Goal: Task Accomplishment & Management: Manage account settings

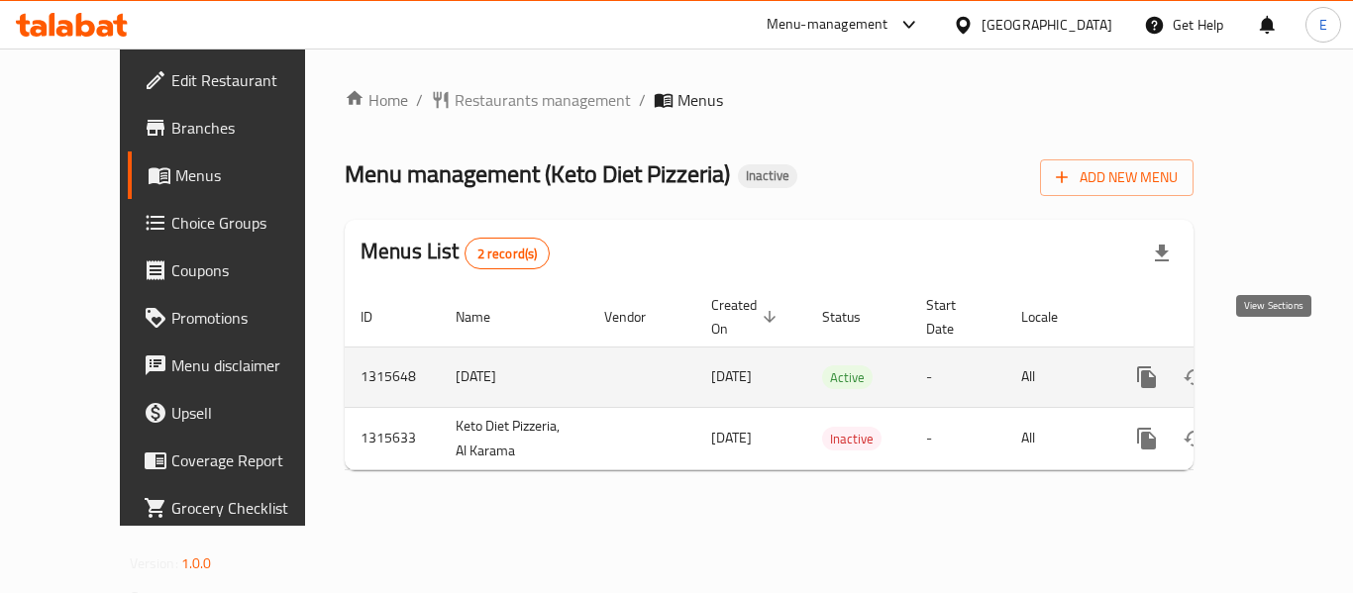
click at [1281, 368] on icon "enhanced table" at bounding box center [1290, 377] width 18 height 18
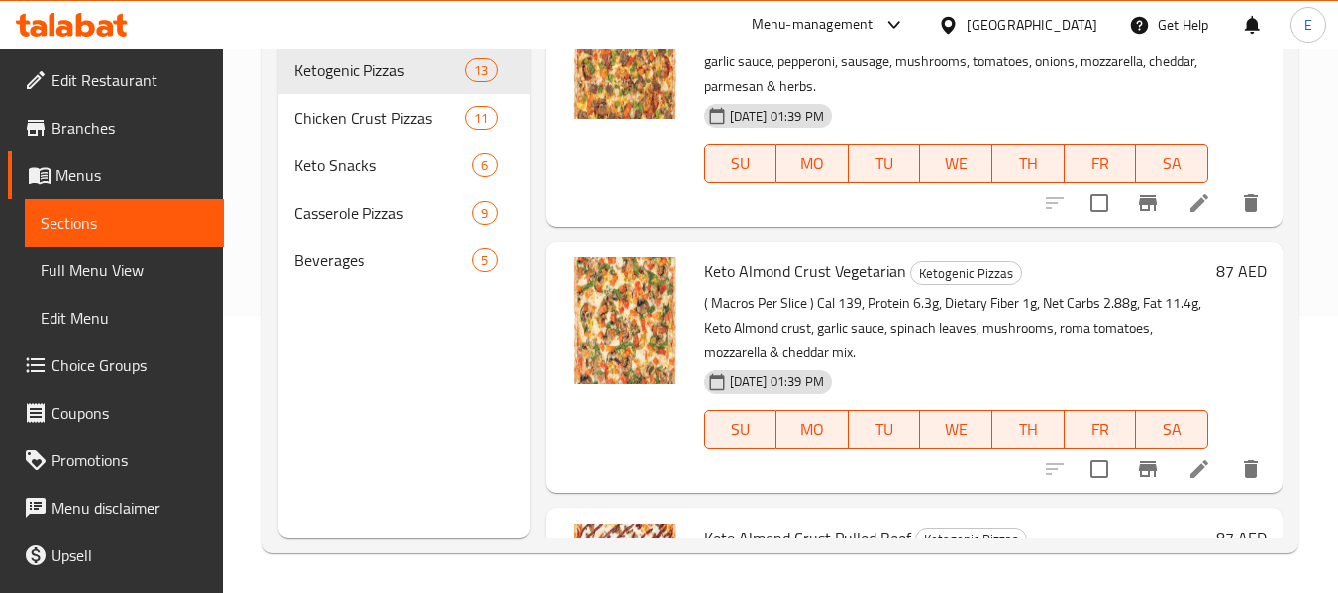
scroll to position [2377, 0]
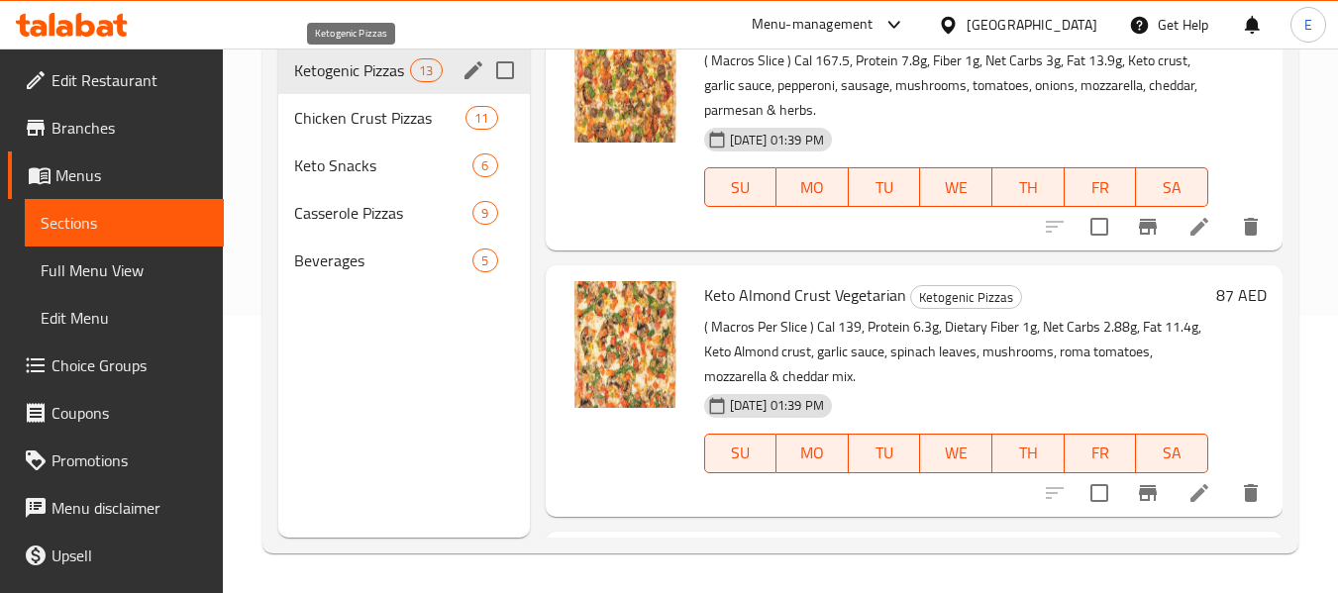
click at [358, 123] on span "Chicken Crust Pizzas" at bounding box center [379, 118] width 171 height 24
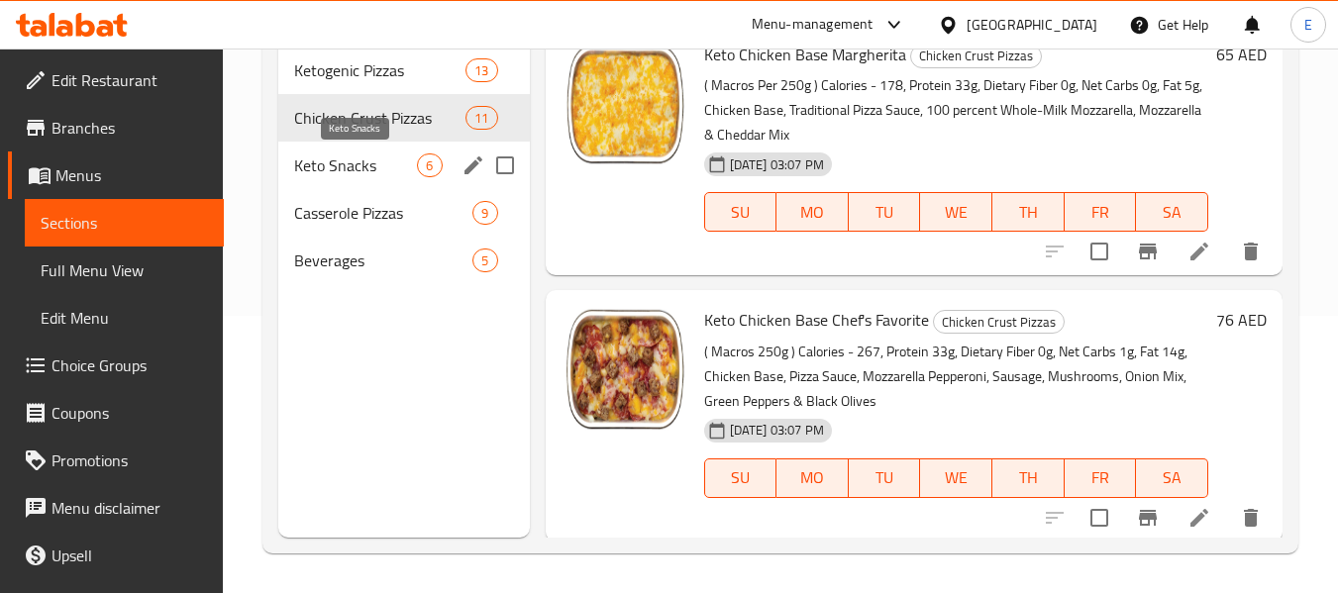
click at [356, 159] on span "Keto Snacks" at bounding box center [355, 166] width 123 height 24
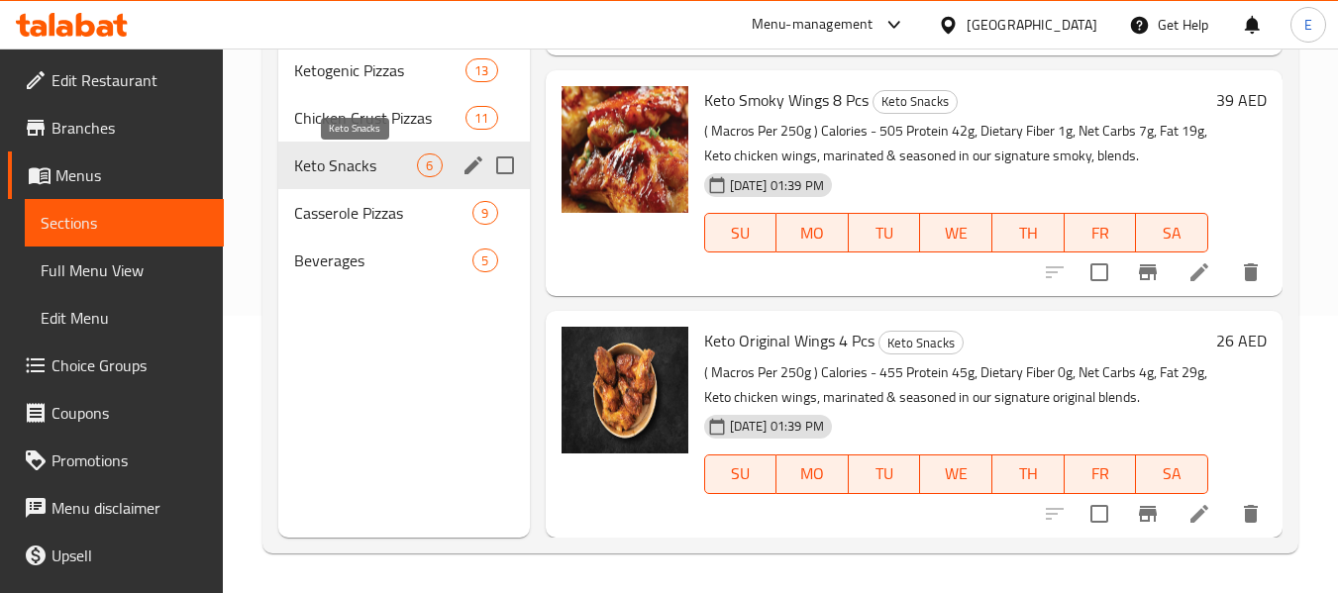
scroll to position [933, 0]
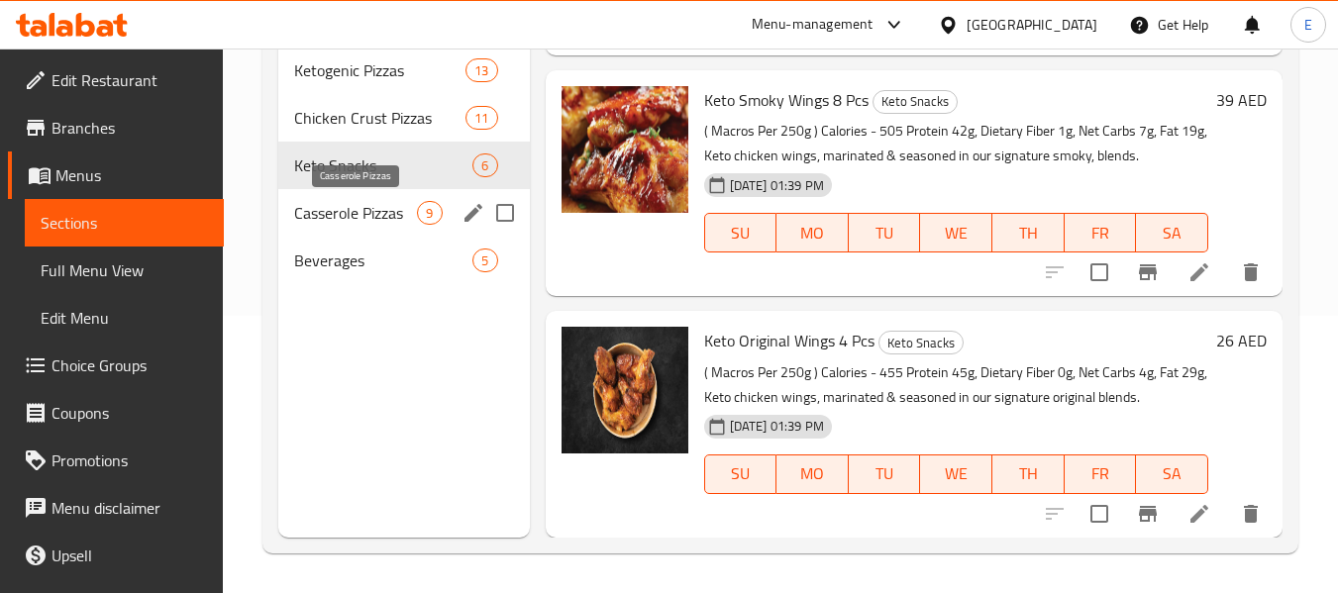
click at [360, 202] on span "Casserole Pizzas" at bounding box center [355, 213] width 123 height 24
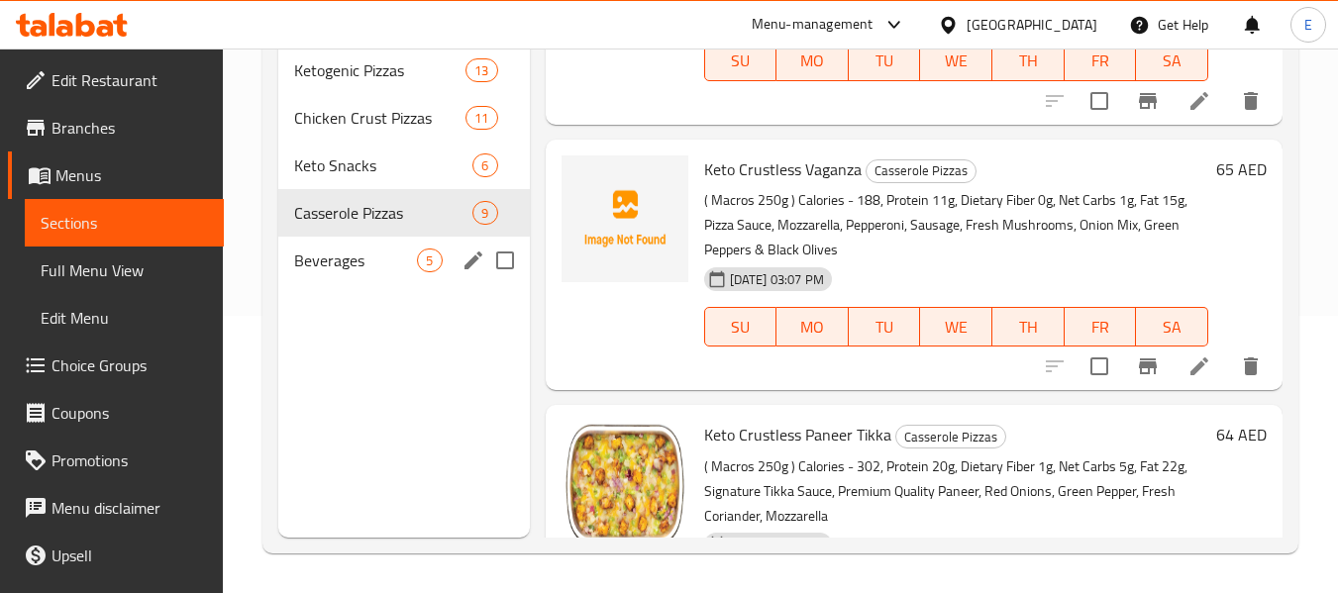
click at [383, 242] on div "Beverages 5" at bounding box center [403, 261] width 251 height 48
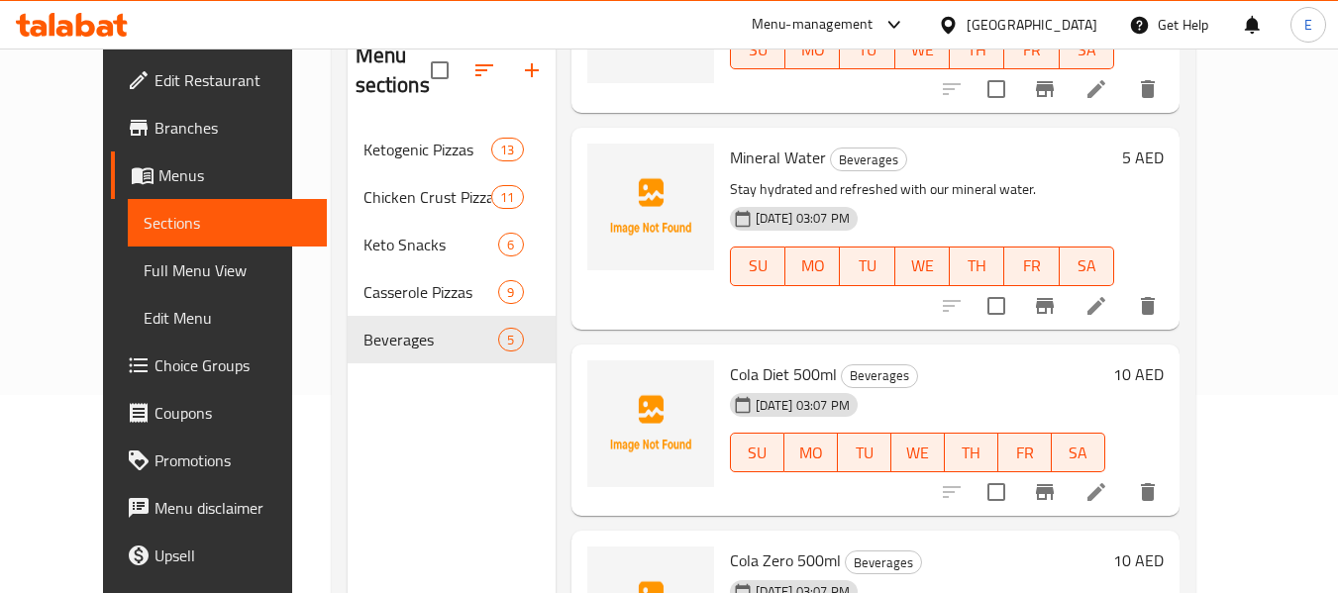
scroll to position [396, 0]
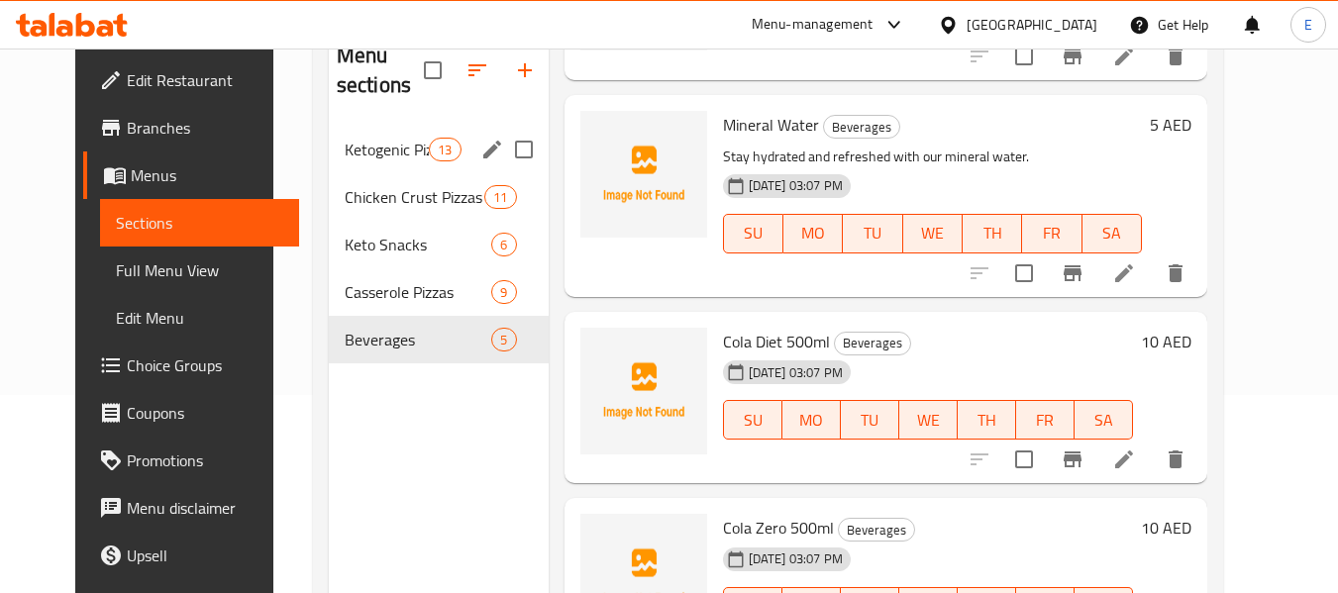
click at [430, 154] on span "13" at bounding box center [445, 150] width 30 height 19
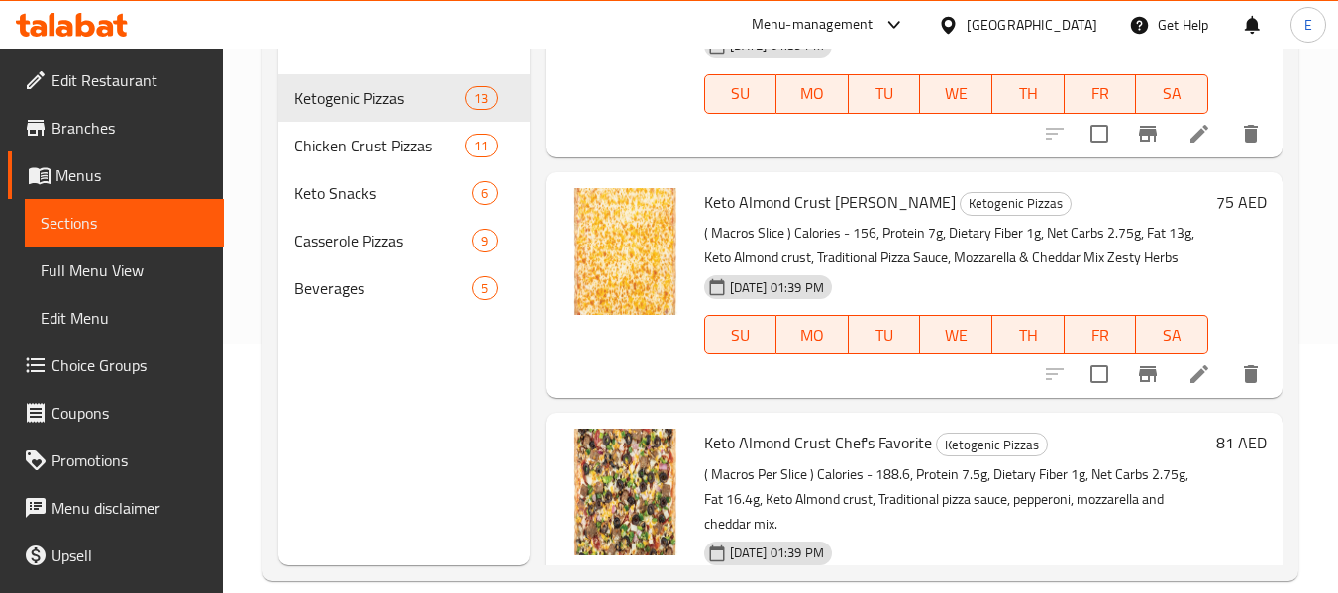
scroll to position [277, 0]
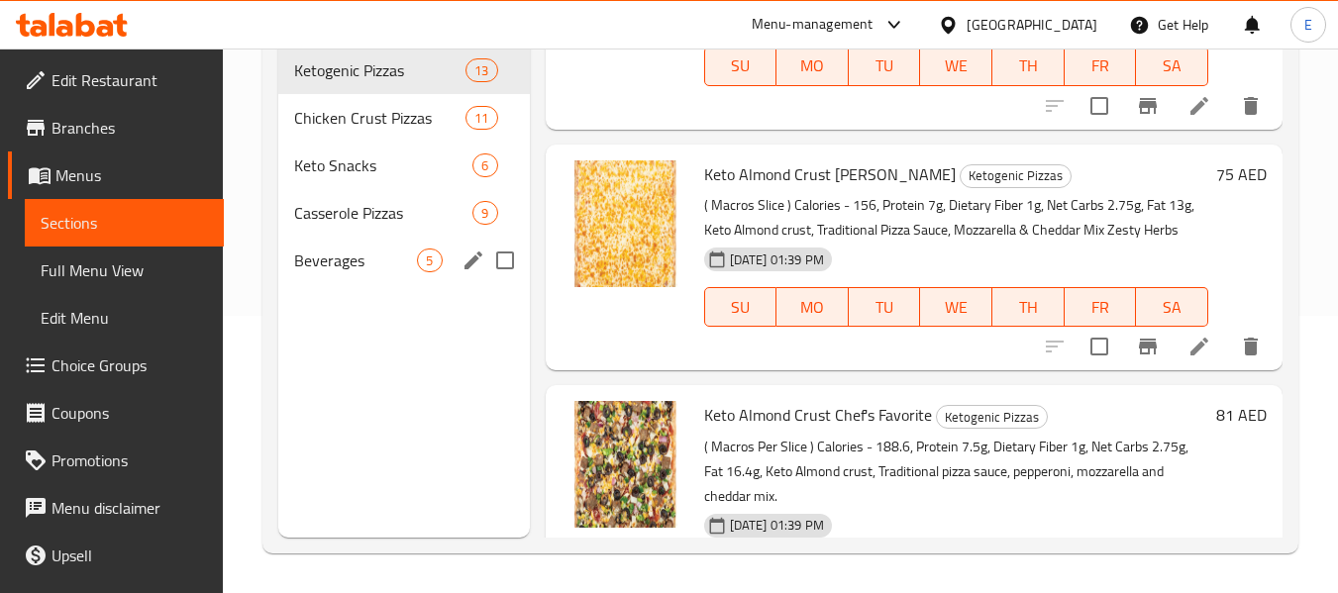
click at [396, 267] on span "Beverages" at bounding box center [355, 261] width 123 height 24
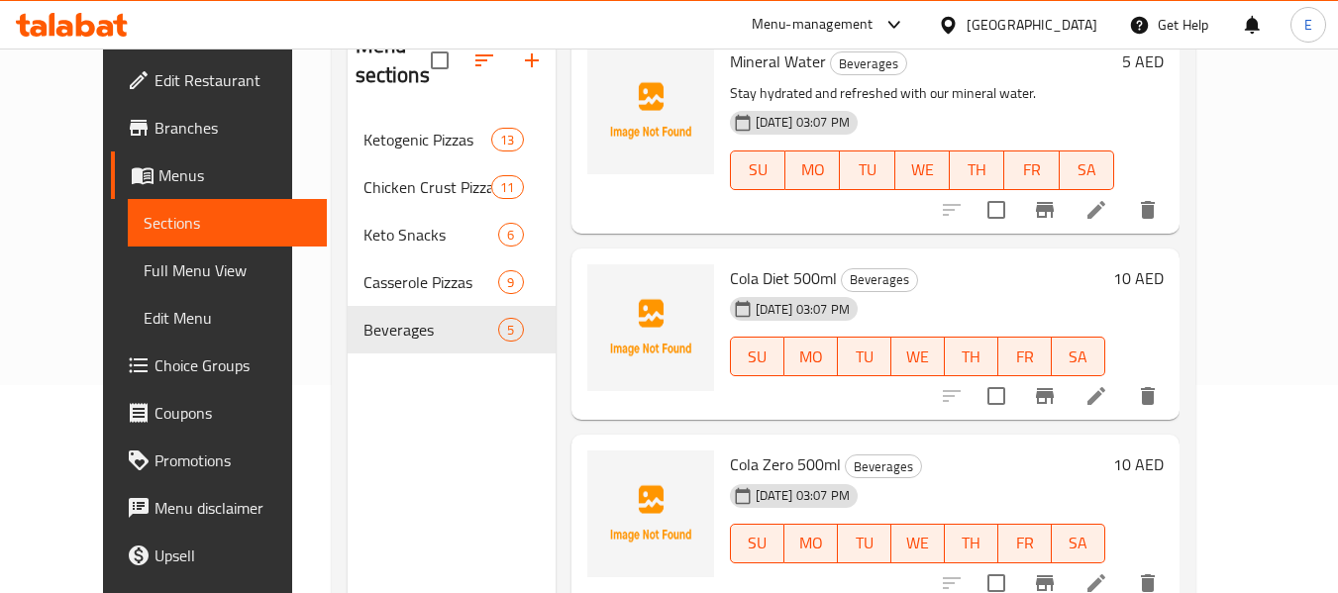
scroll to position [277, 0]
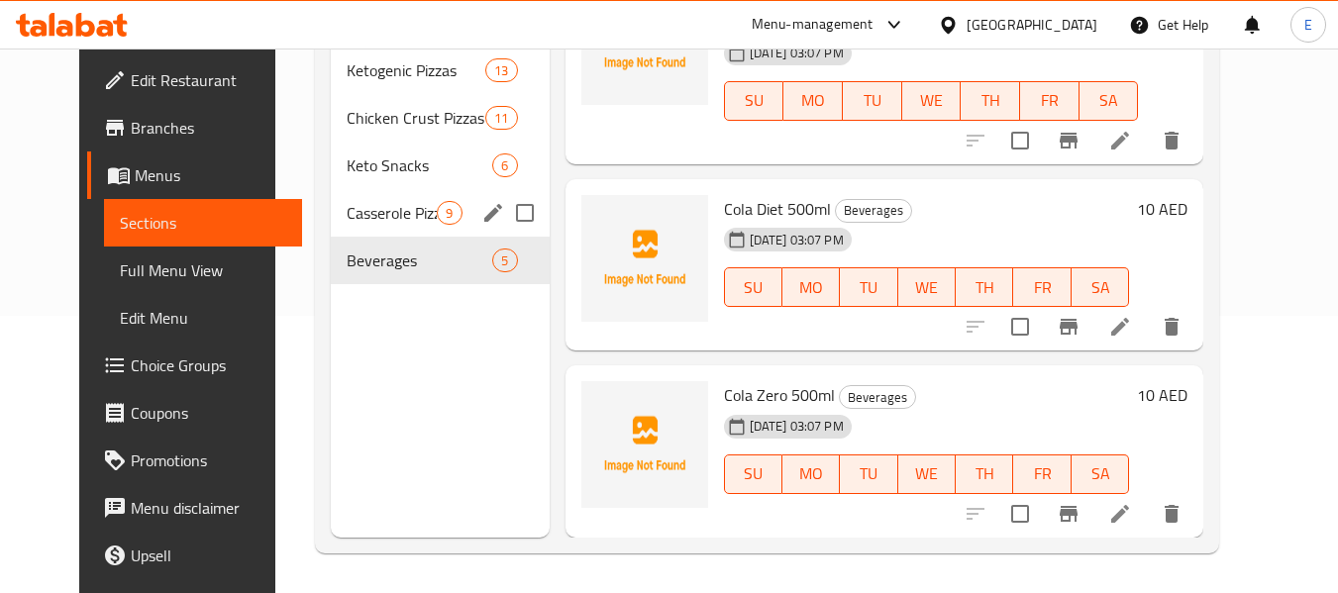
click at [382, 218] on span "Casserole Pizzas" at bounding box center [392, 213] width 90 height 24
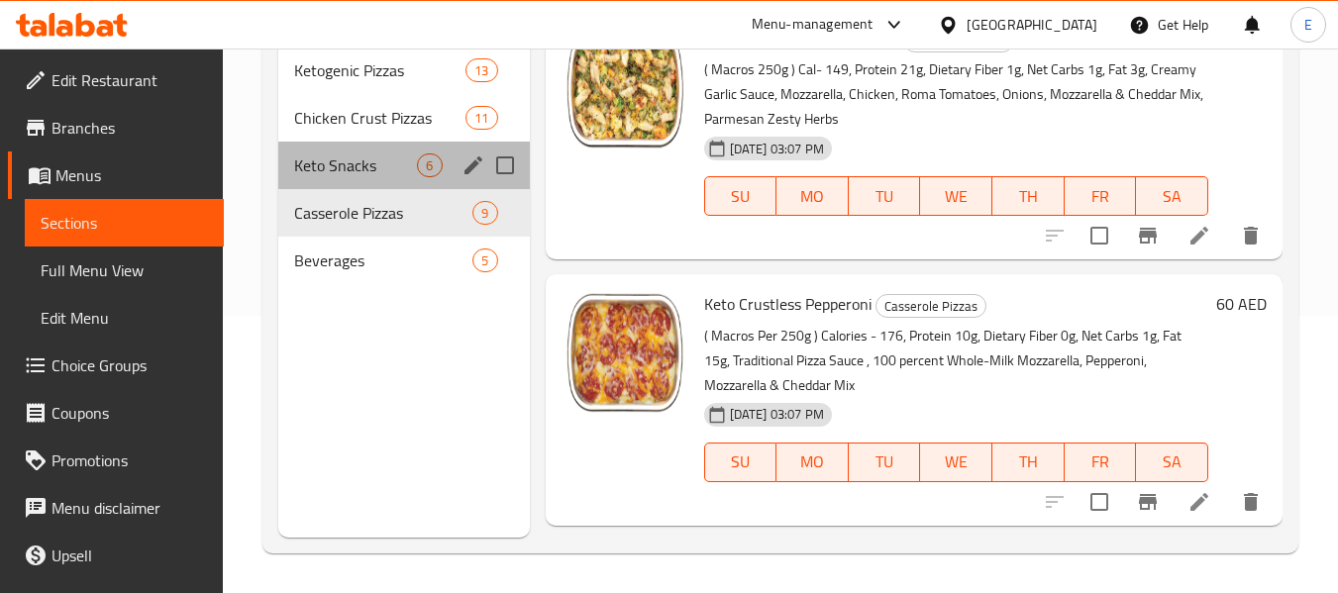
click at [390, 147] on div "Keto Snacks 6" at bounding box center [403, 166] width 251 height 48
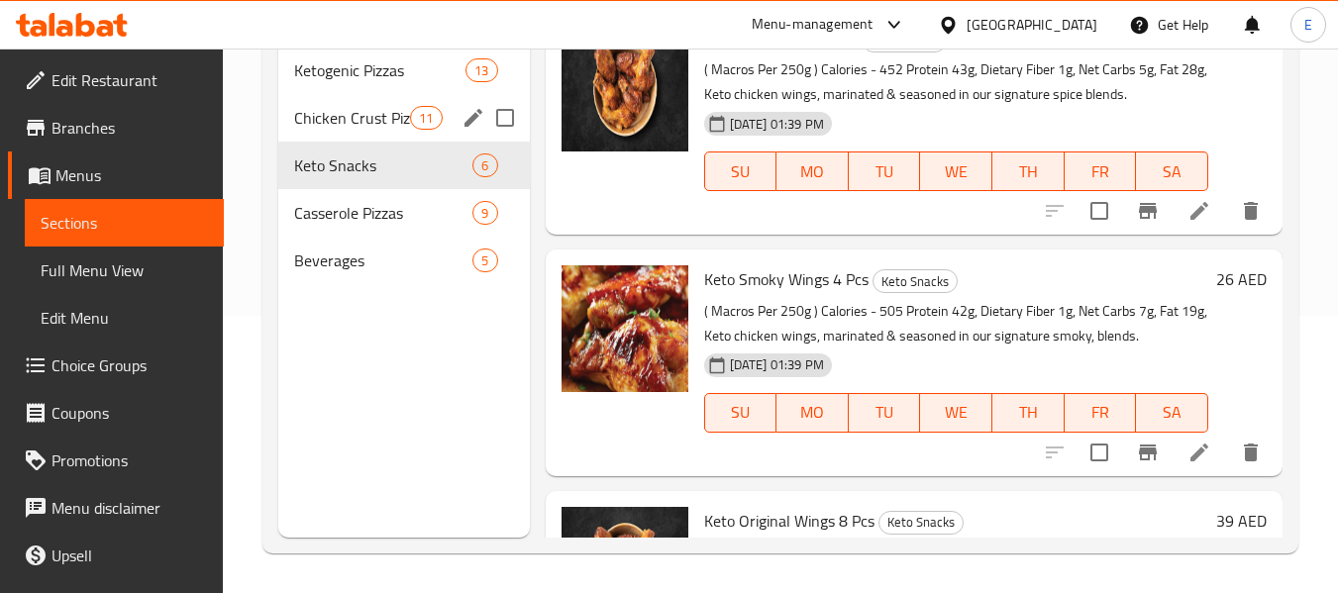
click at [371, 123] on span "Chicken Crust Pizzas" at bounding box center [352, 118] width 116 height 24
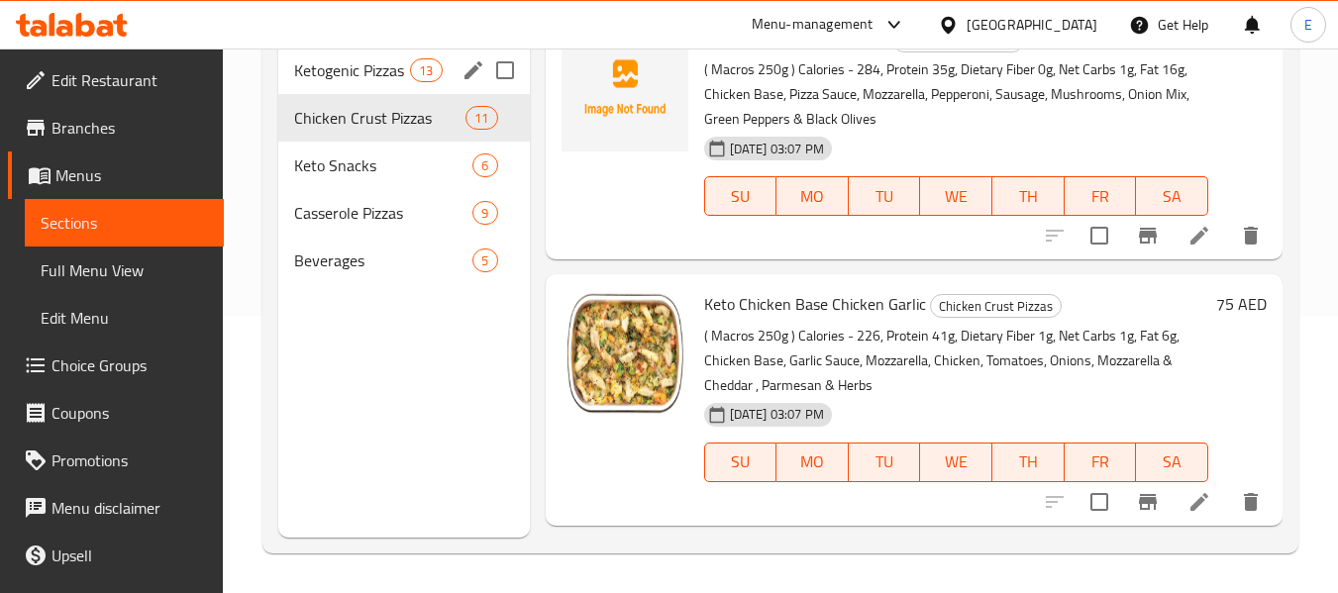
click at [353, 86] on div "Ketogenic Pizzas 13" at bounding box center [403, 71] width 251 height 48
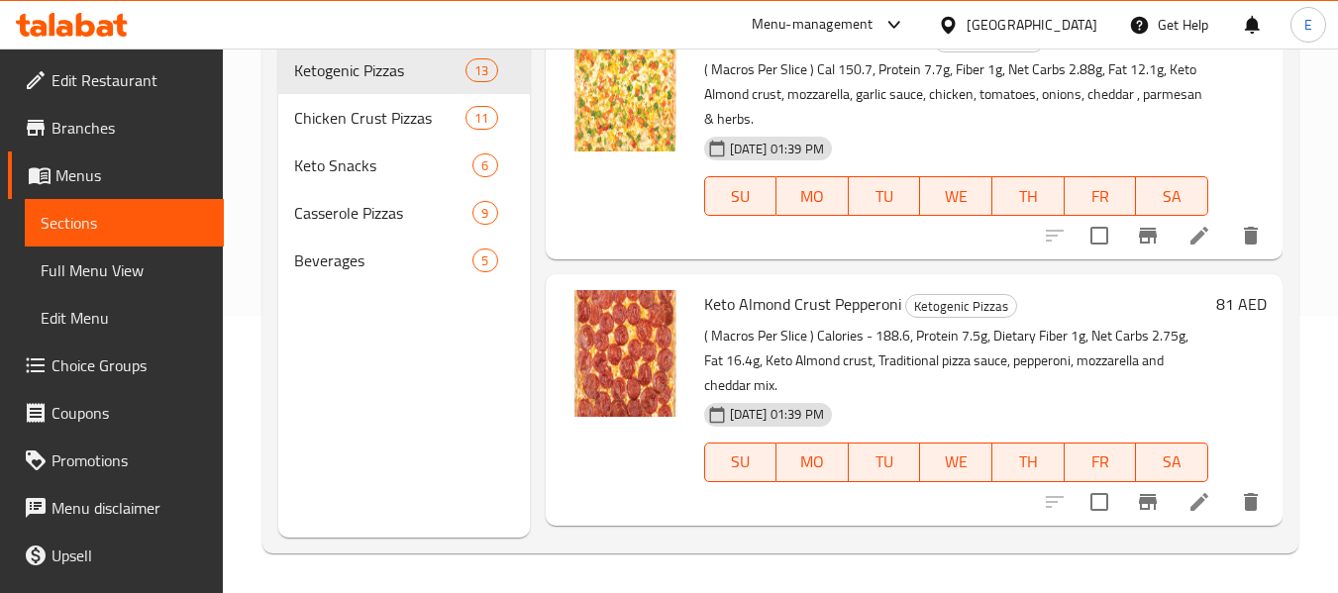
click at [119, 274] on span "Full Menu View" at bounding box center [124, 270] width 167 height 24
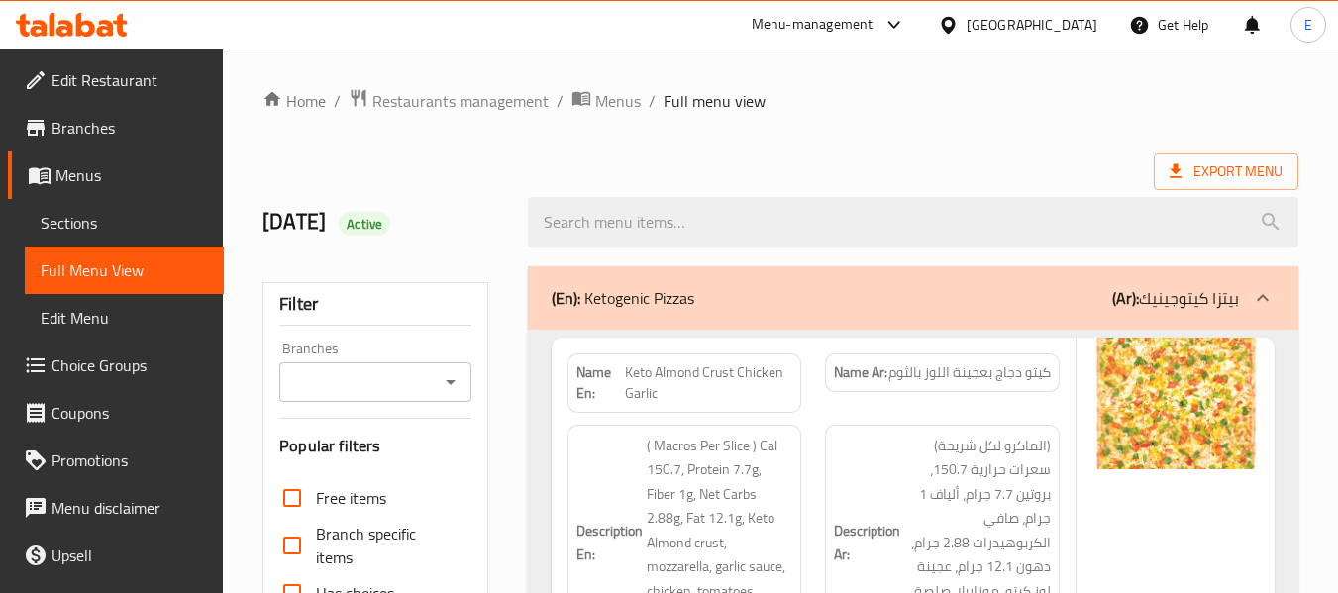
click at [818, 161] on div "Export Menu" at bounding box center [780, 172] width 1036 height 37
click at [871, 156] on div "Export Menu" at bounding box center [780, 172] width 1036 height 37
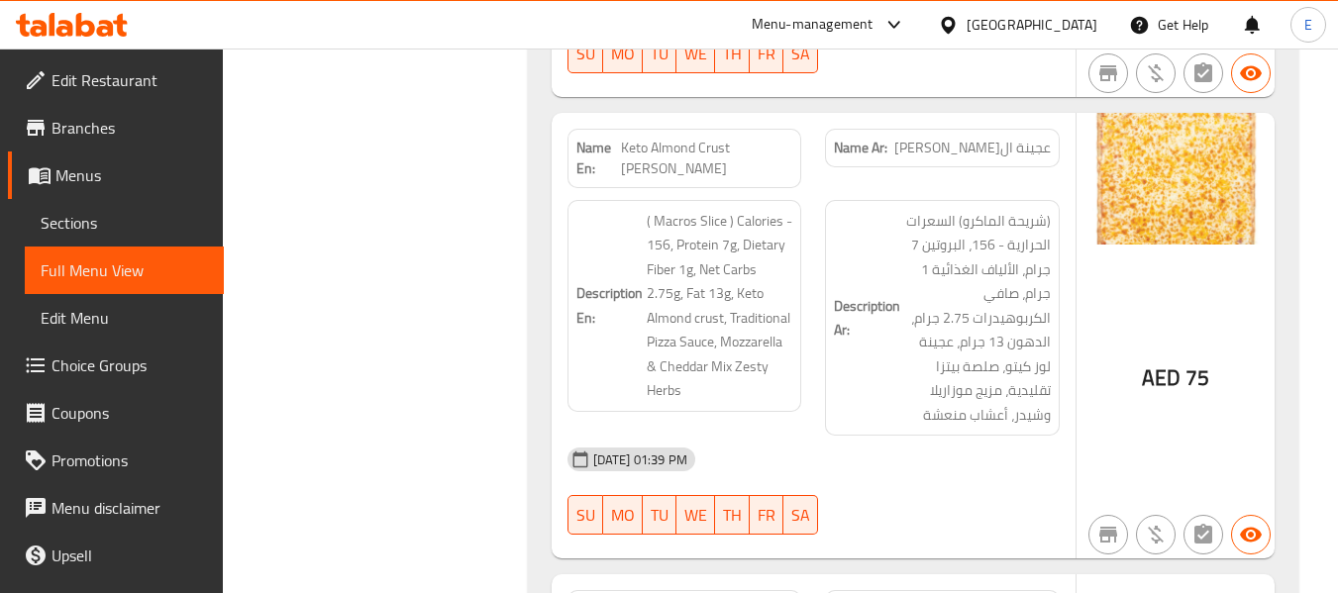
scroll to position [1188, 0]
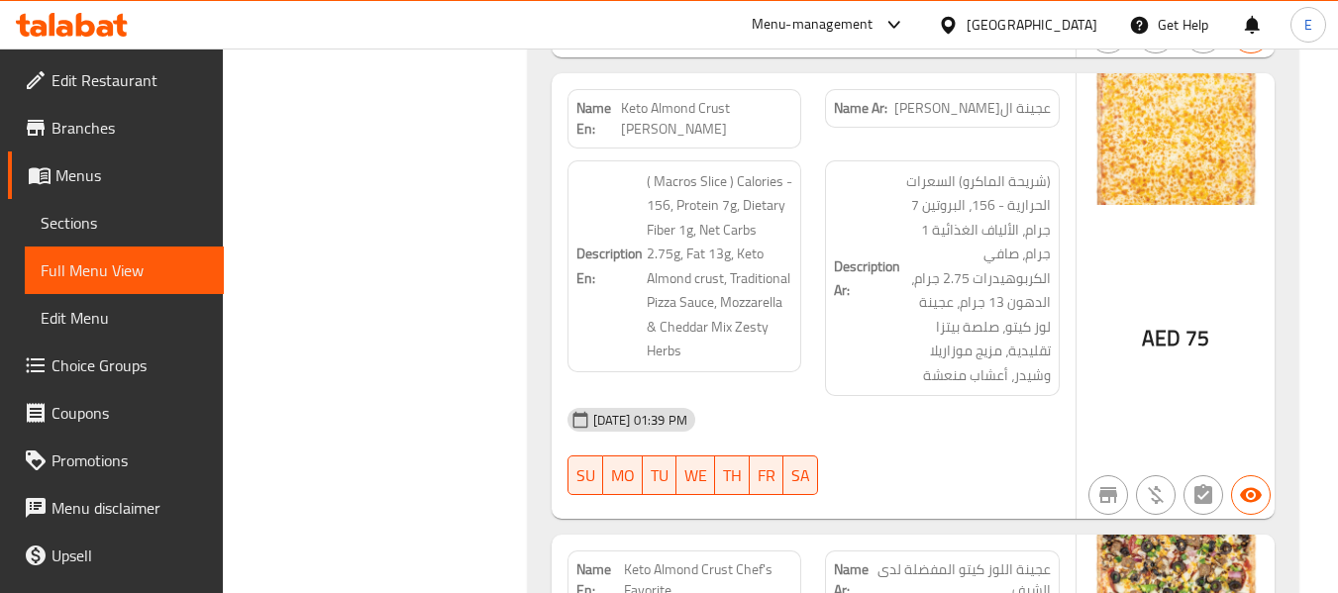
click at [76, 134] on span "Branches" at bounding box center [129, 128] width 156 height 24
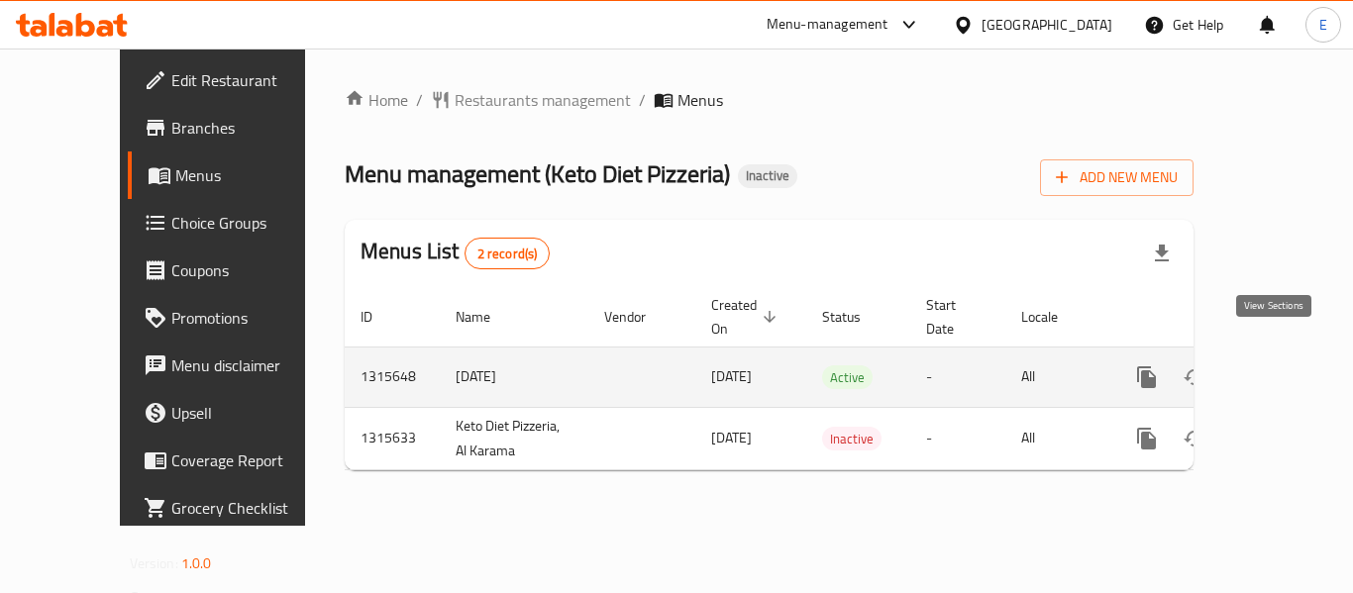
click at [1290, 354] on link "enhanced table" at bounding box center [1290, 378] width 48 height 48
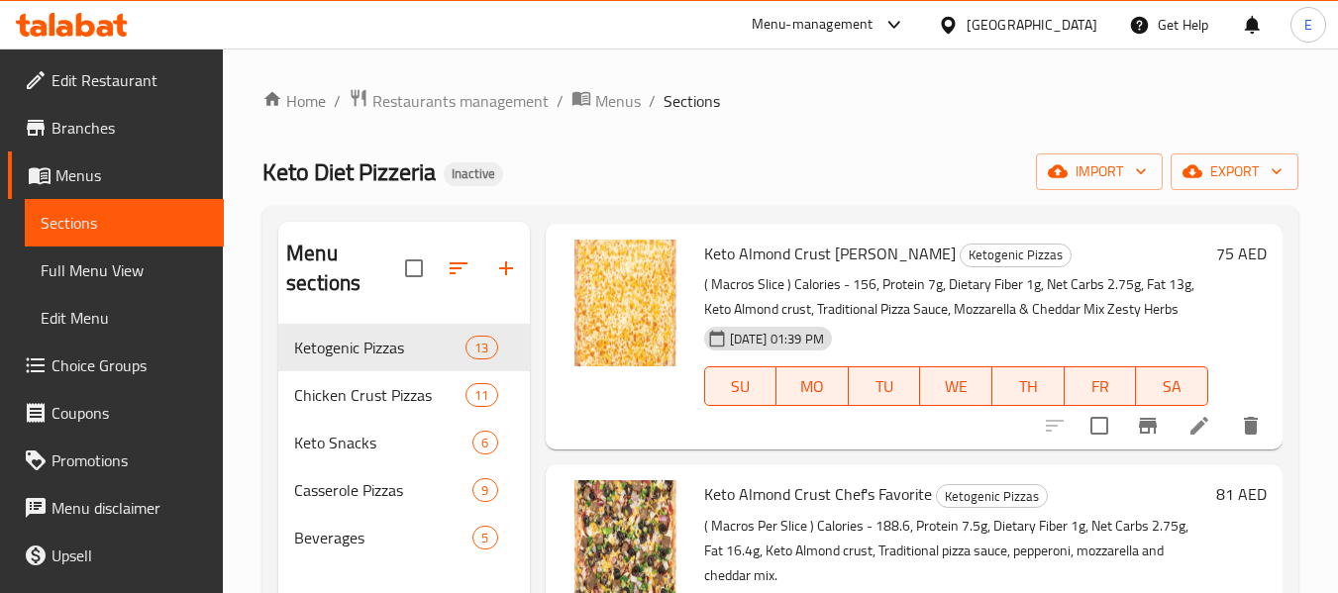
scroll to position [693, 0]
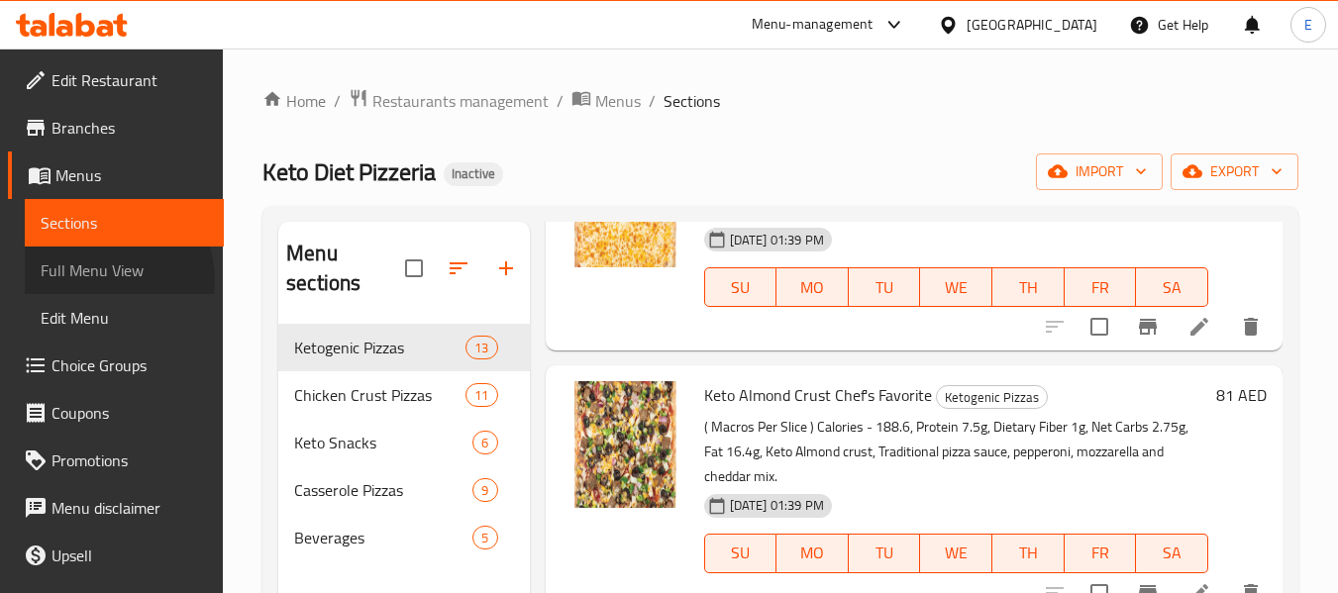
click at [95, 281] on span "Full Menu View" at bounding box center [124, 270] width 167 height 24
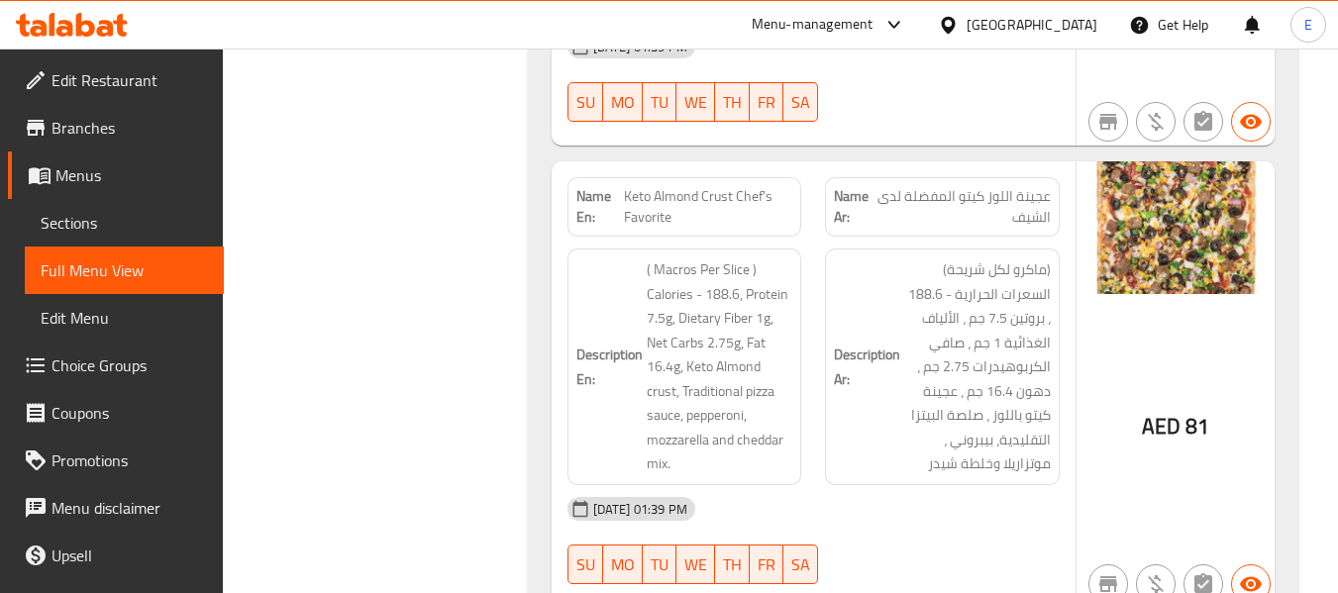
scroll to position [1684, 0]
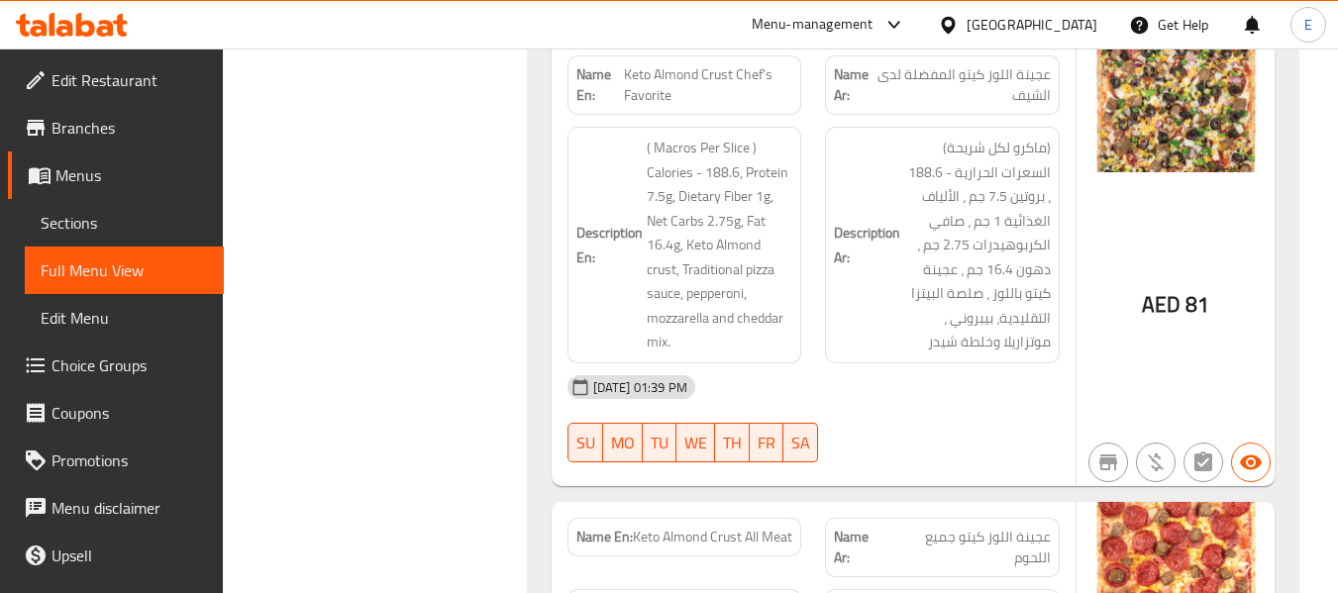
click at [80, 266] on span "Full Menu View" at bounding box center [124, 270] width 167 height 24
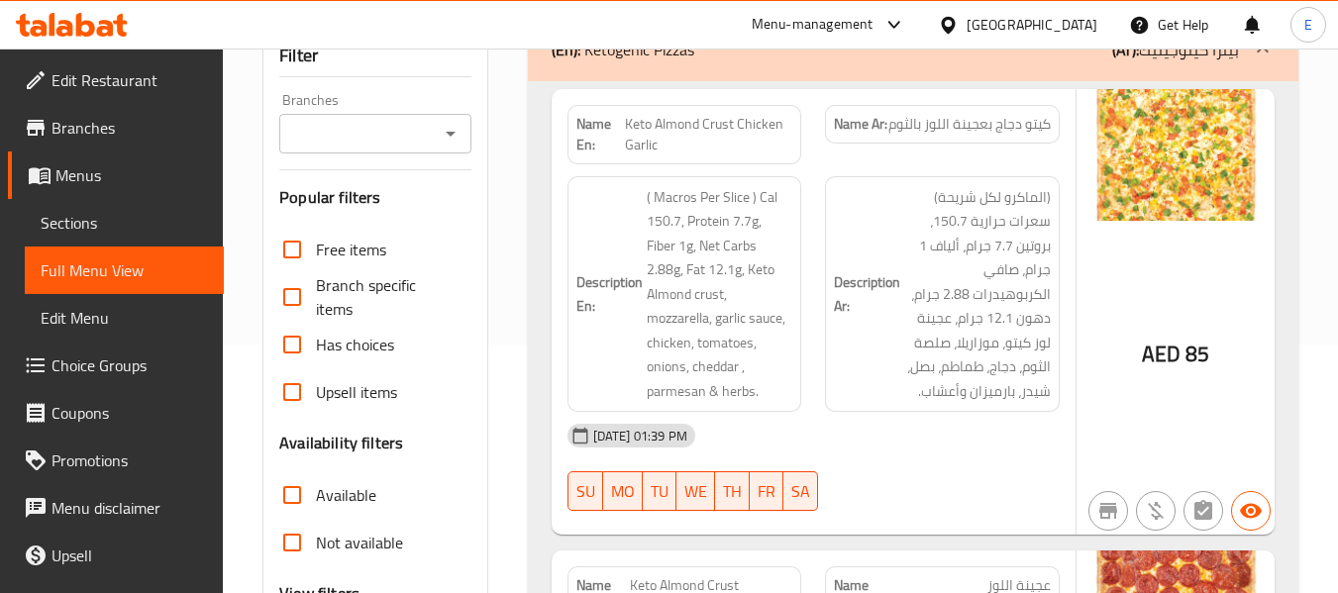
scroll to position [297, 0]
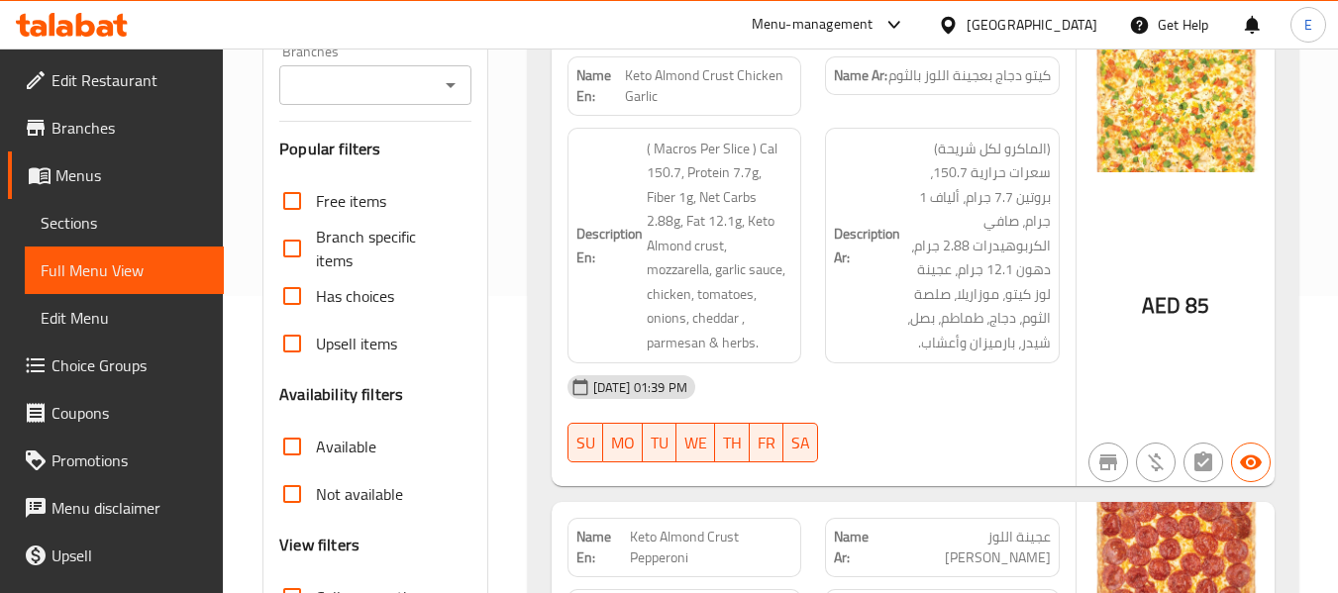
click at [987, 100] on div "Name Ar: كيتو دجاج بعجينة اللوز بالثوم" at bounding box center [942, 86] width 258 height 83
click at [722, 68] on span "Keto Almond Crust Chicken Garlic" at bounding box center [708, 86] width 167 height 42
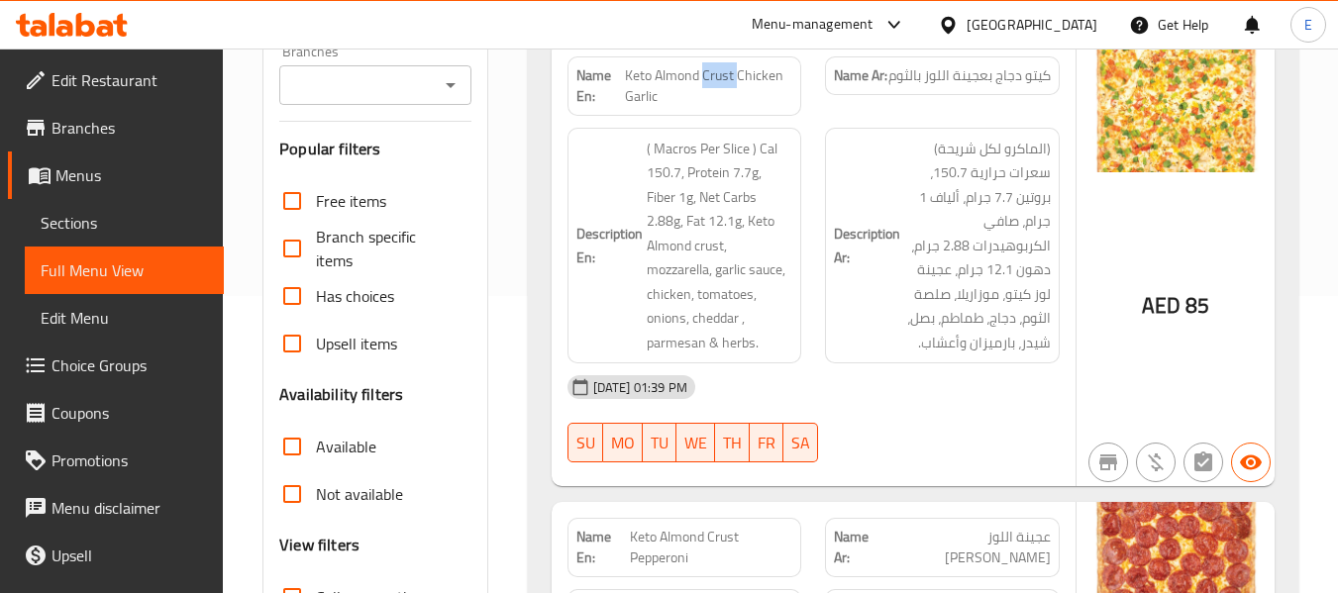
click at [722, 68] on span "Keto Almond Crust Chicken Garlic" at bounding box center [708, 86] width 167 height 42
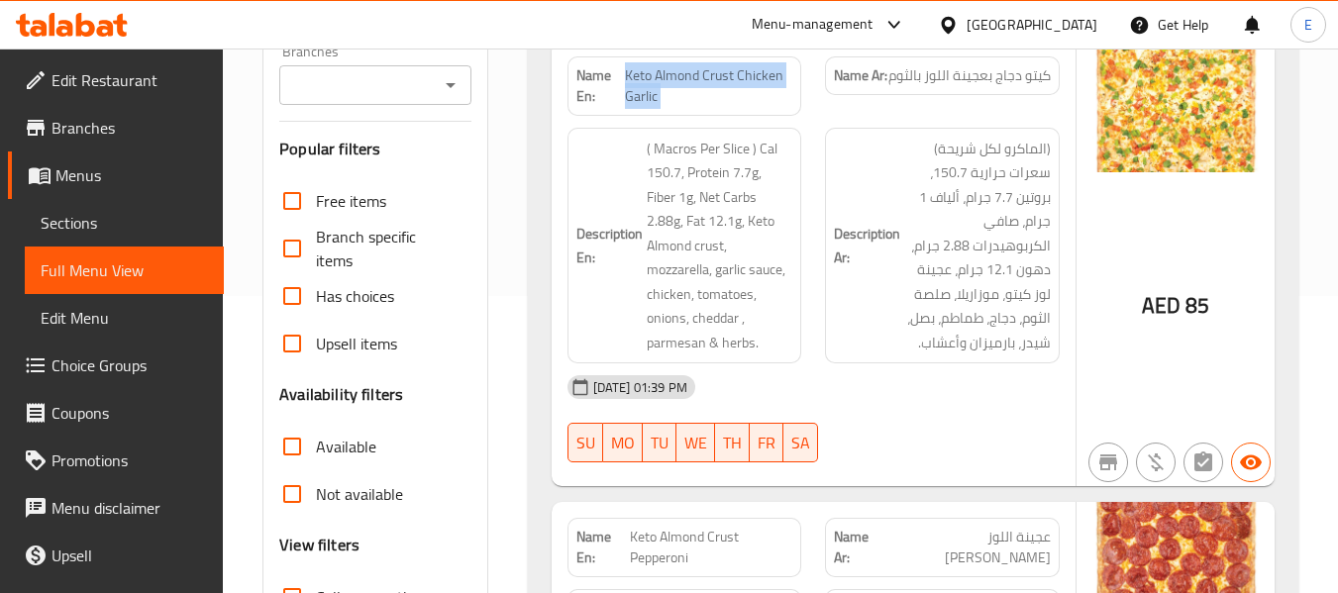
click at [722, 68] on span "Keto Almond Crust Chicken Garlic" at bounding box center [708, 86] width 167 height 42
click at [730, 87] on span "Keto Almond Crust Chicken Garlic" at bounding box center [708, 86] width 167 height 42
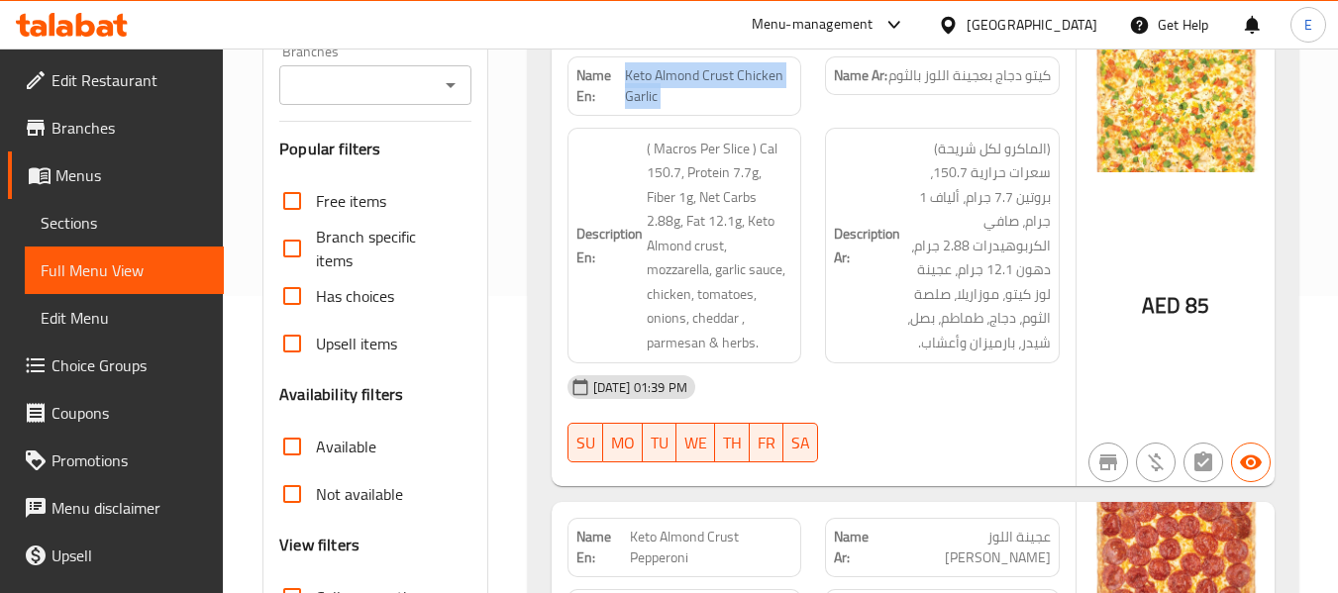
click at [730, 87] on span "Keto Almond Crust Chicken Garlic" at bounding box center [708, 86] width 167 height 42
click at [974, 413] on div "03-10-2025 01:39 PM SU MO TU WE TH FR SA" at bounding box center [814, 418] width 516 height 111
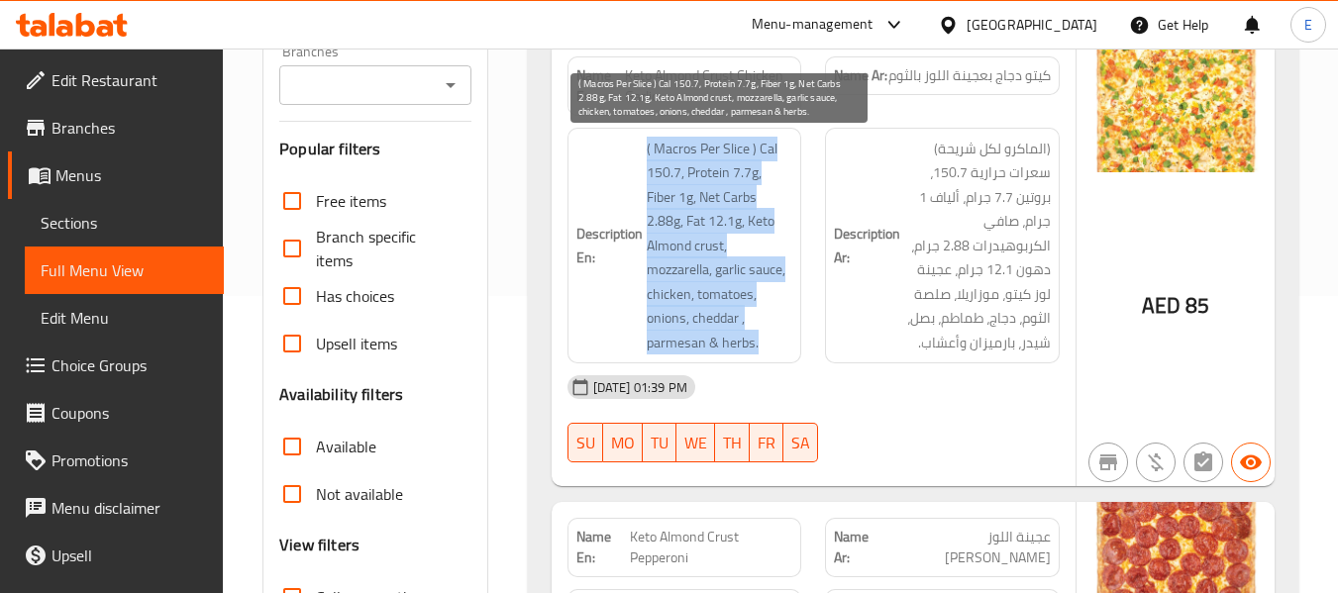
drag, startPoint x: 637, startPoint y: 145, endPoint x: 789, endPoint y: 341, distance: 248.4
click at [789, 341] on h6 "Description En: ( Macros Per Slice ) Cal 150.7, Protein 7.7g, Fiber 1g, Net Car…" at bounding box center [684, 246] width 217 height 219
click at [789, 341] on span "( Macros Per Slice ) Cal 150.7, Protein 7.7g, Fiber 1g, Net Carbs 2.88g, Fat 12…" at bounding box center [720, 246] width 147 height 219
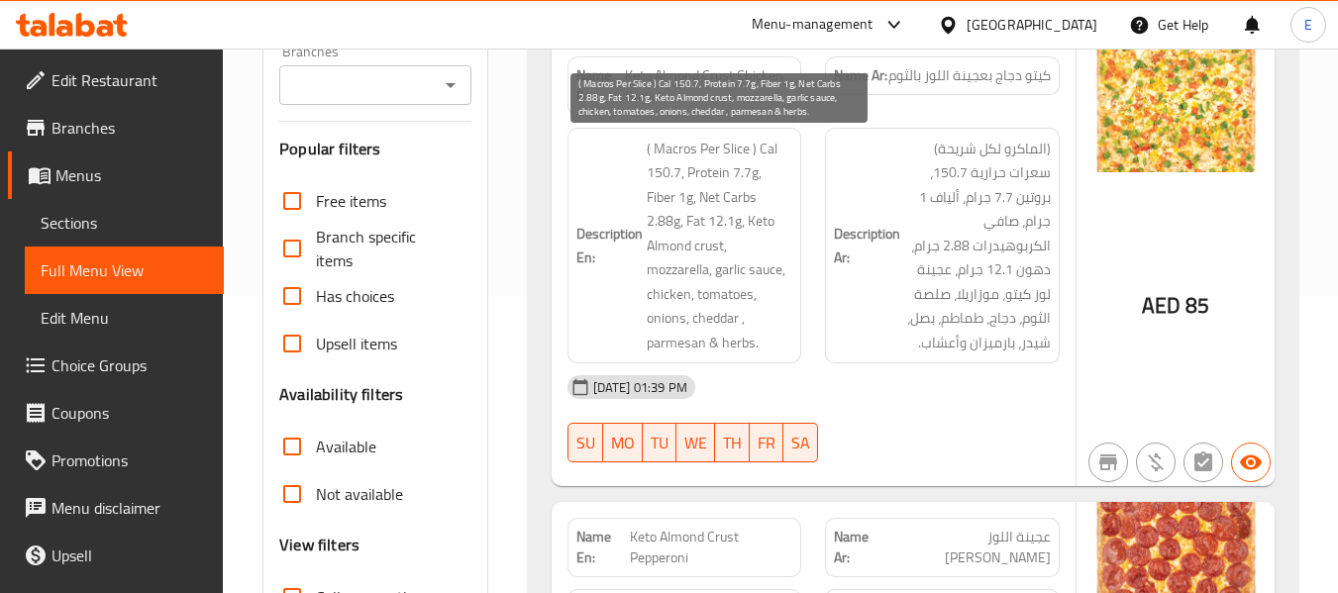
click at [789, 341] on span "( Macros Per Slice ) Cal 150.7, Protein 7.7g, Fiber 1g, Net Carbs 2.88g, Fat 12…" at bounding box center [720, 246] width 147 height 219
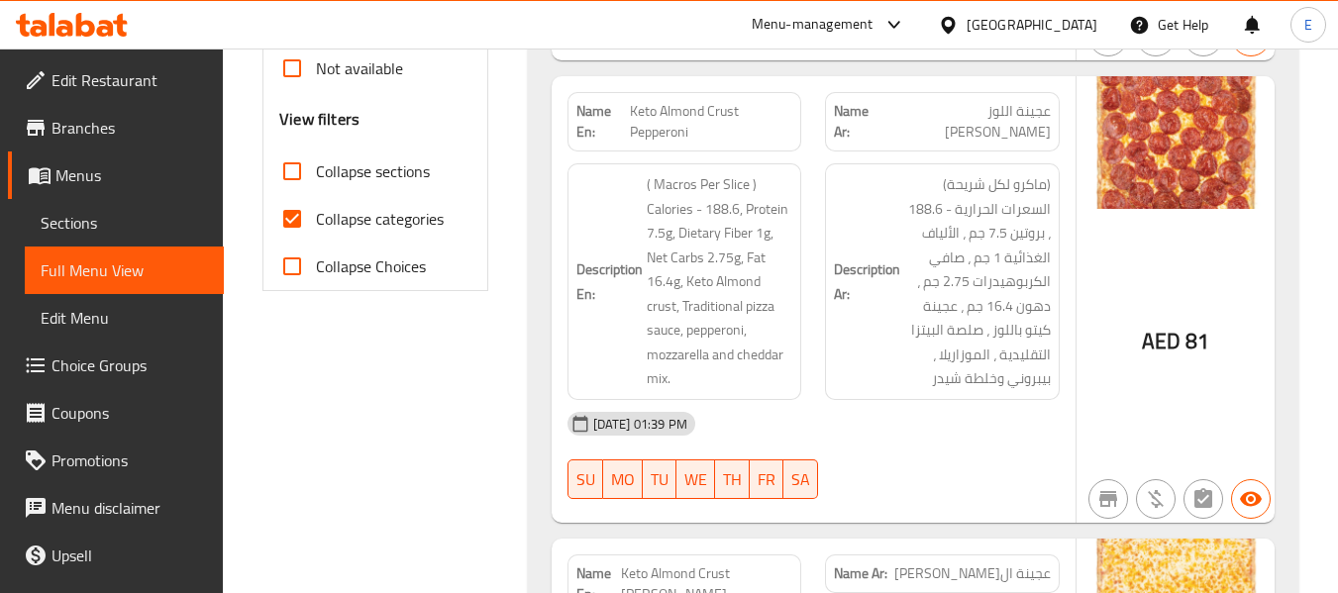
scroll to position [693, 0]
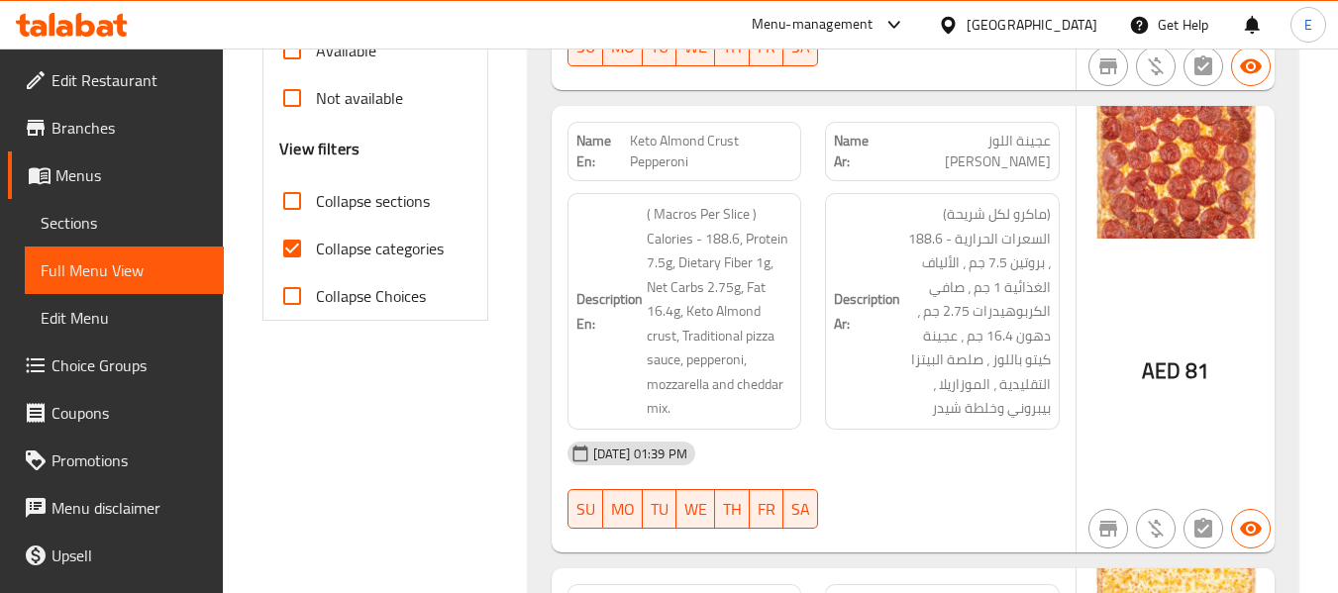
click at [1022, 154] on div "Name Ar: عجينة اللوز كيتو بيبروني" at bounding box center [942, 151] width 235 height 59
click at [697, 148] on span "Keto Almond Crust Pepperoni" at bounding box center [711, 152] width 162 height 42
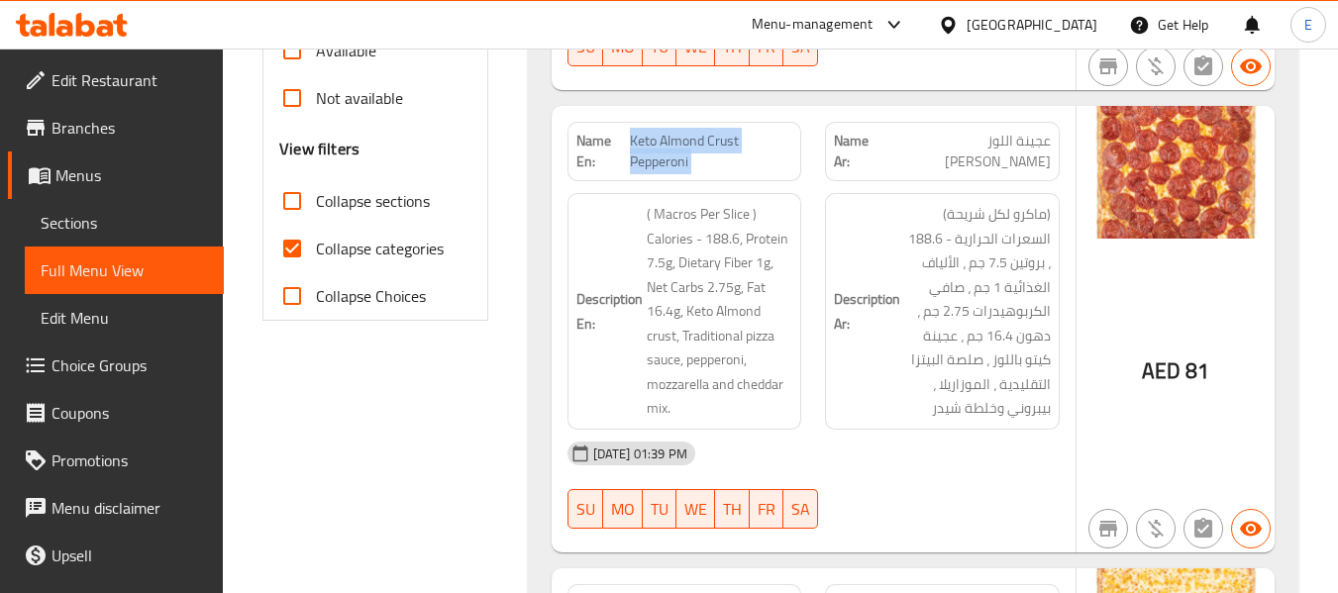
click at [697, 148] on span "Keto Almond Crust Pepperoni" at bounding box center [711, 152] width 162 height 42
click at [699, 157] on span "Keto Almond Crust Pepperoni" at bounding box center [711, 152] width 162 height 42
click at [855, 464] on div "[DATE] 01:39 PM" at bounding box center [814, 454] width 516 height 48
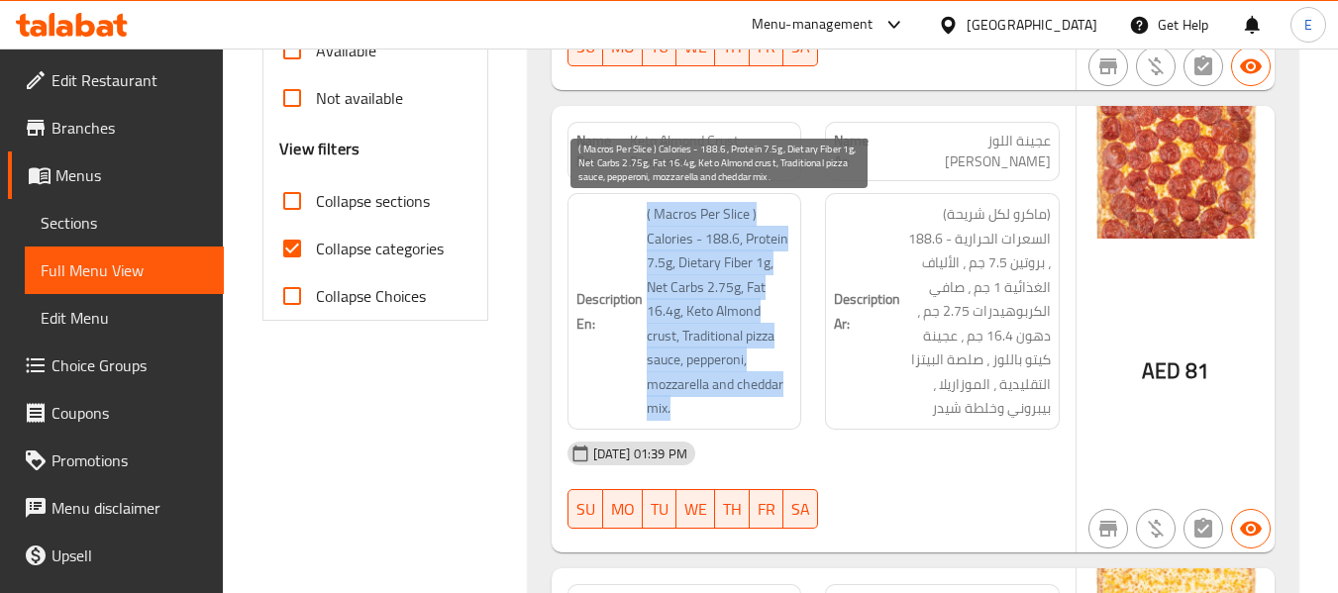
drag, startPoint x: 670, startPoint y: 211, endPoint x: 782, endPoint y: 413, distance: 231.0
click at [782, 413] on h6 "Description En: ( Macros Per Slice ) Calories - 188.6, Protein 7.5g, Dietary Fi…" at bounding box center [684, 311] width 217 height 219
click at [782, 413] on span "( Macros Per Slice ) Calories - 188.6, Protein 7.5g, Dietary Fiber 1g, Net Carb…" at bounding box center [720, 311] width 147 height 219
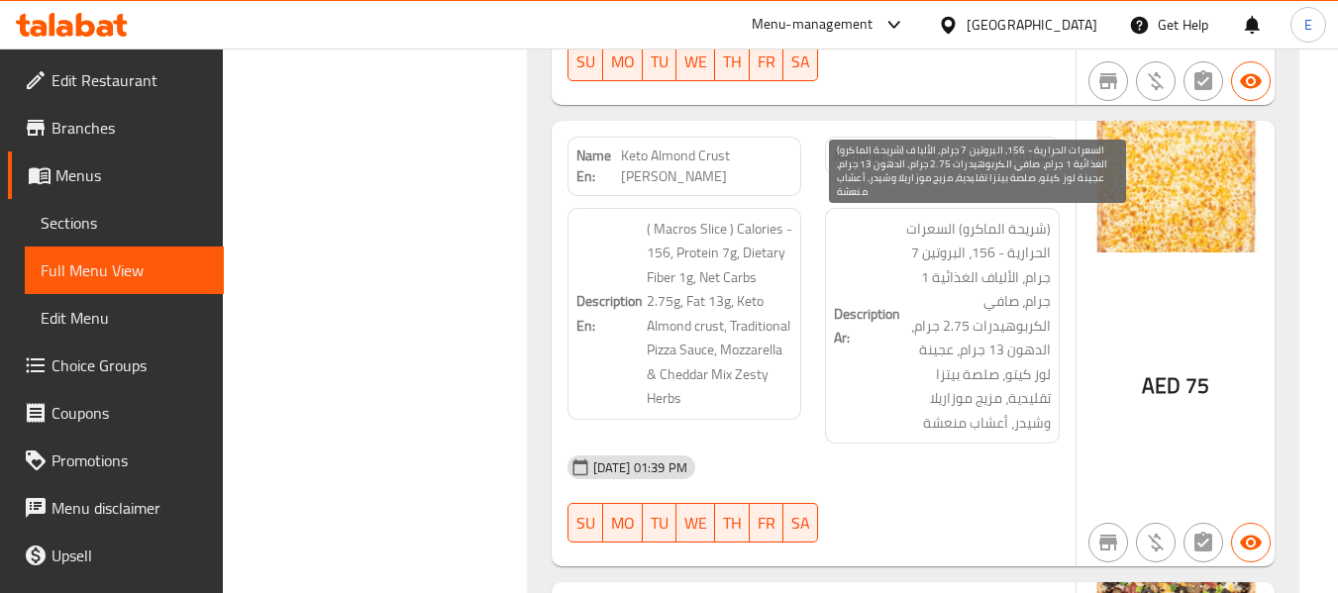
scroll to position [1188, 0]
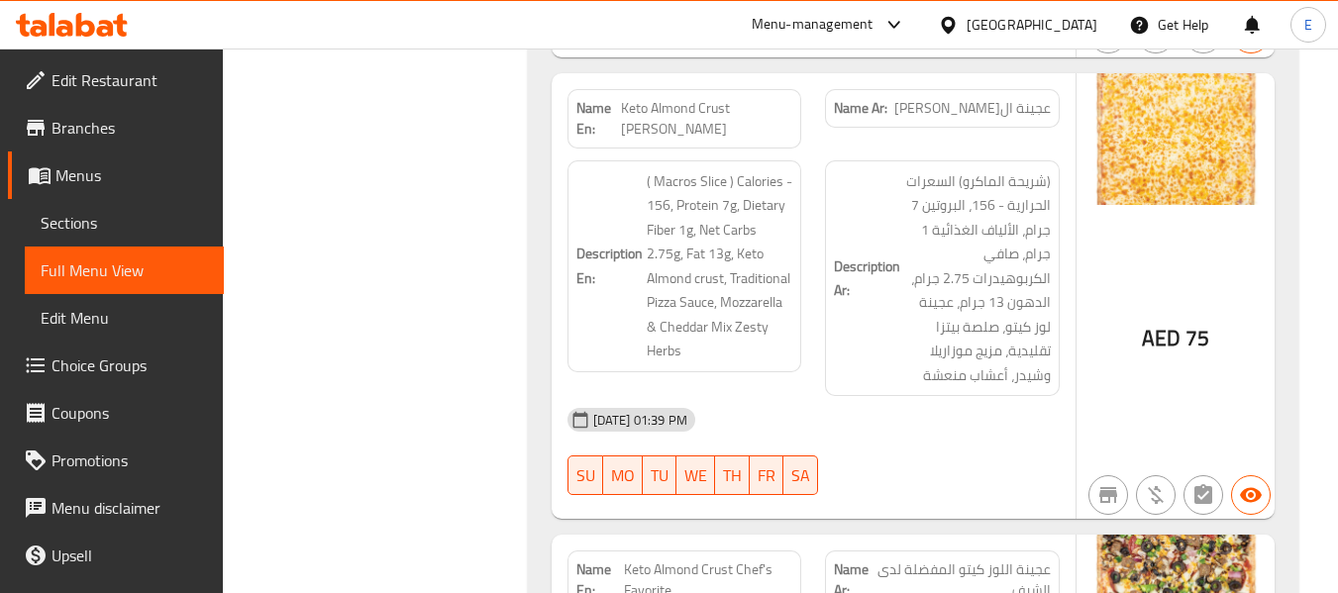
click at [960, 114] on span "عجينة ال[PERSON_NAME]" at bounding box center [972, 108] width 156 height 21
click at [691, 125] on span "Keto Almond Crust [PERSON_NAME]" at bounding box center [707, 119] width 172 height 42
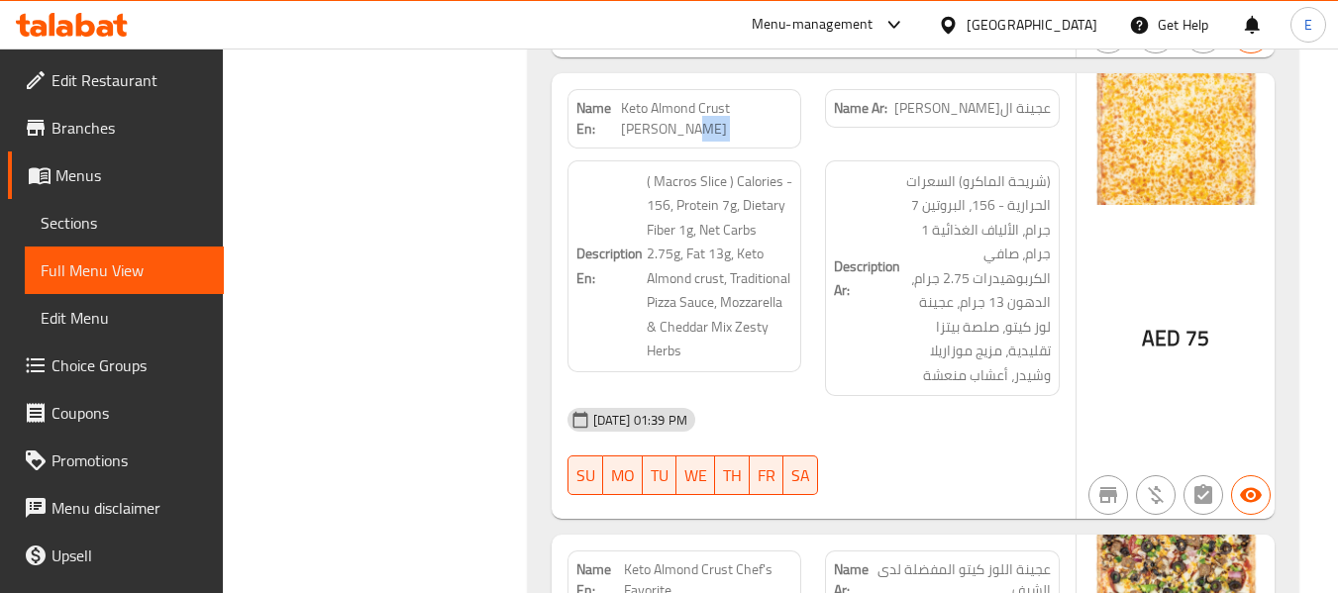
click at [691, 125] on span "Keto Almond Crust [PERSON_NAME]" at bounding box center [707, 119] width 172 height 42
click at [1027, 112] on span "عجينة ال[PERSON_NAME]" at bounding box center [972, 108] width 156 height 21
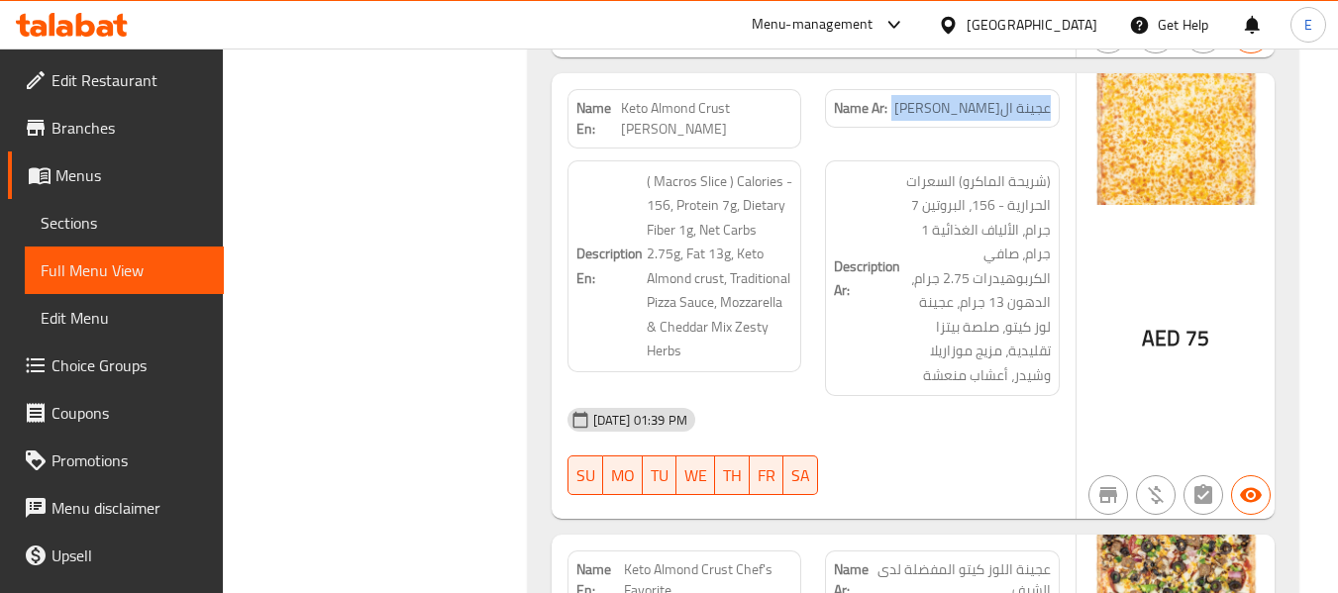
click at [827, 415] on div "[DATE] 01:39 PM" at bounding box center [814, 420] width 516 height 48
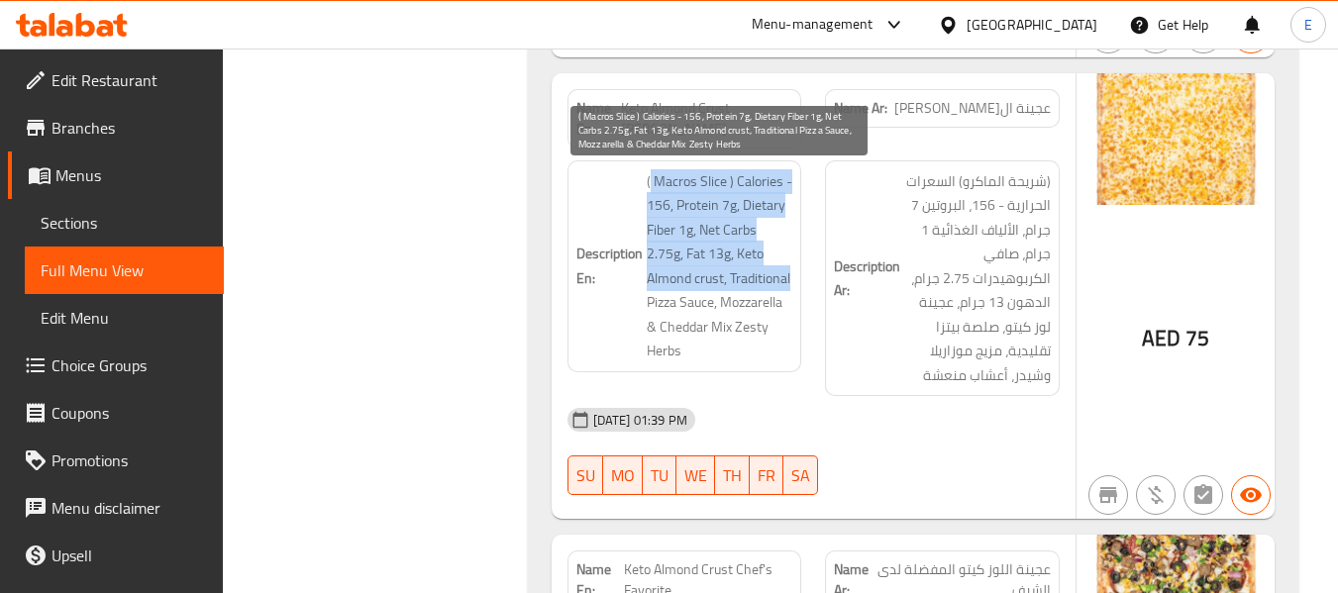
drag, startPoint x: 649, startPoint y: 182, endPoint x: 792, endPoint y: 281, distance: 174.4
click at [792, 281] on span "( Macros Slice ) Calories - 156, Protein 7g, Dietary Fiber 1g, Net Carbs 2.75g,…" at bounding box center [720, 266] width 147 height 194
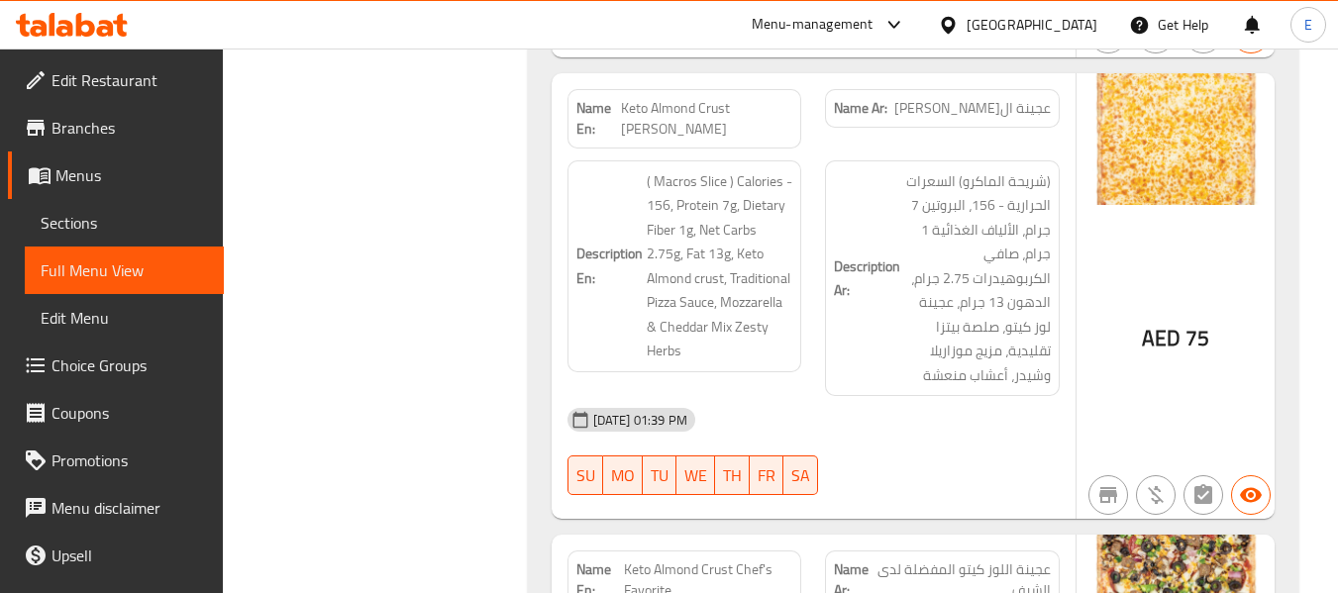
click at [793, 312] on div "Description En: ( Macros Slice ) Calories - 156, Protein 7g, Dietary Fiber 1g, …" at bounding box center [684, 266] width 235 height 212
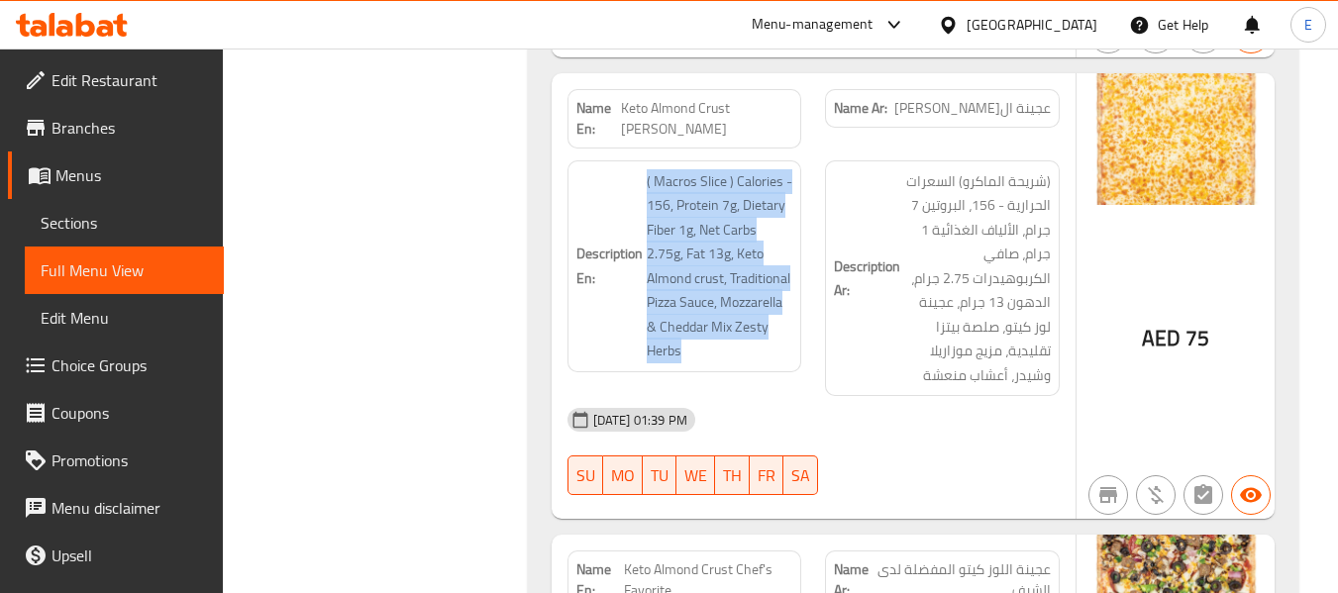
click at [793, 312] on div "Description En: ( Macros Slice ) Calories - 156, Protein 7g, Dietary Fiber 1g, …" at bounding box center [684, 266] width 235 height 212
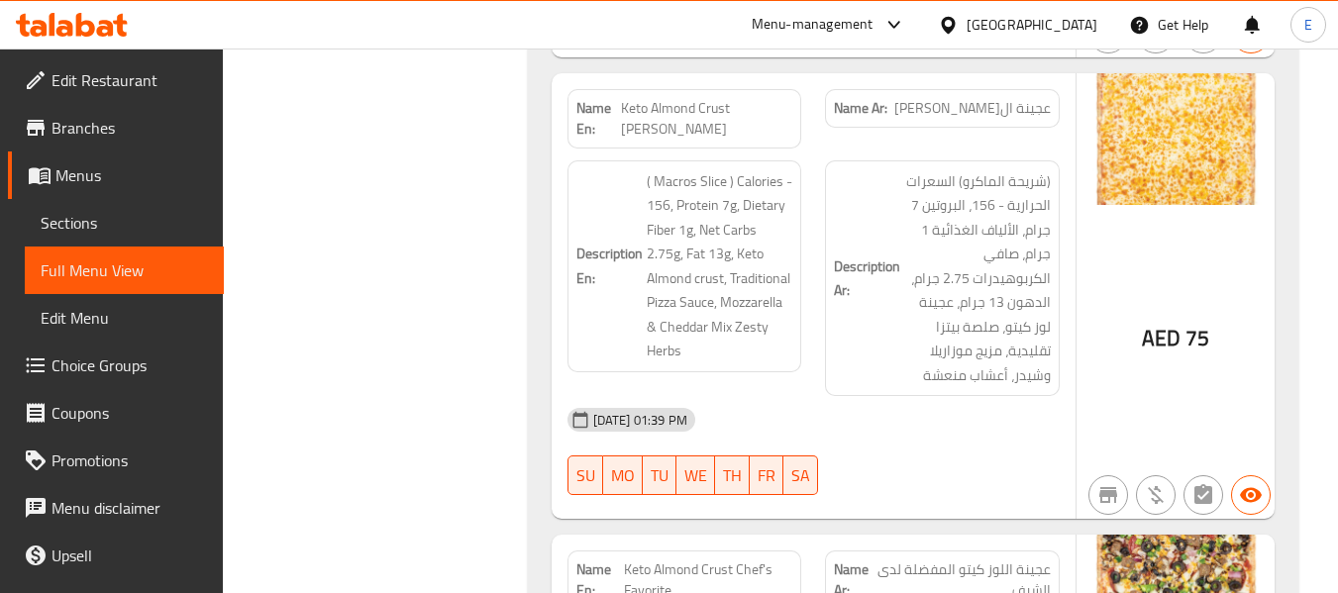
click at [993, 118] on span "عجينة ال[PERSON_NAME]" at bounding box center [972, 108] width 156 height 21
click at [698, 116] on span "Keto Almond Crust [PERSON_NAME]" at bounding box center [707, 119] width 172 height 42
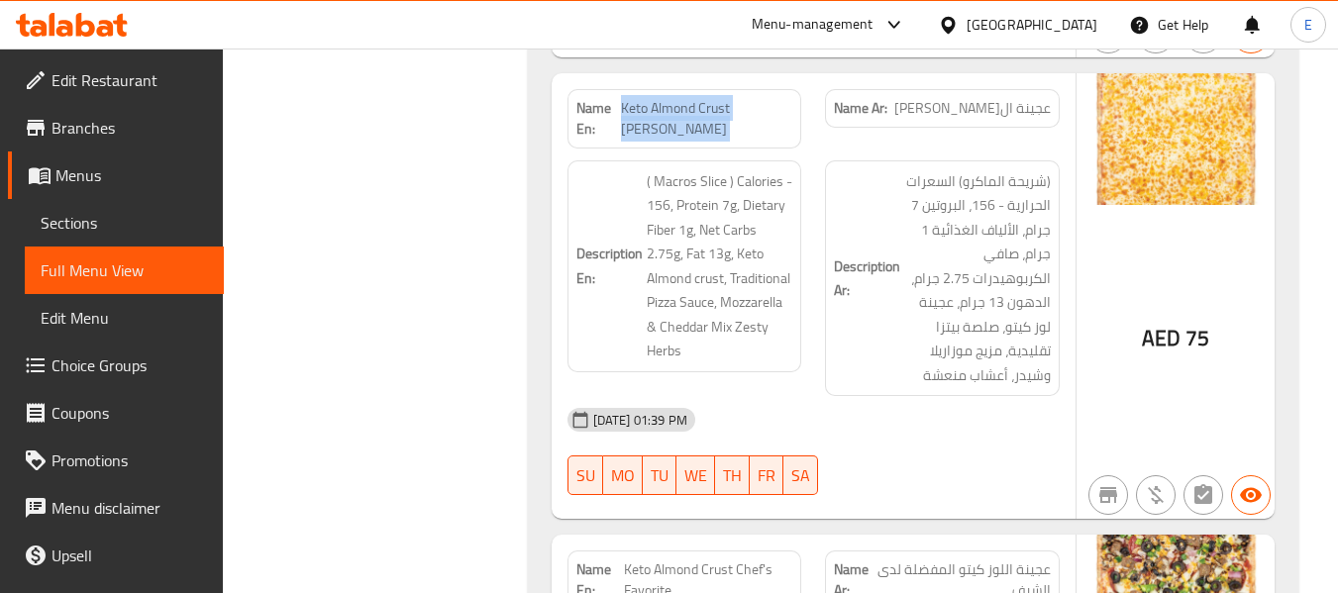
click at [698, 116] on span "Keto Almond Crust [PERSON_NAME]" at bounding box center [707, 119] width 172 height 42
click at [702, 118] on span "Keto Almond Crust [PERSON_NAME]" at bounding box center [707, 119] width 172 height 42
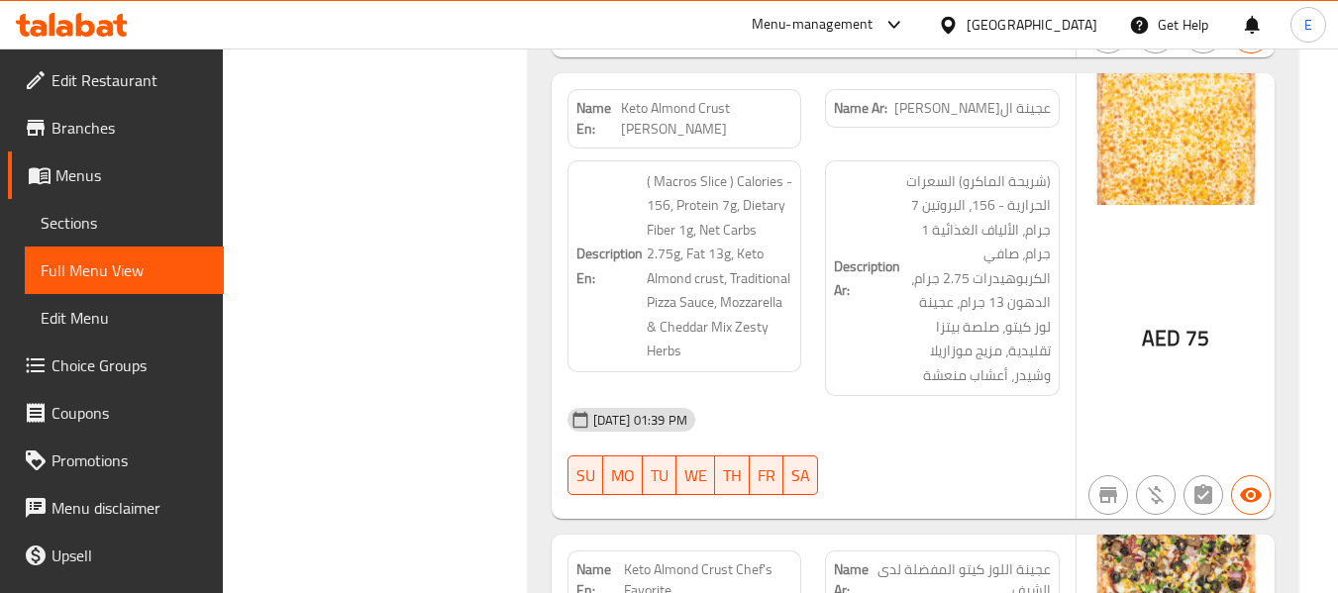
click at [1048, 102] on span "عجينة ال[PERSON_NAME]" at bounding box center [972, 108] width 156 height 21
click at [940, 349] on span "(شريحة الماكرو) السعرات الحرارية - 156، البروتين 7 جرام، الألياف الغذائية 1 جرا…" at bounding box center [977, 278] width 147 height 219
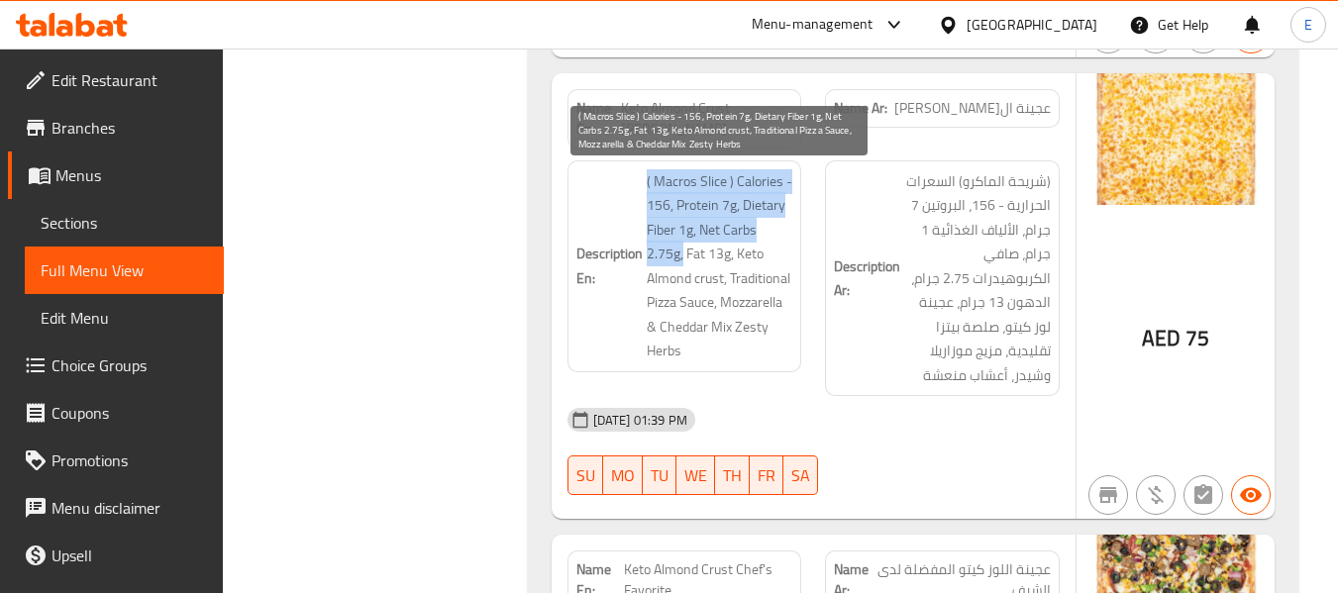
drag, startPoint x: 642, startPoint y: 173, endPoint x: 682, endPoint y: 257, distance: 92.6
click at [682, 257] on h6 "Description En: ( Macros Slice ) Calories - 156, Protein 7g, Dietary Fiber 1g, …" at bounding box center [684, 266] width 217 height 194
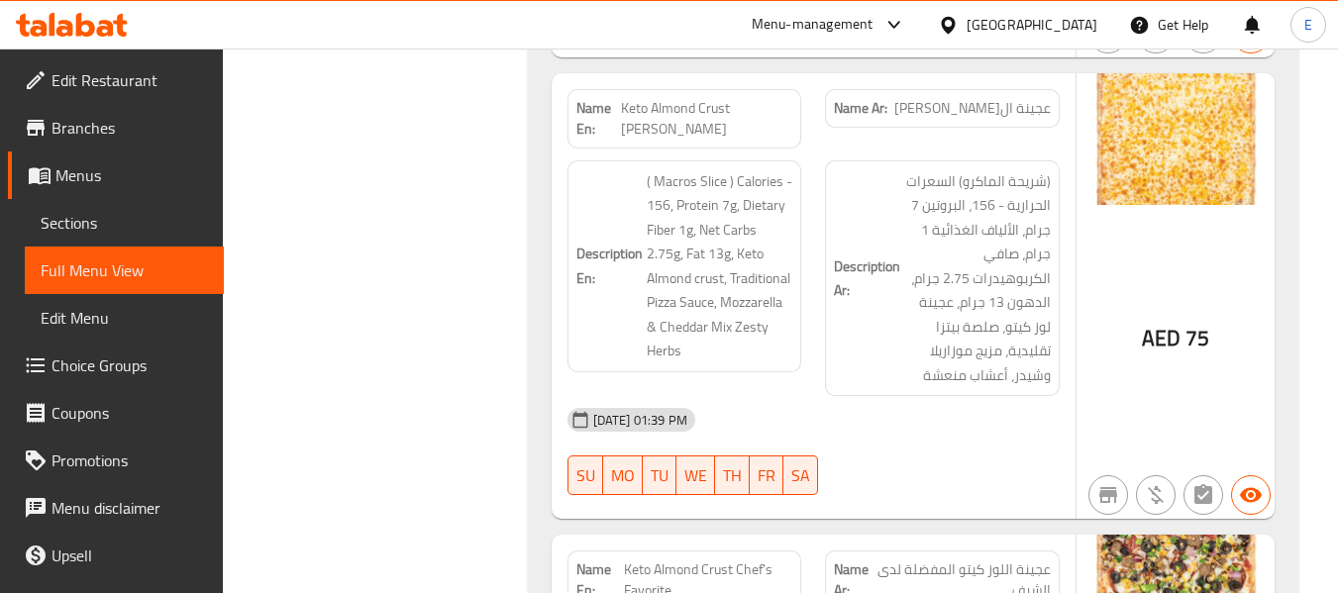
click at [888, 363] on h6 "Description Ar: (شريحة الماكرو) السعرات الحرارية - 156، البروتين 7 جرام، الأليا…" at bounding box center [942, 278] width 217 height 219
click at [941, 141] on div "Name Ar: عجينة اللوز كيتو مارغريتا" at bounding box center [942, 118] width 258 height 83
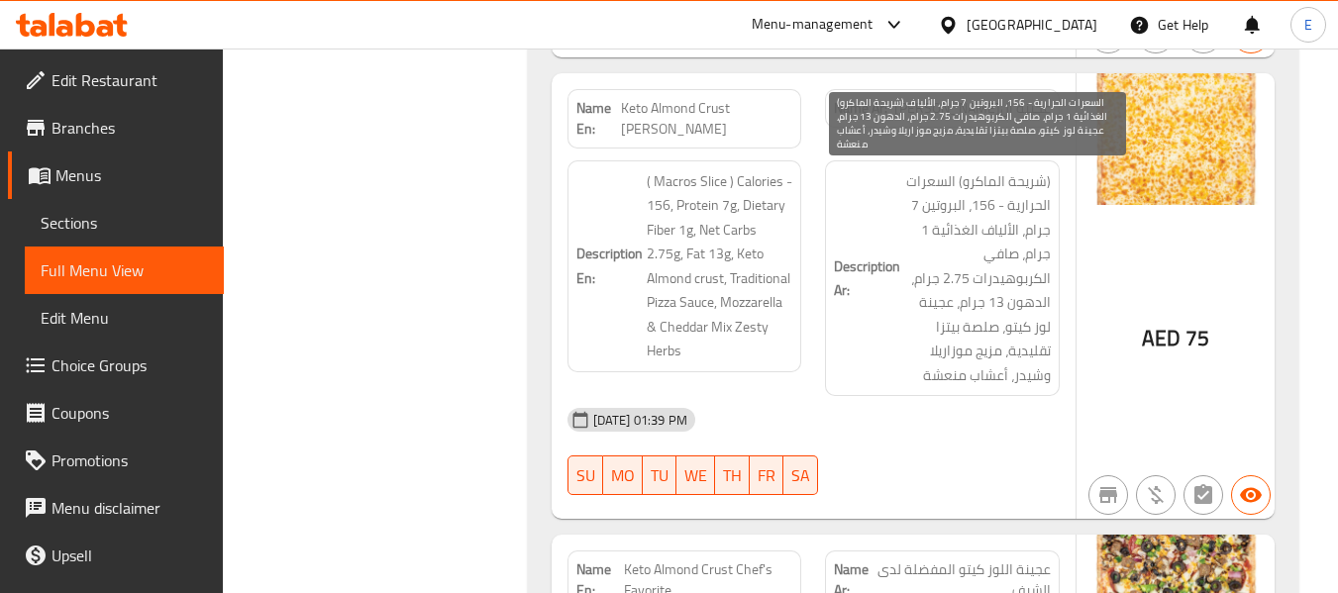
click at [921, 331] on span "(شريحة الماكرو) السعرات الحرارية - 156، البروتين 7 جرام، الألياف الغذائية 1 جرا…" at bounding box center [977, 278] width 147 height 219
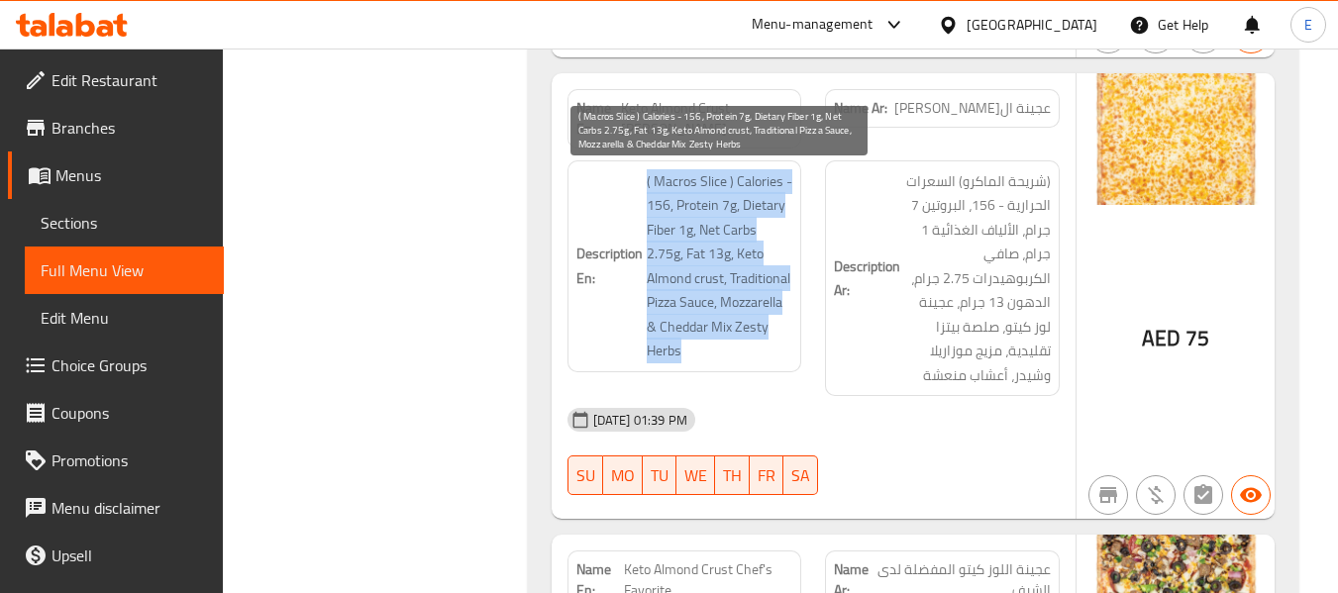
drag, startPoint x: 631, startPoint y: 172, endPoint x: 775, endPoint y: 360, distance: 236.5
click at [775, 360] on h6 "Description En: ( Macros Slice ) Calories - 156, Protein 7g, Dietary Fiber 1g, …" at bounding box center [684, 266] width 217 height 194
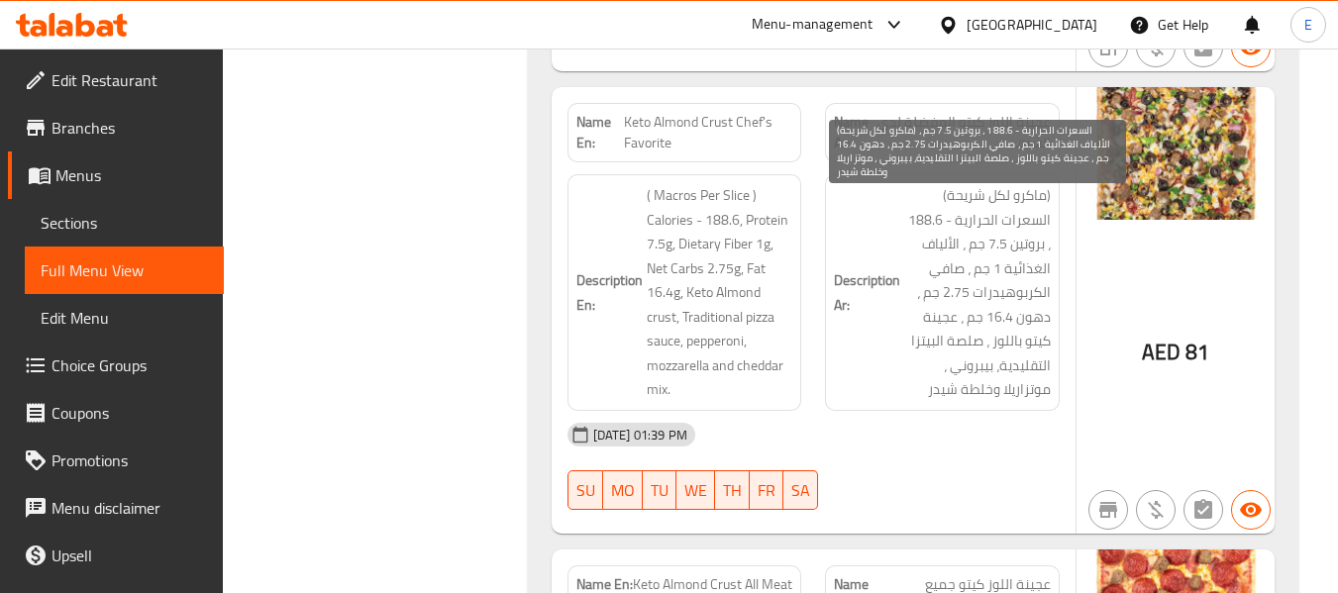
scroll to position [1684, 0]
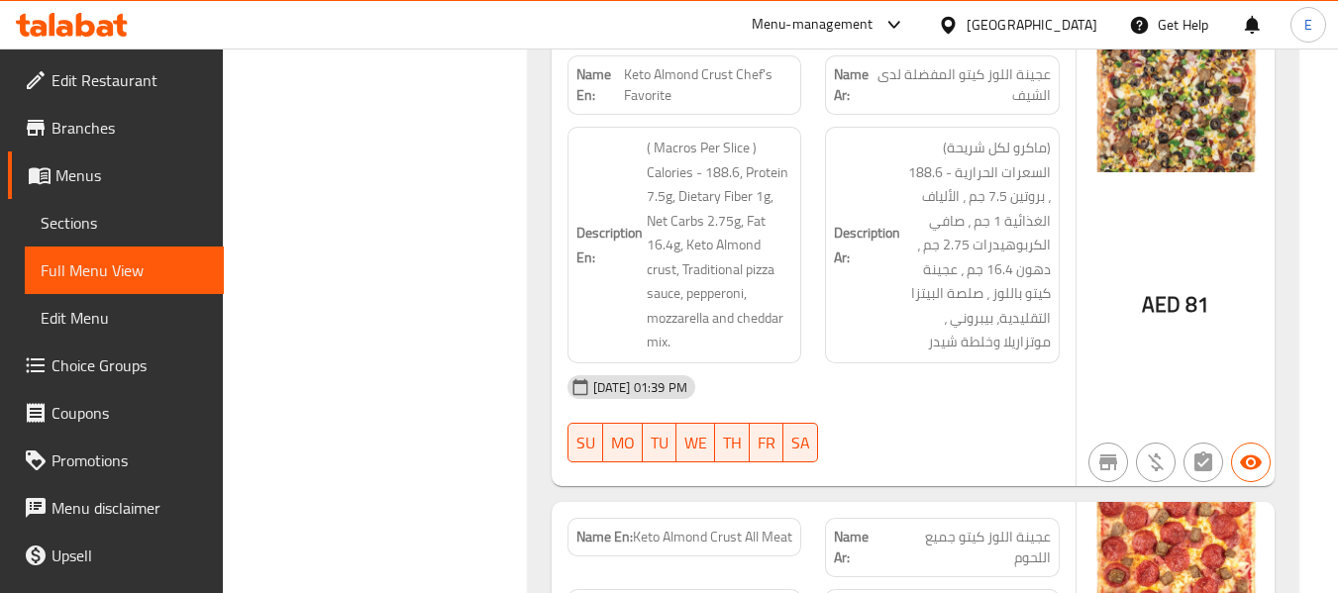
click at [1026, 76] on span "عجينة اللوز كيتو المفضلة لدى الشيف" at bounding box center [963, 85] width 173 height 42
drag, startPoint x: 623, startPoint y: 72, endPoint x: 780, endPoint y: 93, distance: 158.8
click at [780, 93] on span "Keto Almond Crust Chef's Favorite" at bounding box center [708, 85] width 168 height 42
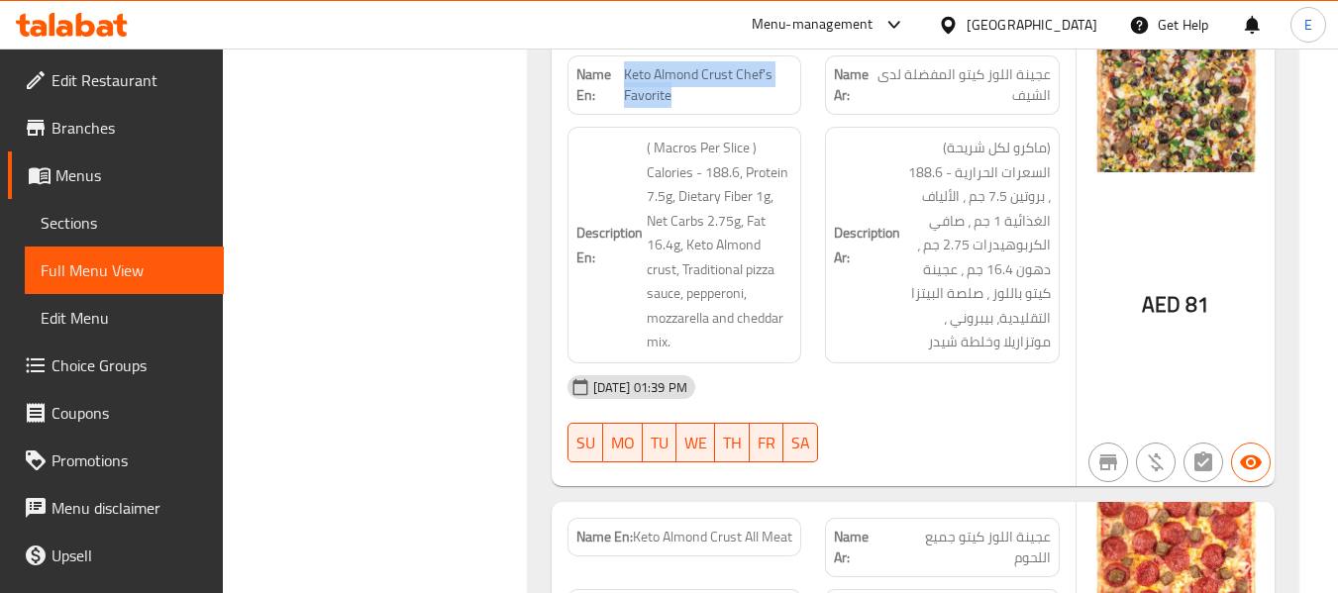
click at [780, 93] on span "Keto Almond Crust Chef's Favorite" at bounding box center [708, 85] width 168 height 42
click at [1023, 73] on span "عجينة اللوز كيتو المفضلة لدى الشيف" at bounding box center [963, 85] width 173 height 42
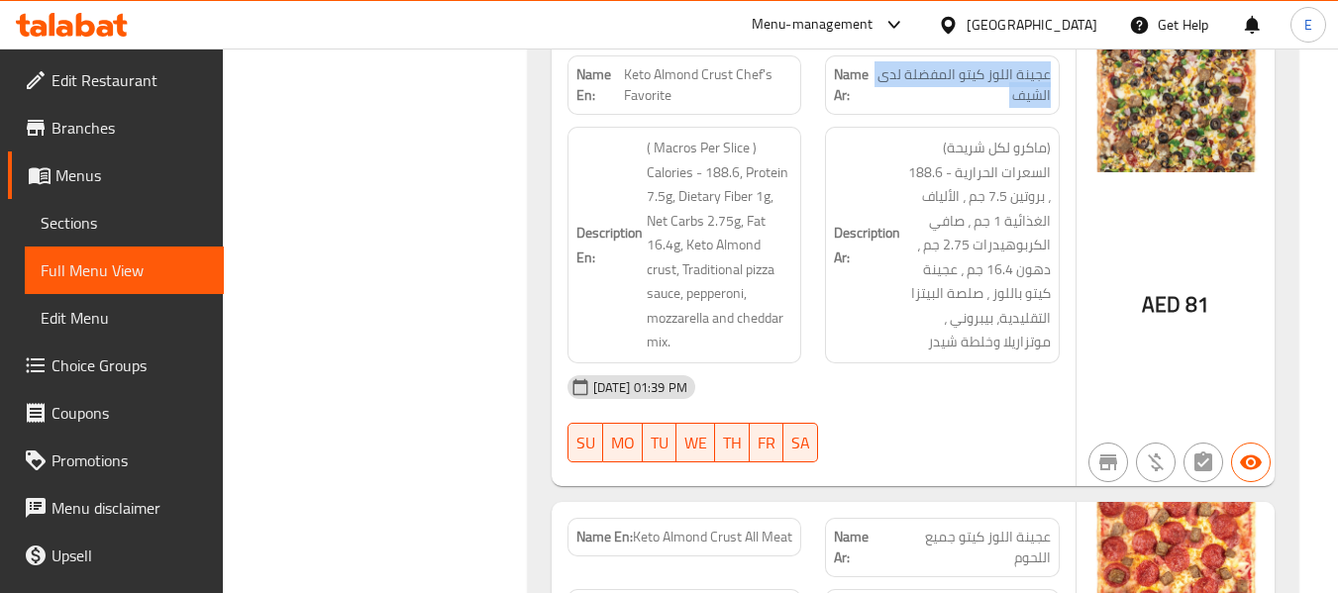
click at [1023, 73] on span "عجينة اللوز كيتو المفضلة لدى الشيف" at bounding box center [963, 85] width 173 height 42
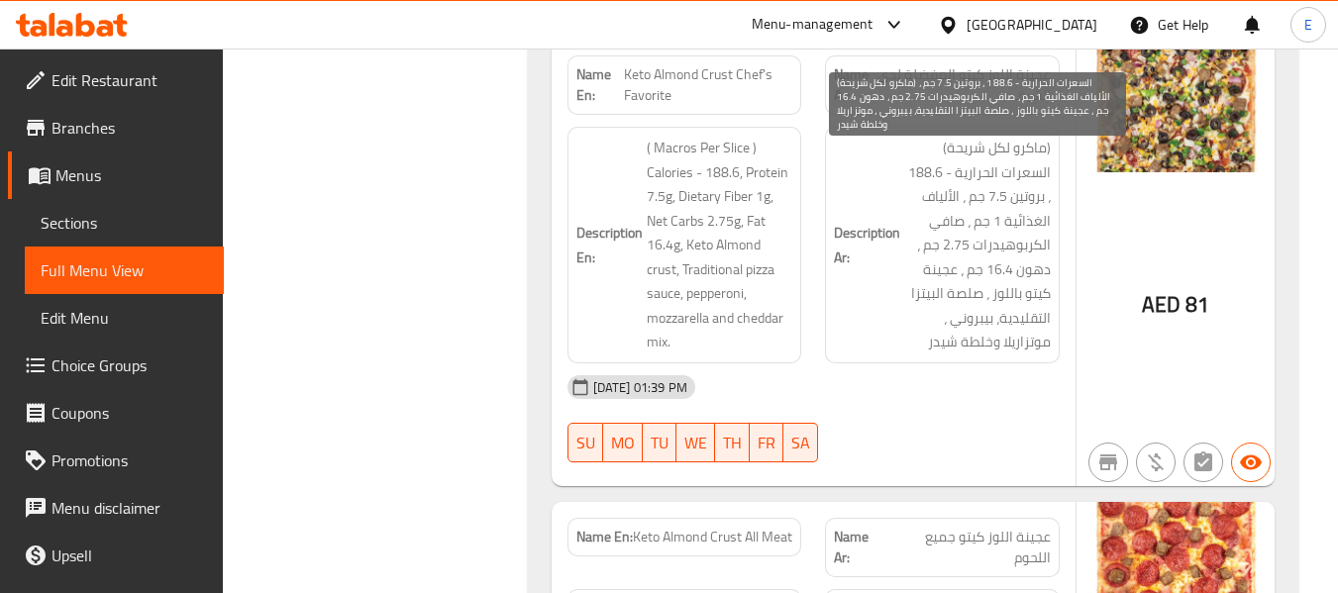
click at [976, 336] on span "(ماكرو لكل شريحة) السعرات الحرارية - 188.6 ، بروتين 7.5 جم ، الألياف الغذائية 1…" at bounding box center [977, 245] width 147 height 219
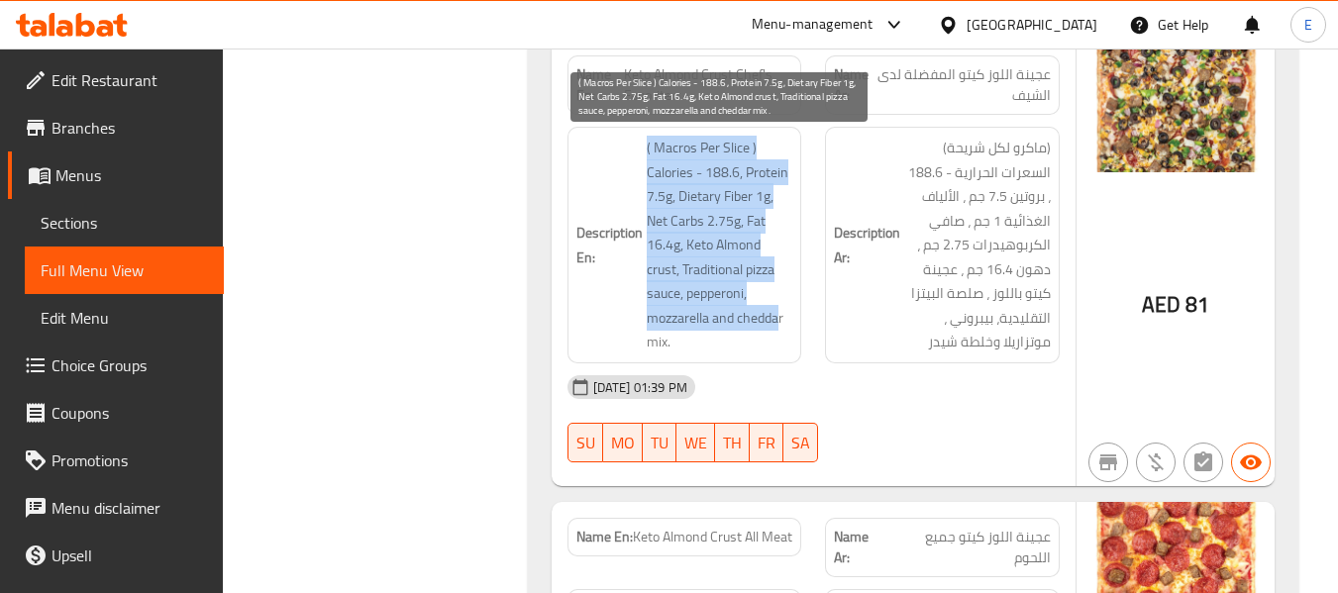
drag, startPoint x: 646, startPoint y: 148, endPoint x: 778, endPoint y: 324, distance: 220.7
click at [778, 324] on span "( Macros Per Slice ) Calories - 188.6, Protein 7.5g, Dietary Fiber 1g, Net Carb…" at bounding box center [720, 245] width 147 height 219
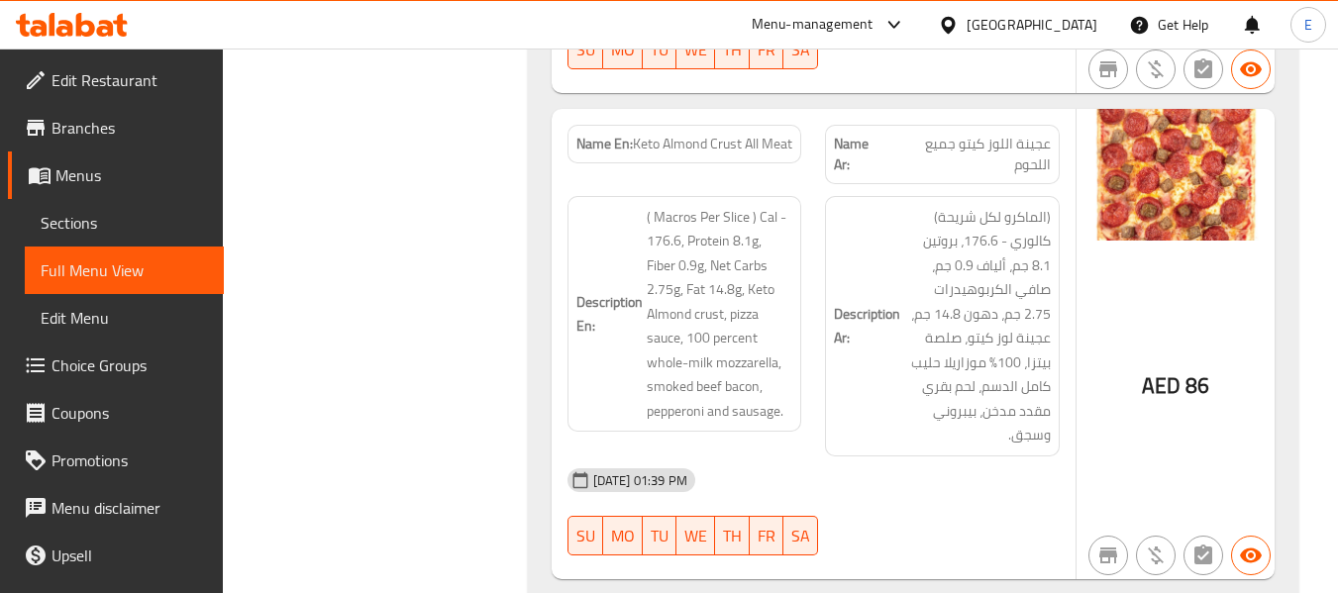
scroll to position [2080, 0]
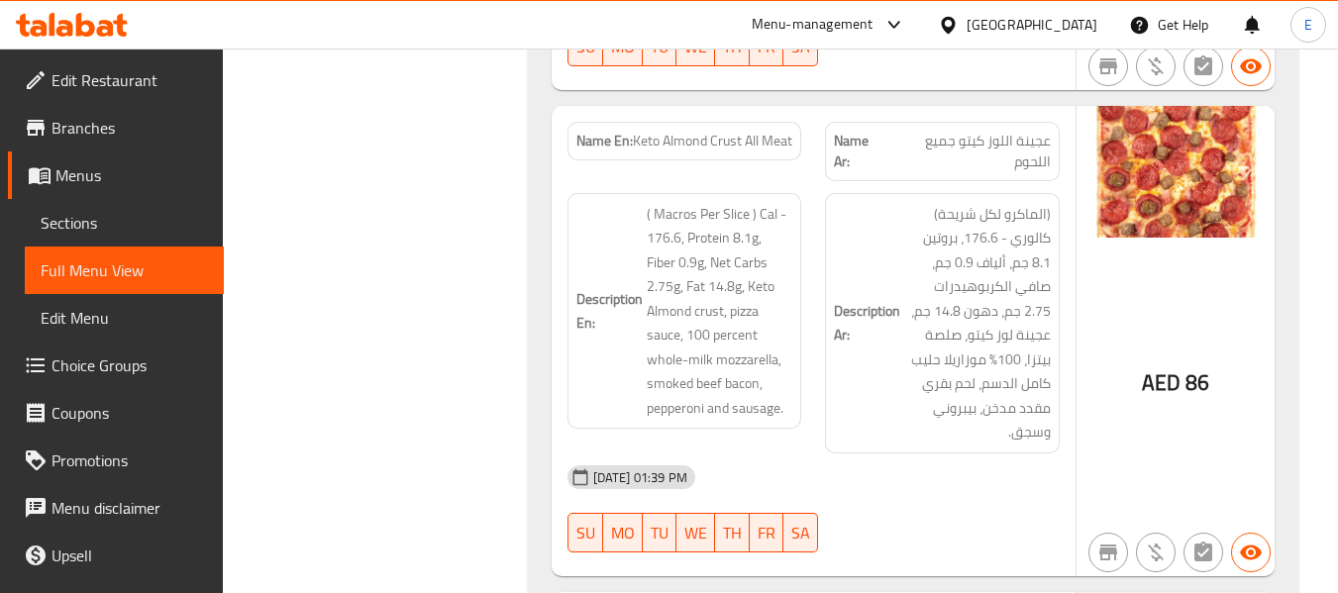
click at [767, 135] on span "Keto Almond Crust All Meat" at bounding box center [712, 141] width 159 height 21
click at [766, 135] on span "Keto Almond Crust All Meat" at bounding box center [712, 141] width 159 height 21
click at [1004, 137] on span "عجينة اللوز كيتو جميع اللحوم" at bounding box center [968, 152] width 163 height 42
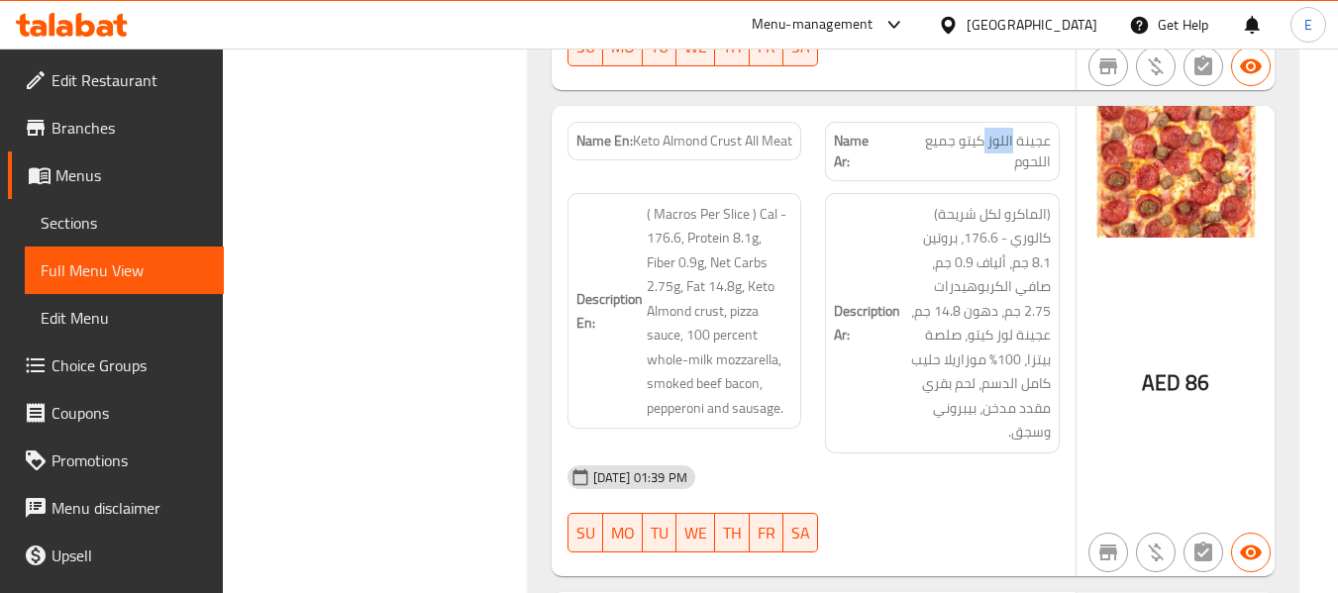
click at [1004, 137] on span "عجينة اللوز كيتو جميع اللحوم" at bounding box center [968, 152] width 163 height 42
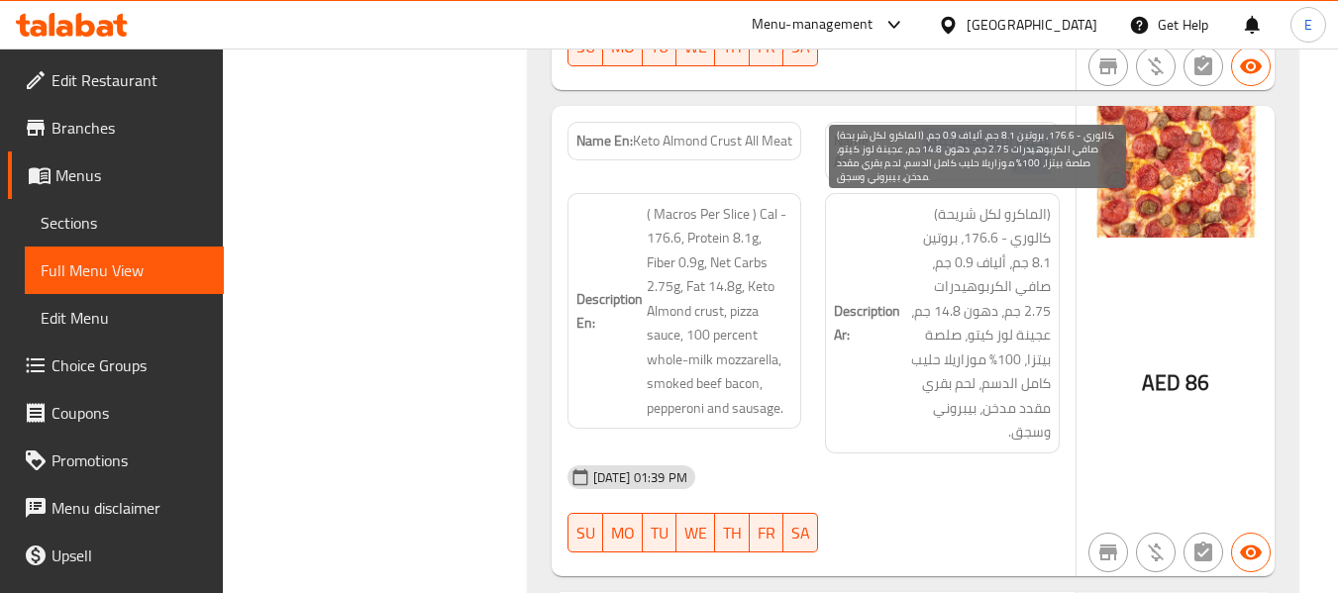
click at [918, 337] on span "(الماكرو لكل شريحة) كالوري - 176.6، بروتين 8.1 جم، ألياف 0.9 جم، صافي الكربوهيد…" at bounding box center [977, 323] width 147 height 243
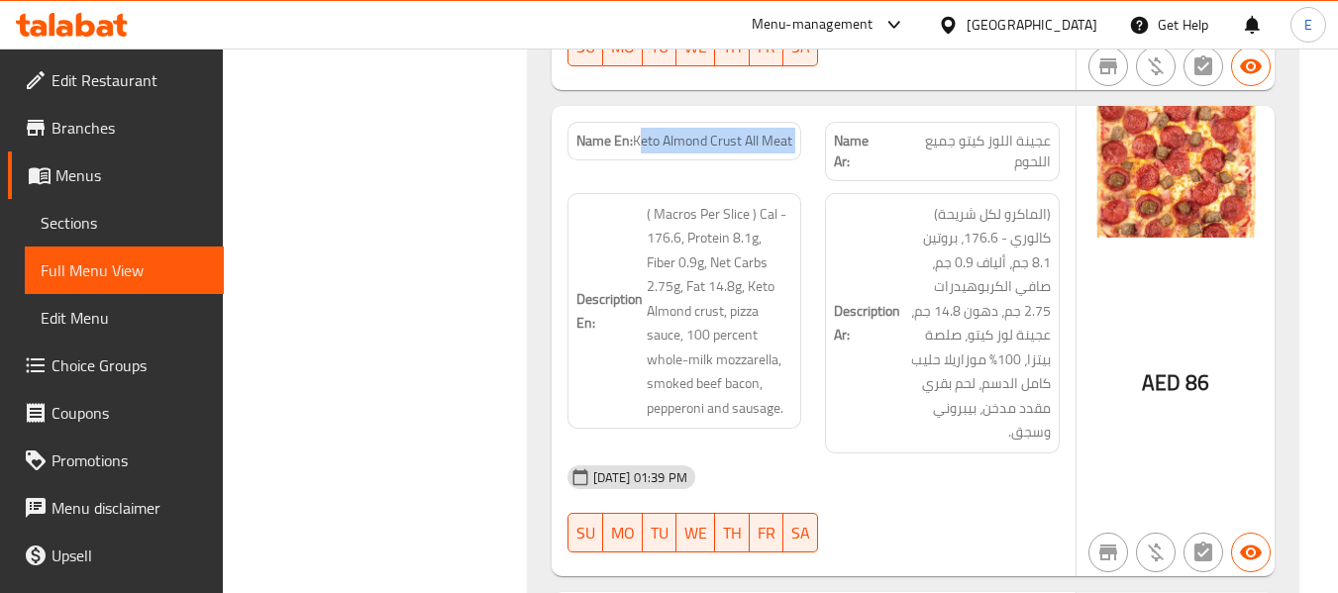
drag, startPoint x: 637, startPoint y: 138, endPoint x: 815, endPoint y: 137, distance: 178.3
click at [815, 137] on div "Name En: Keto Almond Crust All Meat Name Ar: عجينة اللوز كيتو جميع اللحوم" at bounding box center [814, 151] width 516 height 83
click at [683, 150] on span "Keto Almond Crust All Meat" at bounding box center [712, 141] width 159 height 21
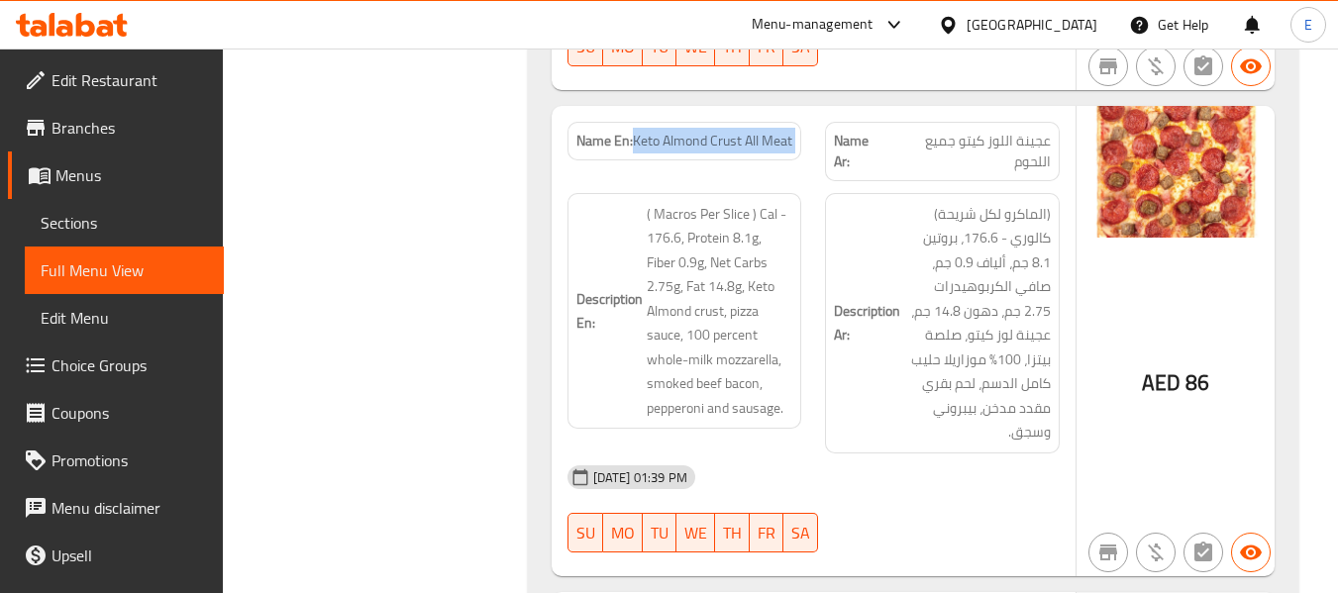
click at [683, 150] on span "Keto Almond Crust All Meat" at bounding box center [712, 141] width 159 height 21
click at [861, 454] on div "[DATE] 01:39 PM" at bounding box center [814, 478] width 516 height 48
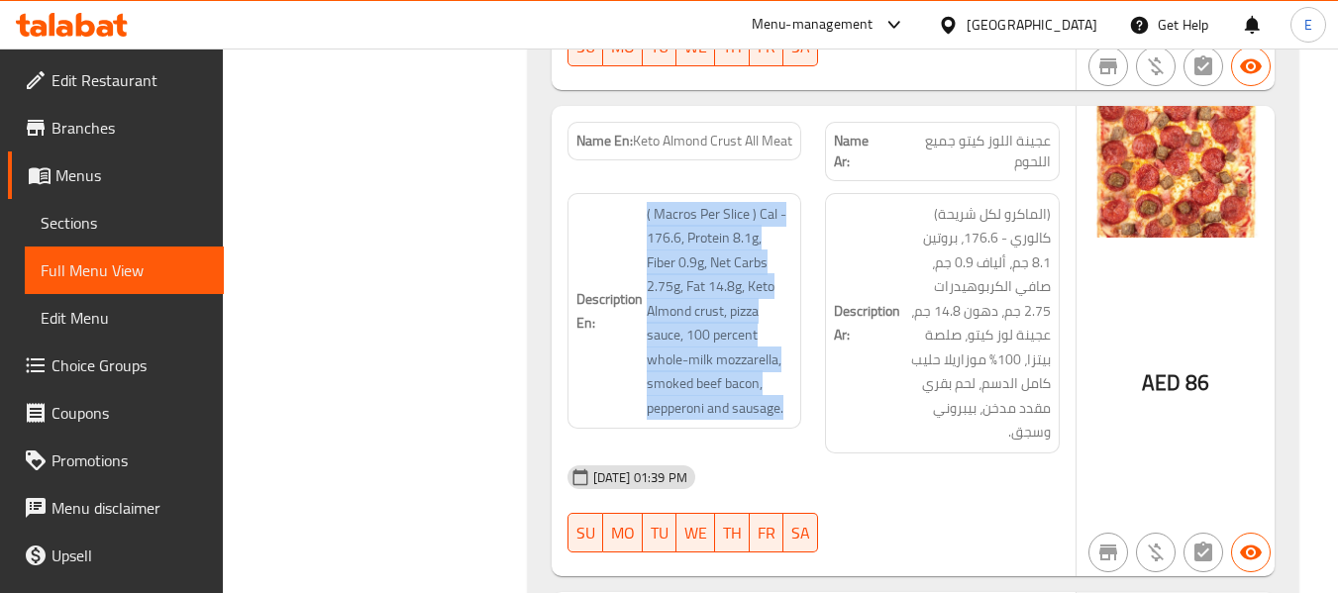
drag, startPoint x: 639, startPoint y: 211, endPoint x: 794, endPoint y: 414, distance: 255.7
click at [794, 414] on div "Description En: ( Macros Per Slice ) Cal - 176.6, Protein 8.1g, Fiber 0.9g, Net…" at bounding box center [684, 311] width 235 height 237
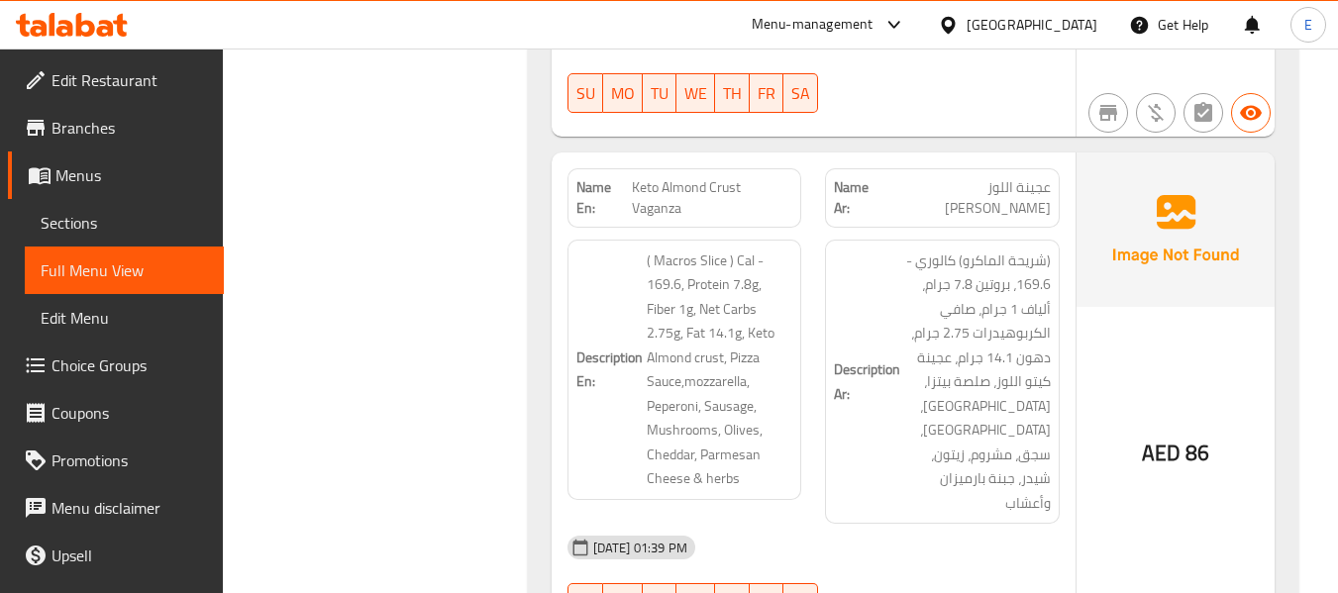
scroll to position [2575, 0]
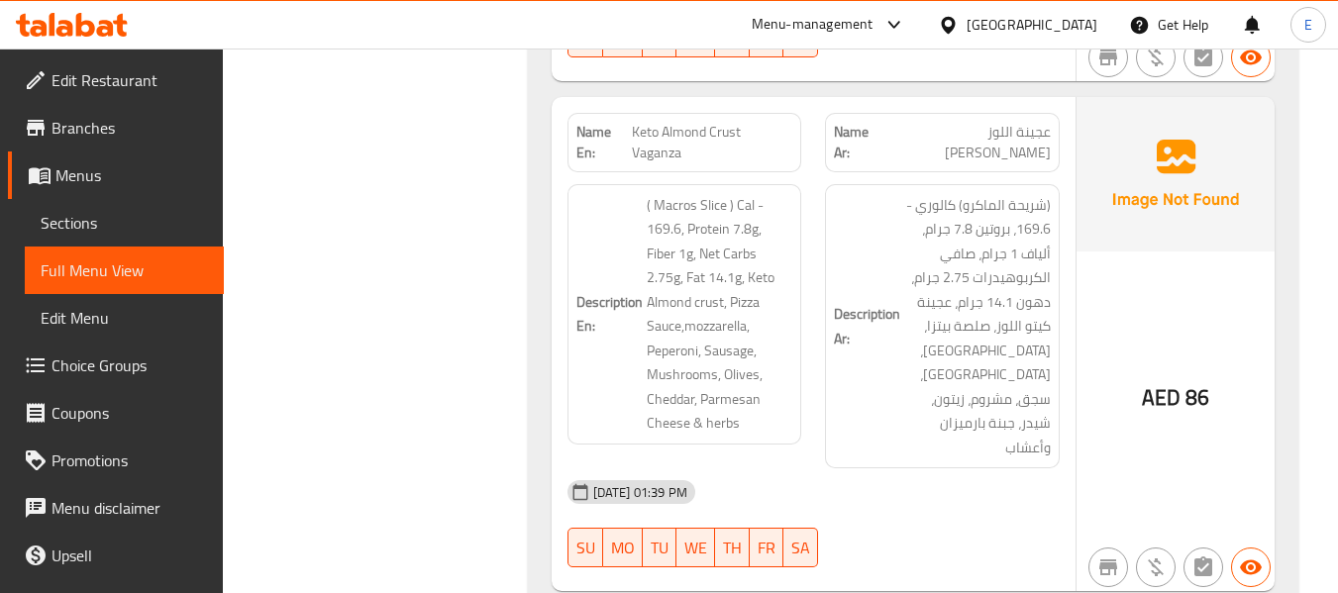
click at [968, 122] on span "عجينة اللوز [PERSON_NAME]" at bounding box center [967, 143] width 165 height 42
click at [740, 125] on span "Keto Almond Crust Vaganza" at bounding box center [712, 143] width 160 height 42
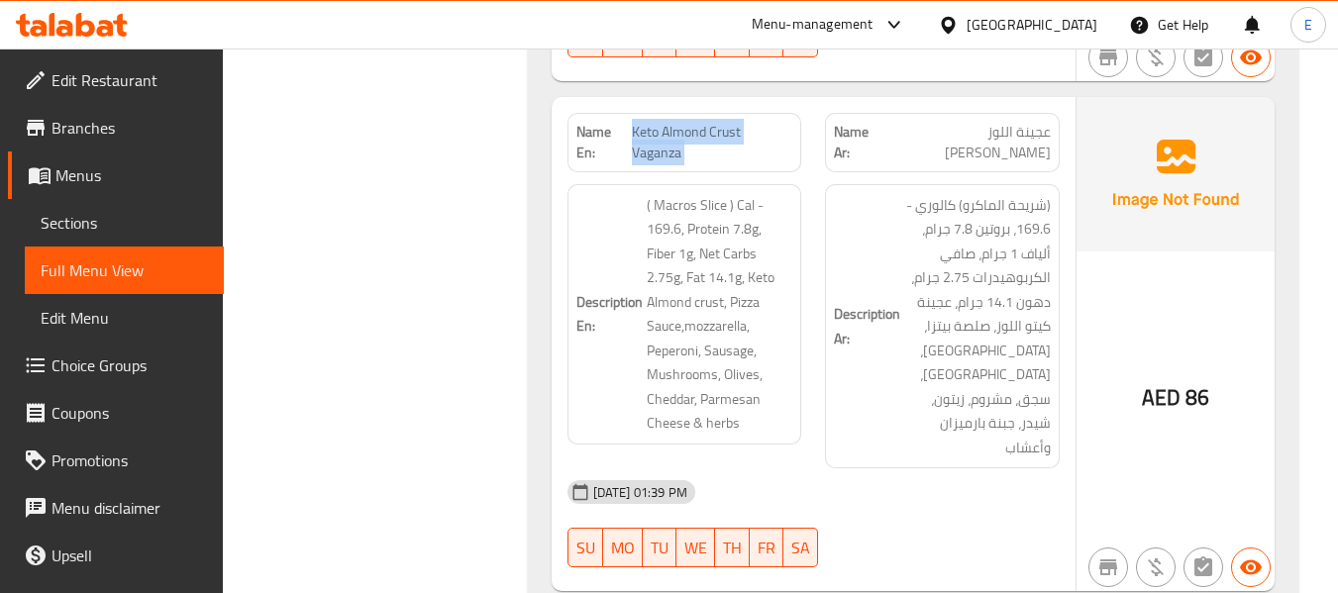
click at [740, 125] on span "Keto Almond Crust Vaganza" at bounding box center [712, 143] width 160 height 42
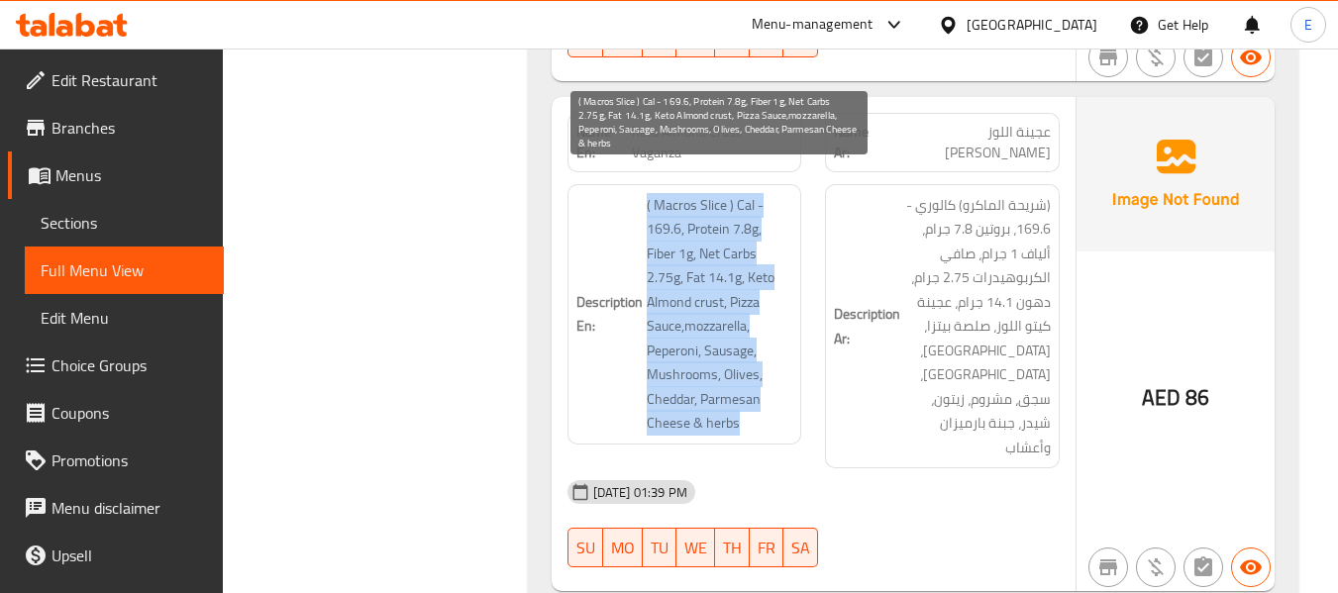
drag, startPoint x: 638, startPoint y: 180, endPoint x: 762, endPoint y: 397, distance: 249.7
click at [762, 397] on h6 "Description En: ( Macros Slice ) Cal - 169.6, Protein 7.8g, Fiber 1g, Net Carbs…" at bounding box center [684, 314] width 217 height 243
click at [762, 397] on span "( Macros Slice ) Cal - 169.6, Protein 7.8g, Fiber 1g, Net Carbs 2.75g, Fat 14.1…" at bounding box center [720, 314] width 147 height 243
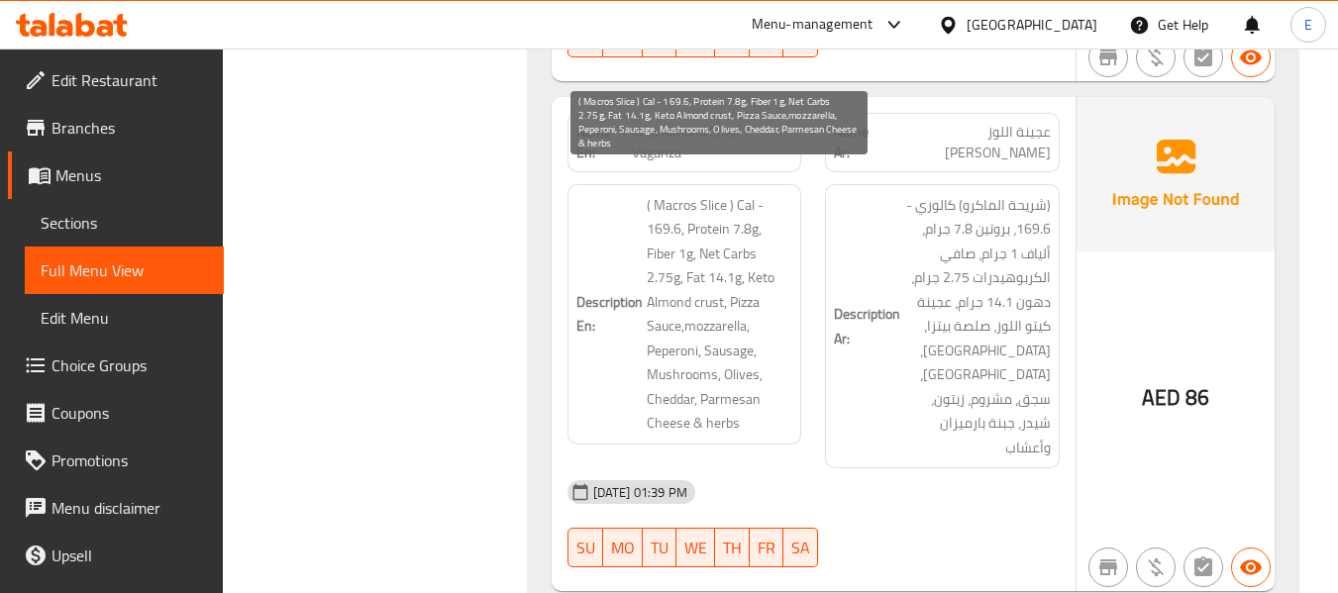
click at [762, 397] on span "( Macros Slice ) Cal - 169.6, Protein 7.8g, Fiber 1g, Net Carbs 2.75g, Fat 14.1…" at bounding box center [720, 314] width 147 height 243
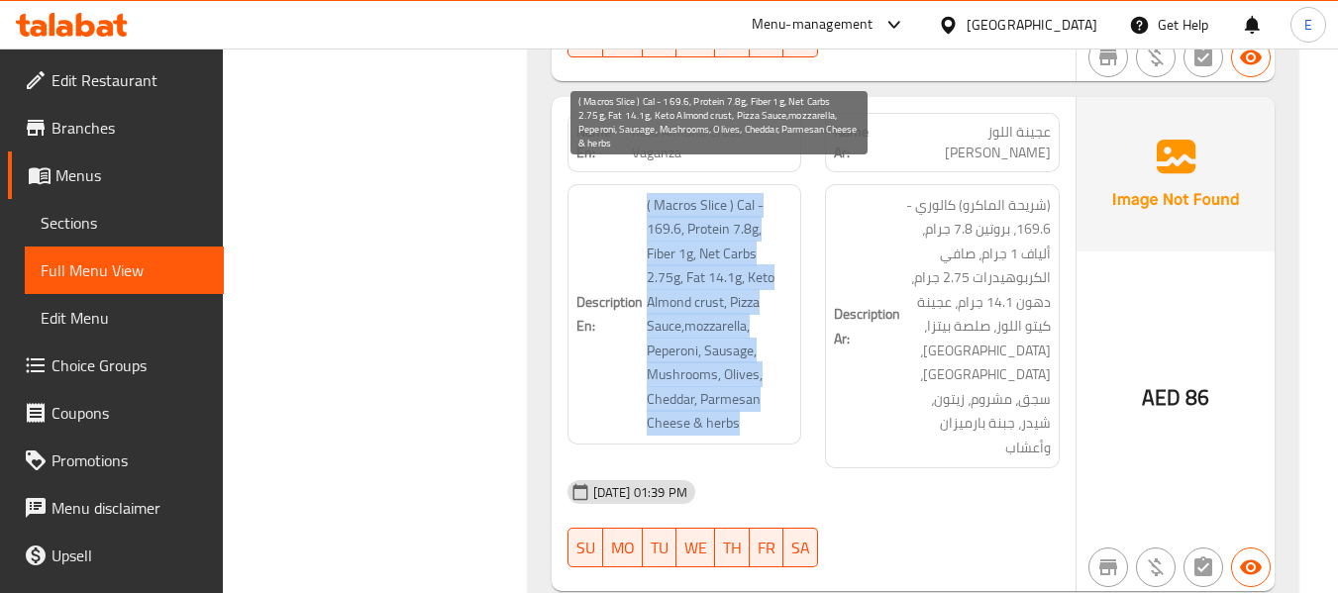
click at [762, 397] on span "( Macros Slice ) Cal - 169.6, Protein 7.8g, Fiber 1g, Net Carbs 2.75g, Fat 14.1…" at bounding box center [720, 314] width 147 height 243
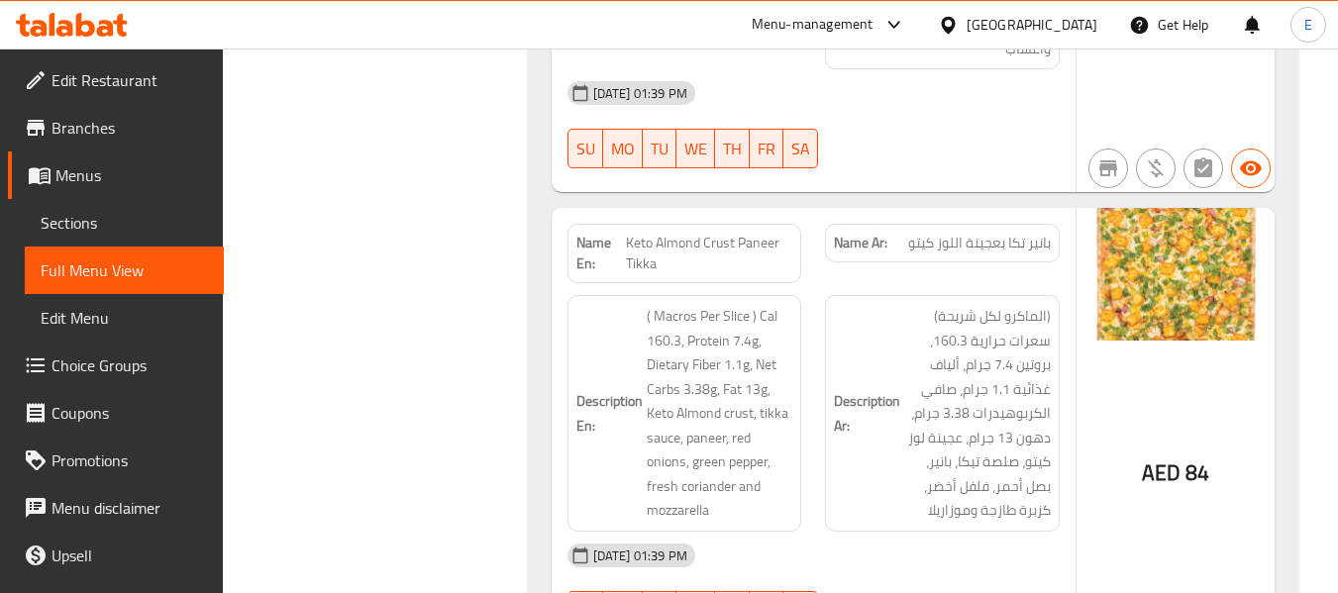
scroll to position [3070, 0]
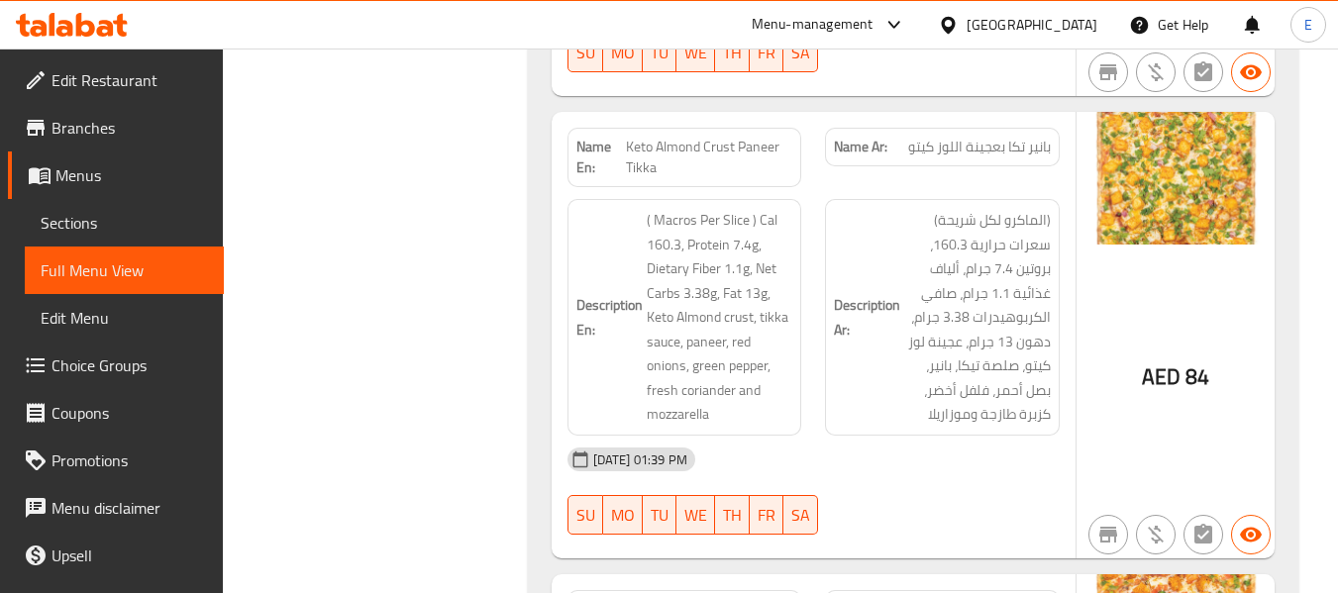
click at [1007, 137] on span "بانير تكا بعجينة اللوز كيتو" at bounding box center [979, 147] width 143 height 21
click at [702, 137] on span "Keto Almond Crust Paneer Tikka" at bounding box center [709, 158] width 166 height 42
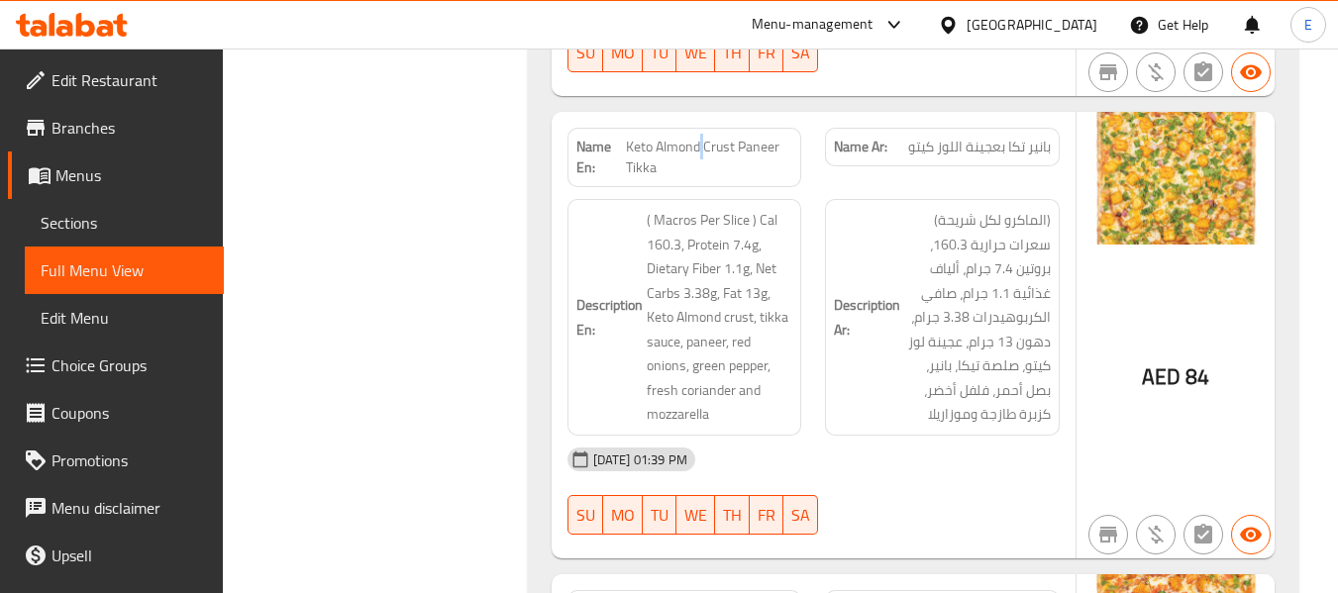
click at [702, 137] on span "Keto Almond Crust Paneer Tikka" at bounding box center [709, 158] width 166 height 42
click at [1021, 137] on span "بانير تكا بعجينة اللوز كيتو" at bounding box center [979, 147] width 143 height 21
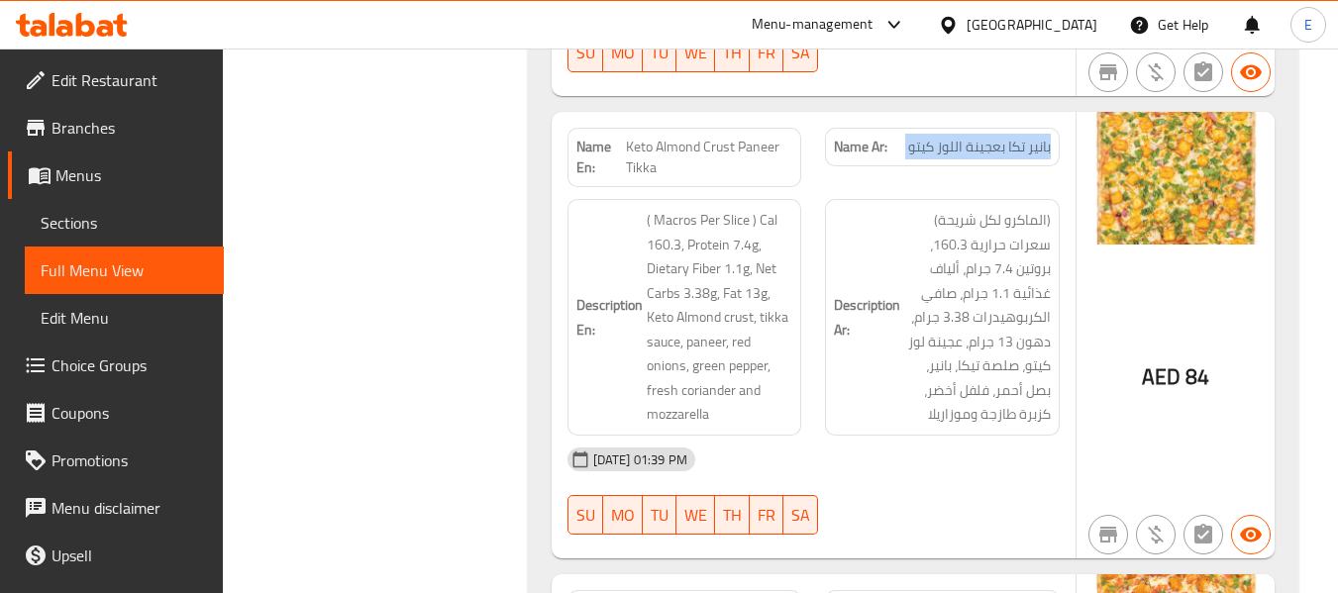
click at [1021, 137] on span "بانير تكا بعجينة اللوز كيتو" at bounding box center [979, 147] width 143 height 21
click at [1020, 137] on span "بانير تكا بعجينة اللوز كيتو" at bounding box center [979, 147] width 143 height 21
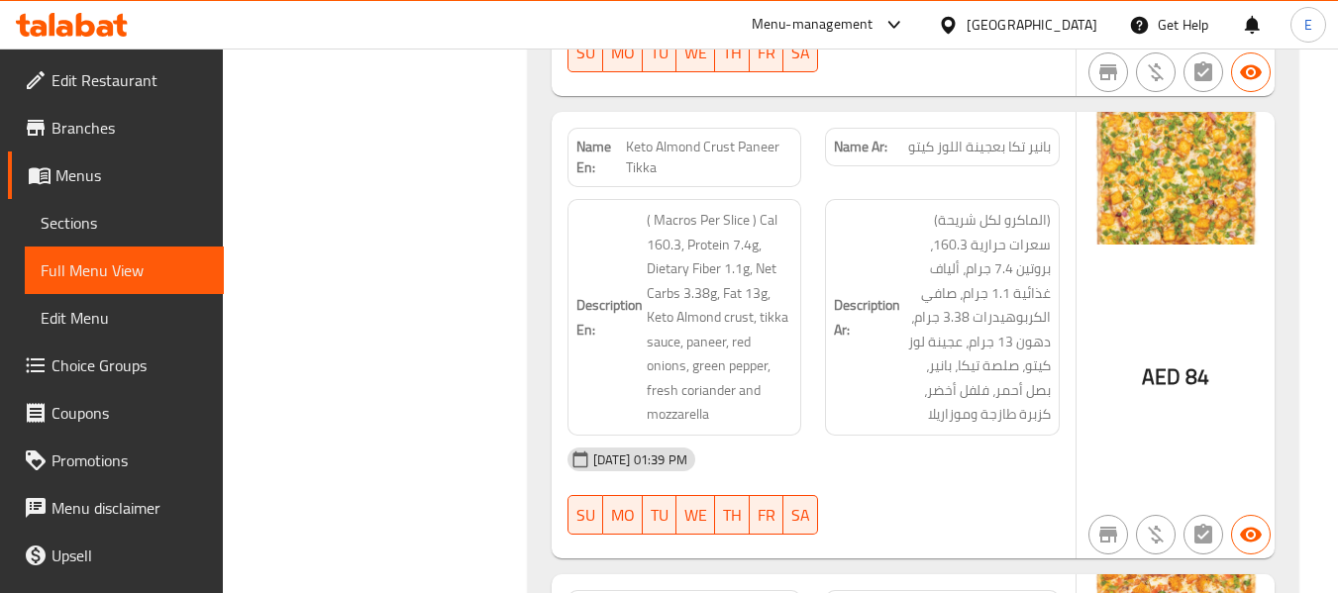
click at [1012, 436] on div "[DATE] 01:39 PM" at bounding box center [814, 460] width 516 height 48
click at [937, 436] on div "[DATE] 01:39 PM" at bounding box center [814, 460] width 516 height 48
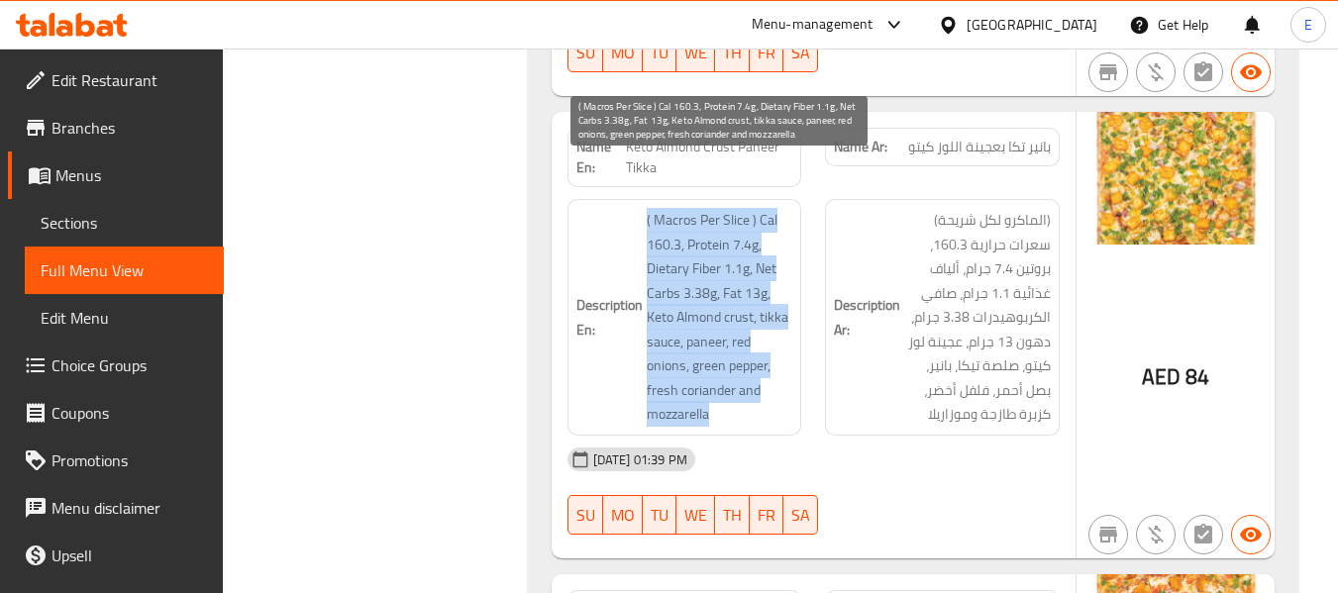
drag, startPoint x: 643, startPoint y: 169, endPoint x: 764, endPoint y: 355, distance: 221.1
click at [764, 355] on h6 "Description En: ( Macros Per Slice ) Cal 160.3, Protein 7.4g, Dietary Fiber 1.1…" at bounding box center [684, 317] width 217 height 219
click at [764, 355] on span "( Macros Per Slice ) Cal 160.3, Protein 7.4g, Dietary Fiber 1.1g, Net Carbs 3.3…" at bounding box center [720, 317] width 147 height 219
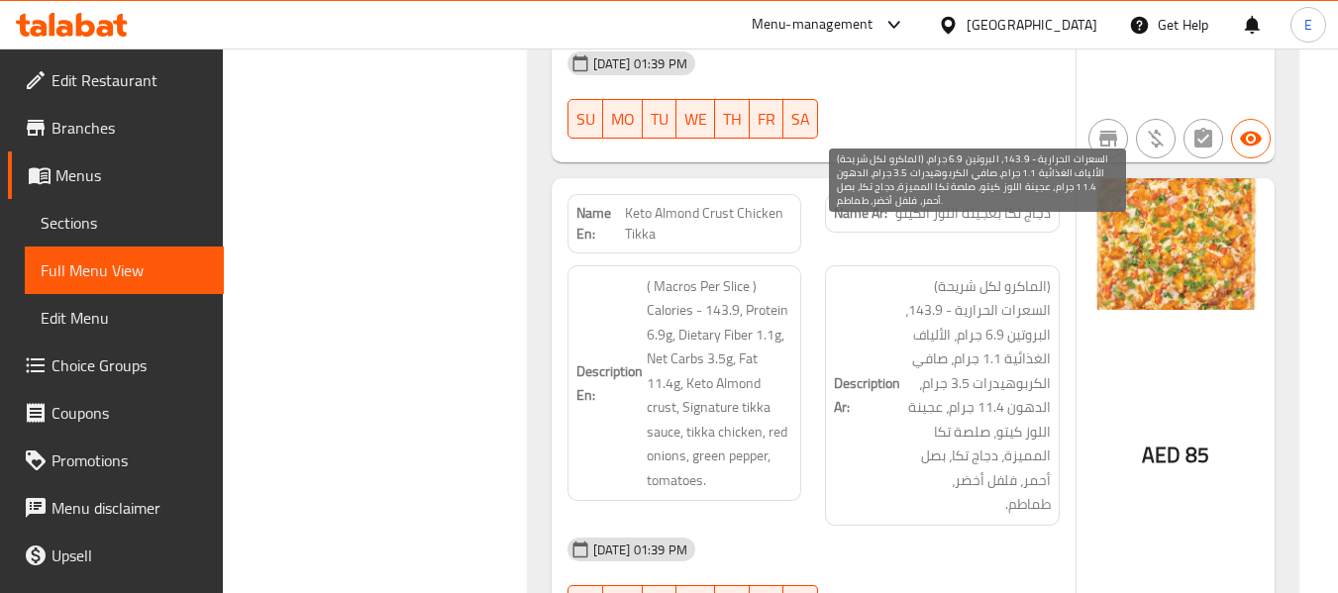
scroll to position [3565, 0]
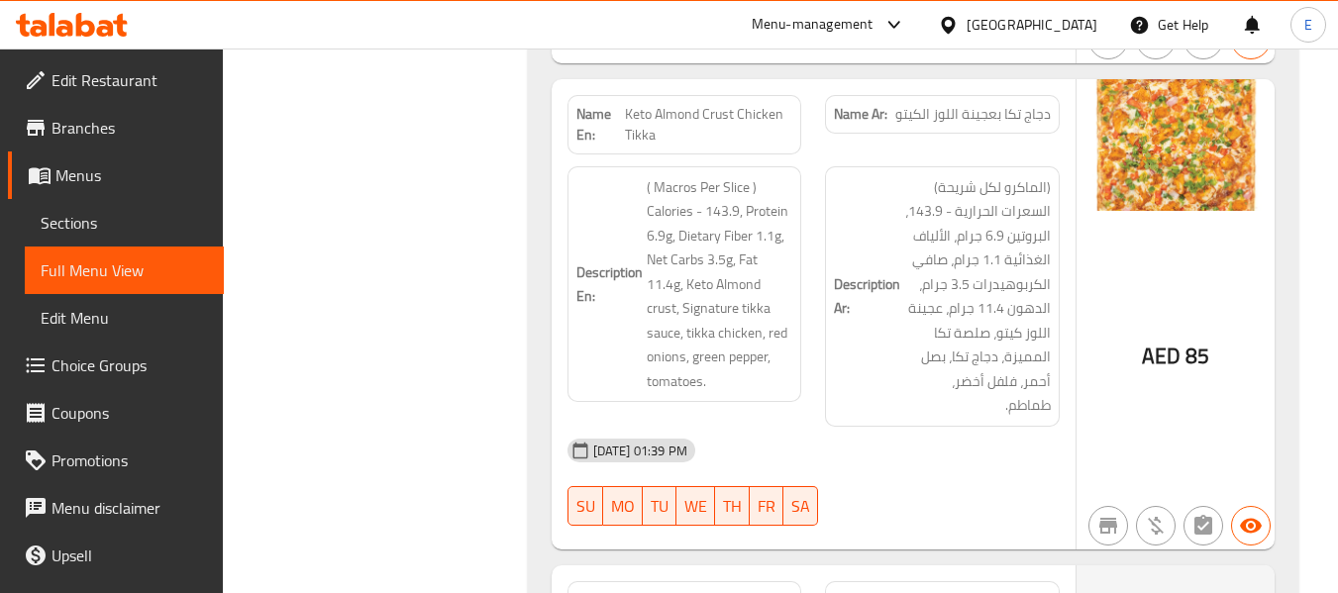
click at [963, 104] on span "دجاج تكا بعجينة اللوز الكيتو" at bounding box center [972, 114] width 155 height 21
click at [998, 104] on span "دجاج تكا بعجينة اللوز الكيتو" at bounding box center [972, 114] width 155 height 21
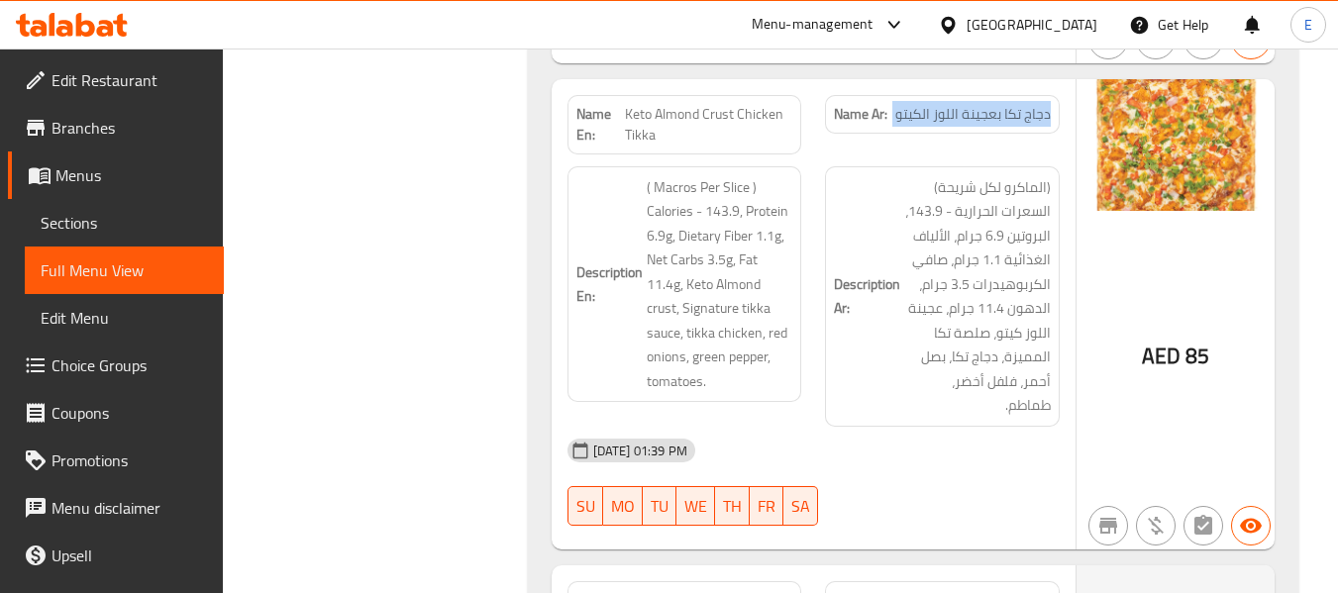
click at [998, 104] on span "دجاج تكا بعجينة اللوز الكيتو" at bounding box center [972, 114] width 155 height 21
click at [645, 104] on span "Keto Almond Crust Chicken Tikka" at bounding box center [708, 125] width 167 height 42
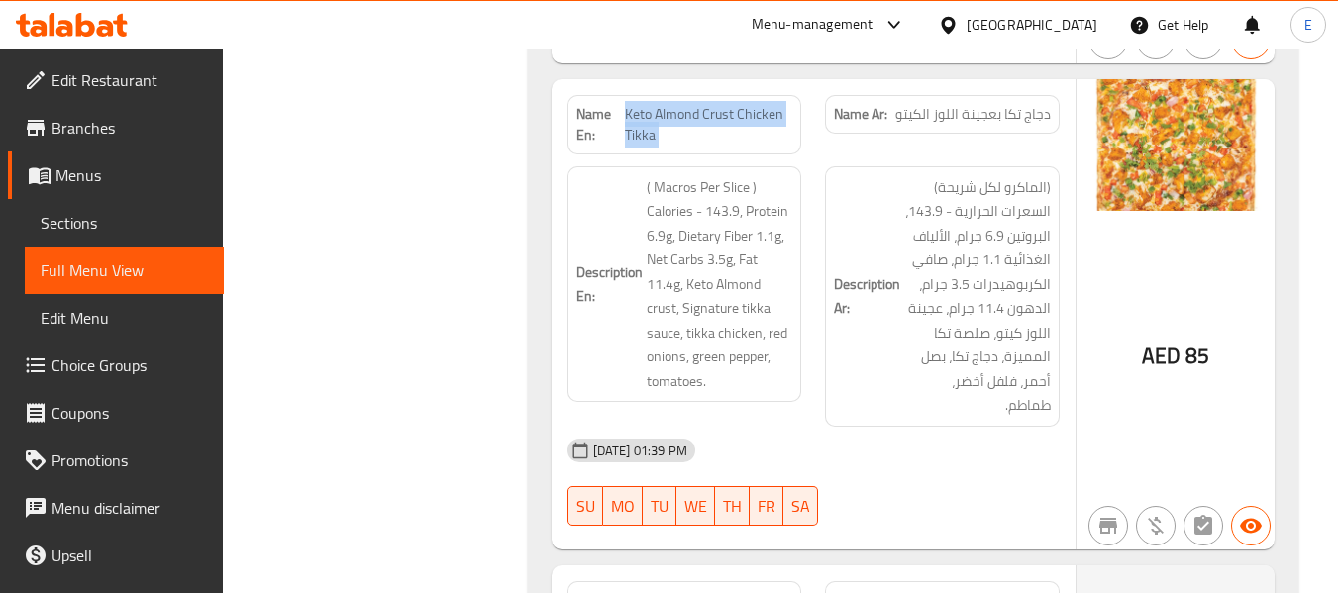
click at [645, 104] on span "Keto Almond Crust Chicken Tikka" at bounding box center [708, 125] width 167 height 42
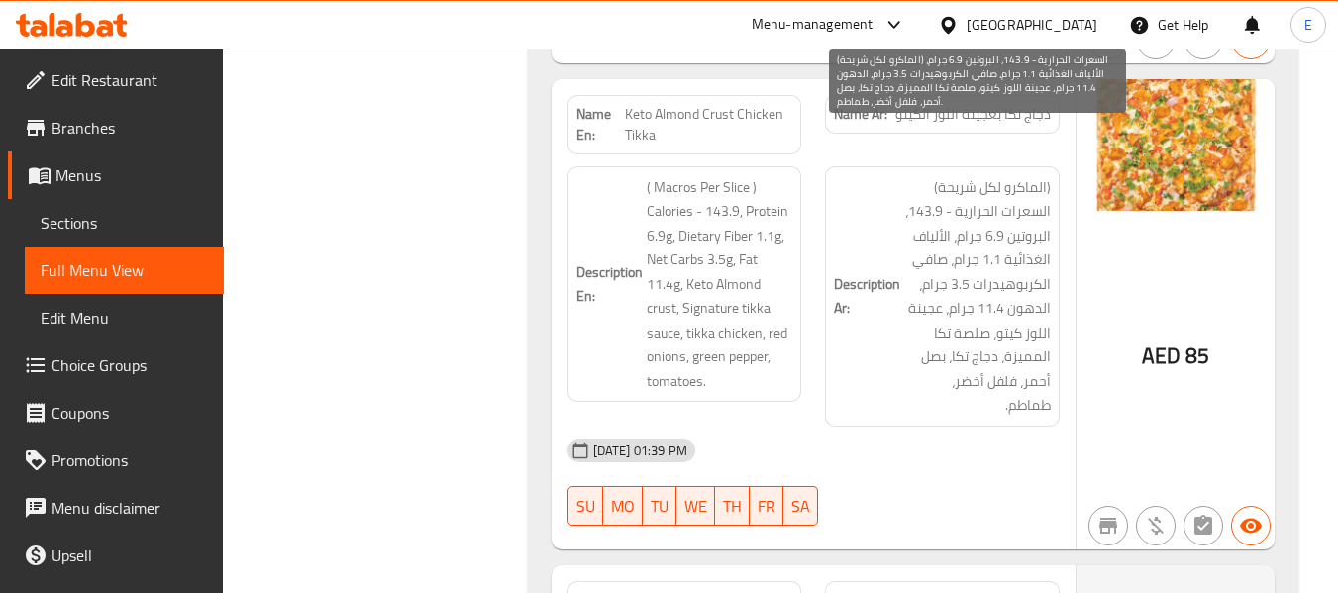
click at [915, 427] on div "[DATE] 01:39 PM" at bounding box center [814, 451] width 516 height 48
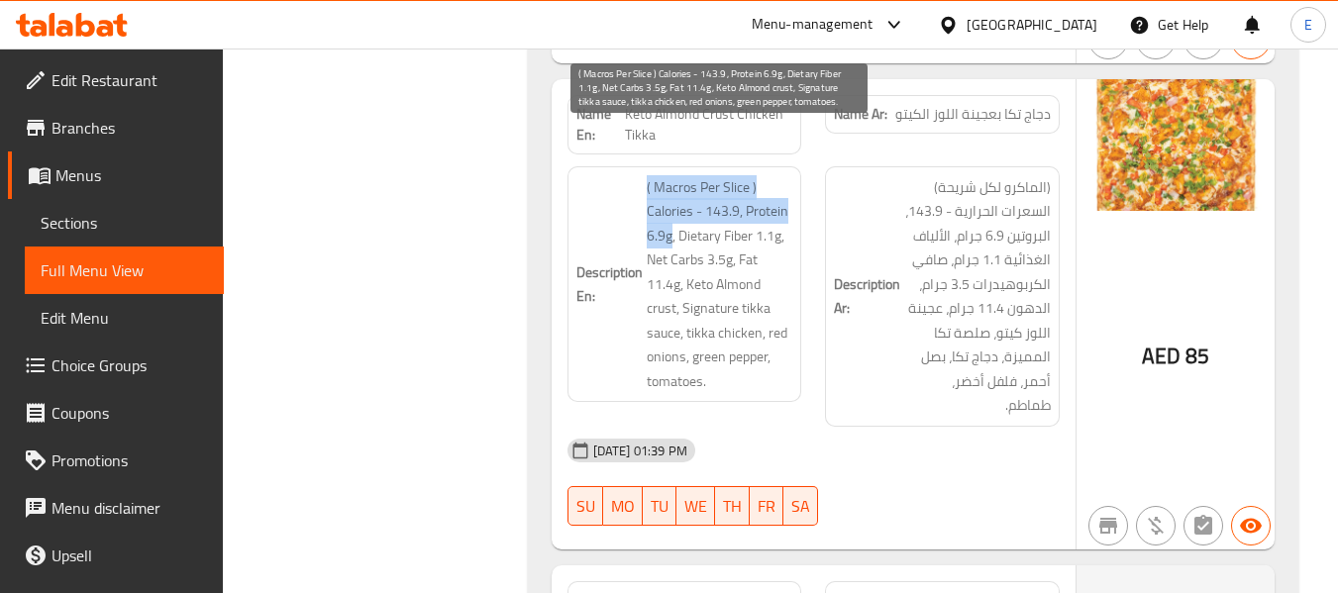
drag, startPoint x: 643, startPoint y: 130, endPoint x: 672, endPoint y: 189, distance: 66.4
click at [672, 189] on h6 "Description En: ( Macros Per Slice ) Calories - 143.9, Protein 6.9g, Dietary Fi…" at bounding box center [684, 284] width 217 height 219
click at [741, 206] on span "( Macros Per Slice ) Calories - 143.9, Protein 6.9g, Dietary Fiber 1.1g, Net Ca…" at bounding box center [720, 284] width 147 height 219
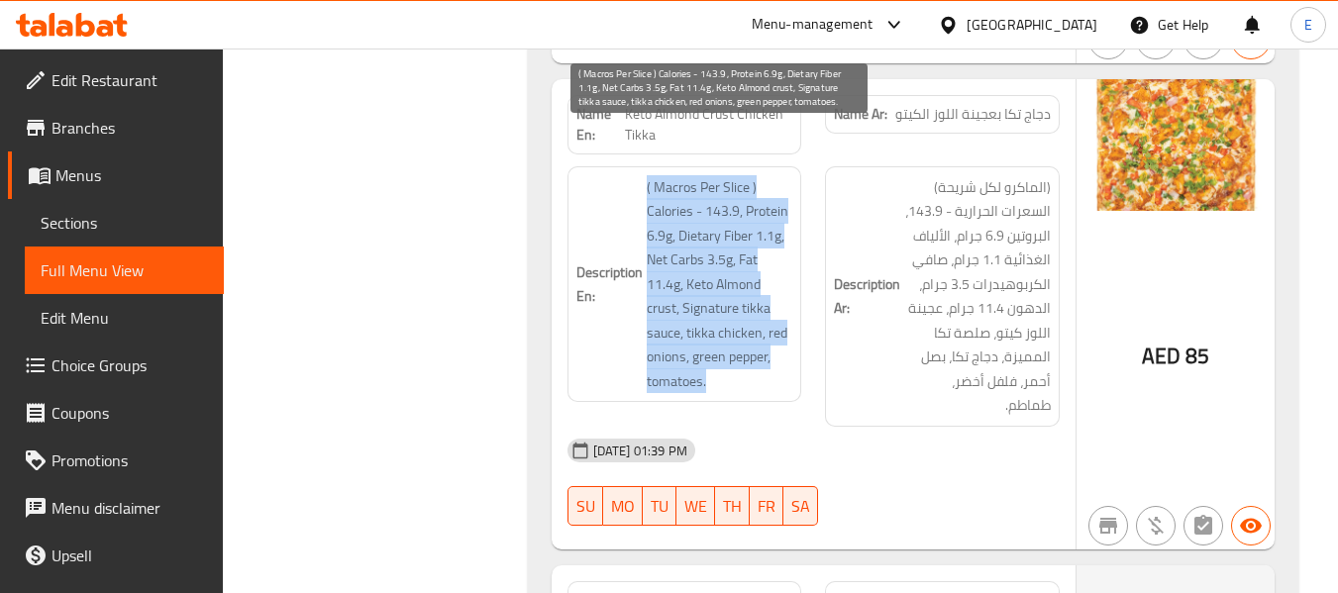
click at [741, 206] on span "( Macros Per Slice ) Calories - 143.9, Protein 6.9g, Dietary Fiber 1.1g, Net Ca…" at bounding box center [720, 284] width 147 height 219
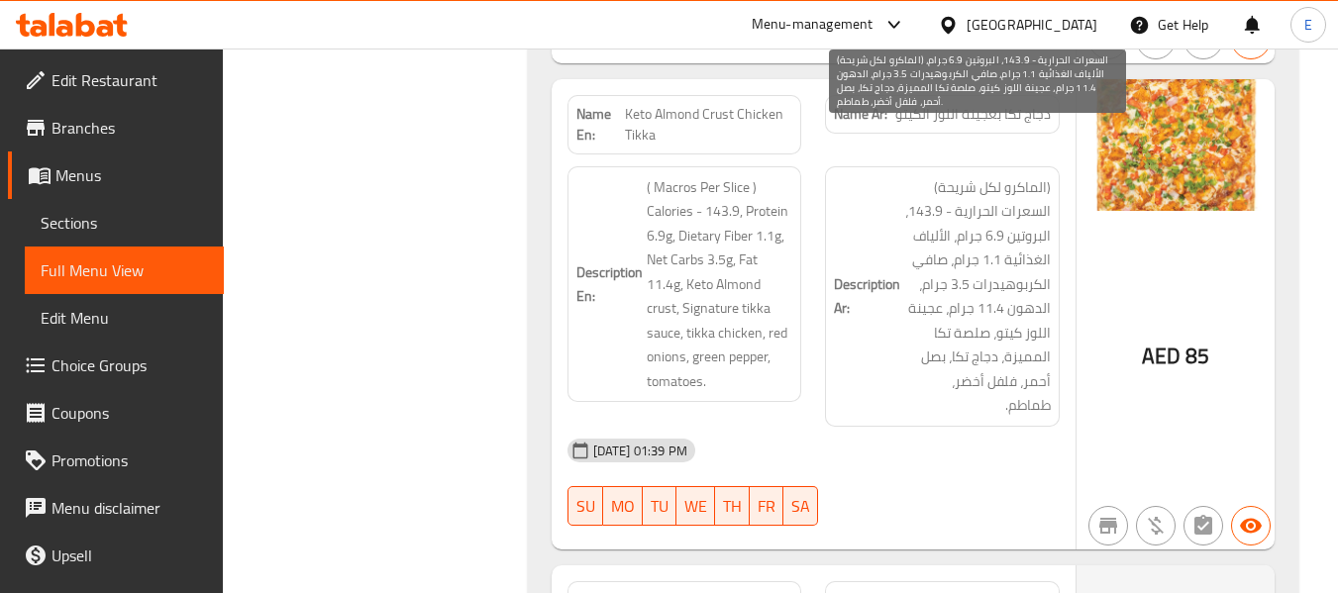
click at [959, 306] on span "(الماكرو لكل شريحة) السعرات الحرارية - 143.9، البروتين 6.9 جرام، الألياف الغذائ…" at bounding box center [977, 296] width 147 height 243
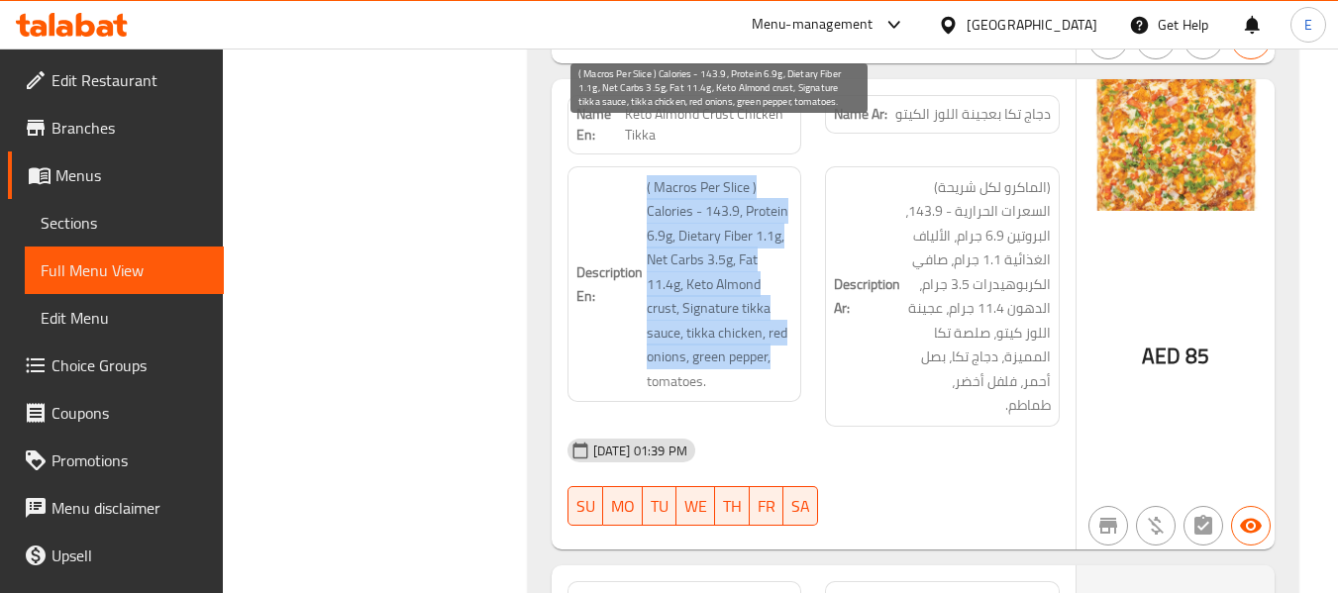
drag, startPoint x: 646, startPoint y: 135, endPoint x: 762, endPoint y: 294, distance: 197.1
click at [776, 317] on span "( Macros Per Slice ) Calories - 143.9, Protein 6.9g, Dietary Fiber 1.1g, Net Ca…" at bounding box center [720, 284] width 147 height 219
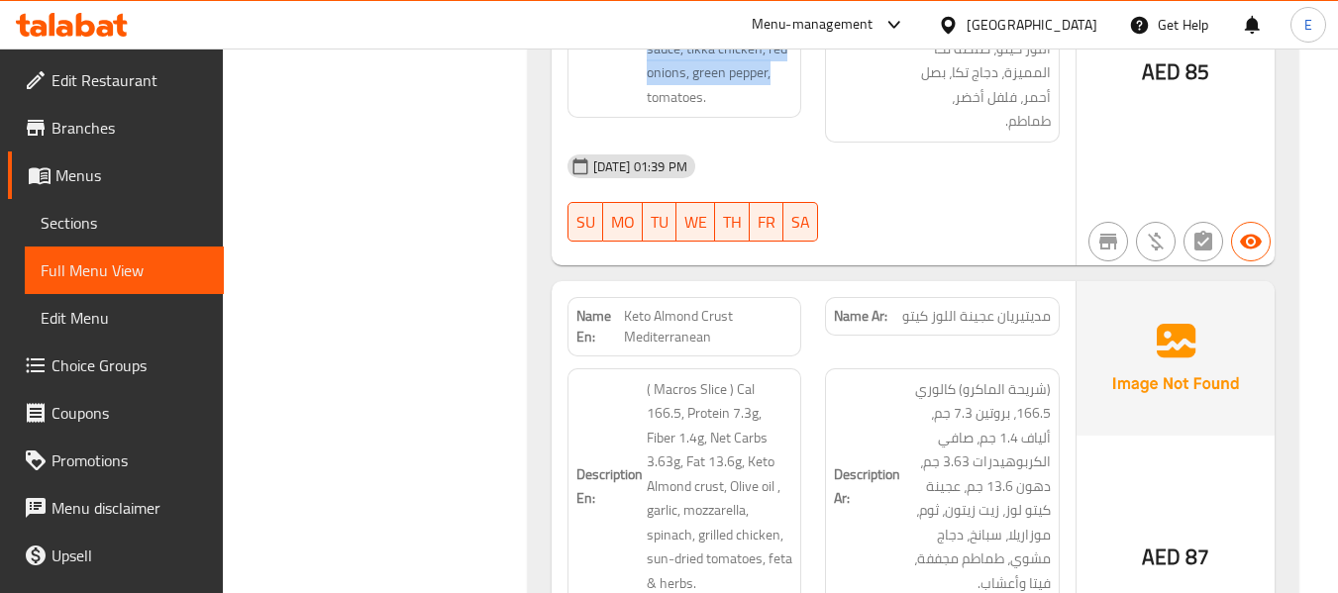
scroll to position [3961, 0]
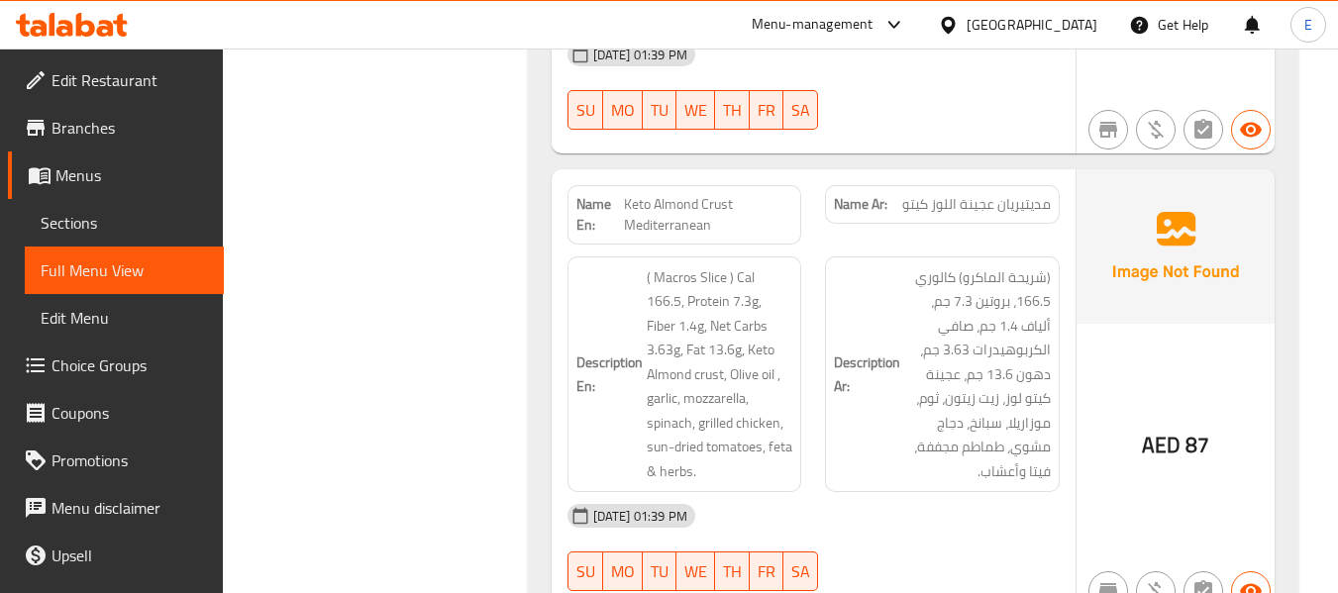
click at [997, 194] on span "مديتيريان عجينة اللوز كيتو" at bounding box center [976, 204] width 149 height 21
click at [998, 194] on span "مديتيريان عجينة اللوز كيتو" at bounding box center [976, 204] width 149 height 21
click at [719, 194] on span "Keto Almond Crust Mediterranean" at bounding box center [708, 215] width 168 height 42
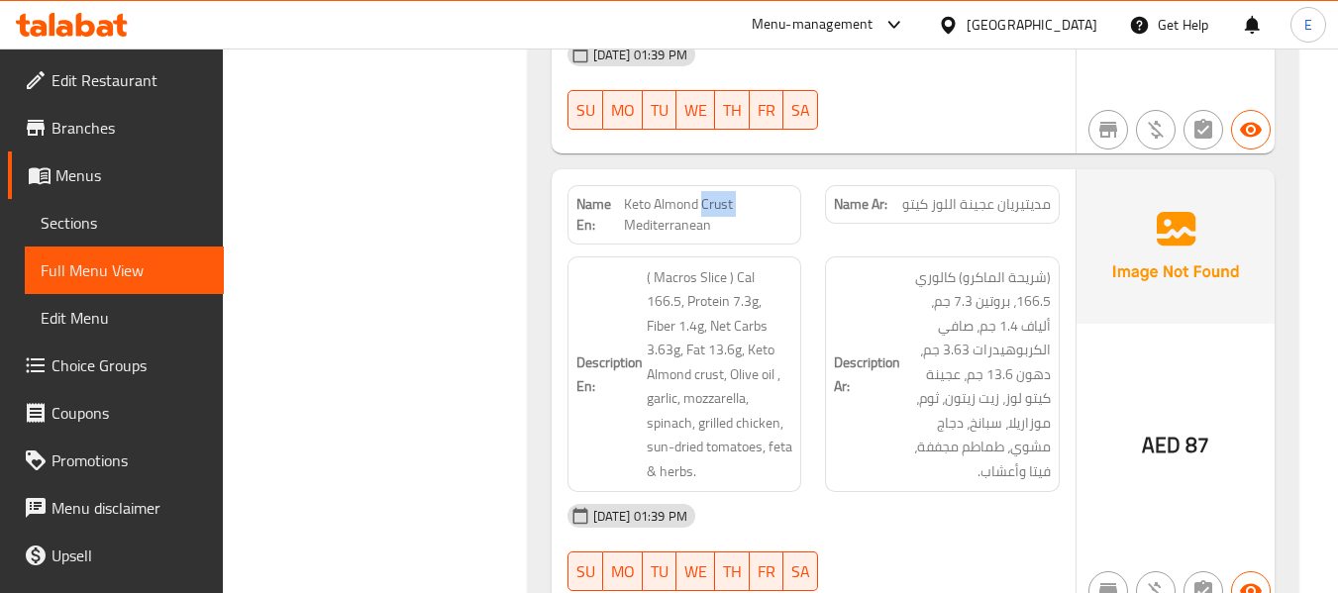
click at [719, 194] on span "Keto Almond Crust Mediterranean" at bounding box center [708, 215] width 168 height 42
click at [898, 492] on div "[DATE] 01:39 PM" at bounding box center [814, 516] width 516 height 48
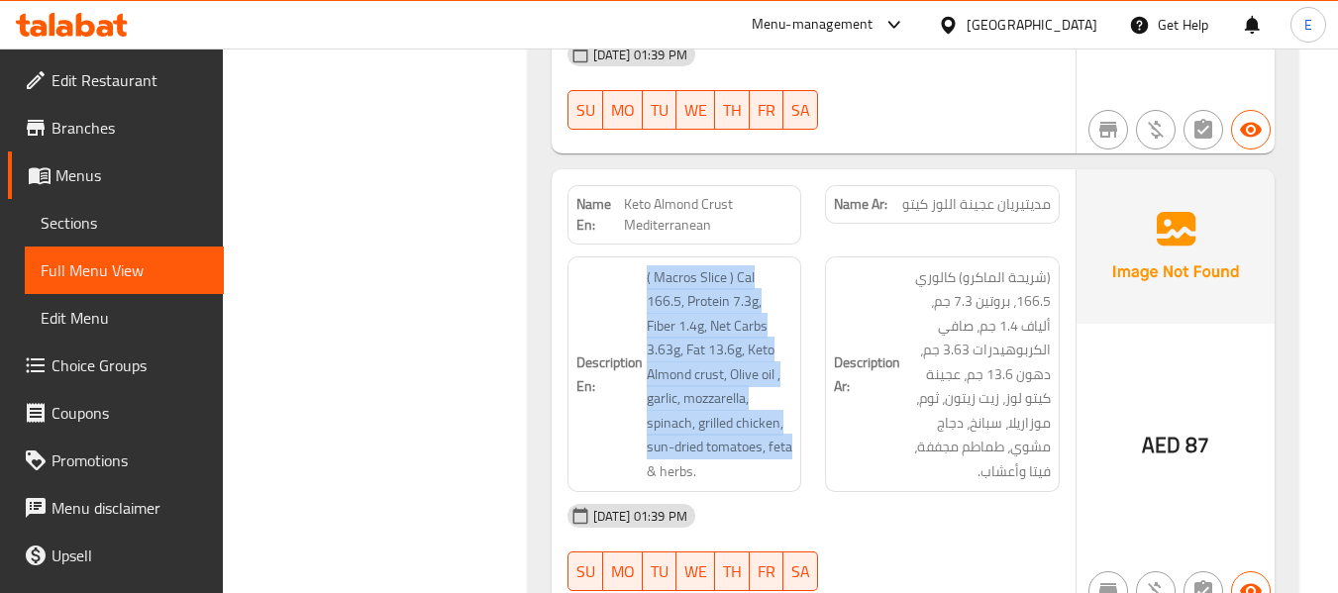
drag, startPoint x: 637, startPoint y: 197, endPoint x: 798, endPoint y: 384, distance: 247.2
click at [798, 384] on div "Description En: ( Macros Slice ) Cal 166.5, Protein 7.3g, Fiber 1.4g, Net Carbs…" at bounding box center [684, 375] width 235 height 237
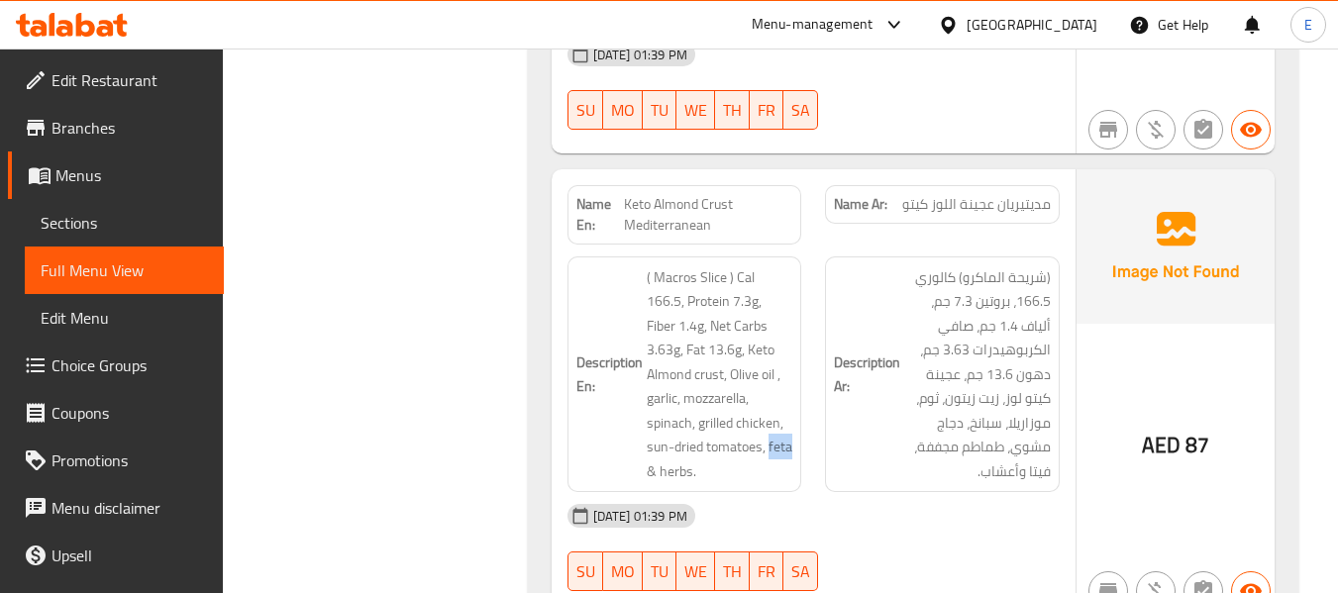
click at [798, 384] on div "Description En: ( Macros Slice ) Cal 166.5, Protein 7.3g, Fiber 1.4g, Net Carbs…" at bounding box center [684, 375] width 235 height 237
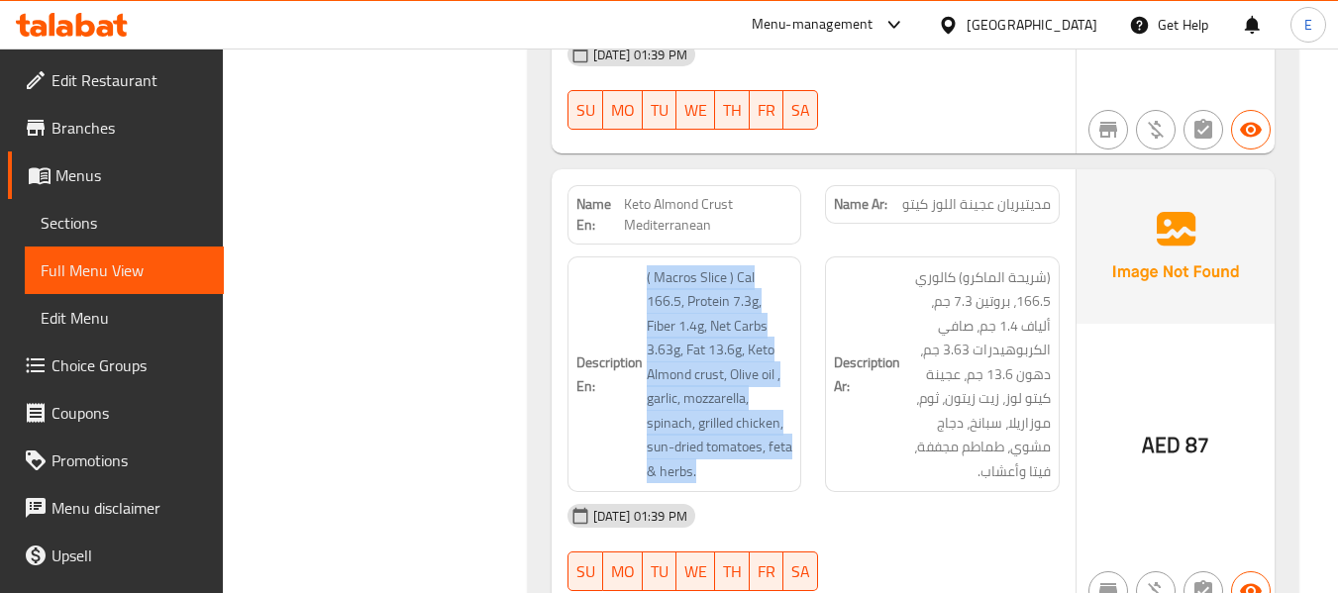
click at [798, 384] on div "Description En: ( Macros Slice ) Cal 166.5, Protein 7.3g, Fiber 1.4g, Net Carbs…" at bounding box center [684, 375] width 235 height 237
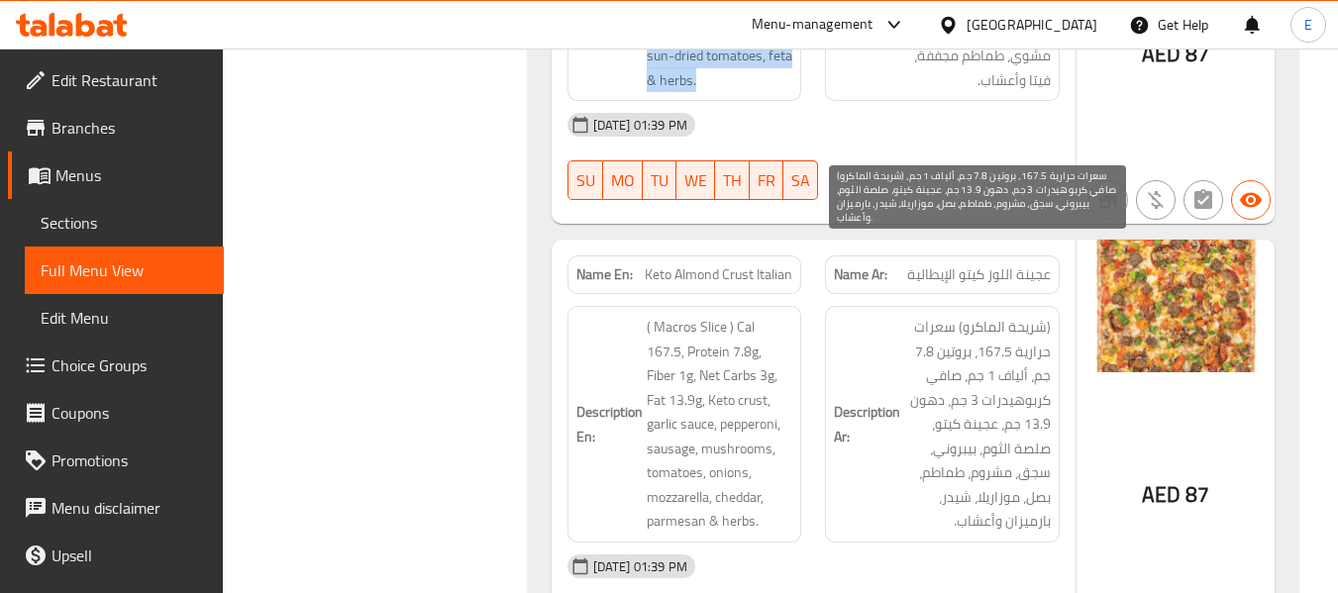
scroll to position [4358, 0]
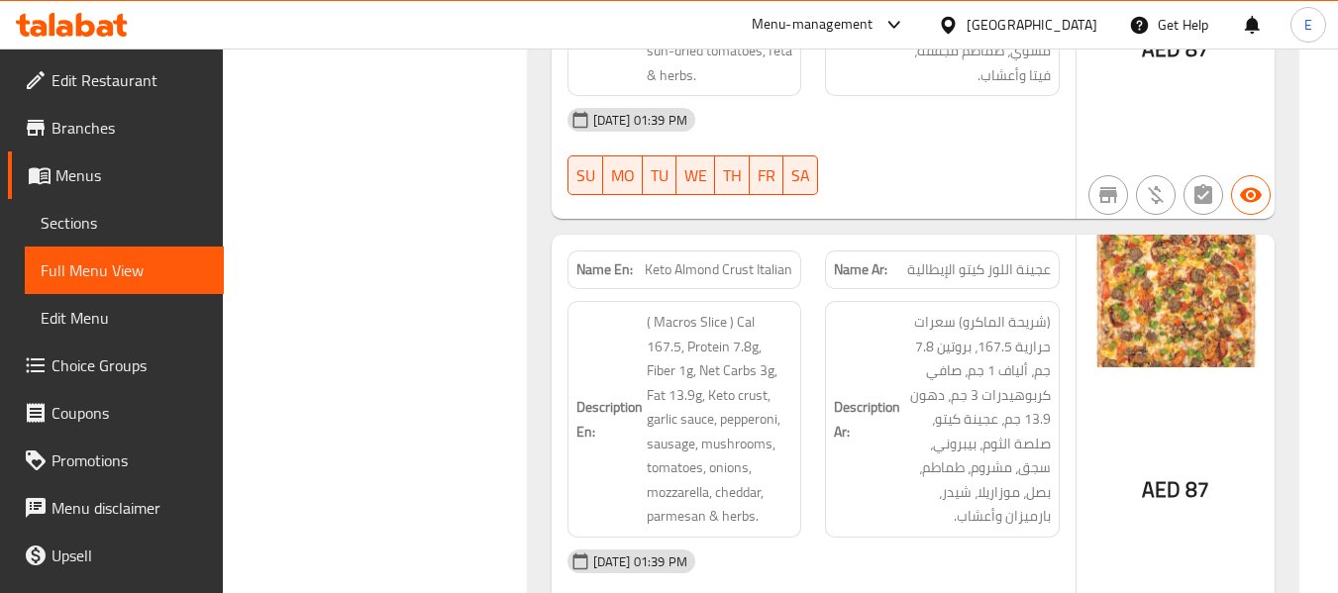
click at [934, 259] on span "عجينة اللوز كيتو الإيطالية" at bounding box center [979, 269] width 144 height 21
click at [935, 259] on span "عجينة اللوز كيتو الإيطالية" at bounding box center [979, 269] width 144 height 21
click at [701, 259] on span "Keto Almond Crust Italian" at bounding box center [719, 269] width 148 height 21
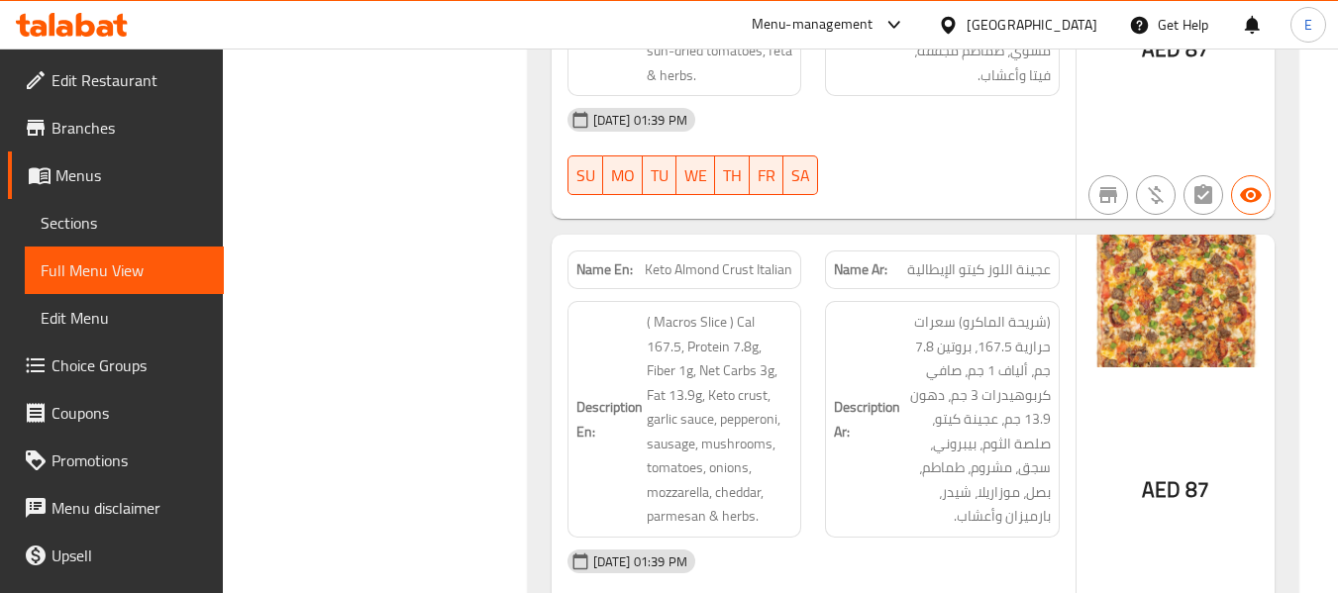
click at [914, 251] on div "Name Ar: عجينة اللوز كيتو الإيطالية" at bounding box center [942, 270] width 235 height 39
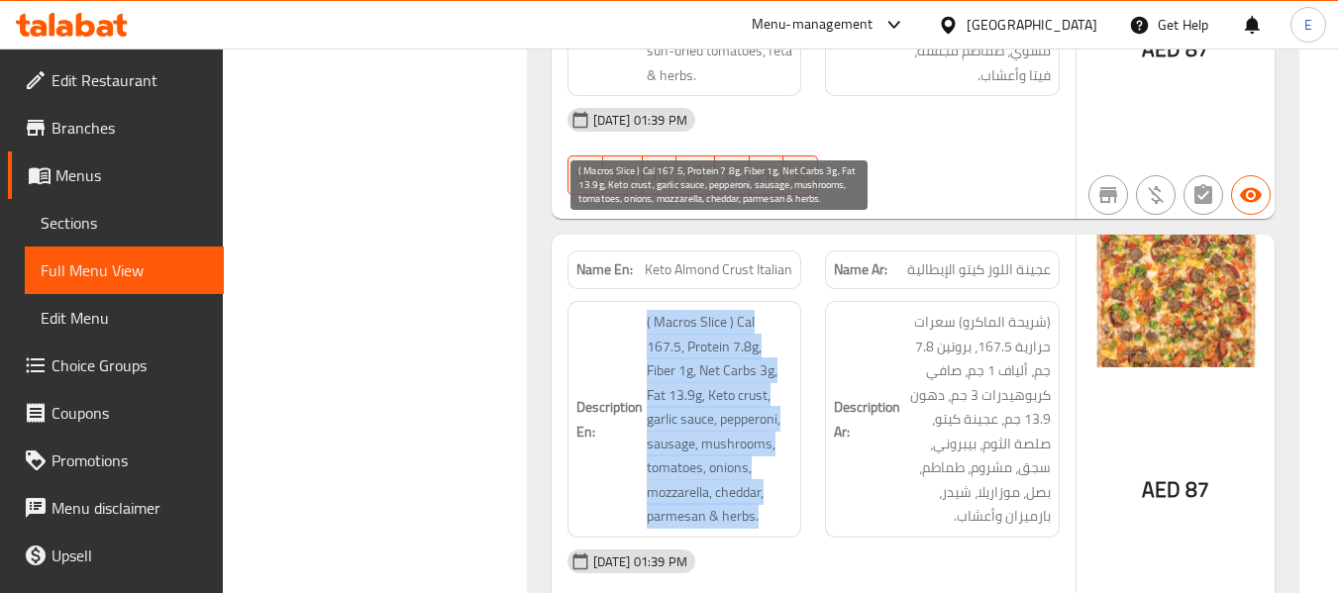
drag, startPoint x: 689, startPoint y: 252, endPoint x: 760, endPoint y: 437, distance: 198.1
click at [760, 437] on h6 "Description En: ( Macros Slice ) Cal 167.5, Protein 7.8g, Fiber 1g, Net Carbs 3…" at bounding box center [684, 419] width 217 height 219
click at [760, 437] on span "( Macros Slice ) Cal 167.5, Protein 7.8g, Fiber 1g, Net Carbs 3g, Fat 13.9g, Ke…" at bounding box center [720, 419] width 147 height 219
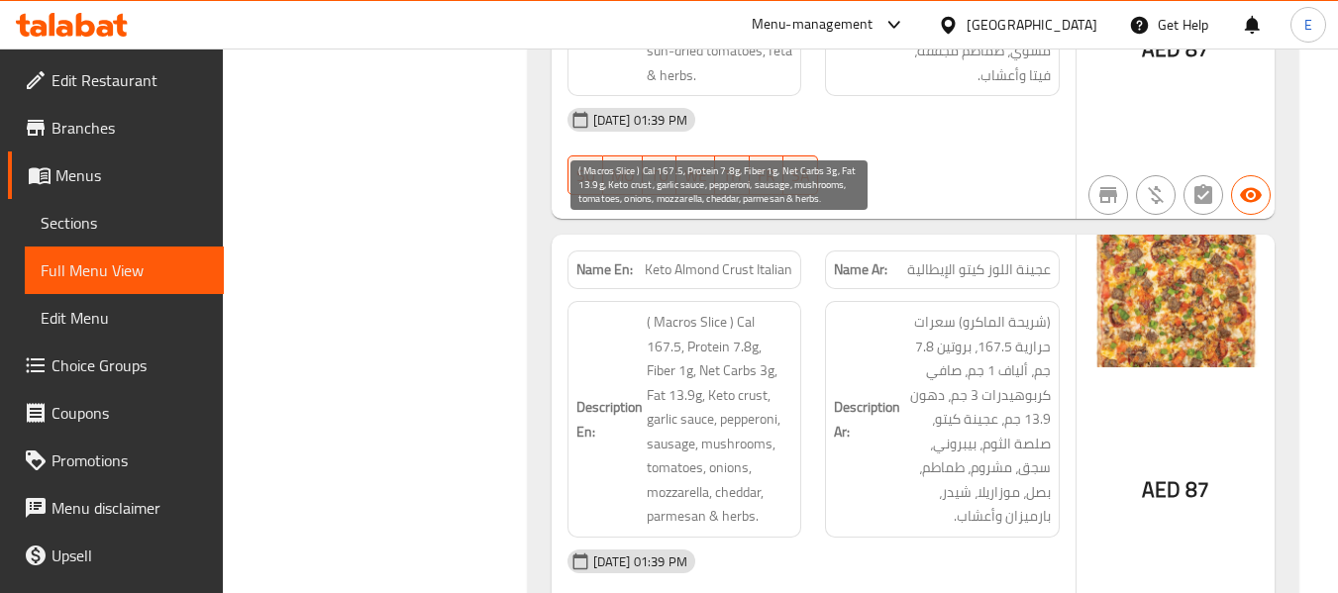
click at [760, 437] on span "( Macros Slice ) Cal 167.5, Protein 7.8g, Fiber 1g, Net Carbs 3g, Fat 13.9g, Ke…" at bounding box center [720, 419] width 147 height 219
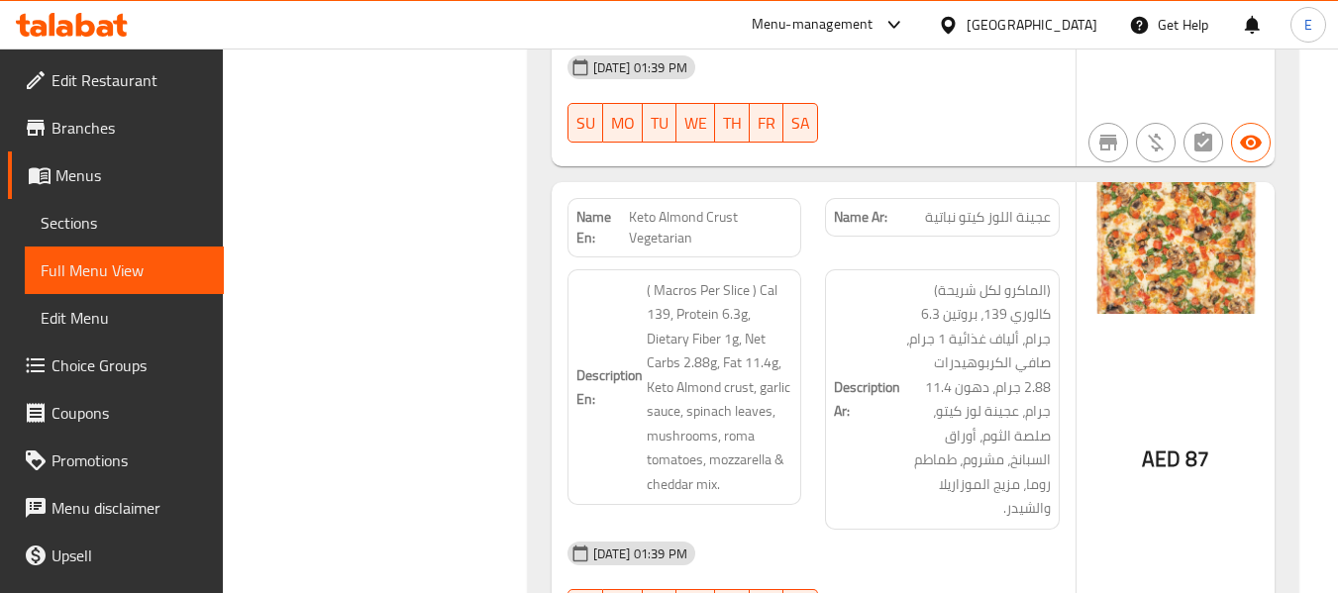
scroll to position [4853, 0]
click at [964, 206] on span "عجينة اللوز كيتو نباتية" at bounding box center [988, 216] width 126 height 21
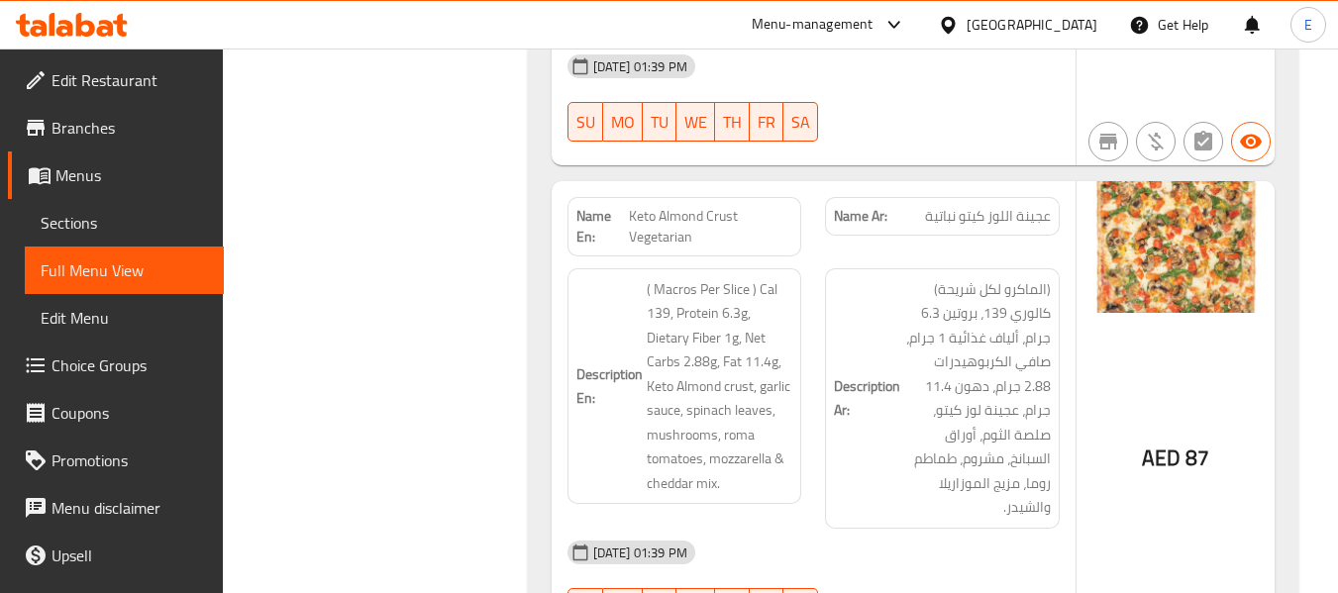
click at [672, 206] on span "Keto Almond Crust Vegetarian" at bounding box center [710, 227] width 163 height 42
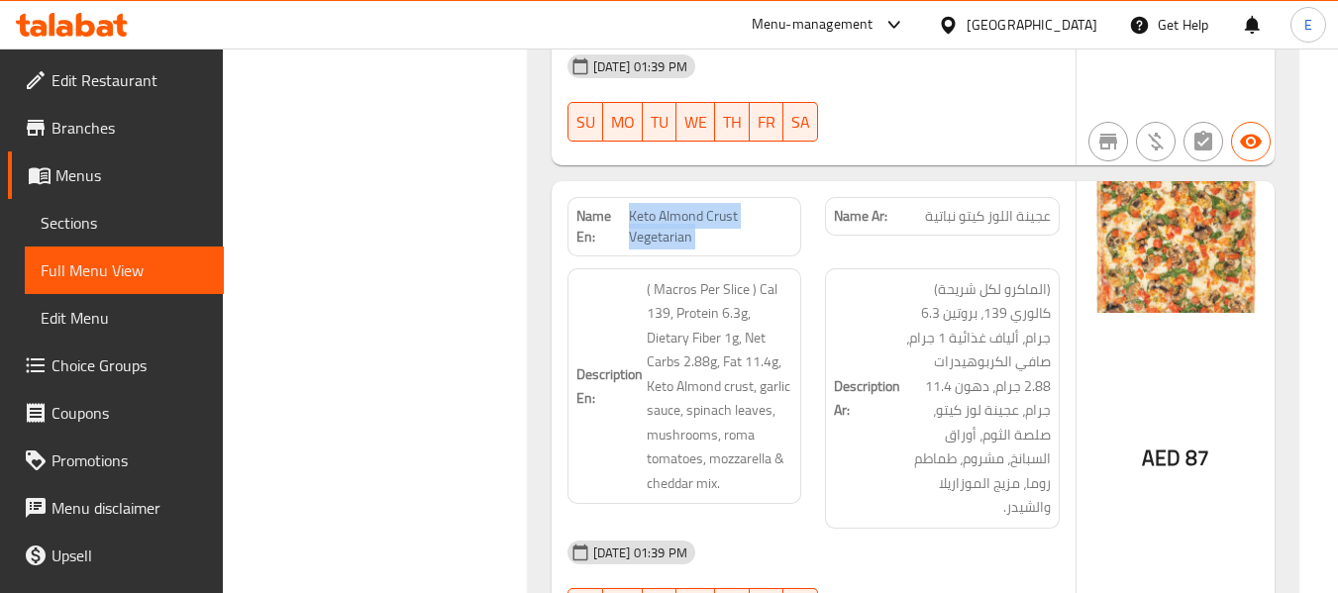
click at [672, 206] on span "Keto Almond Crust Vegetarian" at bounding box center [710, 227] width 163 height 42
click at [1048, 206] on span "عجينة اللوز كيتو نباتية" at bounding box center [988, 216] width 126 height 21
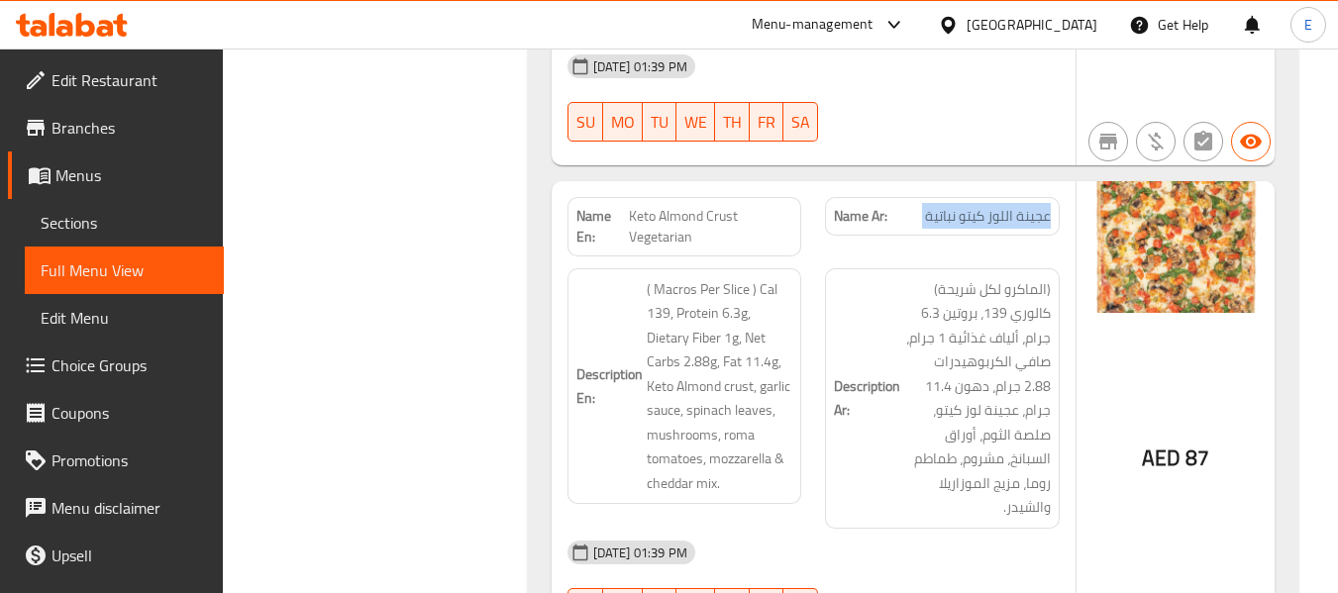
click at [1048, 206] on span "عجينة اللوز كيتو نباتية" at bounding box center [988, 216] width 126 height 21
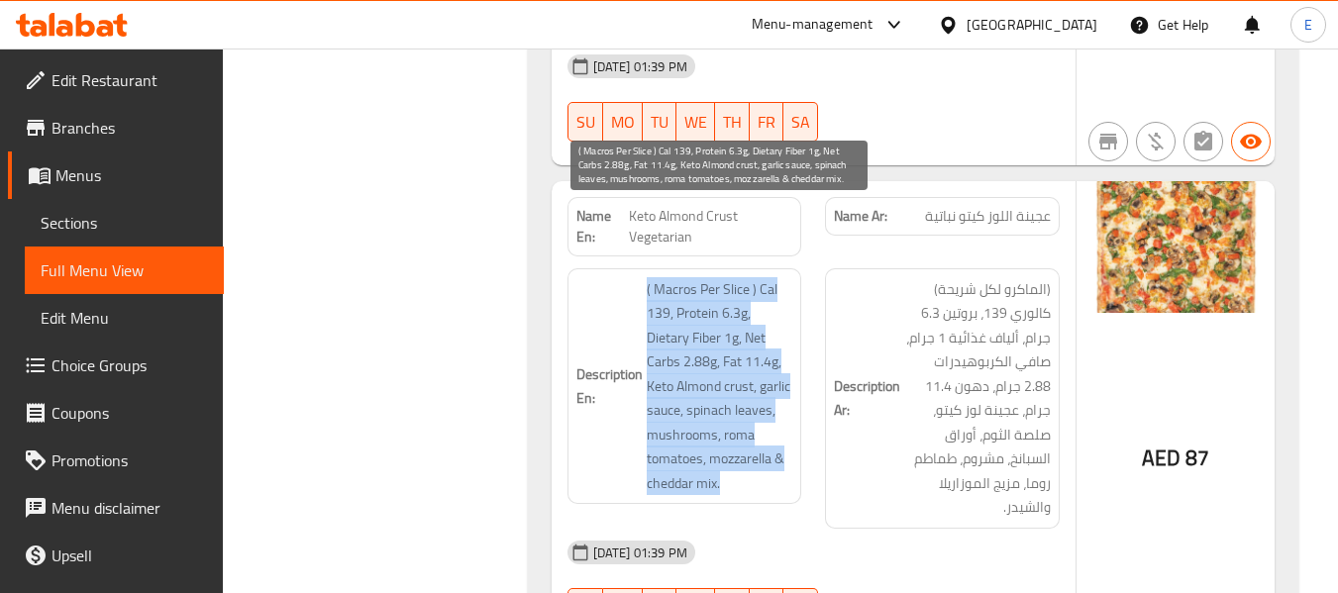
drag, startPoint x: 641, startPoint y: 216, endPoint x: 762, endPoint y: 407, distance: 226.1
click at [762, 407] on h6 "Description En: ( Macros Per Slice ) Cal 139, Protein 6.3g, Dietary Fiber 1g, N…" at bounding box center [684, 386] width 217 height 219
click at [762, 407] on span "( Macros Per Slice ) Cal 139, Protein 6.3g, Dietary Fiber 1g, Net Carbs 2.88g, …" at bounding box center [720, 386] width 147 height 219
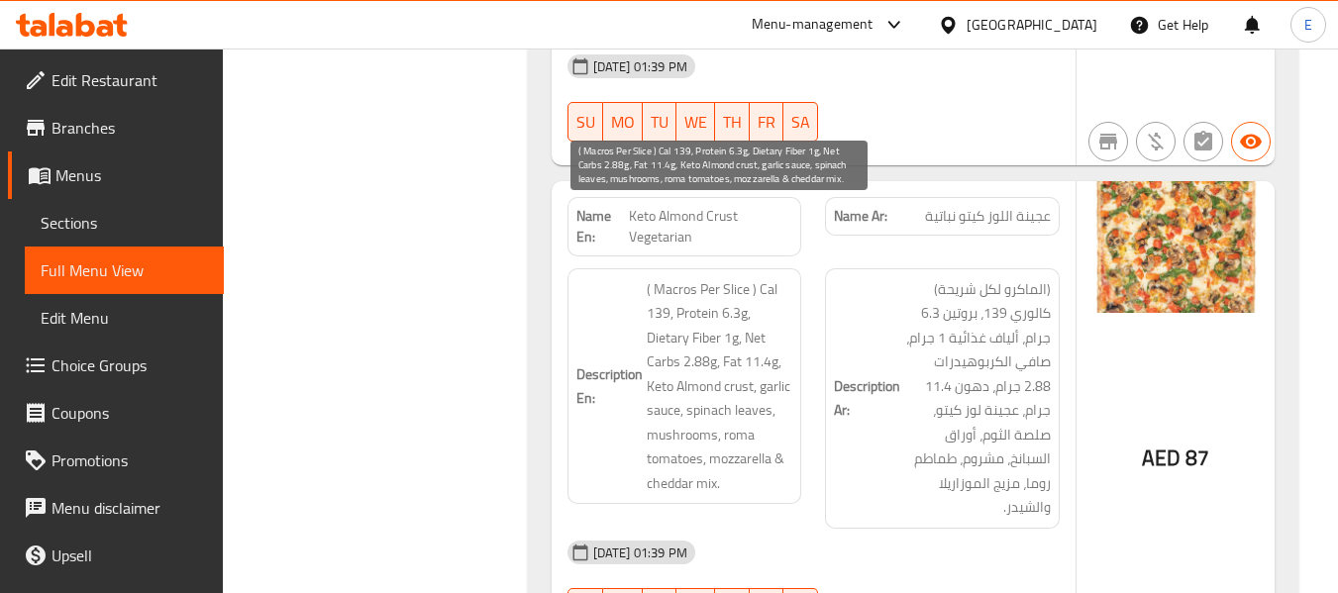
click at [762, 407] on span "( Macros Per Slice ) Cal 139, Protein 6.3g, Dietary Fiber 1g, Net Carbs 2.88g, …" at bounding box center [720, 386] width 147 height 219
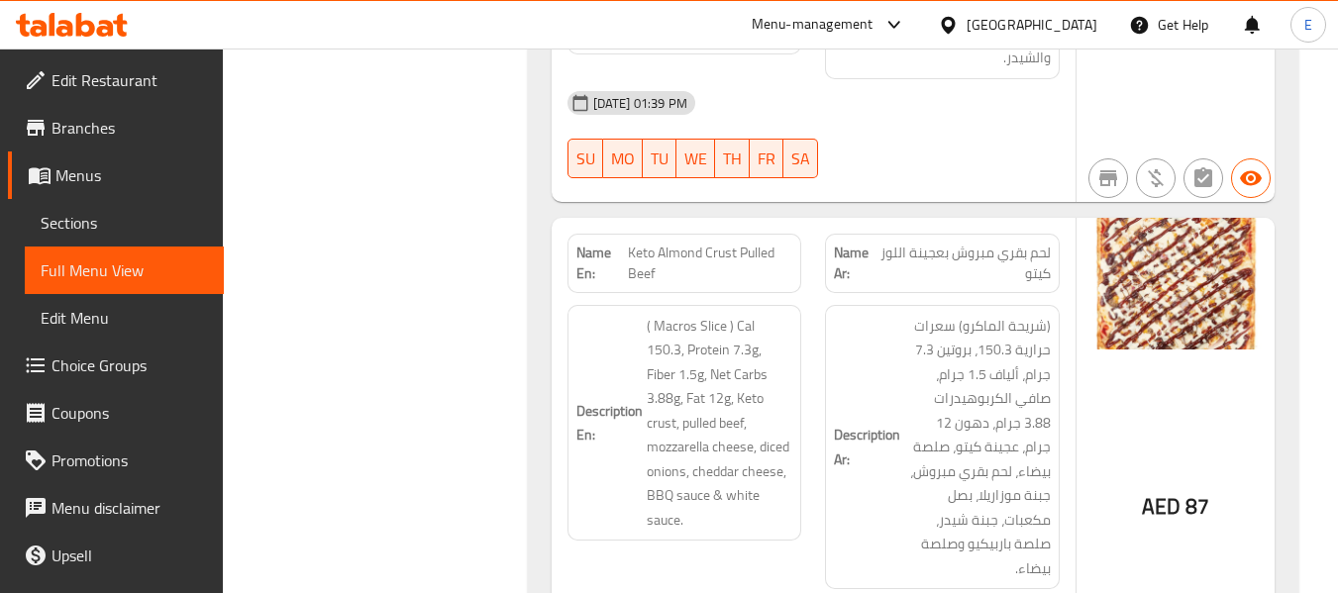
scroll to position [5348, 0]
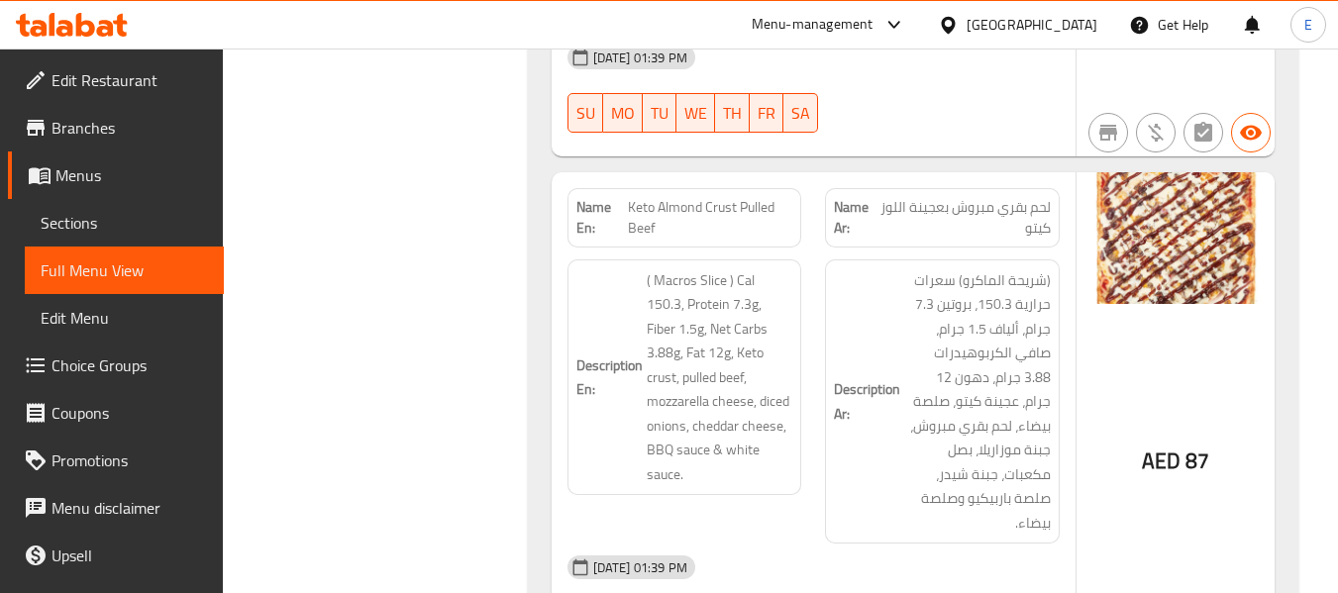
click at [1009, 188] on div "Name Ar: لحم بقري مبروش بعجينة اللوز كيتو" at bounding box center [942, 217] width 235 height 59
click at [1010, 188] on div "Name Ar: لحم بقري مبروش بعجينة اللوز كيتو" at bounding box center [942, 217] width 235 height 59
drag, startPoint x: 637, startPoint y: 101, endPoint x: 781, endPoint y: 131, distance: 147.6
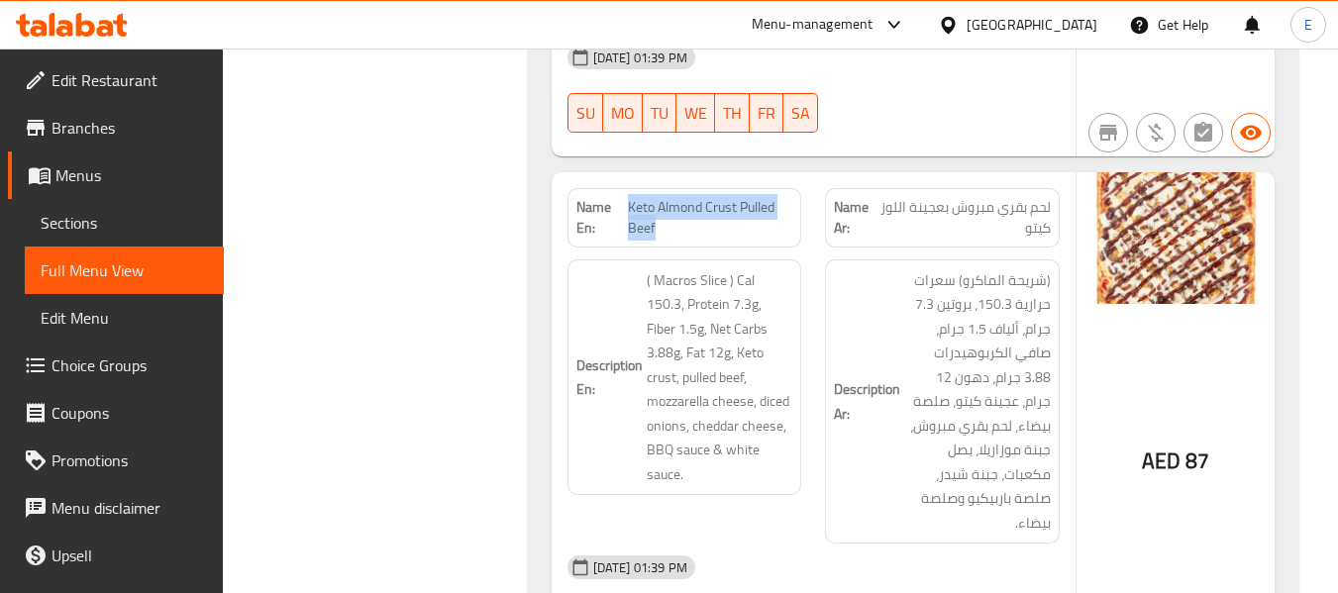
click at [781, 197] on span "Keto Almond Crust Pulled Beef" at bounding box center [710, 218] width 164 height 42
click at [755, 197] on span "Keto Almond Crust Pulled Beef" at bounding box center [710, 218] width 164 height 42
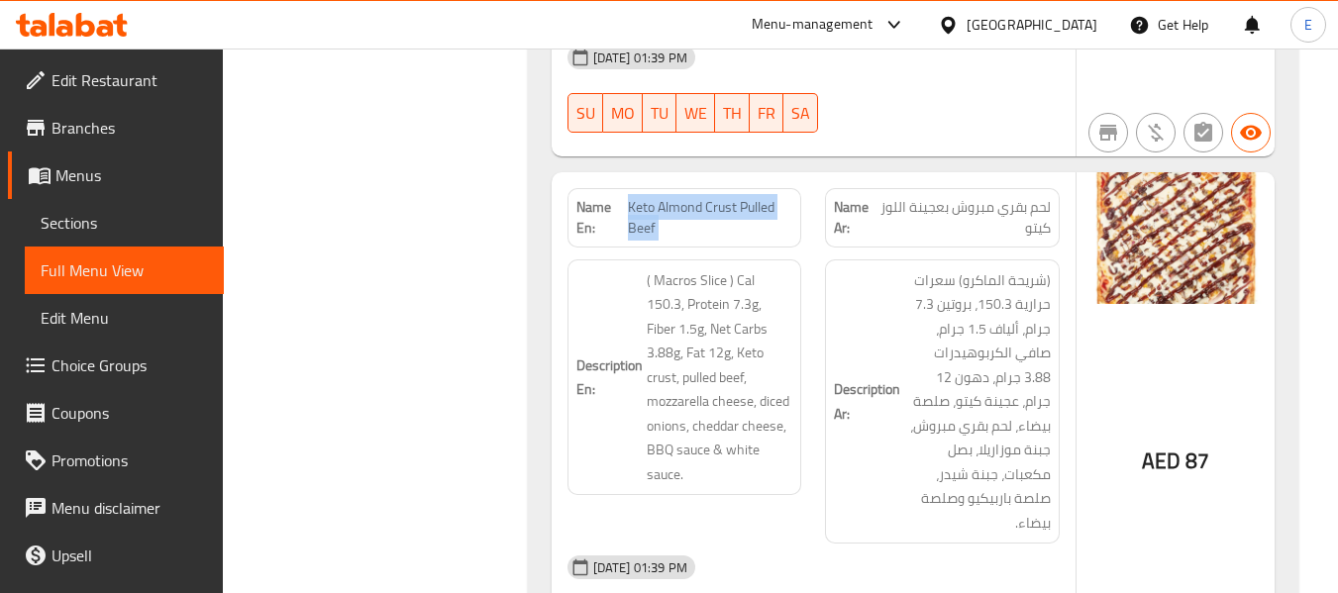
click at [755, 197] on span "Keto Almond Crust Pulled Beef" at bounding box center [710, 218] width 164 height 42
copy span "Keto Almond Crust Pulled Beef"
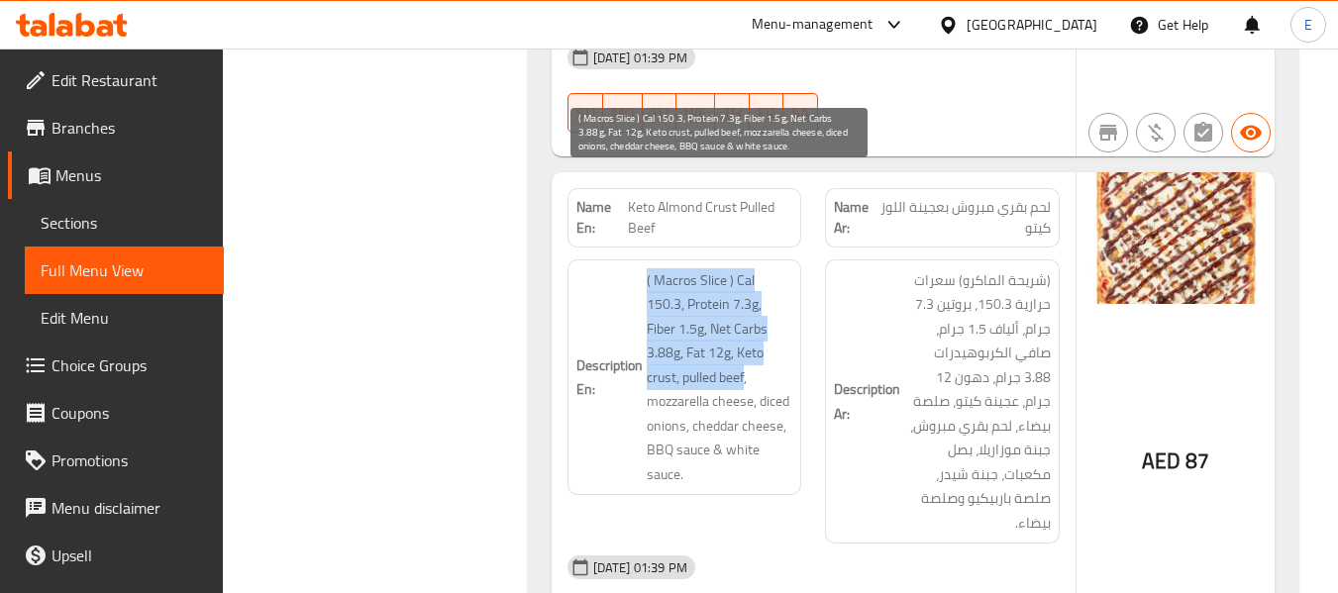
drag, startPoint x: 639, startPoint y: 179, endPoint x: 747, endPoint y: 279, distance: 147.2
click at [747, 279] on h6 "Description En: ( Macros Slice ) Cal 150.3, Protein 7.3g, Fiber 1.5g, Net Carbs…" at bounding box center [684, 377] width 217 height 219
click at [747, 279] on span "( Macros Slice ) Cal 150.3, Protein 7.3g, Fiber 1.5g, Net Carbs 3.88g, Fat 12g,…" at bounding box center [720, 377] width 147 height 219
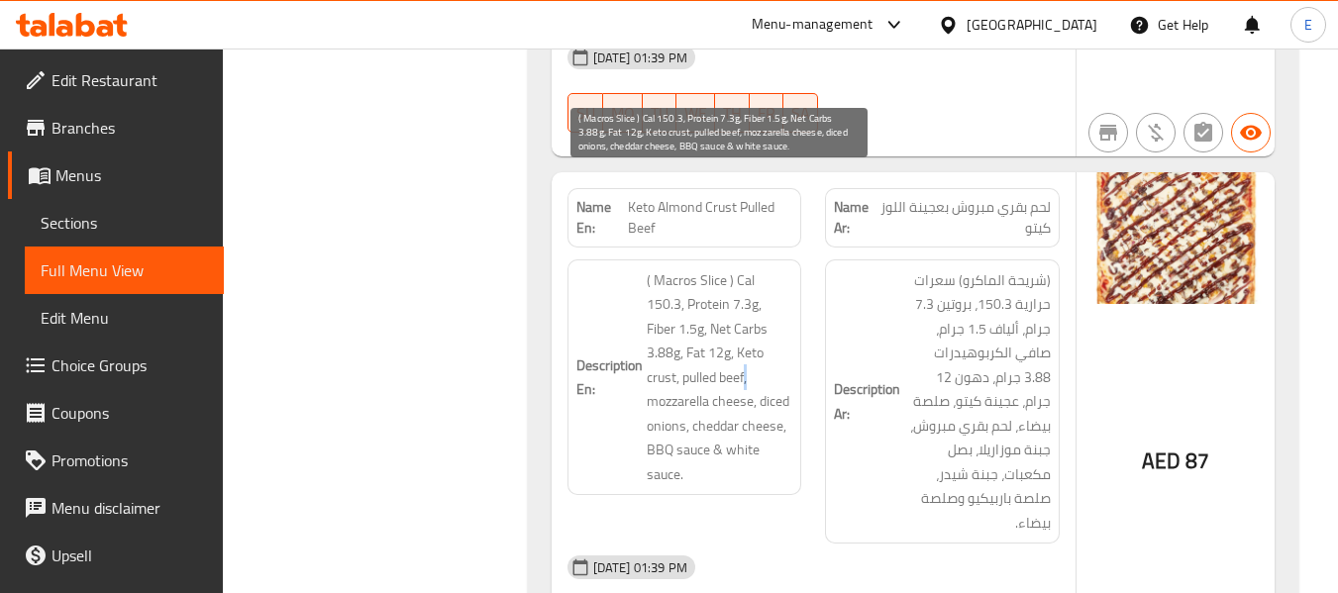
click at [747, 279] on span "( Macros Slice ) Cal 150.3, Protein 7.3g, Fiber 1.5g, Net Carbs 3.88g, Fat 12g,…" at bounding box center [720, 377] width 147 height 219
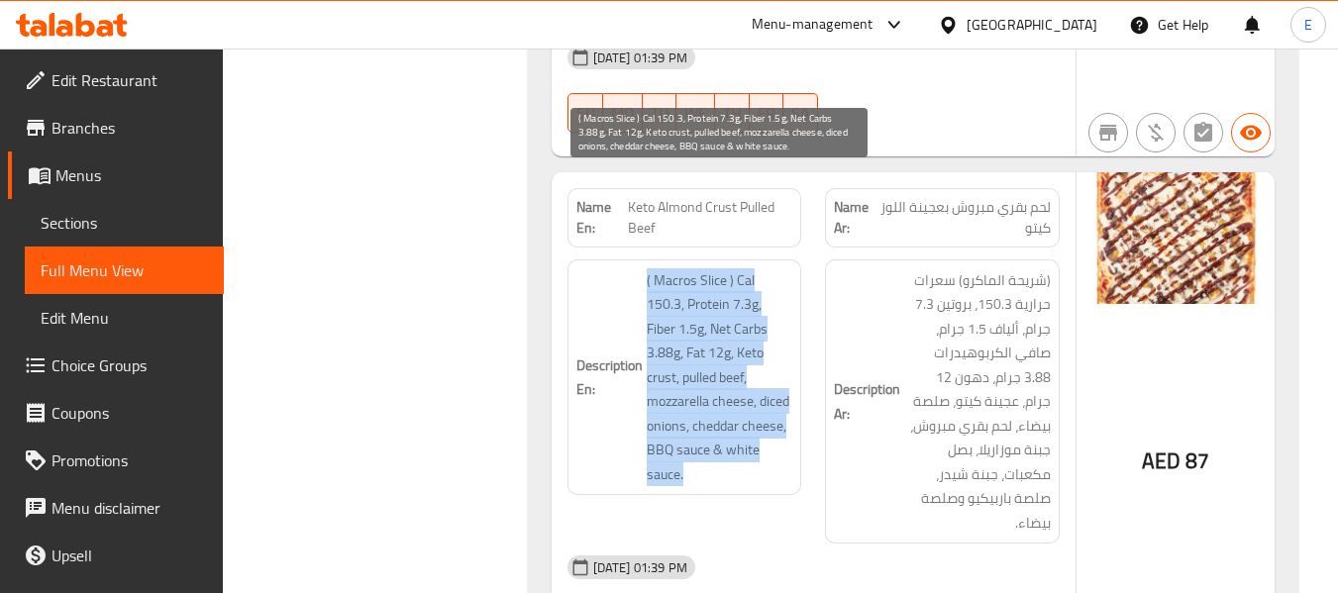
click at [747, 279] on span "( Macros Slice ) Cal 150.3, Protein 7.3g, Fiber 1.5g, Net Carbs 3.88g, Fat 12g,…" at bounding box center [720, 377] width 147 height 219
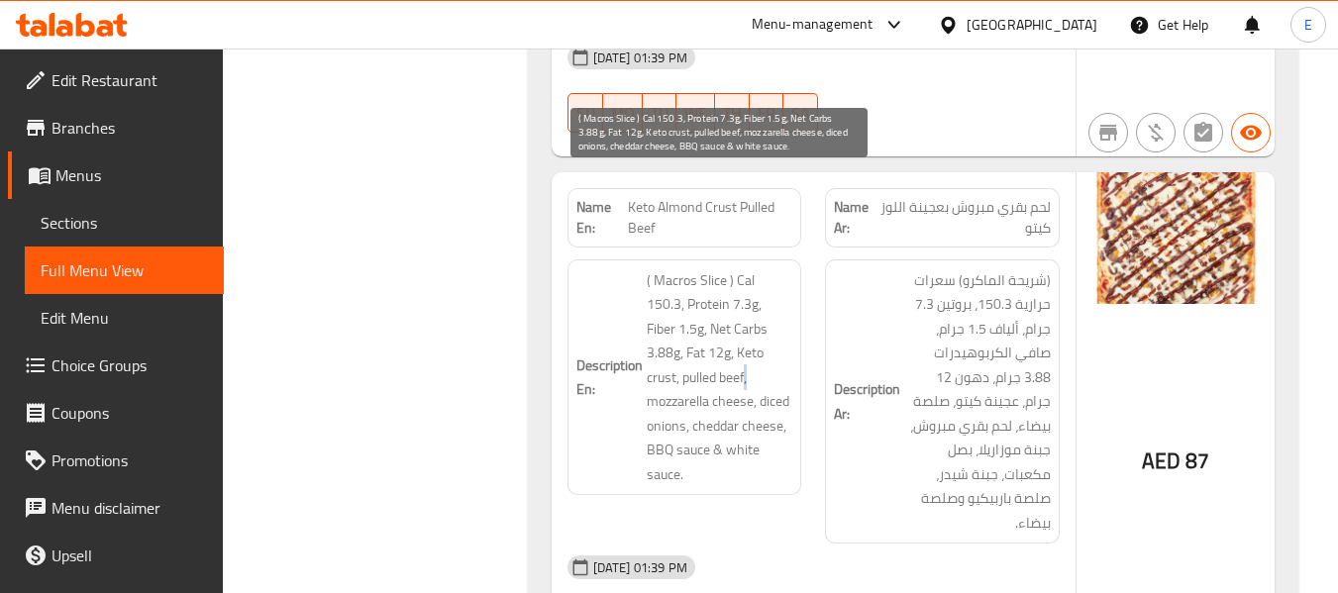
click at [747, 279] on span "( Macros Slice ) Cal 150.3, Protein 7.3g, Fiber 1.5g, Net Carbs 3.88g, Fat 12g,…" at bounding box center [720, 377] width 147 height 219
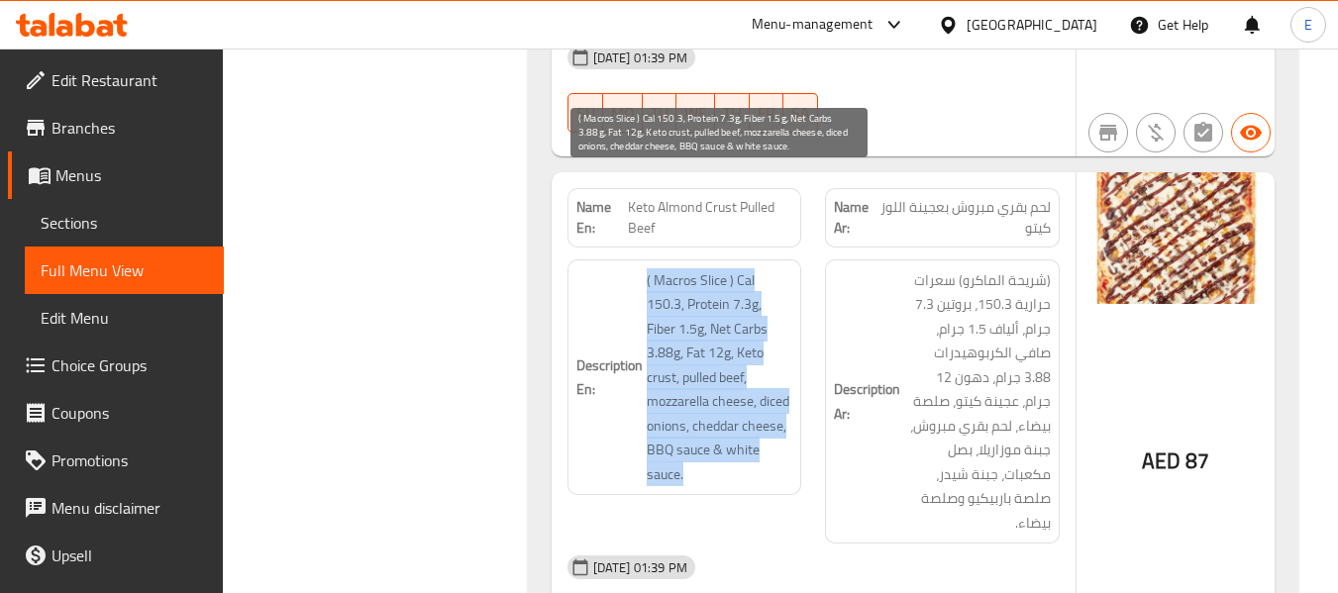
click at [747, 279] on span "( Macros Slice ) Cal 150.3, Protein 7.3g, Fiber 1.5g, Net Carbs 3.88g, Fat 12g,…" at bounding box center [720, 377] width 147 height 219
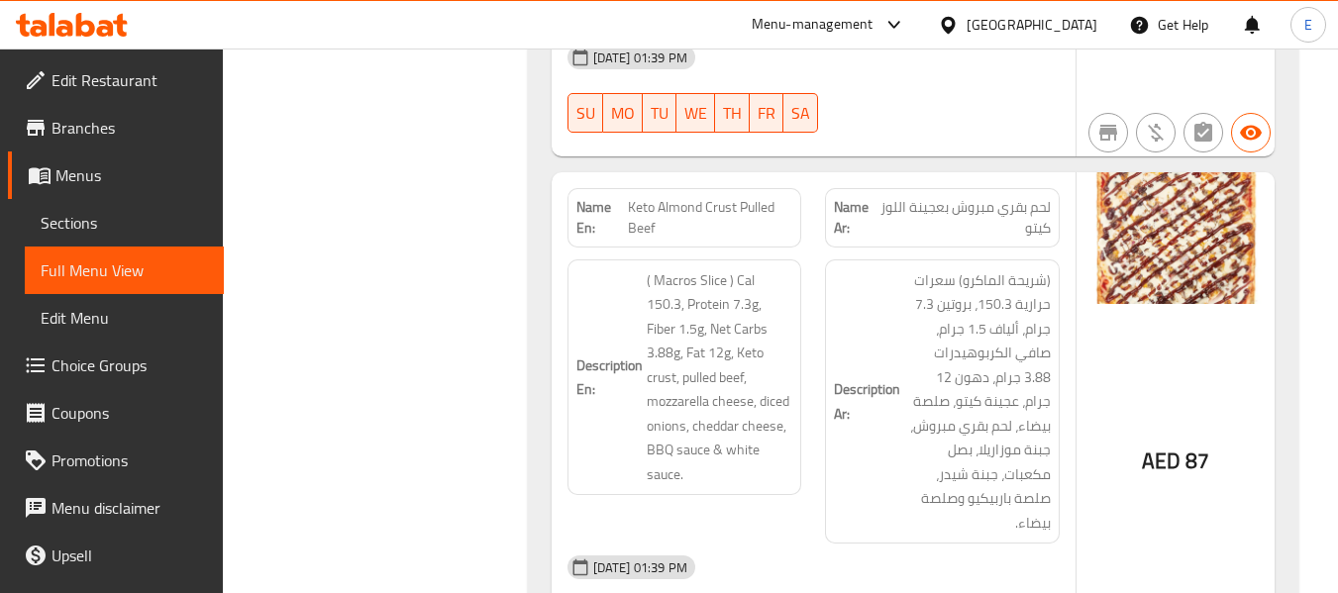
click at [828, 360] on div "Description Ar: (شريحة الماكرو) سعرات حرارية 150.3، بروتين 7.3 جرام، ألياف 1.5 …" at bounding box center [942, 401] width 235 height 285
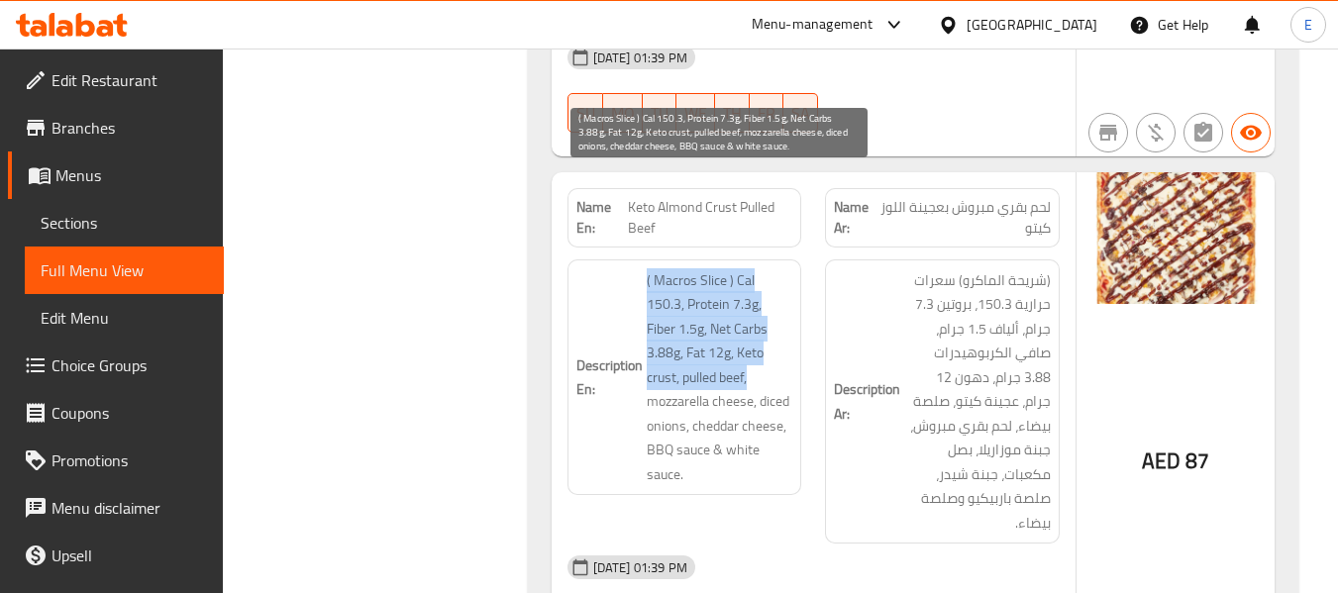
drag, startPoint x: 646, startPoint y: 183, endPoint x: 760, endPoint y: 276, distance: 147.1
click at [760, 276] on h6 "Description En: ( Macros Slice ) Cal 150.3, Protein 7.3g, Fiber 1.5g, Net Carbs…" at bounding box center [684, 377] width 217 height 219
click at [761, 276] on span "( Macros Slice ) Cal 150.3, Protein 7.3g, Fiber 1.5g, Net Carbs 3.88g, Fat 12g,…" at bounding box center [720, 377] width 147 height 219
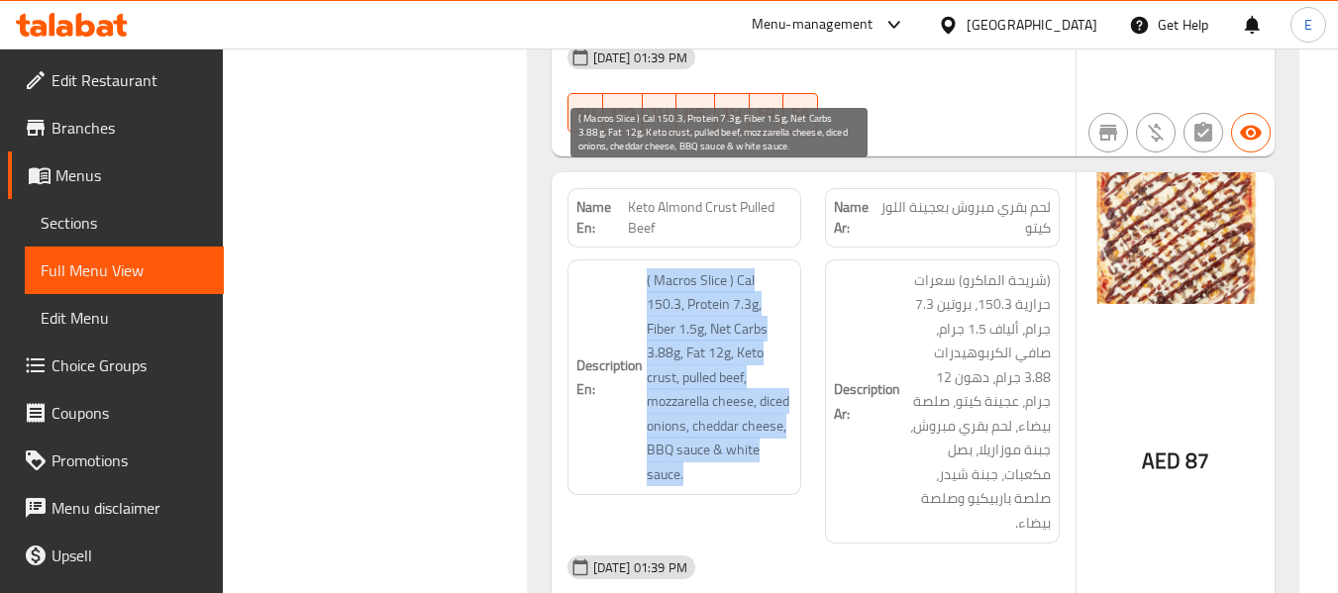
click at [761, 276] on span "( Macros Slice ) Cal 150.3, Protein 7.3g, Fiber 1.5g, Net Carbs 3.88g, Fat 12g,…" at bounding box center [720, 377] width 147 height 219
click at [614, 268] on h6 "Description En: ( Macros Slice ) Cal 150.3, Protein 7.3g, Fiber 1.5g, Net Carbs…" at bounding box center [684, 377] width 217 height 219
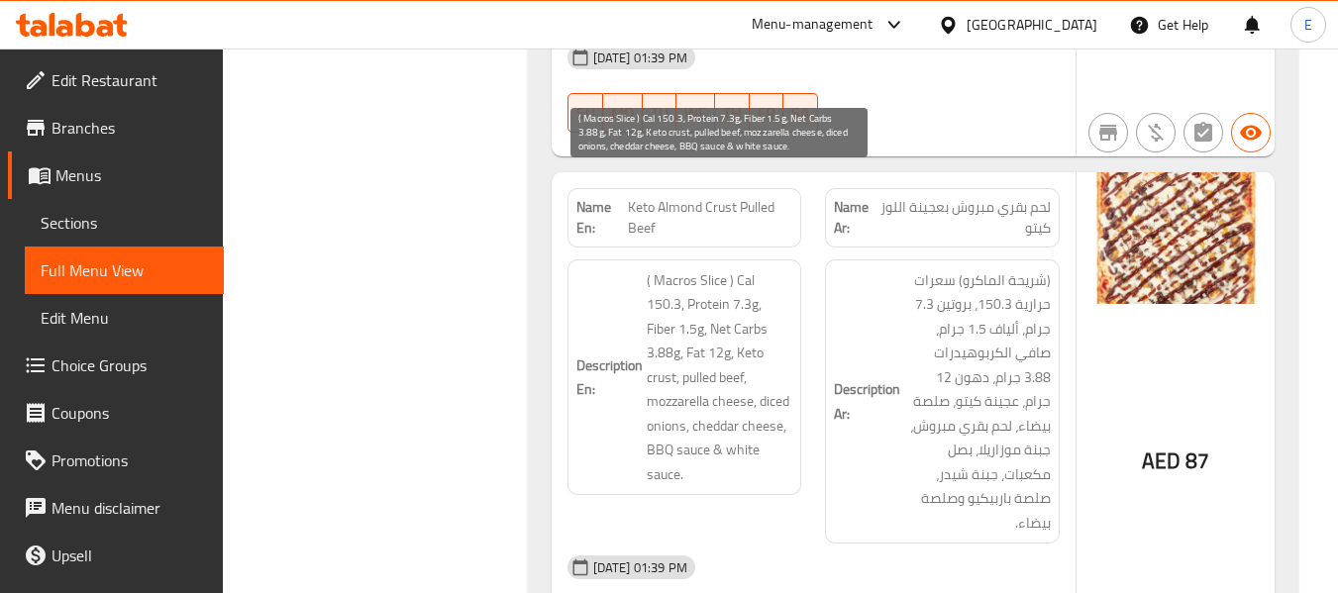
click at [659, 268] on span "( Macros Slice ) Cal 150.3, Protein 7.3g, Fiber 1.5g, Net Carbs 3.88g, Fat 12g,…" at bounding box center [720, 377] width 147 height 219
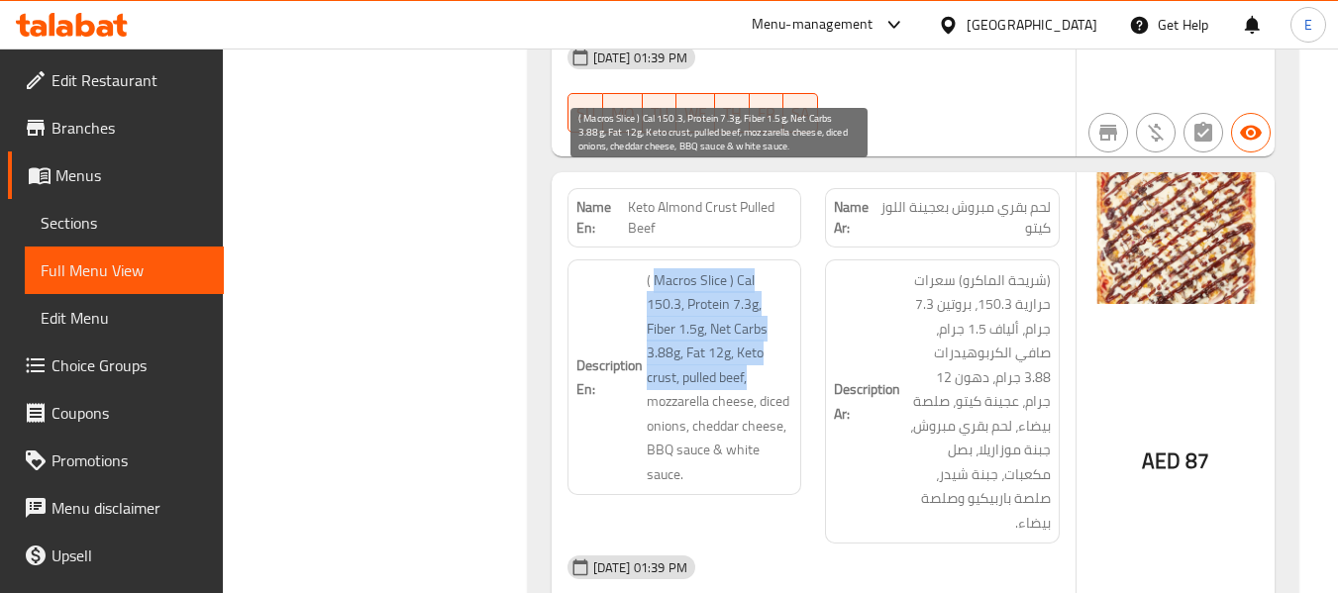
drag, startPoint x: 652, startPoint y: 170, endPoint x: 759, endPoint y: 285, distance: 157.0
click at [759, 285] on span "( Macros Slice ) Cal 150.3, Protein 7.3g, Fiber 1.5g, Net Carbs 3.88g, Fat 12g,…" at bounding box center [720, 377] width 147 height 219
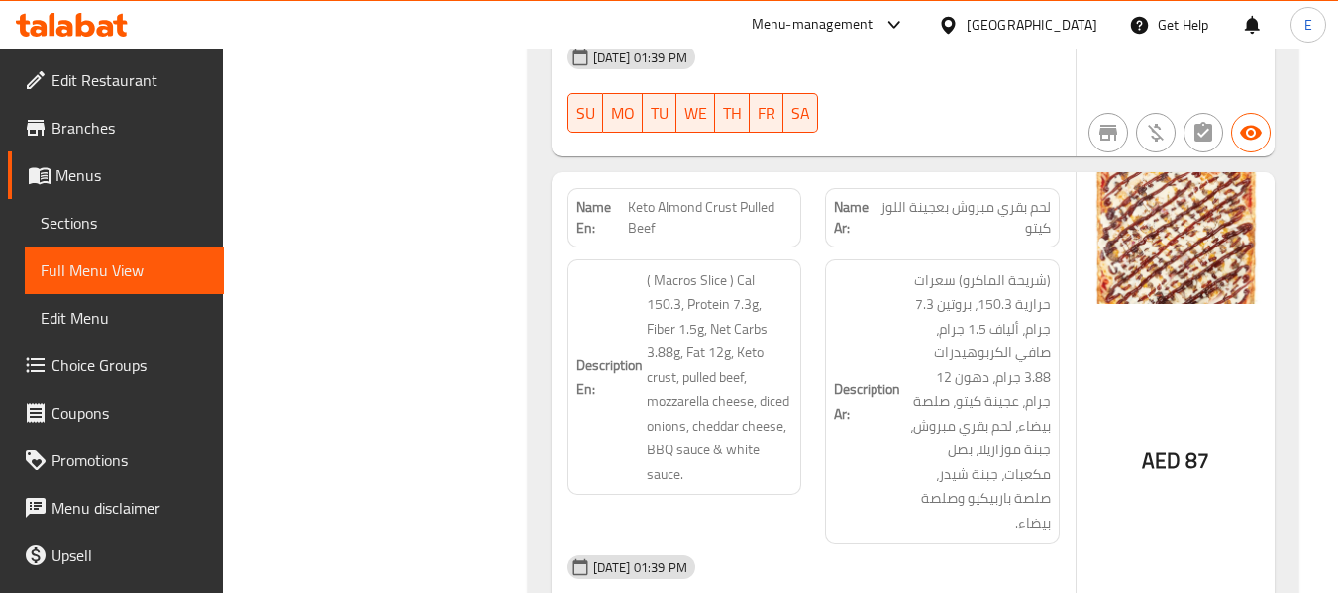
click at [704, 197] on span "Keto Almond Crust Pulled Beef" at bounding box center [710, 218] width 164 height 42
copy span "Keto Almond Crust Pulled Beef"
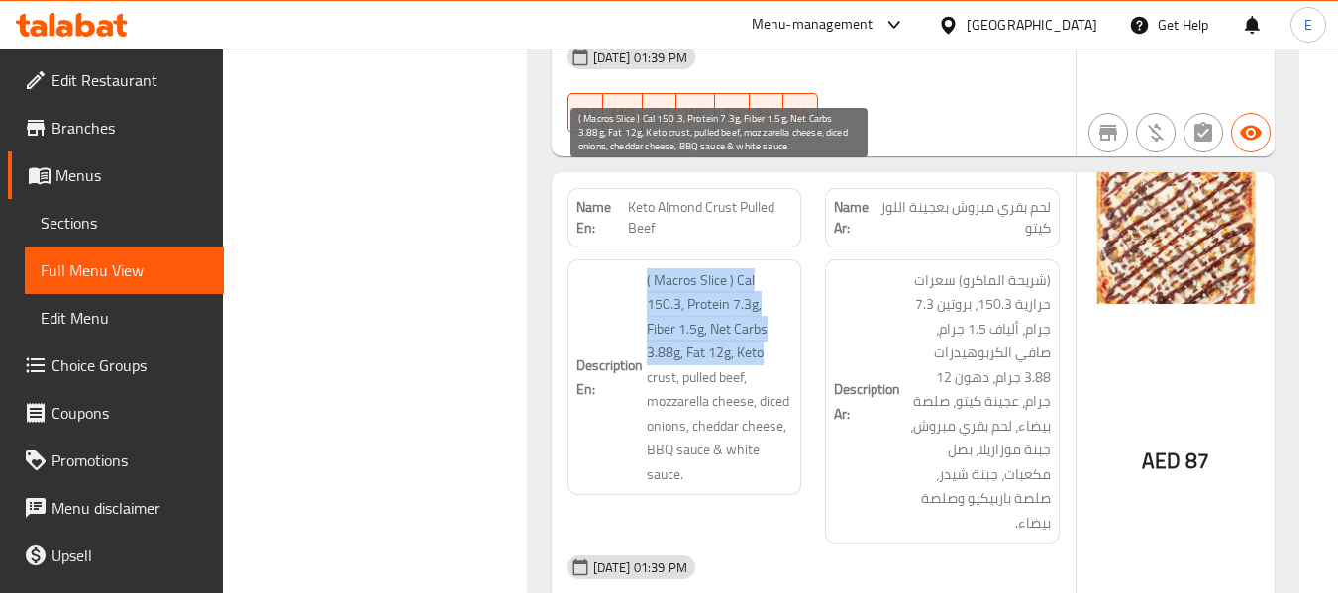
drag, startPoint x: 640, startPoint y: 179, endPoint x: 779, endPoint y: 259, distance: 161.0
click at [779, 268] on h6 "Description En: ( Macros Slice ) Cal 150.3, Protein 7.3g, Fiber 1.5g, Net Carbs…" at bounding box center [684, 377] width 217 height 219
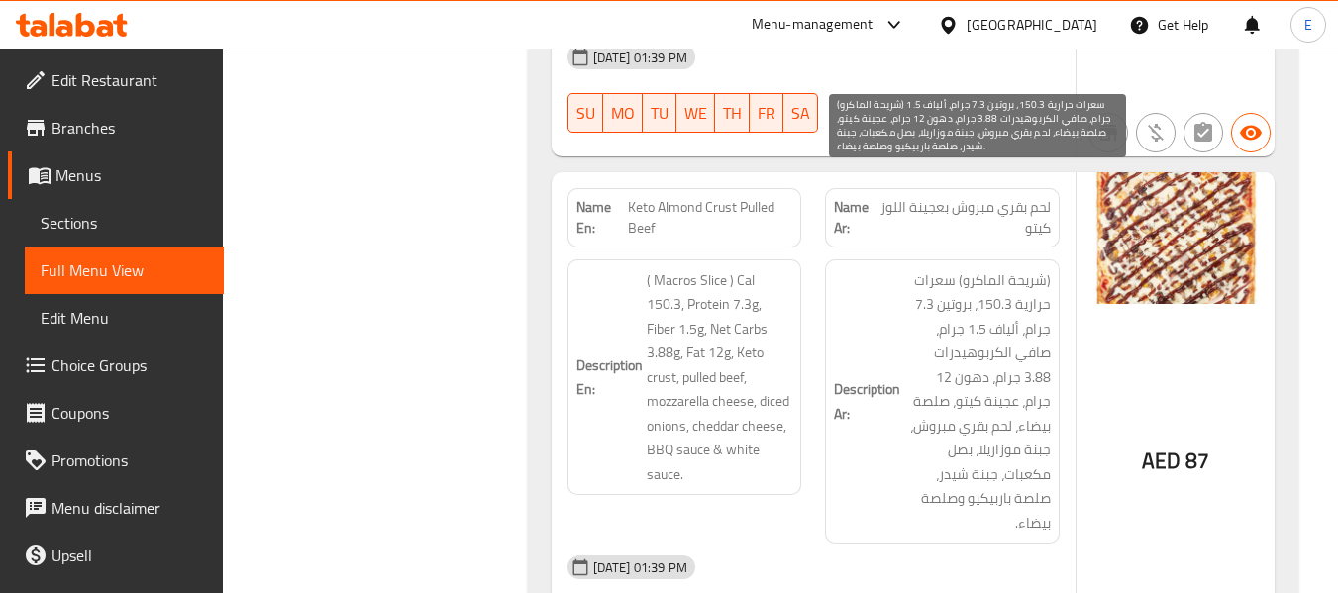
click at [1012, 334] on span "(شريحة الماكرو) سعرات حرارية 150.3، بروتين 7.3 جرام، ألياف 1.5 جرام، صافي الكرب…" at bounding box center [977, 401] width 147 height 267
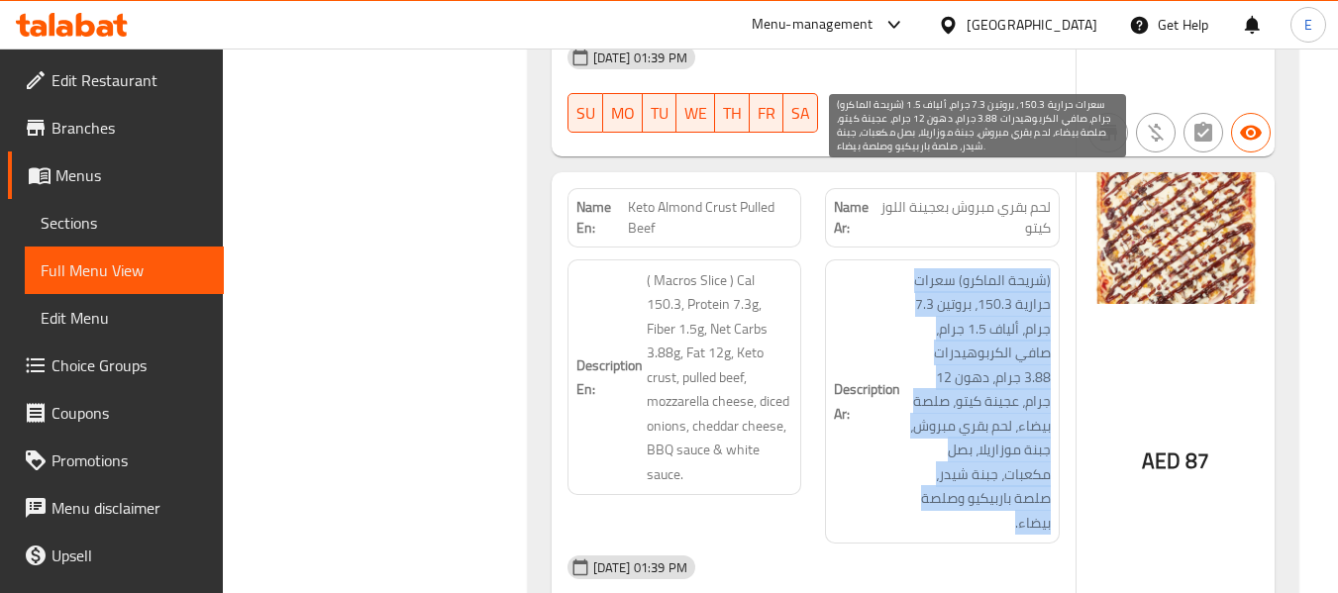
click at [1012, 334] on span "(شريحة الماكرو) سعرات حرارية 150.3، بروتين 7.3 جرام، ألياف 1.5 جرام، صافي الكرب…" at bounding box center [977, 401] width 147 height 267
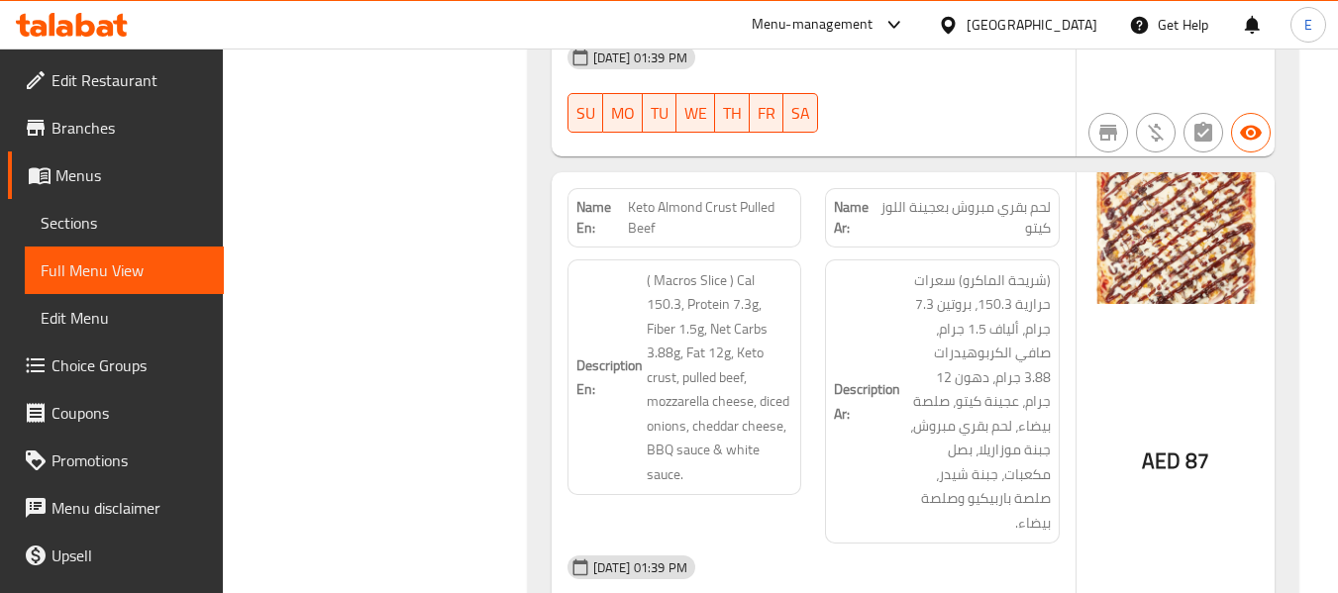
click at [721, 197] on span "Keto Almond Crust Pulled Beef" at bounding box center [710, 218] width 164 height 42
copy span "Keto Almond Crust Pulled Beef"
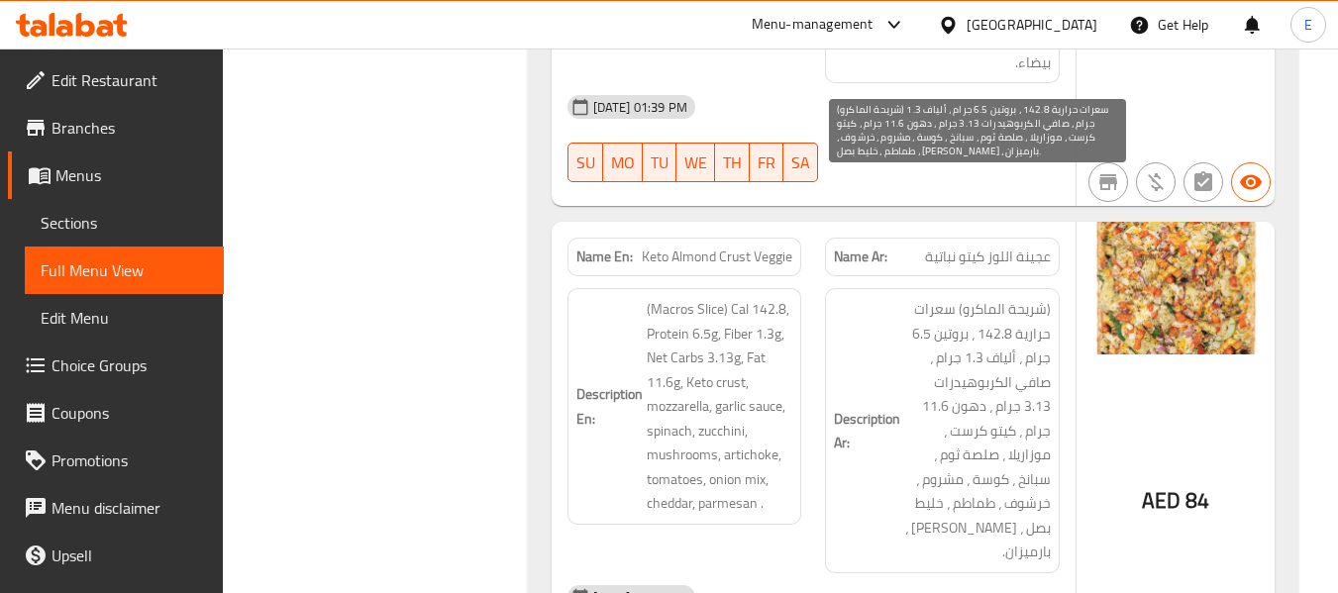
scroll to position [5843, 0]
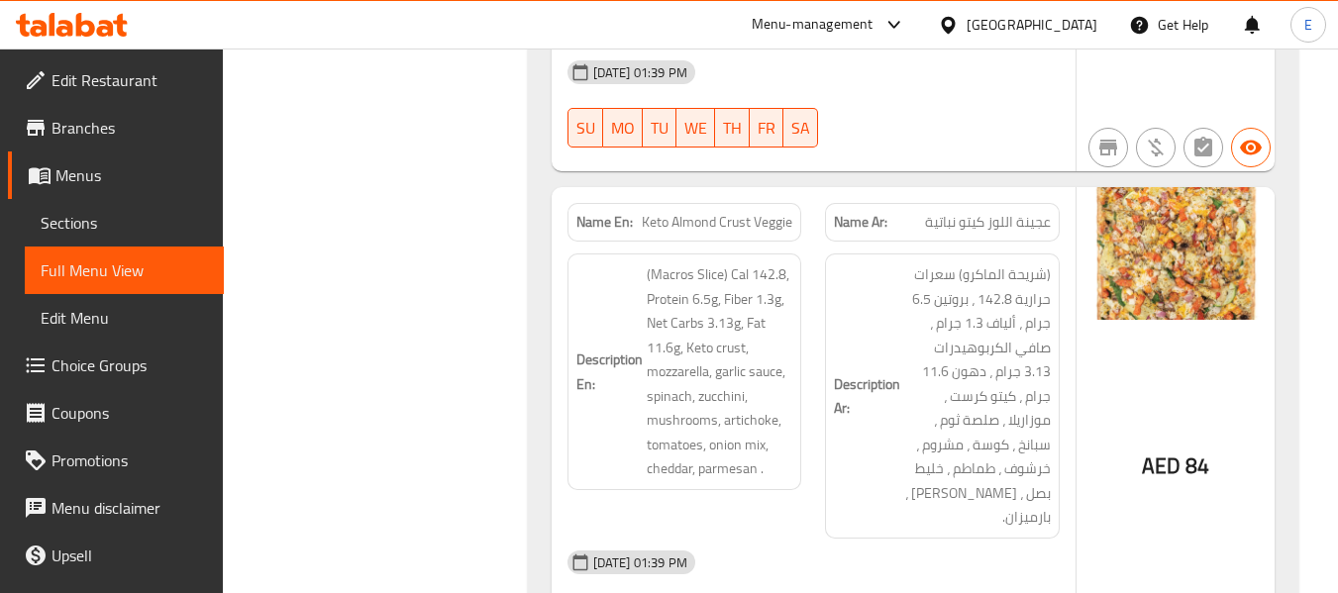
click at [1013, 212] on span "عجينة اللوز كيتو نباتية" at bounding box center [988, 222] width 126 height 21
click at [746, 212] on span "Keto Almond Crust Veggie" at bounding box center [717, 222] width 151 height 21
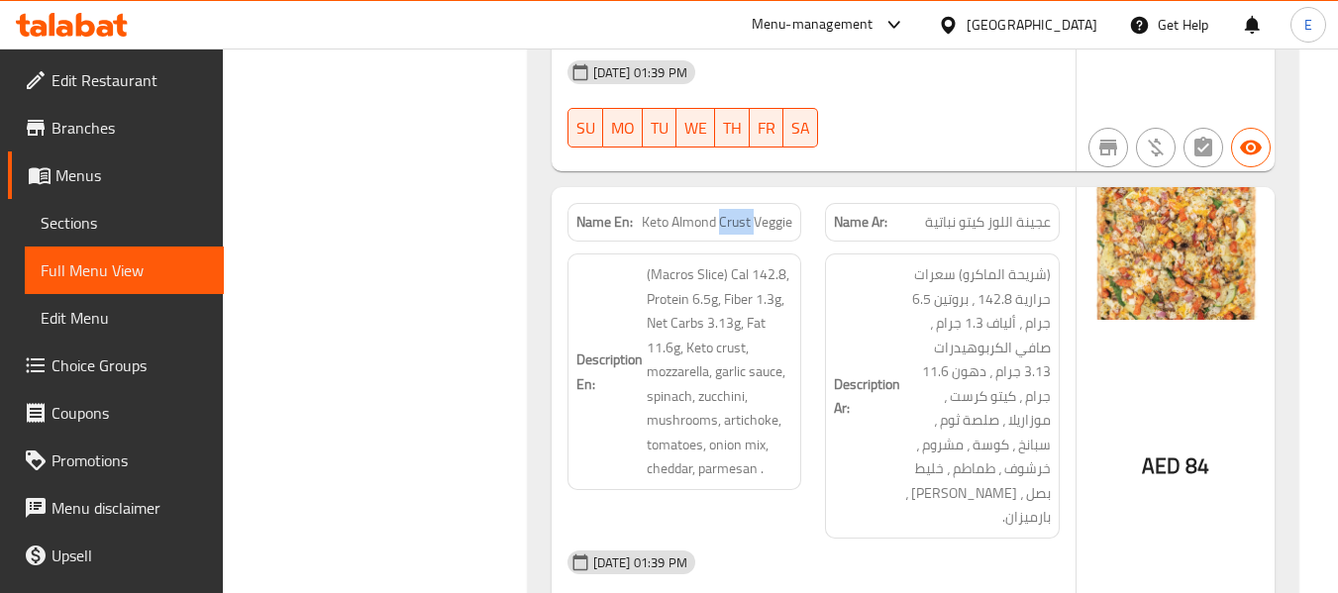
click at [746, 212] on span "Keto Almond Crust Veggie" at bounding box center [717, 222] width 151 height 21
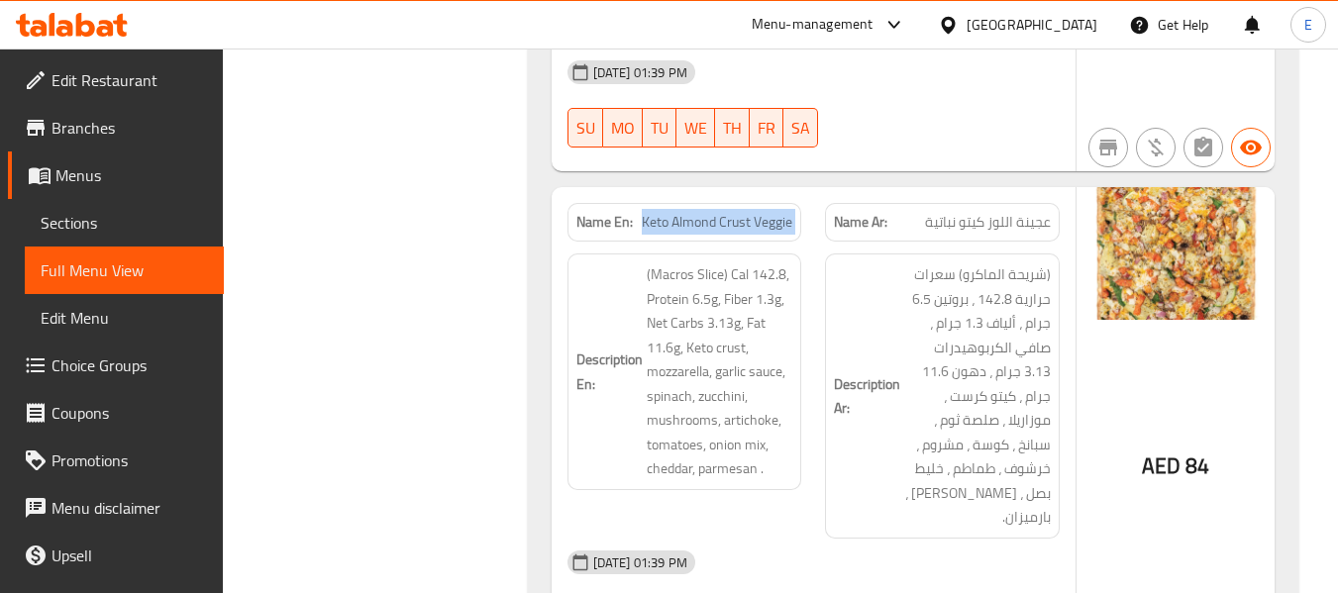
click at [746, 212] on span "Keto Almond Crust Veggie" at bounding box center [717, 222] width 151 height 21
click at [964, 539] on div "[DATE] 01:39 PM" at bounding box center [814, 563] width 516 height 48
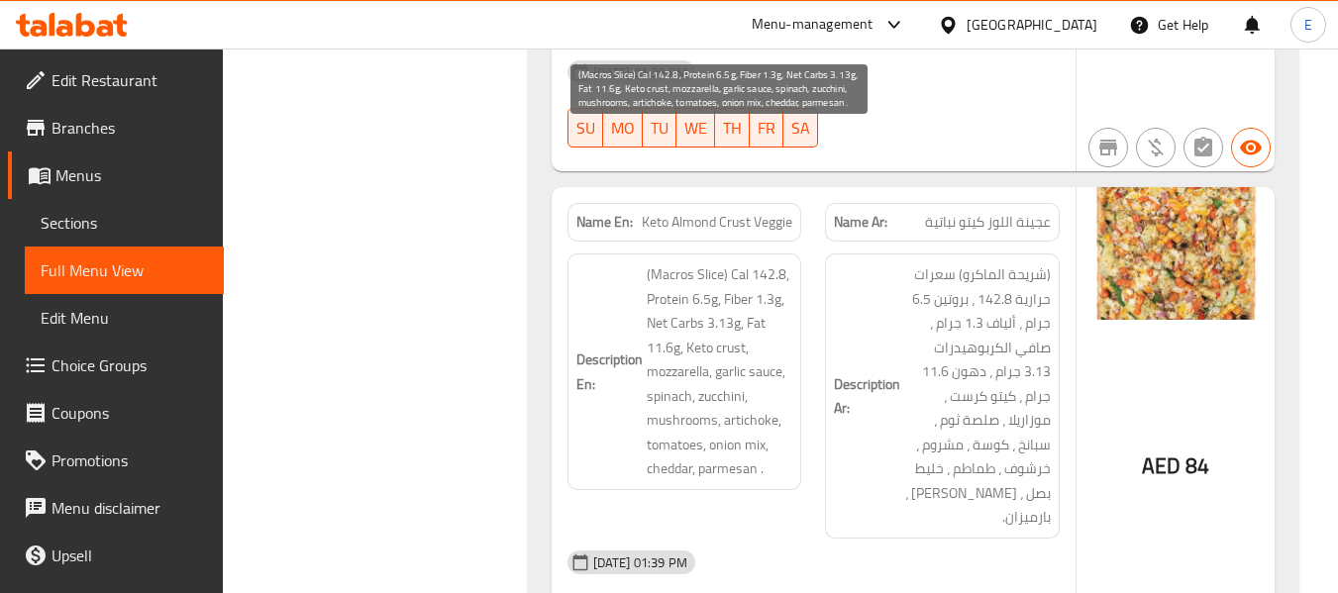
click at [654, 262] on span "(Macros Slice) Cal 142.8, Protein 6.5g, Fiber 1.3g, Net Carbs 3.13g, Fat 11.6g,…" at bounding box center [720, 371] width 147 height 219
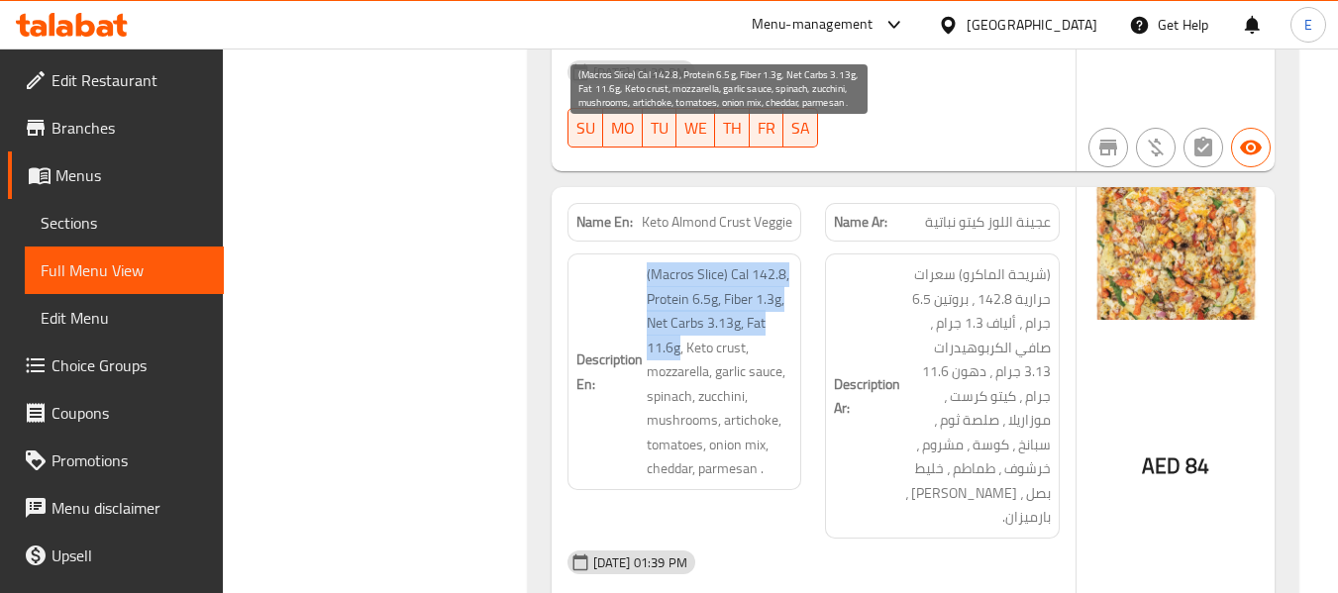
drag, startPoint x: 638, startPoint y: 142, endPoint x: 678, endPoint y: 238, distance: 104.3
click at [678, 262] on h6 "Description En: (Macros Slice) Cal 142.8, Protein 6.5g, Fiber 1.3g, Net Carbs 3…" at bounding box center [684, 371] width 217 height 219
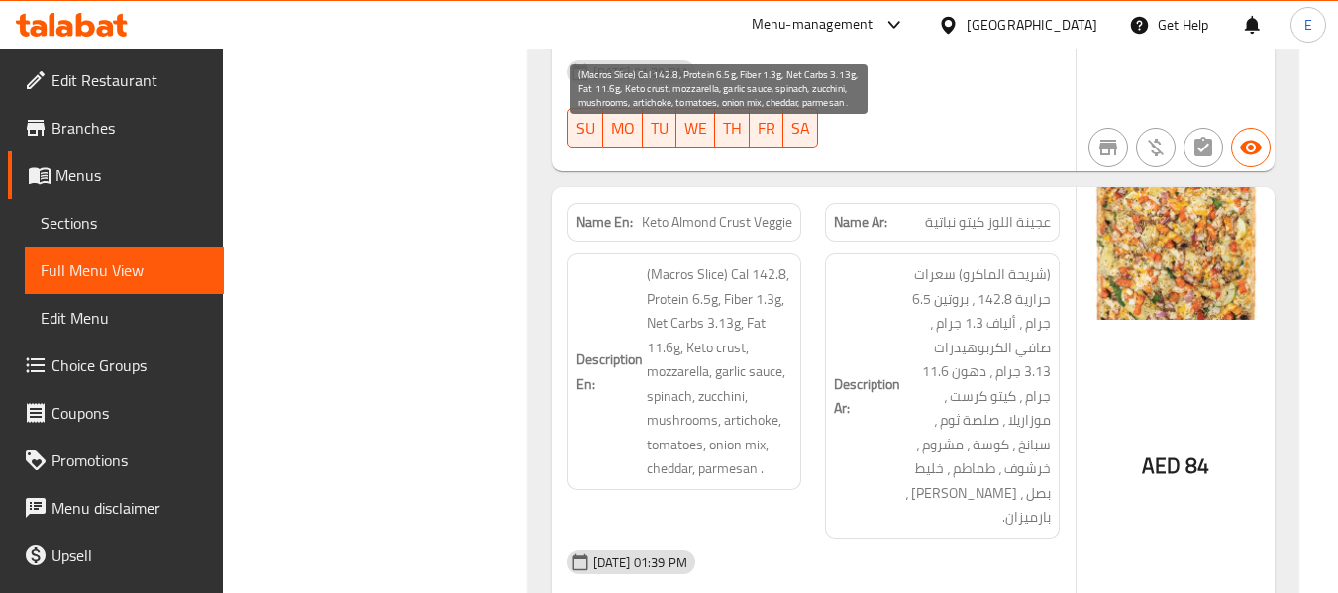
click at [721, 284] on span "(Macros Slice) Cal 142.8, Protein 6.5g, Fiber 1.3g, Net Carbs 3.13g, Fat 11.6g,…" at bounding box center [720, 371] width 147 height 219
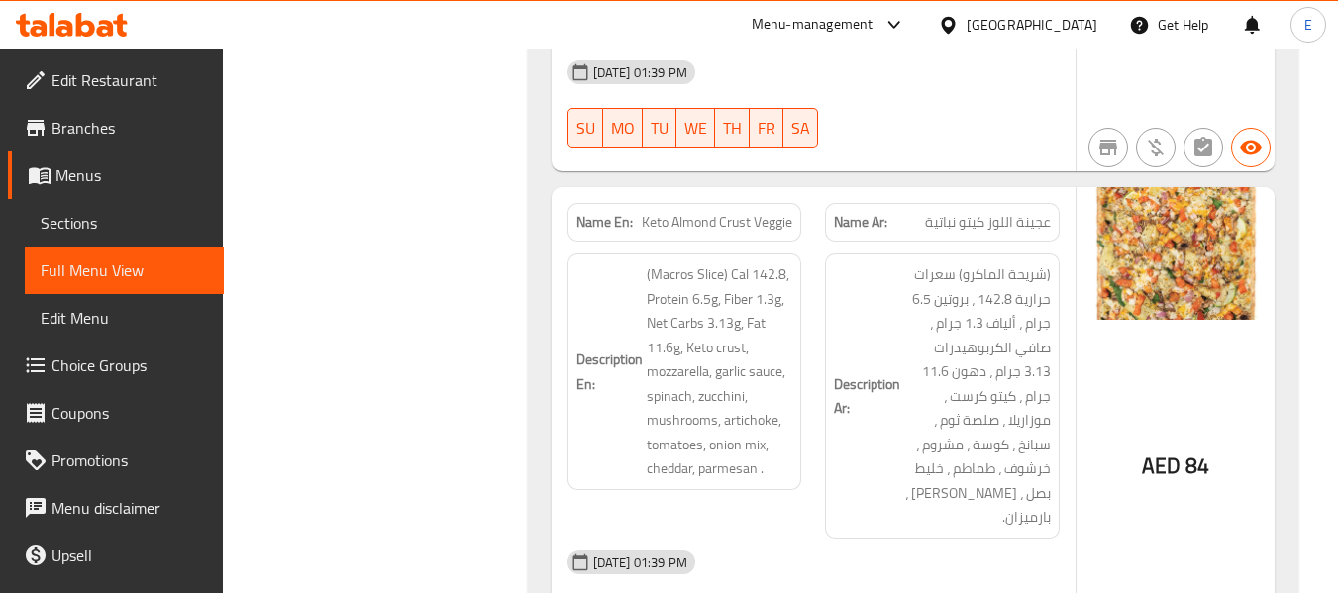
click at [874, 387] on div "Description Ar: (شريحة الماكرو) سعرات حرارية 142.8 ، بروتين 6.5 جرام ، ألياف 1.…" at bounding box center [942, 396] width 235 height 285
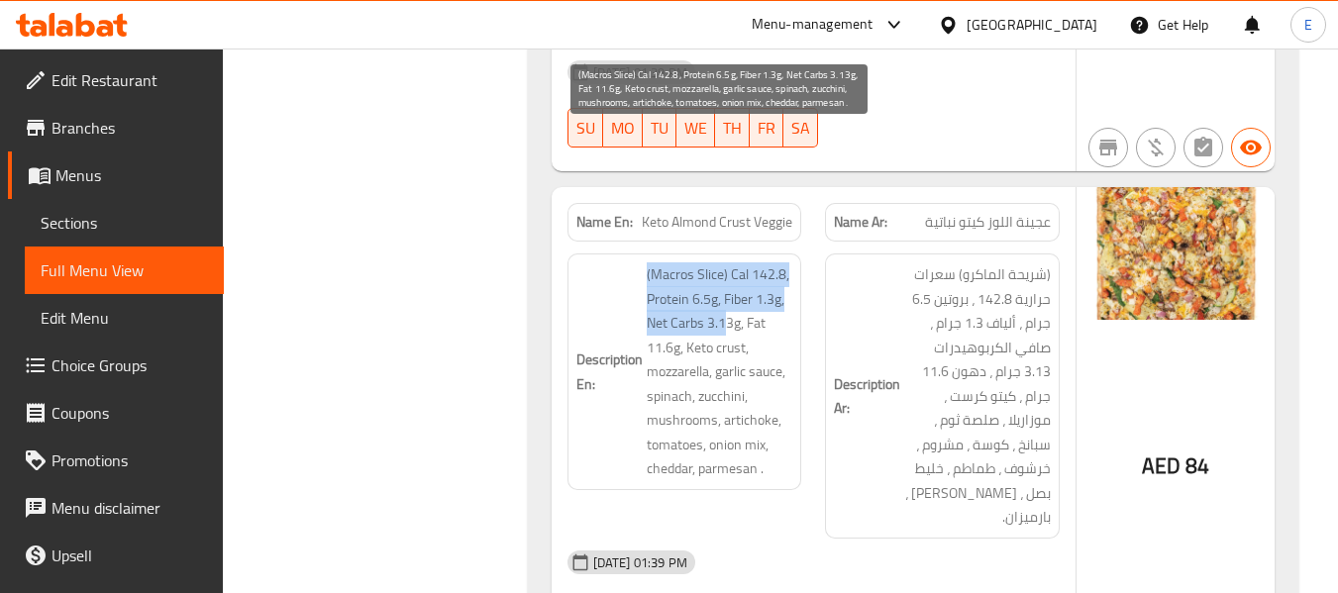
drag, startPoint x: 639, startPoint y: 154, endPoint x: 722, endPoint y: 202, distance: 96.3
click at [722, 262] on h6 "Description En: (Macros Slice) Cal 142.8, Protein 6.5g, Fiber 1.3g, Net Carbs 3…" at bounding box center [684, 371] width 217 height 219
click at [722, 262] on span "(Macros Slice) Cal 142.8, Protein 6.5g, Fiber 1.3g, Net Carbs 3.13g, Fat 11.6g,…" at bounding box center [720, 371] width 147 height 219
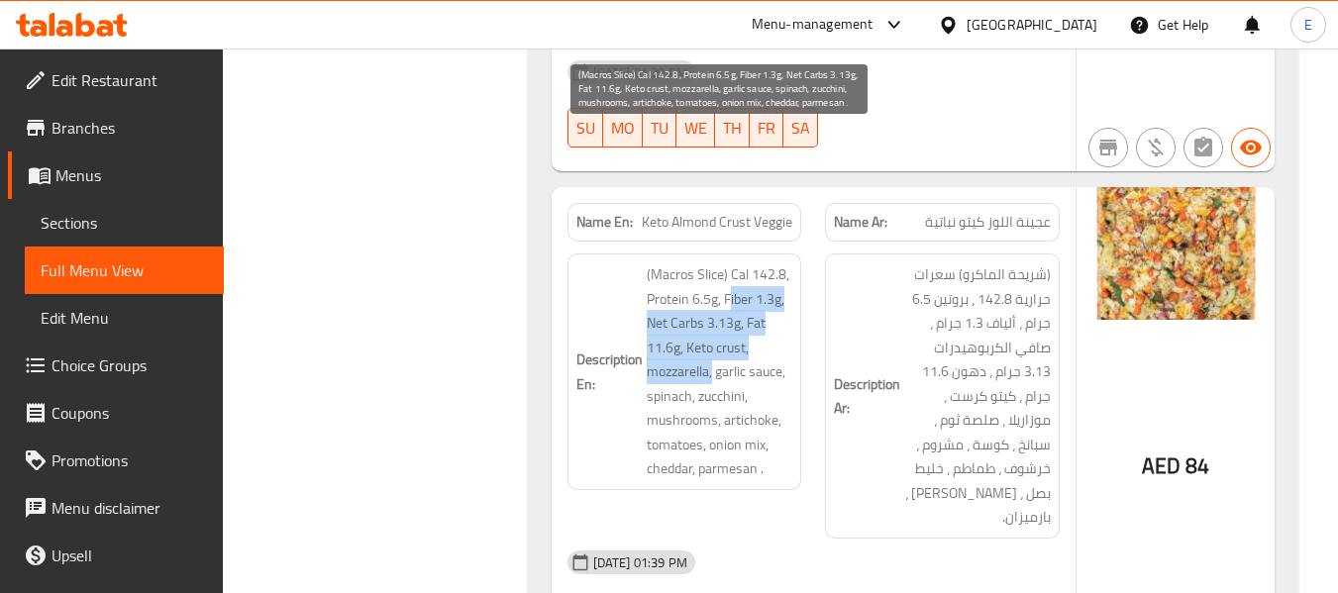
drag, startPoint x: 732, startPoint y: 171, endPoint x: 714, endPoint y: 245, distance: 75.4
click at [714, 262] on span "(Macros Slice) Cal 142.8, Protein 6.5g, Fiber 1.3g, Net Carbs 3.13g, Fat 11.6g,…" at bounding box center [720, 371] width 147 height 219
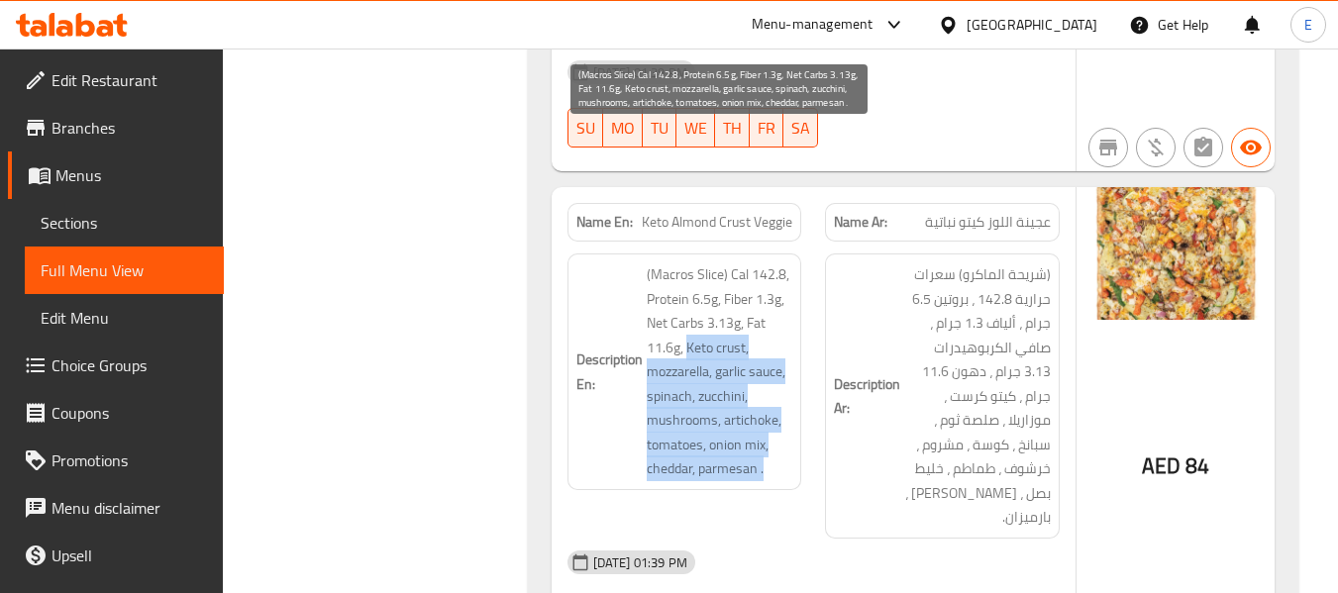
drag, startPoint x: 685, startPoint y: 232, endPoint x: 775, endPoint y: 339, distance: 139.9
click at [775, 339] on span "(Macros Slice) Cal 142.8, Protein 6.5g, Fiber 1.3g, Net Carbs 3.13g, Fat 11.6g,…" at bounding box center [720, 371] width 147 height 219
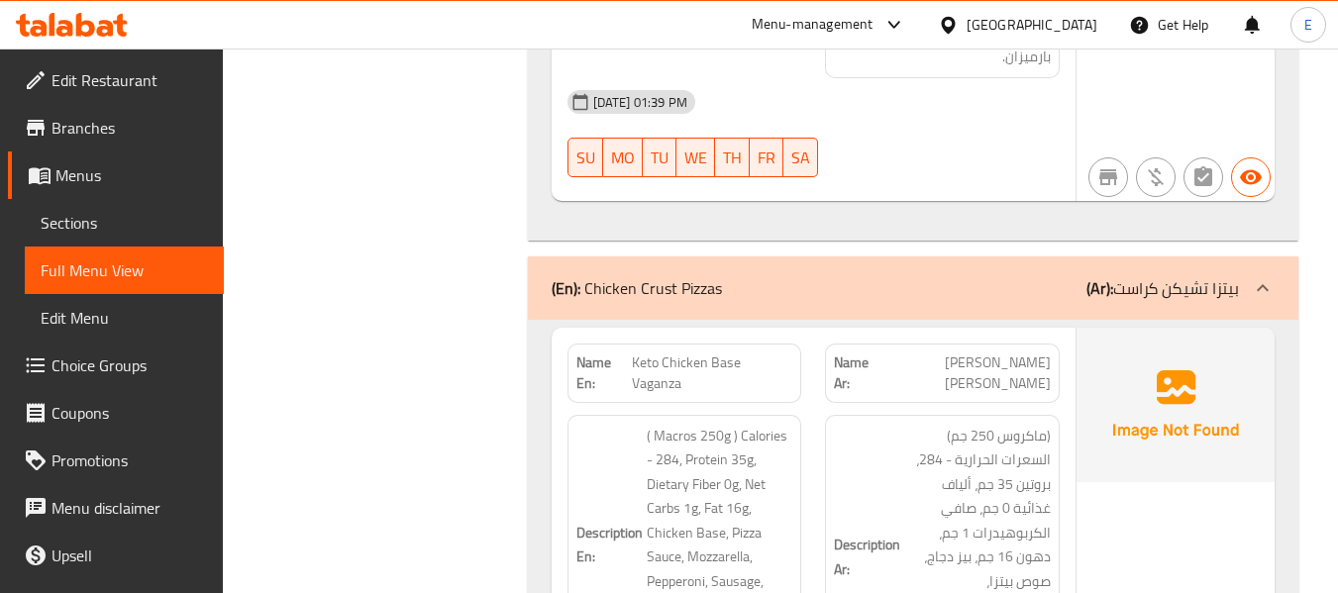
scroll to position [6338, 0]
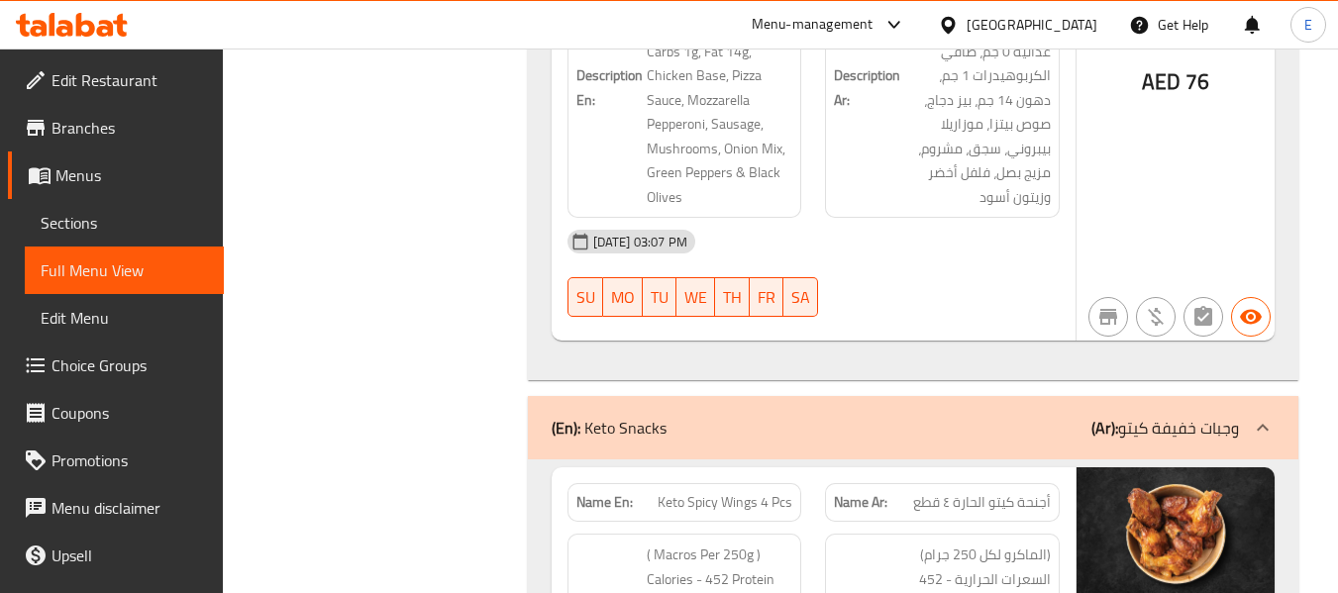
scroll to position [11747, 0]
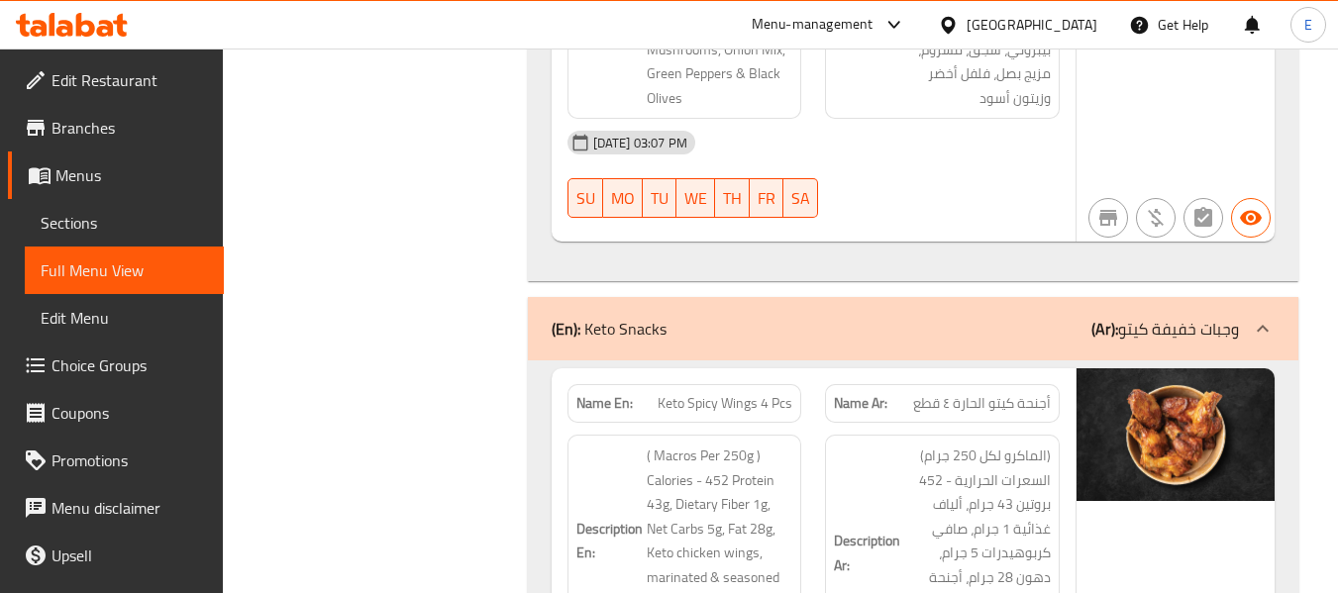
click at [971, 393] on span "أجنحة كيتو الحارة ٤ قطع" at bounding box center [982, 403] width 138 height 21
click at [756, 384] on div "Name En: Keto Spicy Wings 4 Pcs" at bounding box center [684, 403] width 235 height 39
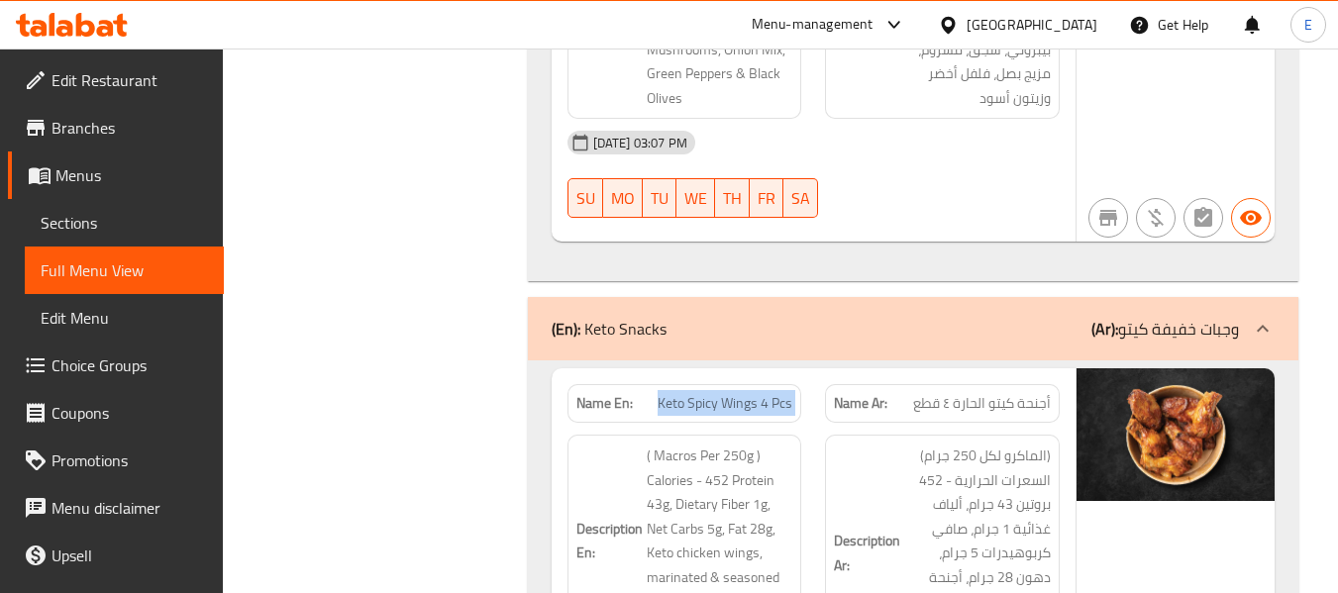
click at [756, 384] on div "Name En: Keto Spicy Wings 4 Pcs" at bounding box center [684, 403] width 235 height 39
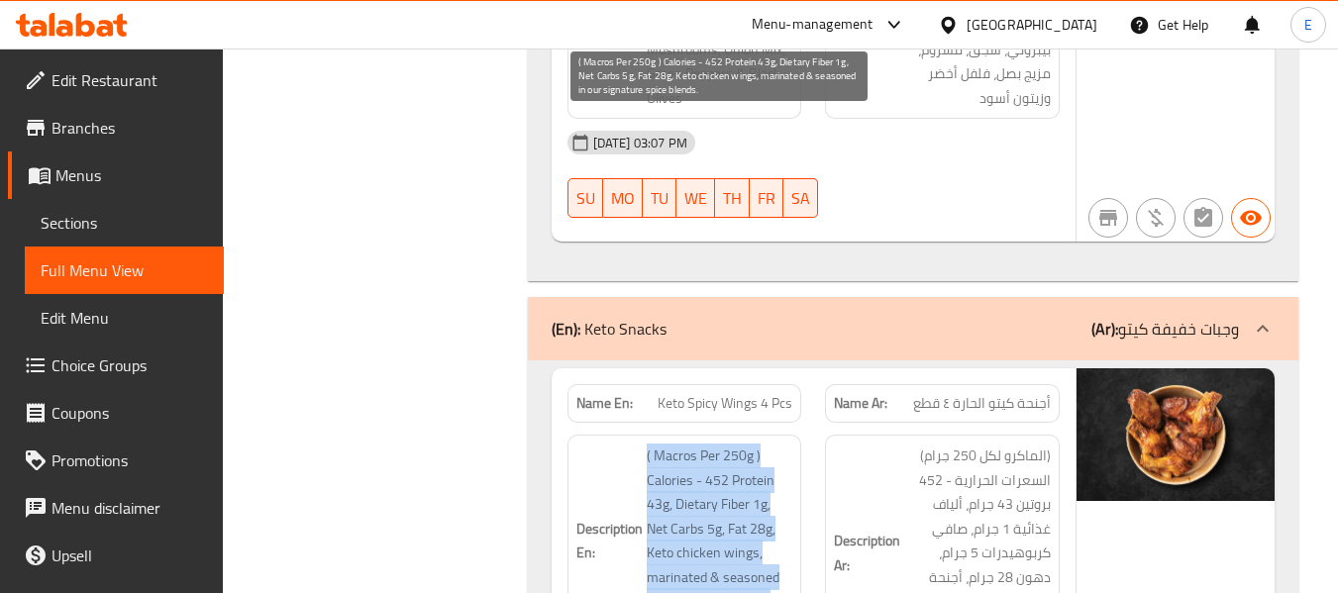
drag, startPoint x: 639, startPoint y: 129, endPoint x: 749, endPoint y: 298, distance: 201.9
click at [749, 444] on h6 "Description En: ( Macros Per 250g ) Calories - 452 Protein 43g, Dietary Fiber 1…" at bounding box center [684, 541] width 217 height 194
click at [749, 444] on span "( Macros Per 250g ) Calories - 452 Protein 43g, Dietary Fiber 1g, Net Carbs 5g,…" at bounding box center [720, 541] width 147 height 194
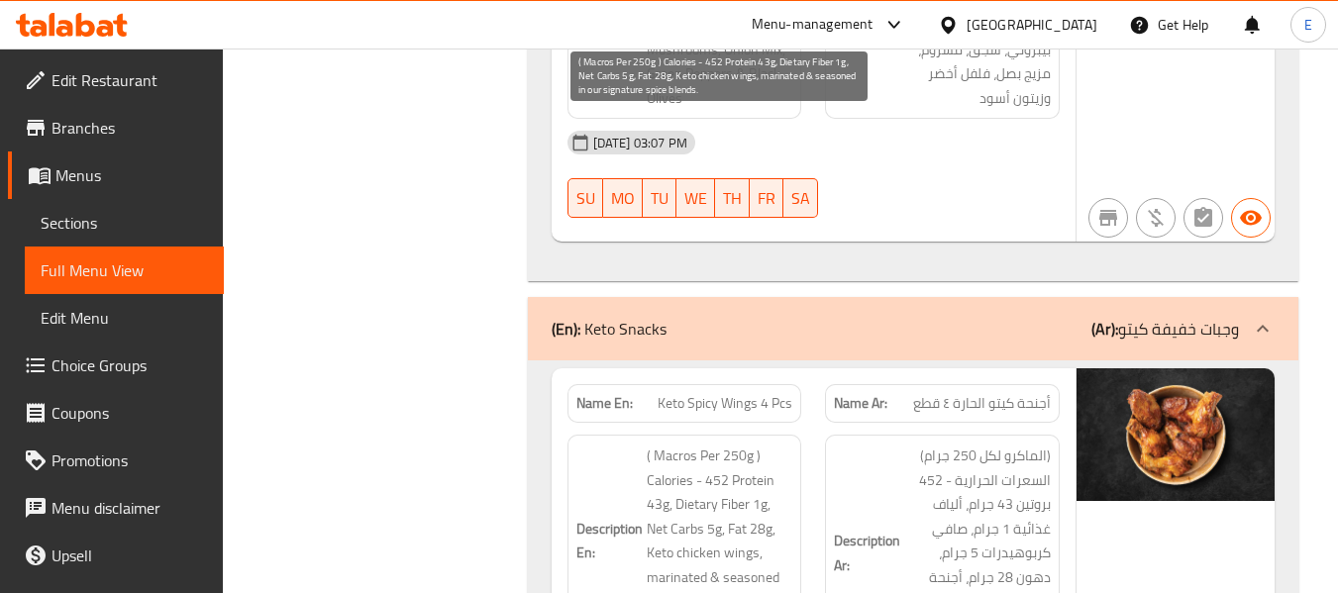
click at [749, 444] on span "( Macros Per 250g ) Calories - 452 Protein 43g, Dietary Fiber 1g, Net Carbs 5g,…" at bounding box center [720, 541] width 147 height 194
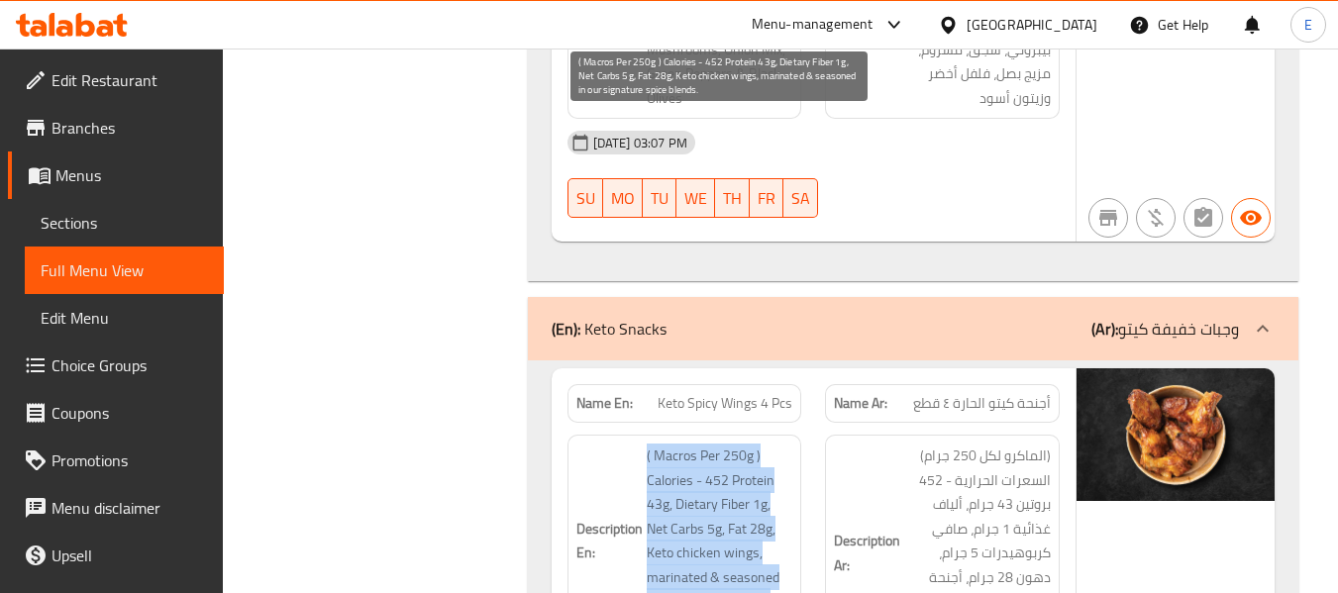
click at [749, 444] on span "( Macros Per 250g ) Calories - 452 Protein 43g, Dietary Fiber 1g, Net Carbs 5g,…" at bounding box center [720, 541] width 147 height 194
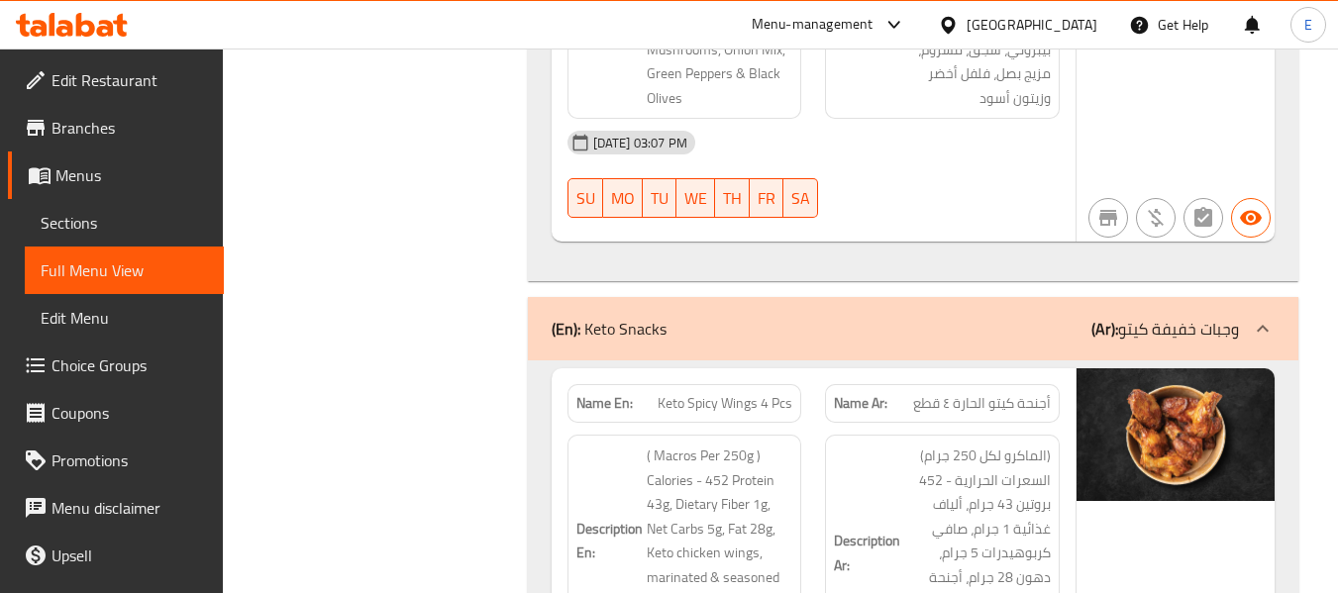
click at [1107, 395] on div "AED 26" at bounding box center [1176, 581] width 198 height 426
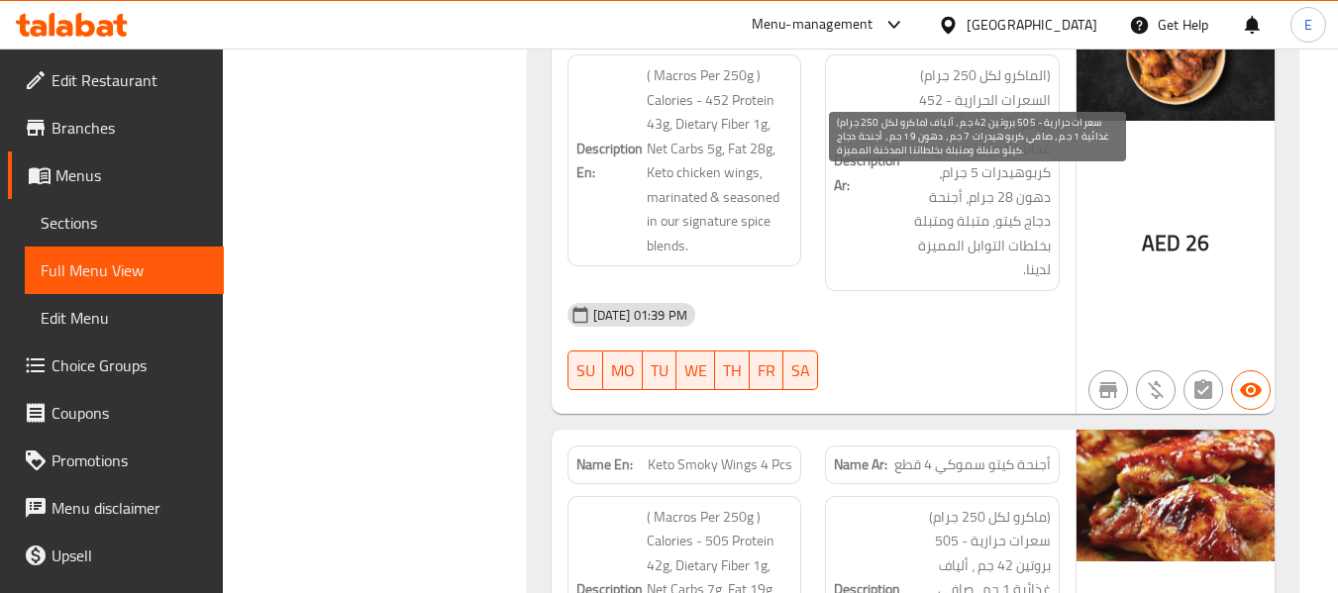
scroll to position [12143, 0]
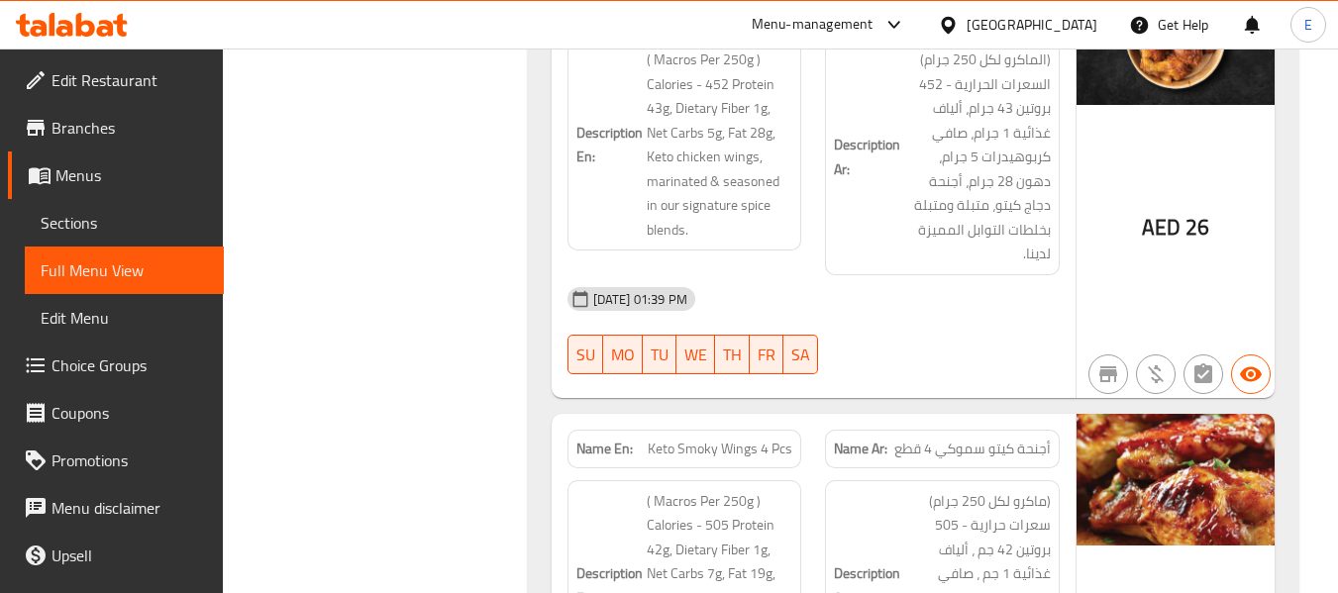
click at [1043, 439] on span "أجنحة كيتو سموكي 4 قطع" at bounding box center [972, 449] width 156 height 21
click at [759, 439] on span "Keto Smoky Wings 4 Pcs" at bounding box center [720, 449] width 145 height 21
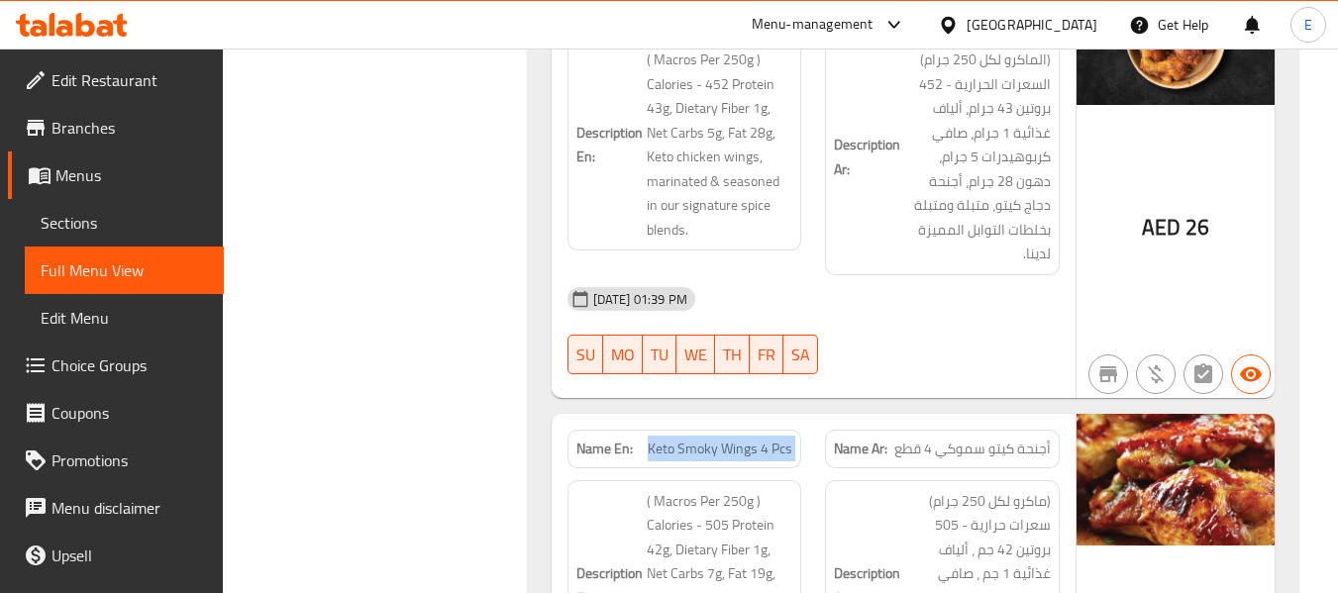
click at [759, 439] on span "Keto Smoky Wings 4 Pcs" at bounding box center [720, 449] width 145 height 21
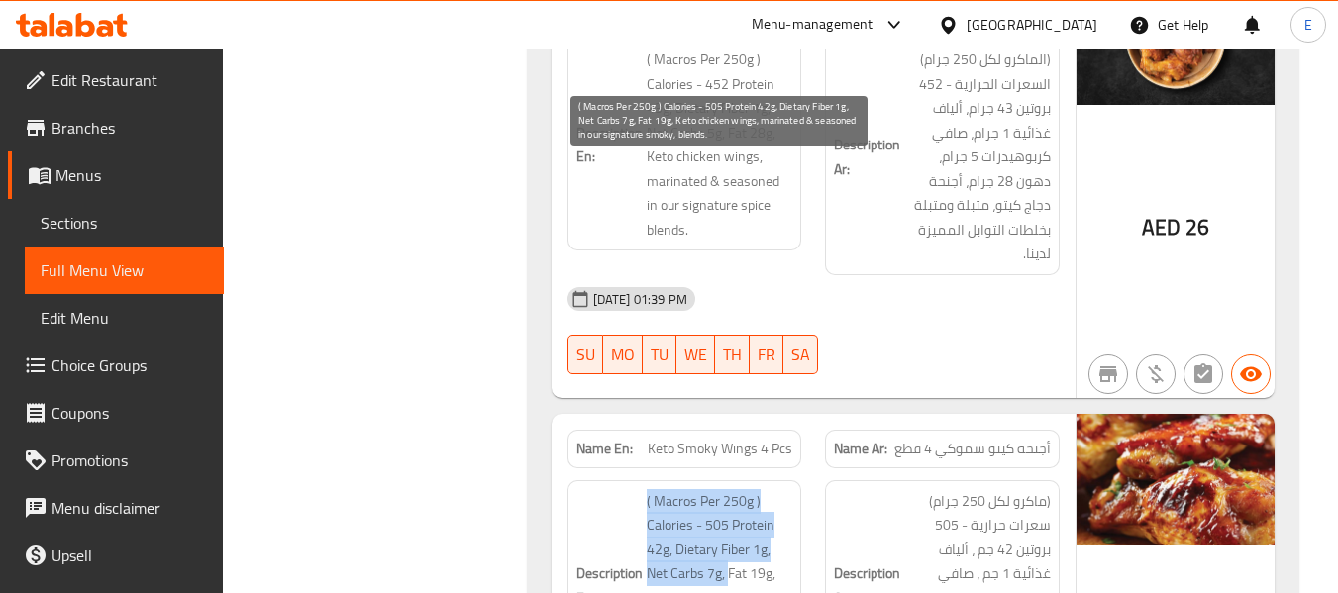
drag, startPoint x: 641, startPoint y: 164, endPoint x: 728, endPoint y: 244, distance: 117.8
click at [728, 489] on h6 "Description En: ( Macros Per 250g ) Calories - 505 Protein 42g, Dietary Fiber 1…" at bounding box center [684, 586] width 217 height 194
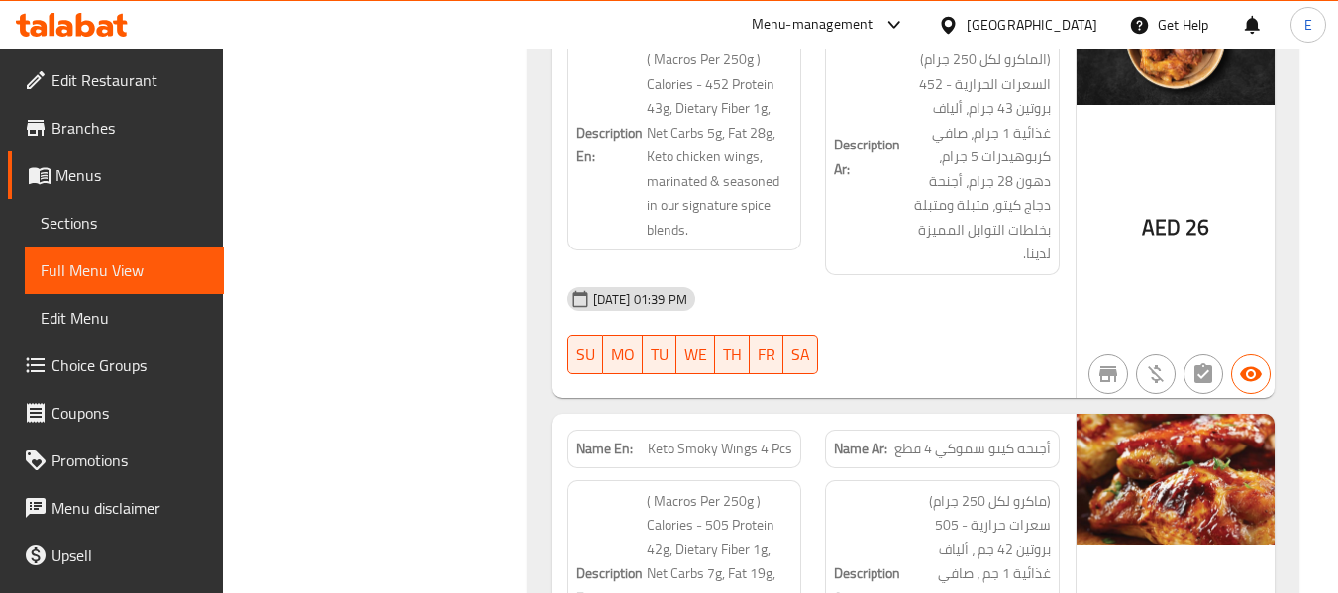
click at [977, 439] on span "أجنحة كيتو سموكي 4 قطع" at bounding box center [972, 449] width 156 height 21
click at [688, 439] on span "Keto Smoky Wings 4 Pcs" at bounding box center [720, 449] width 145 height 21
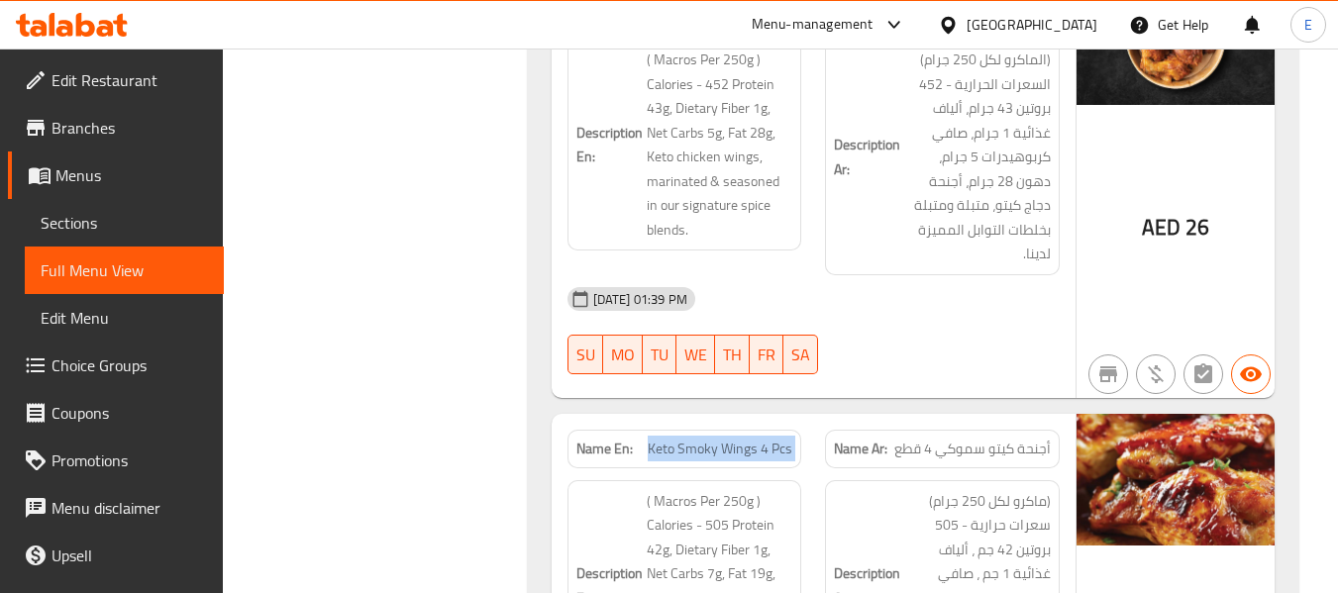
click at [688, 439] on span "Keto Smoky Wings 4 Pcs" at bounding box center [720, 449] width 145 height 21
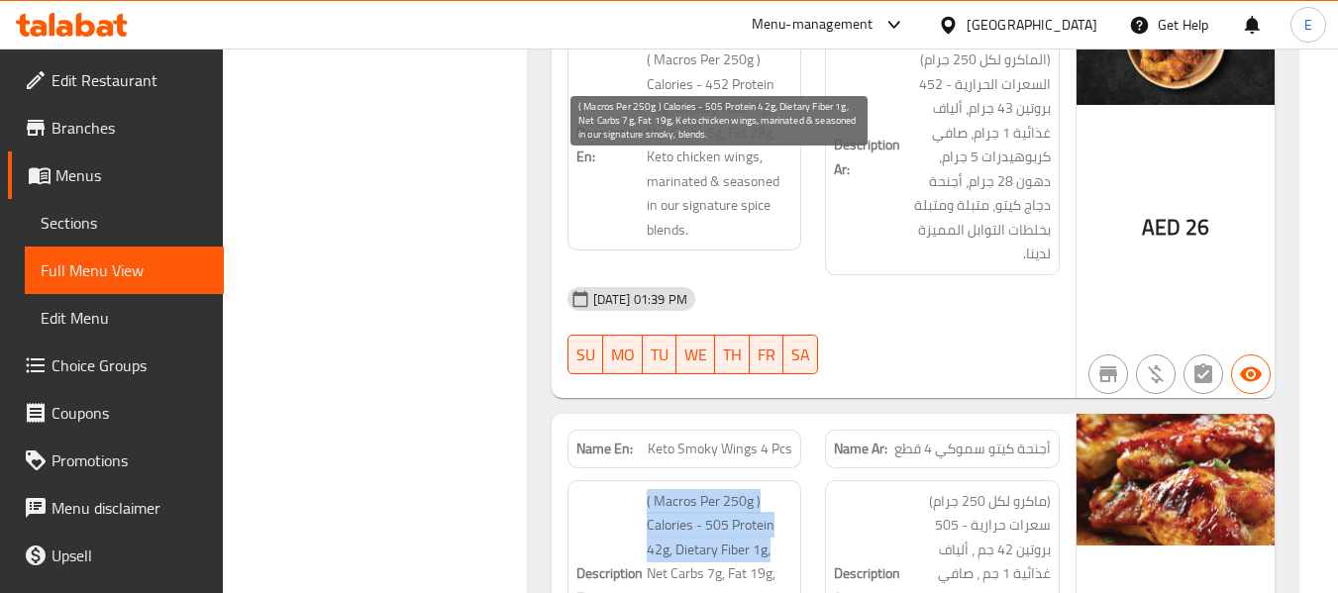
drag, startPoint x: 647, startPoint y: 164, endPoint x: 771, endPoint y: 225, distance: 137.7
click at [771, 489] on span "( Macros Per 250g ) Calories - 505 Protein 42g, Dietary Fiber 1g, Net Carbs 7g,…" at bounding box center [720, 586] width 147 height 194
click at [725, 489] on span "( Macros Per 250g ) Calories - 505 Protein 42g, Dietary Fiber 1g, Net Carbs 7g,…" at bounding box center [720, 586] width 147 height 194
drag, startPoint x: 646, startPoint y: 189, endPoint x: 768, endPoint y: 340, distance: 193.6
click at [768, 489] on h6 "Description En: ( Macros Per 250g ) Calories - 505 Protein 42g, Dietary Fiber 1…" at bounding box center [684, 586] width 217 height 194
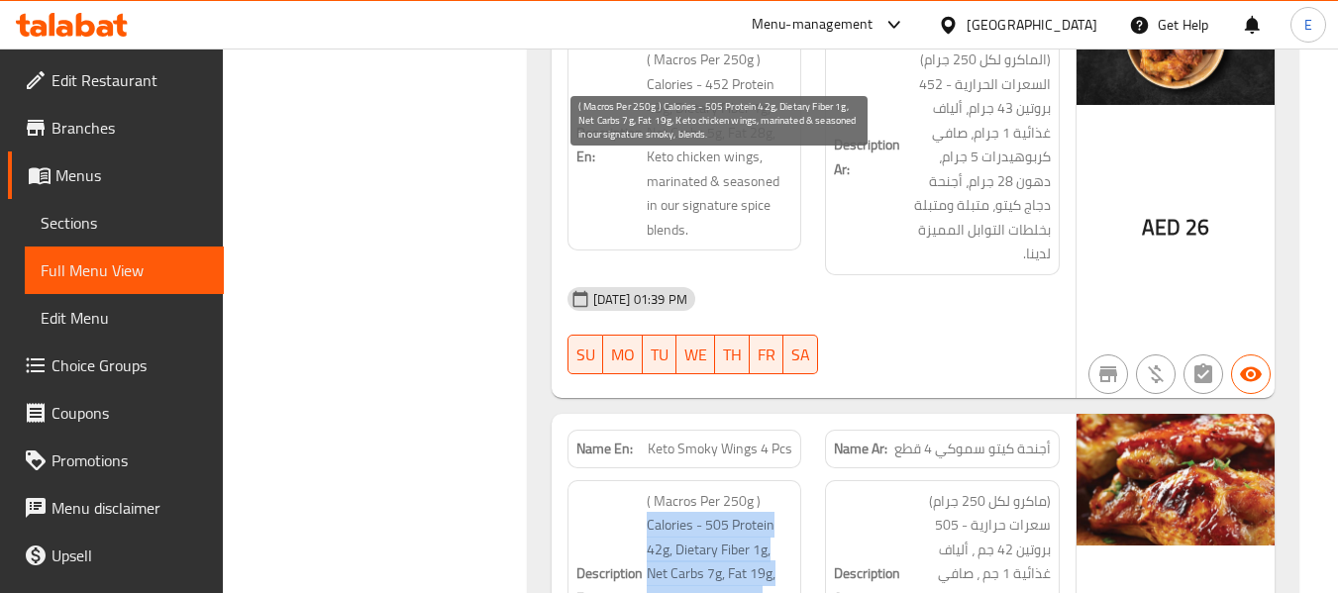
click at [773, 489] on span "( Macros Per 250g ) Calories - 505 Protein 42g, Dietary Fiber 1g, Net Carbs 7g,…" at bounding box center [720, 586] width 147 height 194
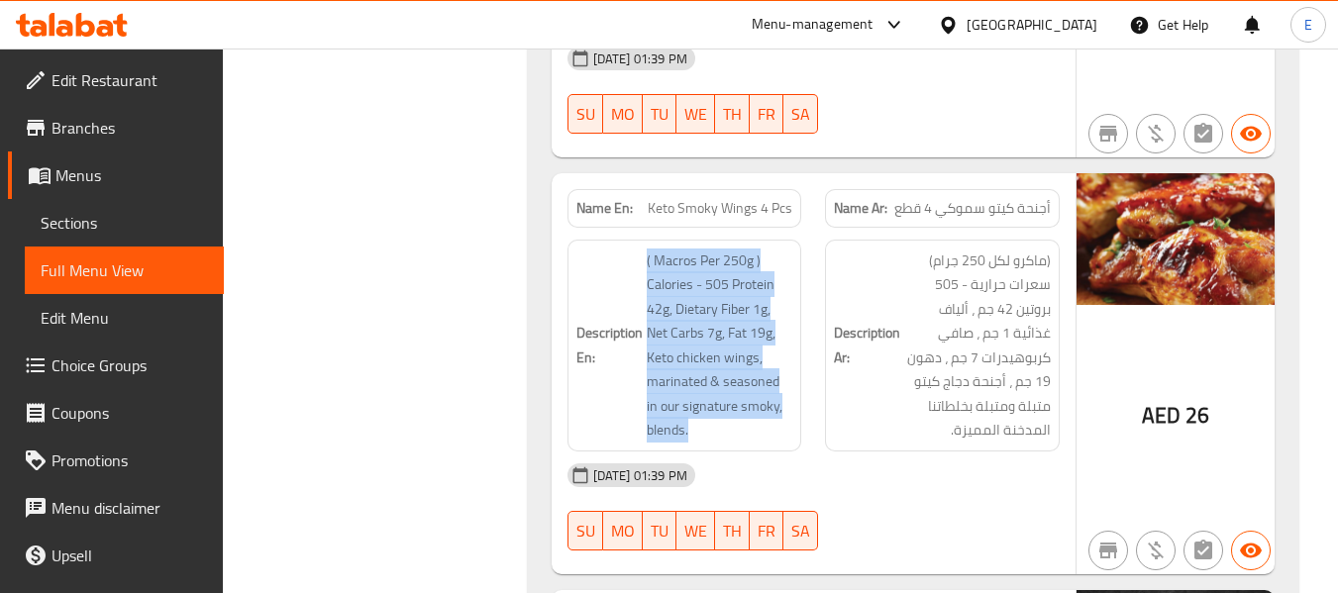
scroll to position [12539, 0]
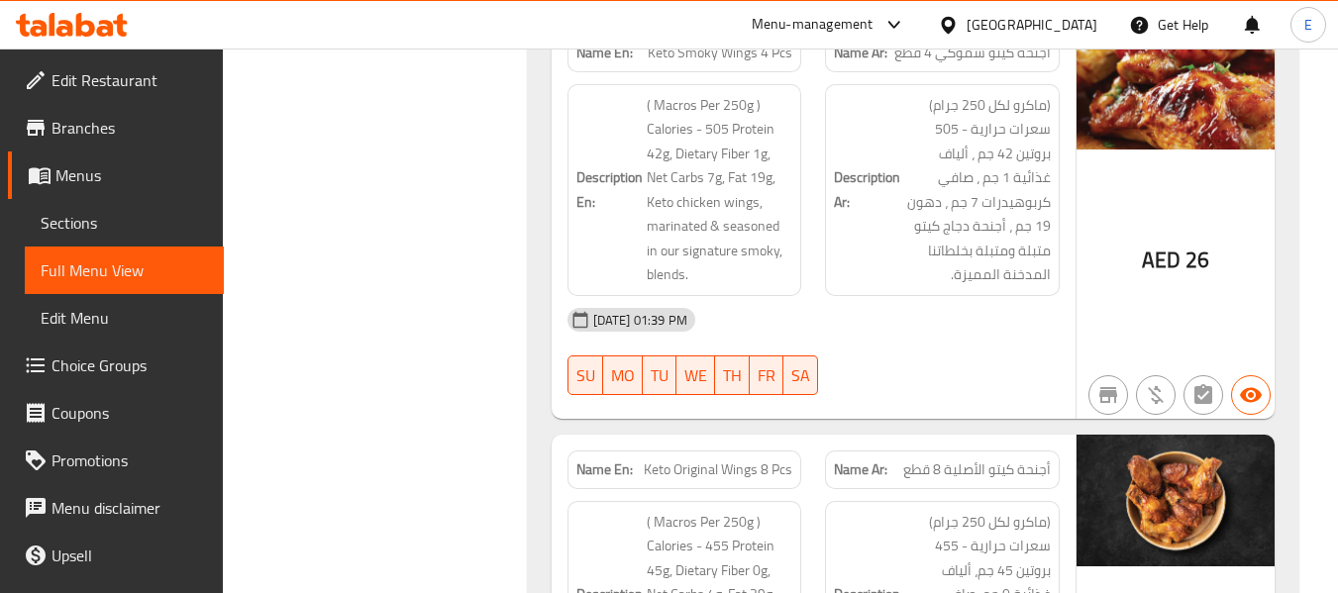
click at [982, 460] on span "أجنحة كيتو الأصلية 8 قطع" at bounding box center [977, 470] width 148 height 21
click at [738, 460] on span "Keto Original Wings 8 Pcs" at bounding box center [718, 470] width 149 height 21
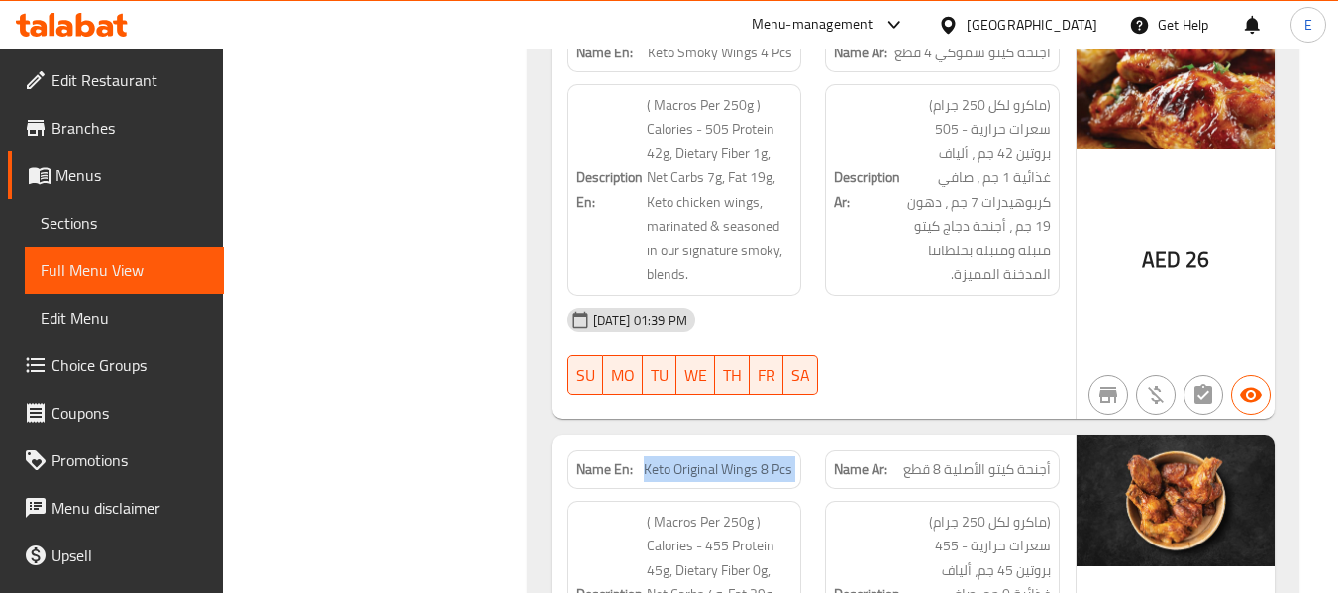
click at [738, 460] on span "Keto Original Wings 8 Pcs" at bounding box center [718, 470] width 149 height 21
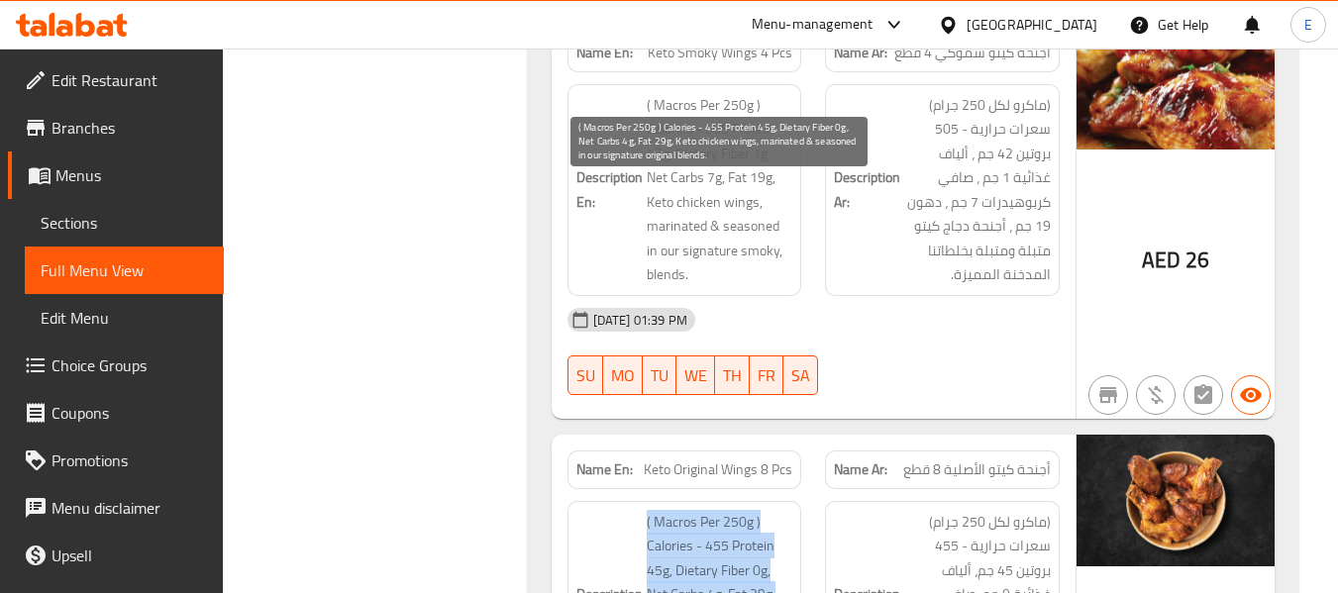
drag, startPoint x: 643, startPoint y: 189, endPoint x: 761, endPoint y: 358, distance: 205.5
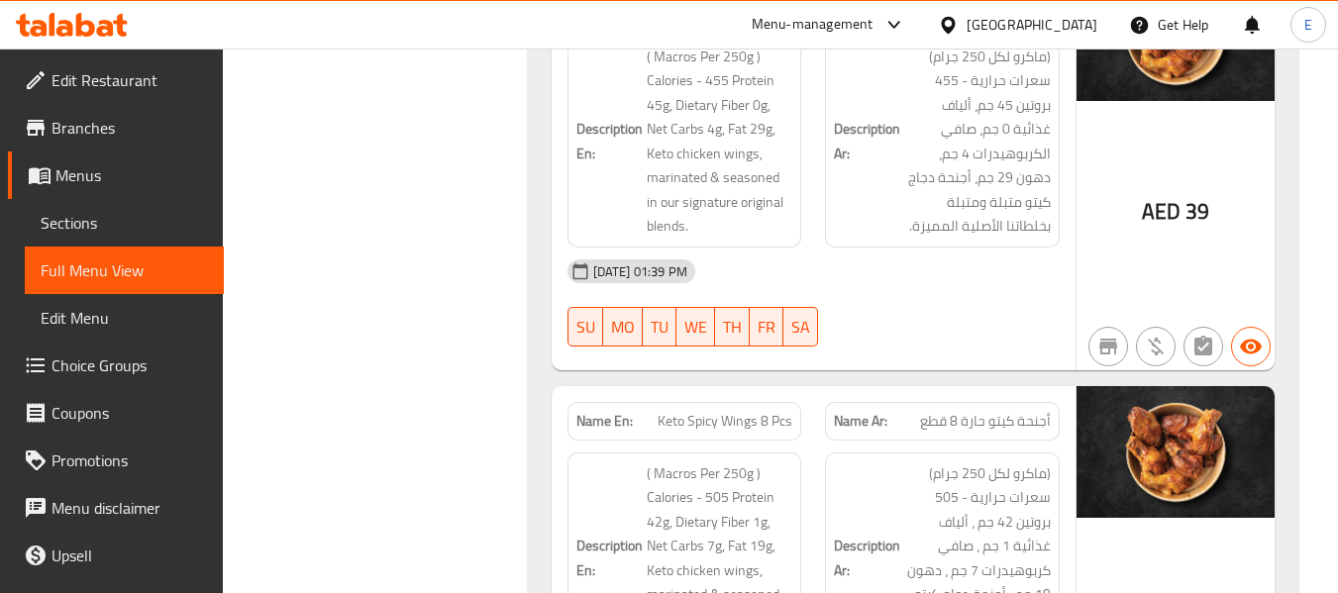
scroll to position [13034, 0]
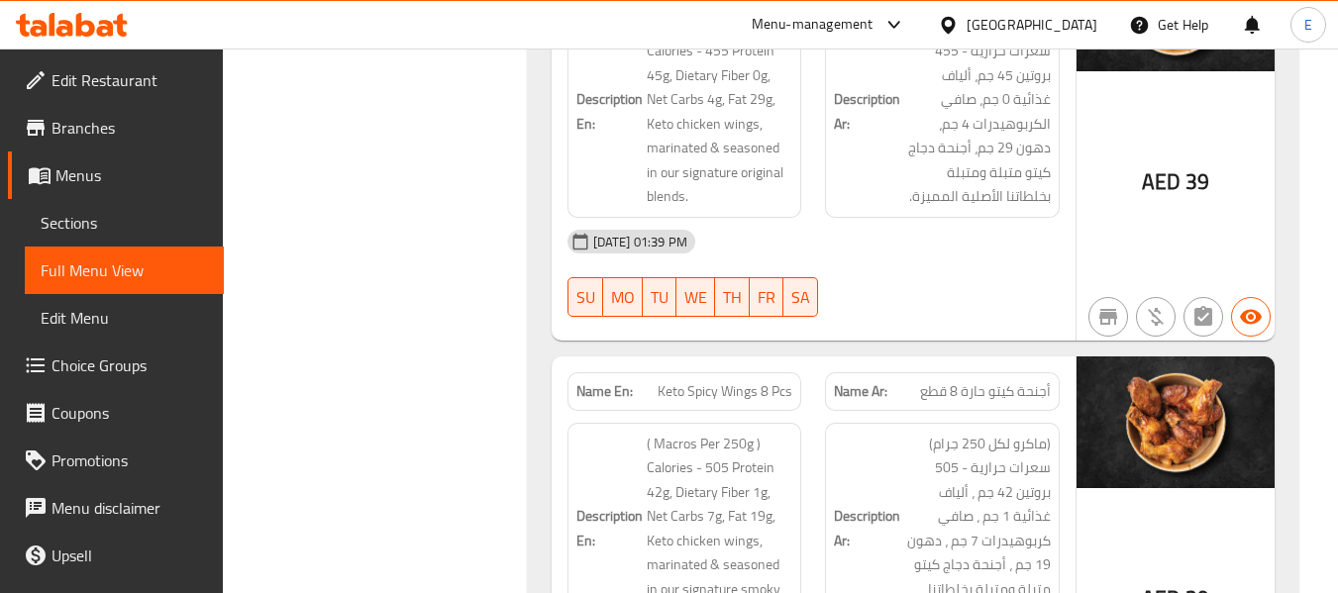
click at [985, 381] on span "أجنحة كيتو حارة 8 قطع" at bounding box center [985, 391] width 131 height 21
click at [751, 381] on span "Keto Spicy Wings 8 Pcs" at bounding box center [725, 391] width 135 height 21
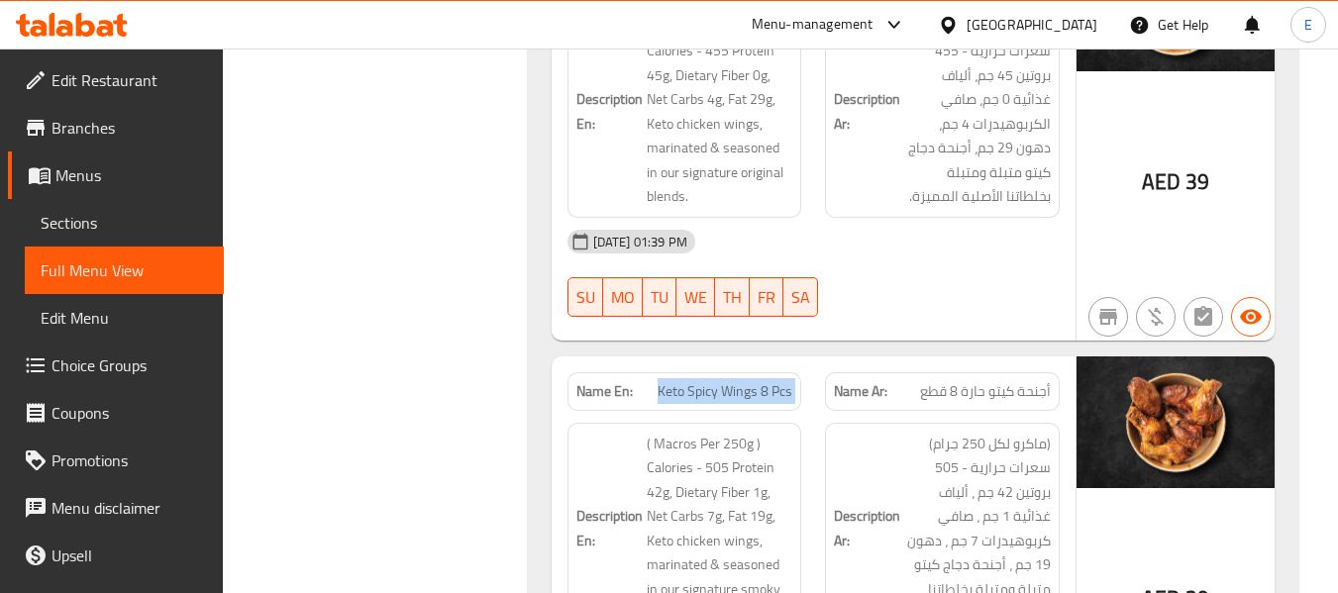
click at [751, 381] on span "Keto Spicy Wings 8 Pcs" at bounding box center [725, 391] width 135 height 21
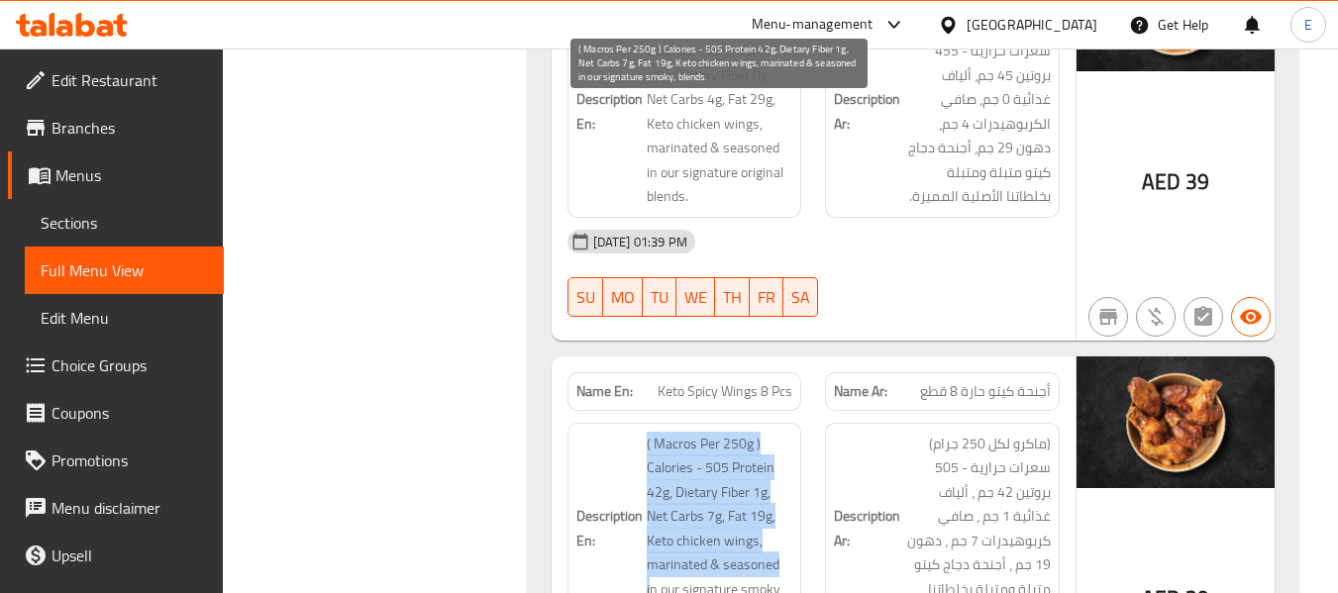
drag, startPoint x: 640, startPoint y: 107, endPoint x: 783, endPoint y: 233, distance: 190.9
click at [783, 432] on h6 "Description En: ( Macros Per 250g ) Calories - 505 Protein 42g, Dietary Fiber 1…" at bounding box center [684, 529] width 217 height 194
click at [783, 432] on span "( Macros Per 250g ) Calories - 505 Protein 42g, Dietary Fiber 1g, Net Carbs 7g,…" at bounding box center [720, 529] width 147 height 194
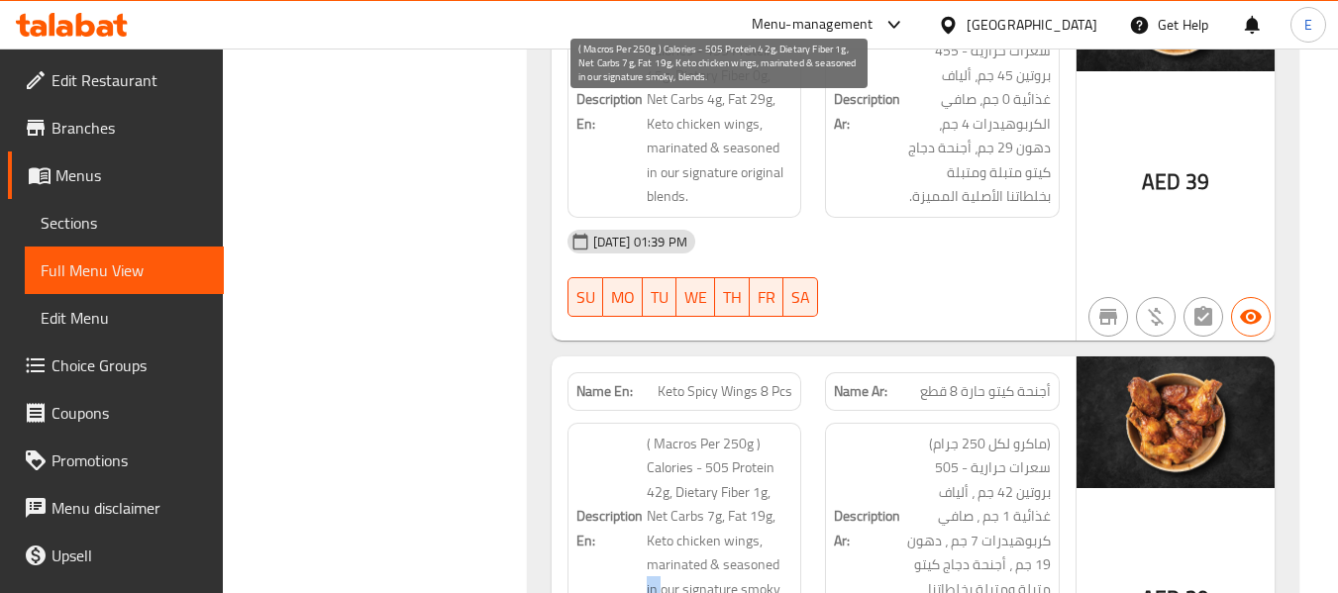
click at [783, 432] on span "( Macros Per 250g ) Calories - 505 Protein 42g, Dietary Fiber 1g, Net Carbs 7g,…" at bounding box center [720, 529] width 147 height 194
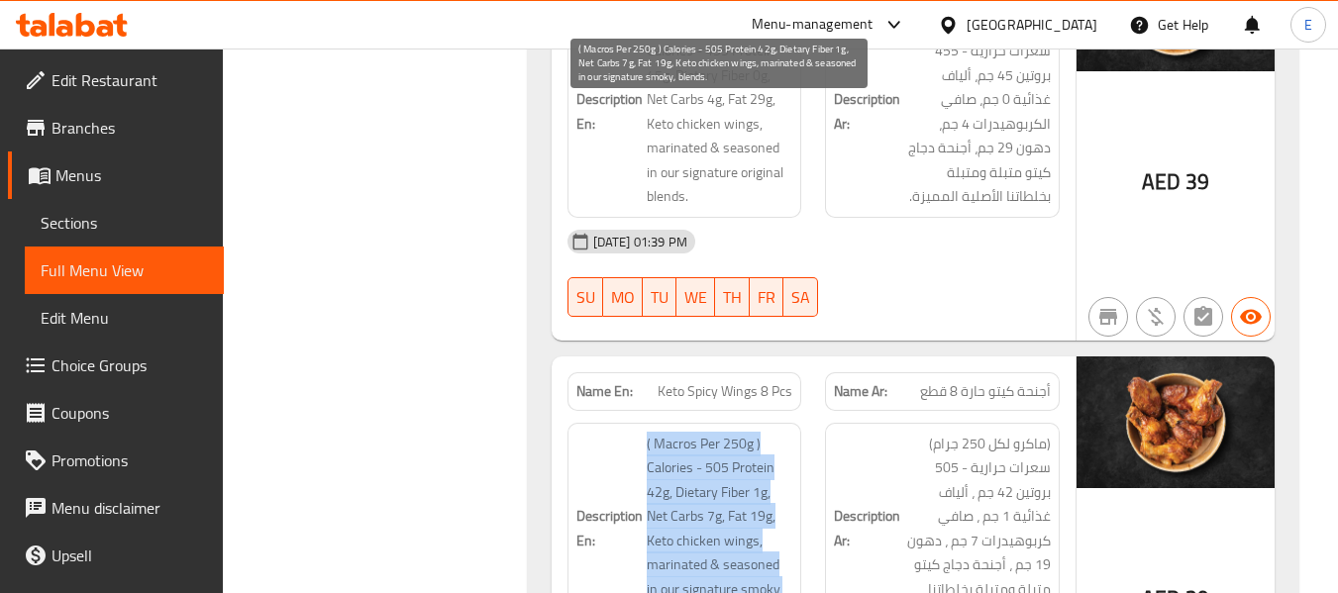
click at [783, 432] on span "( Macros Per 250g ) Calories - 505 Protein 42g, Dietary Fiber 1g, Net Carbs 7g,…" at bounding box center [720, 529] width 147 height 194
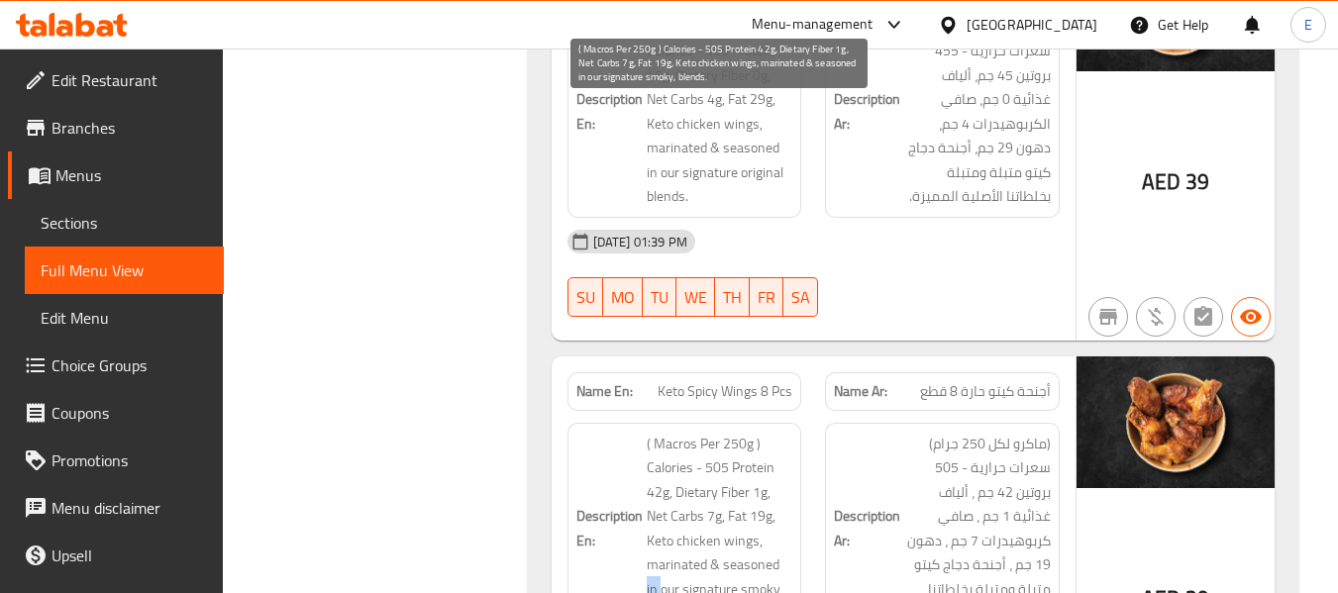
click at [783, 432] on span "( Macros Per 250g ) Calories - 505 Protein 42g, Dietary Fiber 1g, Net Carbs 7g,…" at bounding box center [720, 529] width 147 height 194
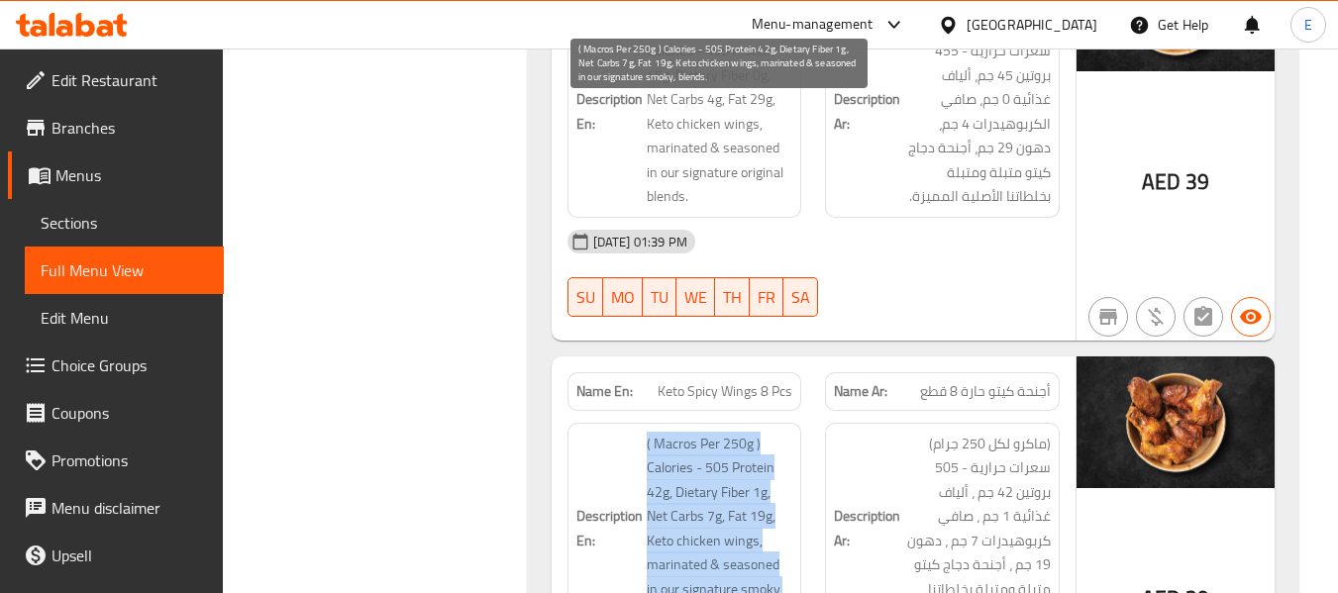
click at [783, 432] on span "( Macros Per 250g ) Calories - 505 Protein 42g, Dietary Fiber 1g, Net Carbs 7g,…" at bounding box center [720, 529] width 147 height 194
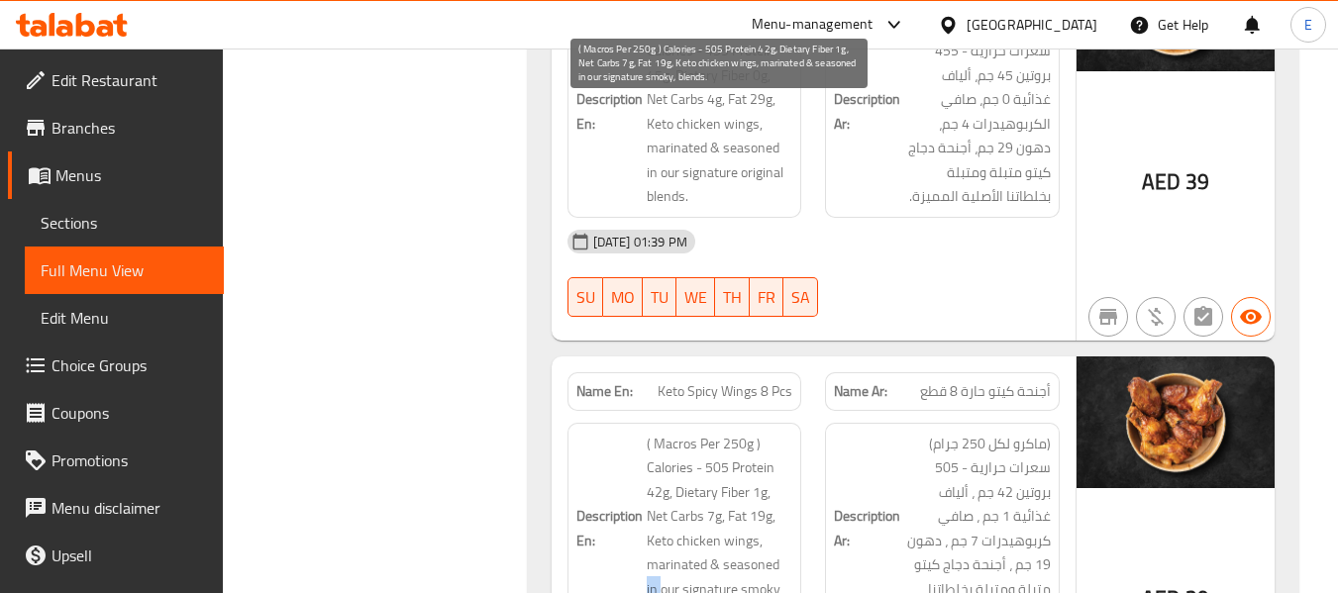
click at [783, 432] on span "( Macros Per 250g ) Calories - 505 Protein 42g, Dietary Fiber 1g, Net Carbs 7g,…" at bounding box center [720, 529] width 147 height 194
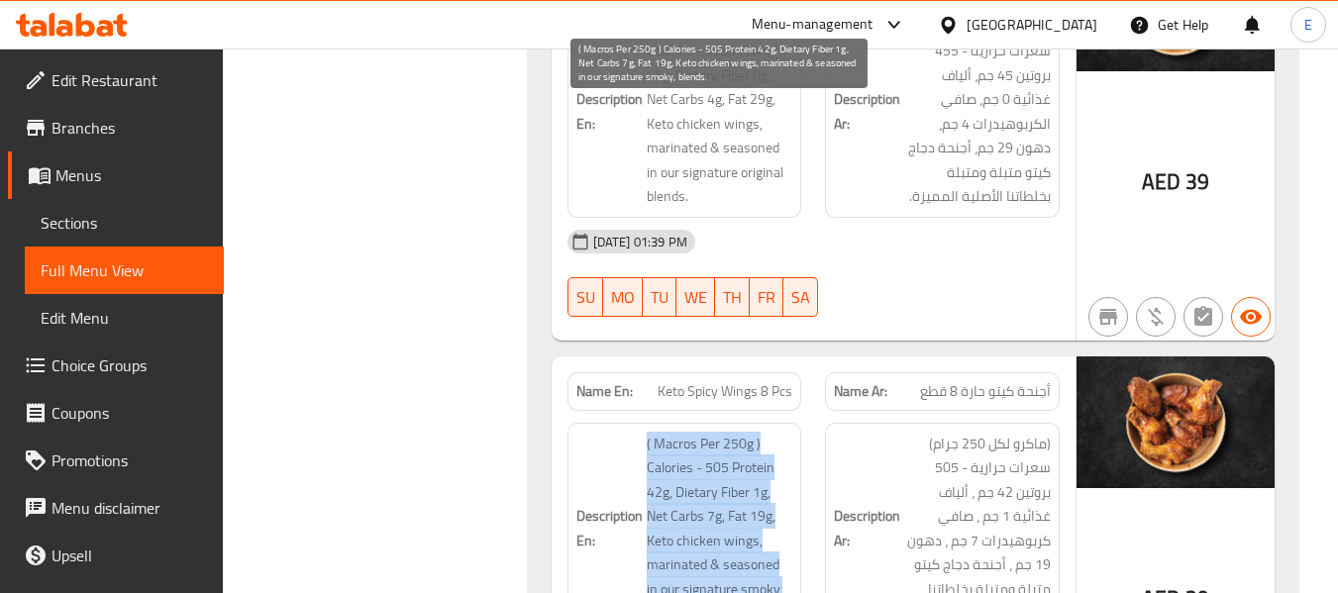
click at [783, 432] on span "( Macros Per 250g ) Calories - 505 Protein 42g, Dietary Fiber 1g, Net Carbs 7g,…" at bounding box center [720, 529] width 147 height 194
click at [667, 432] on span "( Macros Per 250g ) Calories - 505 Protein 42g, Dietary Fiber 1g, Net Carbs 7g,…" at bounding box center [720, 529] width 147 height 194
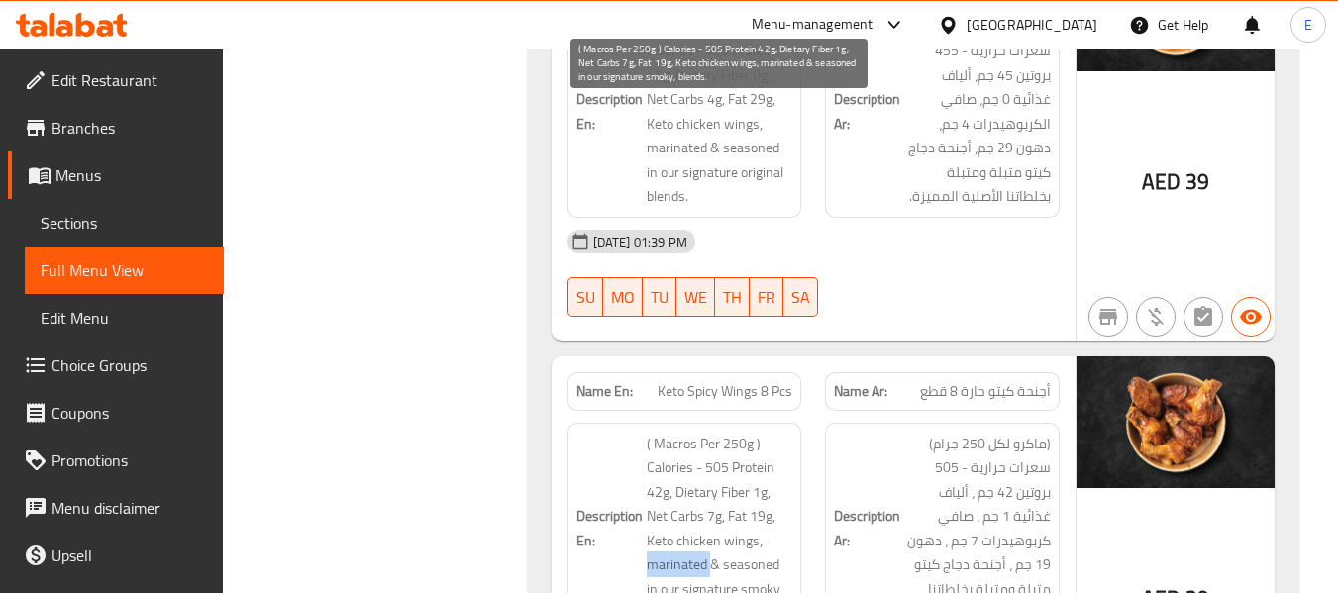
click at [667, 432] on span "( Macros Per 250g ) Calories - 505 Protein 42g, Dietary Fiber 1g, Net Carbs 7g,…" at bounding box center [720, 529] width 147 height 194
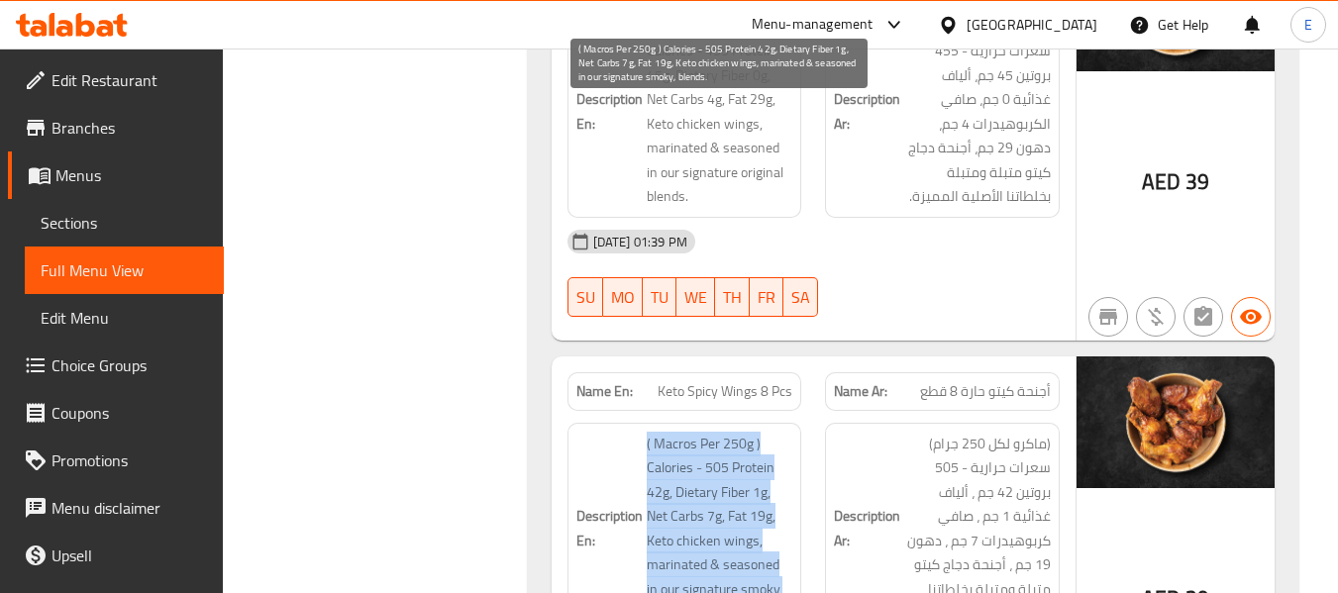
click at [667, 432] on span "( Macros Per 250g ) Calories - 505 Protein 42g, Dietary Fiber 1g, Net Carbs 7g,…" at bounding box center [720, 529] width 147 height 194
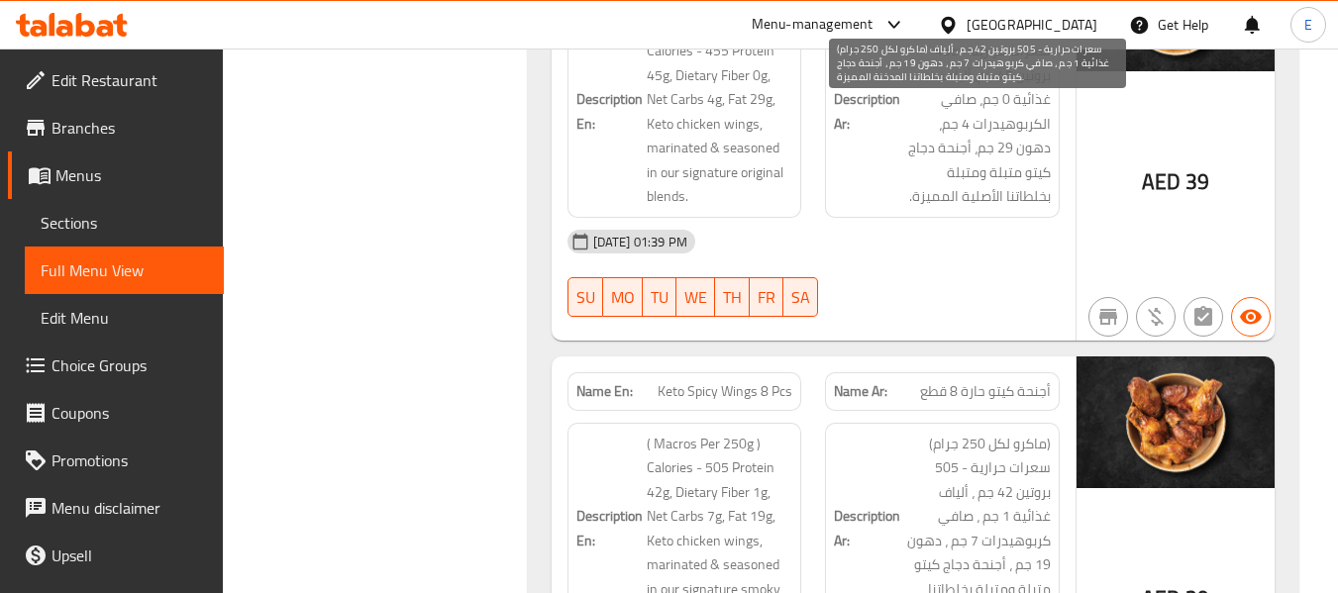
click at [985, 432] on span "(ماكرو لكل 250 جرام) سعرات حرارية - 505 بروتين 42 جم ، ألياف غذائية 1 جم ، صافي…" at bounding box center [977, 529] width 147 height 194
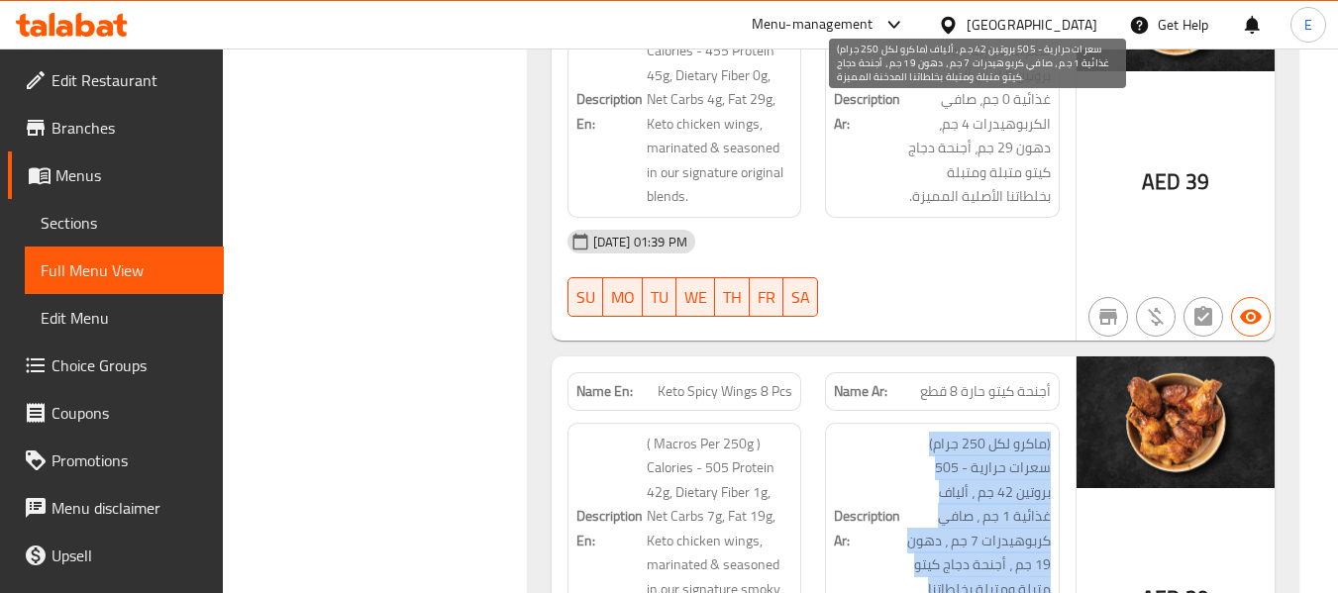
click at [985, 432] on span "(ماكرو لكل 250 جرام) سعرات حرارية - 505 بروتين 42 جم ، ألياف غذائية 1 جم ، صافي…" at bounding box center [977, 529] width 147 height 194
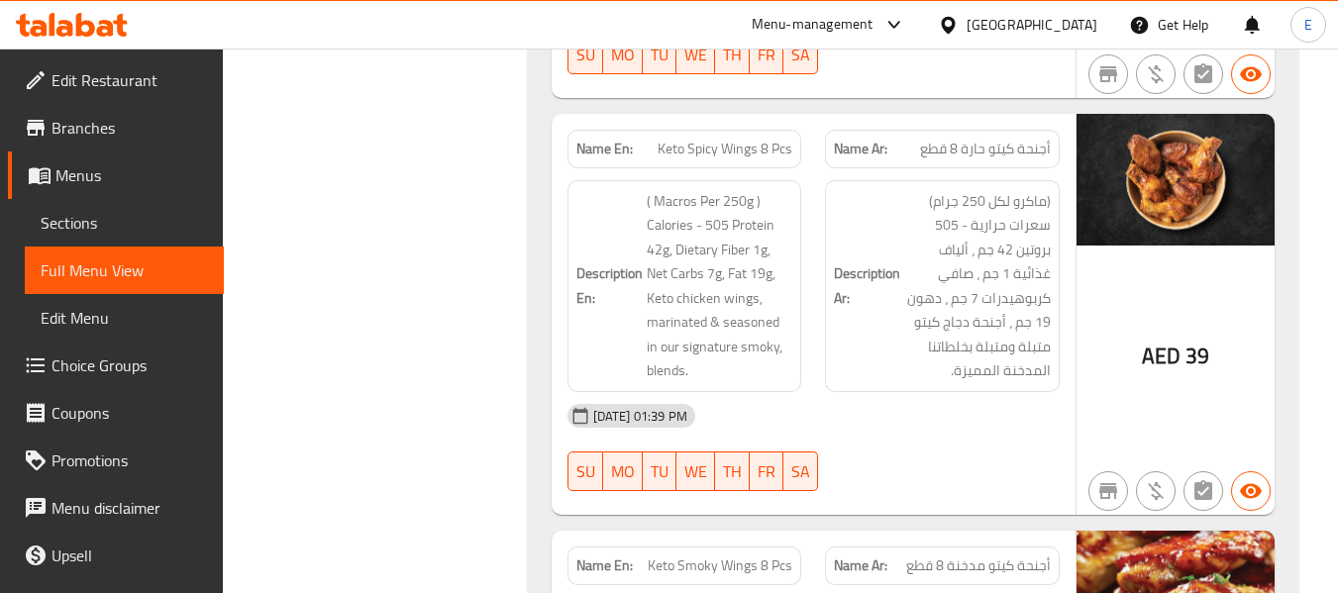
scroll to position [13430, 0]
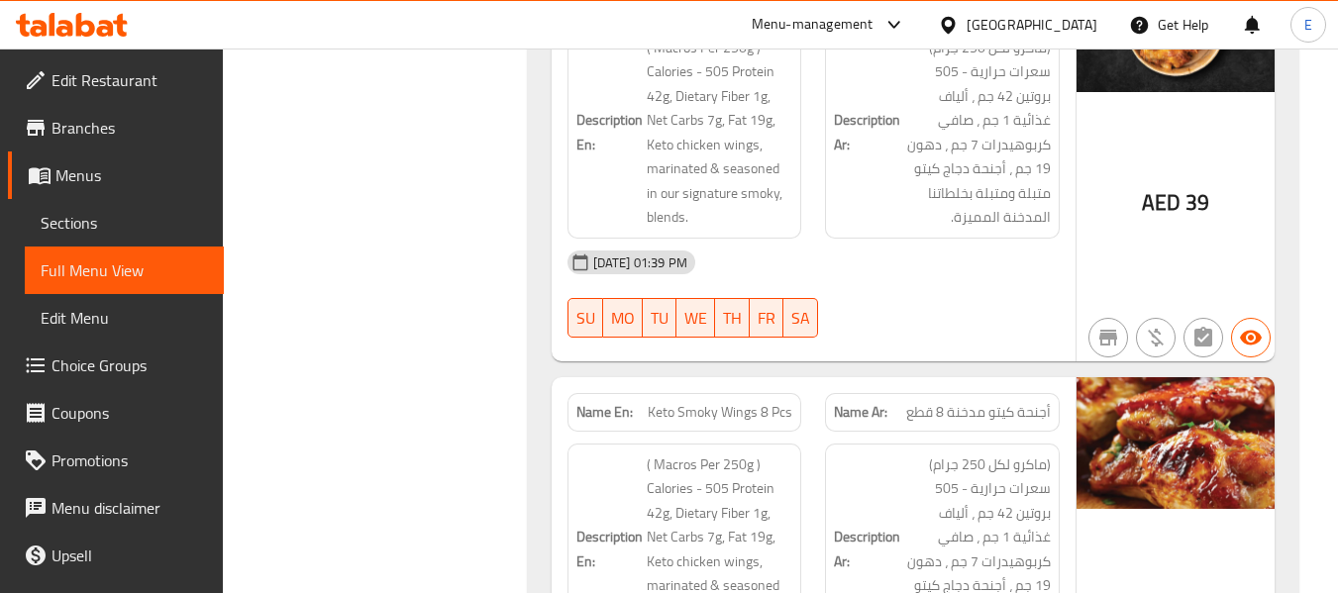
click at [776, 393] on div "Name En: Keto Smoky Wings 8 Pcs" at bounding box center [684, 412] width 235 height 39
click at [925, 402] on span "أجنحة كيتو مدخنة 8 قطع" at bounding box center [978, 412] width 145 height 21
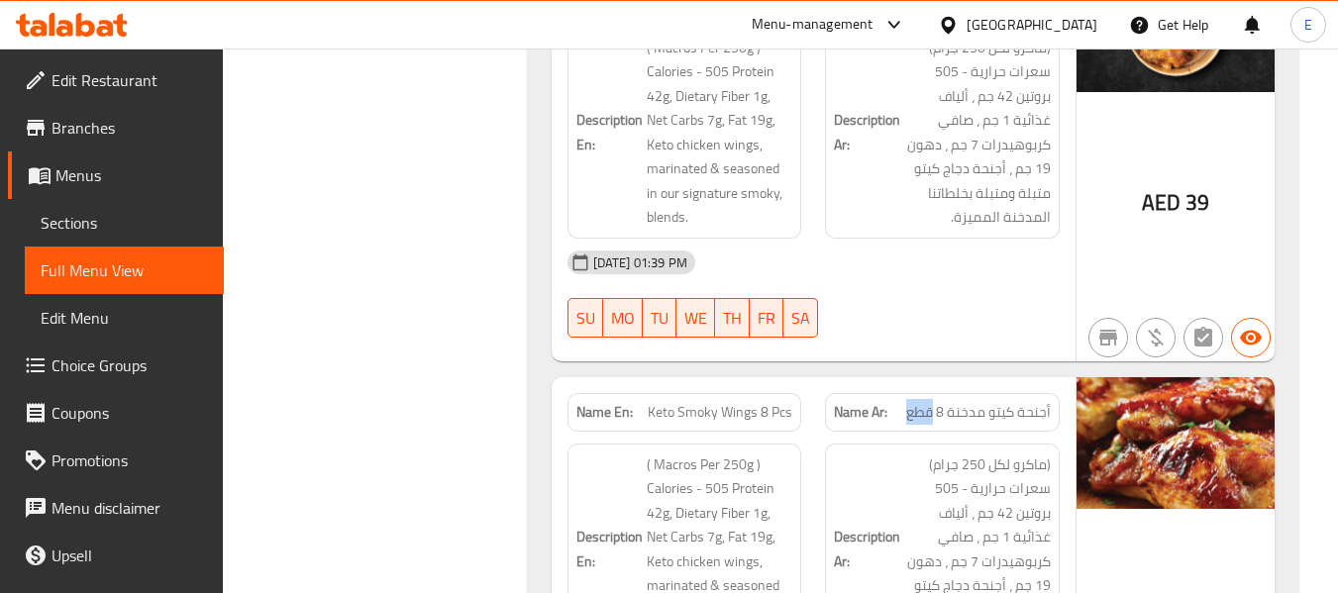
click at [925, 402] on span "أجنحة كيتو مدخنة 8 قطع" at bounding box center [978, 412] width 145 height 21
click at [698, 402] on span "Keto Smoky Wings 8 Pcs" at bounding box center [720, 412] width 145 height 21
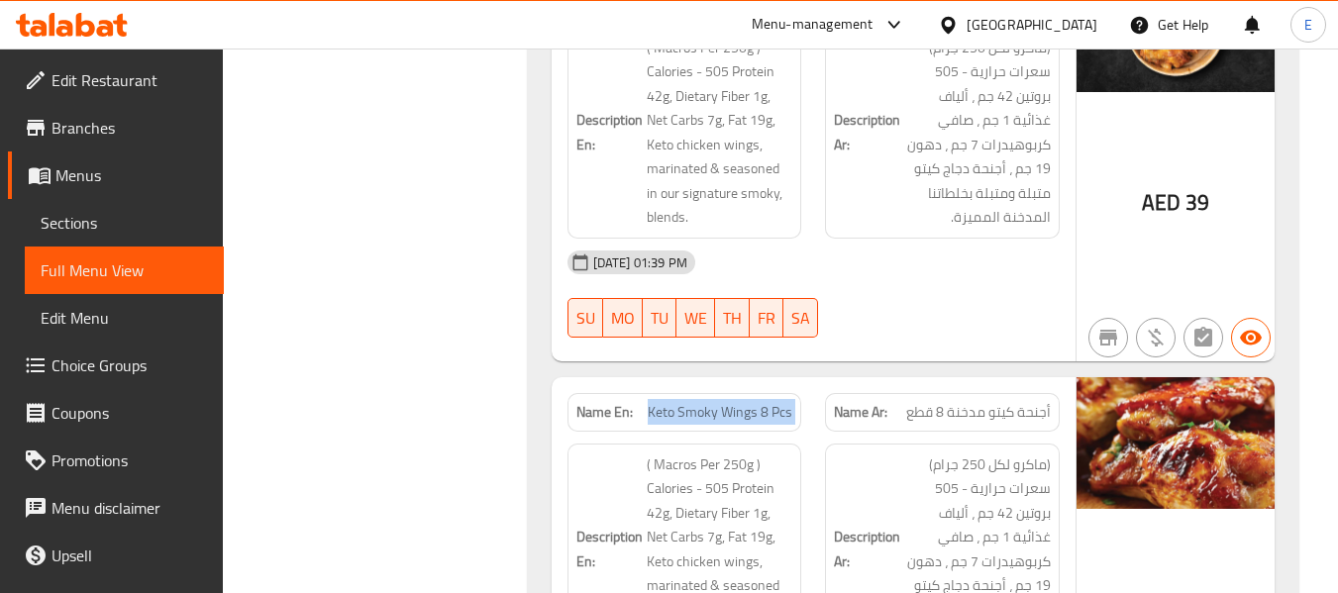
click at [698, 402] on span "Keto Smoky Wings 8 Pcs" at bounding box center [720, 412] width 145 height 21
click at [953, 402] on span "أجنحة كيتو مدخنة 8 قطع" at bounding box center [978, 412] width 145 height 21
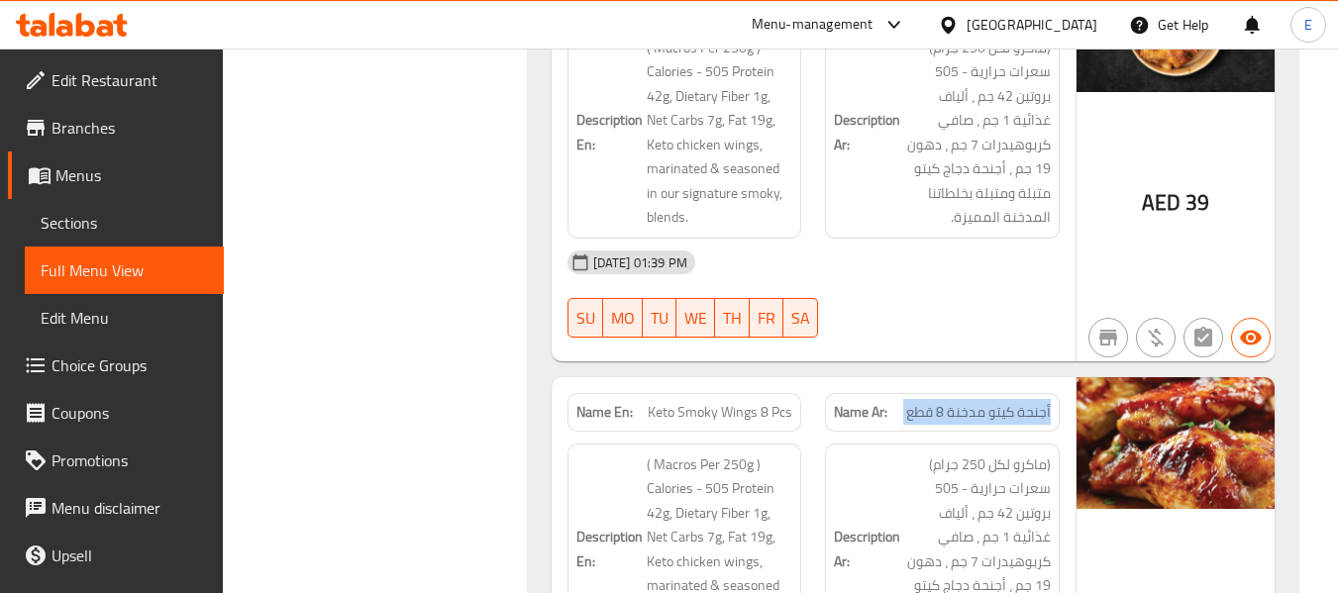
click at [953, 402] on span "أجنحة كيتو مدخنة 8 قطع" at bounding box center [978, 412] width 145 height 21
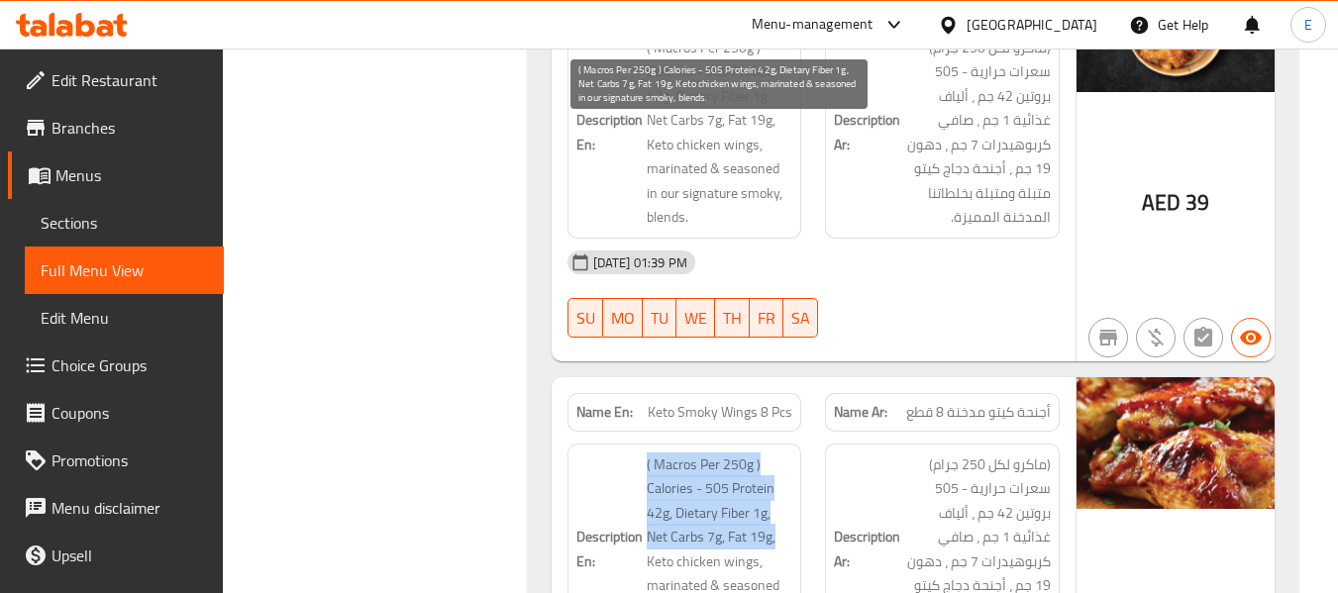
drag, startPoint x: 633, startPoint y: 123, endPoint x: 779, endPoint y: 201, distance: 166.1
click at [779, 453] on h6 "Description En: ( Macros Per 250g ) Calories - 505 Protein 42g, Dietary Fiber 1…" at bounding box center [684, 550] width 217 height 194
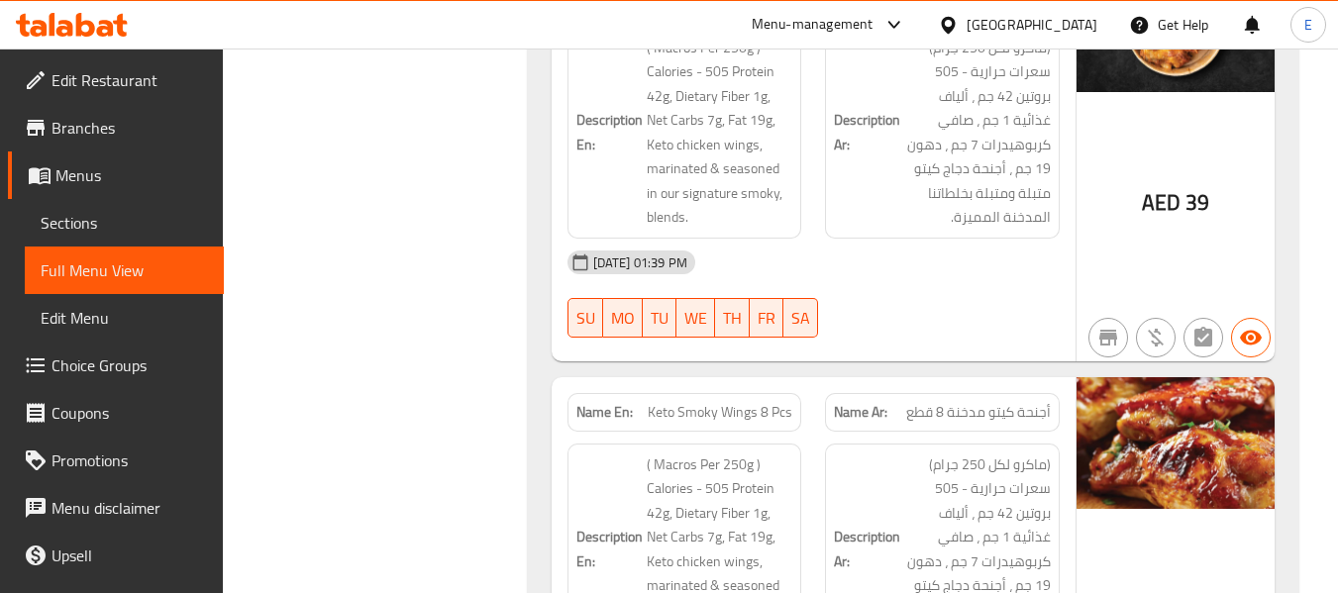
click at [958, 453] on span "(ماكرو لكل 250 جرام) سعرات حرارية - 505 بروتين 42 جم ، ألياف غذائية 1 جم ، صافي…" at bounding box center [977, 550] width 147 height 194
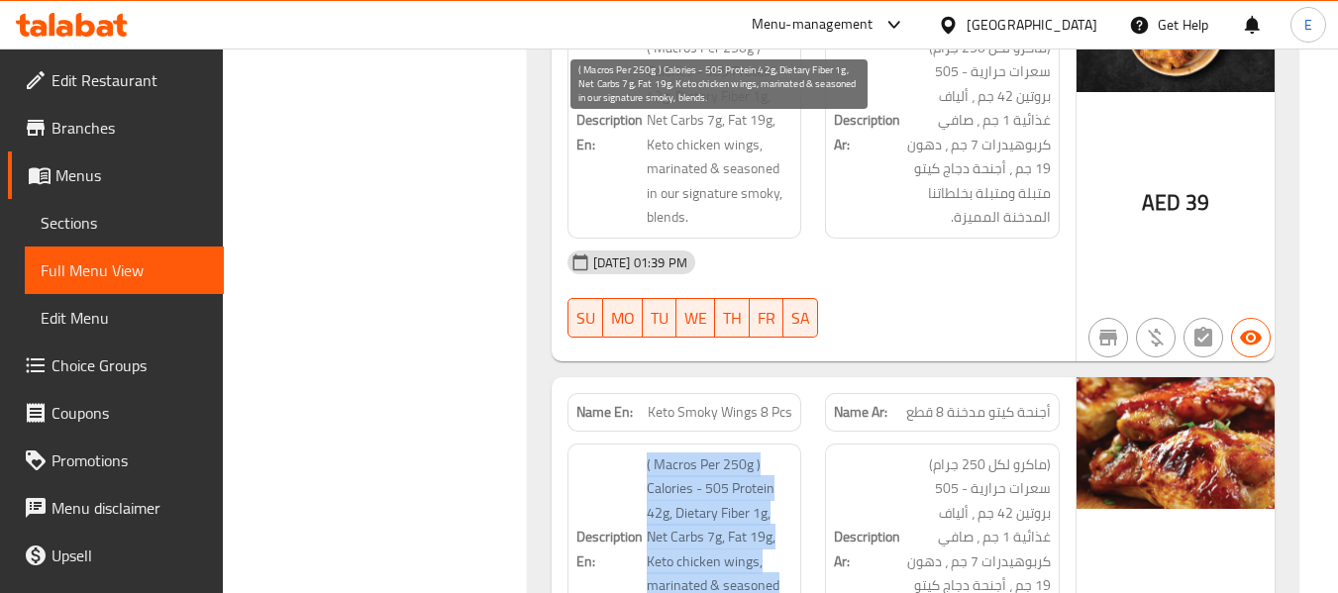
drag, startPoint x: 642, startPoint y: 123, endPoint x: 774, endPoint y: 299, distance: 220.7
click at [774, 453] on h6 "Description En: ( Macros Per 250g ) Calories - 505 Protein 42g, Dietary Fiber 1…" at bounding box center [684, 550] width 217 height 194
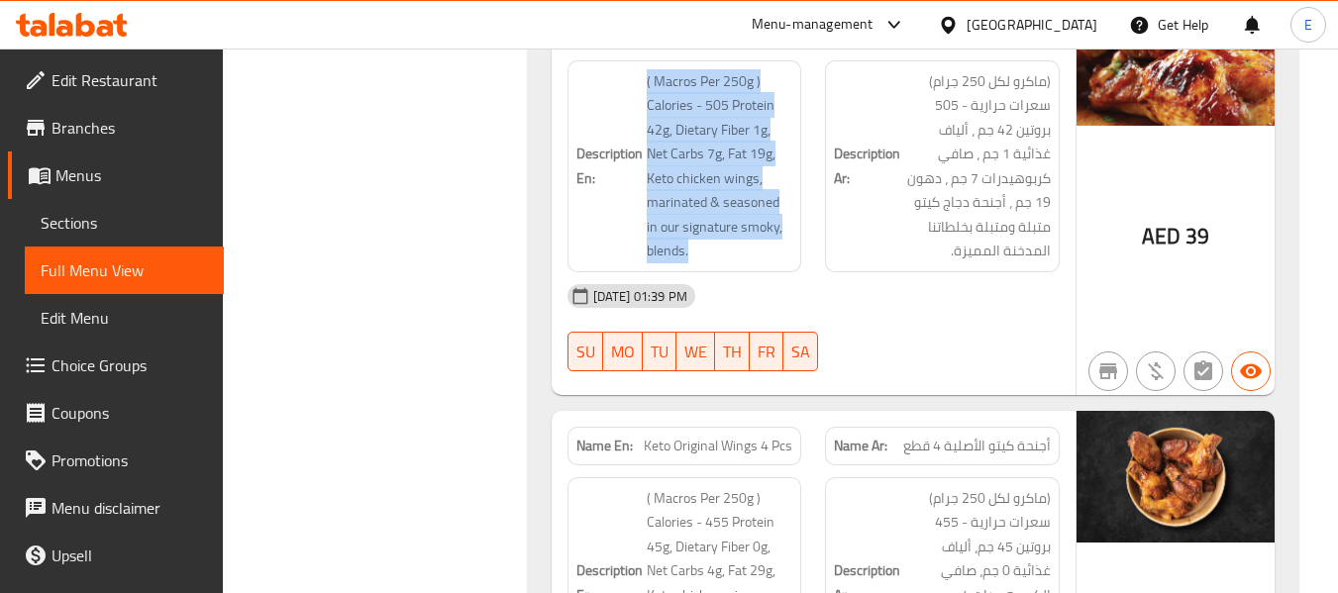
scroll to position [13826, 0]
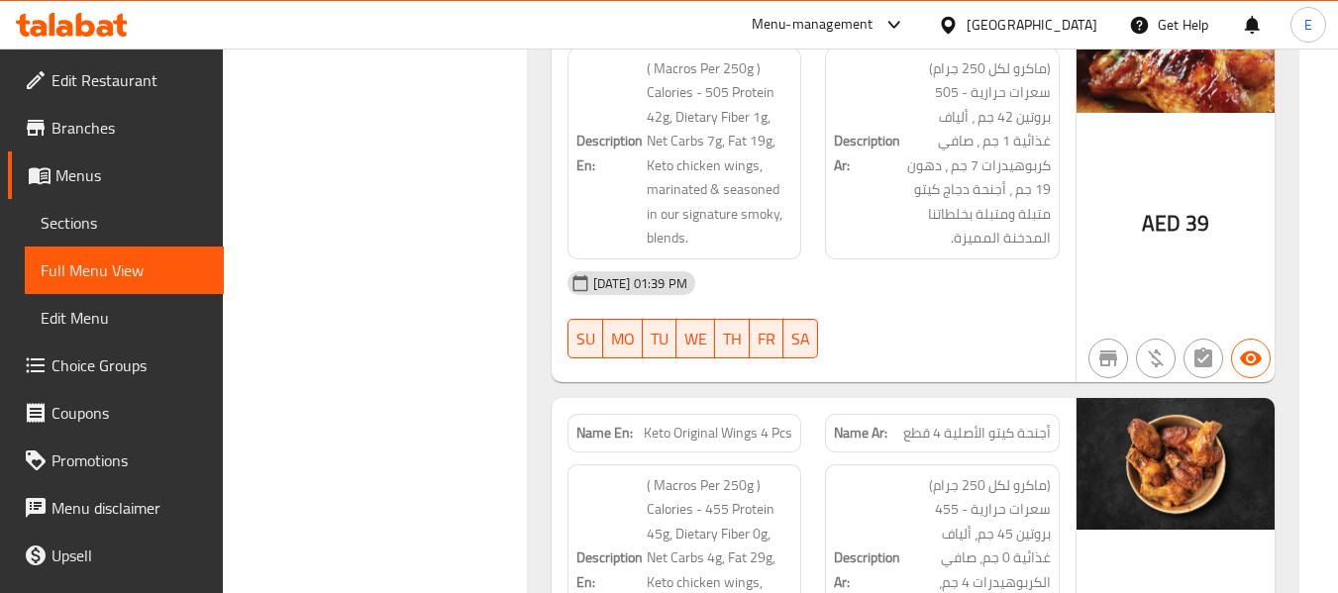
click at [1005, 423] on span "أجنحة كيتو الأصلية 4 قطع" at bounding box center [977, 433] width 148 height 21
click at [762, 414] on div "Name En: Keto Original Wings 4 Pcs" at bounding box center [684, 433] width 235 height 39
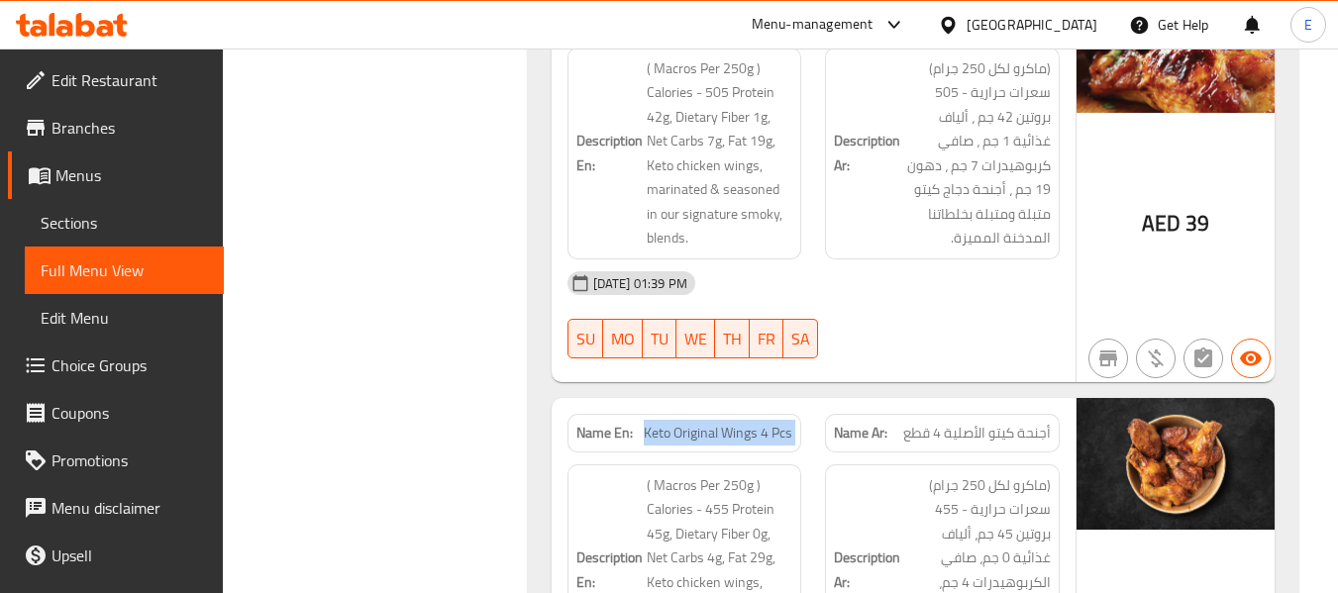
click at [762, 414] on div "Name En: Keto Original Wings 4 Pcs" at bounding box center [684, 433] width 235 height 39
click at [874, 473] on h6 "Description Ar: (ماكرو لكل 250 جرام) سعرات حرارية - 455 بروتين 45 جم، ألياف غذا…" at bounding box center [942, 570] width 217 height 194
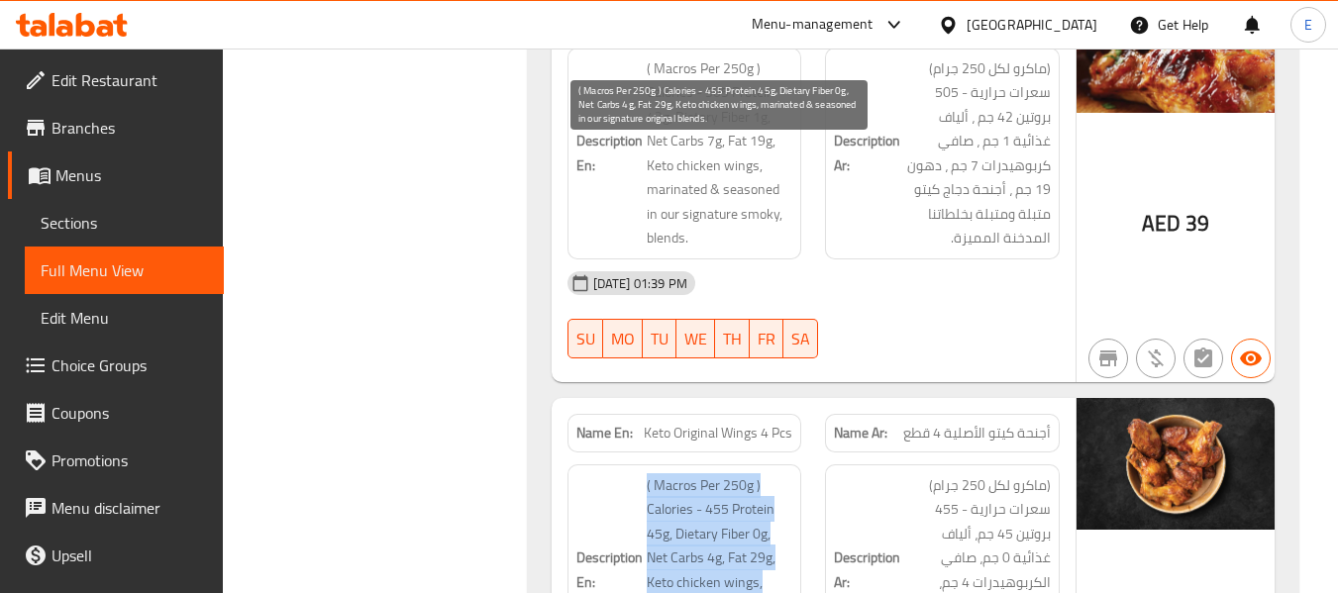
drag, startPoint x: 644, startPoint y: 149, endPoint x: 765, endPoint y: 313, distance: 204.0
click at [765, 473] on h6 "Description En: ( Macros Per 250g ) Calories - 455 Protein 45g, Dietary Fiber 0…" at bounding box center [684, 570] width 217 height 194
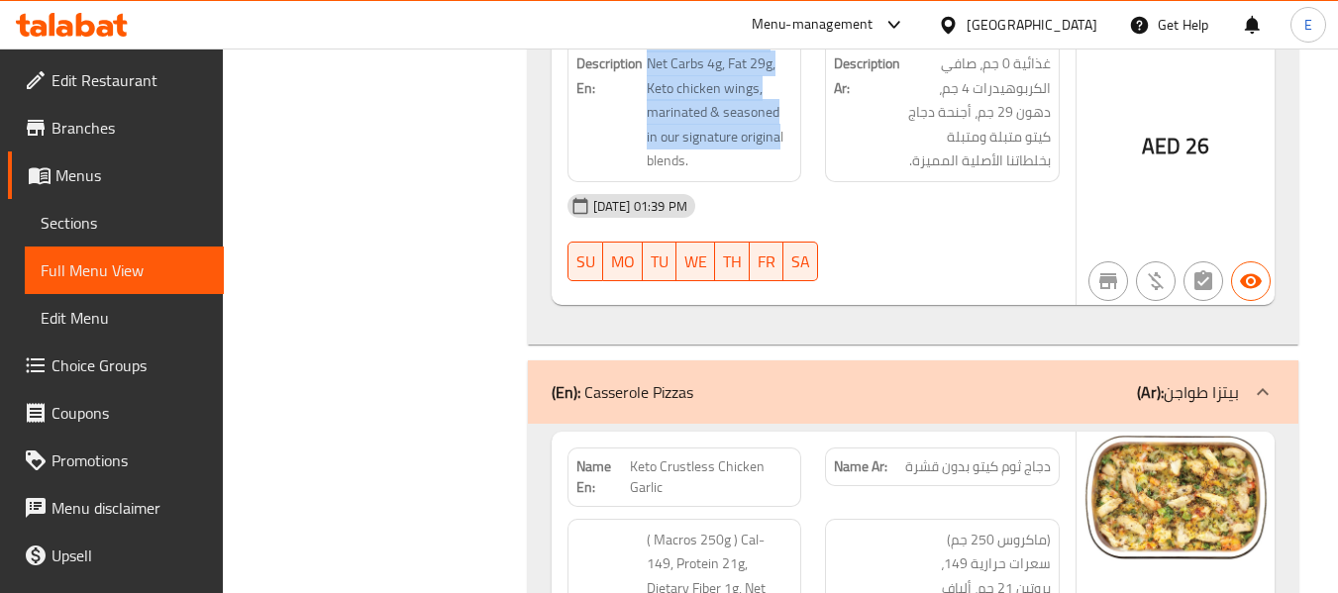
scroll to position [14322, 0]
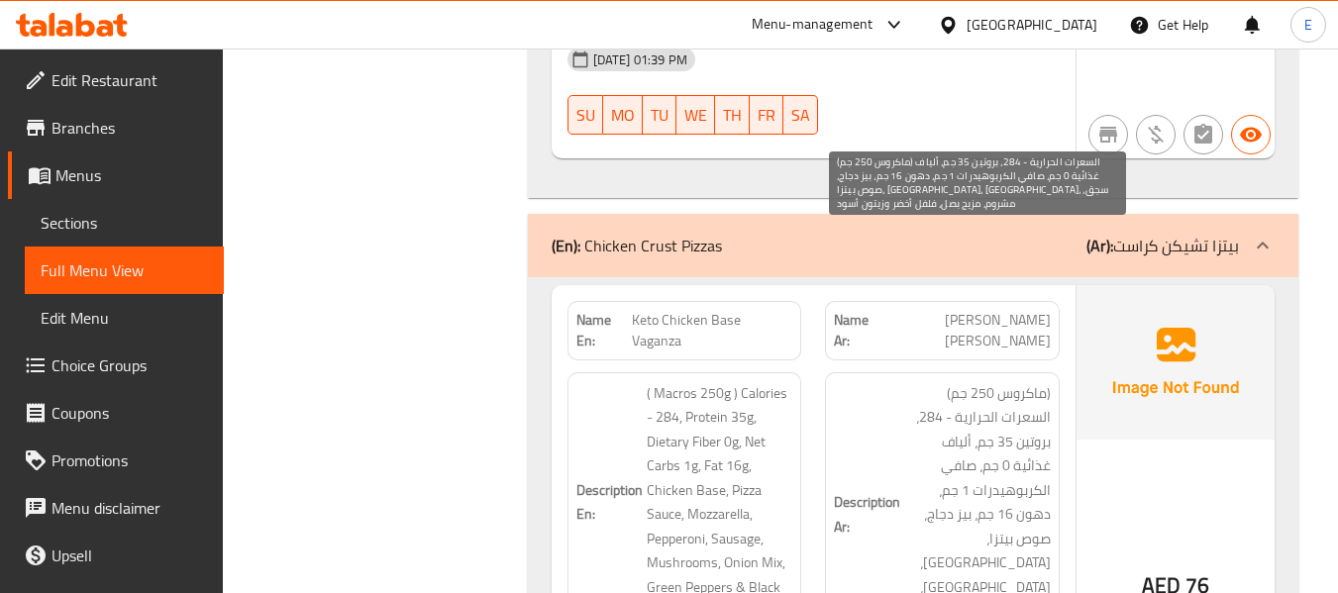
scroll to position [6347, 0]
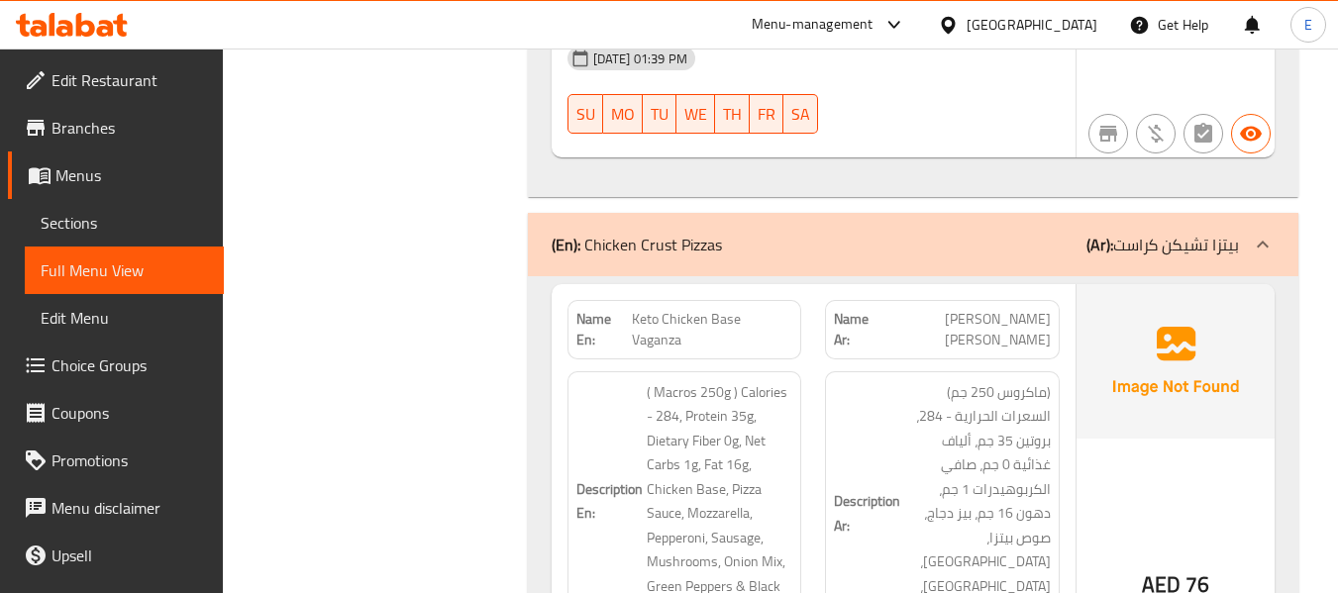
click at [679, 360] on div "Description En: ( Macros 250g ) Calories - 284, Protein 35g, Dietary Fiber 0g, …" at bounding box center [685, 514] width 258 height 309
click at [680, 300] on div "Name En: Keto Chicken Base Vaganza" at bounding box center [684, 329] width 235 height 59
click at [976, 300] on div "Name Ar: كيتو تشيكن بيز فاجانزا" at bounding box center [942, 329] width 235 height 59
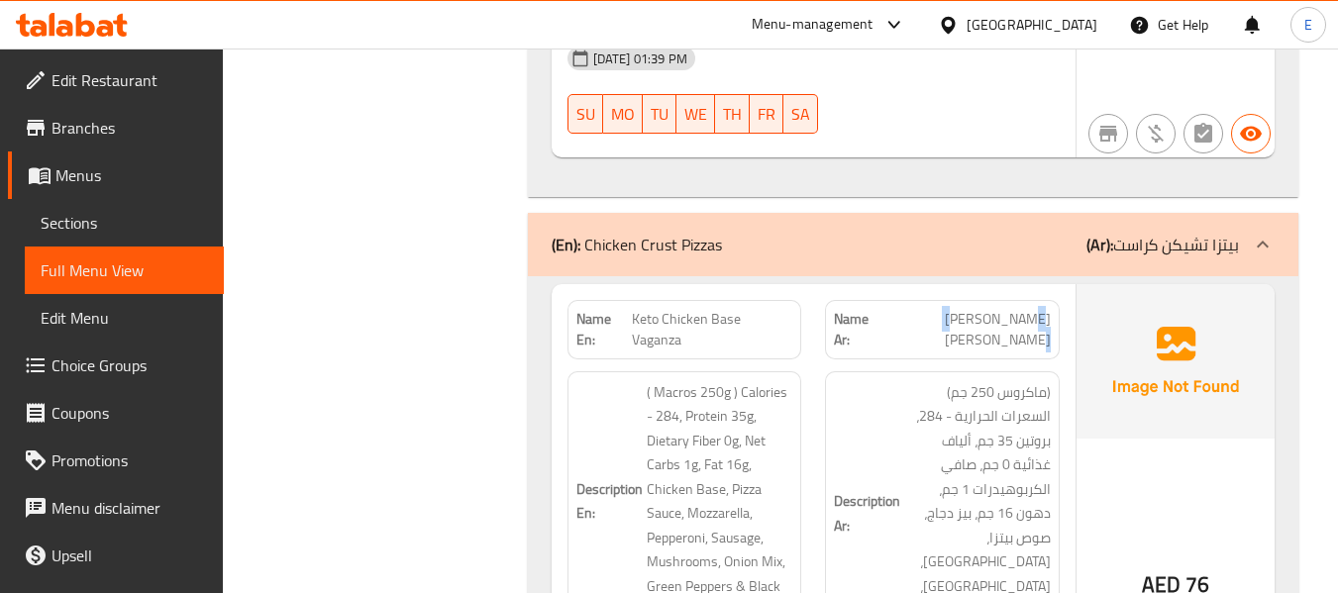
click at [976, 300] on div "Name Ar: كيتو تشيكن بيز فاجانزا" at bounding box center [942, 329] width 235 height 59
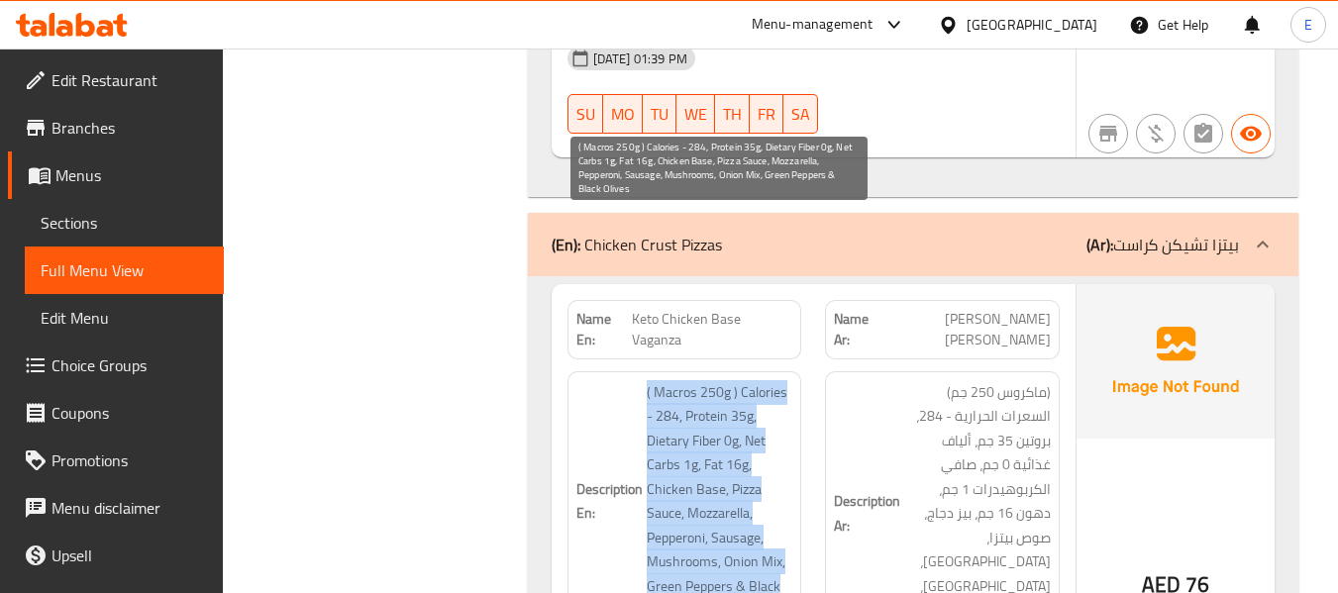
drag, startPoint x: 635, startPoint y: 219, endPoint x: 779, endPoint y: 439, distance: 263.1
click at [779, 439] on h6 "Description En: ( Macros 250g ) Calories - 284, Protein 35g, Dietary Fiber 0g, …" at bounding box center [684, 501] width 217 height 243
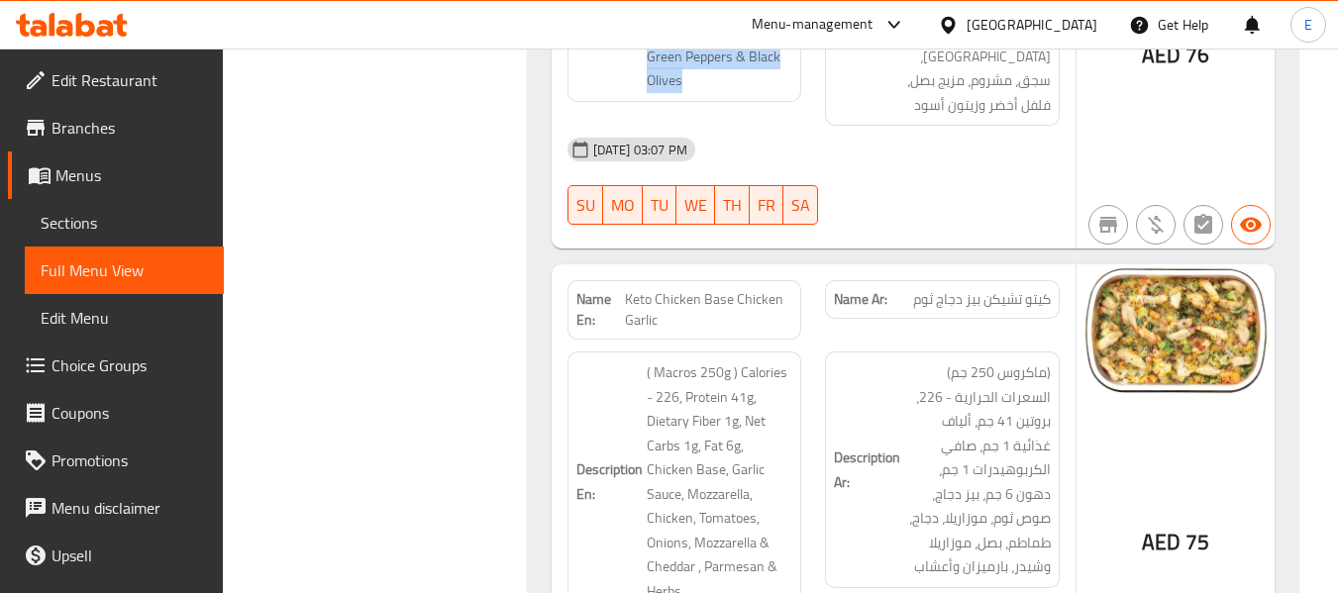
scroll to position [6842, 0]
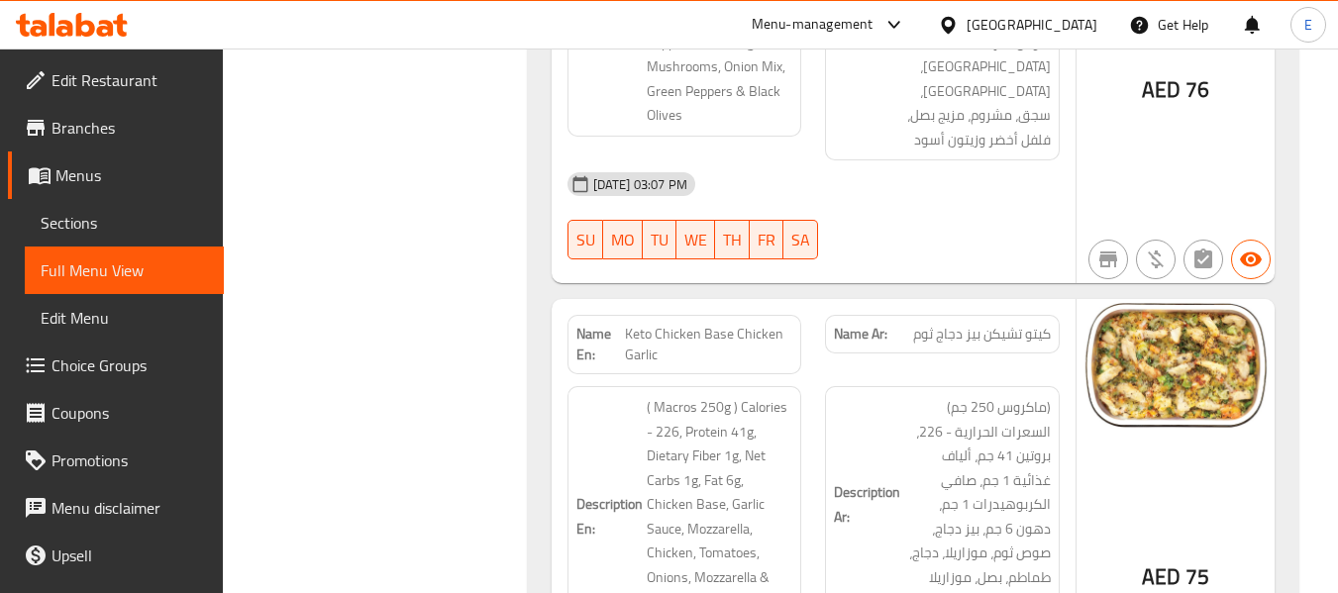
click at [954, 315] on div "Name Ar: كيتو تشيكن بيز دجاج ثوم" at bounding box center [942, 334] width 235 height 39
click at [684, 324] on span "Keto Chicken Base Chicken Garlic" at bounding box center [708, 345] width 167 height 42
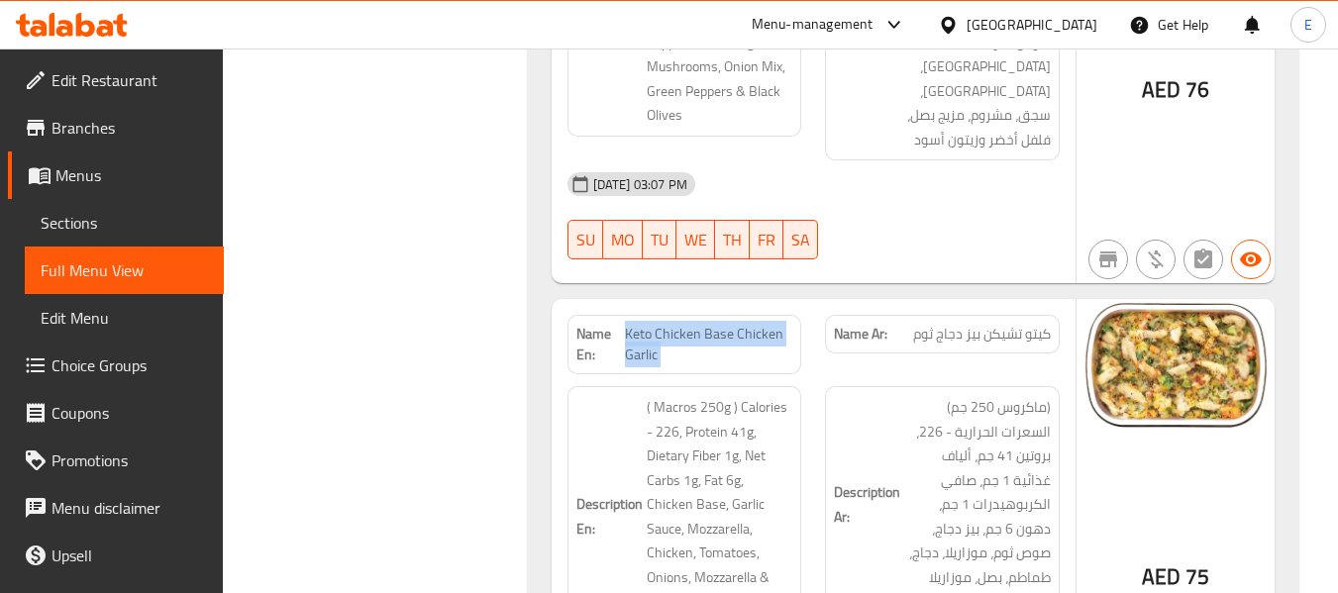
click at [684, 324] on span "Keto Chicken Base Chicken Garlic" at bounding box center [708, 345] width 167 height 42
click at [920, 427] on div "Description Ar: (ماكروس 250 جم) السعرات الحرارية - 226، بروتين 41 جم، ألياف غذا…" at bounding box center [942, 504] width 235 height 237
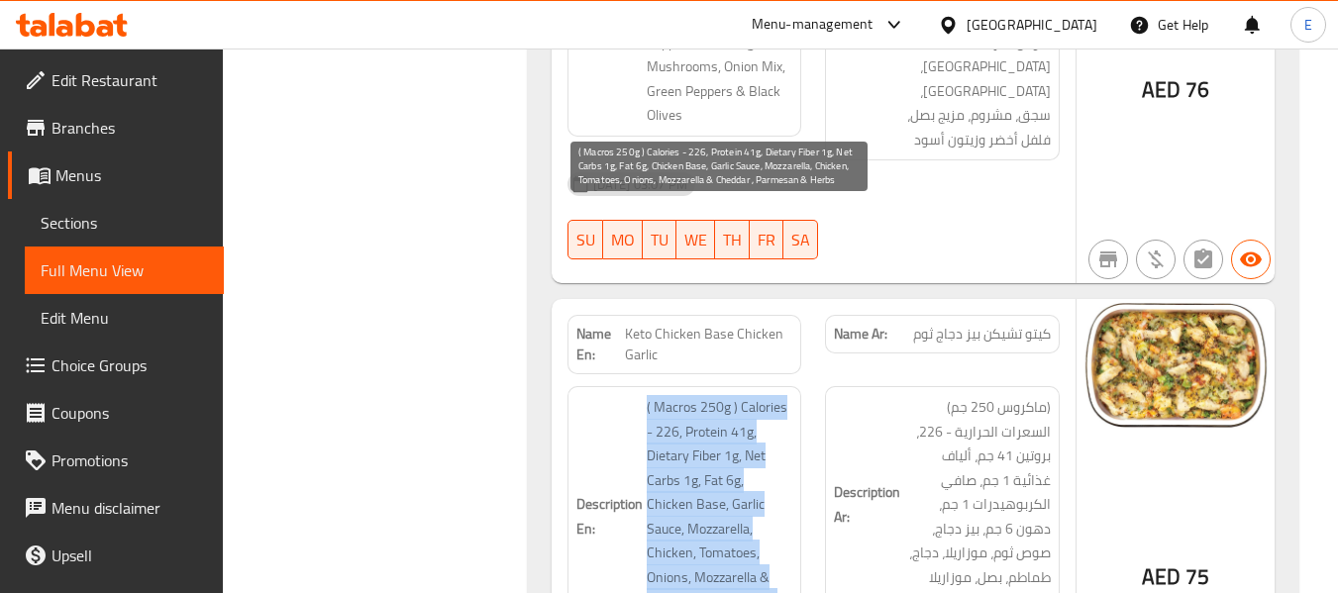
drag, startPoint x: 633, startPoint y: 209, endPoint x: 787, endPoint y: 406, distance: 250.4
click at [787, 406] on h6 "Description En: ( Macros 250g ) Calories - 226, Protein 41g, Dietary Fiber 1g, …" at bounding box center [684, 516] width 217 height 243
click at [787, 406] on span "( Macros 250g ) Calories - 226, Protein 41g, Dietary Fiber 1g, Net Carbs 1g, Fa…" at bounding box center [720, 516] width 147 height 243
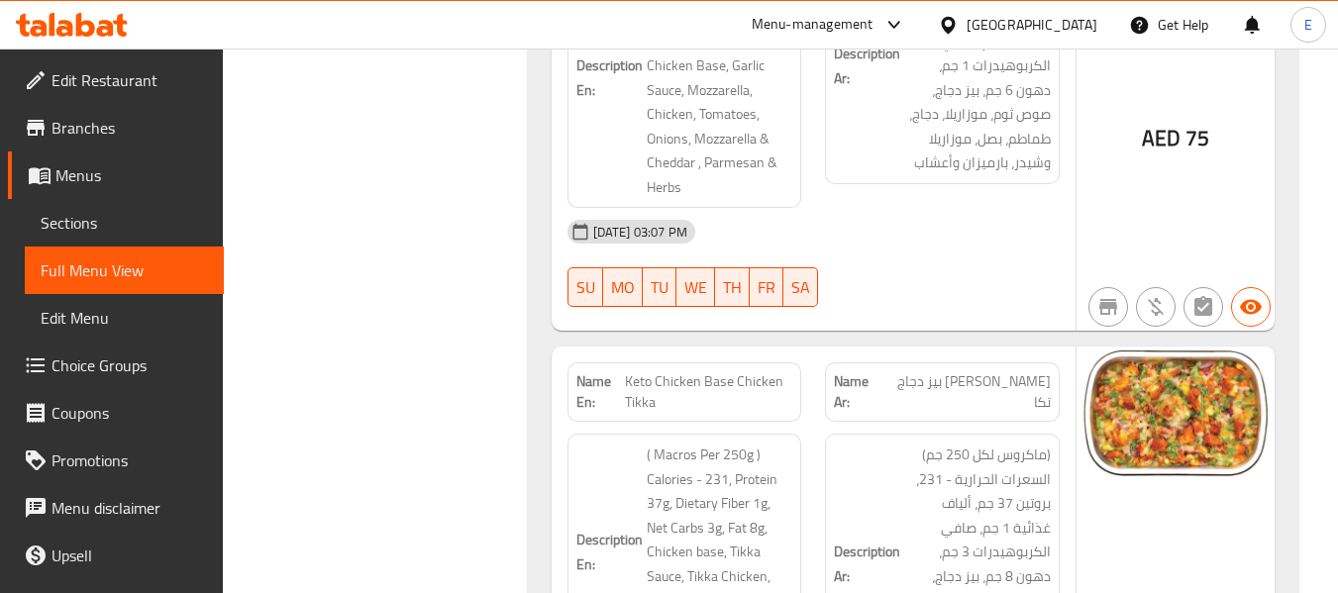
scroll to position [7338, 0]
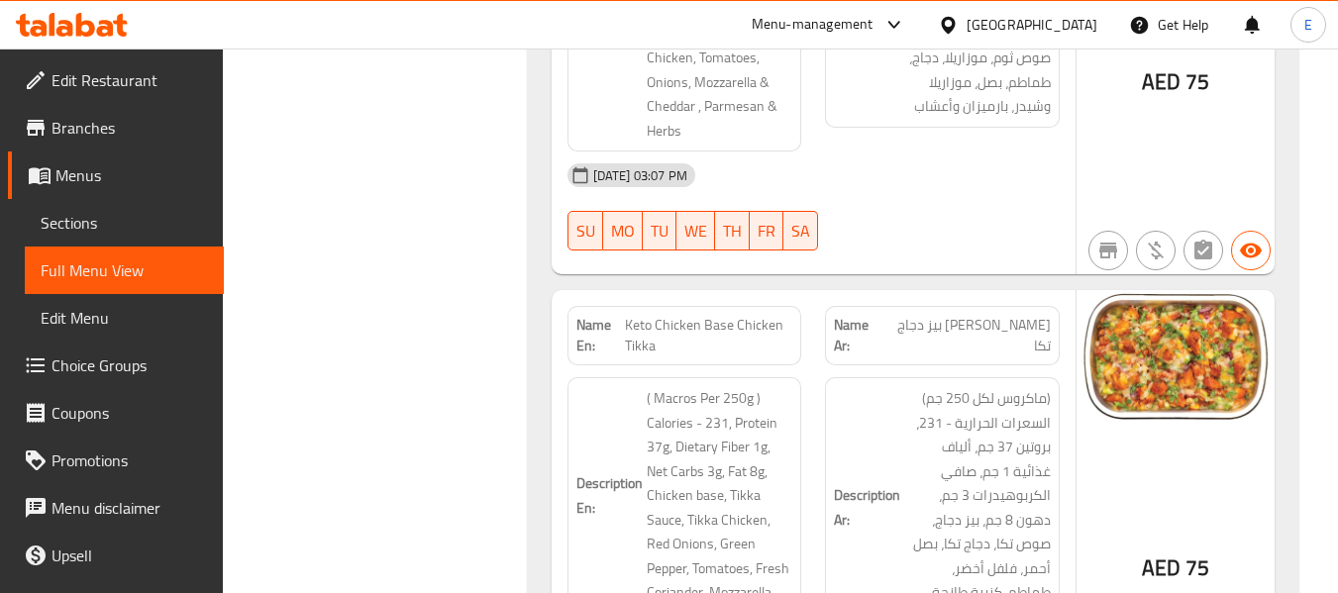
click at [740, 315] on span "Keto Chicken Base Chicken Tikka" at bounding box center [708, 336] width 167 height 42
click at [970, 306] on div "Name Ar: كيتو تشيكن بيز دجاج تكا" at bounding box center [942, 335] width 235 height 59
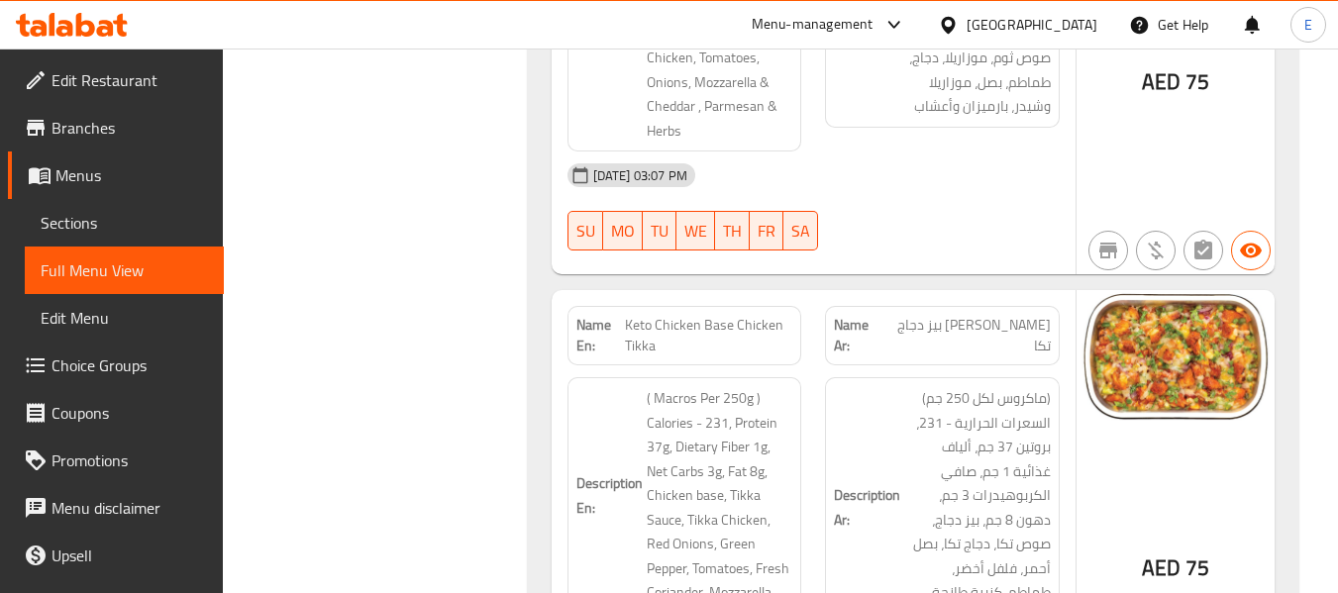
click at [1014, 306] on div "Name Ar: كيتو تشيكن بيز دجاج تكا" at bounding box center [942, 335] width 235 height 59
click at [721, 315] on span "Keto Chicken Base Chicken Tikka" at bounding box center [708, 336] width 167 height 42
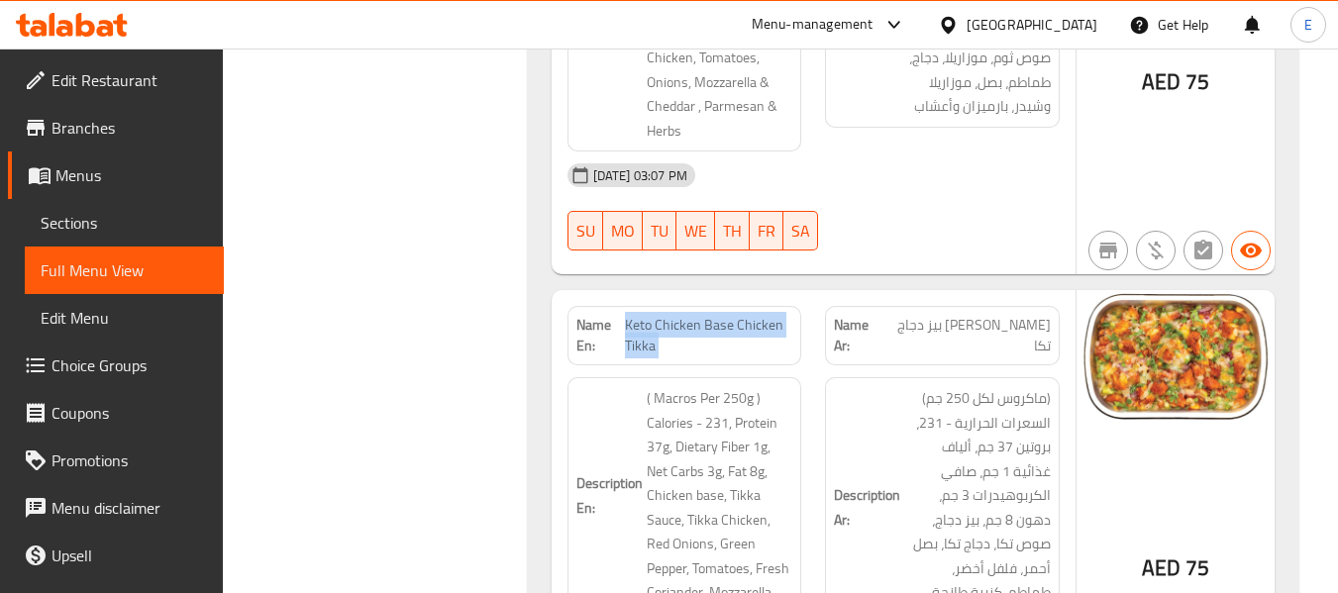
click at [721, 315] on span "Keto Chicken Base Chicken Tikka" at bounding box center [708, 336] width 167 height 42
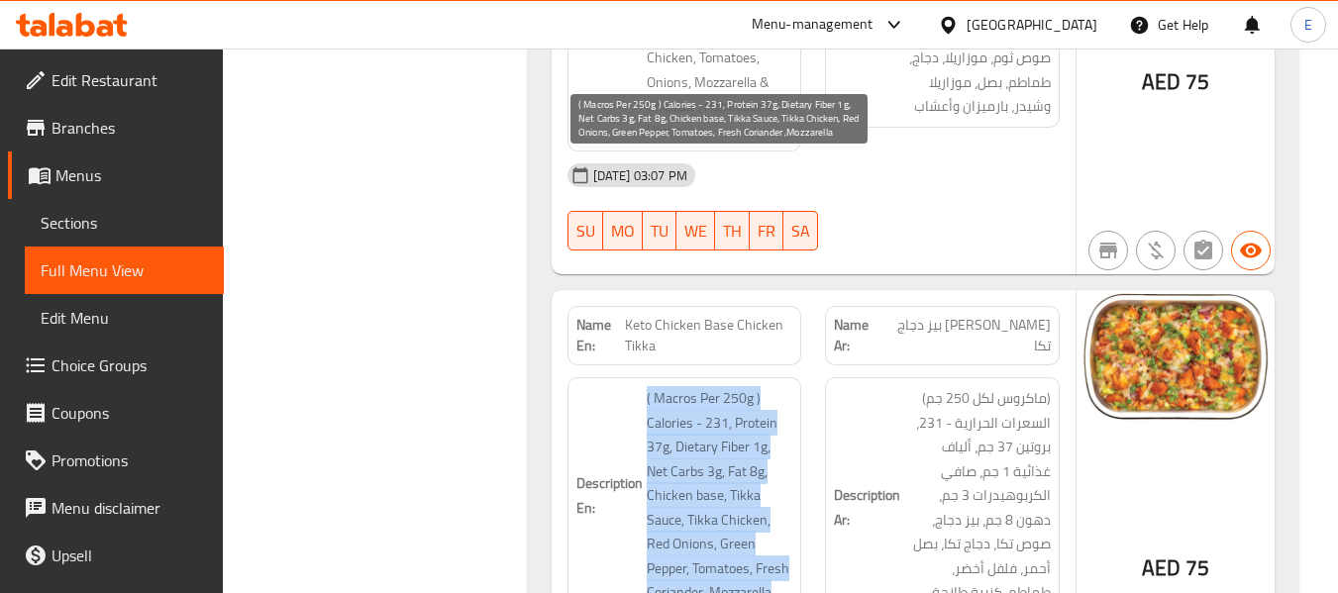
drag, startPoint x: 636, startPoint y: 186, endPoint x: 785, endPoint y: 382, distance: 246.6
click at [785, 386] on h6 "Description En: ( Macros Per 250g ) Calories - 231, Protein 37g, Dietary Fiber …" at bounding box center [684, 495] width 217 height 219
click at [785, 386] on span "( Macros Per 250g ) Calories - 231, Protein 37g, Dietary Fiber 1g, Net Carbs 3g…" at bounding box center [720, 495] width 147 height 219
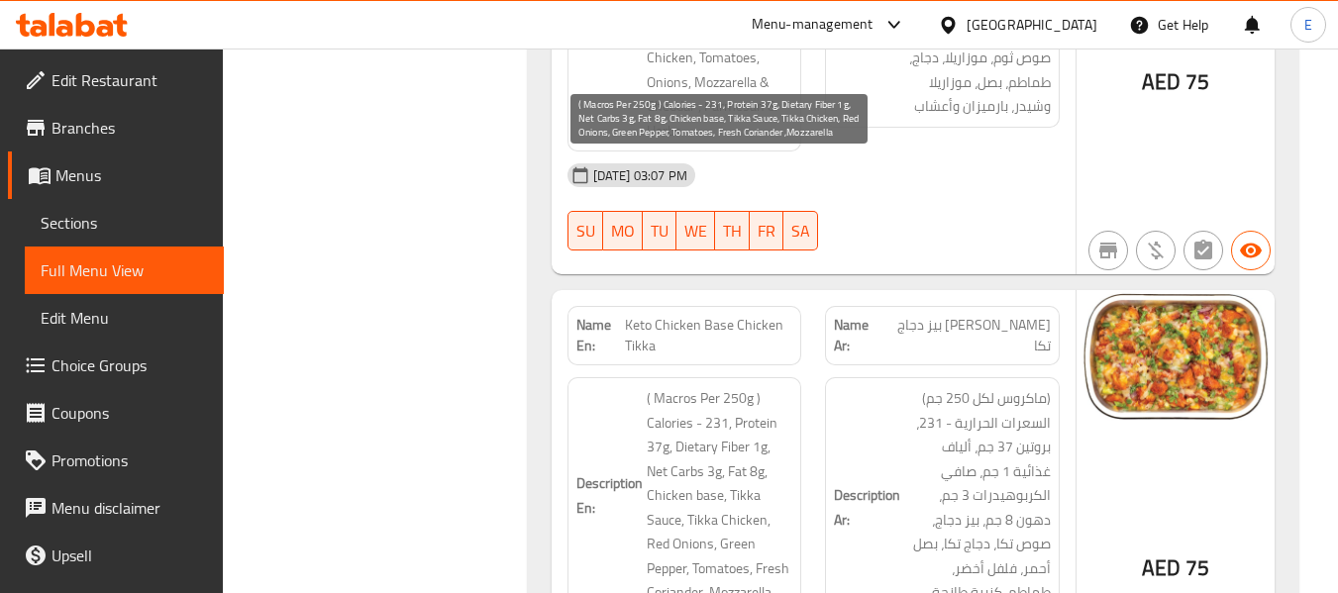
click at [785, 386] on span "( Macros Per 250g ) Calories - 231, Protein 37g, Dietary Fiber 1g, Net Carbs 3g…" at bounding box center [720, 495] width 147 height 219
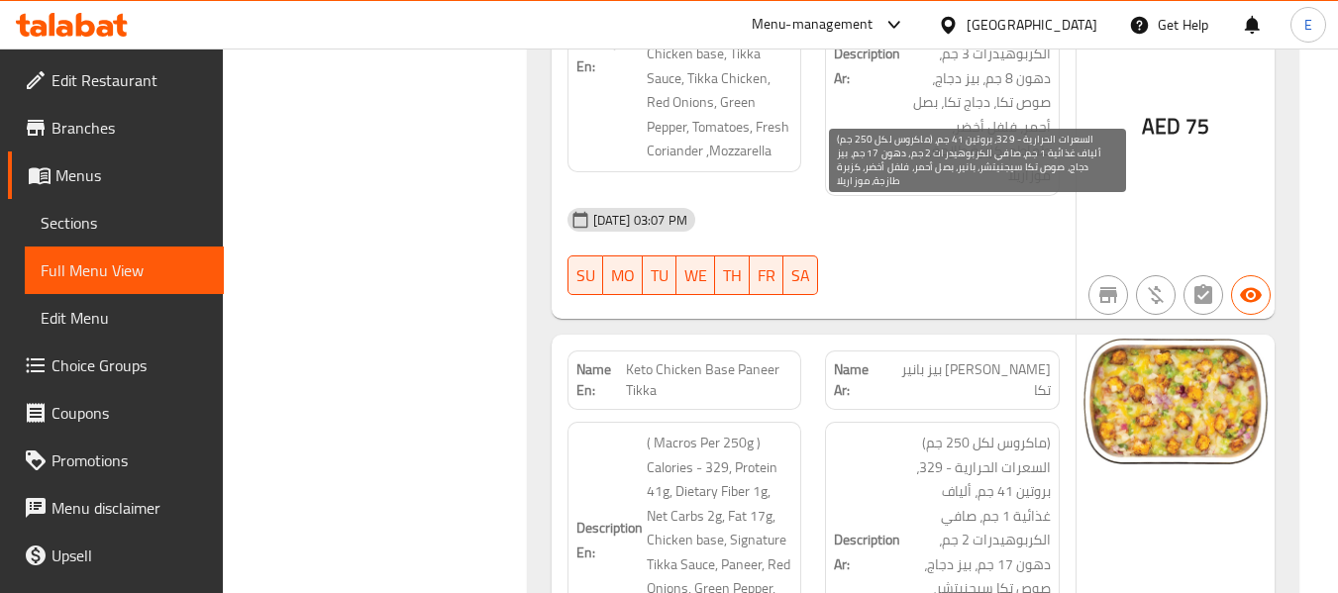
scroll to position [7833, 0]
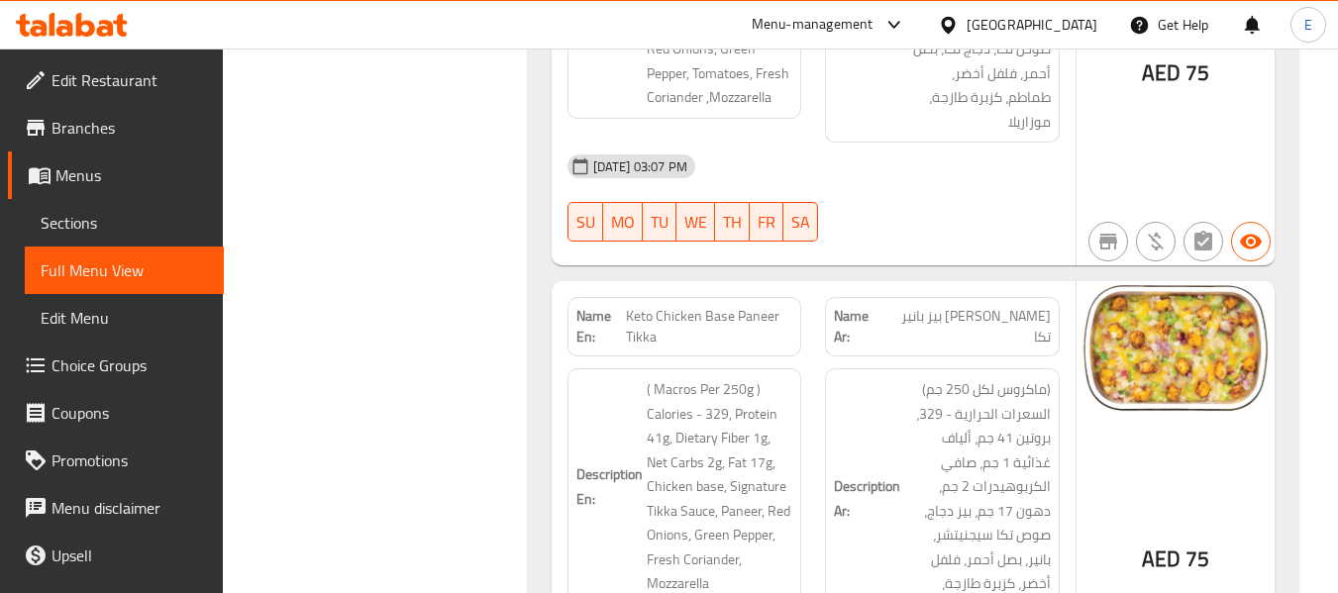
click at [695, 306] on span "Keto Chicken Base Paneer Tikka" at bounding box center [709, 327] width 166 height 42
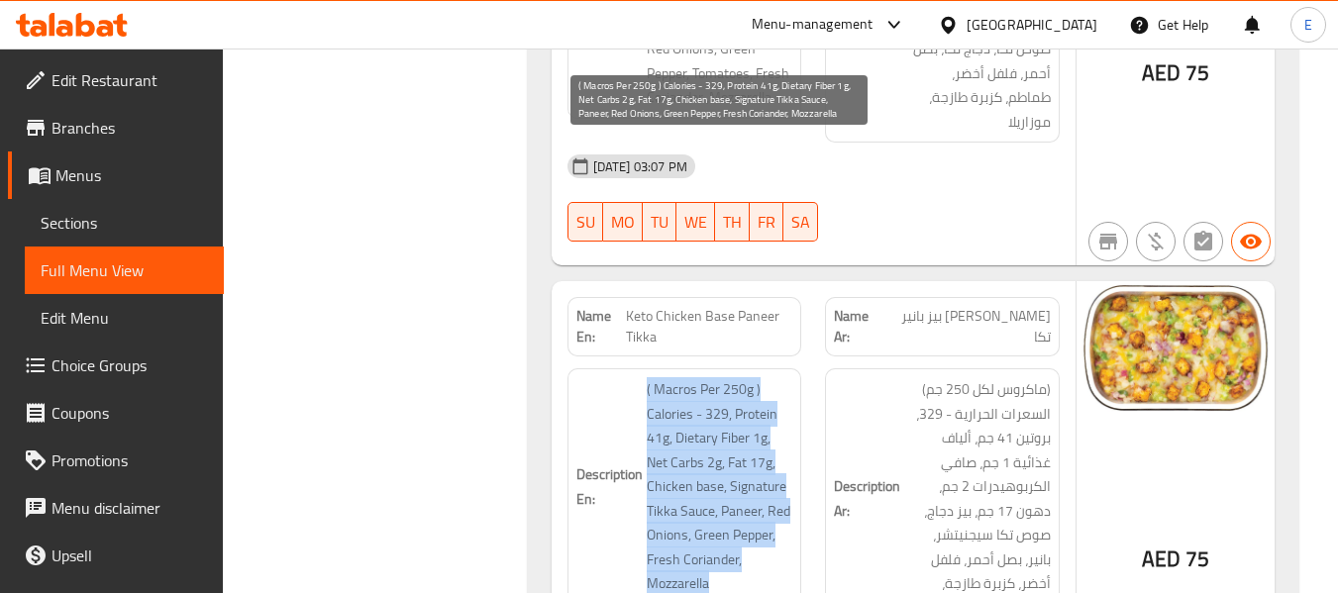
drag, startPoint x: 633, startPoint y: 145, endPoint x: 762, endPoint y: 346, distance: 238.7
click at [762, 377] on h6 "Description En: ( Macros Per 250g ) Calories - 329, Protein 41g, Dietary Fiber …" at bounding box center [684, 486] width 217 height 219
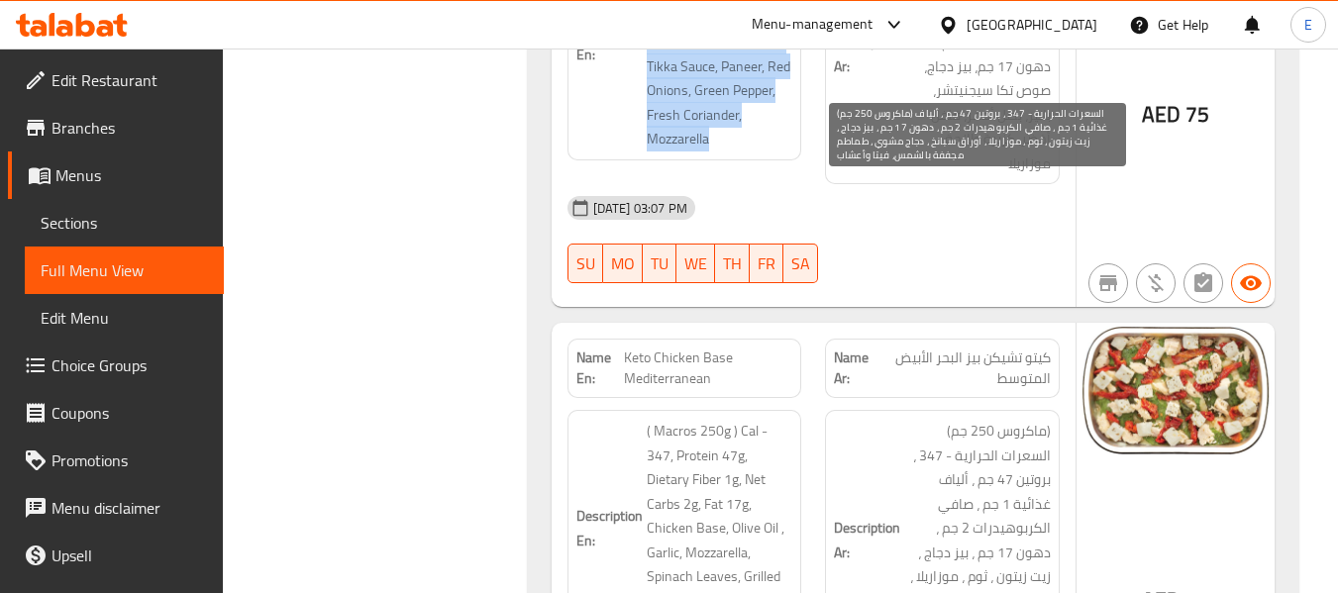
scroll to position [8328, 0]
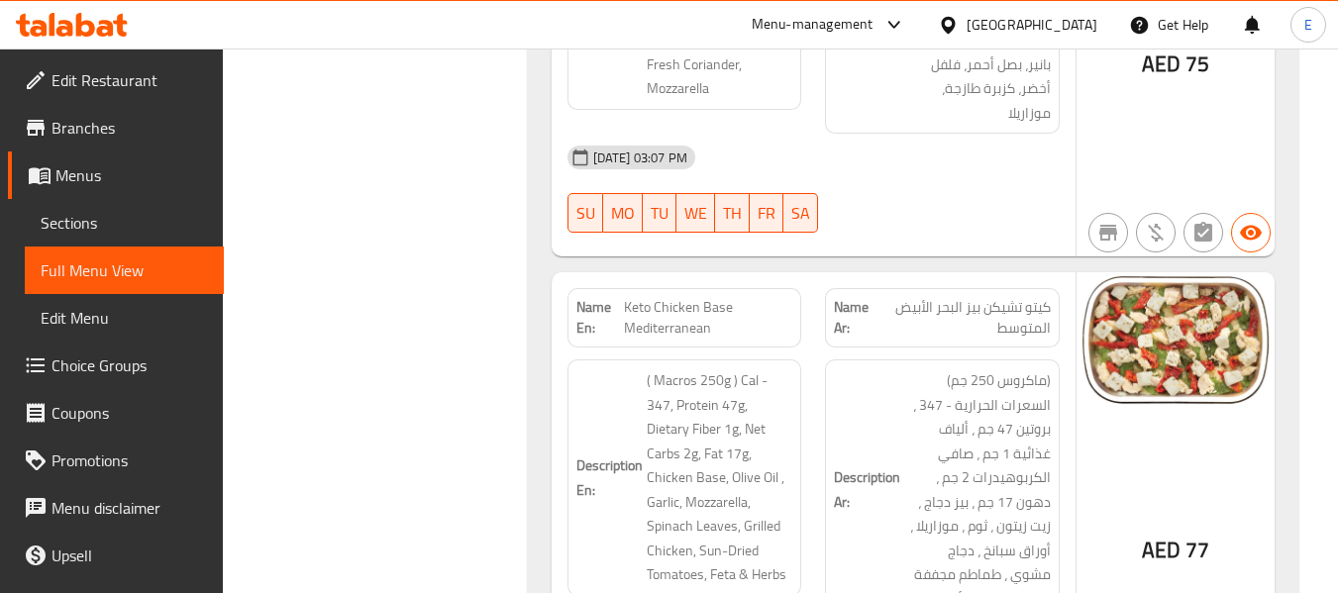
click at [1029, 297] on span "كيتو تشيكن بيز البحر الأبيض المتوسط" at bounding box center [963, 318] width 173 height 42
click at [677, 297] on span "Keto Chicken Base Mediterranean" at bounding box center [708, 318] width 168 height 42
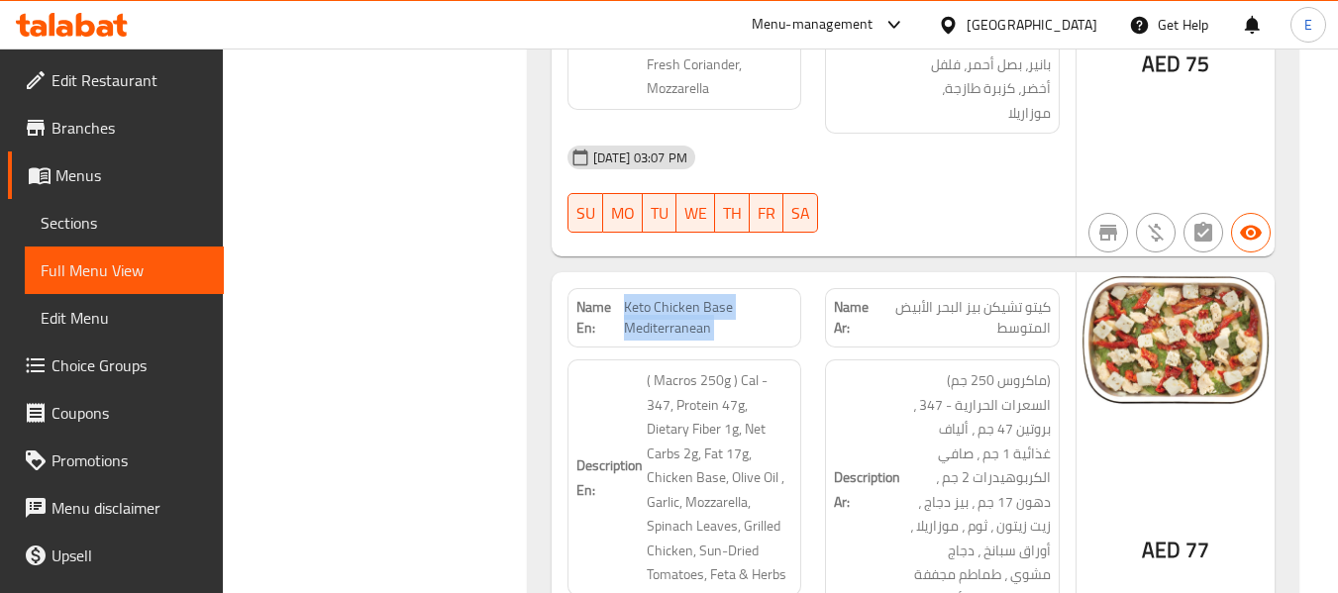
click at [677, 297] on span "Keto Chicken Base Mediterranean" at bounding box center [708, 318] width 168 height 42
click at [1010, 297] on span "كيتو تشيكن بيز البحر الأبيض المتوسط" at bounding box center [963, 318] width 173 height 42
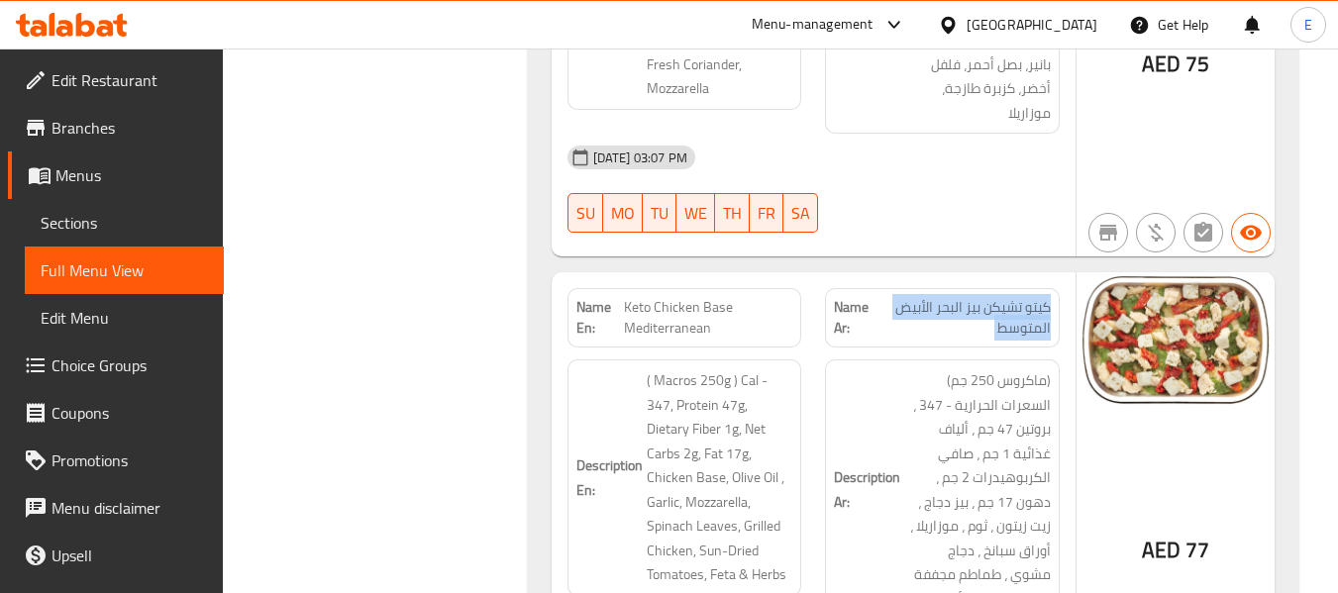
click at [1010, 297] on span "كيتو تشيكن بيز البحر الأبيض المتوسط" at bounding box center [963, 318] width 173 height 42
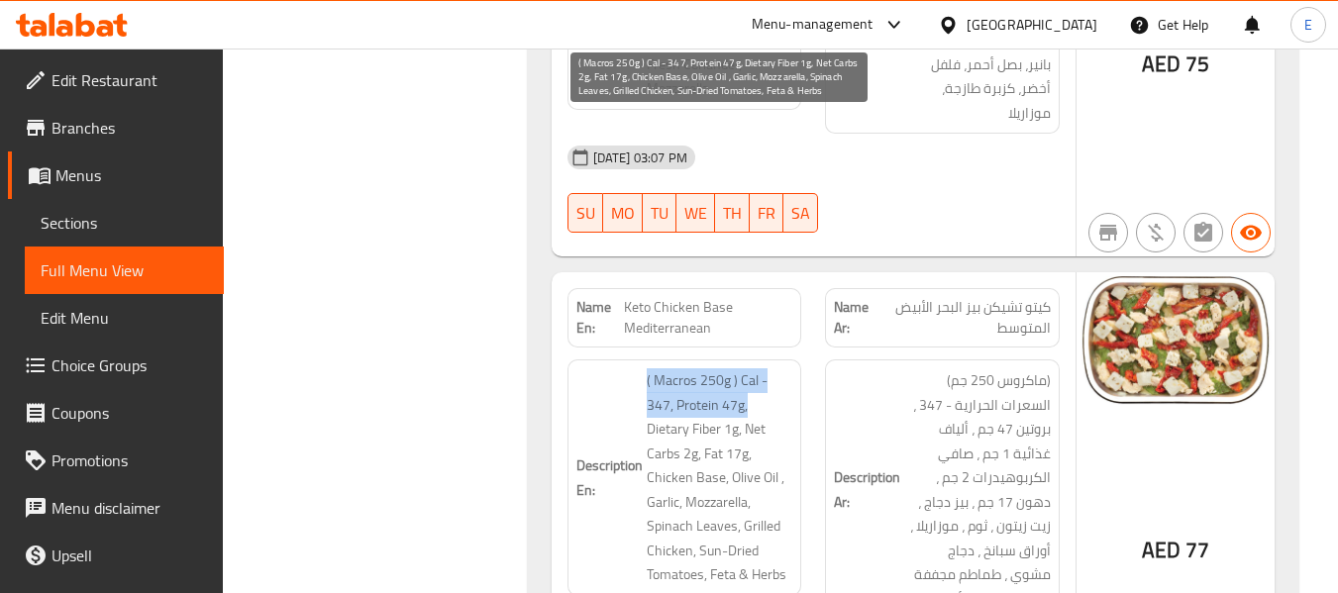
drag, startPoint x: 645, startPoint y: 139, endPoint x: 753, endPoint y: 160, distance: 110.1
click at [753, 368] on h6 "Description En: ( Macros 250g ) Cal - 347, Protein 47g, Dietary Fiber 1g, Net C…" at bounding box center [684, 477] width 217 height 219
click at [715, 368] on span "( Macros 250g ) Cal - 347, Protein 47g, Dietary Fiber 1g, Net Carbs 2g, Fat 17g…" at bounding box center [720, 477] width 147 height 219
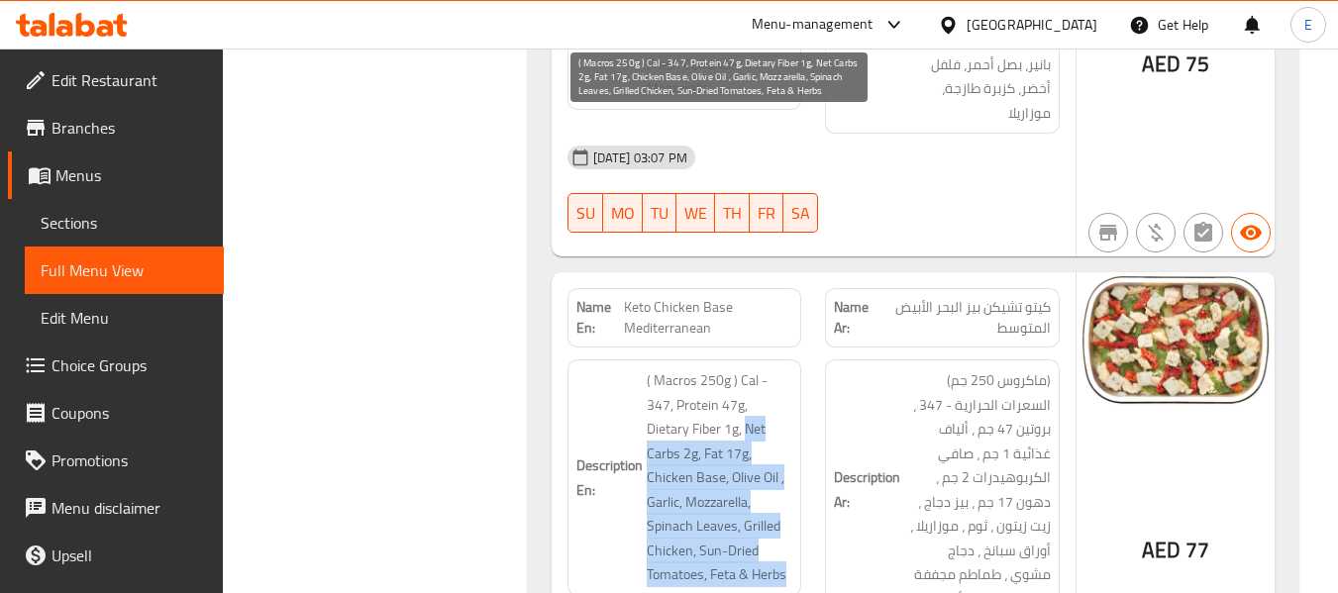
drag, startPoint x: 702, startPoint y: 188, endPoint x: 771, endPoint y: 333, distance: 160.4
click at [771, 368] on span "( Macros 250g ) Cal - 347, Protein 47g, Dietary Fiber 1g, Net Carbs 2g, Fat 17g…" at bounding box center [720, 477] width 147 height 219
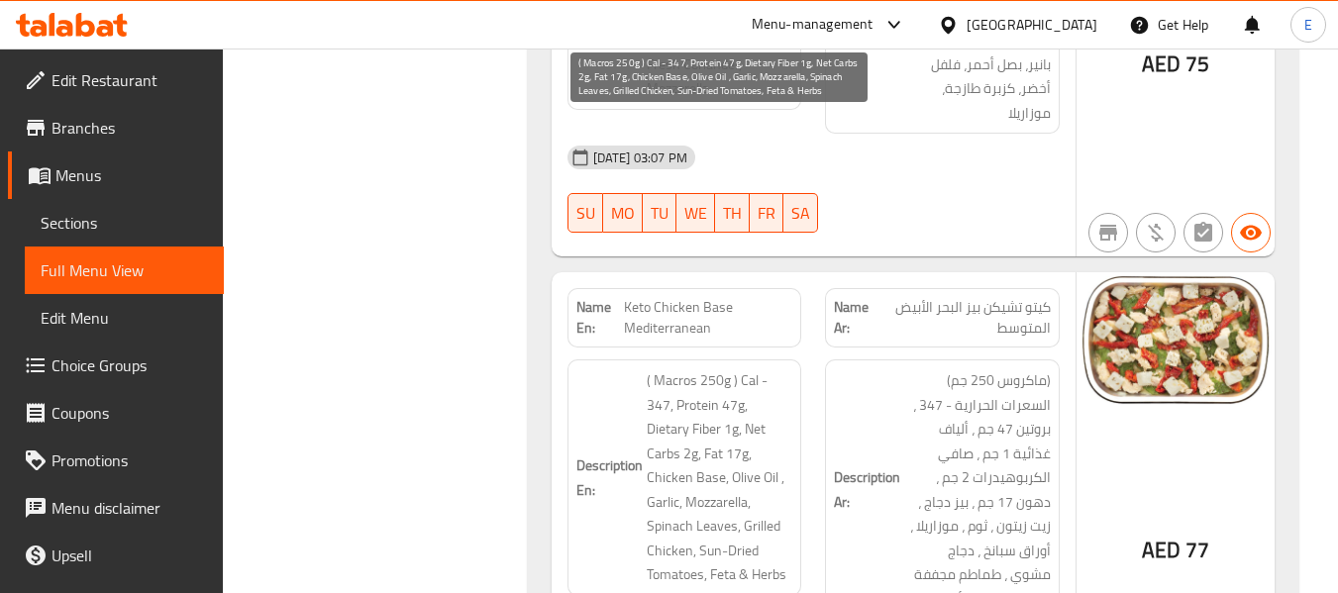
click at [771, 368] on span "( Macros 250g ) Cal - 347, Protein 47g, Dietary Fiber 1g, Net Carbs 2g, Fat 17g…" at bounding box center [720, 477] width 147 height 219
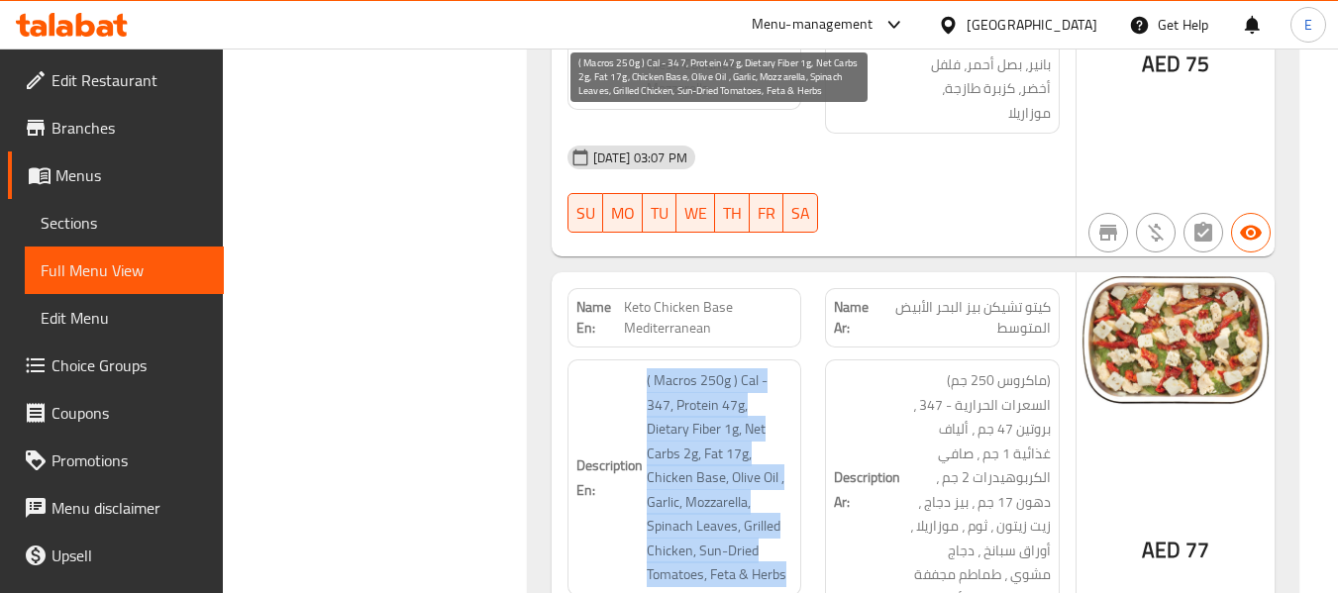
click at [771, 368] on span "( Macros 250g ) Cal - 347, Protein 47g, Dietary Fiber 1g, Net Carbs 2g, Fat 17g…" at bounding box center [720, 477] width 147 height 219
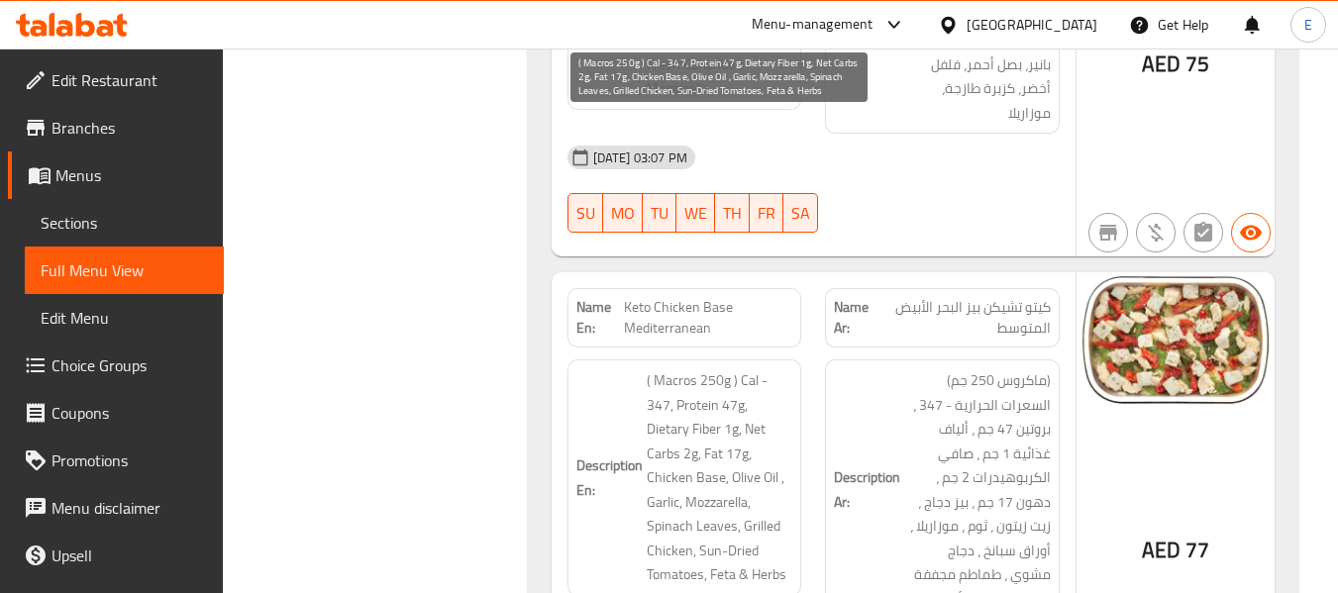
click at [771, 368] on span "( Macros 250g ) Cal - 347, Protein 47g, Dietary Fiber 1g, Net Carbs 2g, Fat 17g…" at bounding box center [720, 477] width 147 height 219
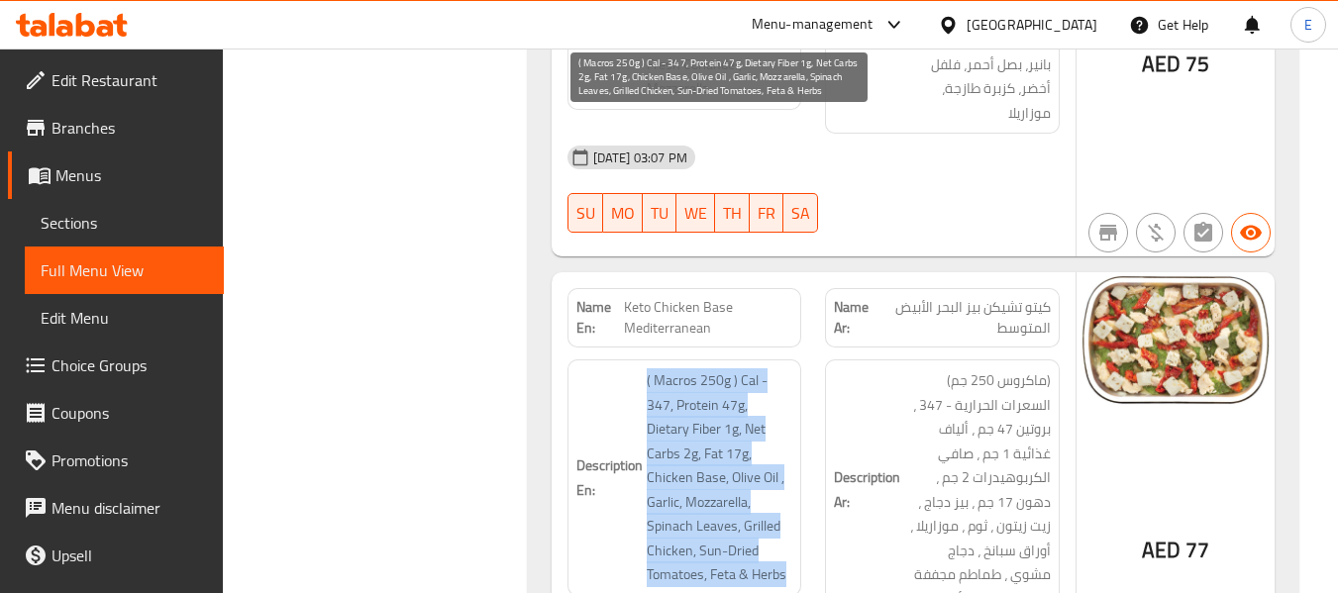
click at [771, 368] on span "( Macros 250g ) Cal - 347, Protein 47g, Dietary Fiber 1g, Net Carbs 2g, Fat 17g…" at bounding box center [720, 477] width 147 height 219
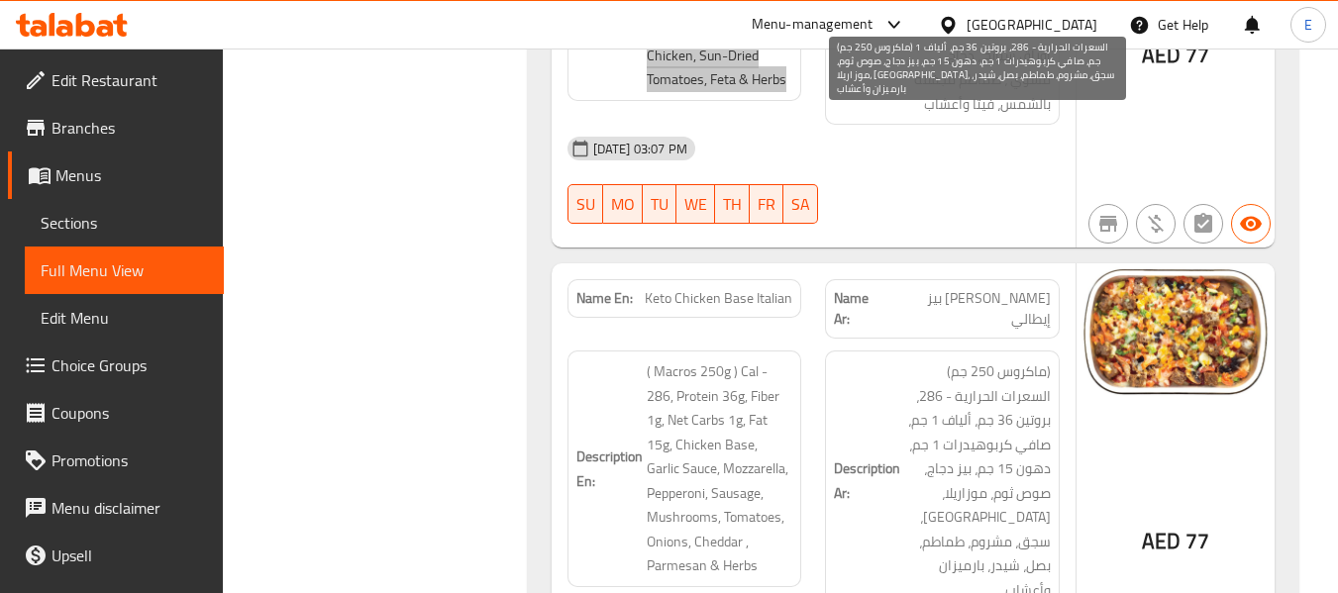
scroll to position [8724, 0]
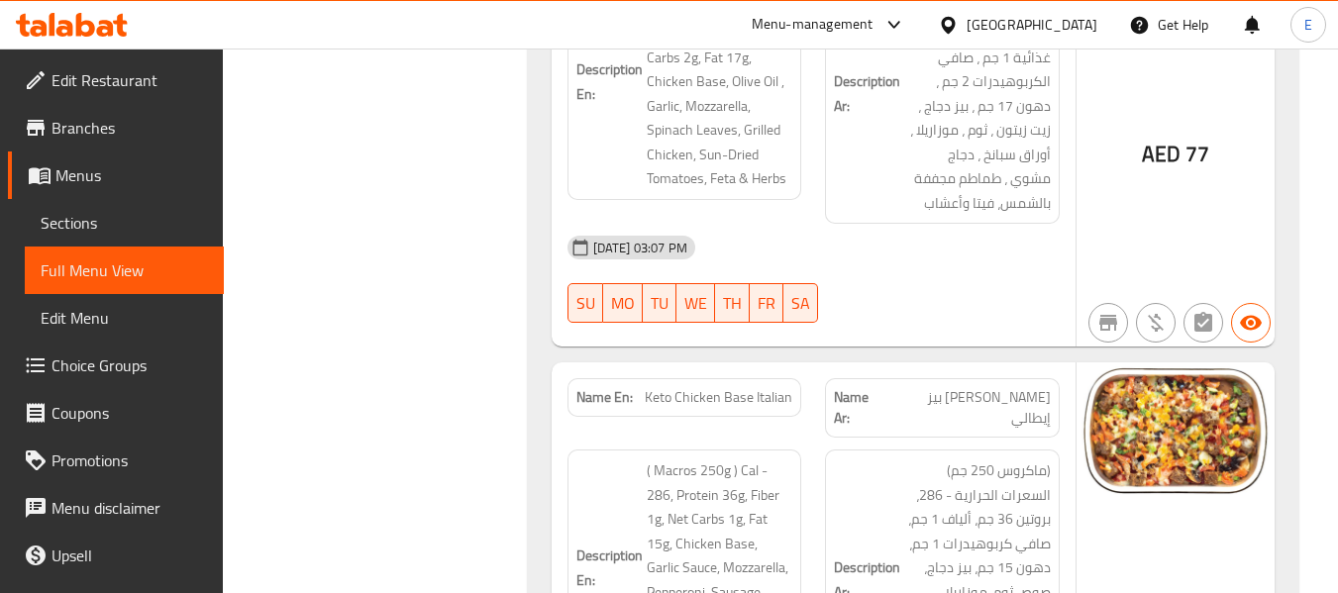
click at [985, 387] on span "[PERSON_NAME] بيز إيطالي" at bounding box center [967, 408] width 163 height 42
click at [771, 387] on span "Keto Chicken Base Italian" at bounding box center [719, 397] width 148 height 21
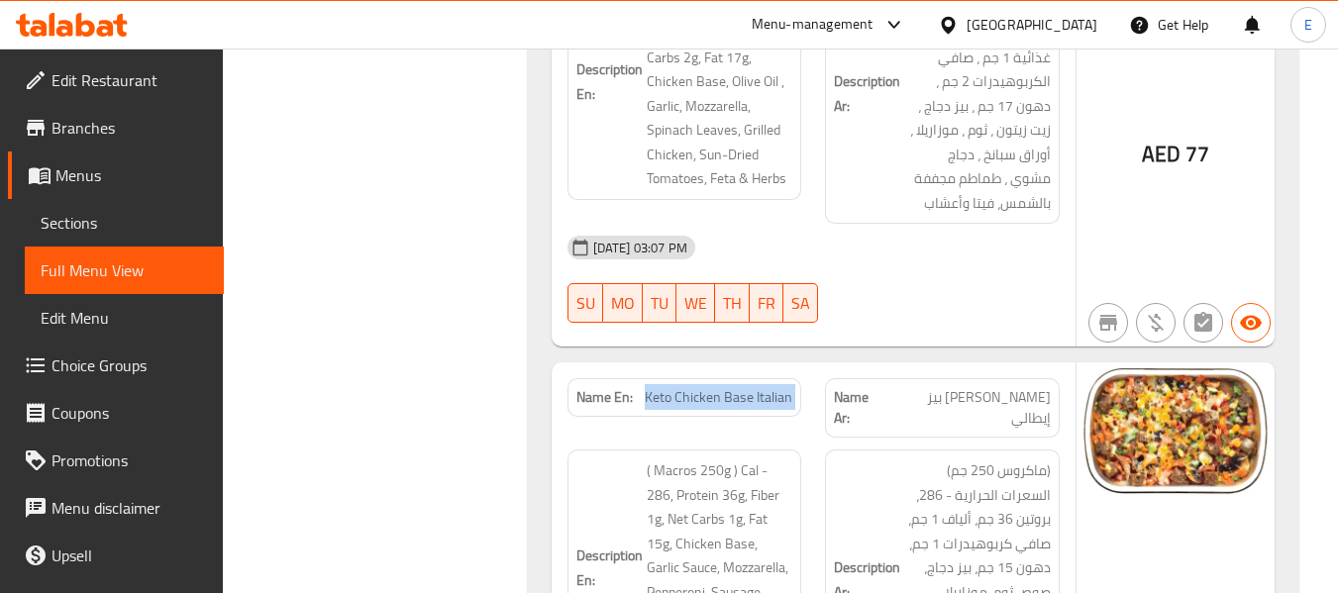
click at [771, 387] on span "Keto Chicken Base Italian" at bounding box center [719, 397] width 148 height 21
click at [912, 450] on div "Description Ar: (ماكروس 250 جم) السعرات الحرارية - 286، بروتين 36 جم، ألياف 1 ج…" at bounding box center [942, 580] width 235 height 260
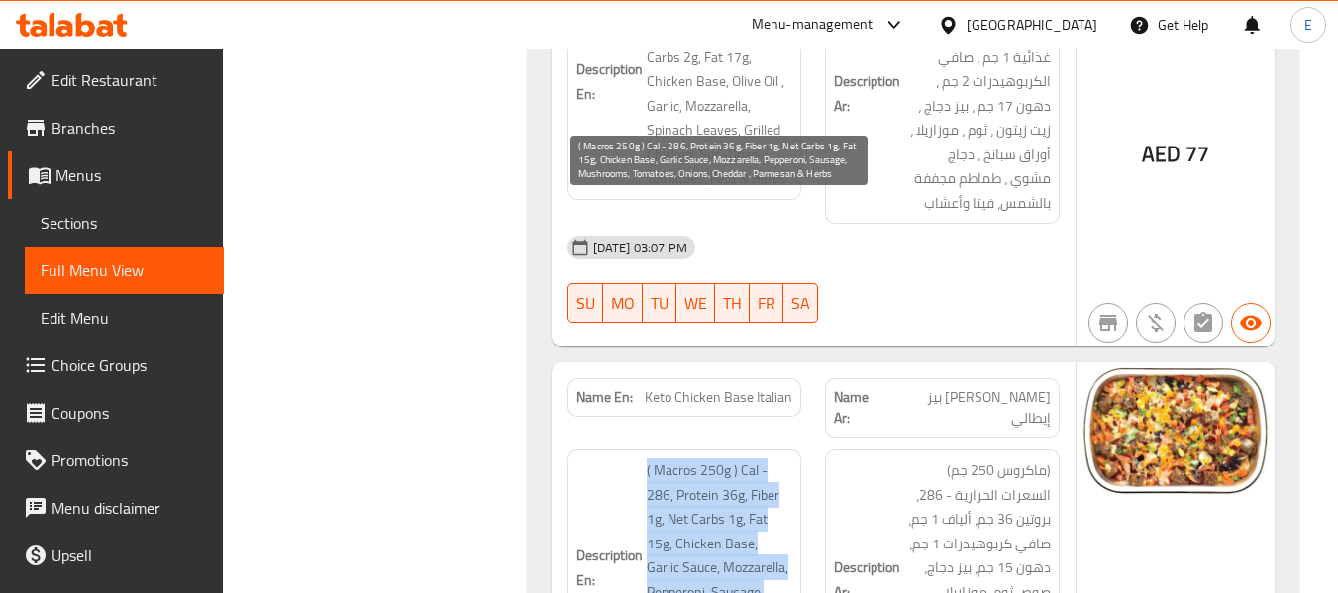
drag, startPoint x: 642, startPoint y: 204, endPoint x: 780, endPoint y: 407, distance: 245.9
click at [780, 459] on h6 "Description En: ( Macros 250g ) Cal - 286, Protein 36g, Fiber 1g, Net Carbs 1g,…" at bounding box center [684, 568] width 217 height 219
click at [780, 459] on span "( Macros 250g ) Cal - 286, Protein 36g, Fiber 1g, Net Carbs 1g, Fat 15g, Chicke…" at bounding box center [720, 568] width 147 height 219
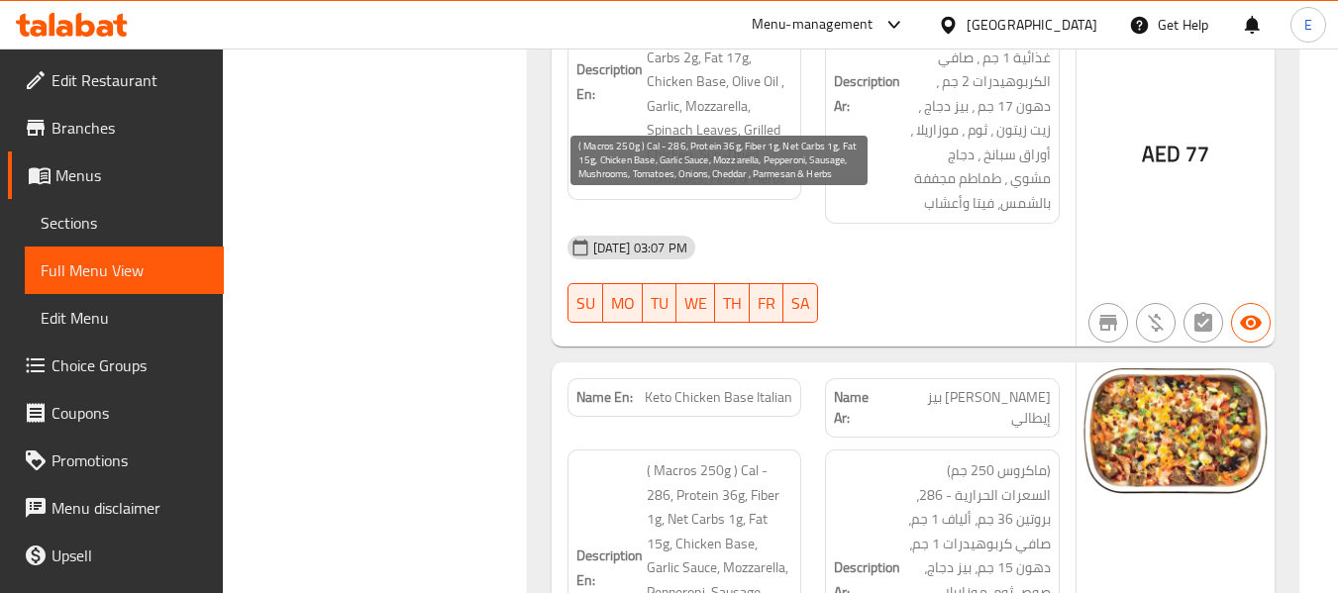
click at [780, 459] on span "( Macros 250g ) Cal - 286, Protein 36g, Fiber 1g, Net Carbs 1g, Fat 15g, Chicke…" at bounding box center [720, 568] width 147 height 219
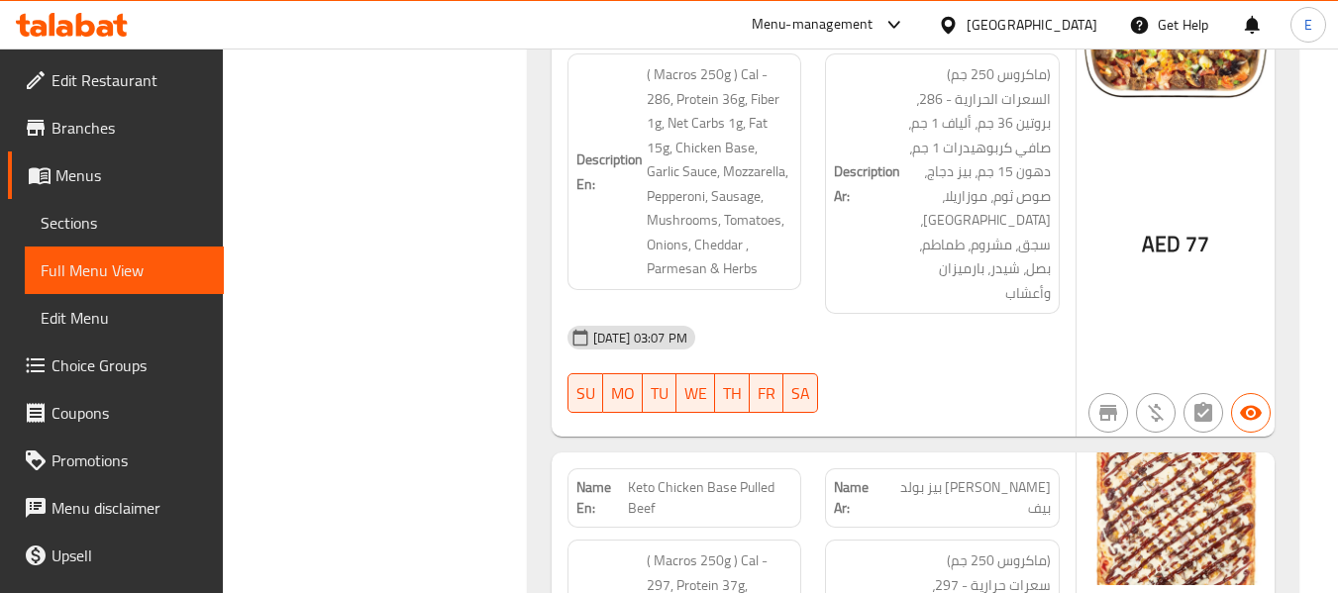
scroll to position [9219, 0]
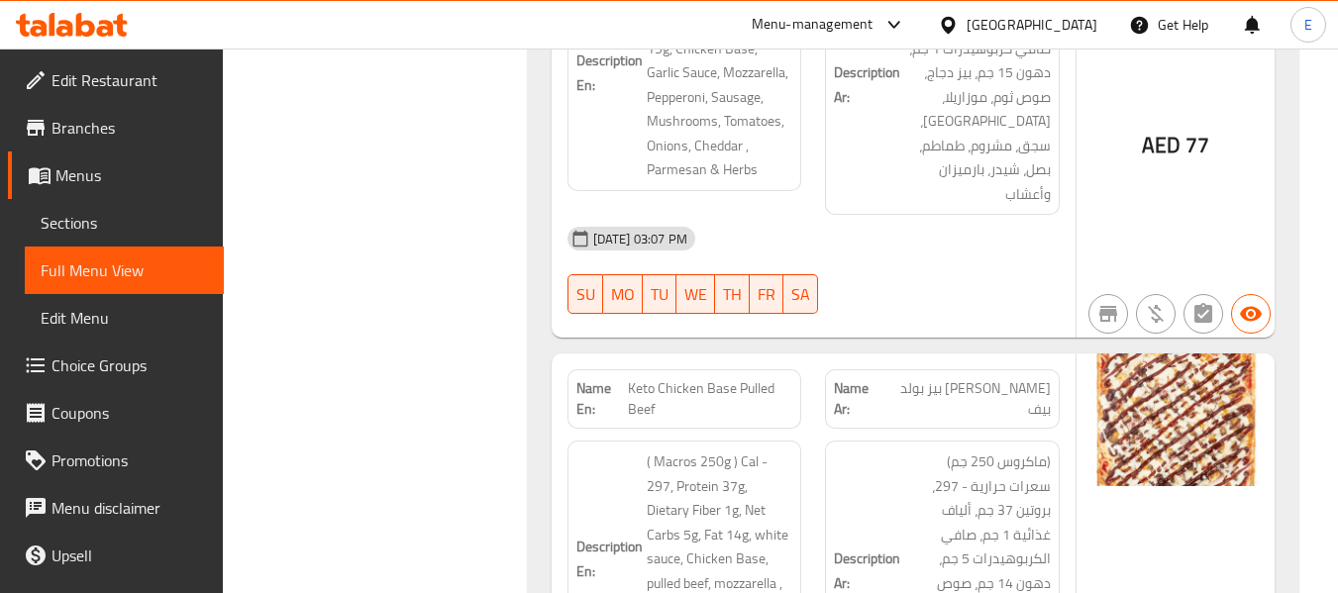
click at [981, 378] on span "[PERSON_NAME] بيز بولد بيف" at bounding box center [967, 399] width 166 height 42
click at [732, 378] on span "Keto Chicken Base Pulled Beef" at bounding box center [710, 399] width 164 height 42
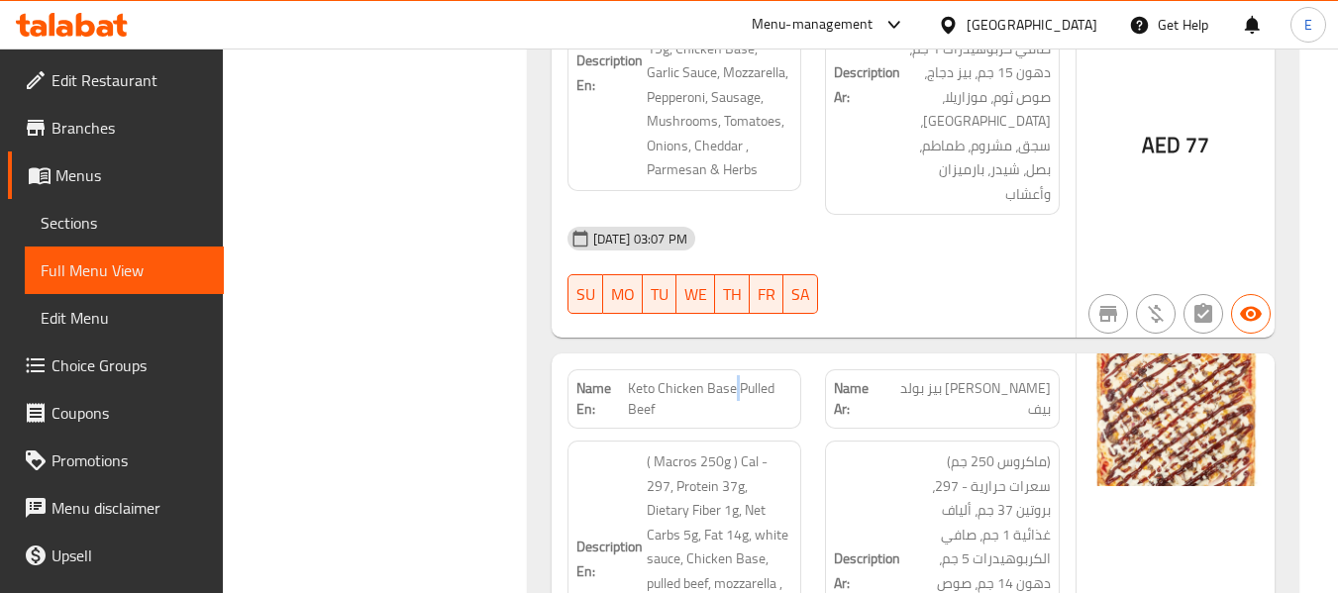
click at [732, 378] on span "Keto Chicken Base Pulled Beef" at bounding box center [710, 399] width 164 height 42
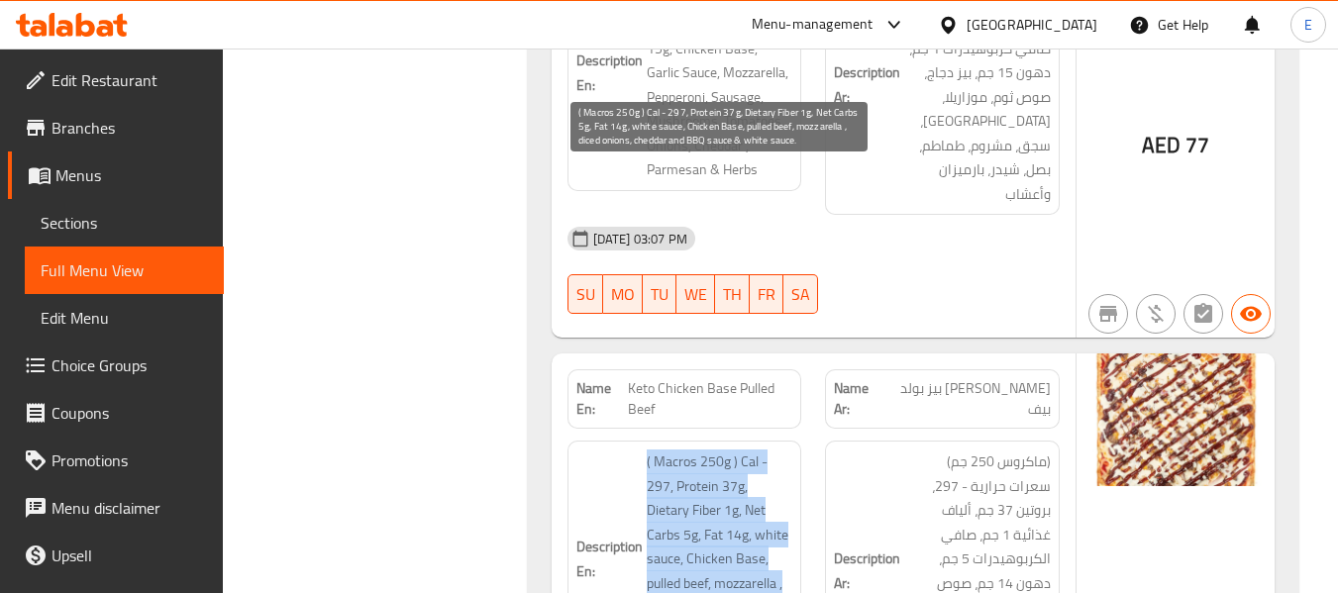
drag, startPoint x: 689, startPoint y: 167, endPoint x: 775, endPoint y: 344, distance: 196.2
click at [775, 450] on h6 "Description En: ( Macros 250g ) Cal - 297, Protein 37g, Dietary Fiber 1g, Net C…" at bounding box center [684, 559] width 217 height 219
click at [775, 450] on span "( Macros 250g ) Cal - 297, Protein 37g, Dietary Fiber 1g, Net Carbs 5g, Fat 14g…" at bounding box center [720, 559] width 147 height 219
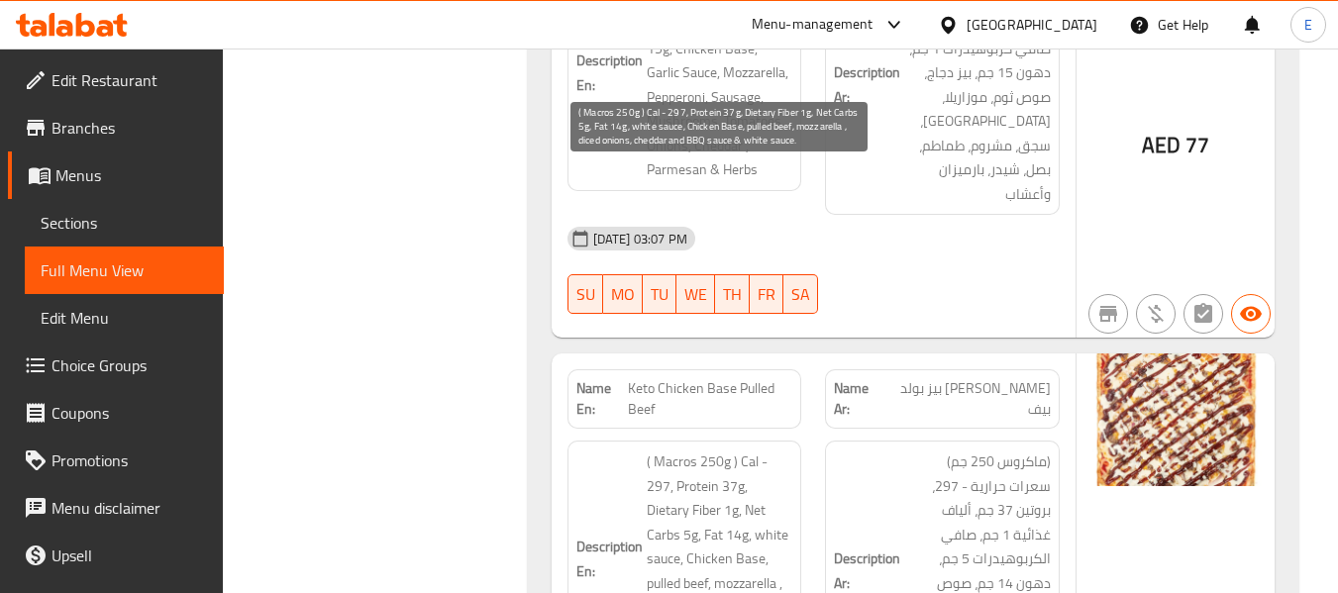
click at [775, 450] on span "( Macros 250g ) Cal - 297, Protein 37g, Dietary Fiber 1g, Net Carbs 5g, Fat 14g…" at bounding box center [720, 559] width 147 height 219
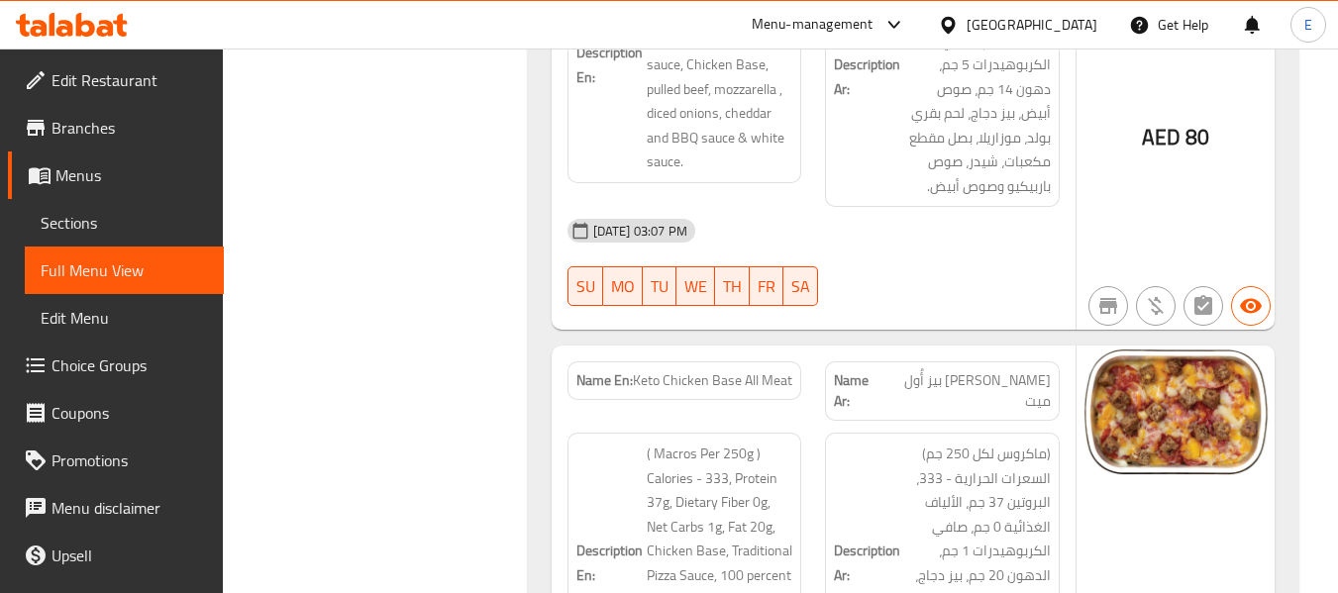
scroll to position [9714, 0]
click at [725, 369] on span "Keto Chicken Base All Meat" at bounding box center [712, 379] width 159 height 21
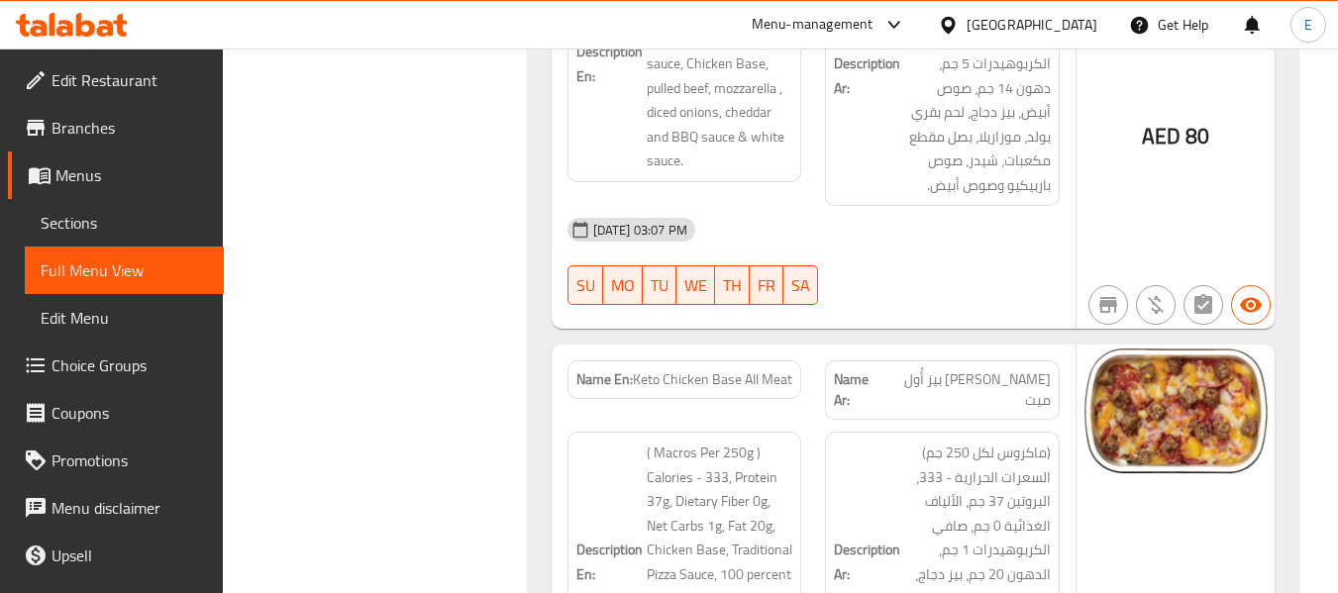
click at [967, 369] on span "[PERSON_NAME] بيز أُول ميت" at bounding box center [967, 390] width 166 height 42
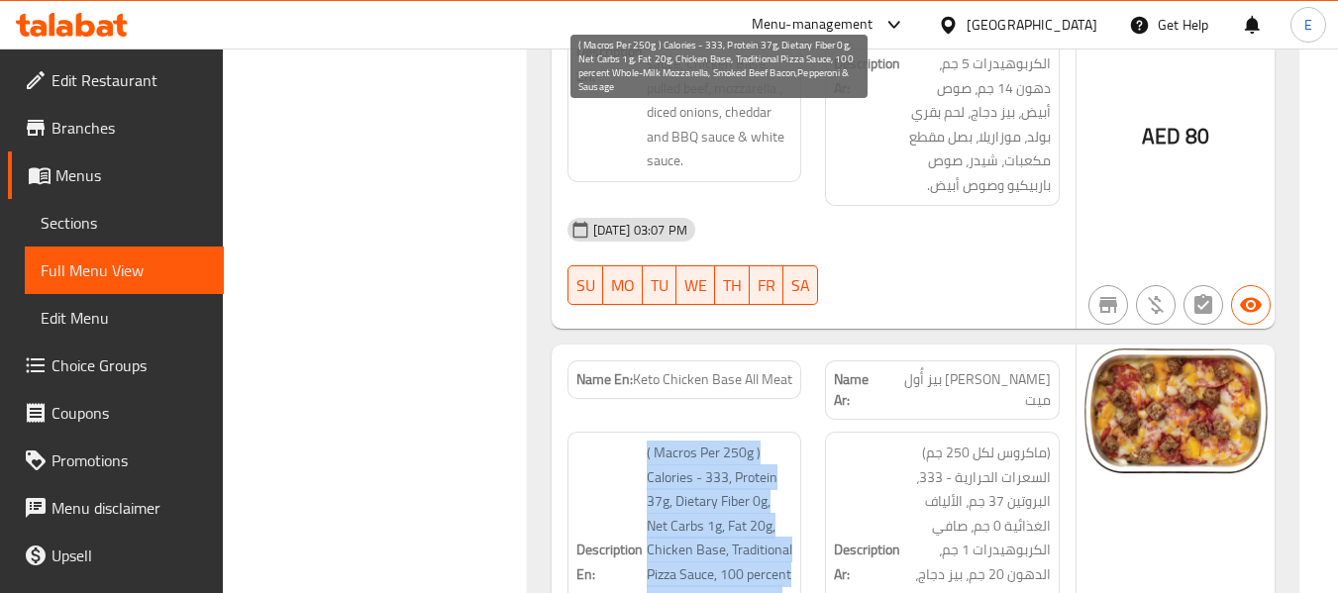
drag, startPoint x: 640, startPoint y: 119, endPoint x: 752, endPoint y: 346, distance: 252.9
click at [752, 441] on h6 "Description En: ( Macros Per 250g ) Calories - 333, Protein 37g, Dietary Fiber …" at bounding box center [684, 562] width 217 height 243
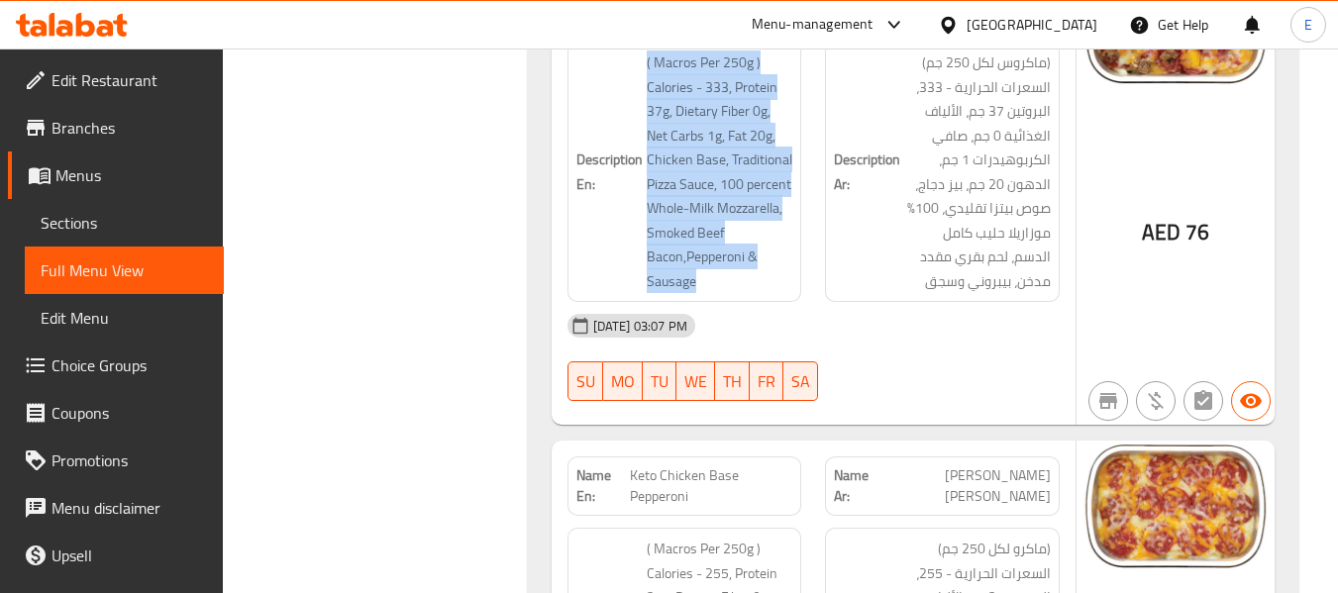
scroll to position [10111, 0]
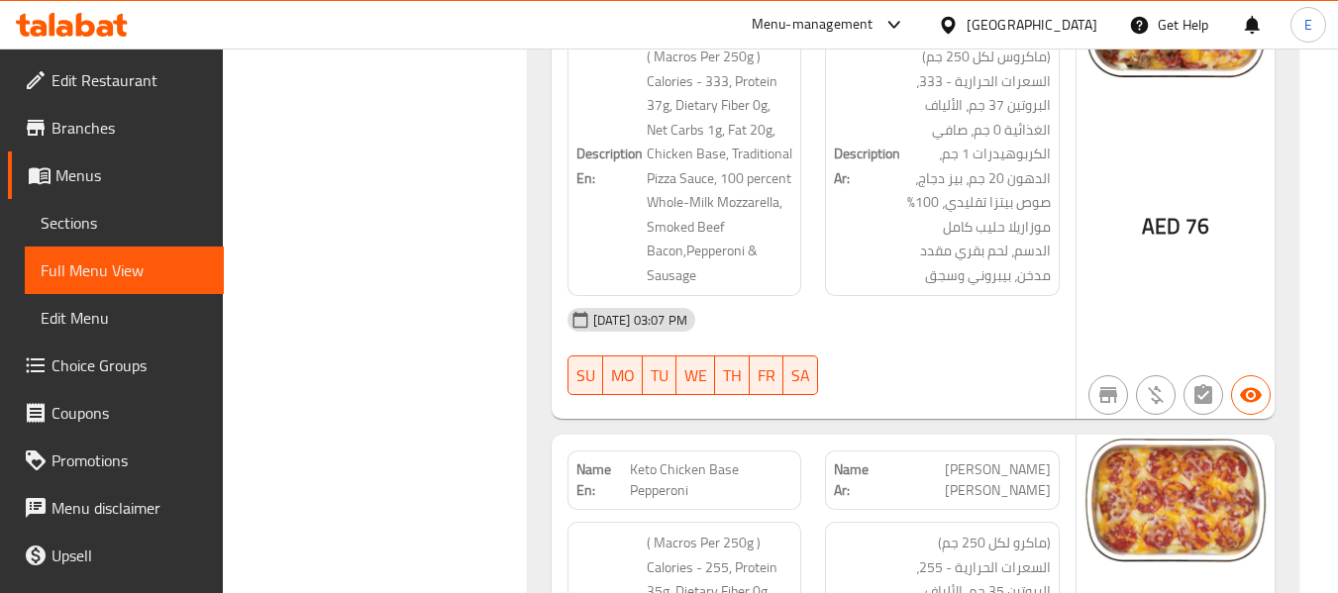
click at [976, 460] on span "[PERSON_NAME] [PERSON_NAME]" at bounding box center [963, 481] width 173 height 42
click at [678, 460] on span "Keto Chicken Base Pepperoni" at bounding box center [711, 481] width 162 height 42
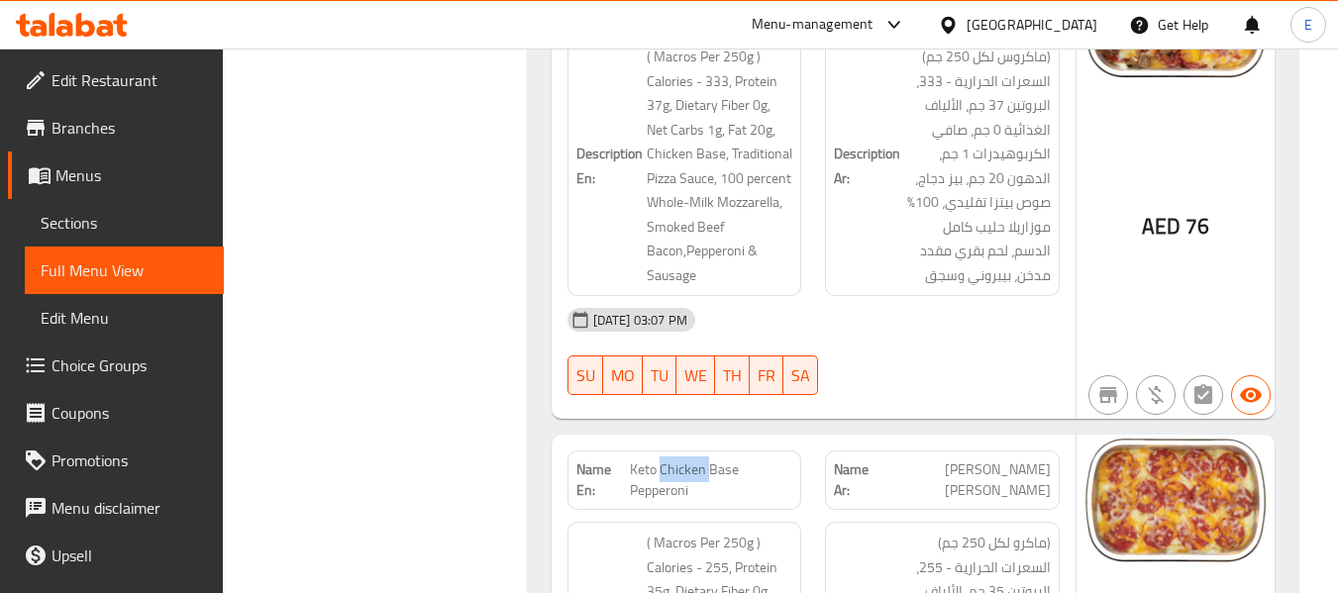
click at [678, 460] on span "Keto Chicken Base Pepperoni" at bounding box center [711, 481] width 162 height 42
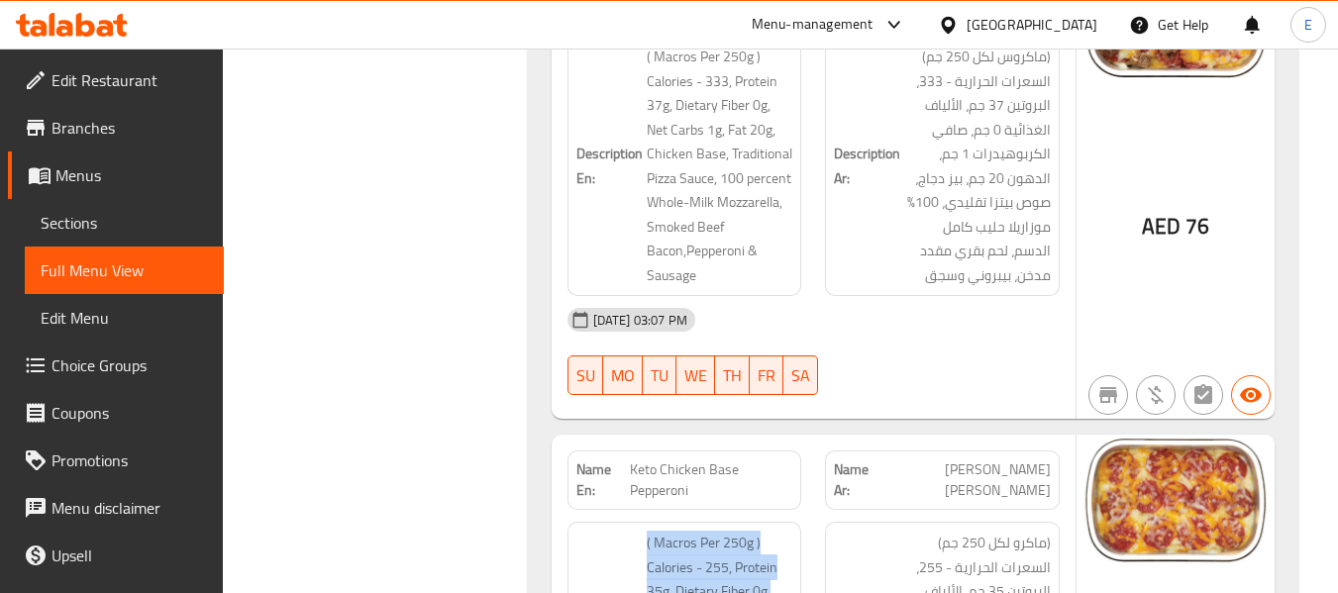
drag, startPoint x: 637, startPoint y: 215, endPoint x: 791, endPoint y: 371, distance: 219.9
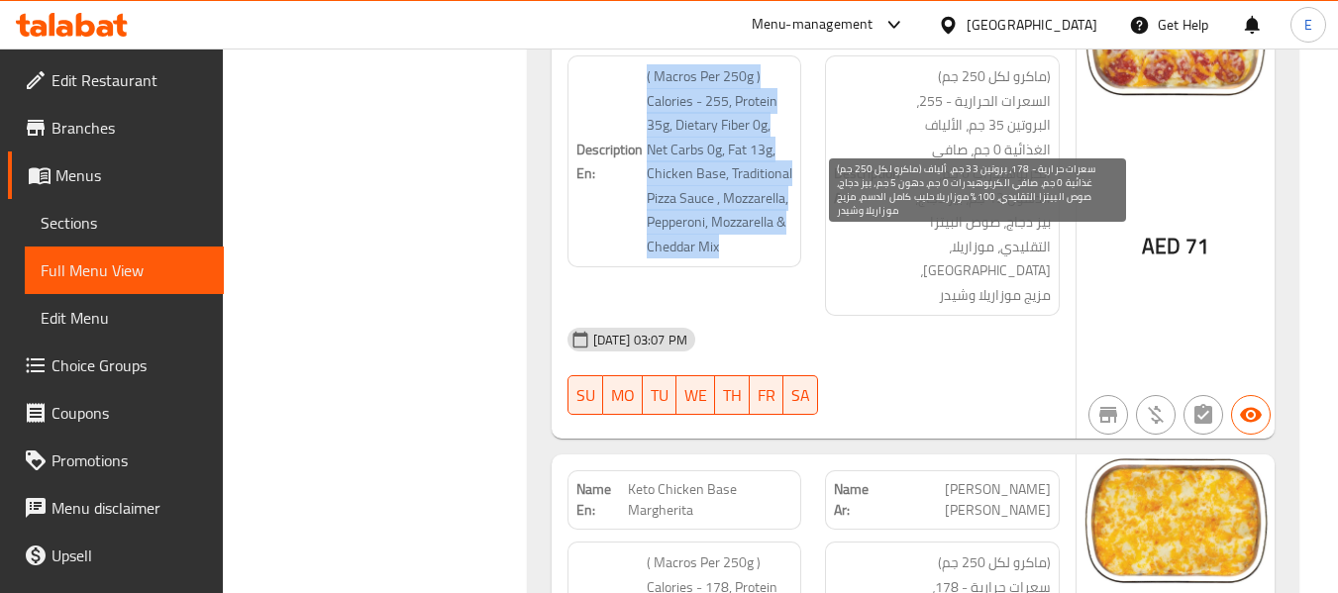
scroll to position [10606, 0]
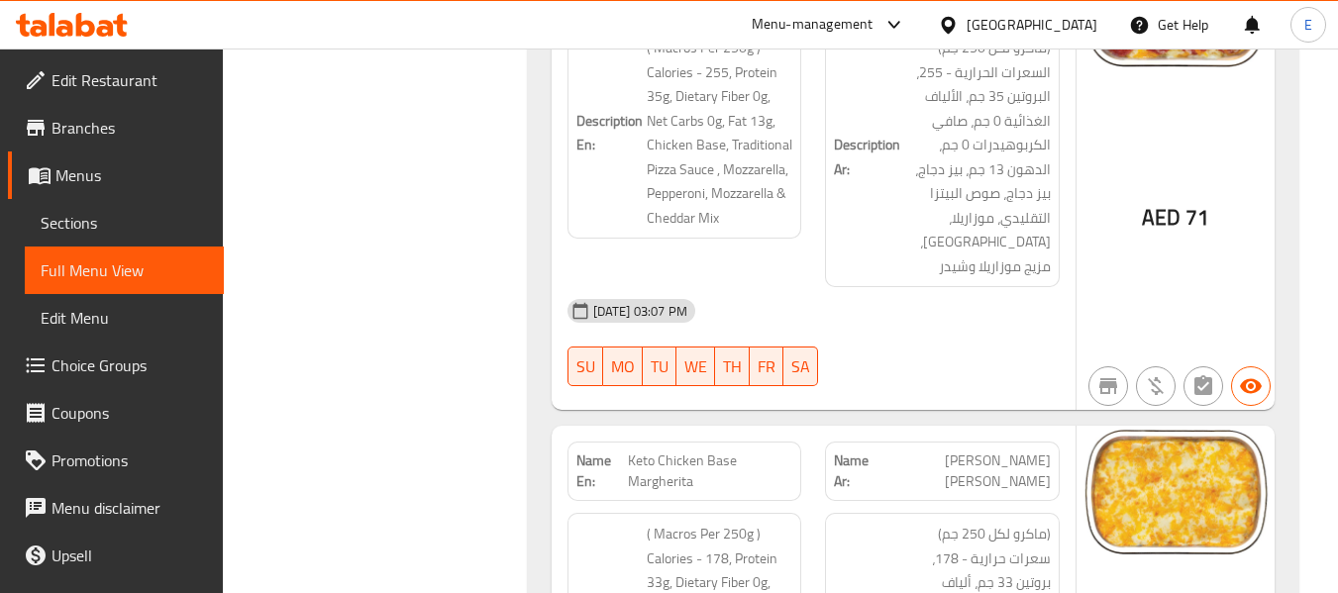
click at [1042, 451] on span "[PERSON_NAME] [PERSON_NAME]" at bounding box center [963, 472] width 173 height 42
click at [788, 451] on span "Keto Chicken Base Margherita" at bounding box center [710, 472] width 164 height 42
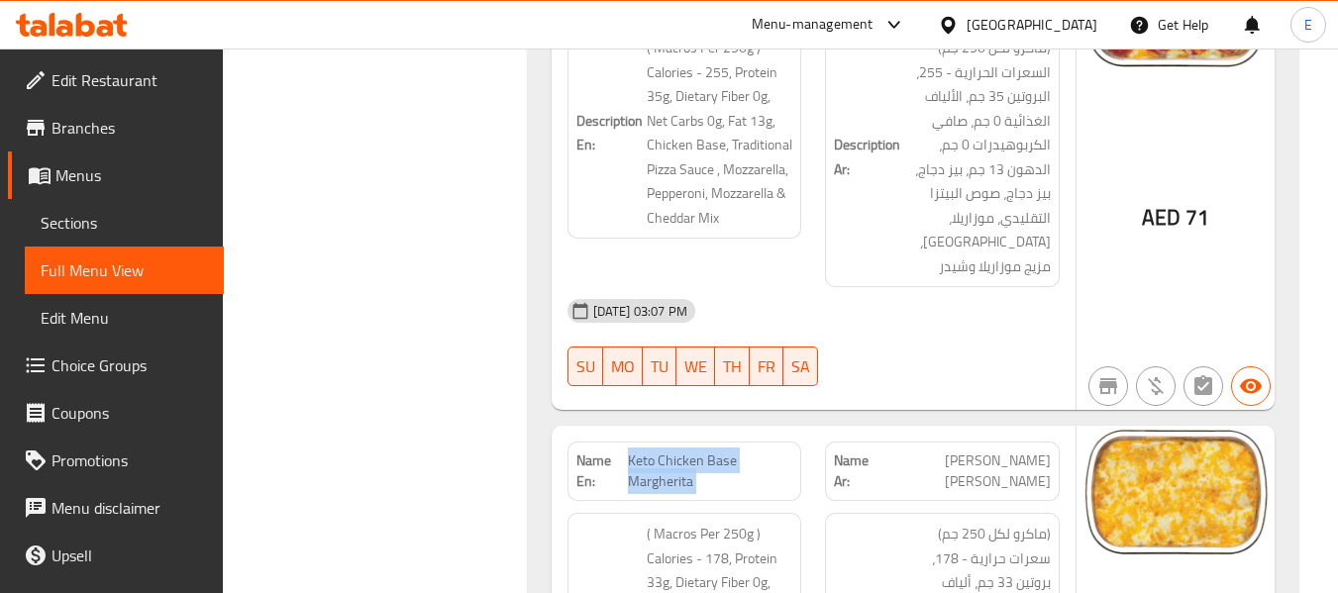
click at [788, 451] on span "Keto Chicken Base Margherita" at bounding box center [710, 472] width 164 height 42
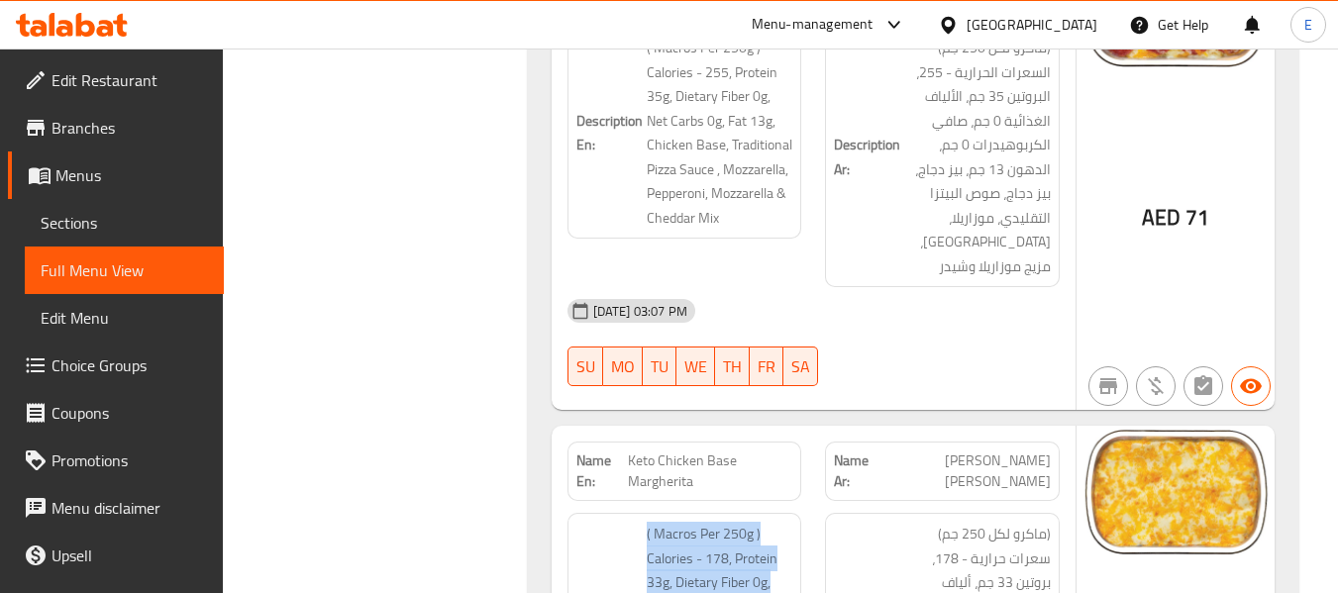
drag, startPoint x: 648, startPoint y: 201, endPoint x: 796, endPoint y: 393, distance: 242.9
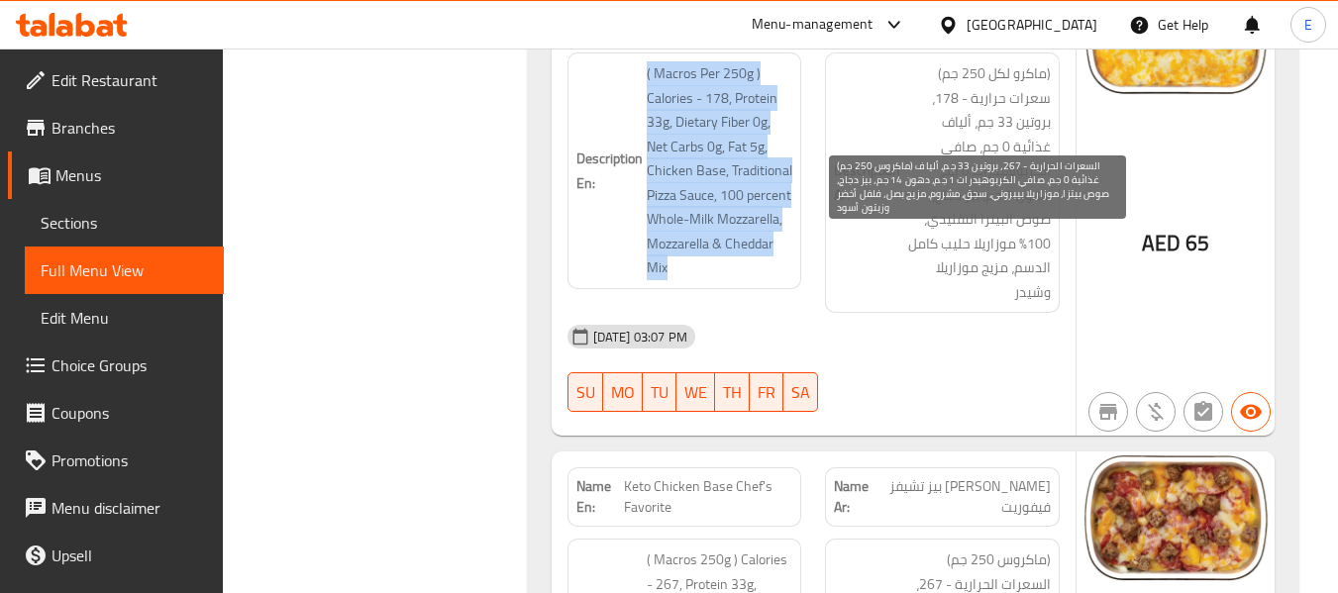
scroll to position [11101, 0]
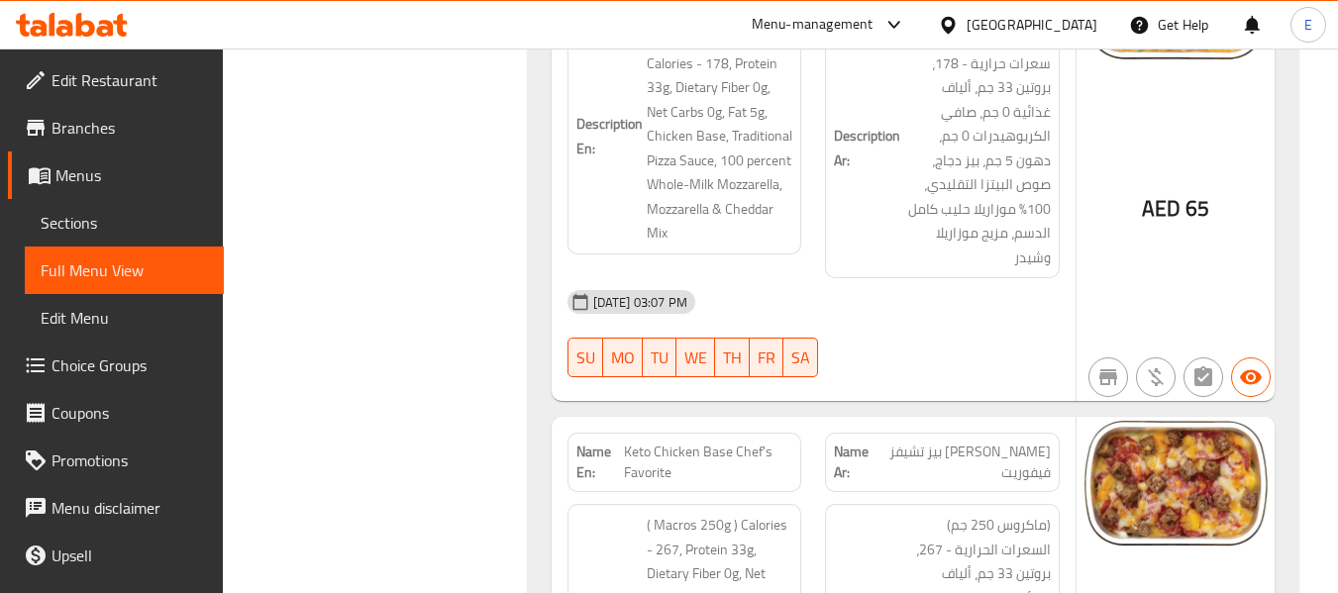
click at [1040, 442] on span "[PERSON_NAME] بيز تشيفز فيفوريت" at bounding box center [963, 463] width 173 height 42
click at [739, 442] on span "Keto Chicken Base Chef's Favorite" at bounding box center [708, 463] width 168 height 42
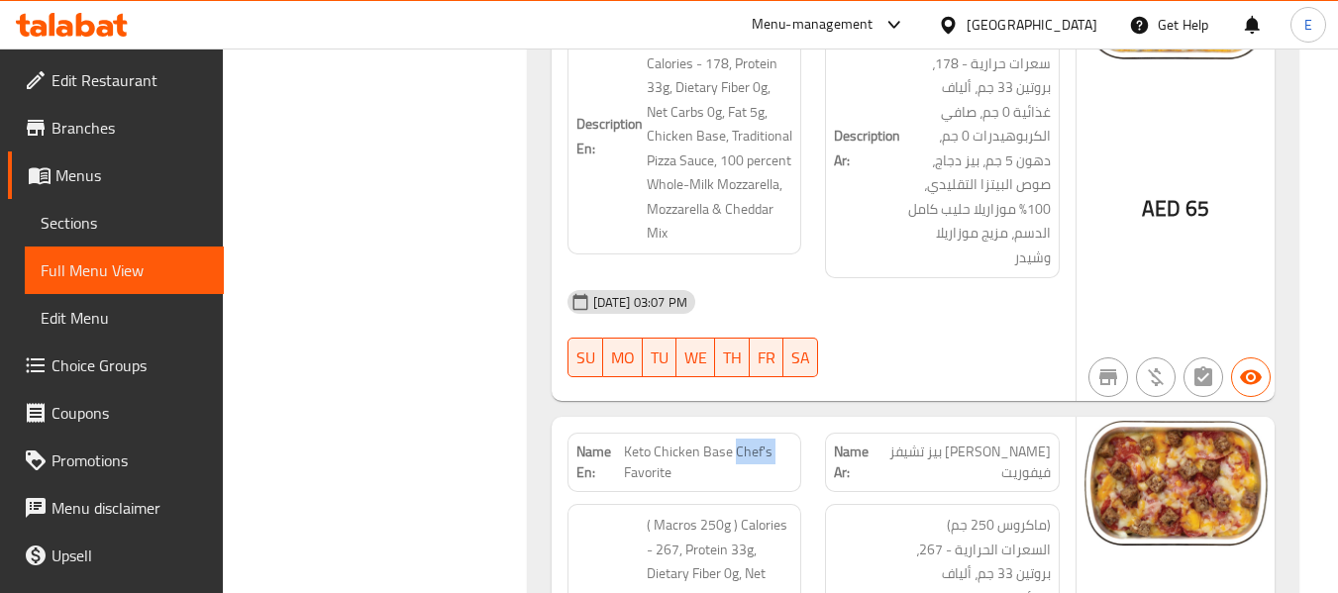
click at [739, 442] on span "Keto Chicken Base Chef's Favorite" at bounding box center [708, 463] width 168 height 42
click at [742, 442] on span "Keto Chicken Base Chef's Favorite" at bounding box center [708, 463] width 168 height 42
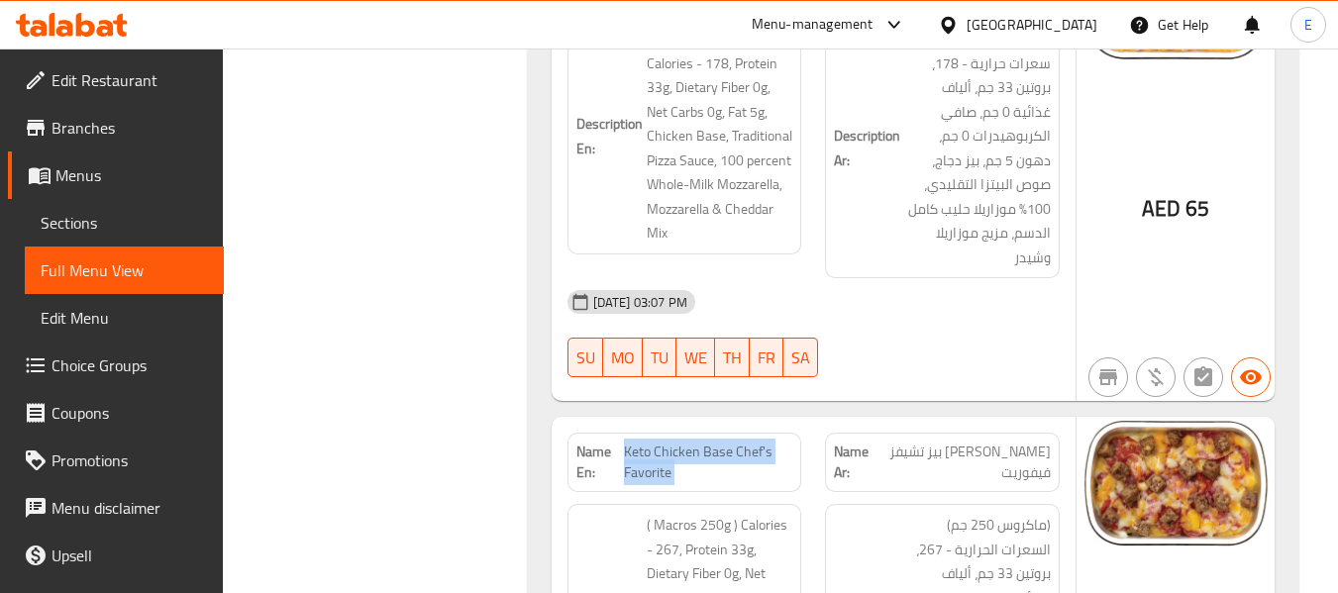
click at [742, 442] on span "Keto Chicken Base Chef's Favorite" at bounding box center [708, 463] width 168 height 42
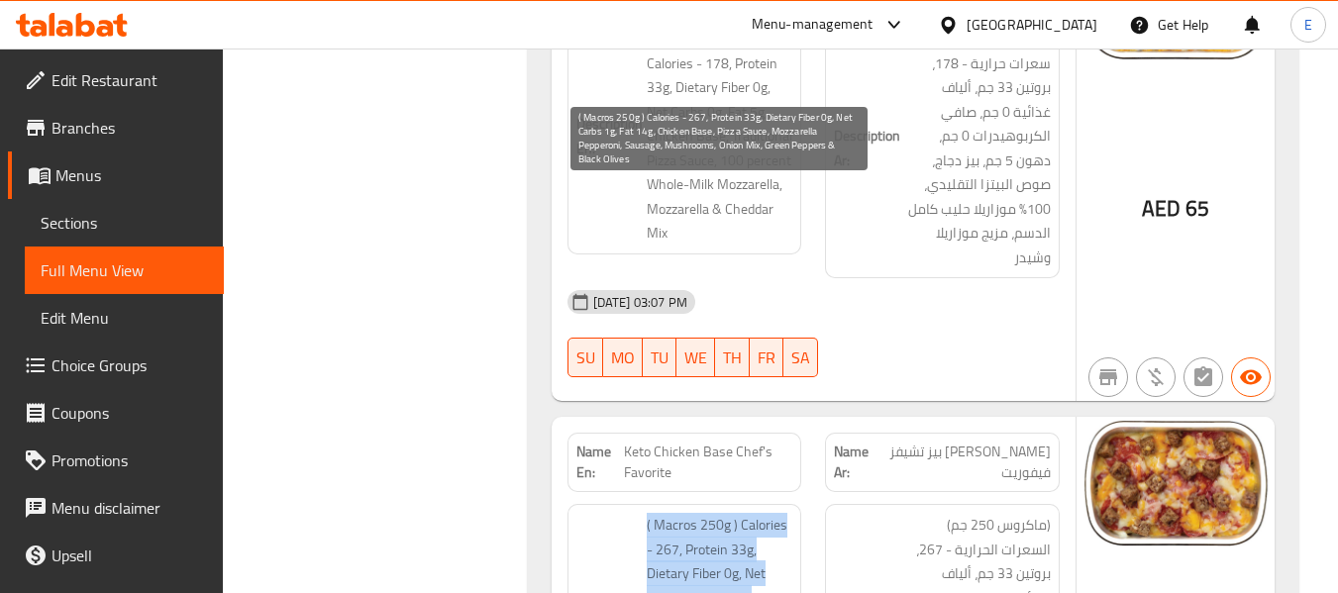
drag, startPoint x: 636, startPoint y: 198, endPoint x: 776, endPoint y: 360, distance: 214.8
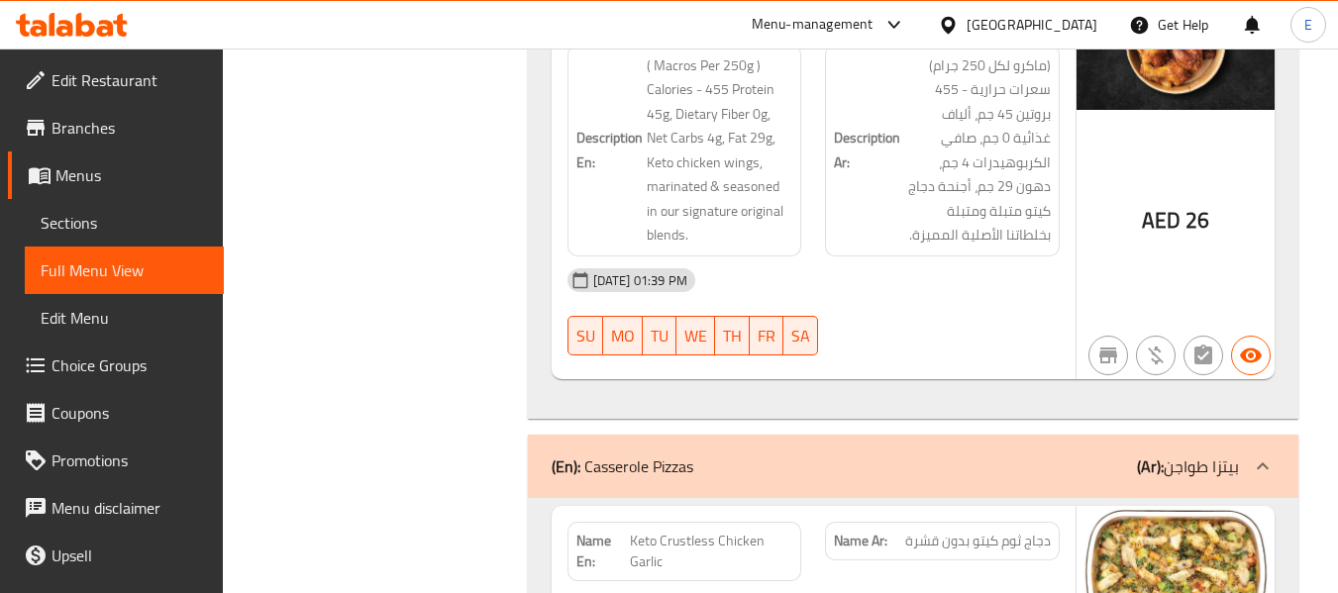
scroll to position [14285, 0]
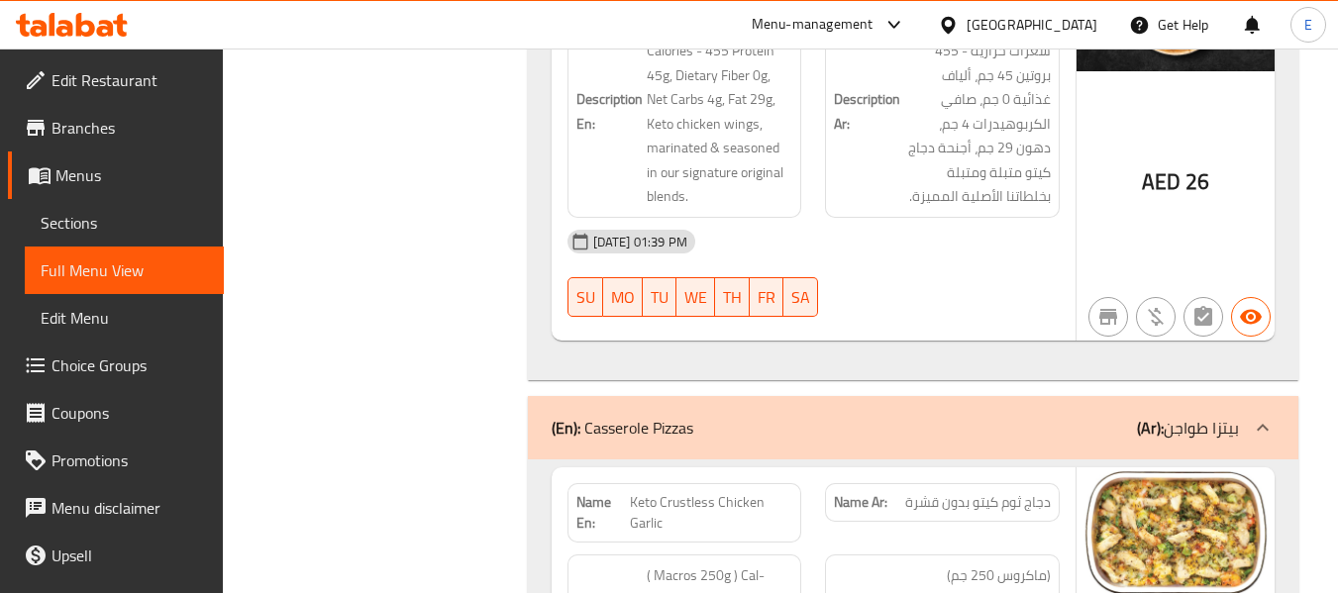
click at [690, 492] on span "Keto Crustless Chicken Garlic" at bounding box center [711, 513] width 162 height 42
click at [933, 492] on span "دجاج ثوم كيتو بدون قشرة" at bounding box center [978, 502] width 146 height 21
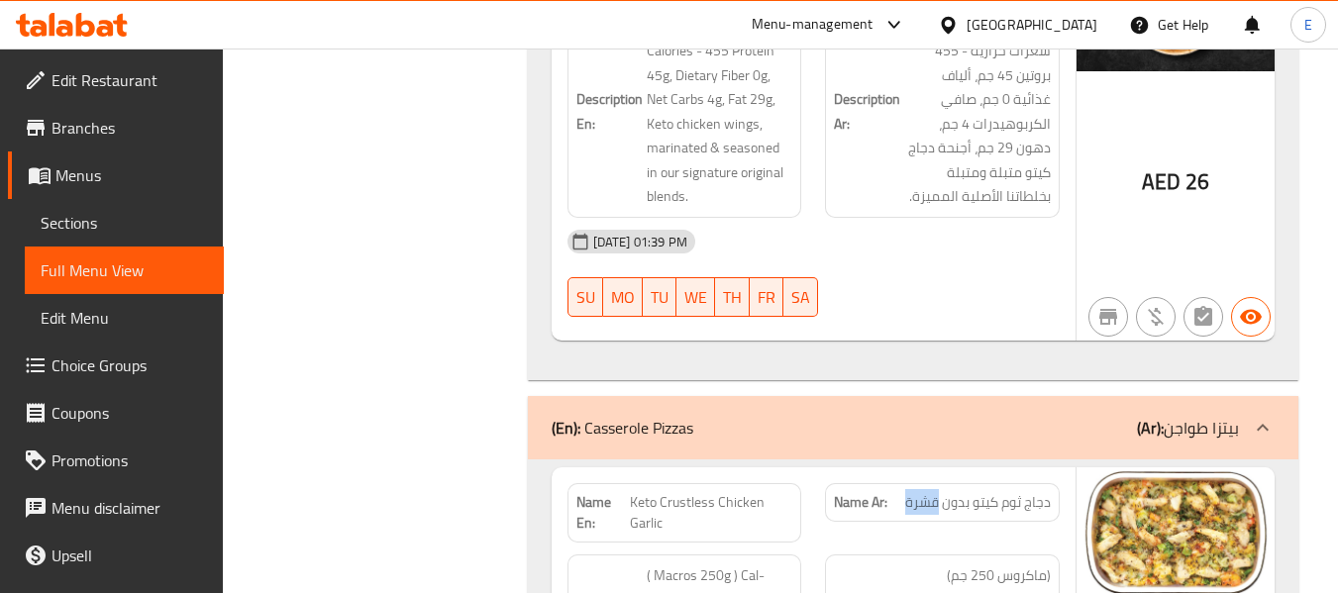
click at [933, 492] on span "دجاج ثوم كيتو بدون قشرة" at bounding box center [978, 502] width 146 height 21
click at [687, 492] on span "Keto Crustless Chicken Garlic" at bounding box center [711, 513] width 162 height 42
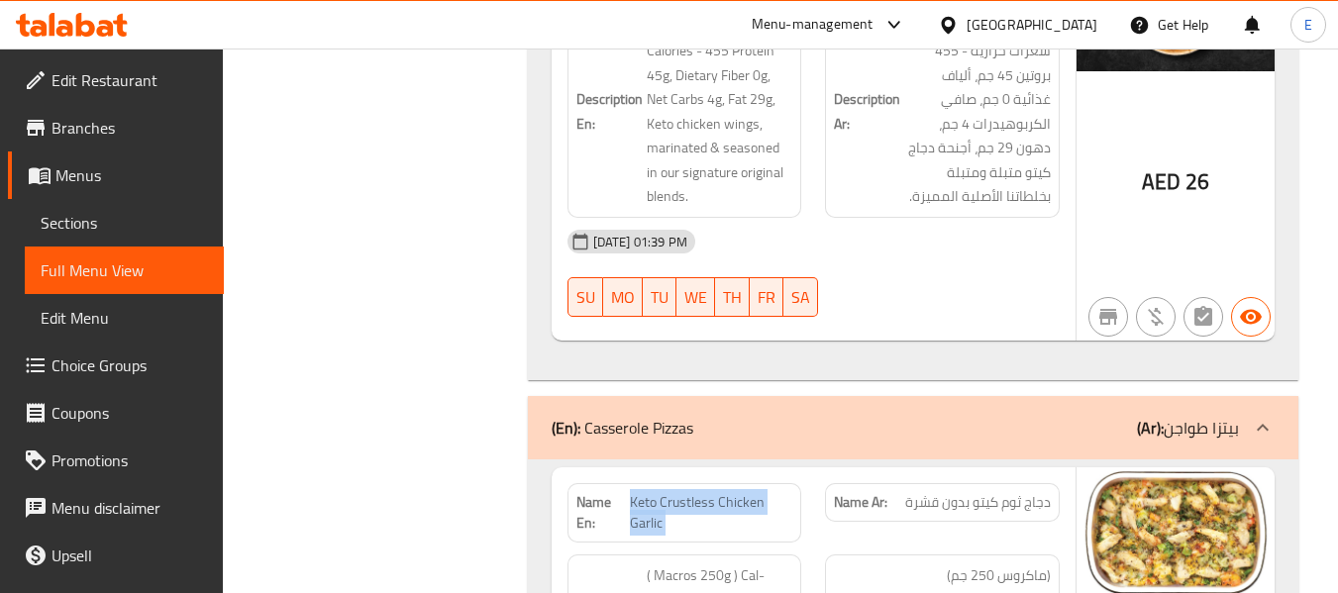
click at [687, 492] on span "Keto Crustless Chicken Garlic" at bounding box center [711, 513] width 162 height 42
click at [739, 492] on span "Keto Crustless Chicken Garlic" at bounding box center [711, 513] width 162 height 42
click at [702, 492] on span "Keto Crustless Chicken Garlic" at bounding box center [711, 513] width 162 height 42
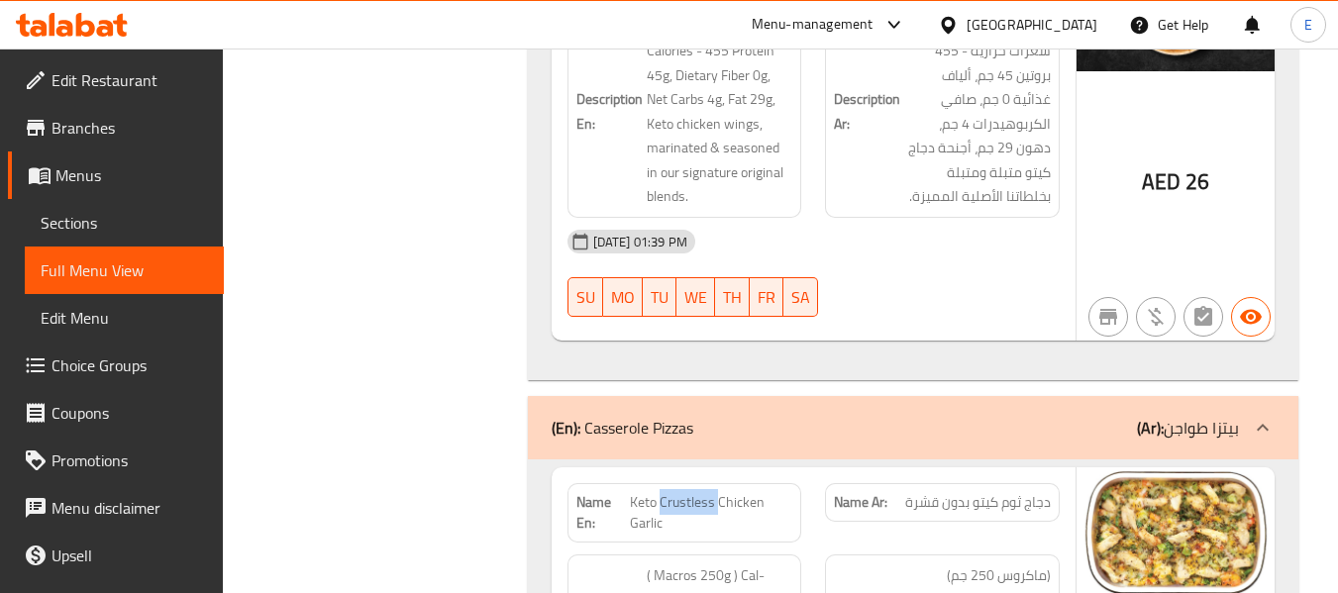
click at [702, 492] on span "Keto Crustless Chicken Garlic" at bounding box center [711, 513] width 162 height 42
click at [958, 492] on span "دجاج ثوم كيتو بدون قشرة" at bounding box center [978, 502] width 146 height 21
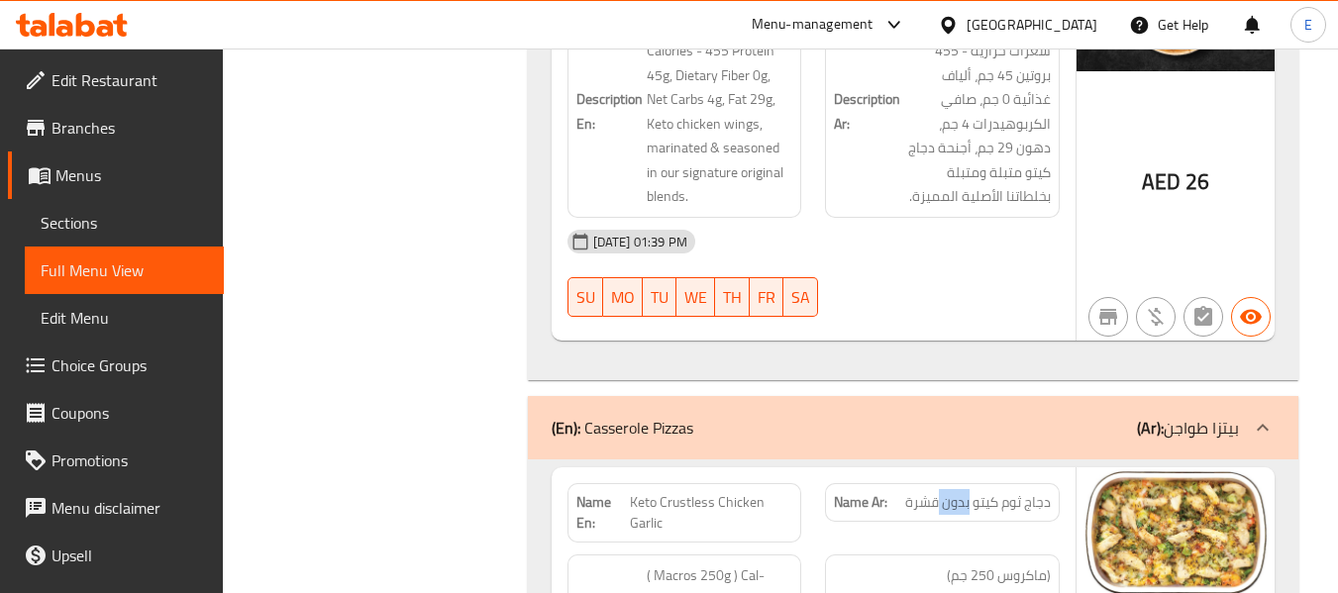
click at [959, 492] on span "دجاج ثوم كيتو بدون قشرة" at bounding box center [978, 502] width 146 height 21
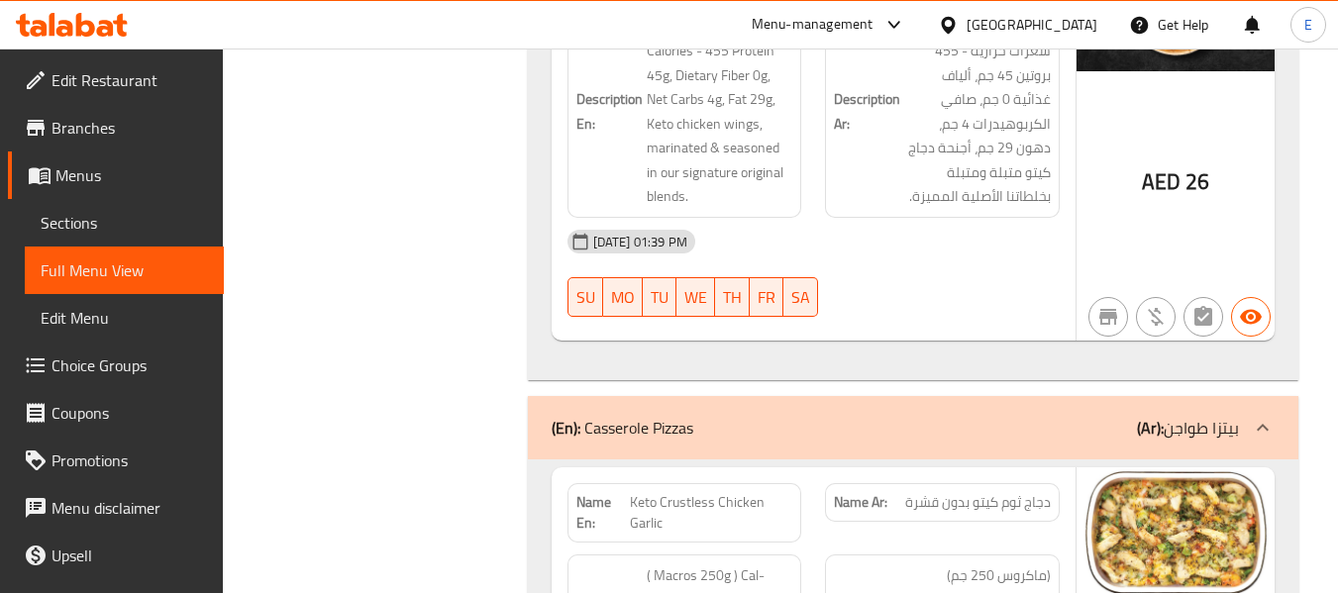
click at [970, 492] on span "دجاج ثوم كيتو بدون قشرة" at bounding box center [978, 502] width 146 height 21
click at [973, 492] on span "دجاج ثوم كيتو بدون قشرة" at bounding box center [978, 502] width 146 height 21
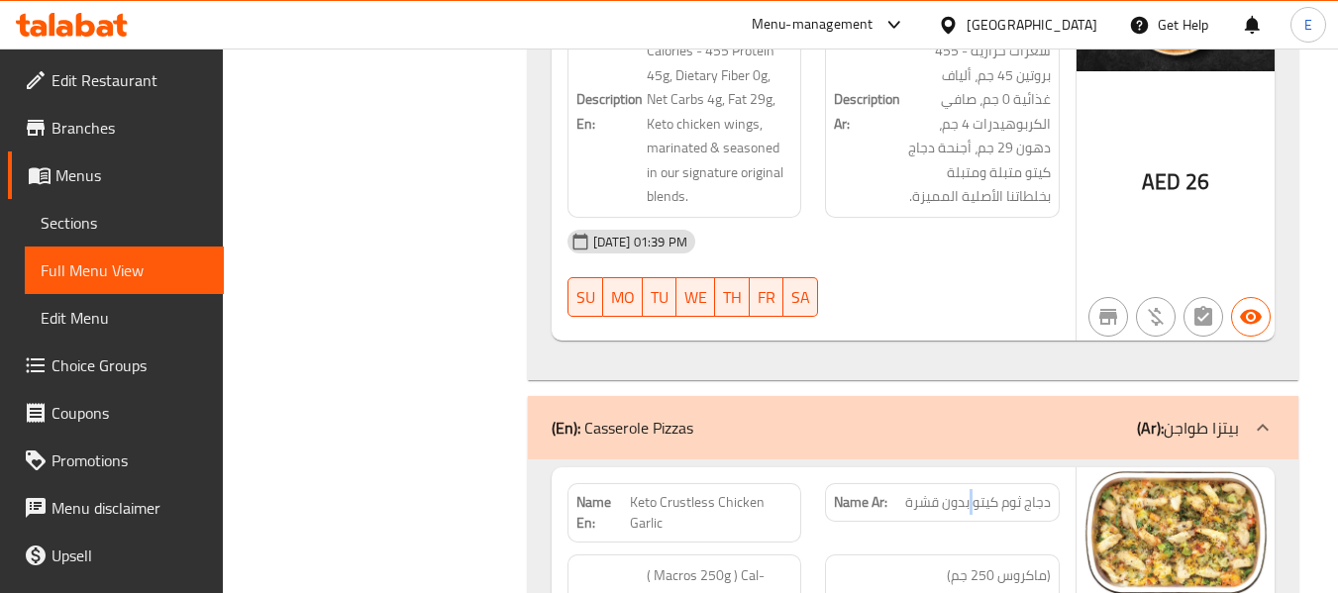
click at [973, 492] on span "دجاج ثوم كيتو بدون قشرة" at bounding box center [978, 502] width 146 height 21
click at [590, 492] on strong "Name En:" at bounding box center [602, 513] width 53 height 42
click at [668, 492] on span "Keto Crustless Chicken Garlic" at bounding box center [711, 513] width 162 height 42
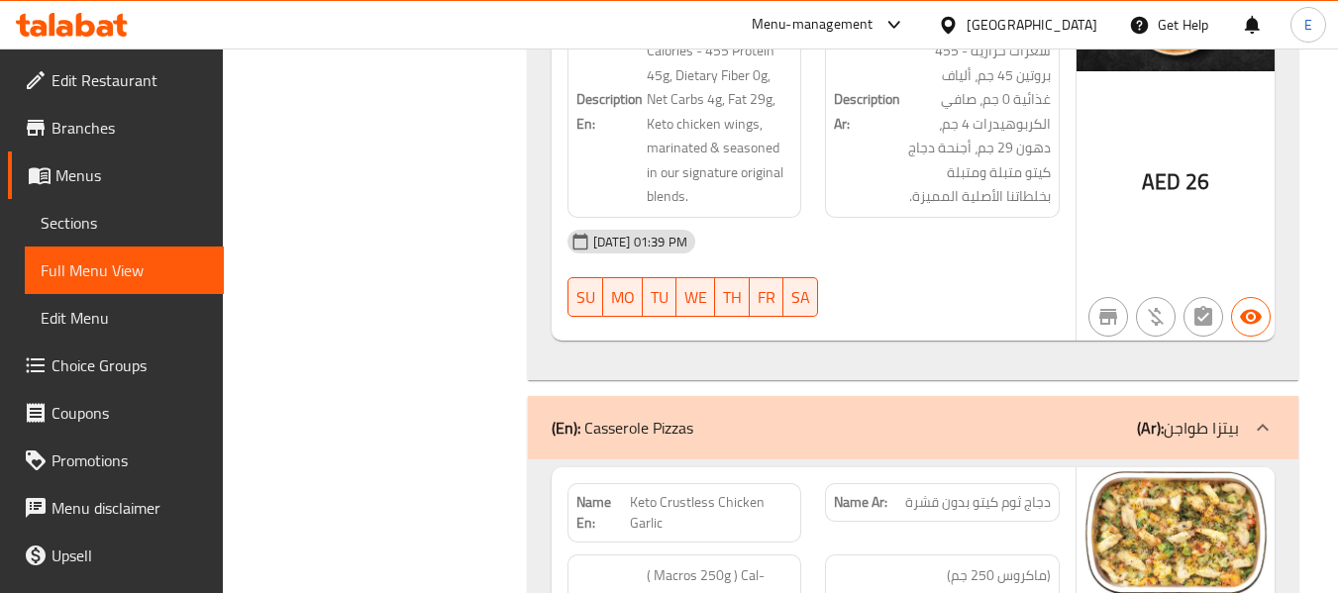
click at [668, 492] on span "Keto Crustless Chicken Garlic" at bounding box center [711, 513] width 162 height 42
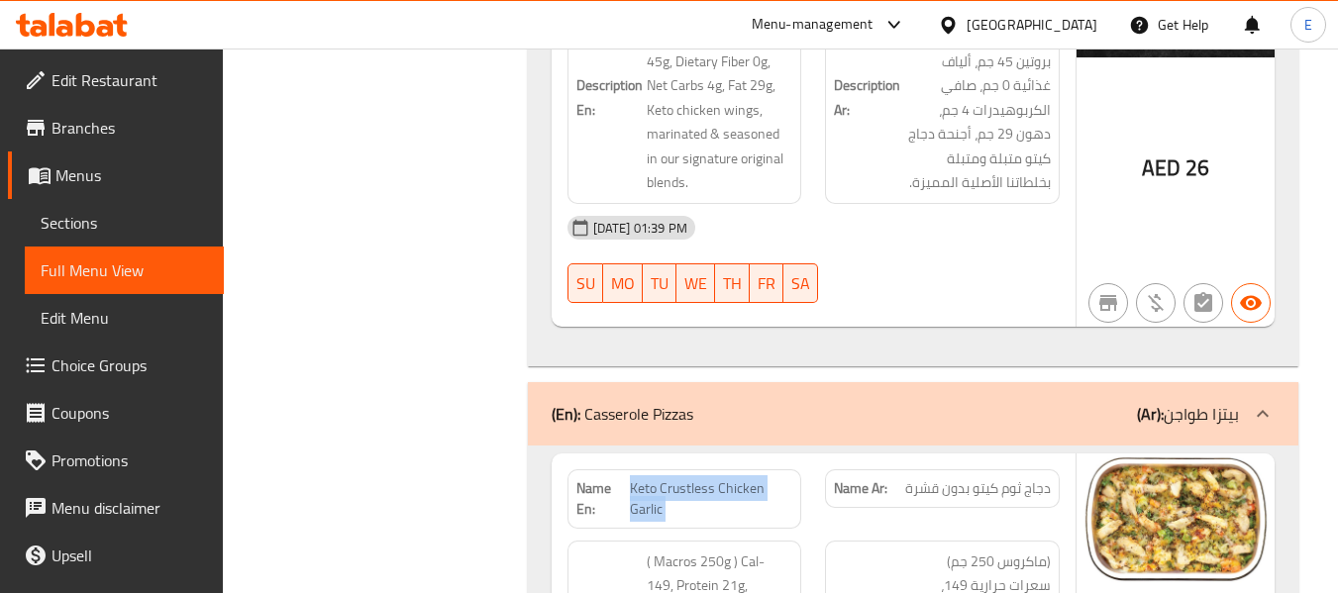
scroll to position [14384, 0]
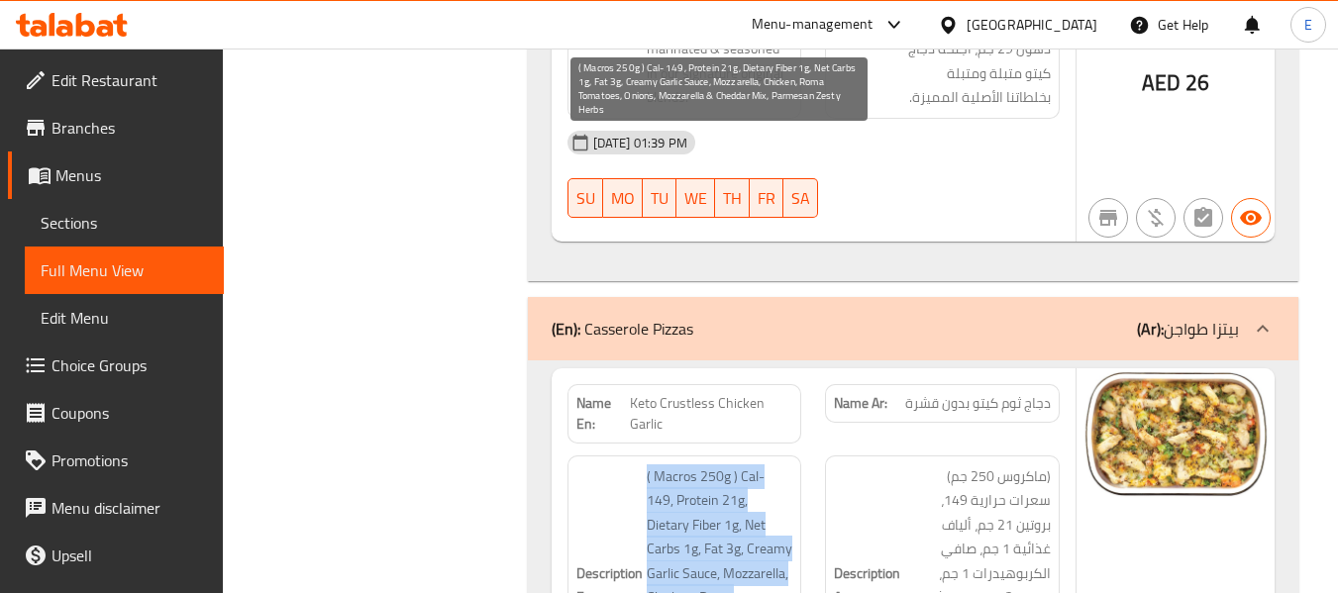
drag, startPoint x: 647, startPoint y: 144, endPoint x: 762, endPoint y: 368, distance: 252.5
click at [762, 464] on span "( Macros 250g ) Cal- 149, Protein 21g, Dietary Fiber 1g, Net Carbs 1g, Fat 3g, …" at bounding box center [720, 585] width 147 height 243
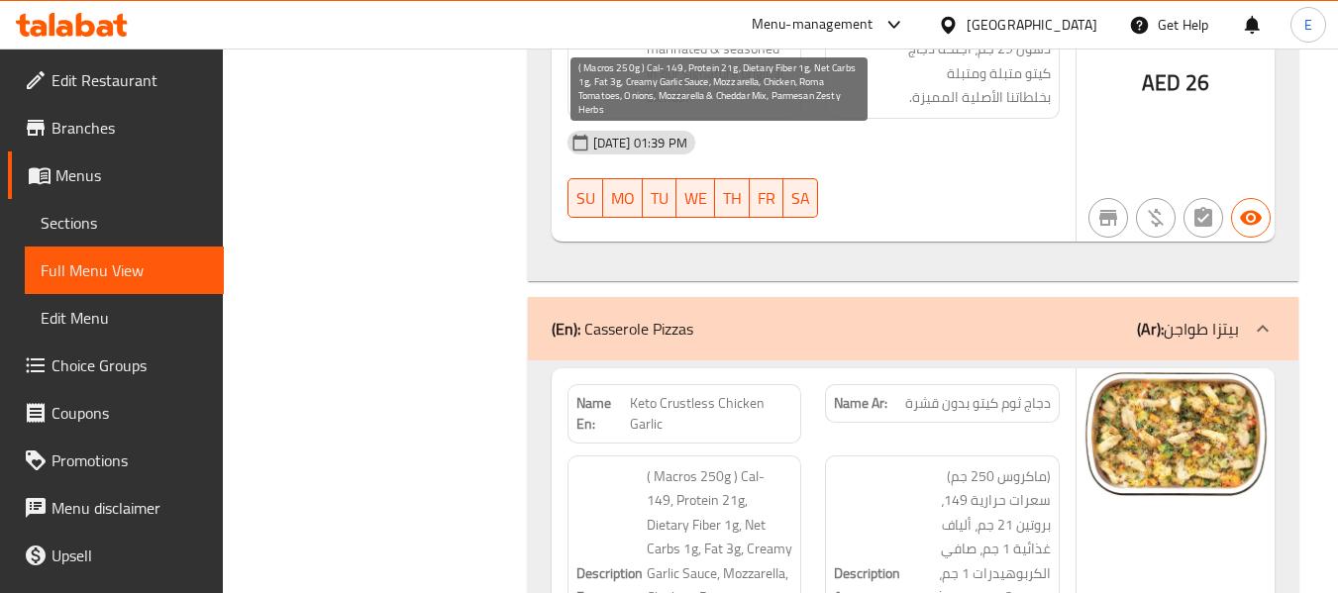
click at [762, 464] on span "( Macros 250g ) Cal- 149, Protein 21g, Dietary Fiber 1g, Net Carbs 1g, Fat 3g, …" at bounding box center [720, 585] width 147 height 243
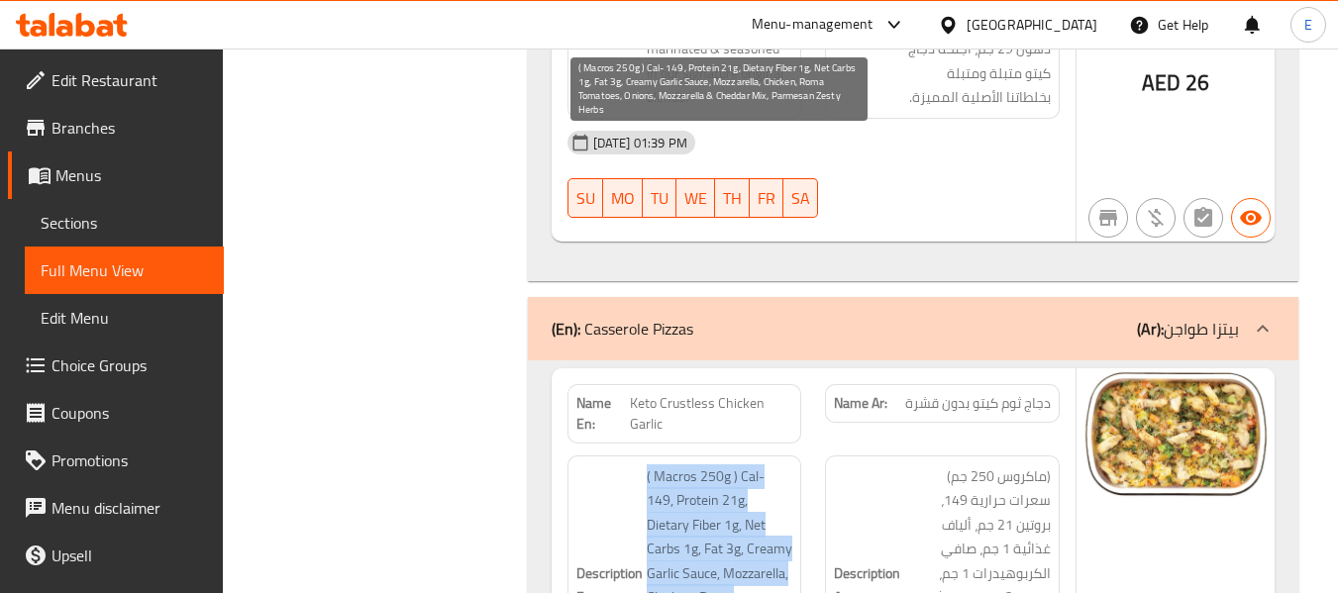
click at [762, 464] on span "( Macros 250g ) Cal- 149, Protein 21g, Dietary Fiber 1g, Net Carbs 1g, Fat 3g, …" at bounding box center [720, 585] width 147 height 243
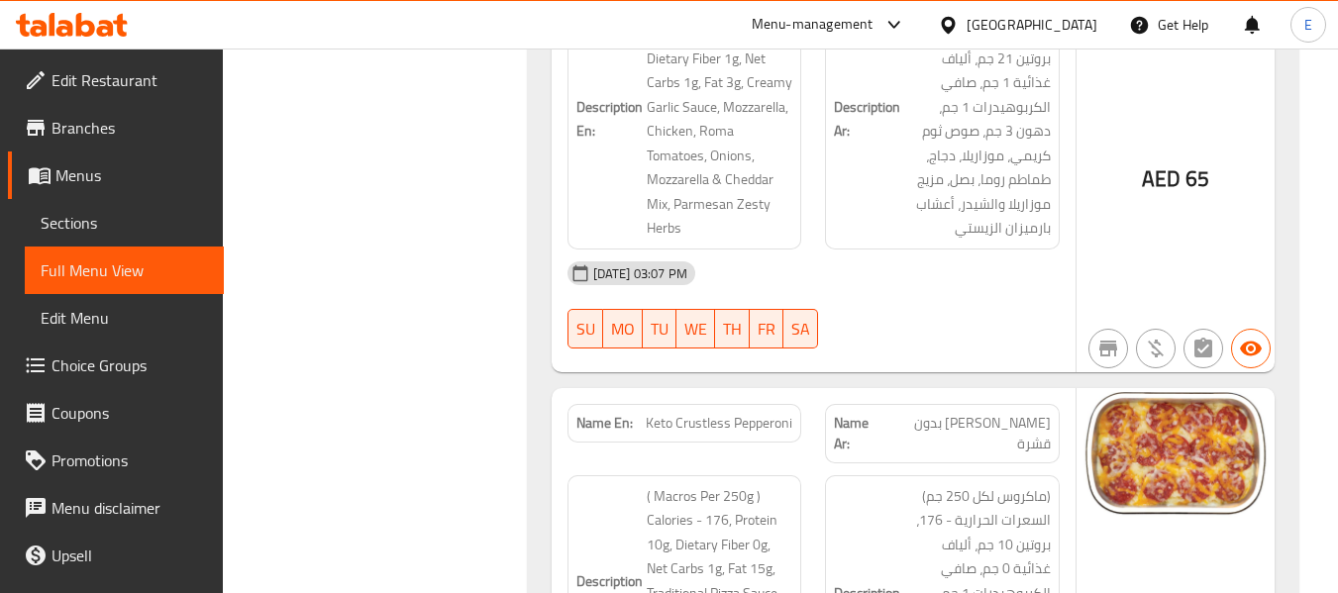
scroll to position [14879, 0]
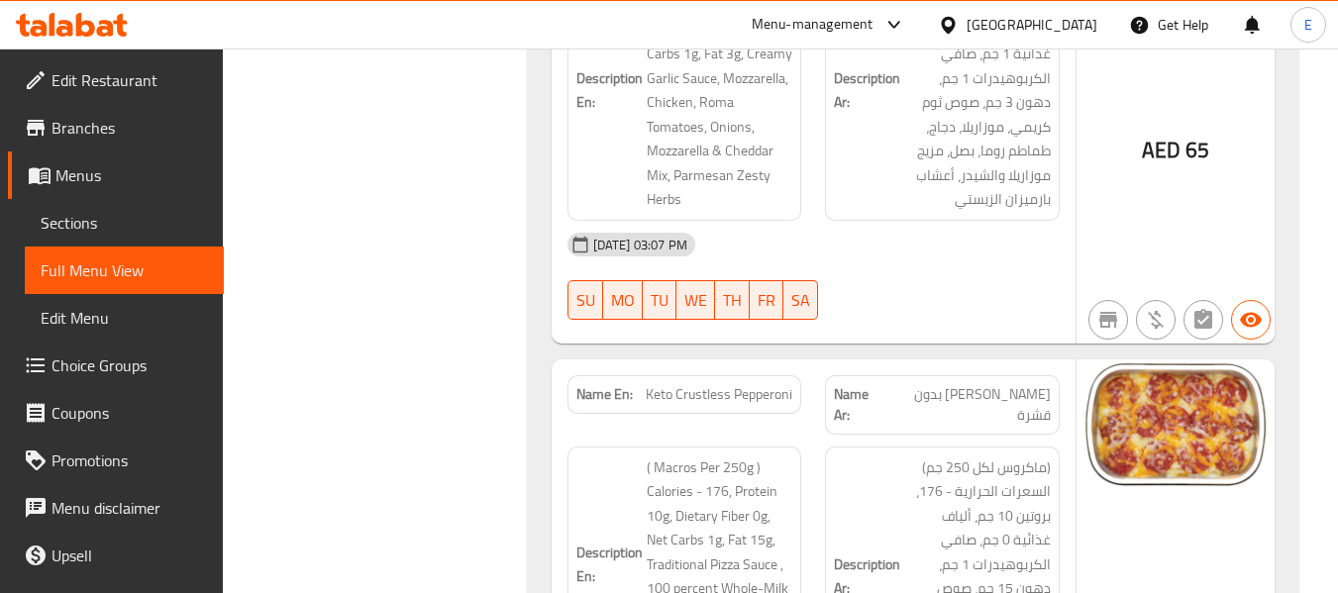
click at [973, 384] on span "بيبيروني كيتو بدون قشرة" at bounding box center [967, 405] width 165 height 42
click at [700, 384] on span "Keto Crustless Pepperoni" at bounding box center [719, 394] width 147 height 21
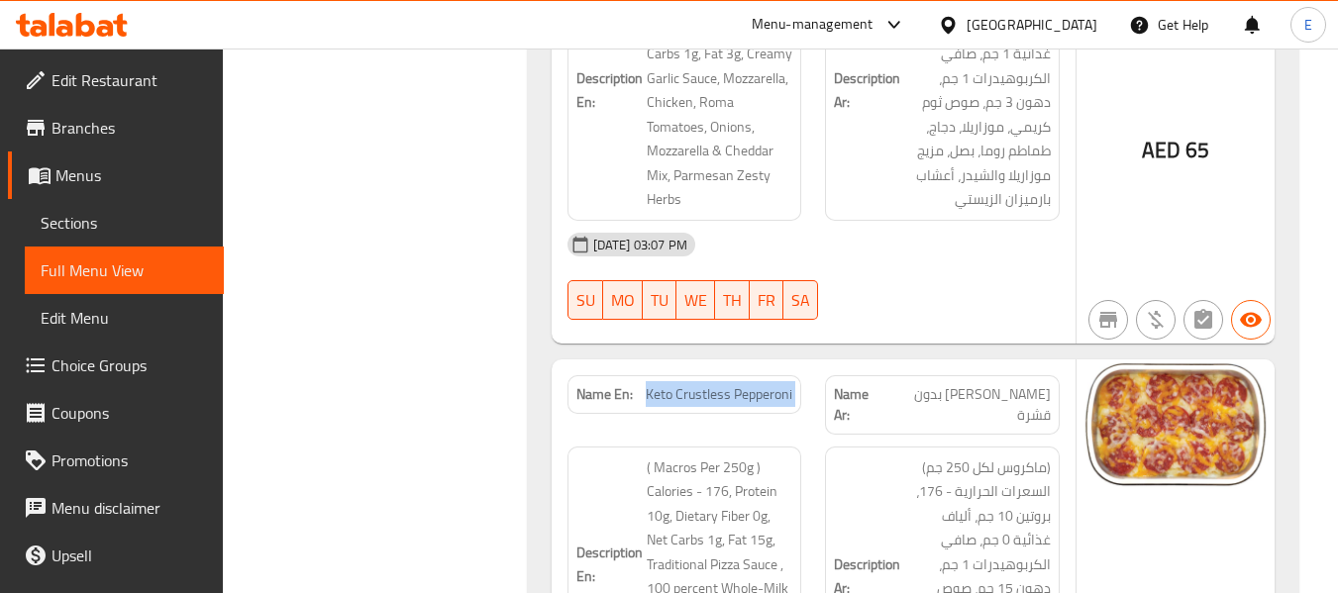
click at [700, 384] on span "Keto Crustless Pepperoni" at bounding box center [719, 394] width 147 height 21
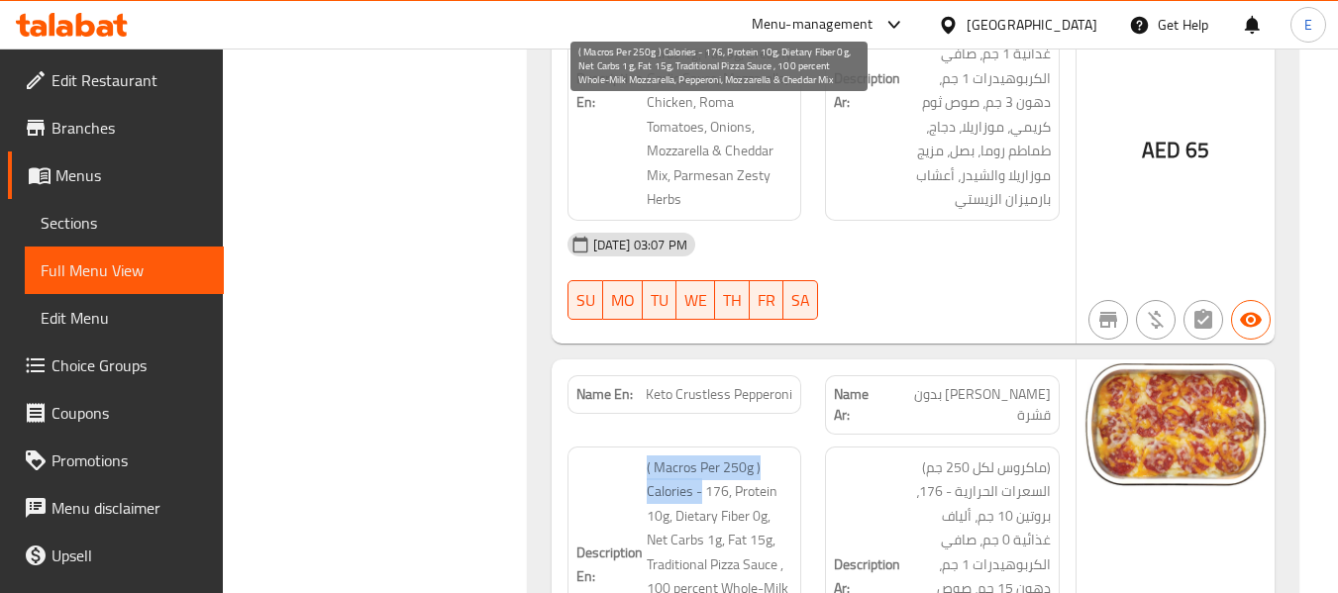
drag, startPoint x: 647, startPoint y: 119, endPoint x: 702, endPoint y: 140, distance: 59.2
click at [702, 456] on span "( Macros Per 250g ) Calories - 176, Protein 10g, Dietary Fiber 0g, Net Carbs 1g…" at bounding box center [720, 565] width 147 height 219
click at [768, 456] on span "( Macros Per 250g ) Calories - 176, Protein 10g, Dietary Fiber 0g, Net Carbs 1g…" at bounding box center [720, 565] width 147 height 219
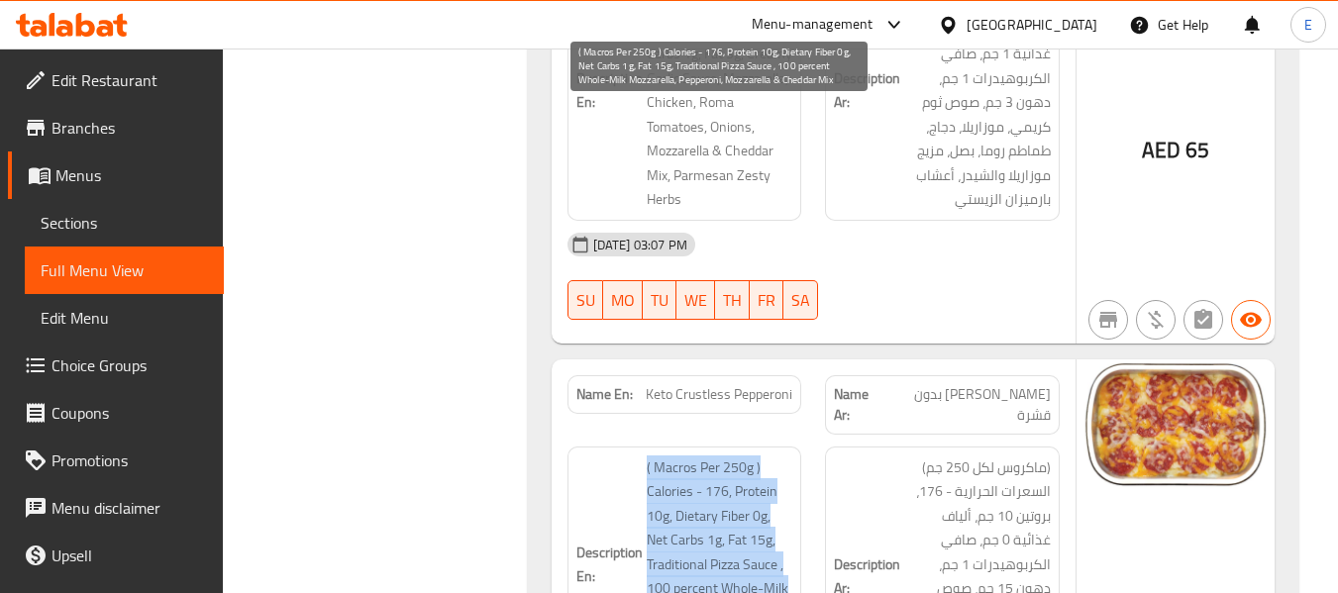
drag, startPoint x: 640, startPoint y: 115, endPoint x: 768, endPoint y: 318, distance: 239.9
click at [768, 456] on h6 "Description En: ( Macros Per 250g ) Calories - 176, Protein 10g, Dietary Fiber …" at bounding box center [684, 565] width 217 height 219
click at [768, 456] on span "( Macros Per 250g ) Calories - 176, Protein 10g, Dietary Fiber 0g, Net Carbs 1g…" at bounding box center [720, 565] width 147 height 219
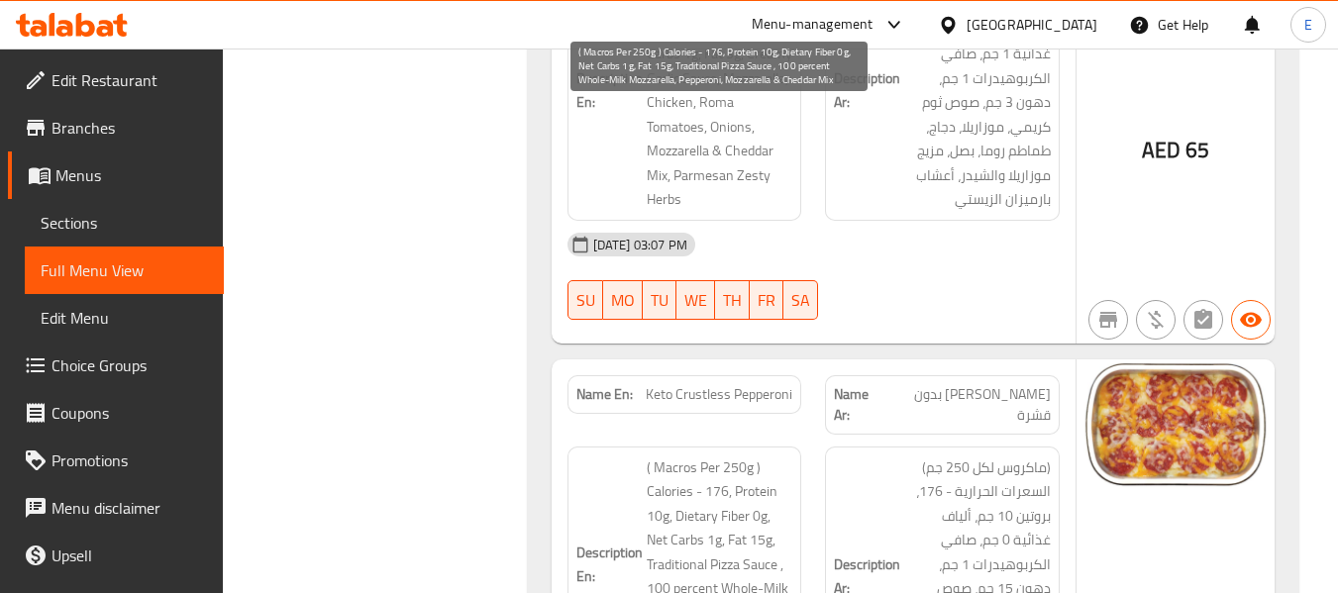
click at [768, 456] on span "( Macros Per 250g ) Calories - 176, Protein 10g, Dietary Fiber 0g, Net Carbs 1g…" at bounding box center [720, 565] width 147 height 219
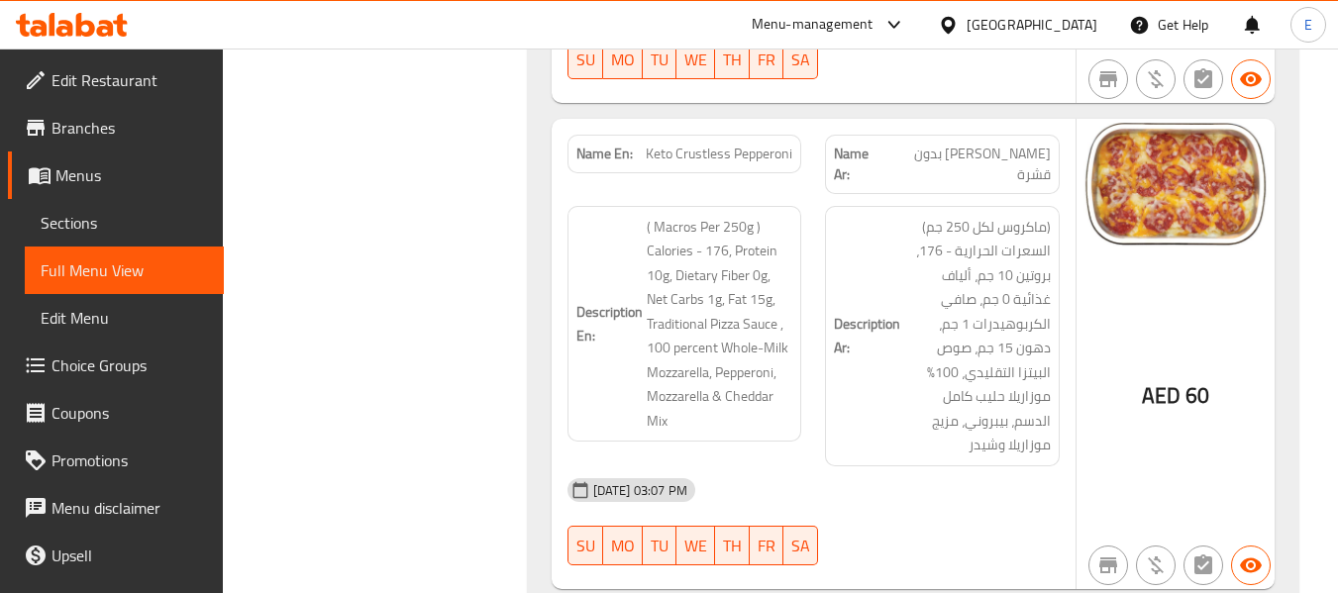
scroll to position [15275, 0]
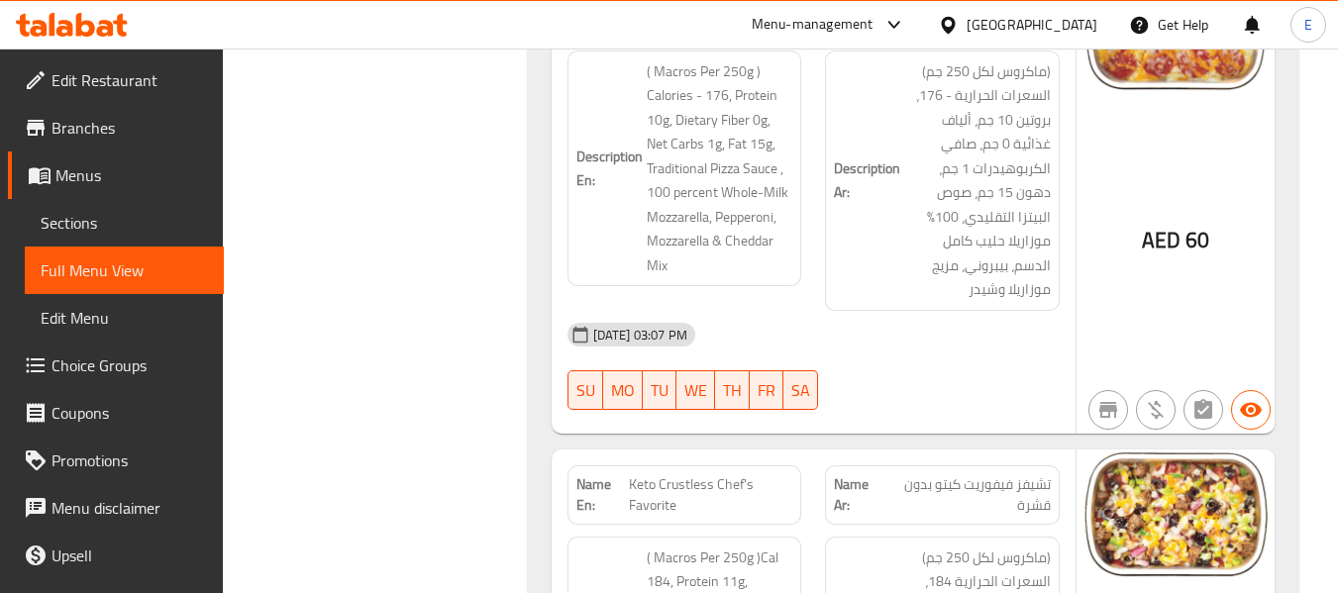
click at [1007, 474] on span "تشيفز فيفوريت كيتو بدون قشرة" at bounding box center [966, 495] width 167 height 42
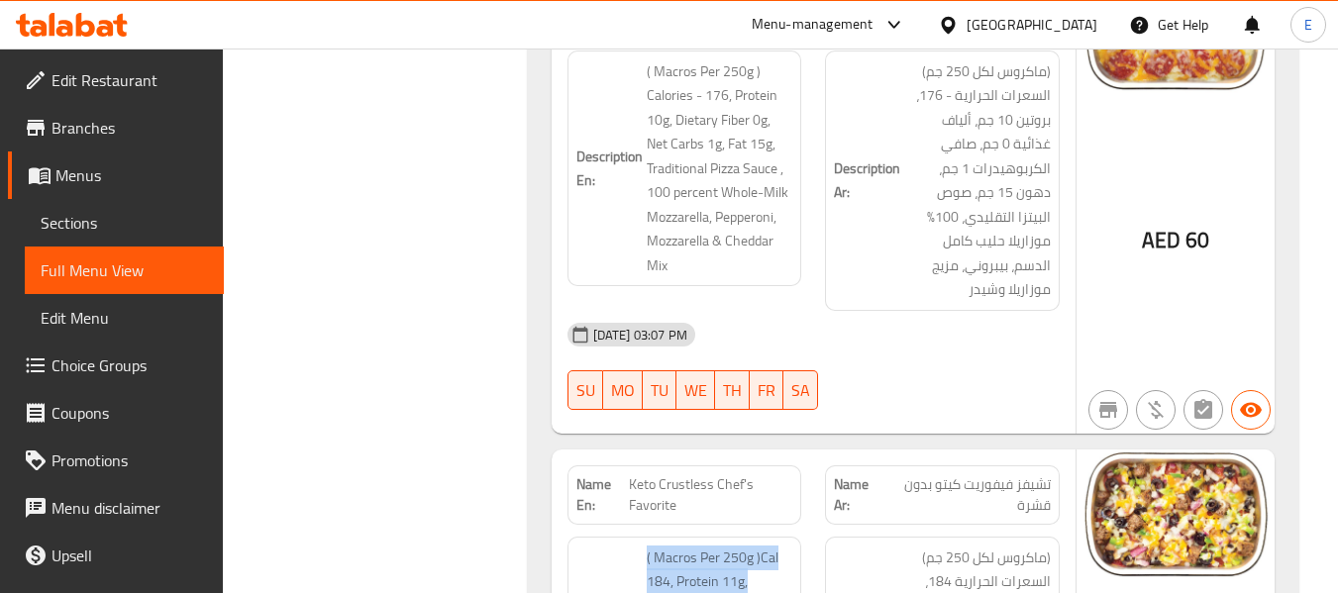
click at [678, 474] on span "Keto Crustless Chef's Favorite" at bounding box center [710, 495] width 163 height 42
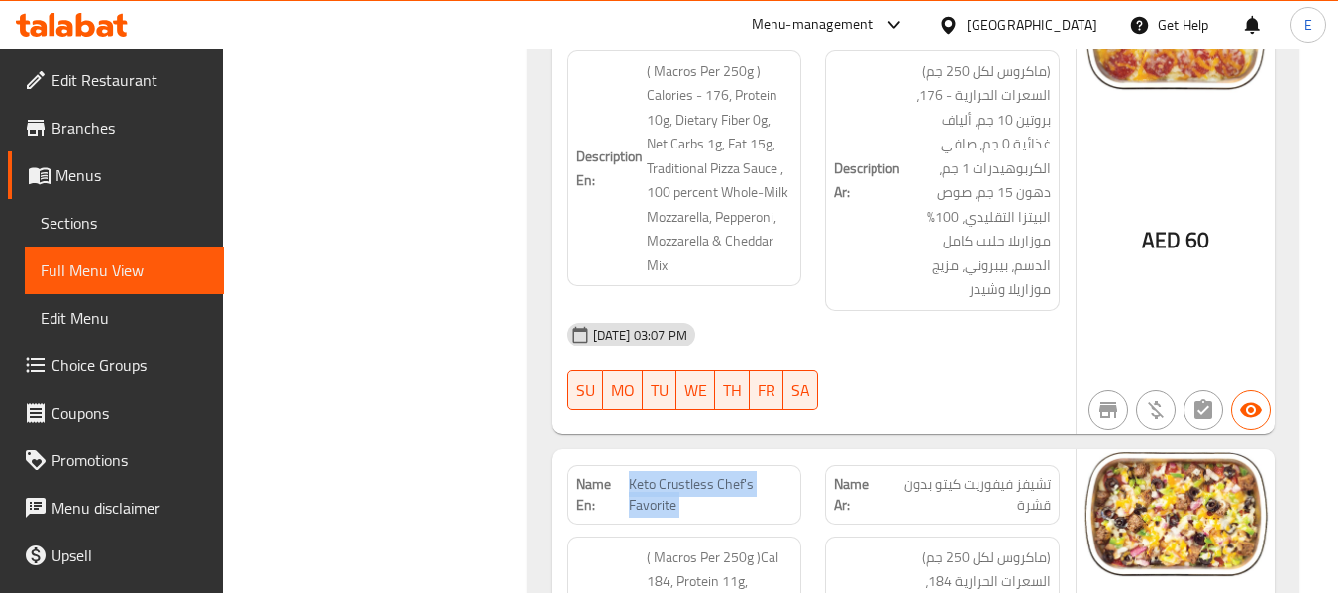
click at [678, 474] on span "Keto Crustless Chef's Favorite" at bounding box center [710, 495] width 163 height 42
click at [692, 474] on span "Keto Crustless Chef's Favorite" at bounding box center [710, 495] width 163 height 42
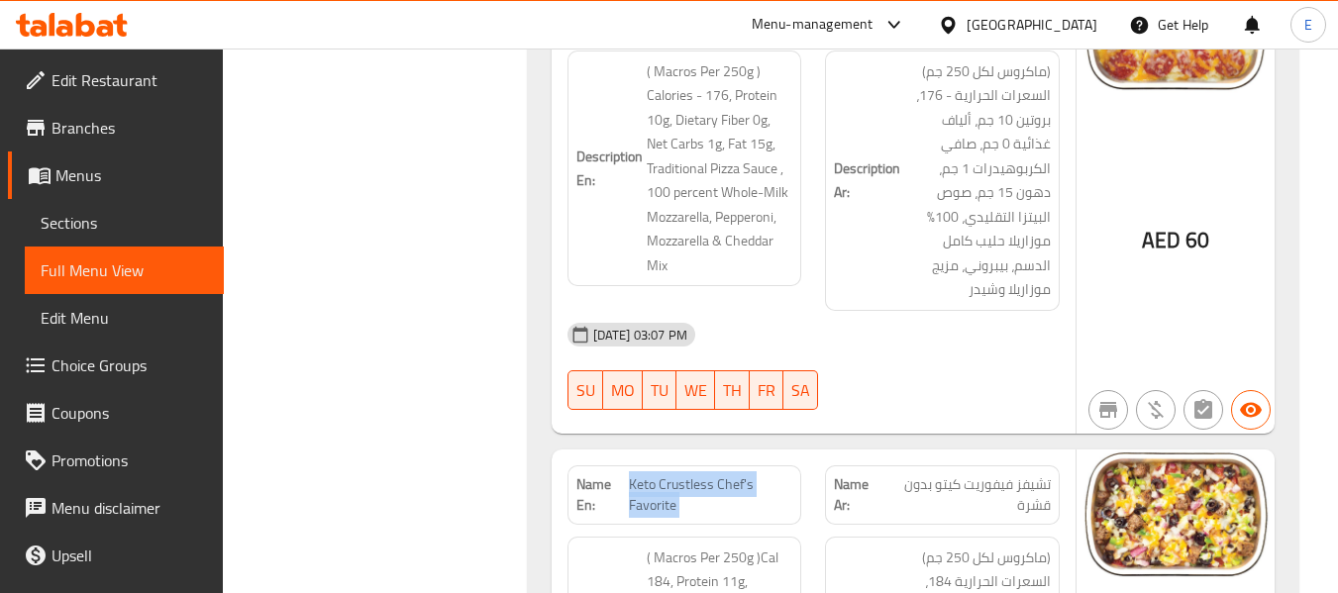
click at [692, 474] on span "Keto Crustless Chef's Favorite" at bounding box center [710, 495] width 163 height 42
click at [693, 474] on span "Keto Crustless Chef's Favorite" at bounding box center [710, 495] width 163 height 42
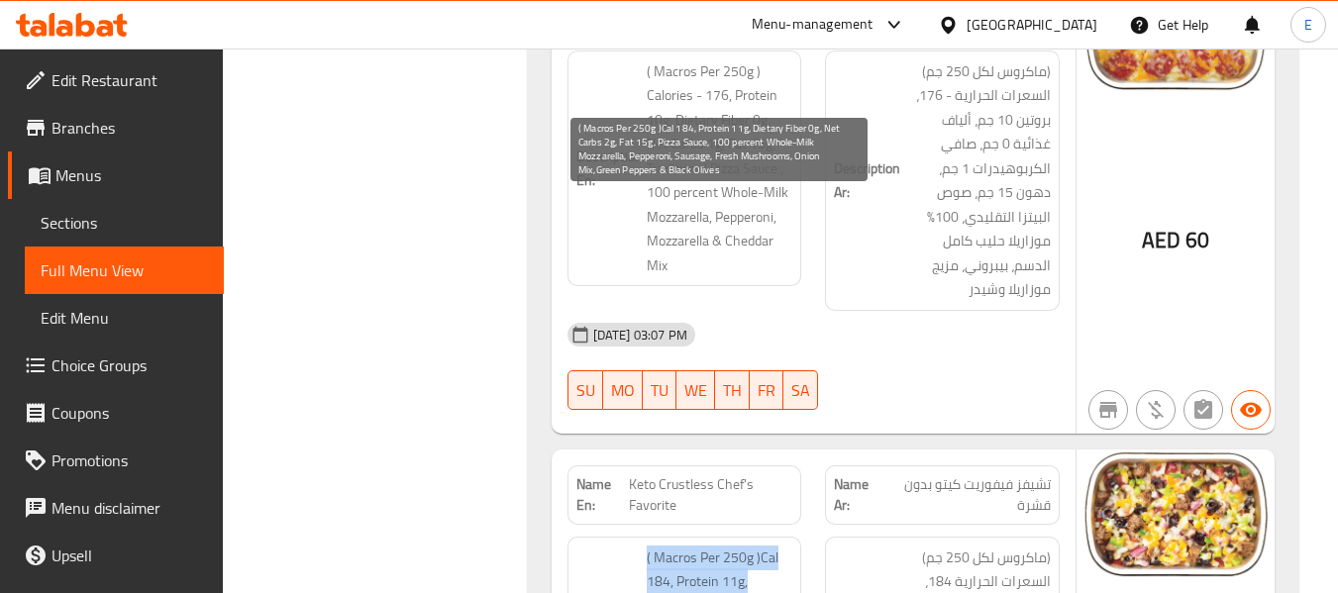
drag, startPoint x: 631, startPoint y: 207, endPoint x: 773, endPoint y: 419, distance: 255.5
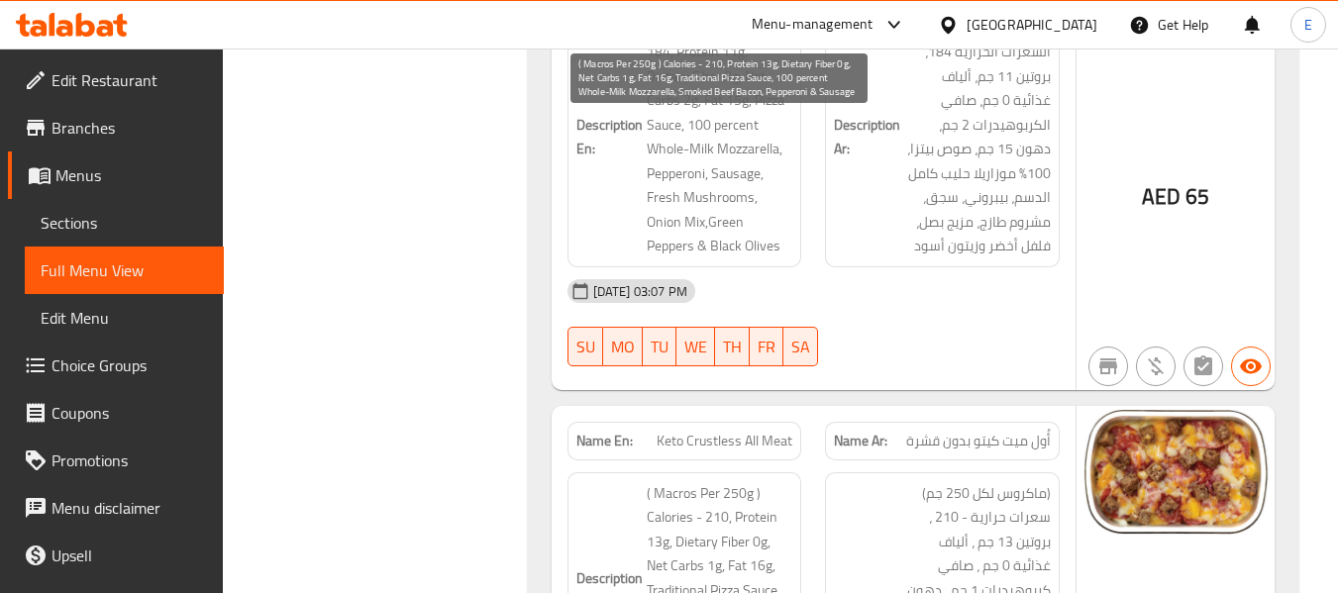
scroll to position [15771, 0]
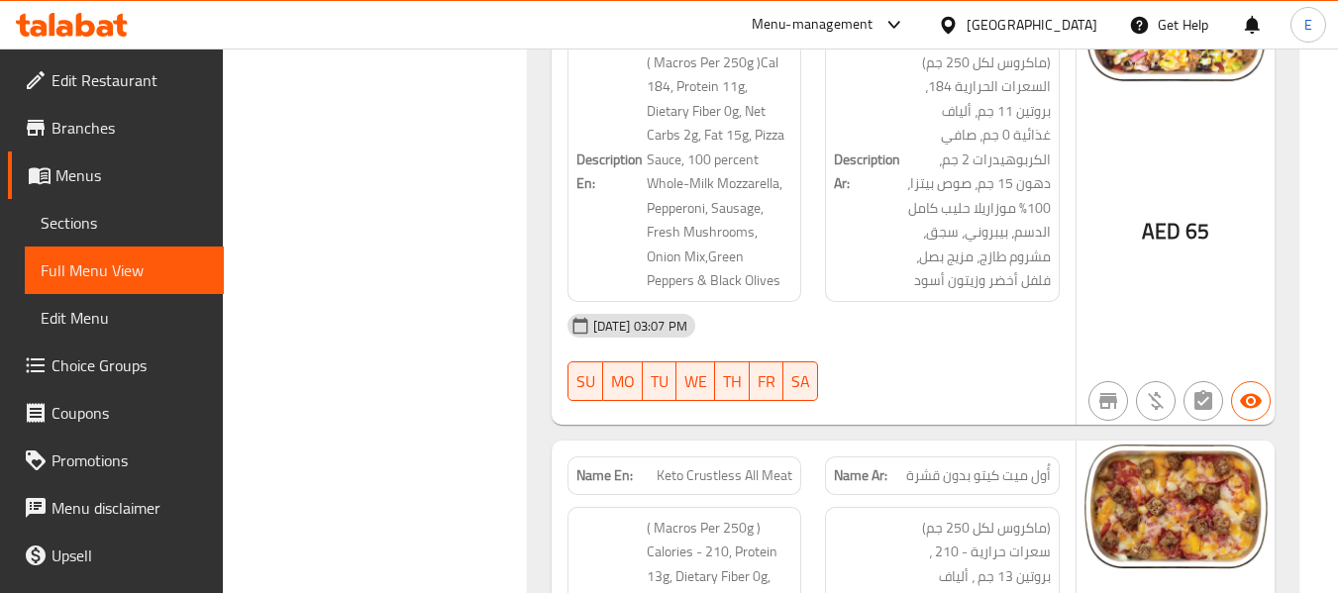
click at [710, 465] on span "Keto Crustless All Meat" at bounding box center [725, 475] width 136 height 21
click at [712, 465] on span "Keto Crustless All Meat" at bounding box center [725, 475] width 136 height 21
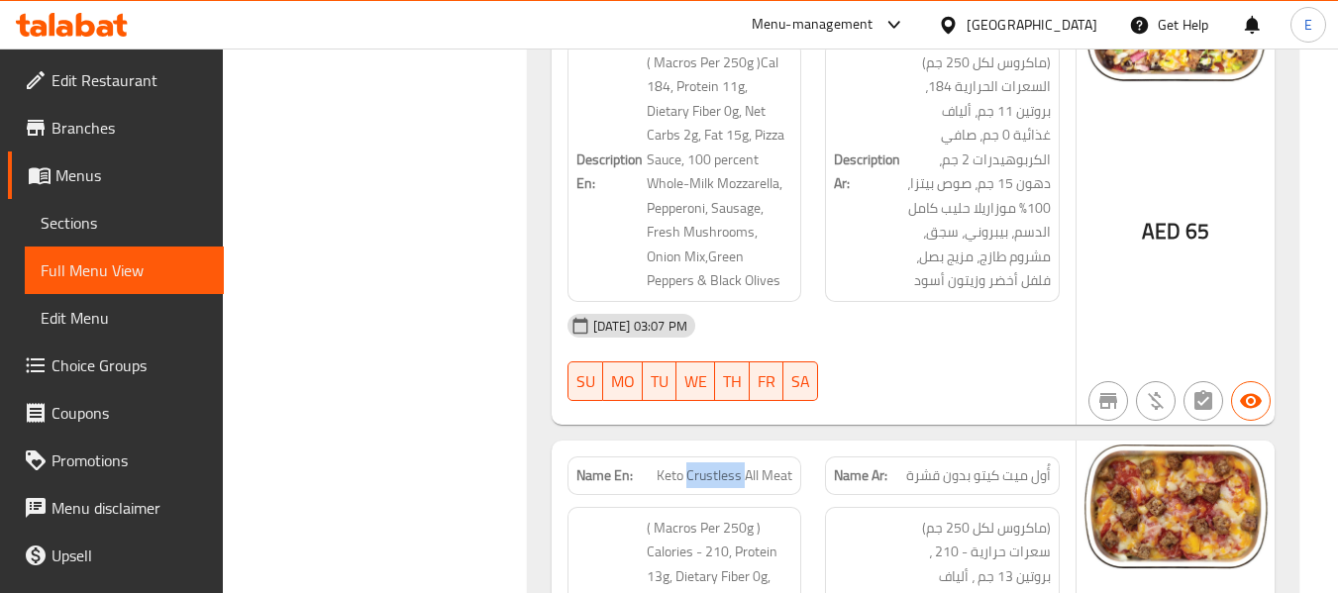
click at [712, 465] on span "Keto Crustless All Meat" at bounding box center [725, 475] width 136 height 21
click at [991, 465] on span "أُول ميت كيتو بدون قشرة" at bounding box center [978, 475] width 145 height 21
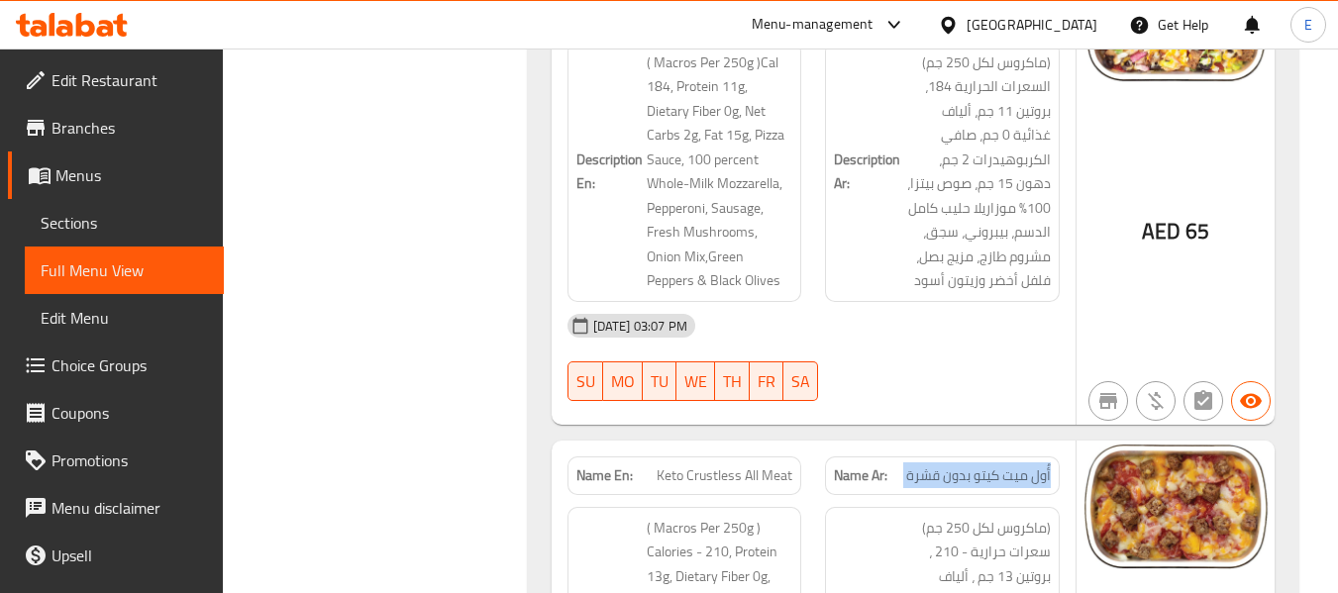
click at [991, 465] on span "أُول ميت كيتو بدون قشرة" at bounding box center [978, 475] width 145 height 21
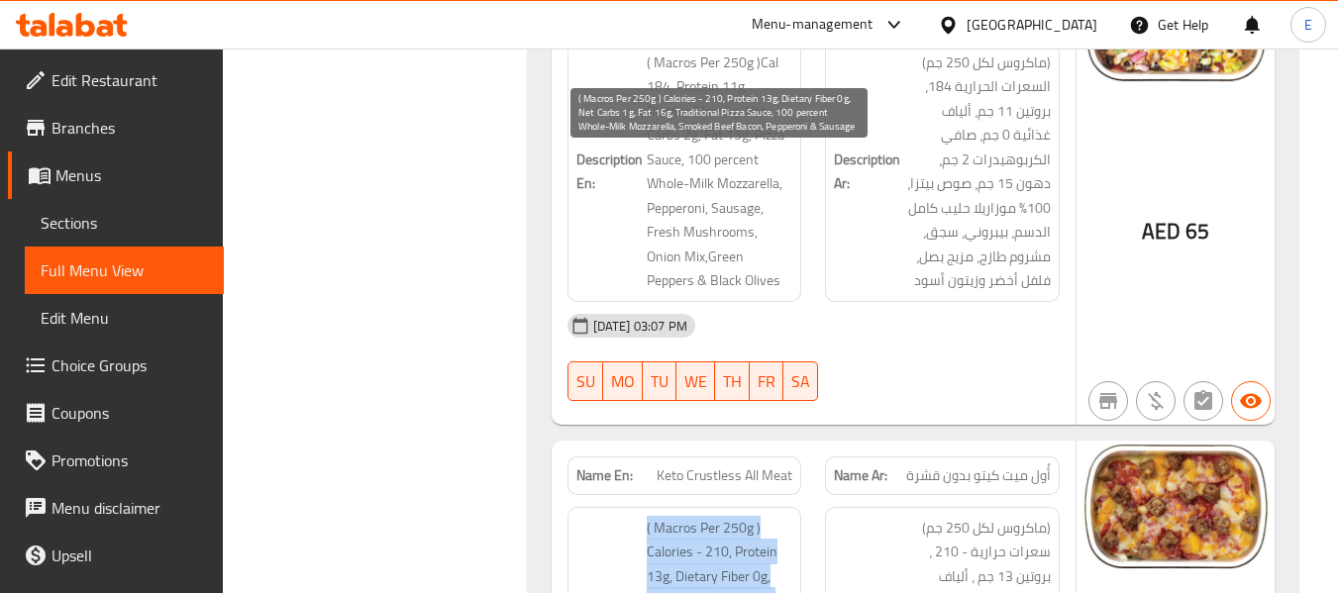
drag, startPoint x: 641, startPoint y: 179, endPoint x: 803, endPoint y: 337, distance: 226.2
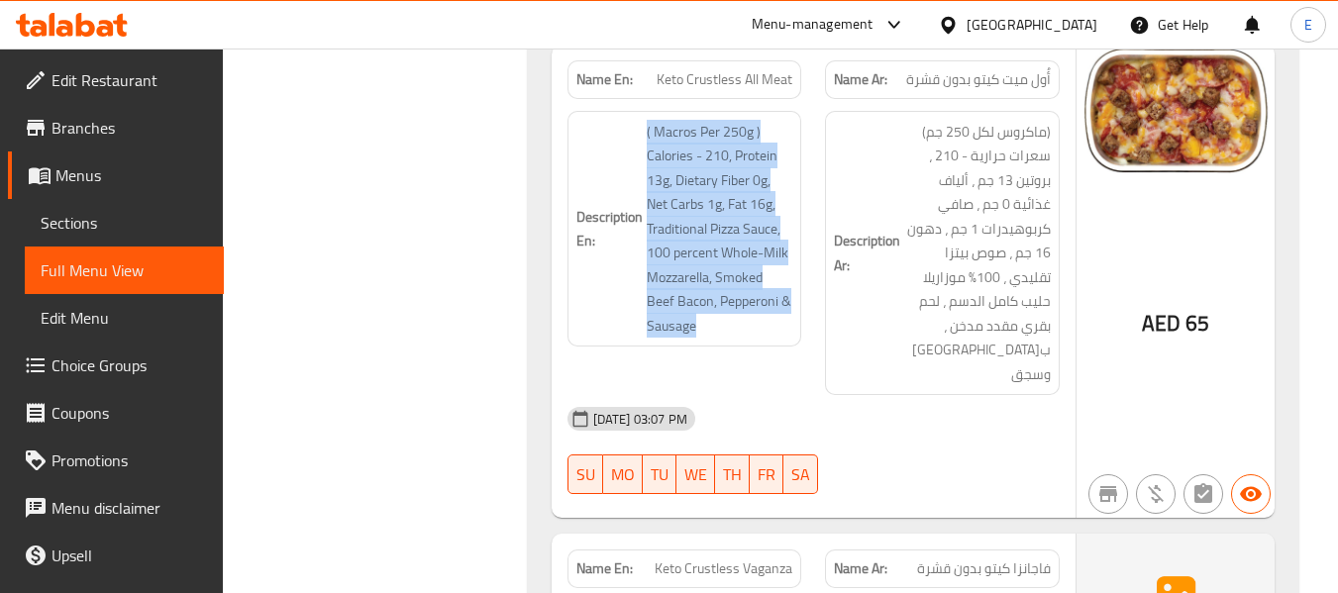
scroll to position [16266, 0]
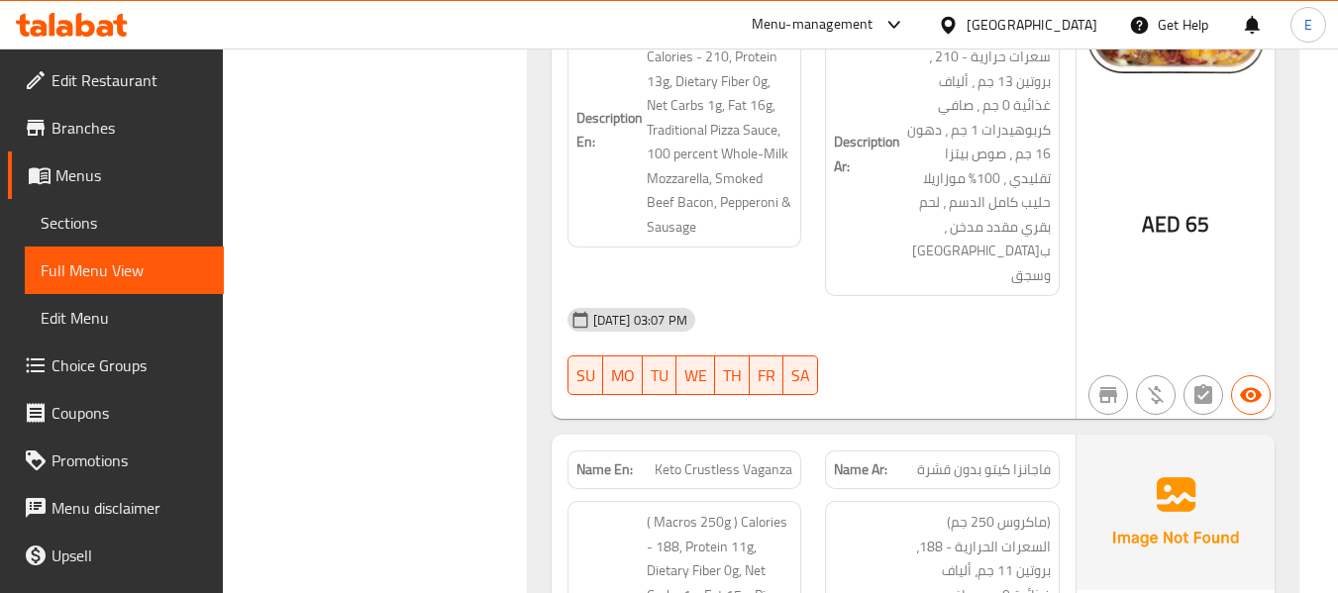
click at [994, 460] on span "فاجانزا كيتو بدون قشرة" at bounding box center [984, 470] width 134 height 21
click at [733, 460] on span "Keto Crustless Vaganza" at bounding box center [724, 470] width 138 height 21
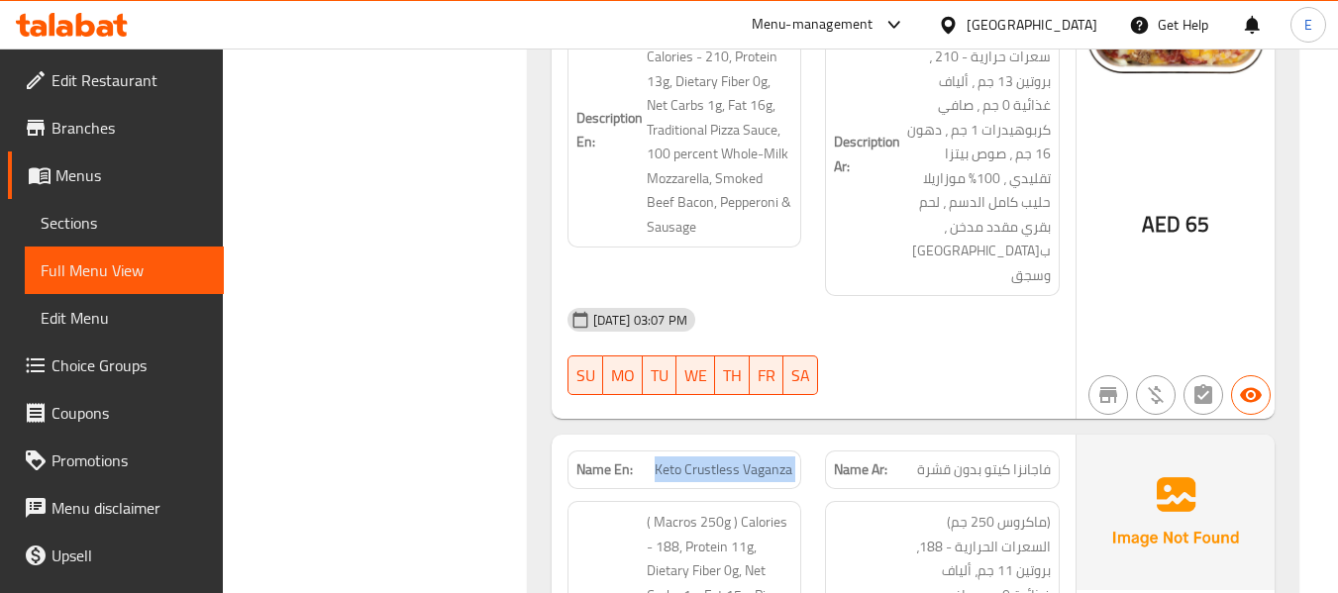
click at [733, 460] on span "Keto Crustless Vaganza" at bounding box center [724, 470] width 138 height 21
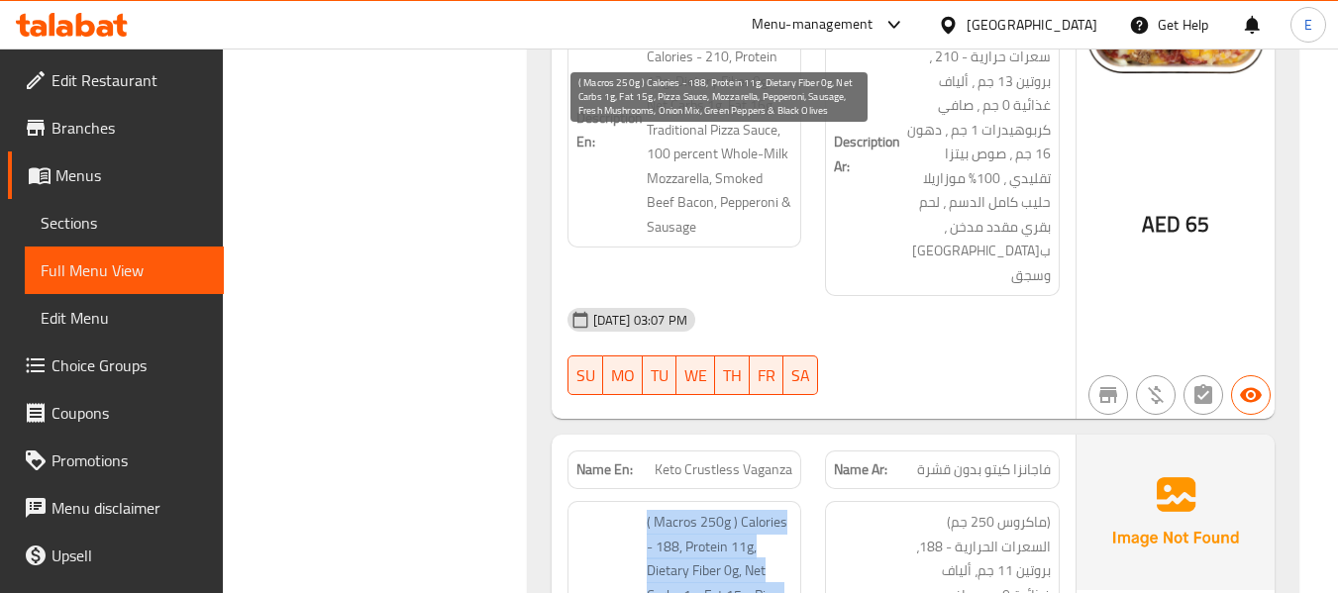
drag, startPoint x: 643, startPoint y: 152, endPoint x: 770, endPoint y: 343, distance: 229.4
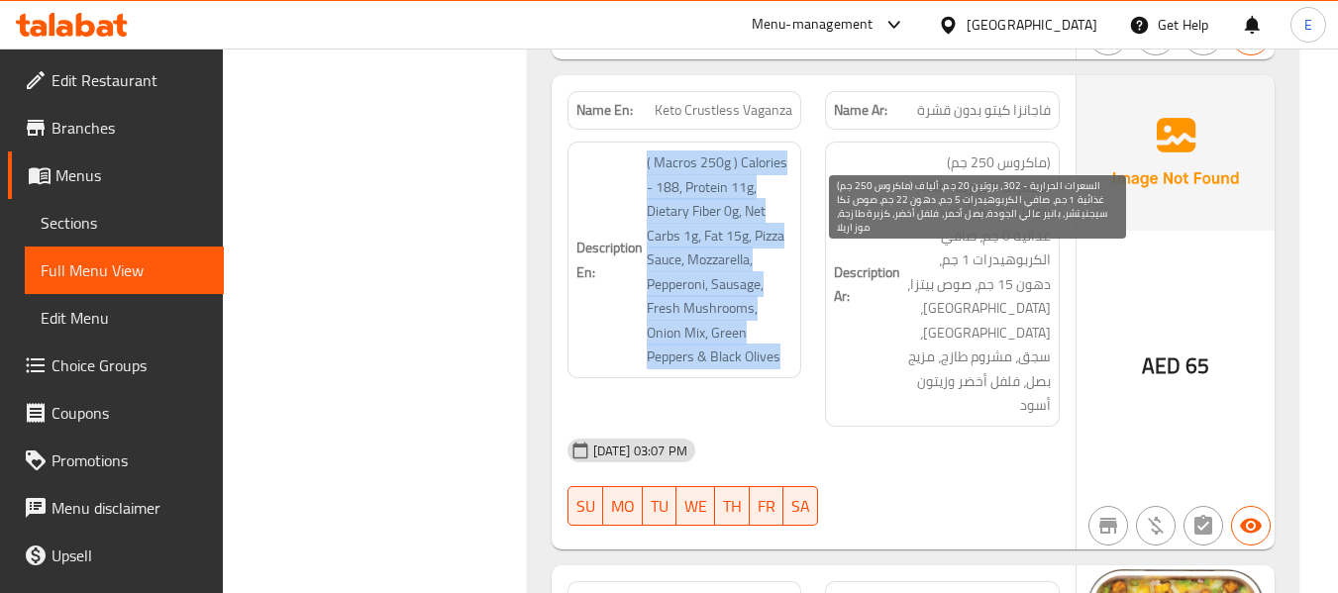
scroll to position [16662, 0]
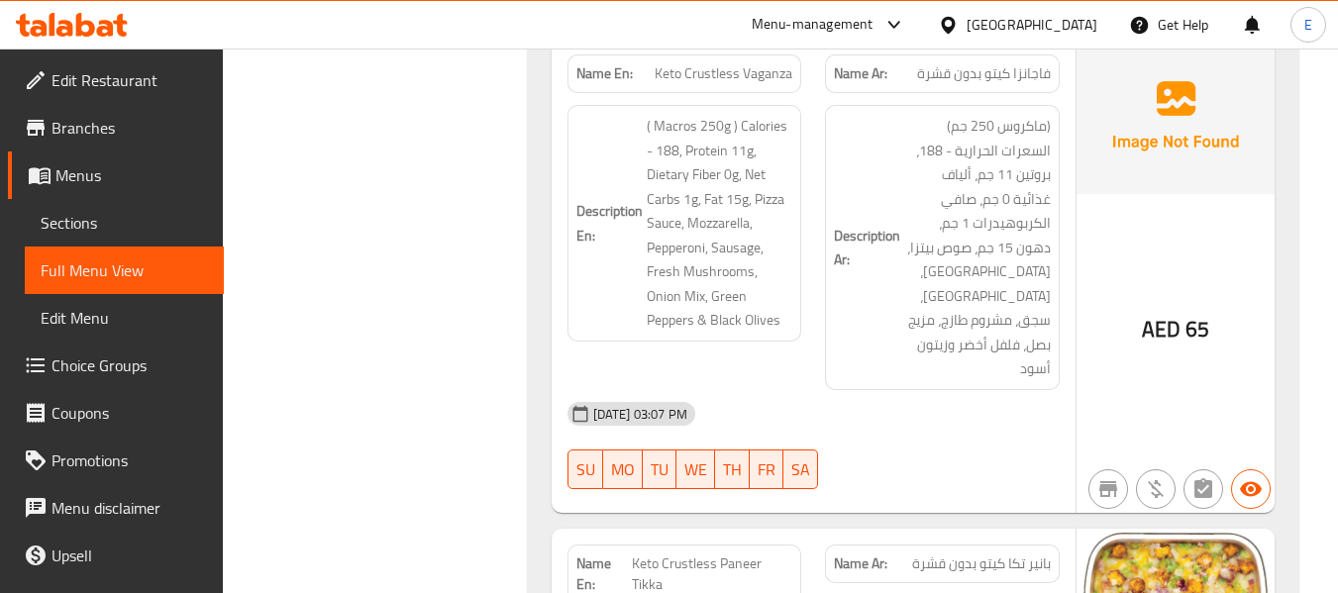
click at [1048, 533] on div "Name Ar: بانير تكا كيتو بدون قشرة" at bounding box center [942, 574] width 258 height 83
click at [740, 554] on span "Keto Crustless Paneer Tikka" at bounding box center [712, 575] width 161 height 42
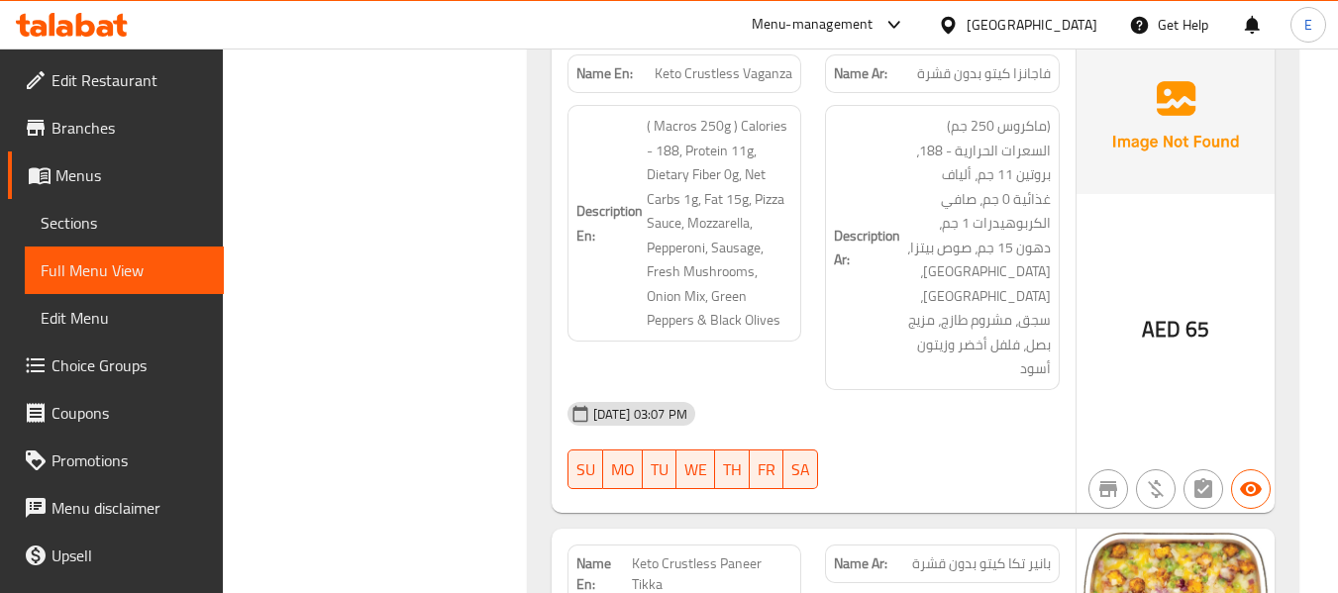
click at [740, 554] on span "Keto Crustless Paneer Tikka" at bounding box center [712, 575] width 161 height 42
click at [739, 554] on span "Keto Crustless Paneer Tikka" at bounding box center [712, 575] width 161 height 42
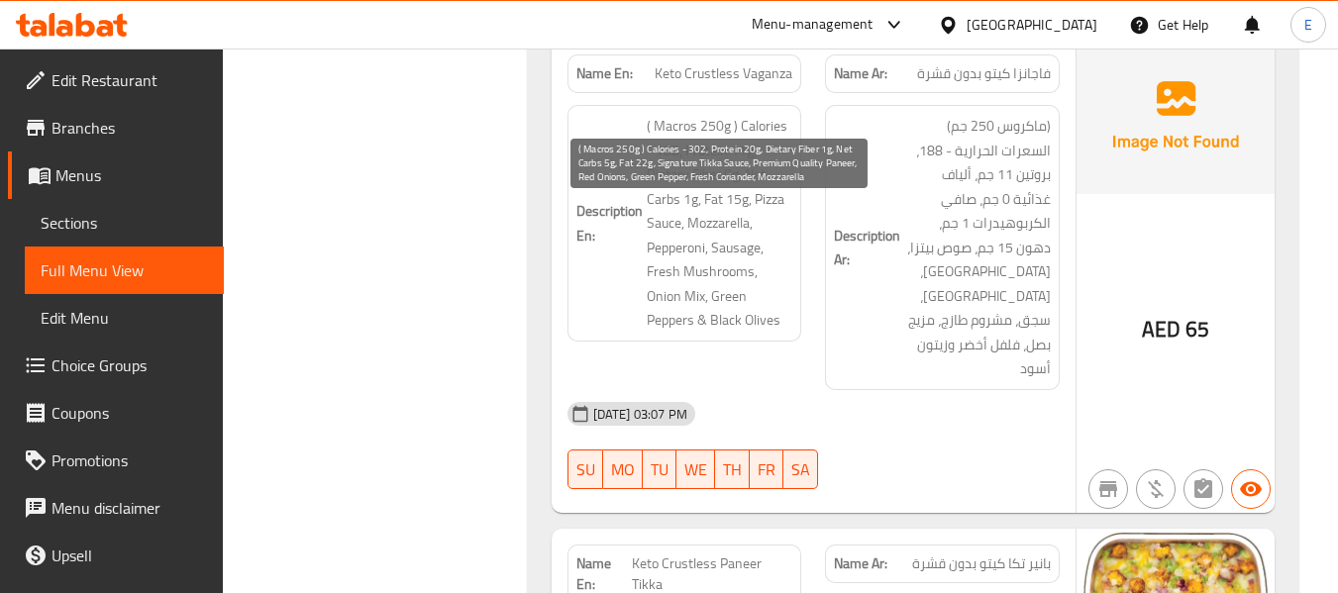
drag, startPoint x: 644, startPoint y: 215, endPoint x: 782, endPoint y: 401, distance: 232.1
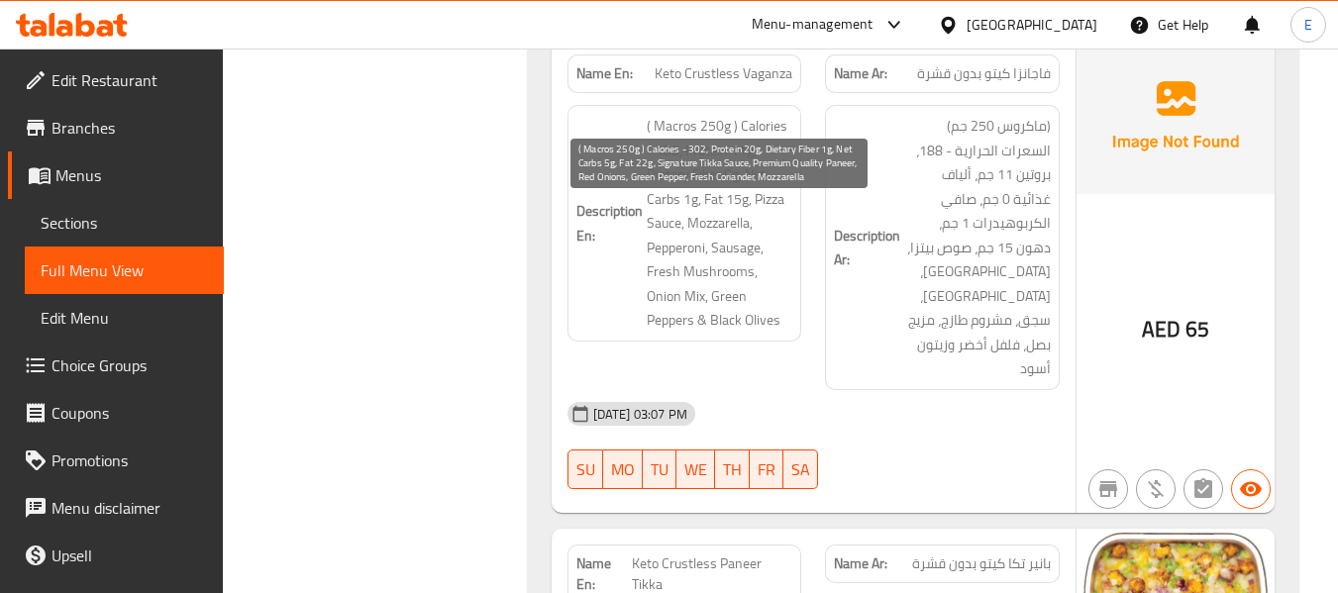
drag, startPoint x: 643, startPoint y: 212, endPoint x: 788, endPoint y: 397, distance: 235.6
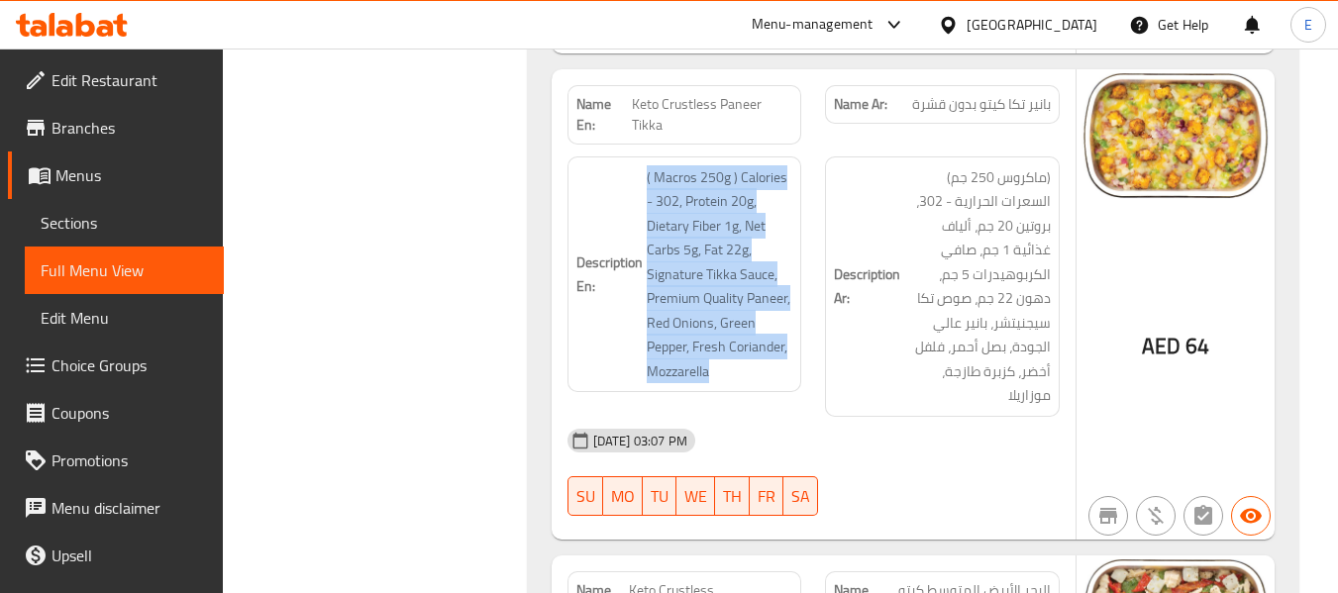
scroll to position [17157, 0]
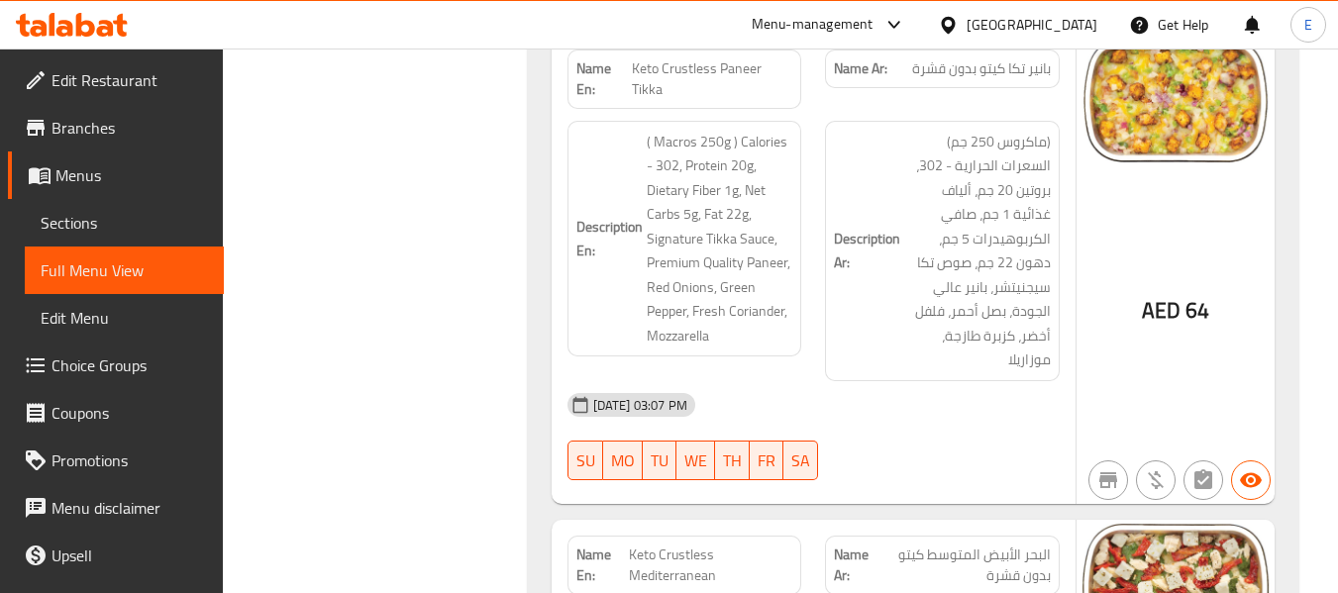
click at [977, 545] on span "البحر الأبيض المتوسط كيتو بدون قشرة" at bounding box center [963, 566] width 174 height 42
click at [726, 545] on span "Keto Crustless Mediterranean" at bounding box center [710, 566] width 163 height 42
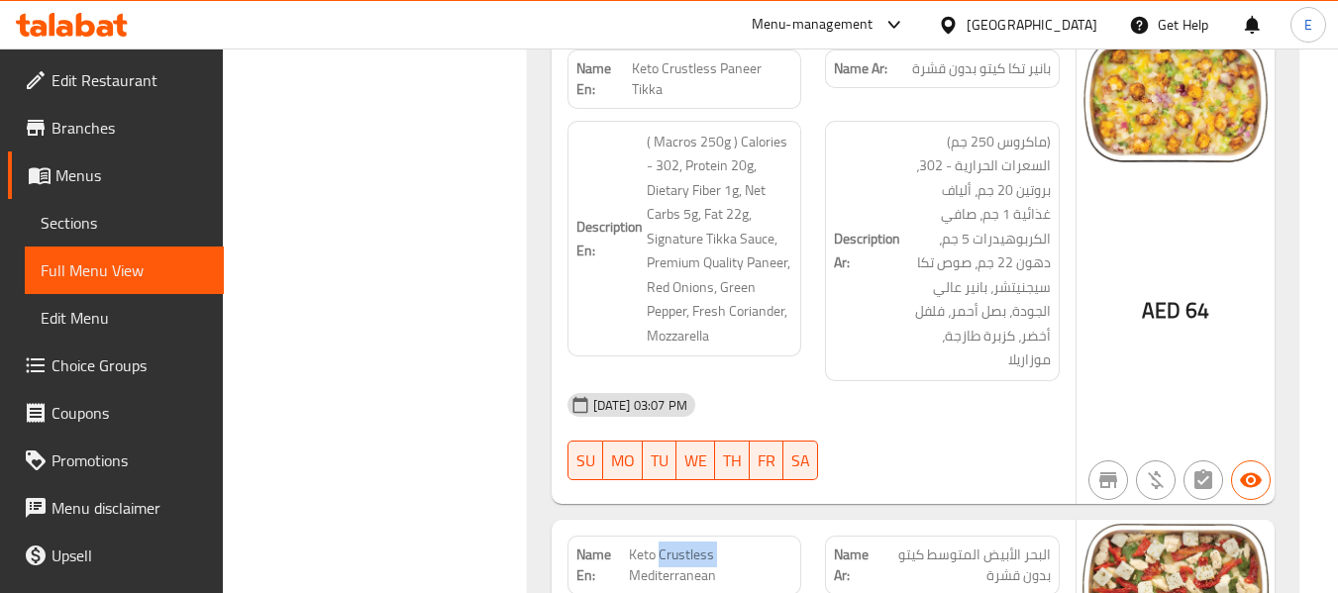
click at [726, 545] on span "Keto Crustless Mediterranean" at bounding box center [710, 566] width 163 height 42
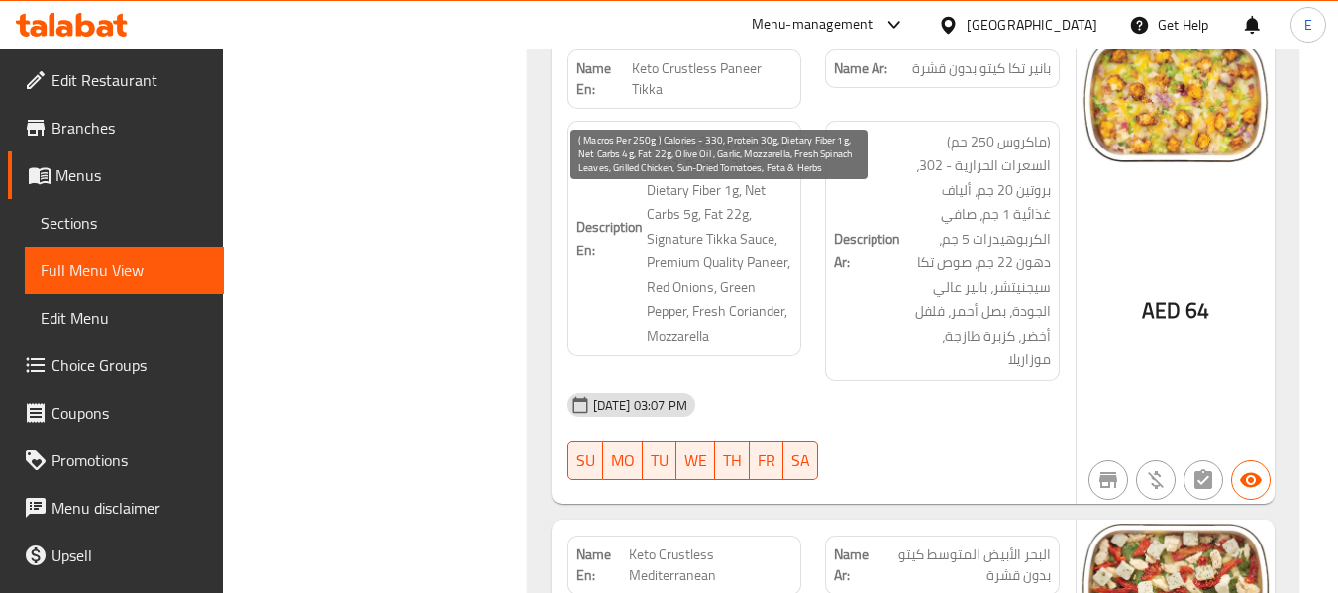
drag, startPoint x: 668, startPoint y: 208, endPoint x: 790, endPoint y: 394, distance: 223.0
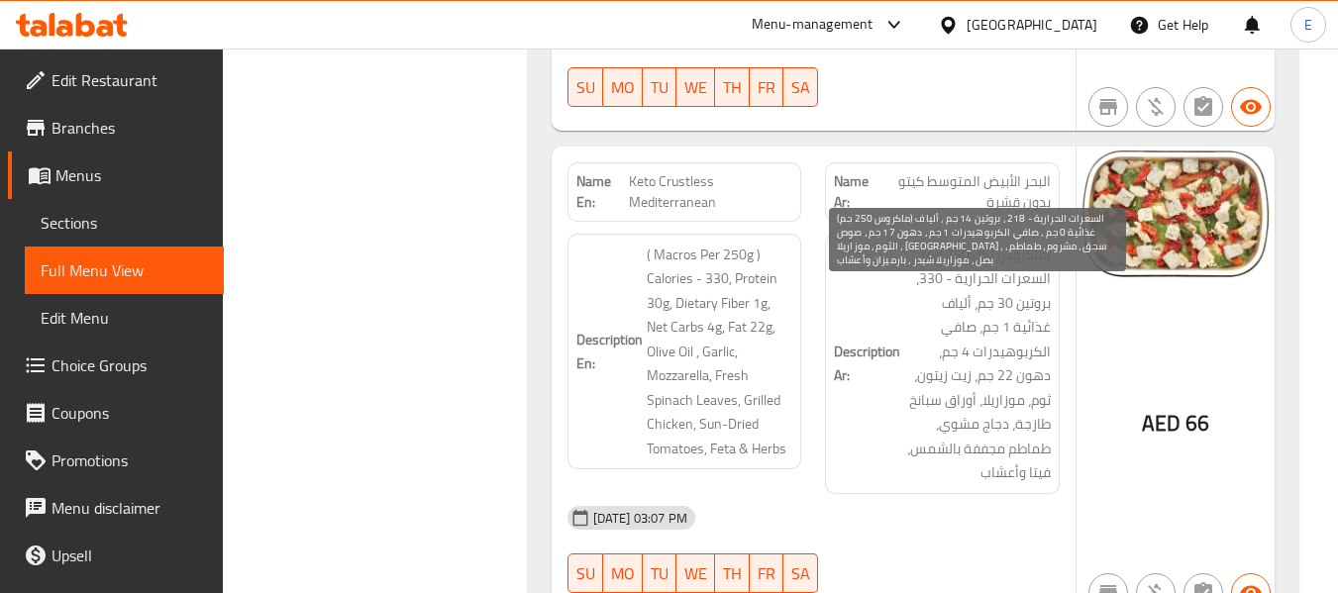
scroll to position [17652, 0]
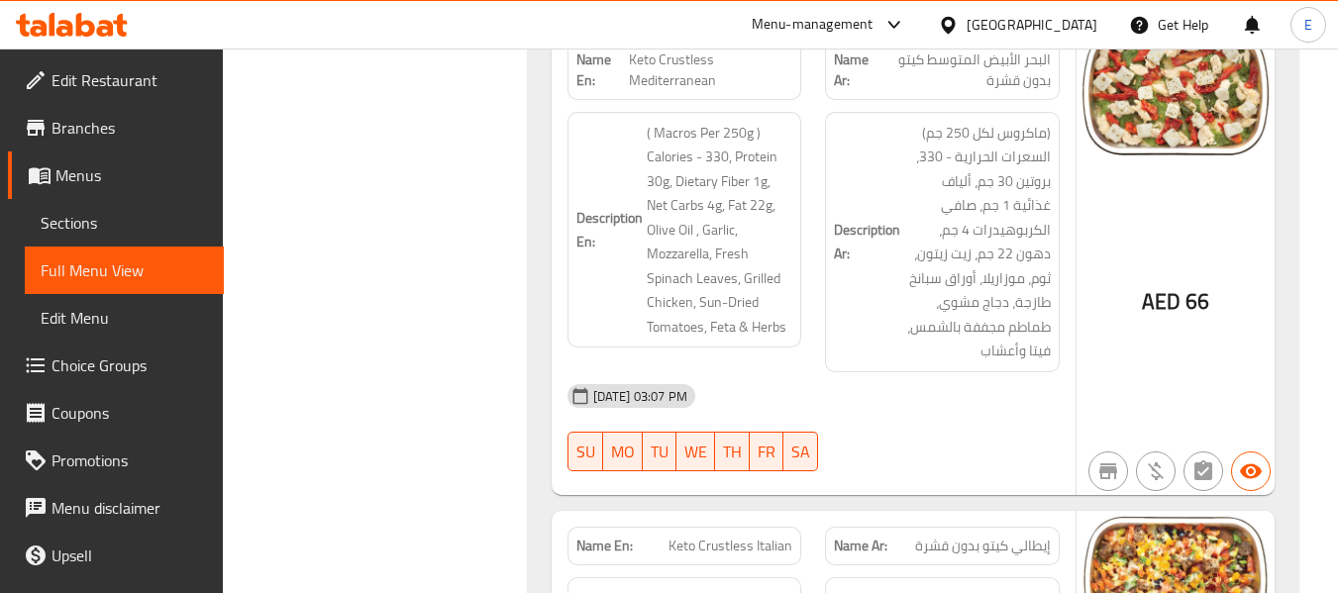
click at [747, 536] on span "Keto Crustless Italian" at bounding box center [730, 546] width 124 height 21
click at [953, 536] on span "إيطالي كيتو بدون قشرة" at bounding box center [983, 546] width 136 height 21
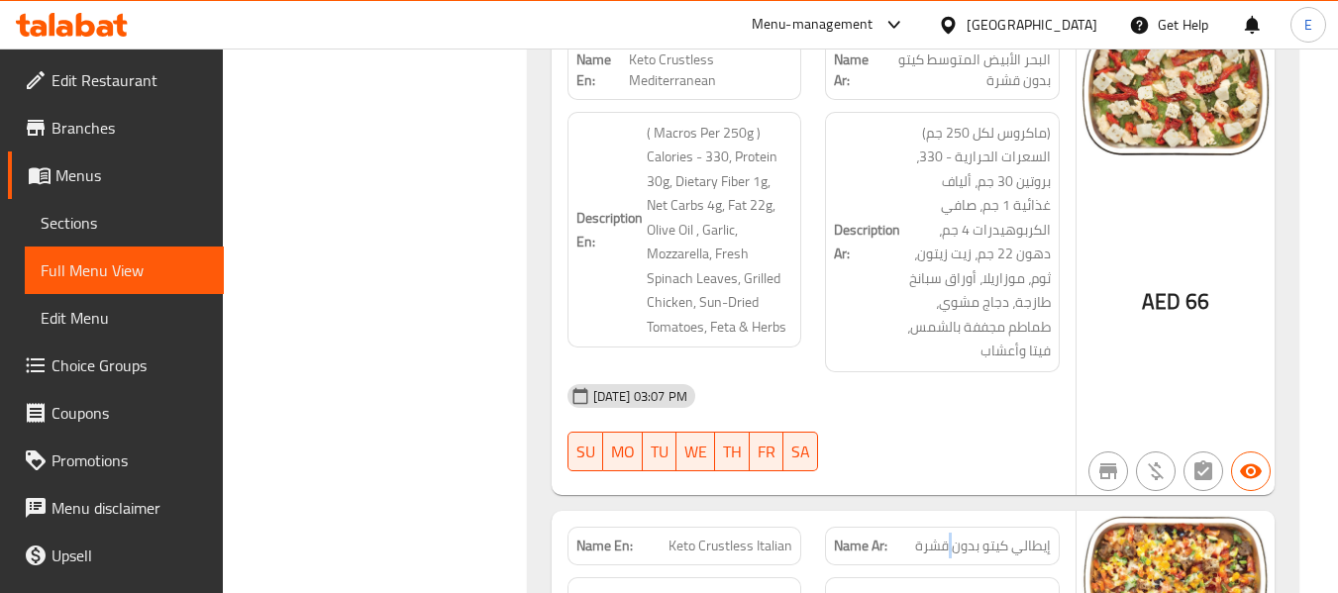
click at [953, 536] on span "إيطالي كيتو بدون قشرة" at bounding box center [983, 546] width 136 height 21
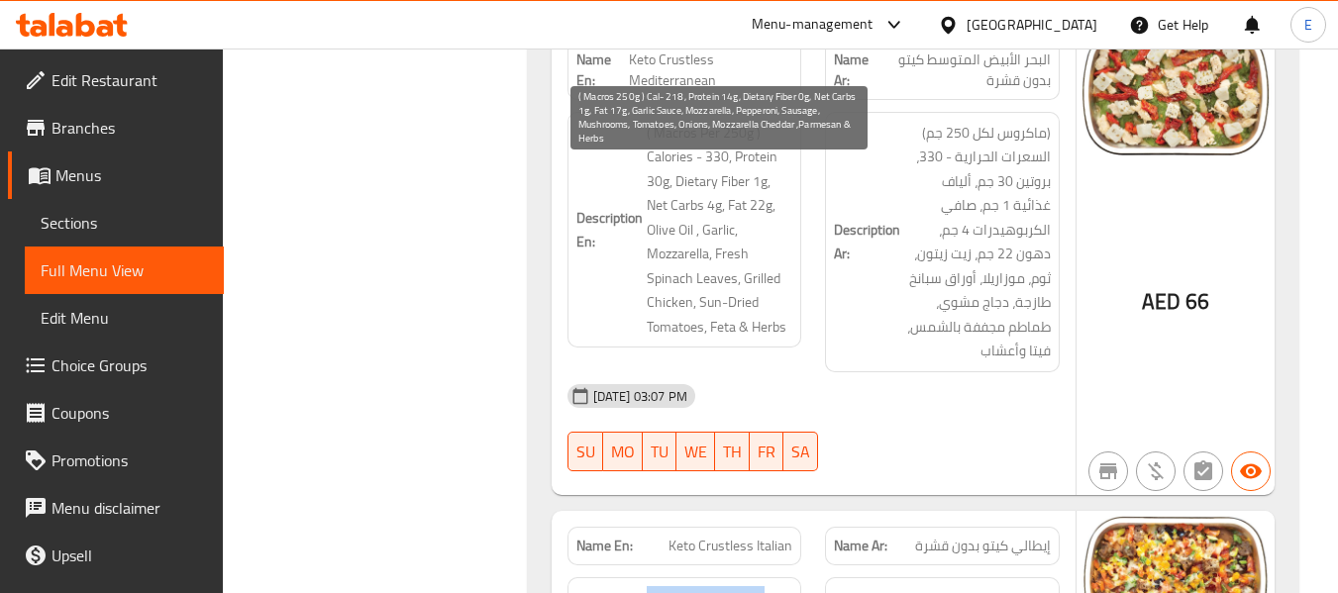
drag, startPoint x: 668, startPoint y: 171, endPoint x: 786, endPoint y: 275, distance: 157.9
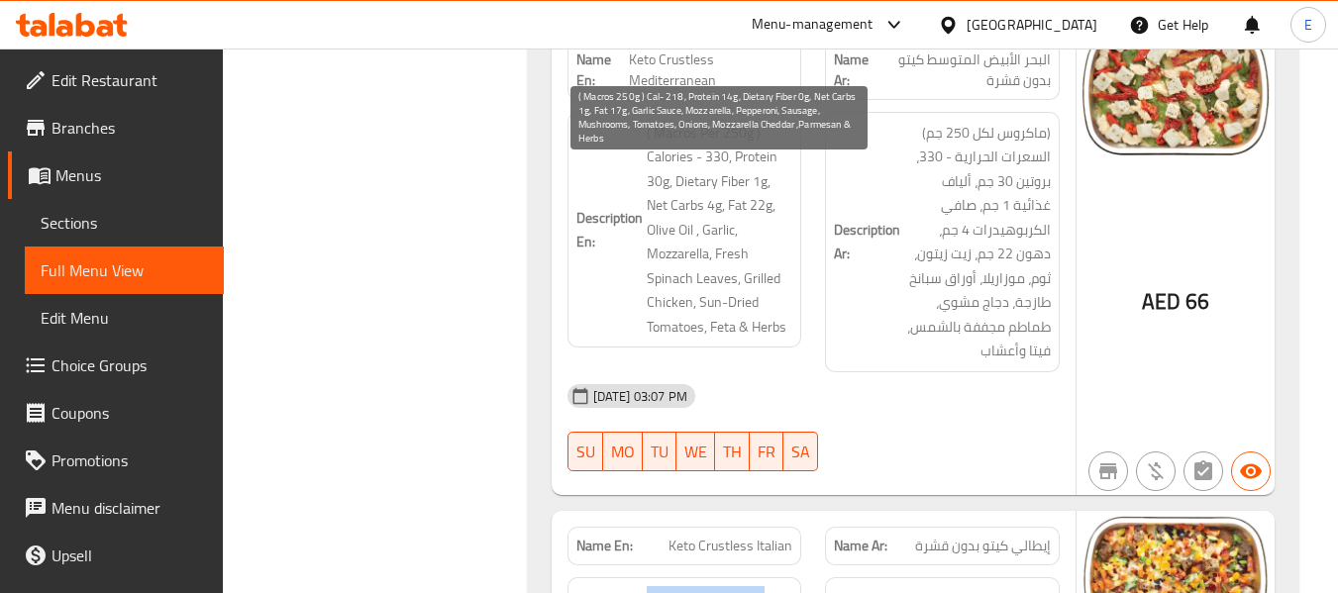
drag, startPoint x: 644, startPoint y: 168, endPoint x: 752, endPoint y: 367, distance: 226.4
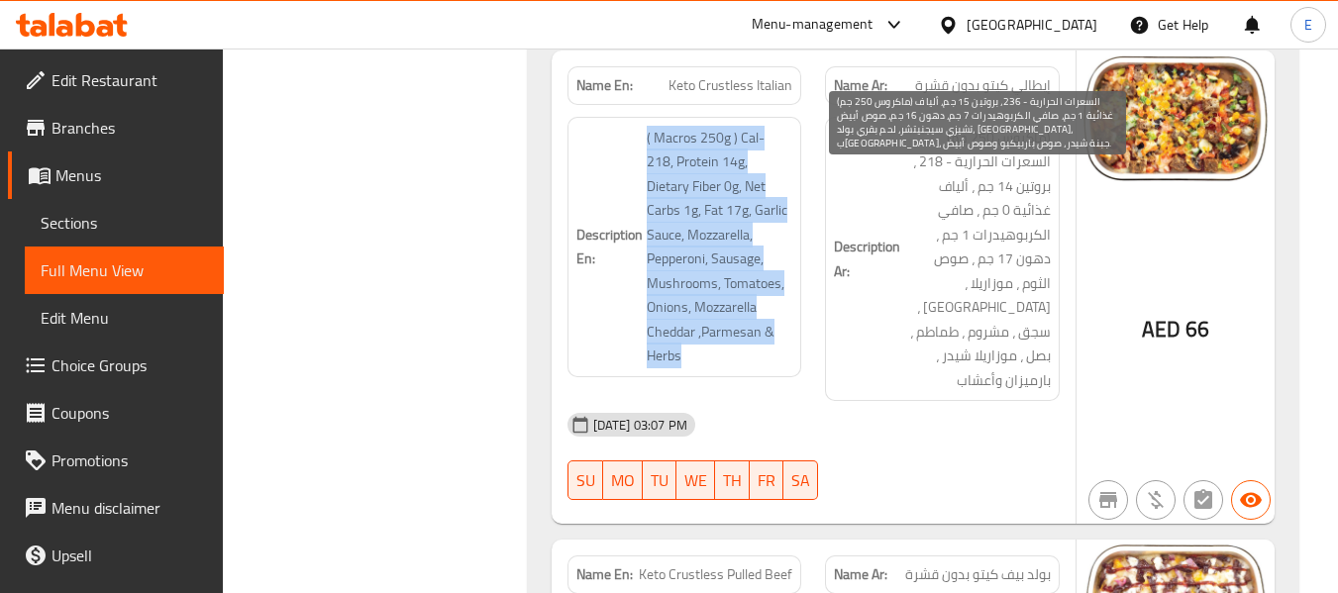
scroll to position [18147, 0]
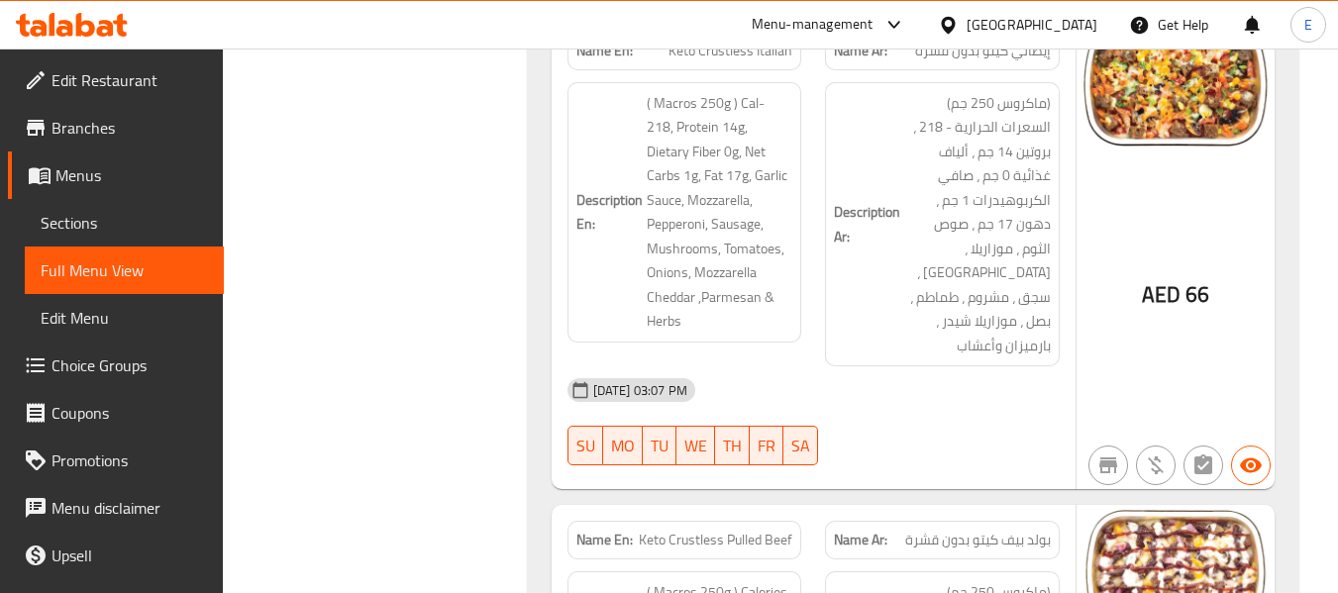
click at [951, 530] on span "بولد بيف كيتو بدون قشرة" at bounding box center [978, 540] width 146 height 21
click at [952, 530] on span "بولد بيف كيتو بدون قشرة" at bounding box center [978, 540] width 146 height 21
click at [738, 530] on span "Keto Crustless Pulled Beef" at bounding box center [716, 540] width 154 height 21
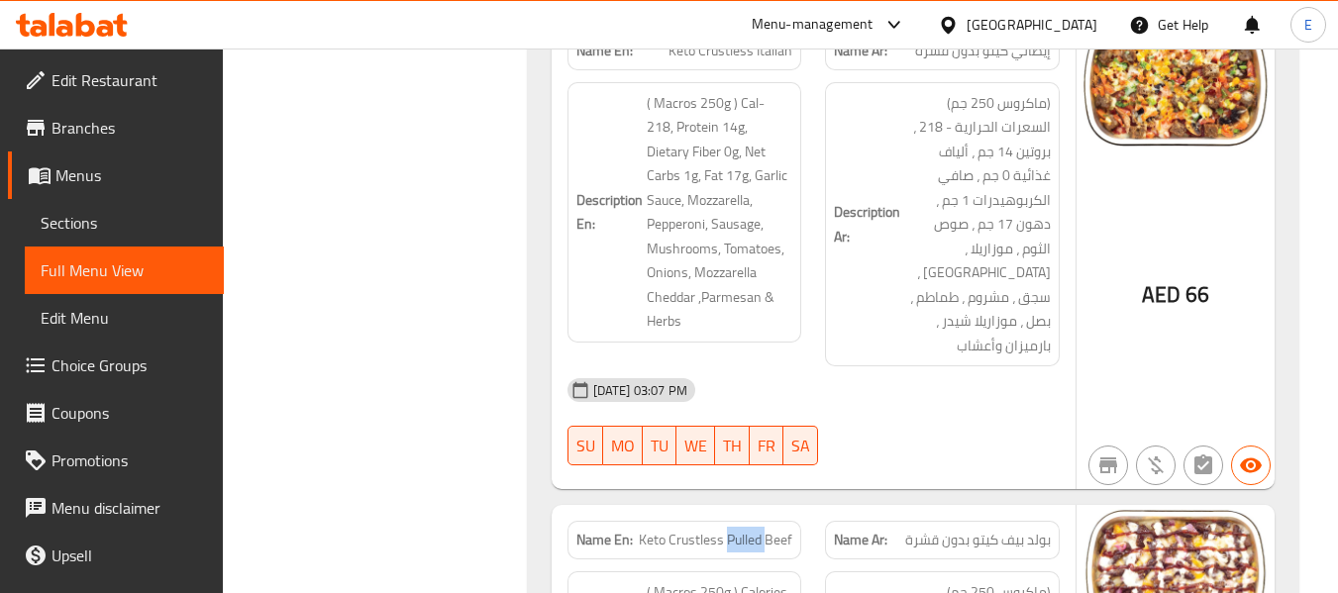
click at [738, 530] on span "Keto Crustless Pulled Beef" at bounding box center [716, 540] width 154 height 21
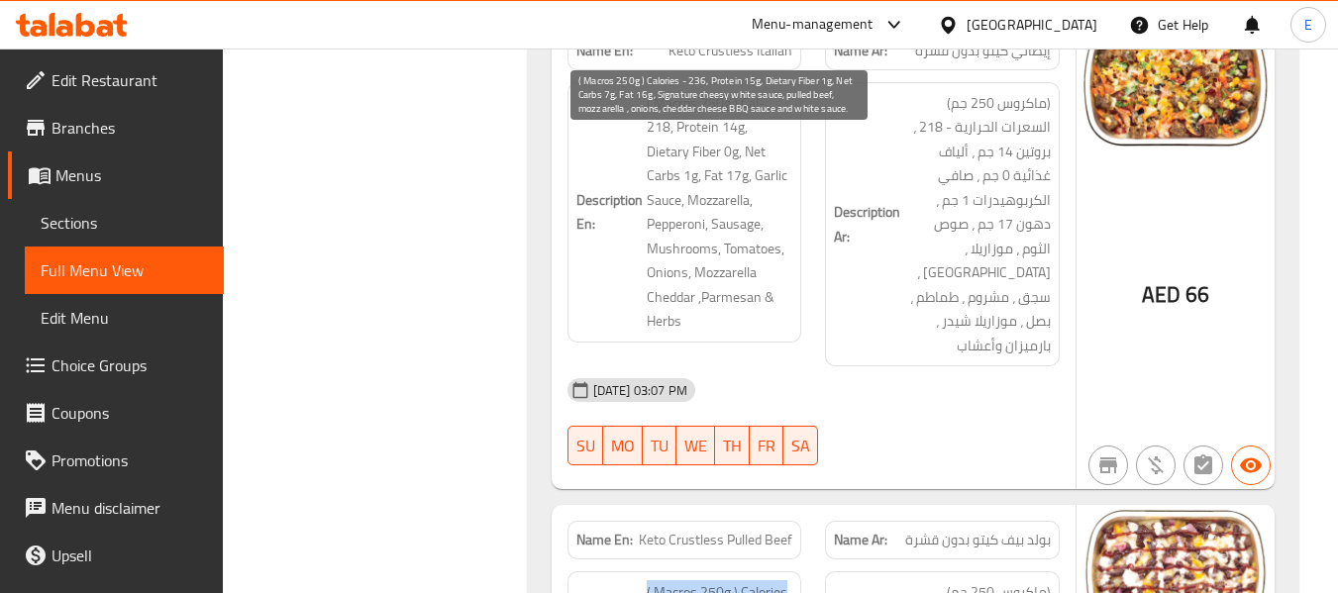
drag, startPoint x: 643, startPoint y: 146, endPoint x: 775, endPoint y: 337, distance: 232.7
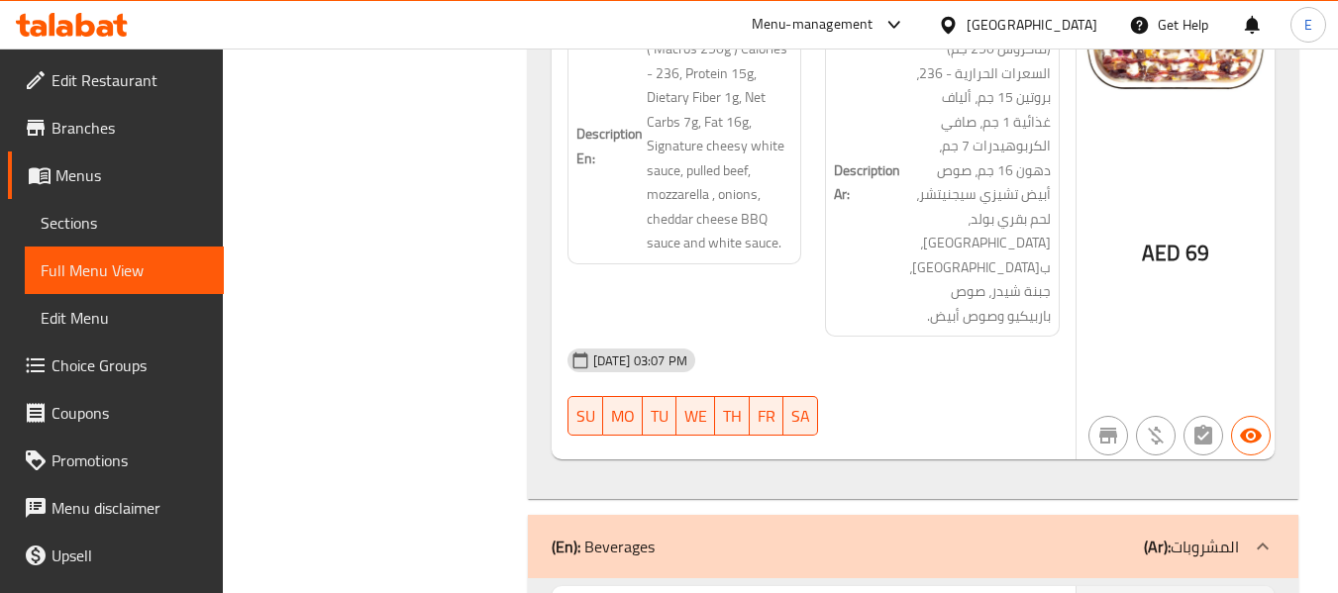
scroll to position [18601, 0]
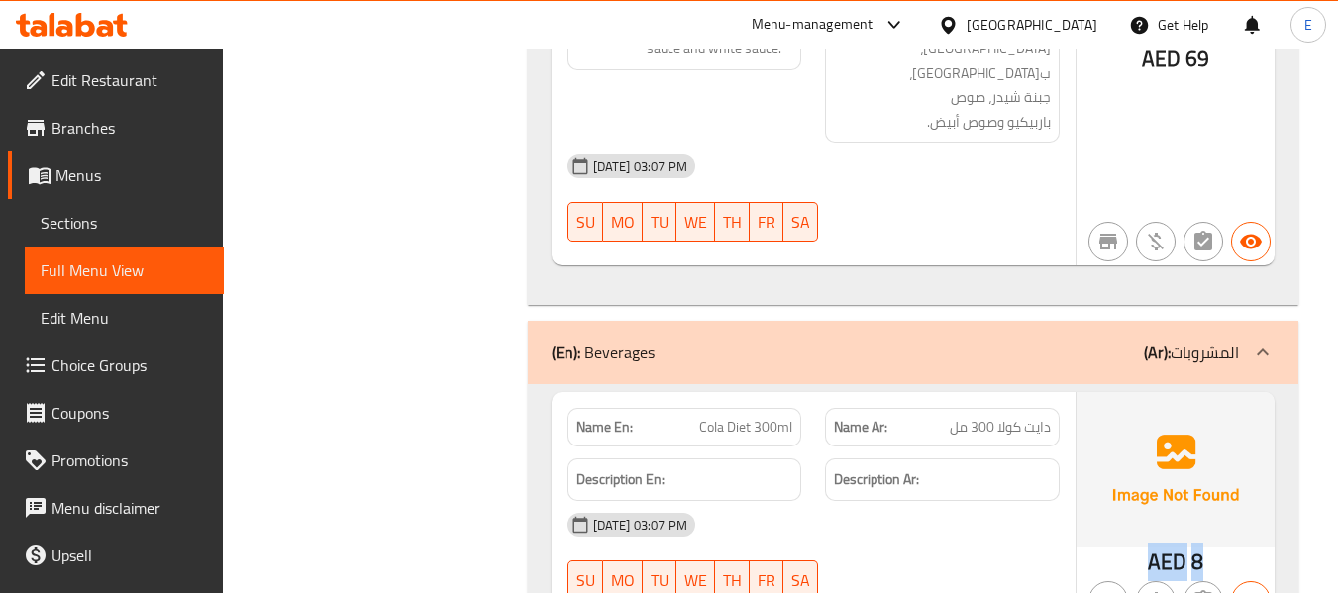
scroll to position [18898, 0]
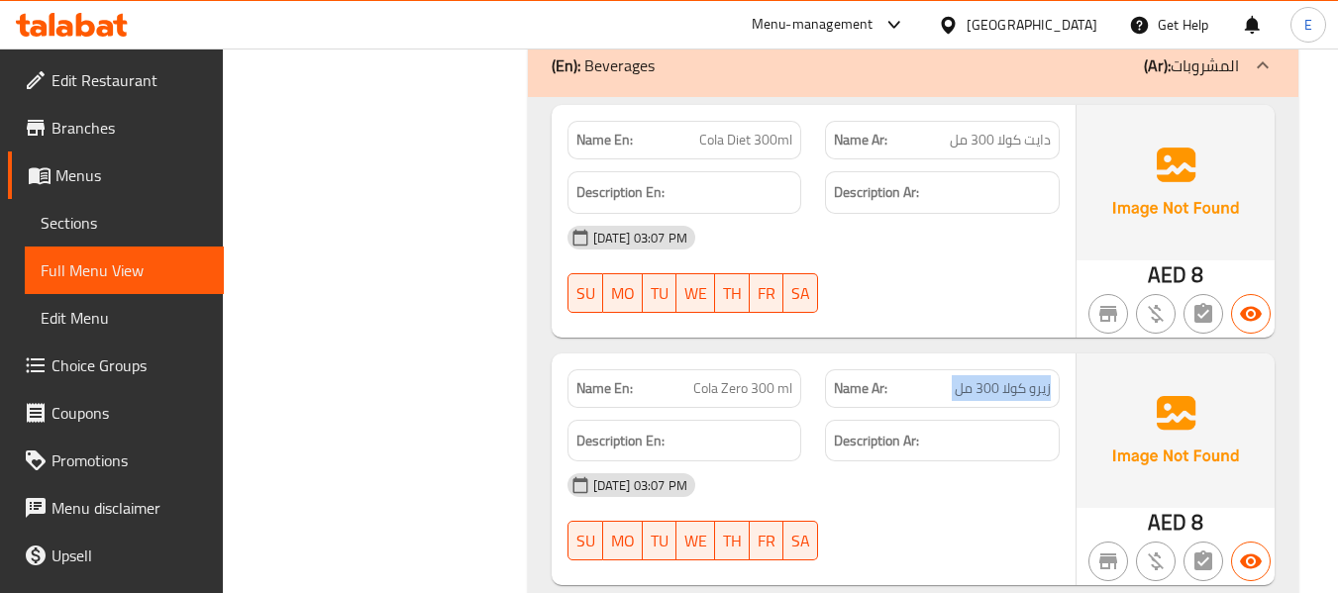
scroll to position [19195, 0]
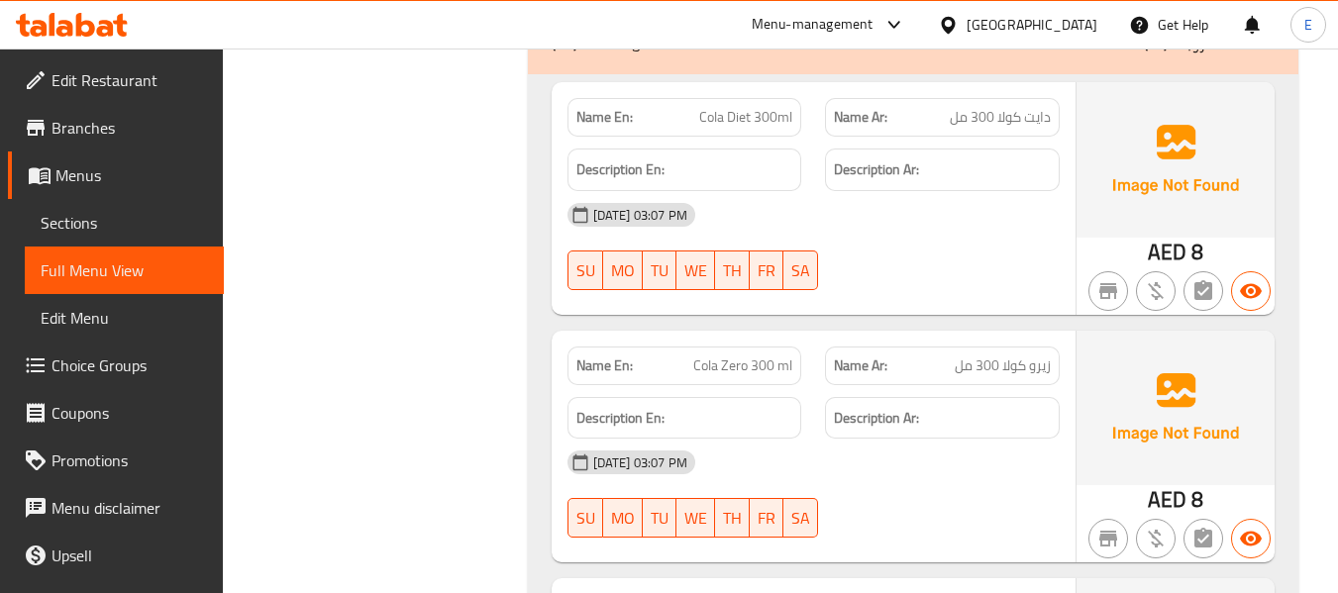
drag, startPoint x: 644, startPoint y: 161, endPoint x: 753, endPoint y: 223, distance: 125.1
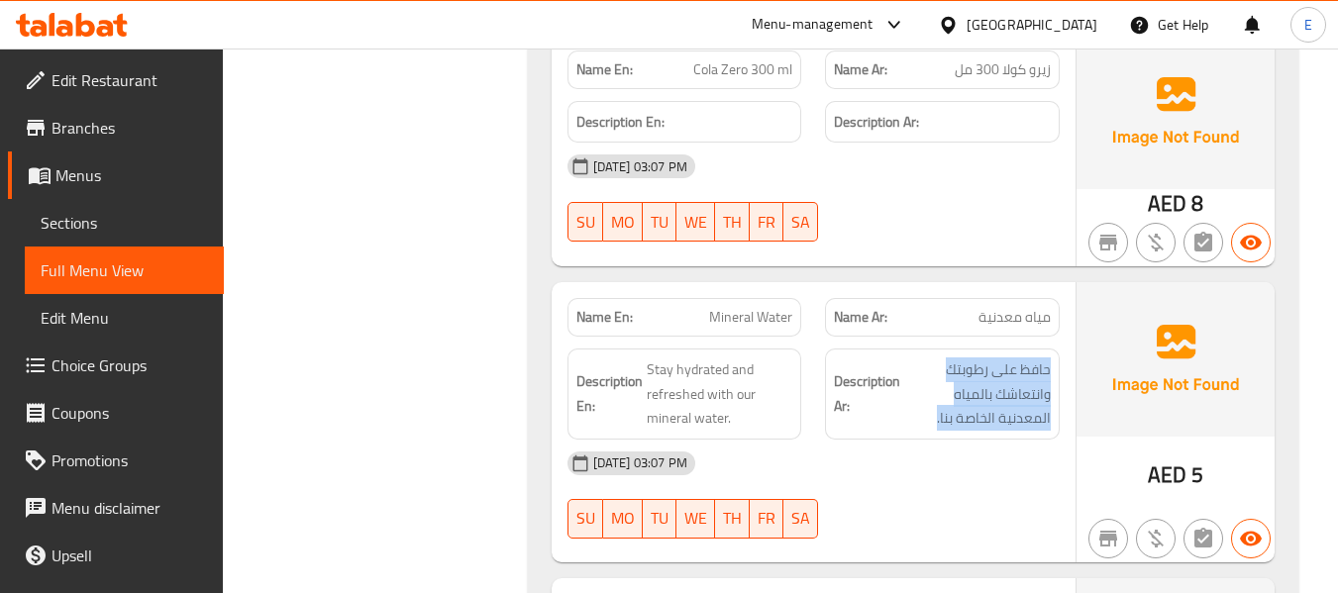
scroll to position [19492, 0]
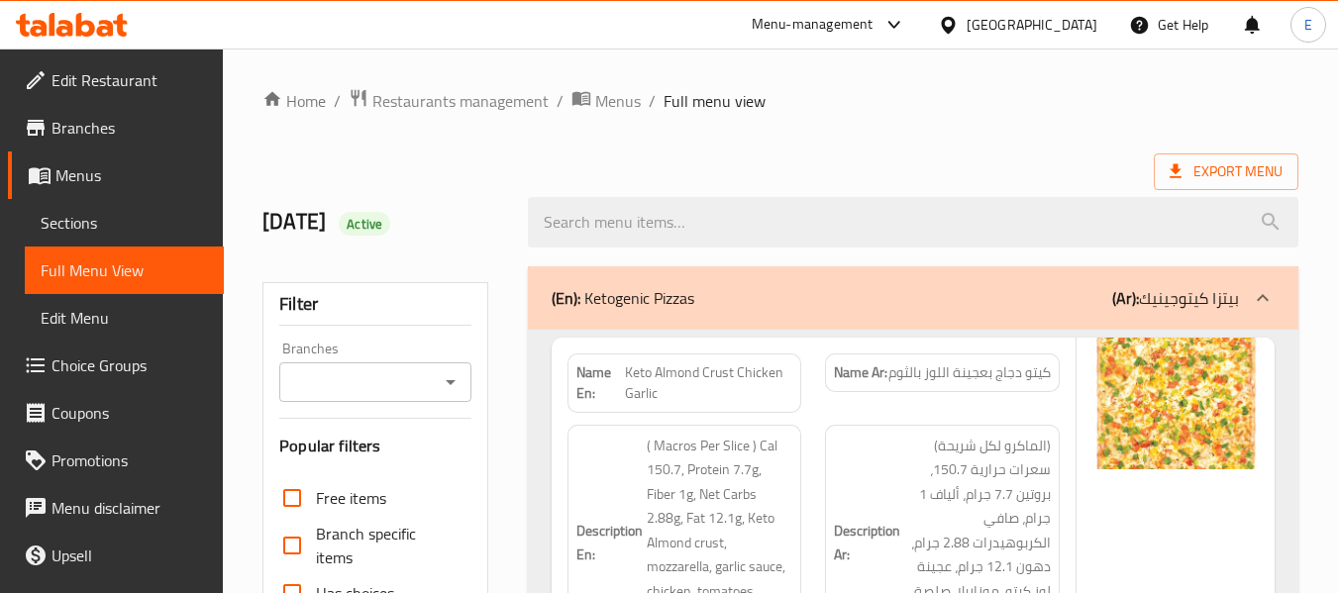
scroll to position [14161, 0]
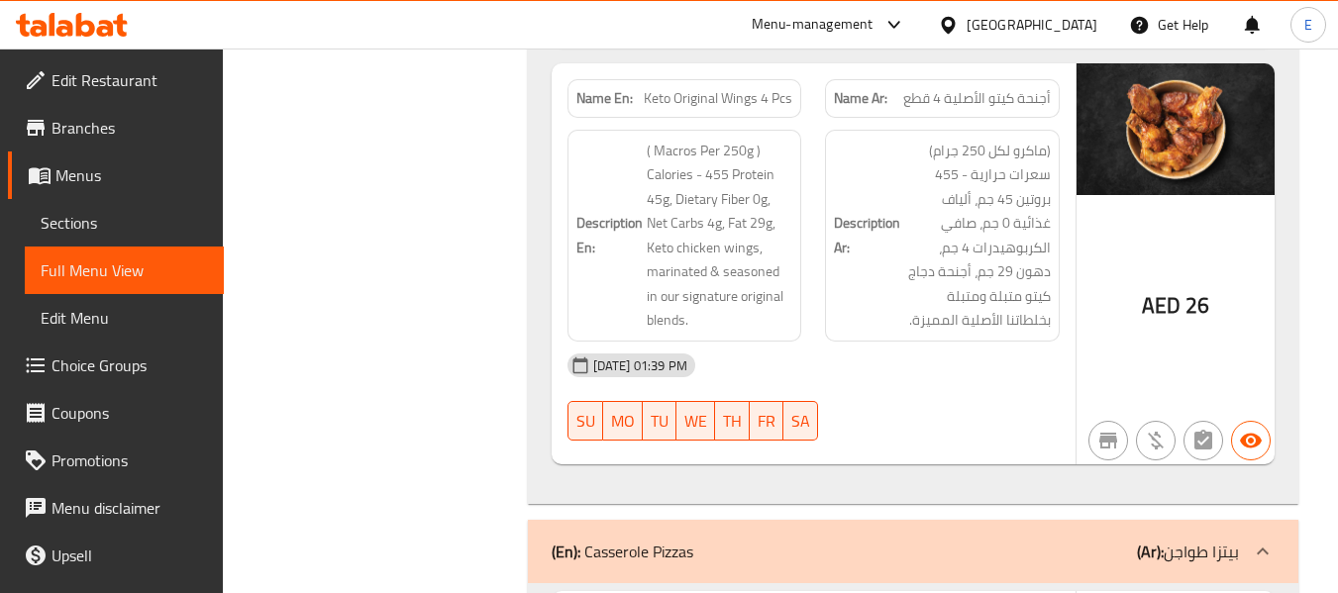
copy span "Keto Crustless Chicken Garlic"
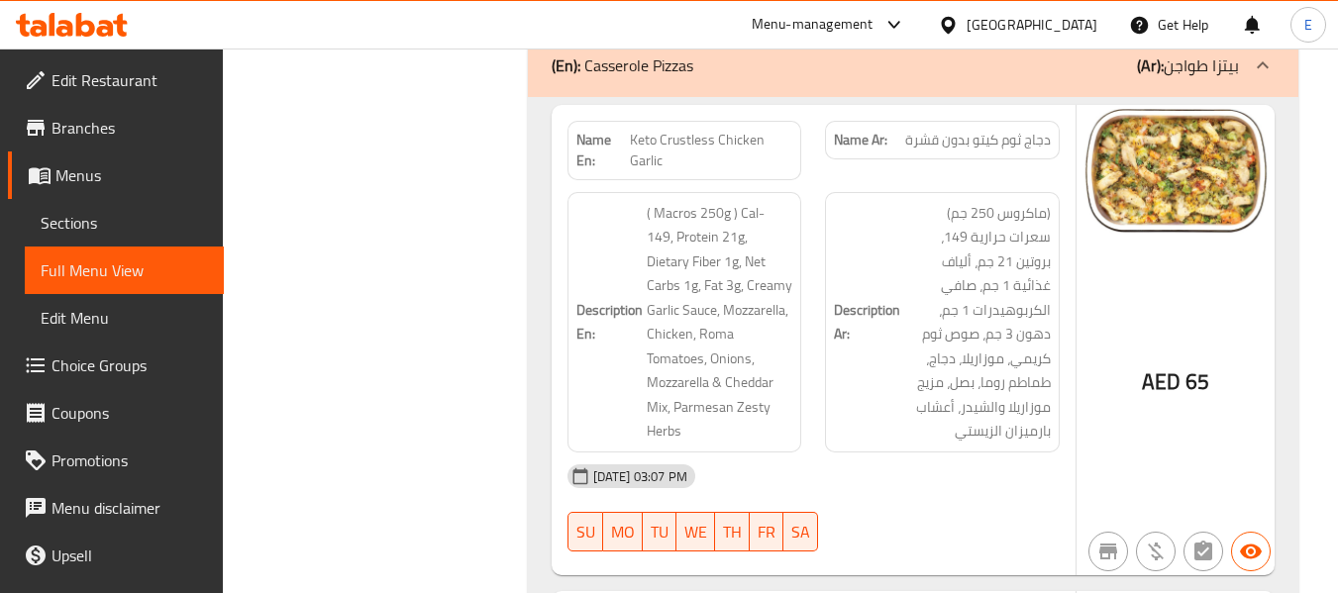
copy span "Keto Crustless Pepperoni"
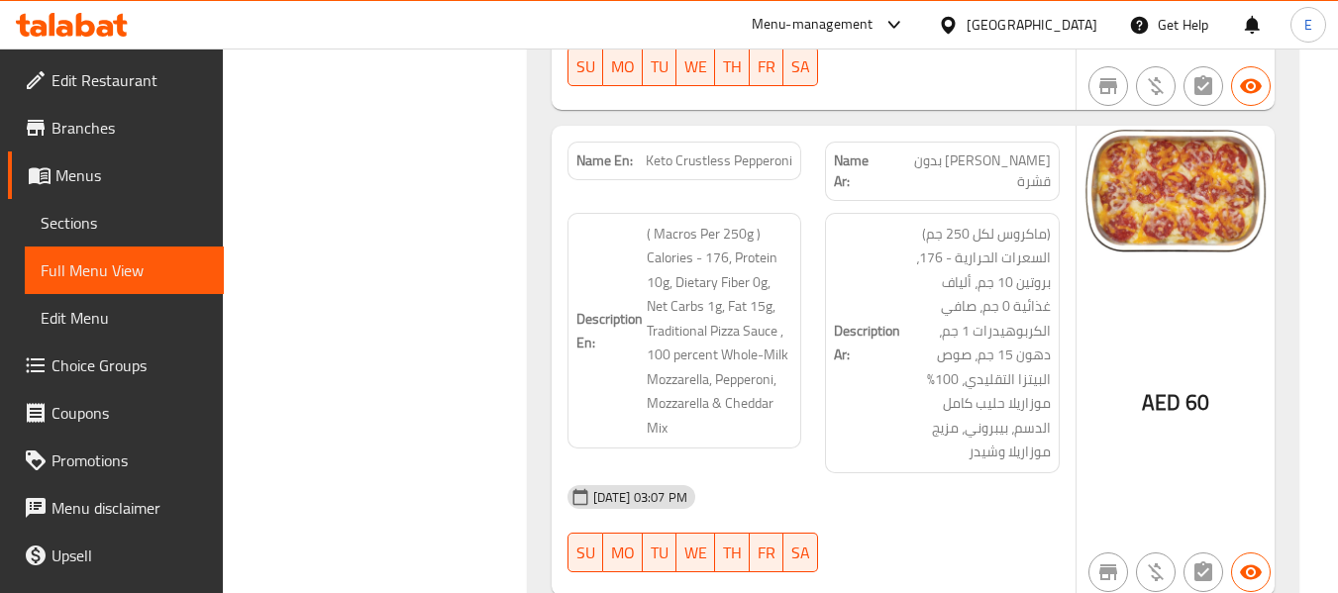
copy span "Keto Crustless Chef's Favorite"
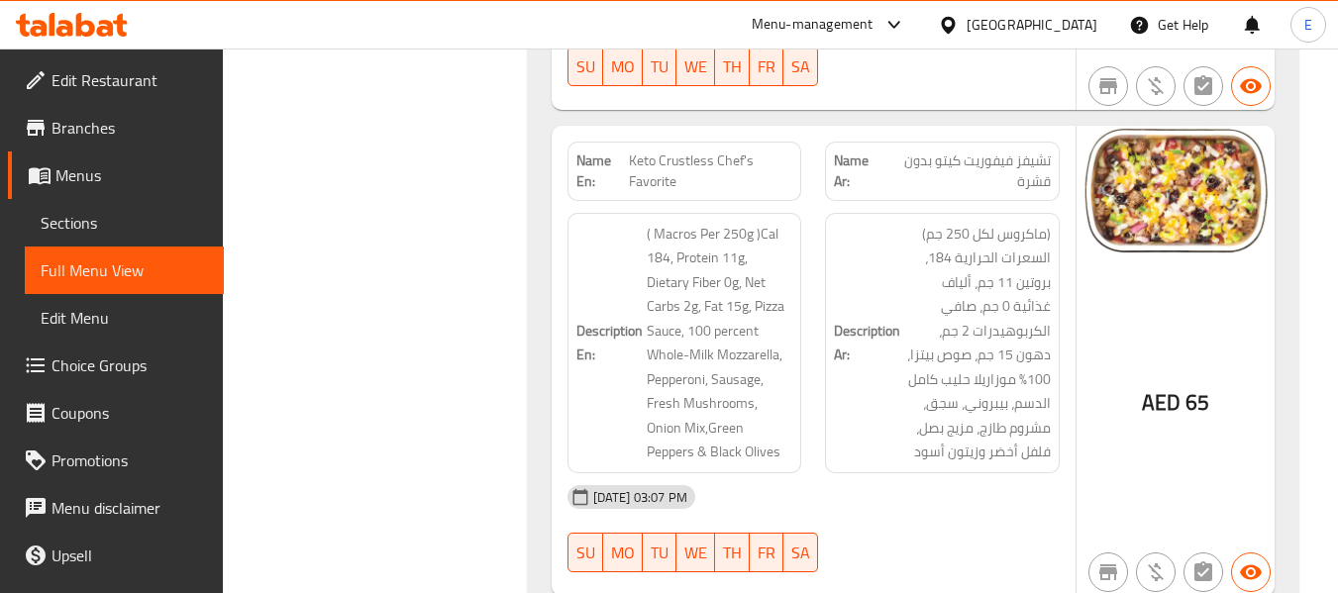
copy span "Keto Crustless All Meat"
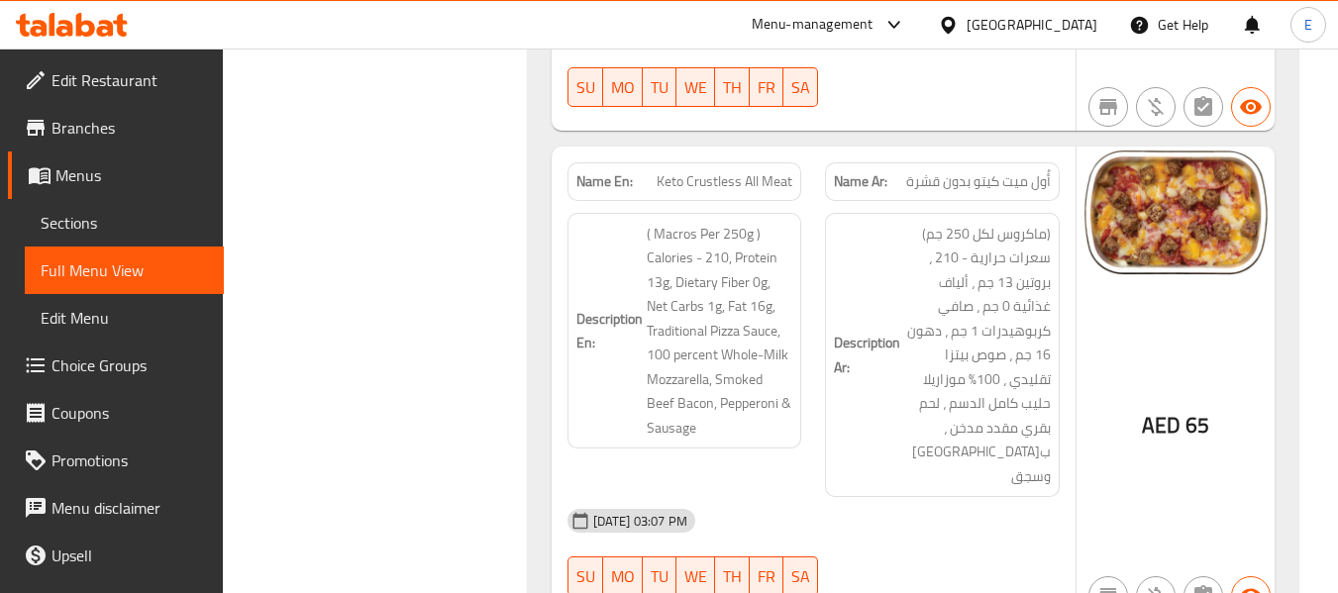
copy span "Keto Crustless Vaganza"
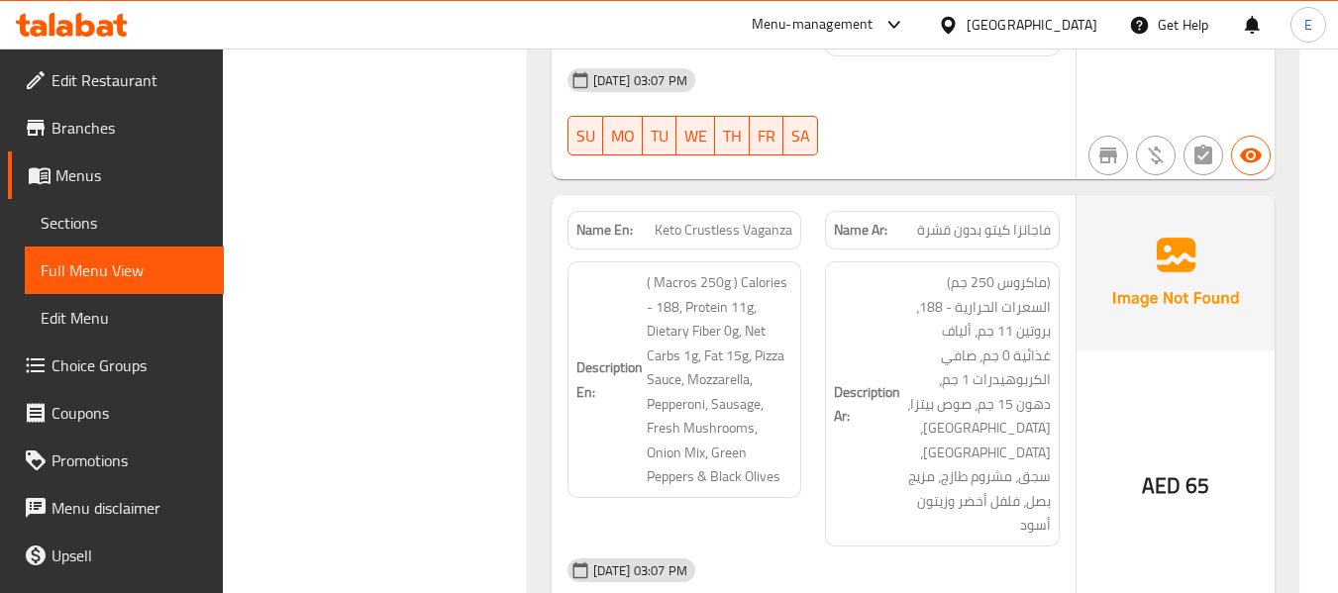
copy span "Keto Crustless Paneer Tikka"
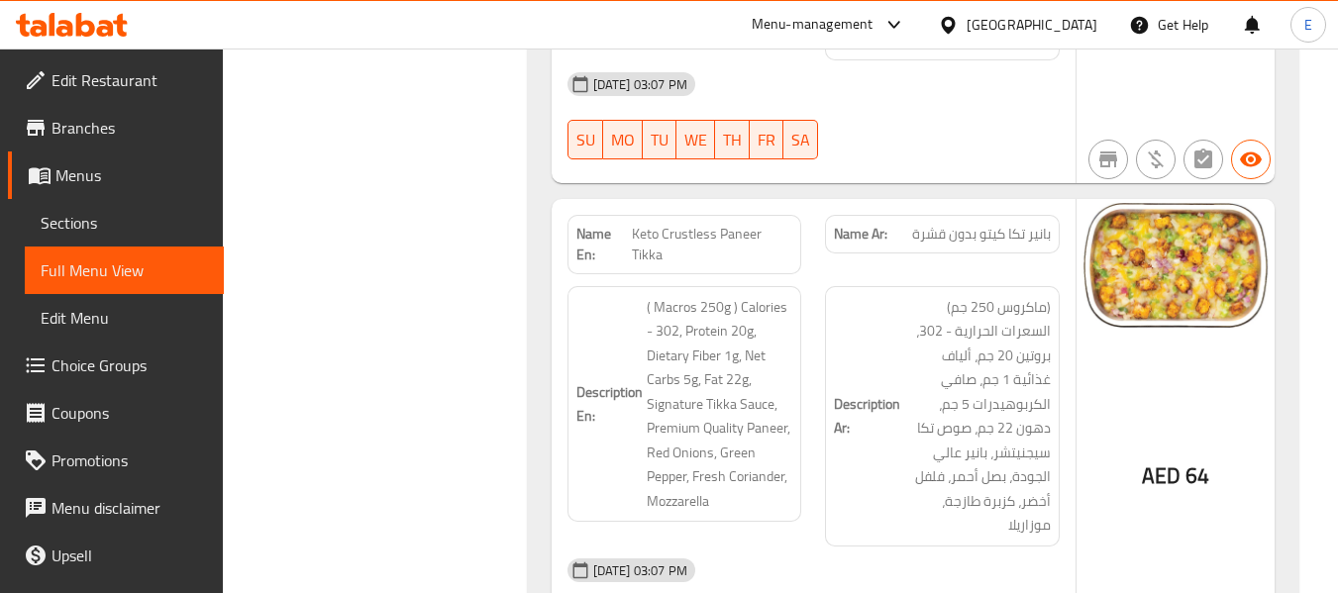
copy span "Keto Crustless Mediterranean"
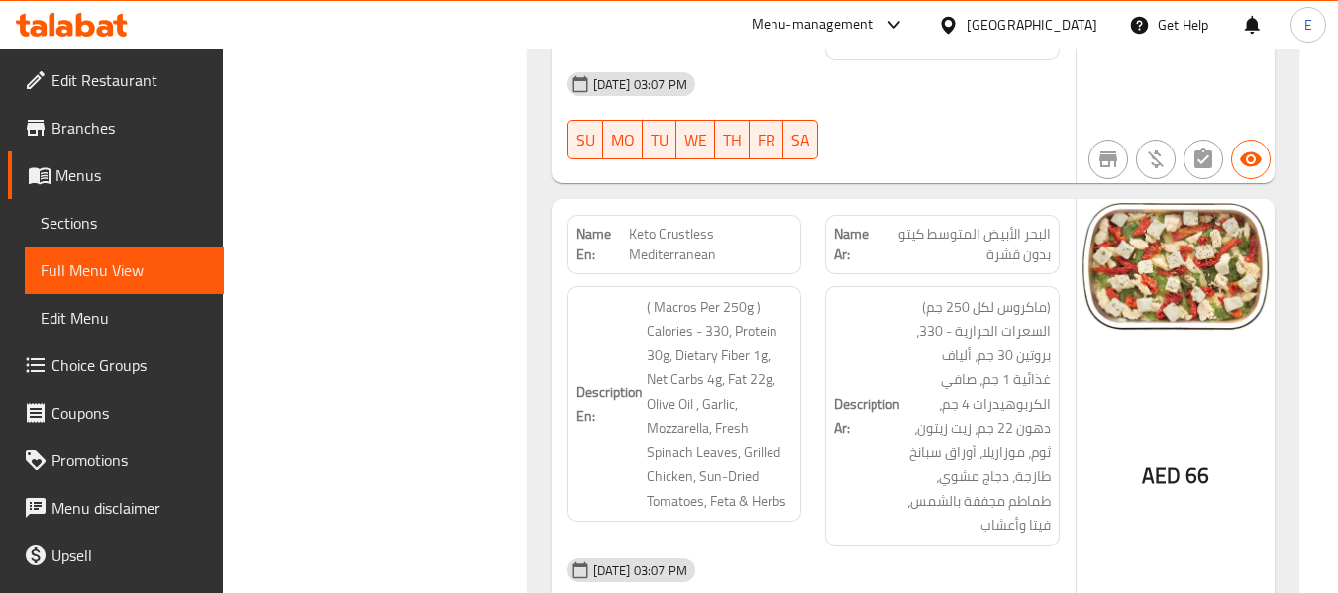
click at [972, 547] on div "[DATE] 03:07 PM" at bounding box center [814, 571] width 516 height 48
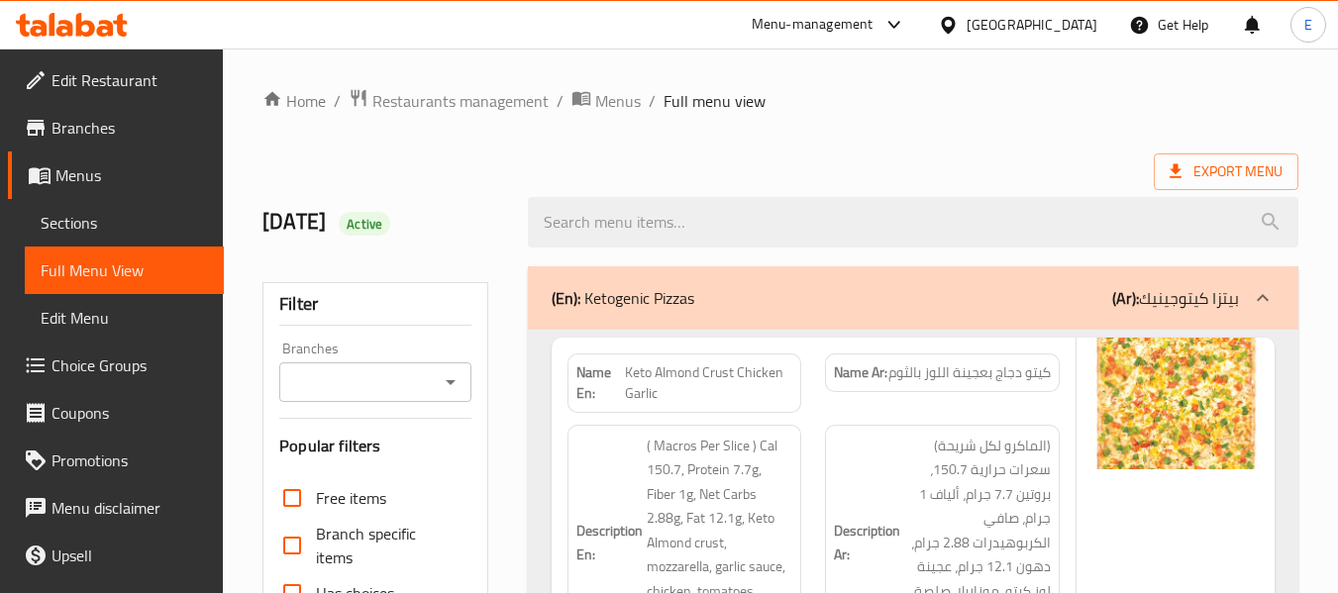
click at [104, 226] on span "Sections" at bounding box center [124, 223] width 167 height 24
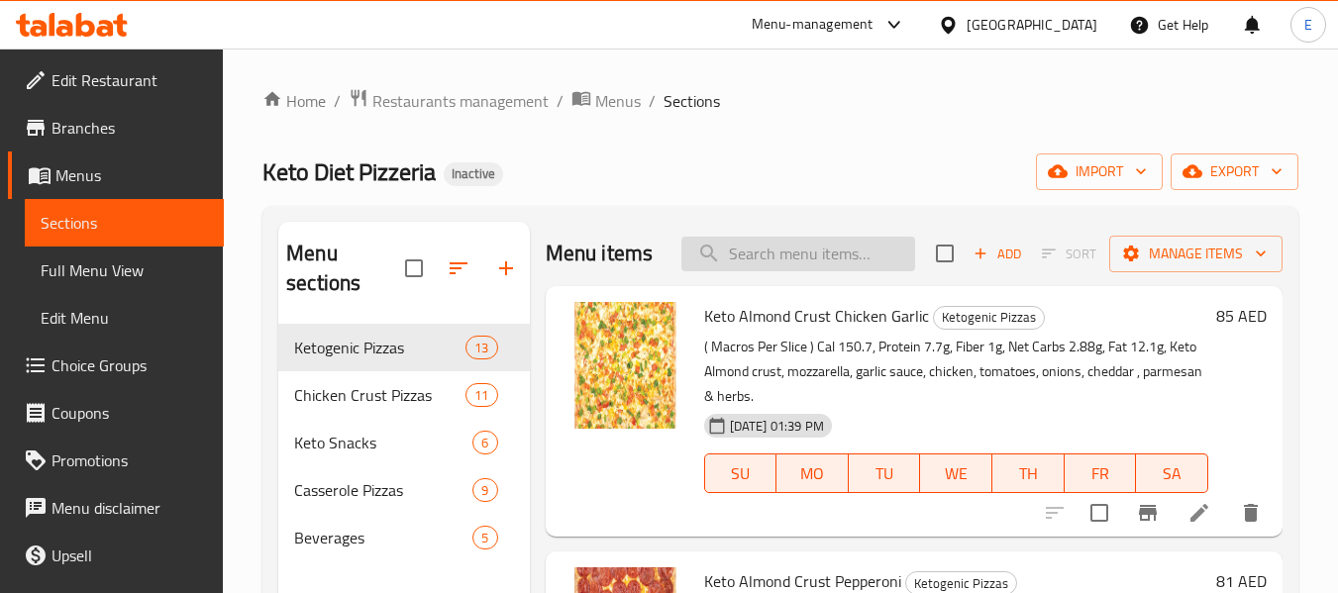
click at [799, 270] on input "search" at bounding box center [798, 254] width 234 height 35
paste input "Keto Almond Crust Pulled Beef"
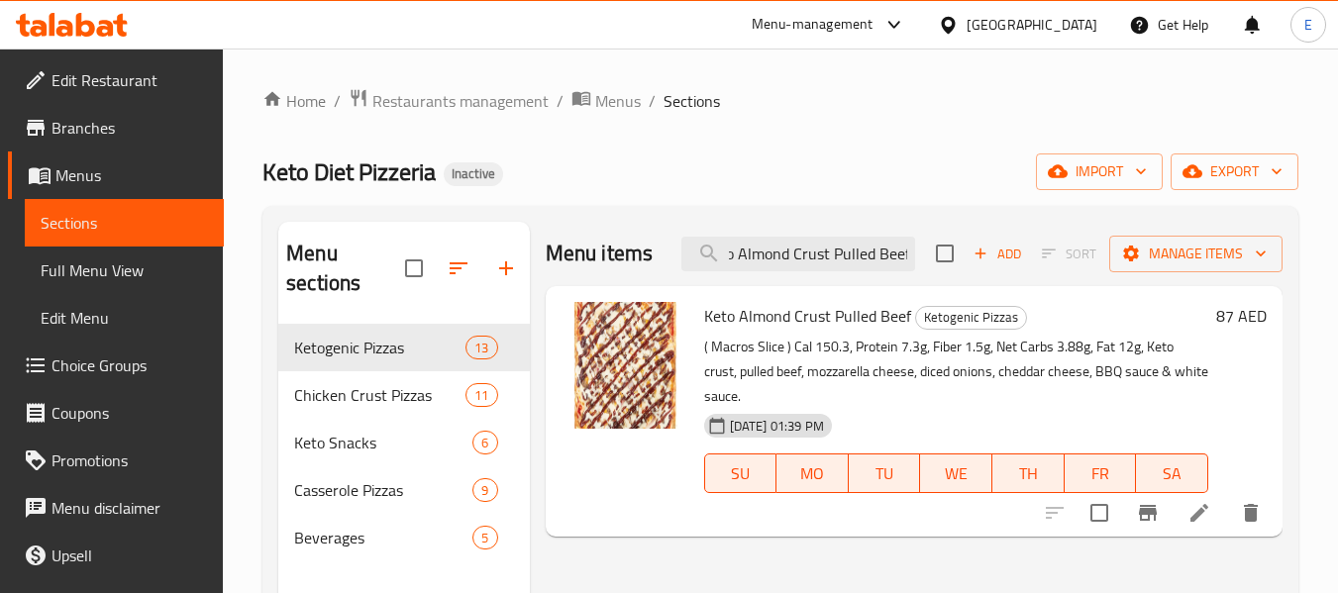
type input "Keto Almond Crust Pulled Beef"
click at [1213, 528] on li at bounding box center [1199, 513] width 55 height 36
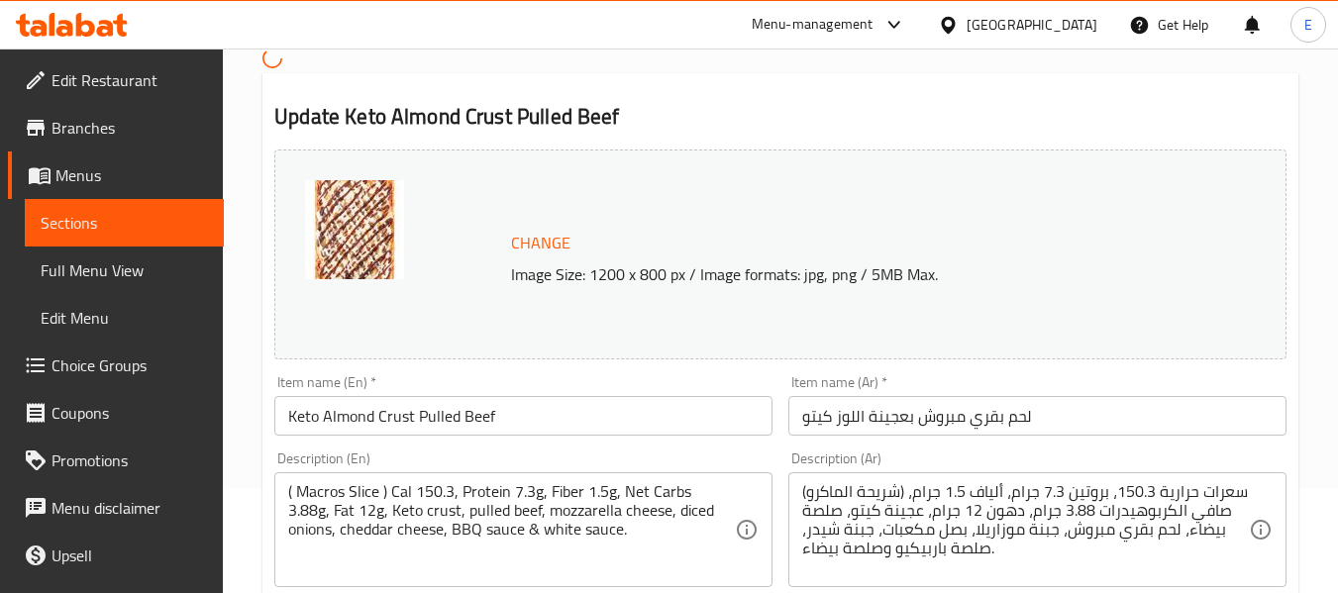
scroll to position [198, 0]
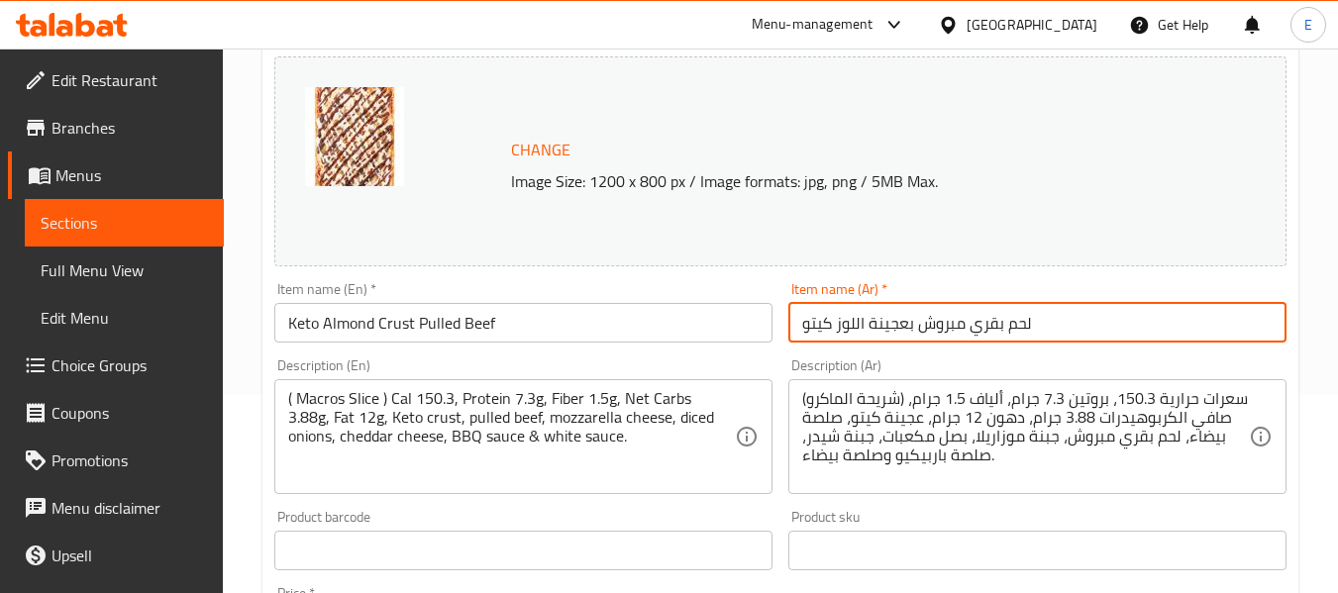
click at [954, 329] on input "لحم بقري مبروش بعجينة اللوز كيتو" at bounding box center [1037, 323] width 498 height 40
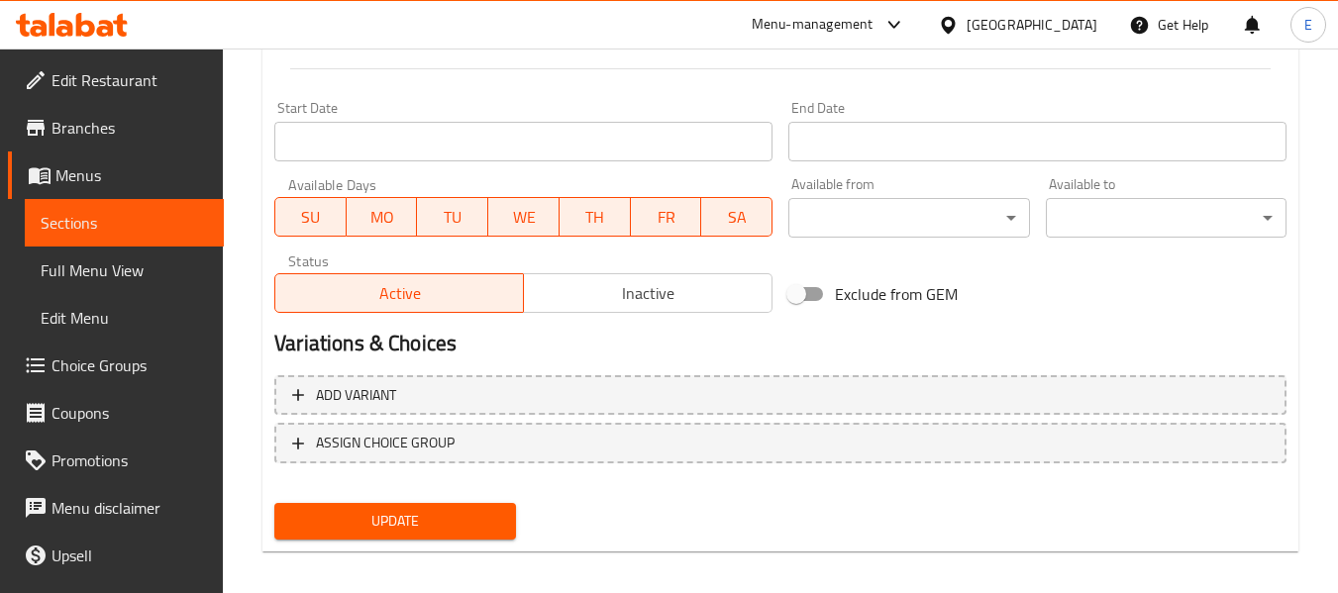
scroll to position [835, 0]
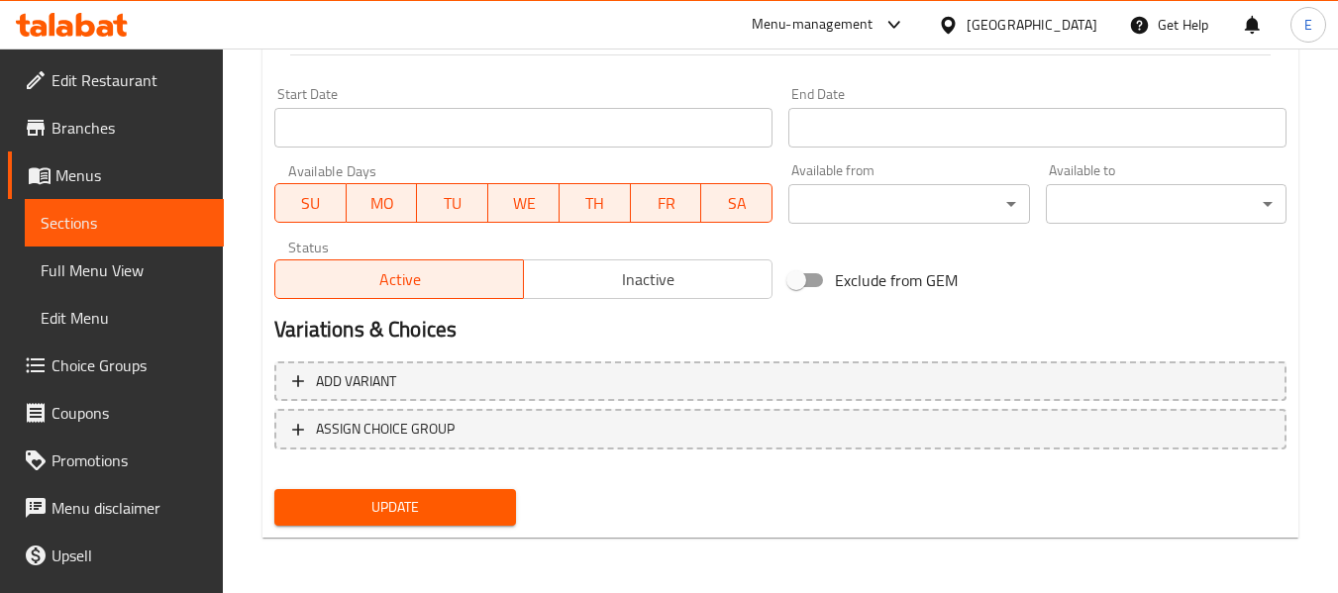
type input "لحم بقري بولد بعجينة اللوز كيتو"
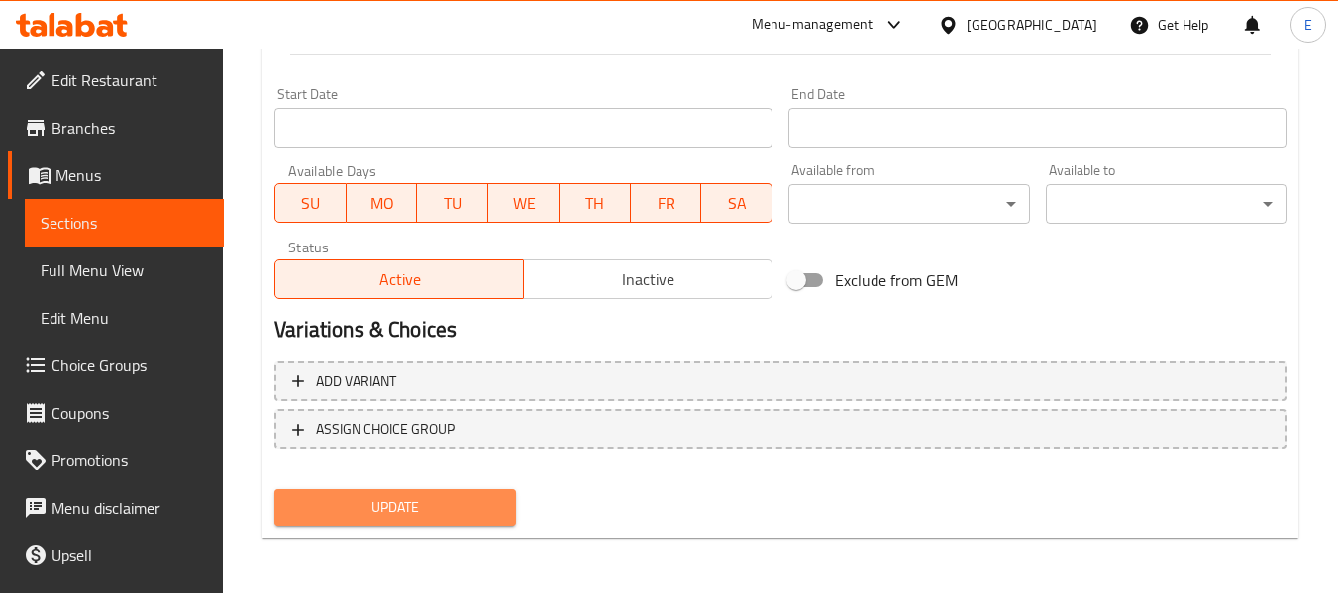
click at [446, 521] on button "Update" at bounding box center [394, 507] width 241 height 37
click at [446, 521] on div at bounding box center [669, 296] width 1338 height 593
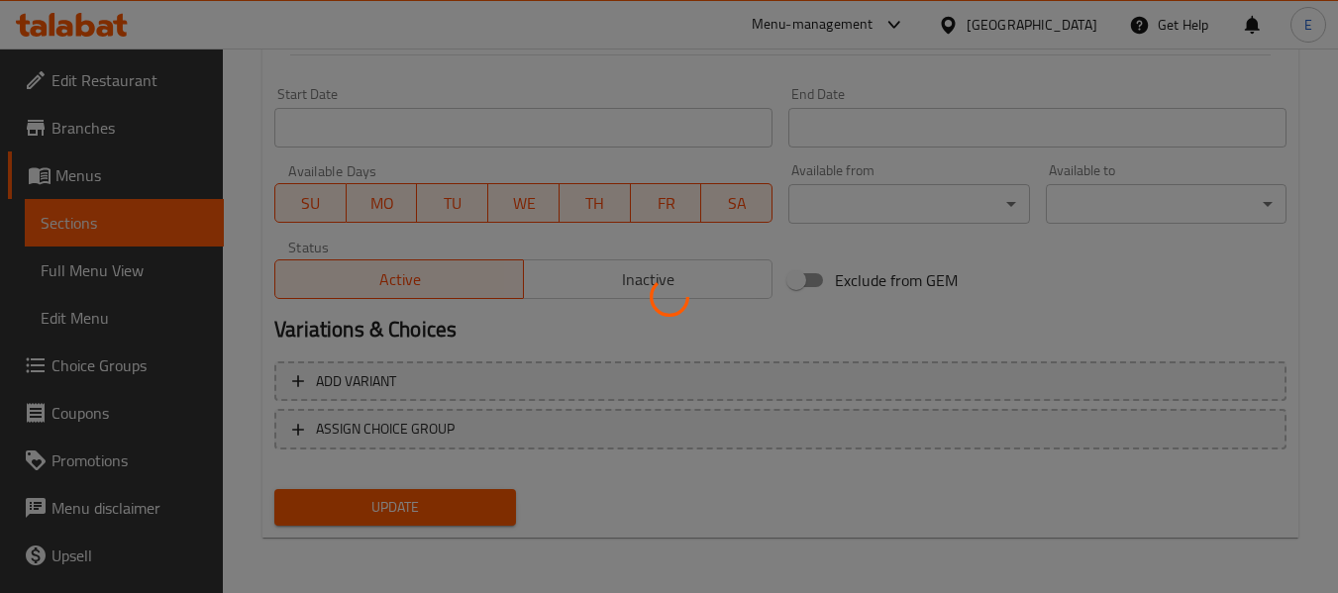
click at [446, 521] on div at bounding box center [669, 296] width 1338 height 593
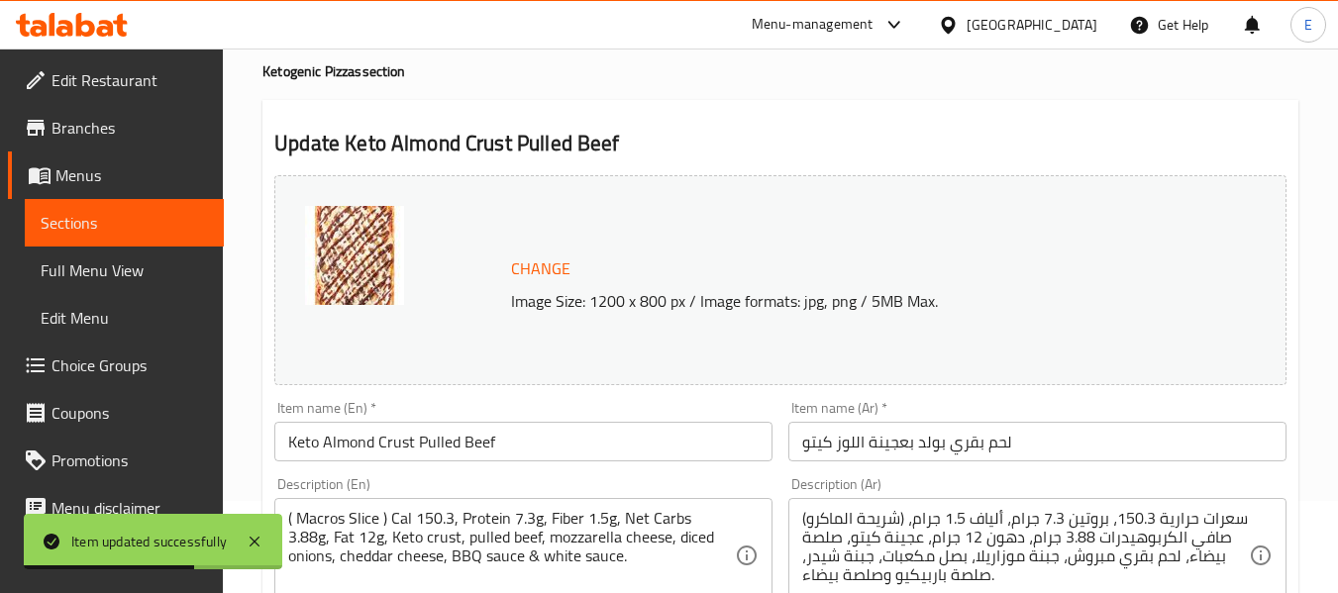
scroll to position [0, 0]
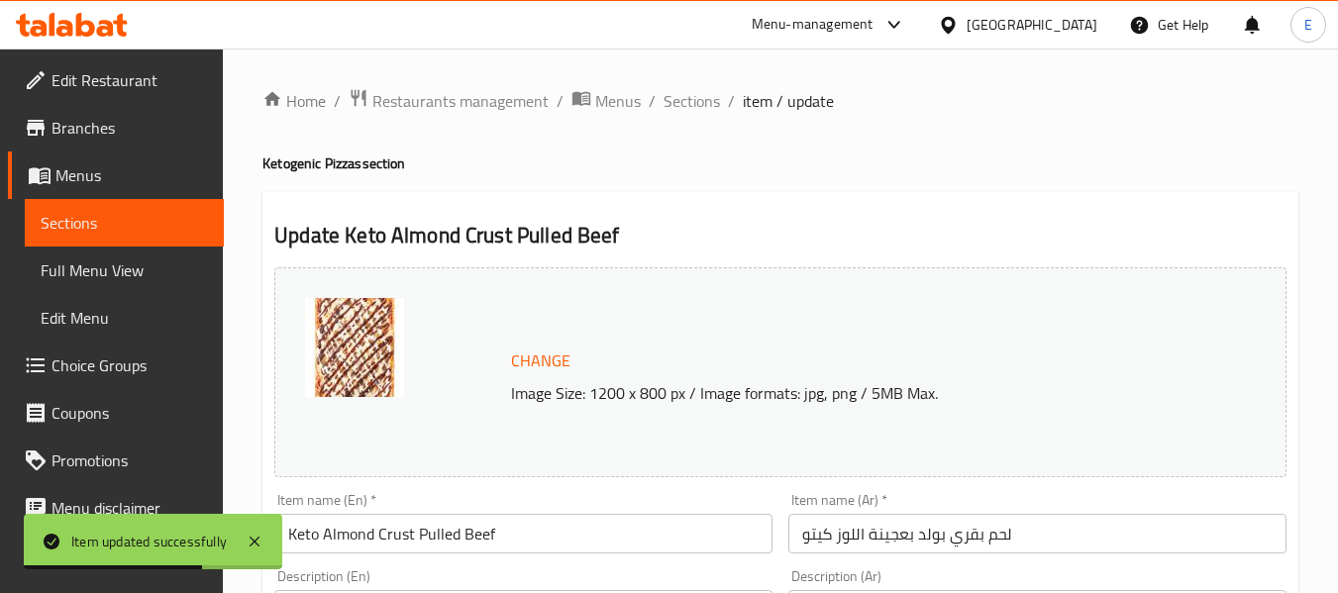
drag, startPoint x: 690, startPoint y: 108, endPoint x: 704, endPoint y: 127, distance: 23.4
click at [690, 108] on span "Sections" at bounding box center [692, 101] width 56 height 24
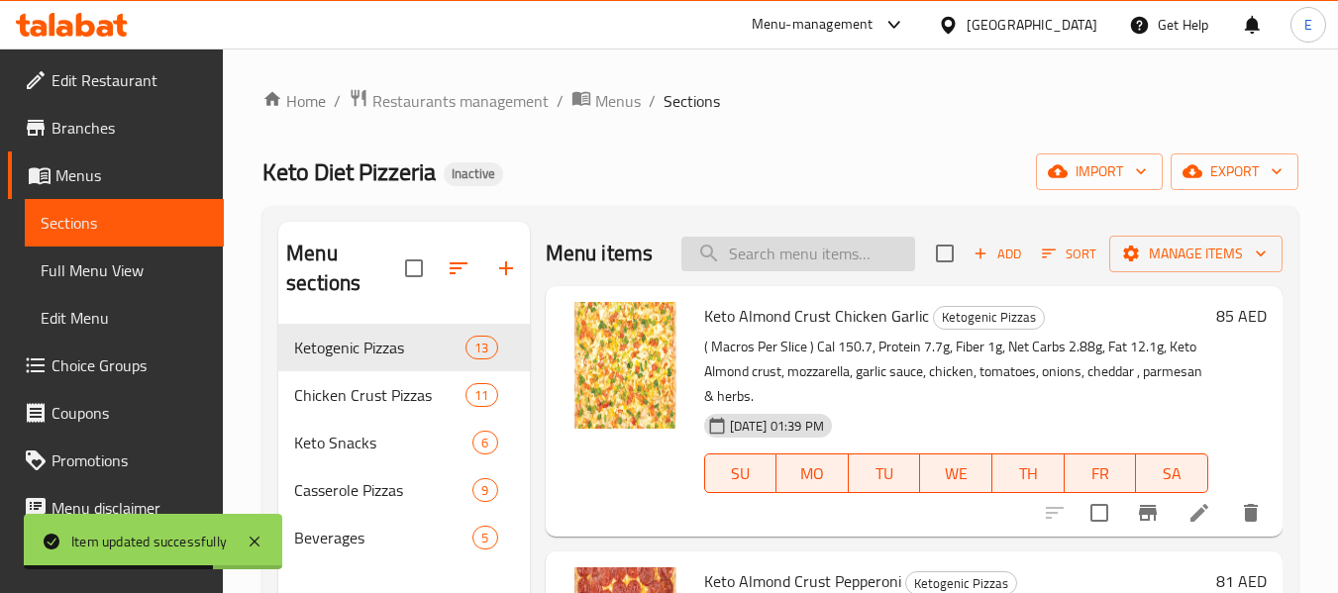
click at [739, 257] on input "search" at bounding box center [798, 254] width 234 height 35
paste input "Keto Almond Crust Pulled Beef"
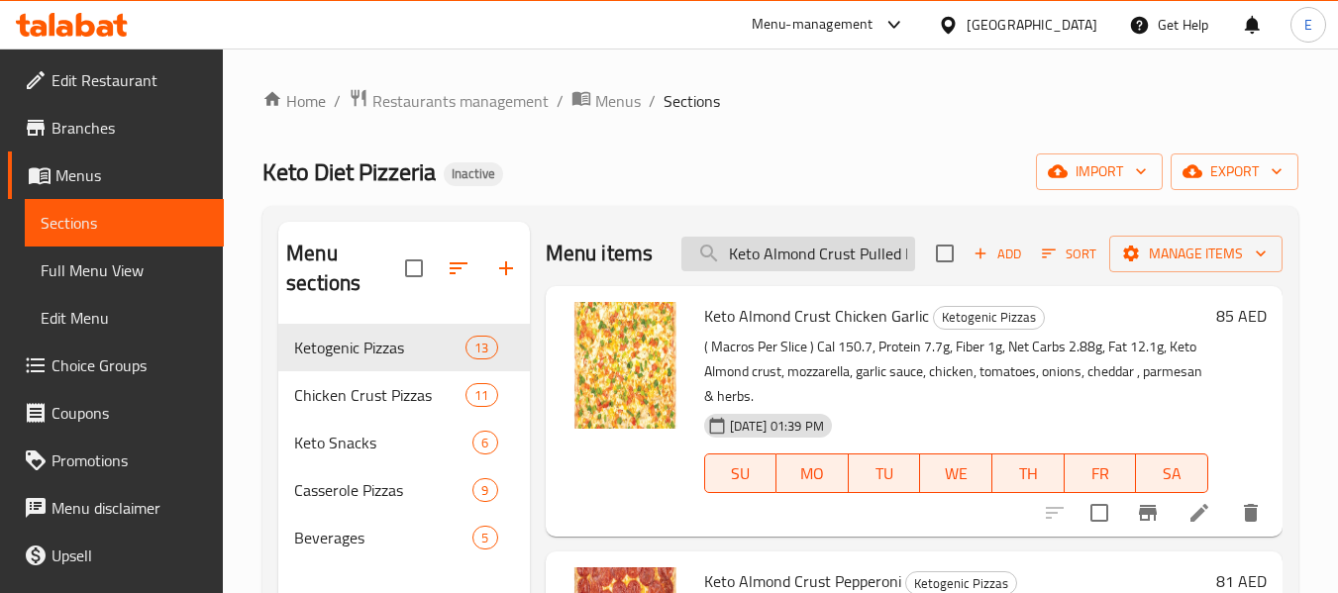
click at [817, 266] on input "Keto Almond Crust Pulled Beef" at bounding box center [798, 254] width 234 height 35
drag, startPoint x: 893, startPoint y: 270, endPoint x: 924, endPoint y: 268, distance: 30.8
click at [924, 268] on div "Menu items Keto Almond Crust Pulled Beef Add Sort Manage items" at bounding box center [914, 254] width 737 height 64
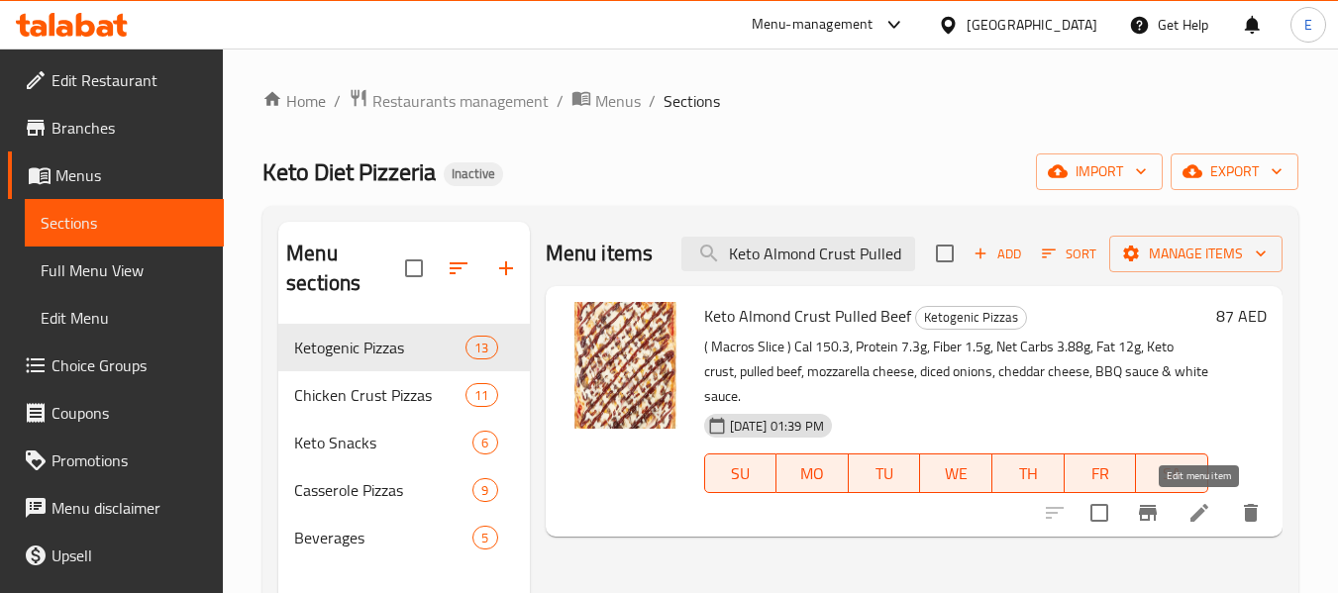
type input "Keto Almond Crust Pulled"
click at [1187, 519] on icon at bounding box center [1199, 513] width 24 height 24
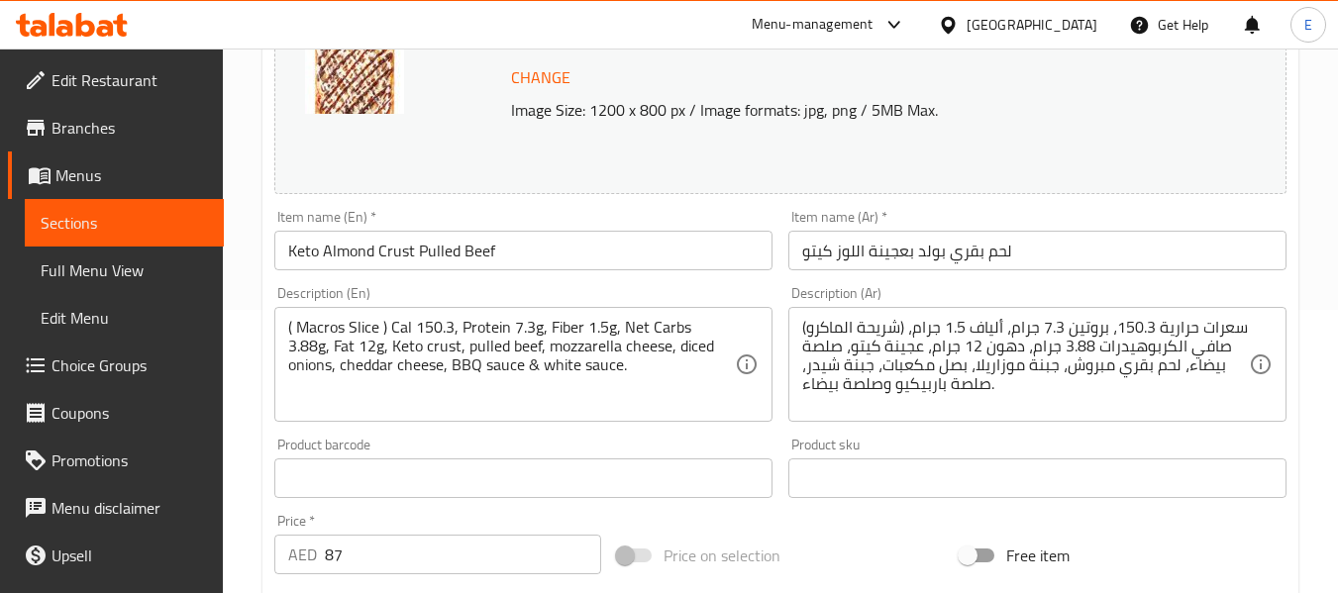
scroll to position [297, 0]
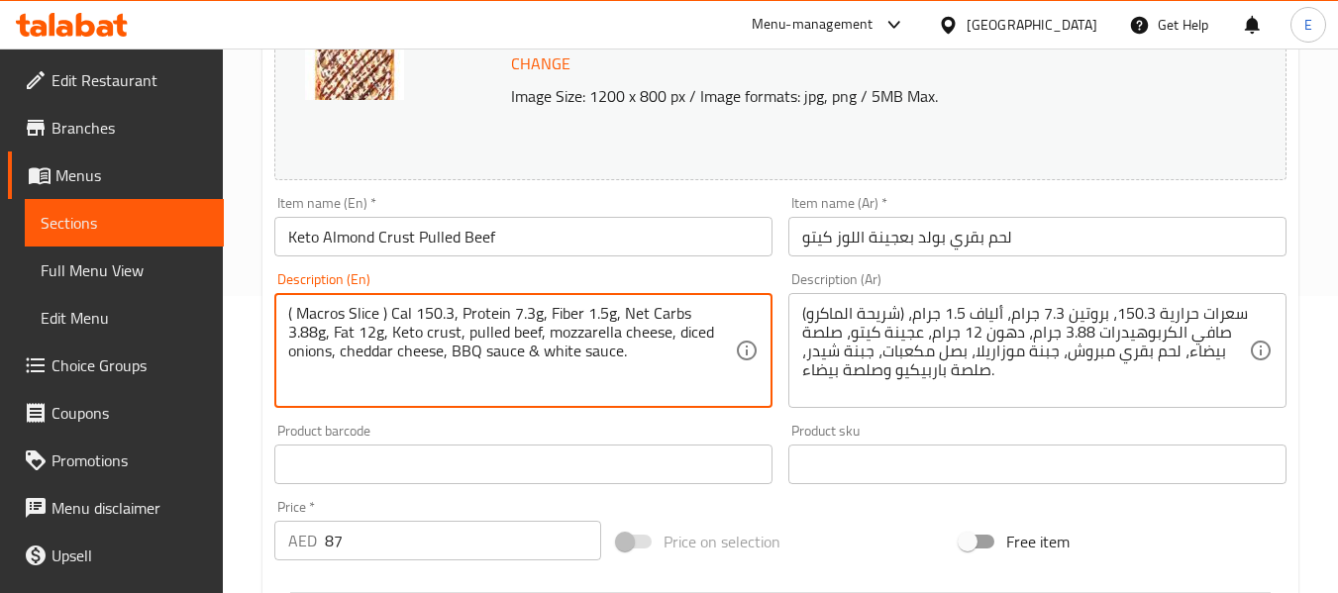
drag, startPoint x: 490, startPoint y: 349, endPoint x: 592, endPoint y: 356, distance: 102.2
click at [592, 356] on textarea "( Macros Slice ) Cal 150.3, Protein 7.3g, Fiber 1.5g, Net Carbs 3.88g, Fat 12g,…" at bounding box center [511, 351] width 447 height 94
click at [419, 333] on textarea "( Macros Slice ) Cal 150.3, Protein 7.3g, Fiber 1.5g, Net Carbs 3.88g, Fat 12g,…" at bounding box center [511, 351] width 447 height 94
paste textarea "white sauce."
type textarea "( Macros Slice ) Cal 150.3, Protein 7.3g, Fiber 1.5g, Net Carbs 3.88g, Fat 12g,…"
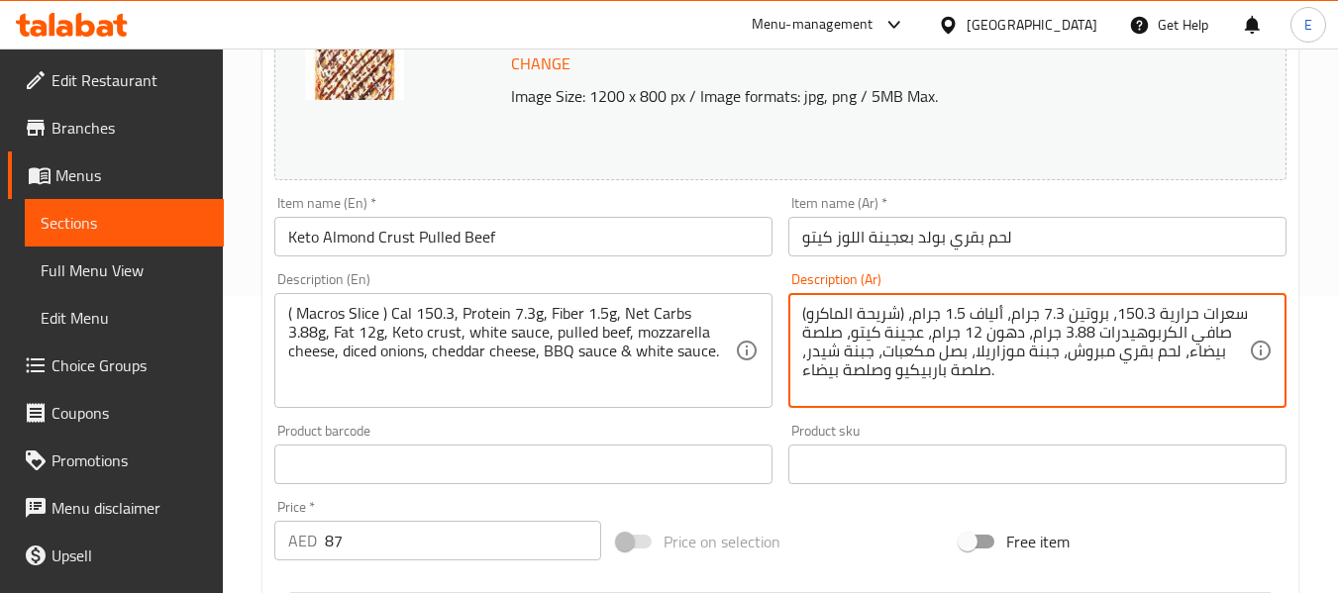
click at [1081, 356] on textarea "(شريحة الماكرو) سعرات حرارية 150.3، بروتين 7.3 جرام، ألياف 1.5 جرام، صافي الكرب…" at bounding box center [1025, 351] width 447 height 94
type textarea "(شريحة الماكرو) سعرات حرارية 150.3، بروتين 7.3 جرام، ألياف 1.5 جرام، صافي الكرب…"
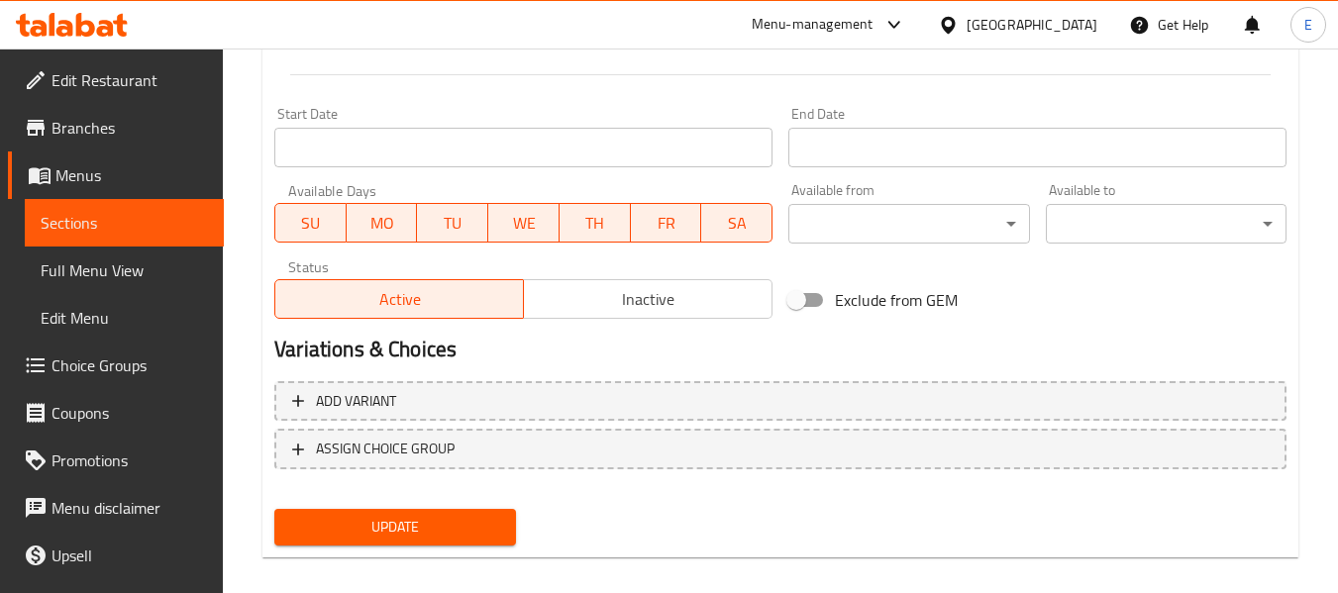
scroll to position [835, 0]
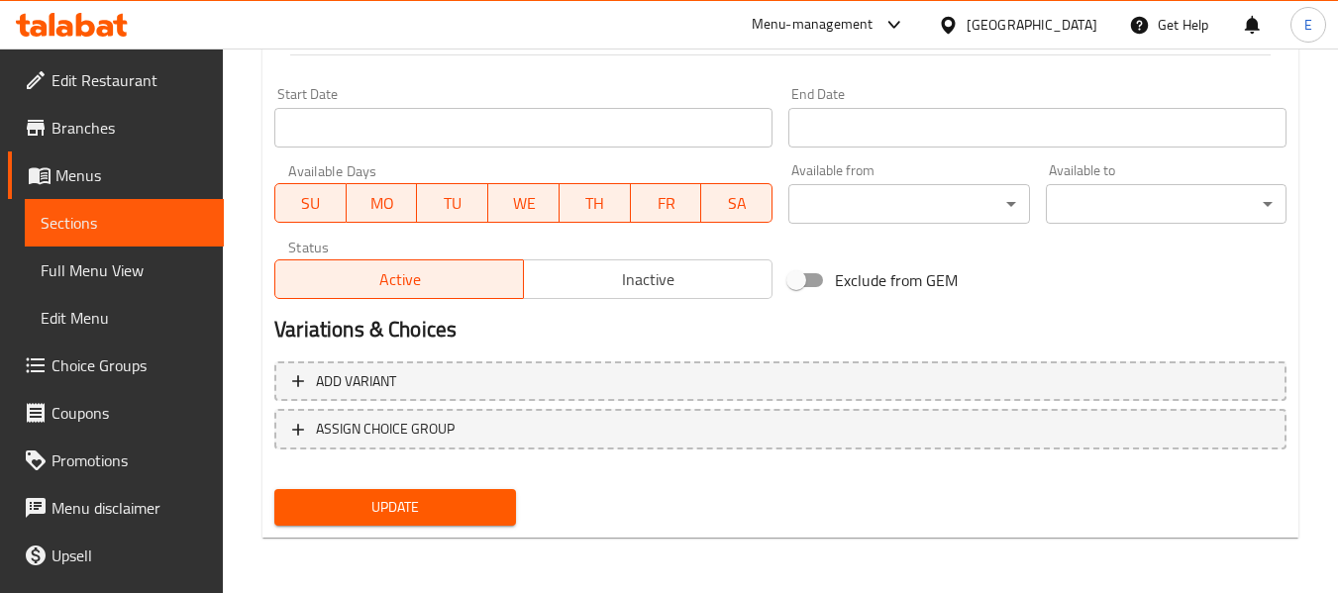
click at [461, 510] on span "Update" at bounding box center [394, 507] width 209 height 25
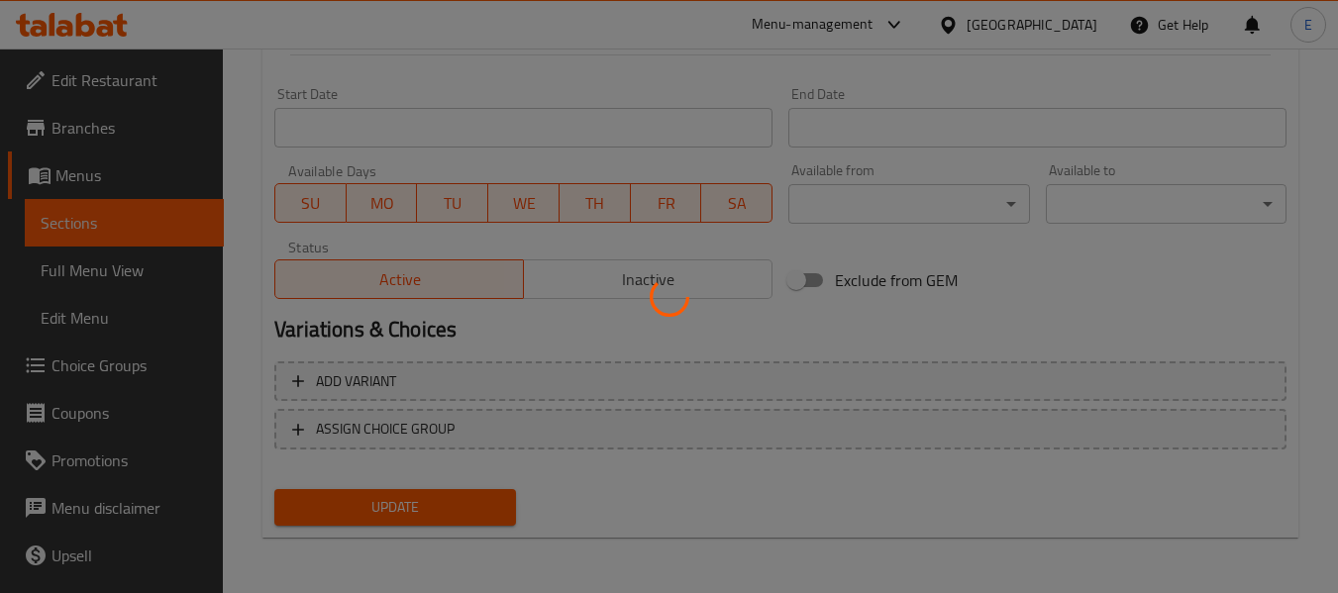
click at [461, 510] on div at bounding box center [669, 296] width 1338 height 593
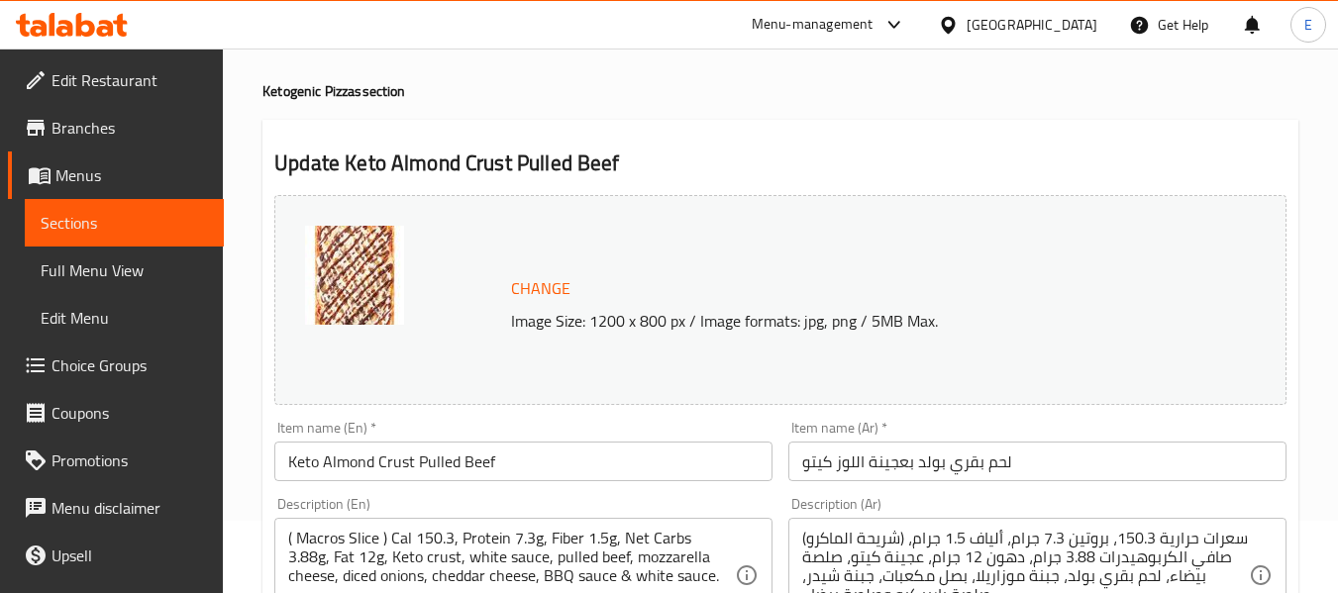
scroll to position [0, 0]
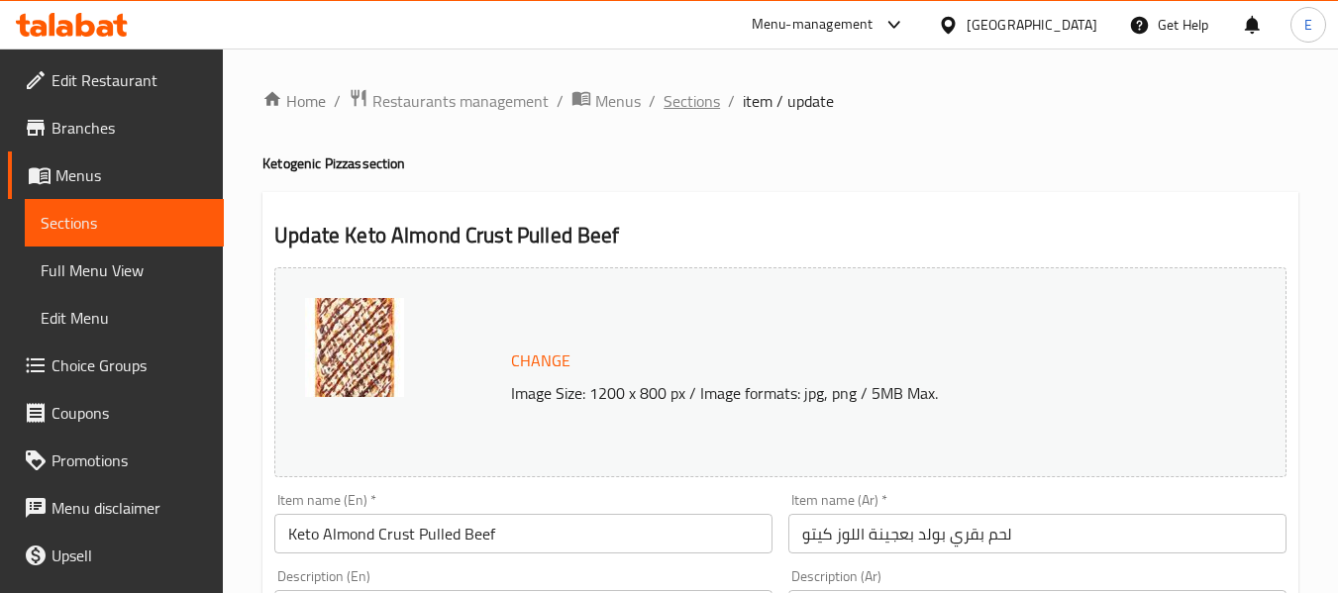
click at [705, 102] on span "Sections" at bounding box center [692, 101] width 56 height 24
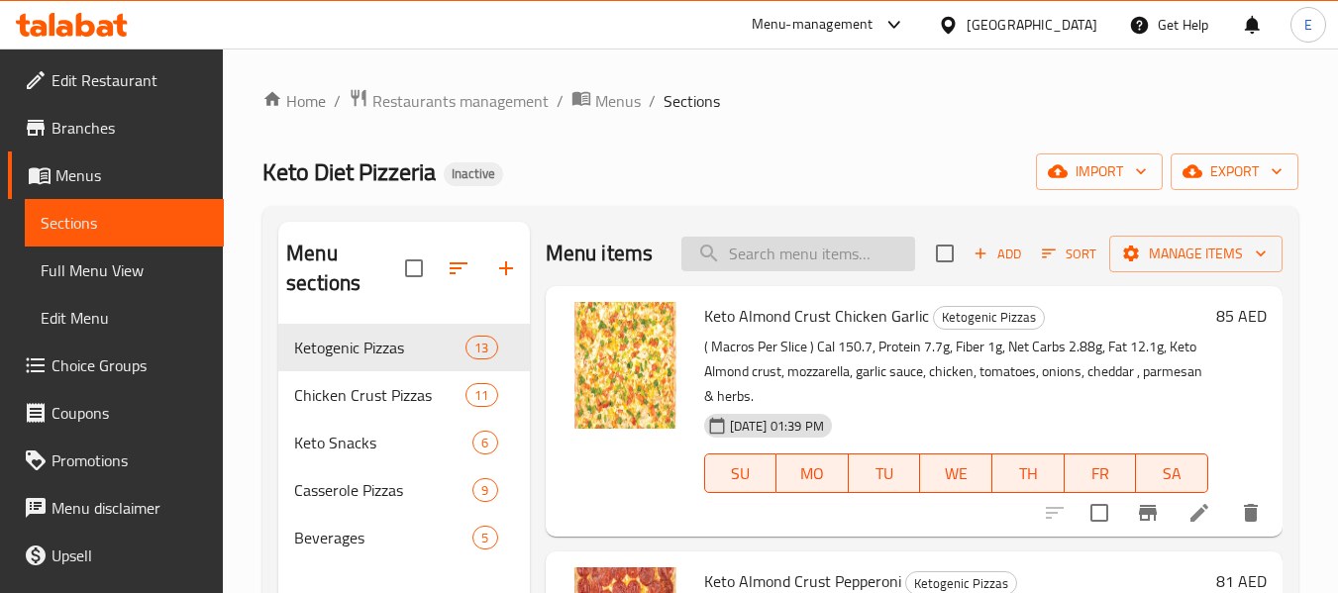
click at [770, 271] on input "search" at bounding box center [798, 254] width 234 height 35
paste input "Keto Crustless Chicken Garlic"
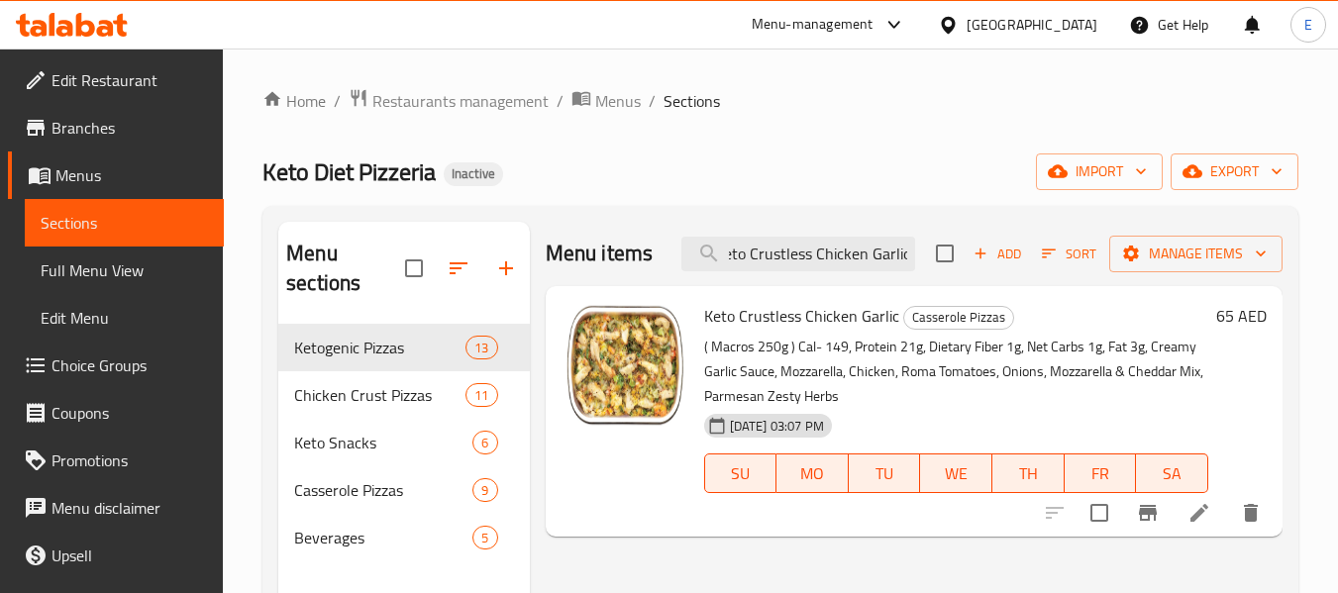
type input "Keto Crustless Chicken Garlic"
click at [1214, 521] on li at bounding box center [1199, 513] width 55 height 36
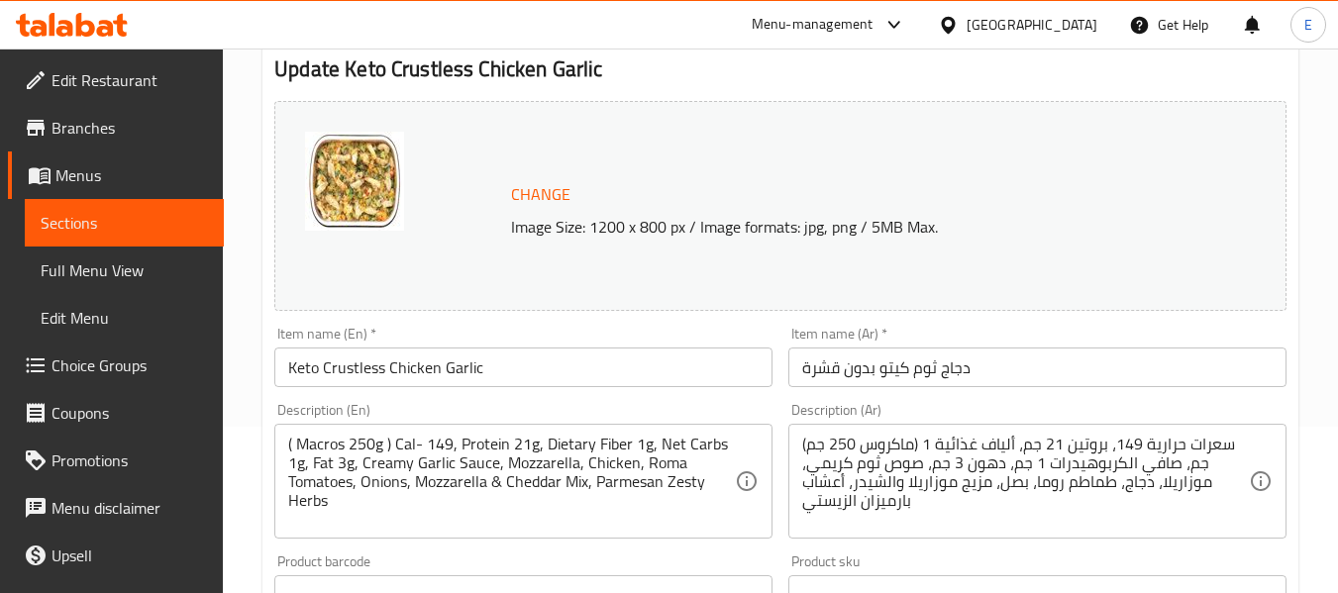
scroll to position [198, 0]
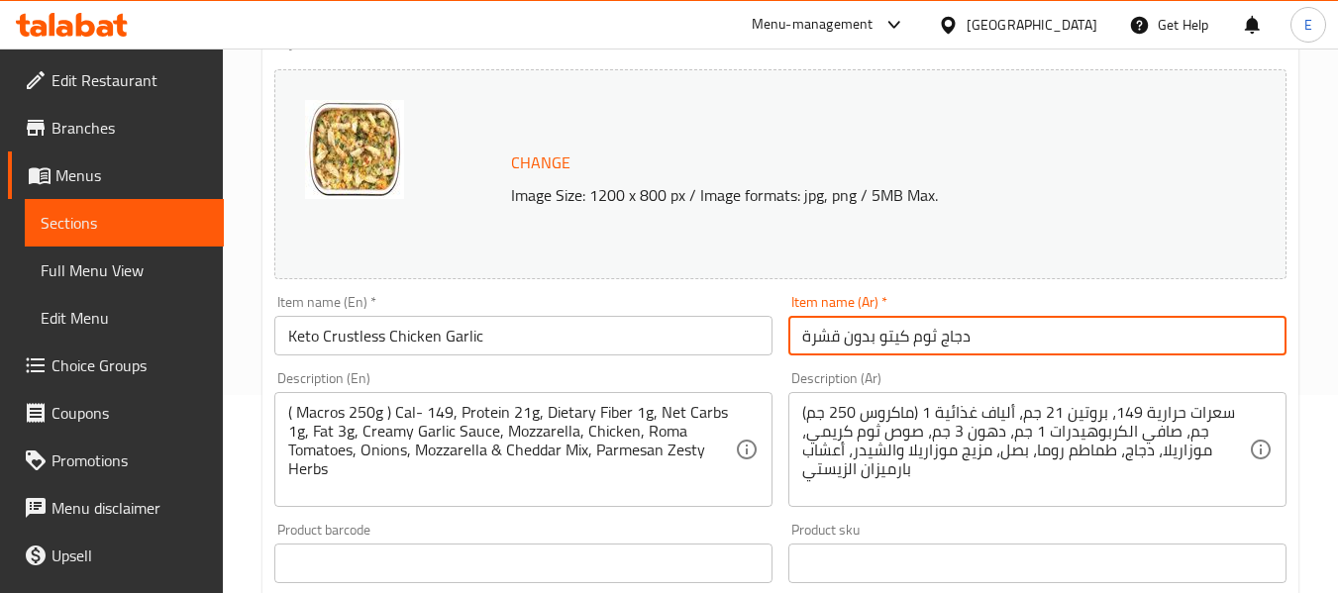
drag, startPoint x: 840, startPoint y: 338, endPoint x: 795, endPoint y: 338, distance: 44.6
click at [795, 338] on input "دجاج ثوم كيتو بدون قشرة" at bounding box center [1037, 336] width 498 height 40
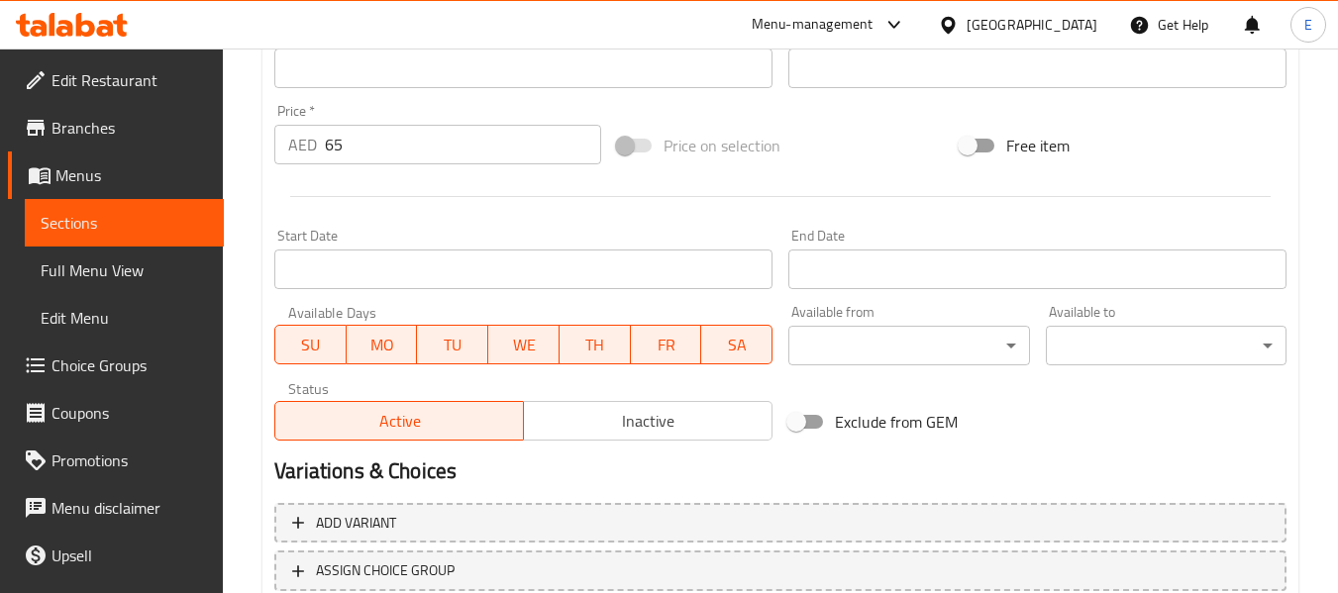
scroll to position [835, 0]
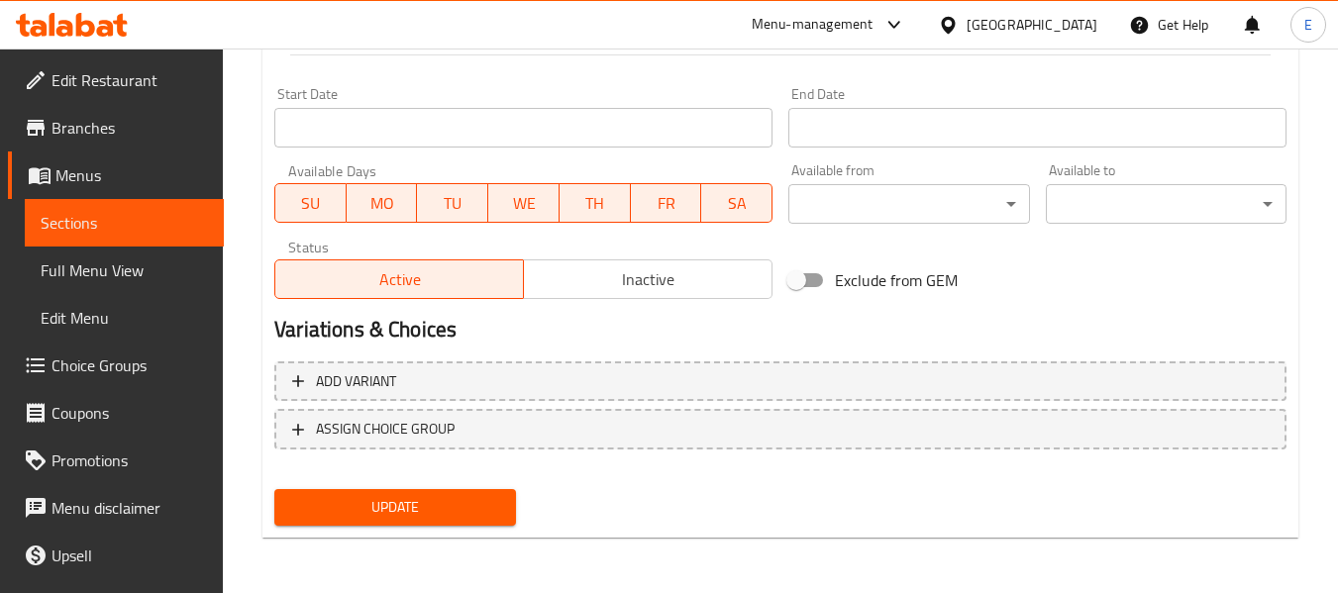
type input "دجاج ثوم كيتو بدون عجينة"
click at [466, 522] on button "Update" at bounding box center [394, 507] width 241 height 37
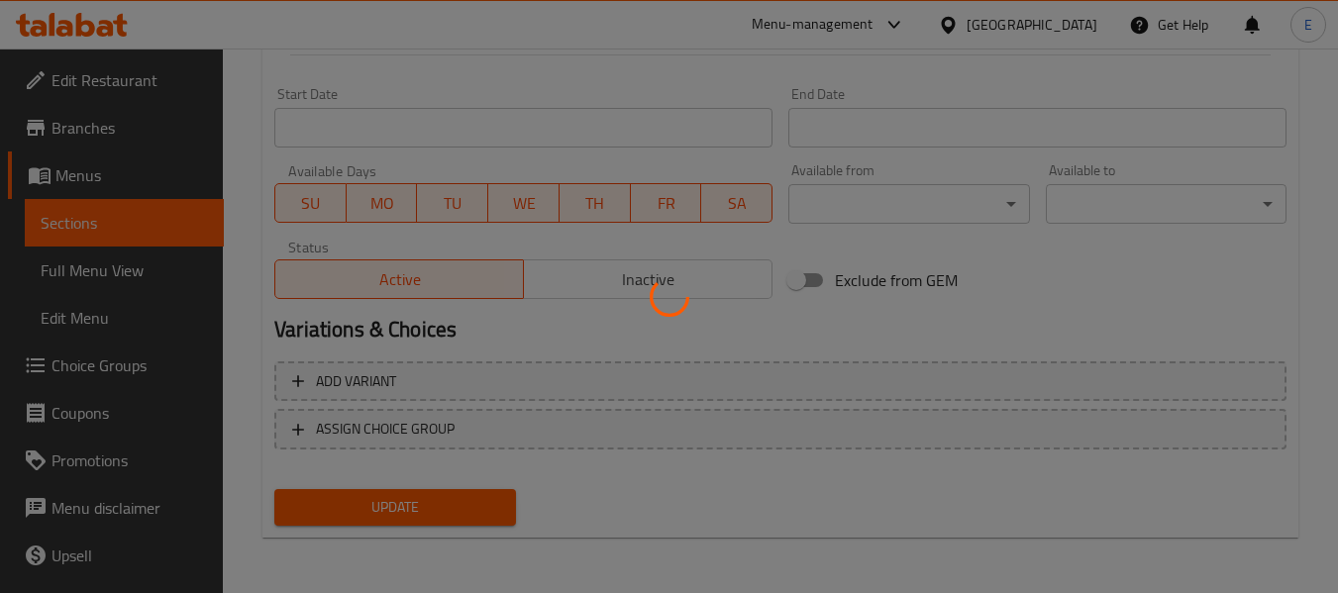
click at [466, 522] on div at bounding box center [669, 296] width 1338 height 593
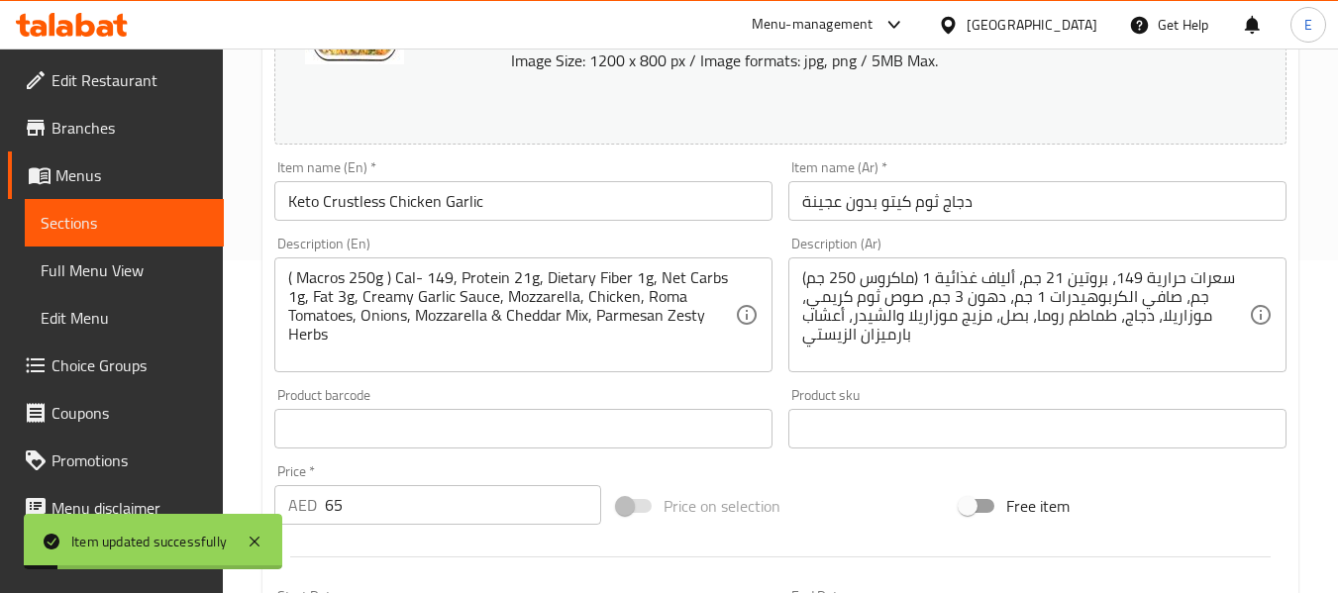
scroll to position [0, 0]
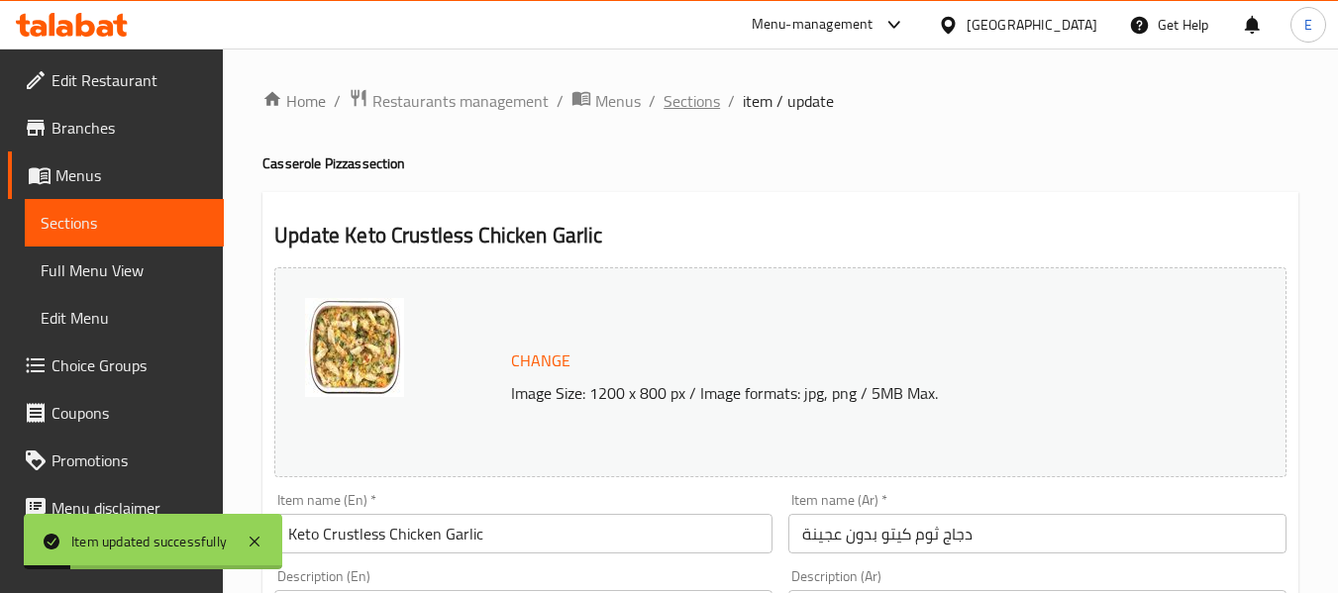
click at [691, 110] on span "Sections" at bounding box center [692, 101] width 56 height 24
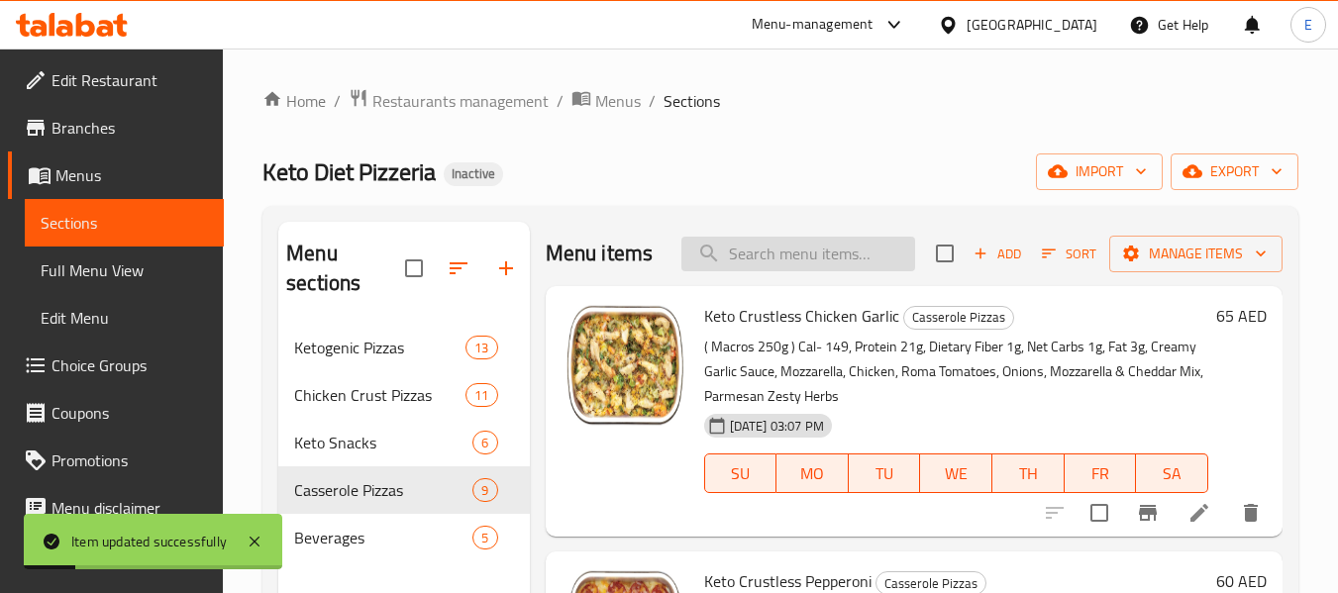
click at [763, 270] on input "search" at bounding box center [798, 254] width 234 height 35
paste input "Keto Crustless Pepperoni"
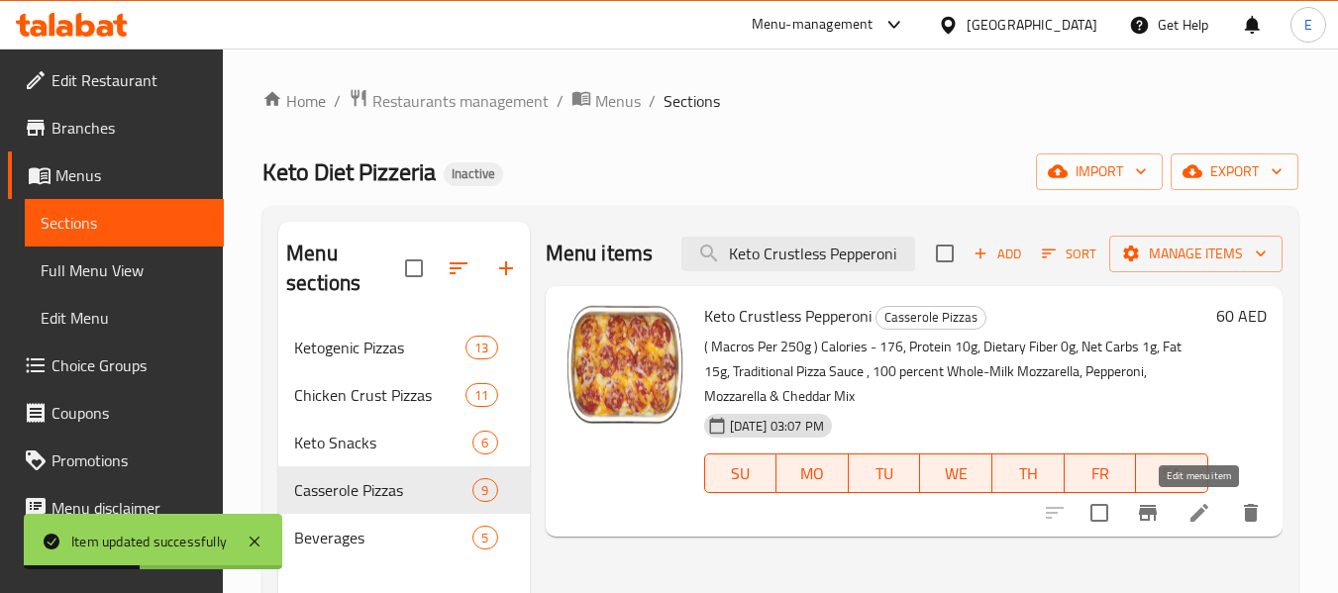
type input "Keto Crustless Pepperoni"
click at [1194, 515] on icon at bounding box center [1199, 513] width 18 height 18
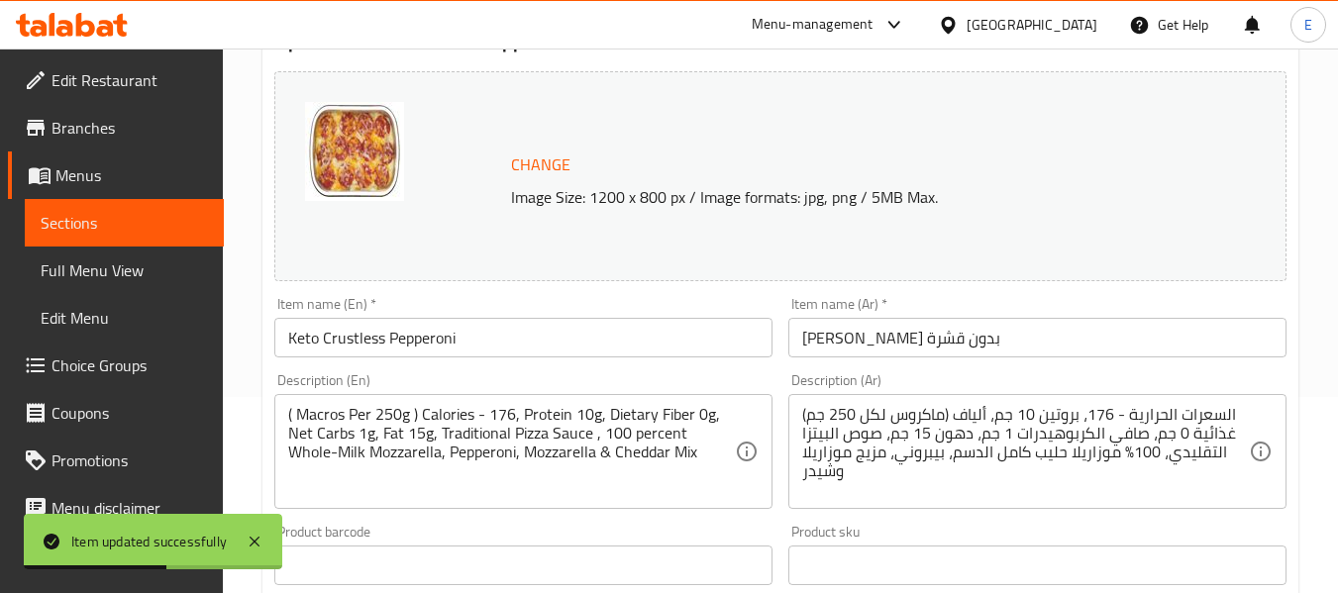
scroll to position [198, 0]
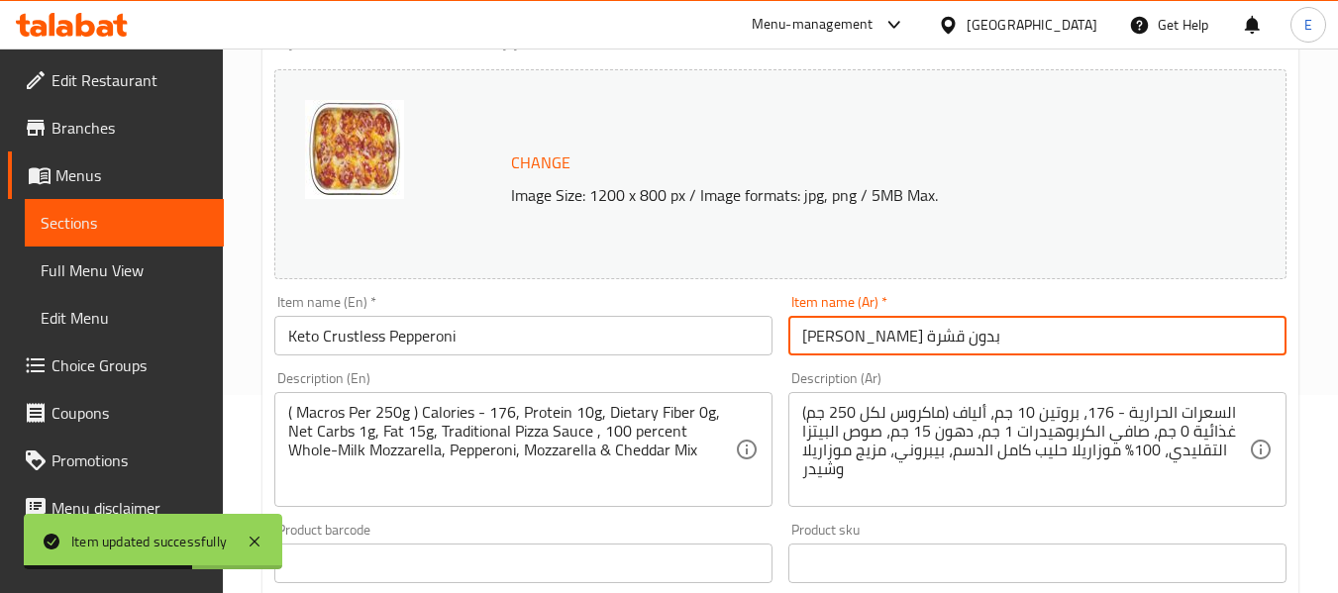
drag, startPoint x: 842, startPoint y: 332, endPoint x: 795, endPoint y: 341, distance: 47.4
click at [795, 341] on input "بيبيروني كيتو بدون قشرة" at bounding box center [1037, 336] width 498 height 40
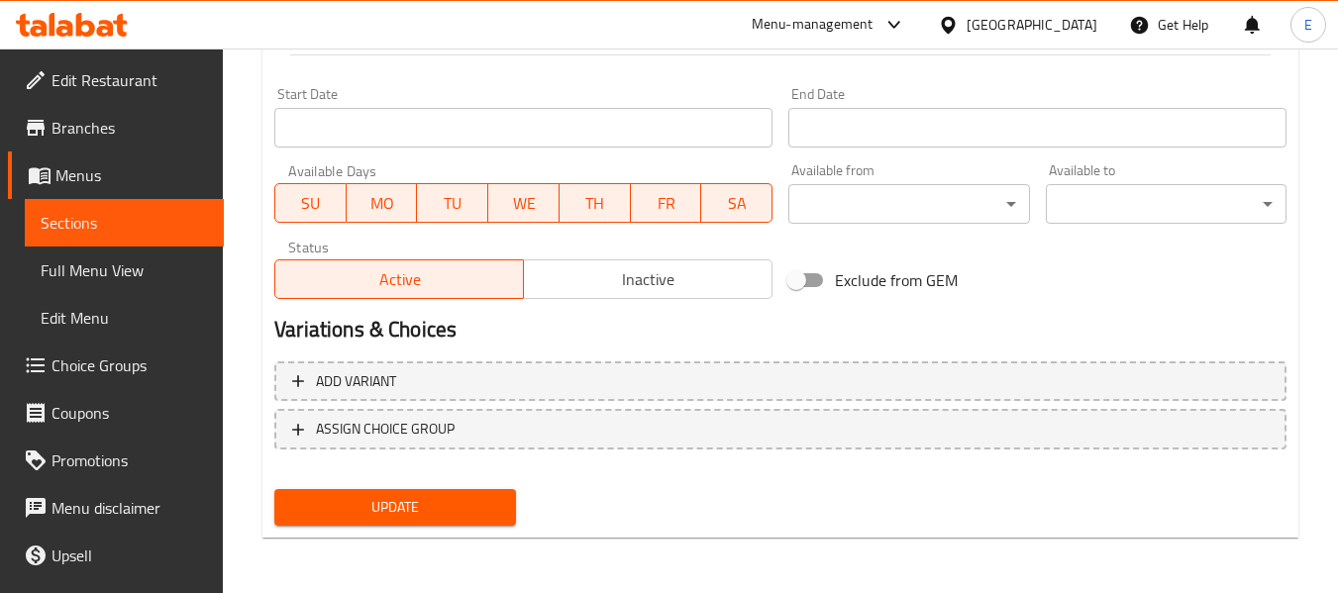
type input "[PERSON_NAME] بدون عجينة"
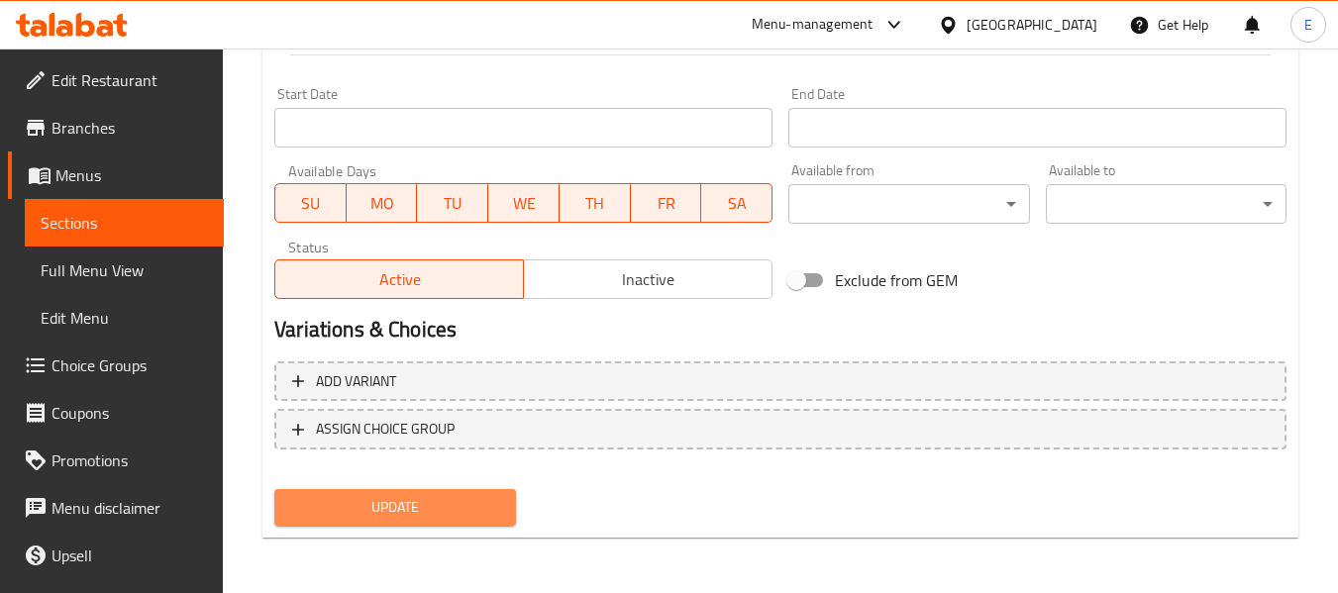
click at [480, 513] on span "Update" at bounding box center [394, 507] width 209 height 25
click at [480, 513] on div at bounding box center [669, 296] width 1338 height 593
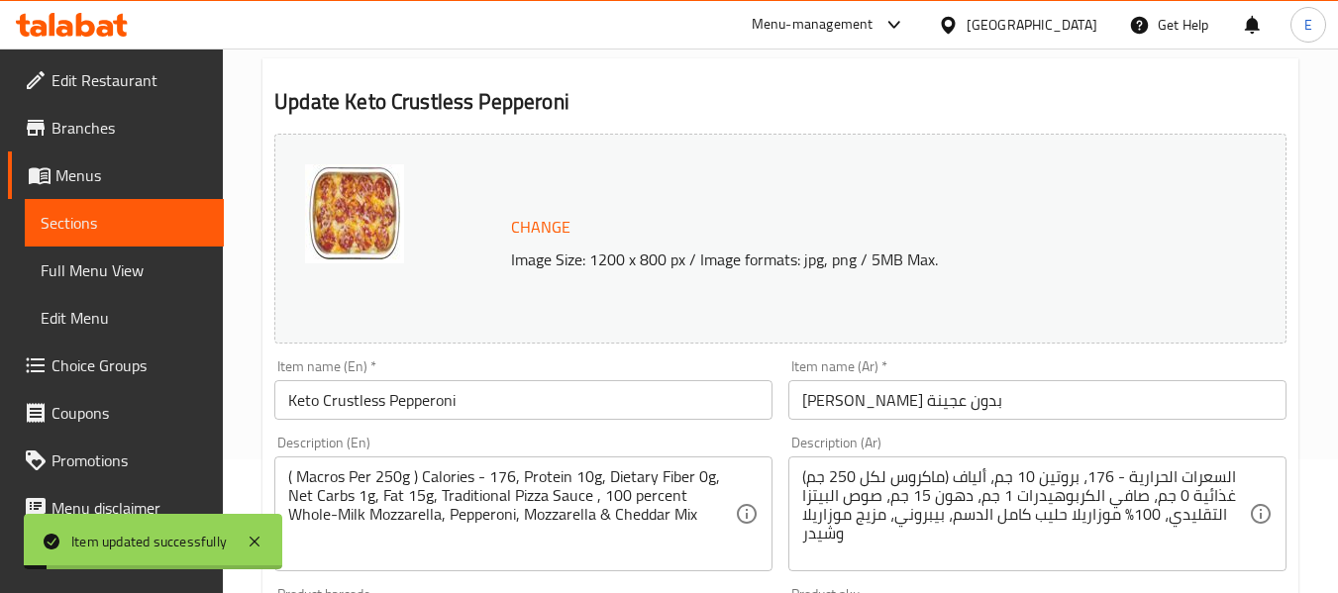
scroll to position [0, 0]
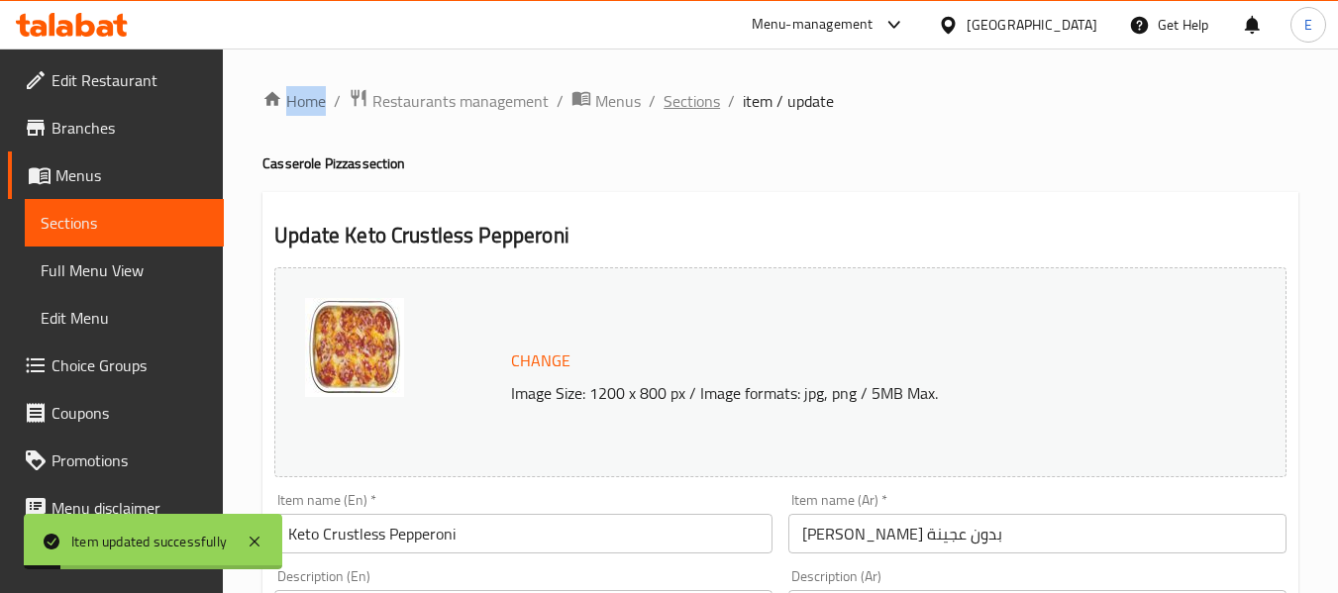
click at [695, 108] on span "Sections" at bounding box center [692, 101] width 56 height 24
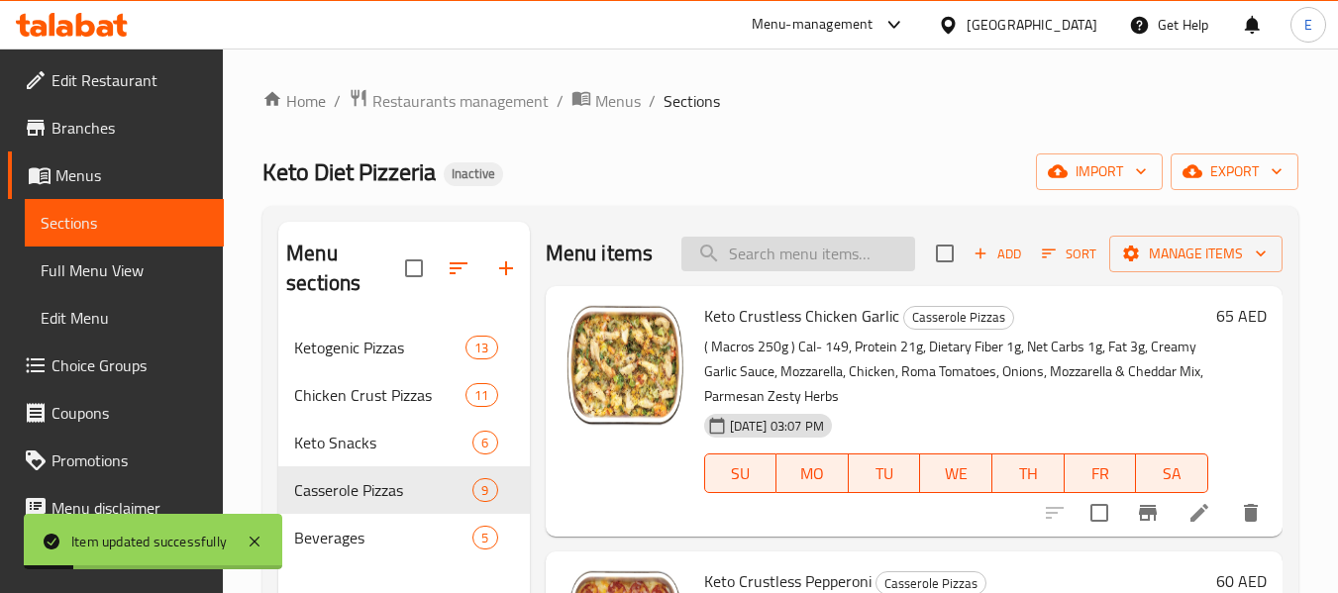
click at [770, 262] on input "search" at bounding box center [798, 254] width 234 height 35
paste input "Keto Crustless Chef's Favorite"
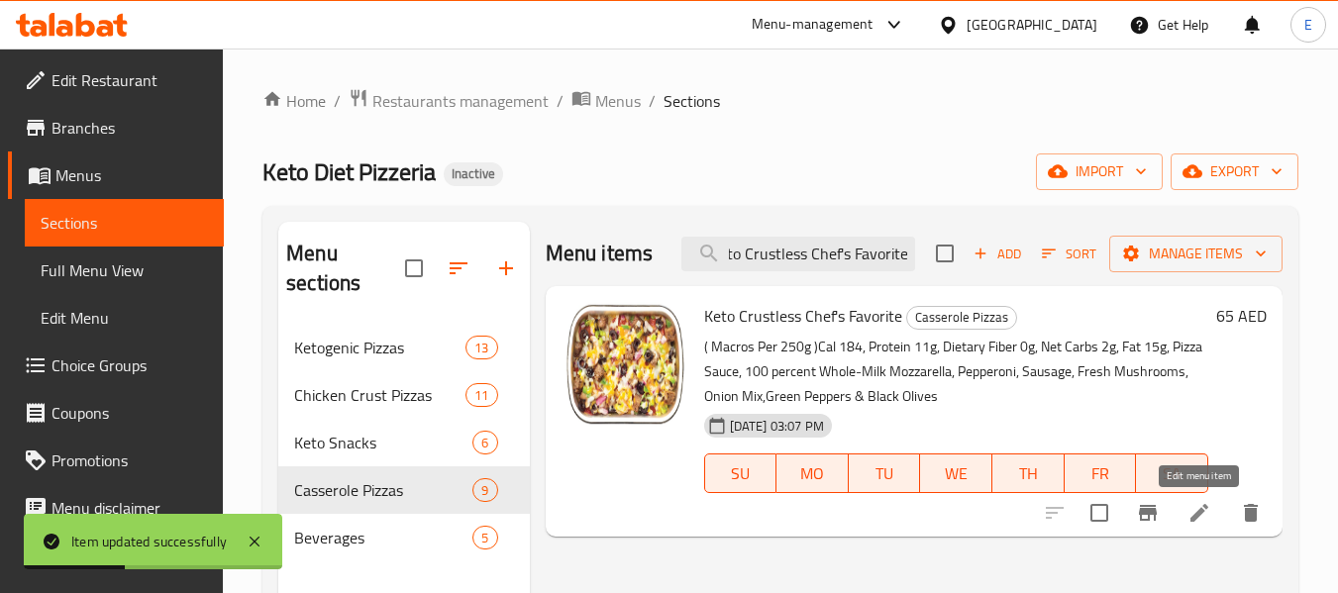
type input "Keto Crustless Chef's Favorite"
click at [1206, 512] on icon at bounding box center [1199, 513] width 24 height 24
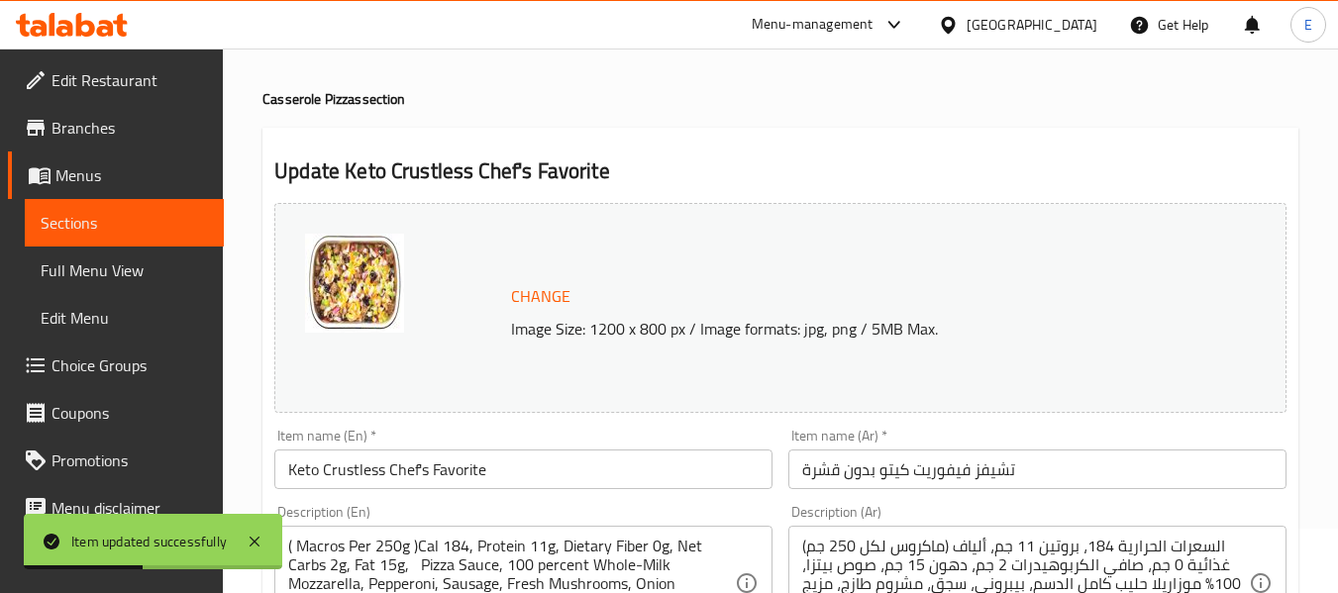
scroll to position [99, 0]
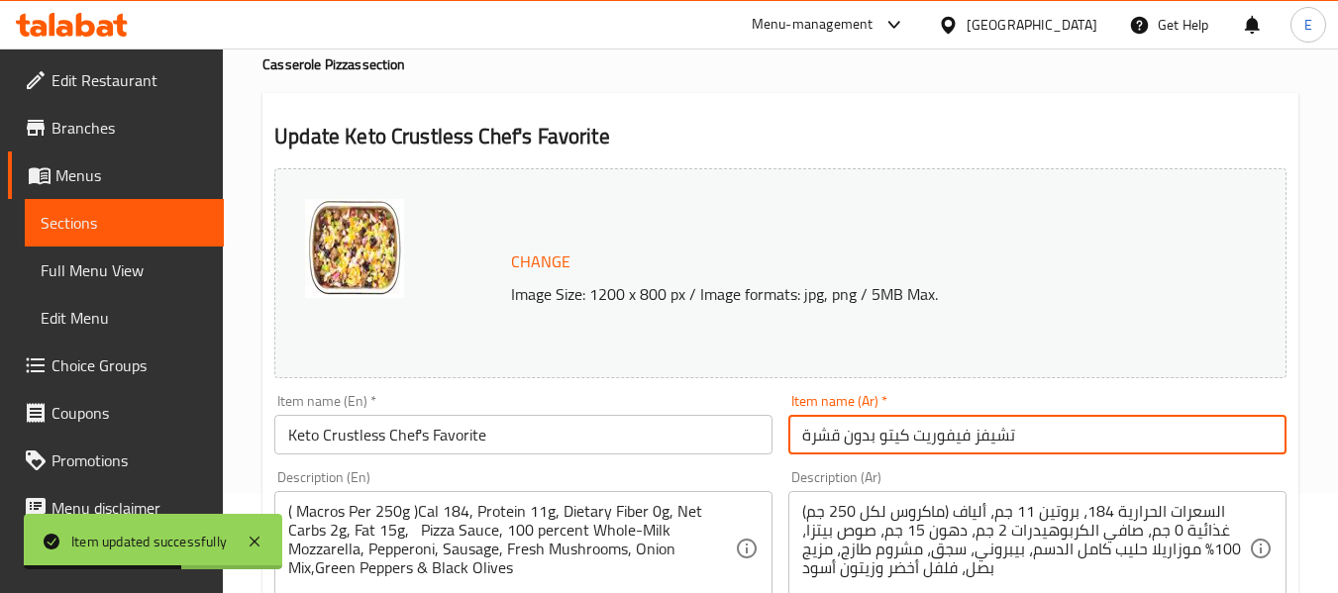
drag, startPoint x: 839, startPoint y: 433, endPoint x: 801, endPoint y: 433, distance: 37.6
click at [801, 433] on input "تشيفز فيفوريت كيتو بدون قشرة" at bounding box center [1037, 435] width 498 height 40
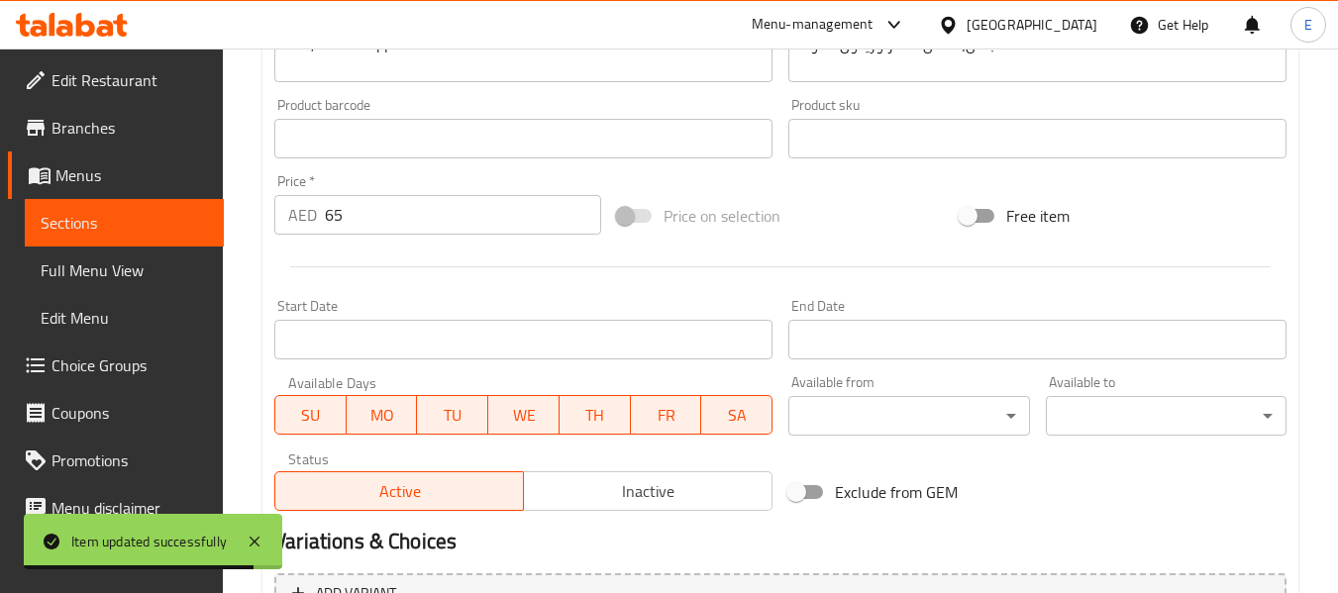
scroll to position [835, 0]
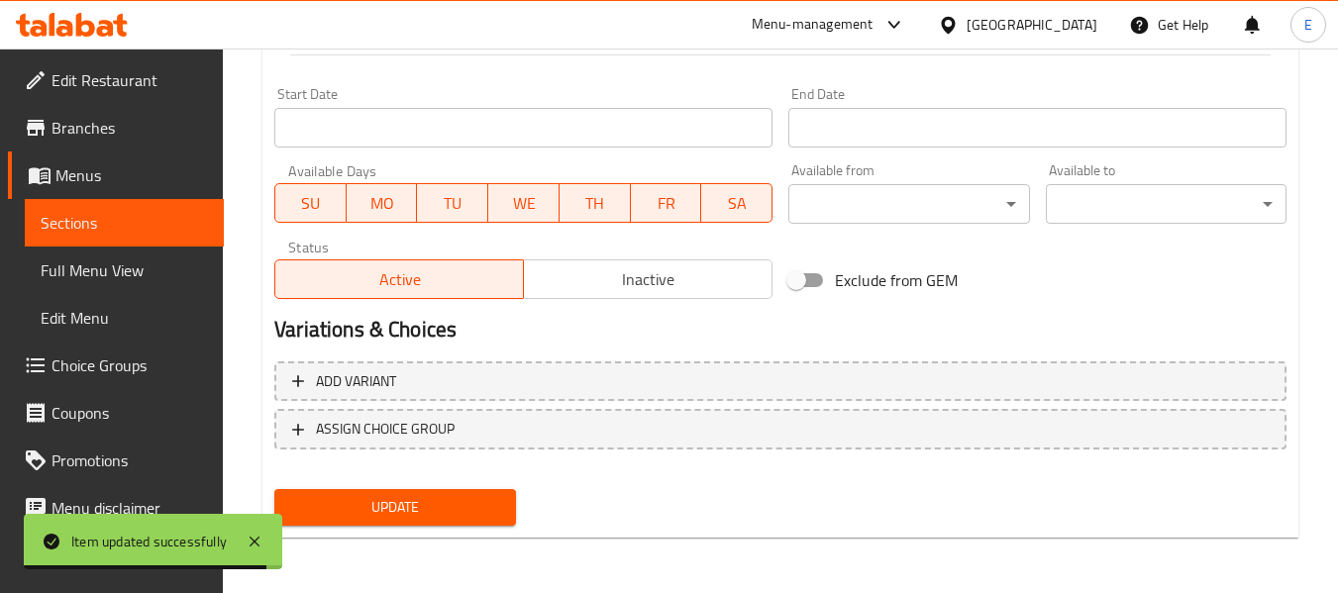
type input "تشيفز فيفوريت كيتو بدون عجينة"
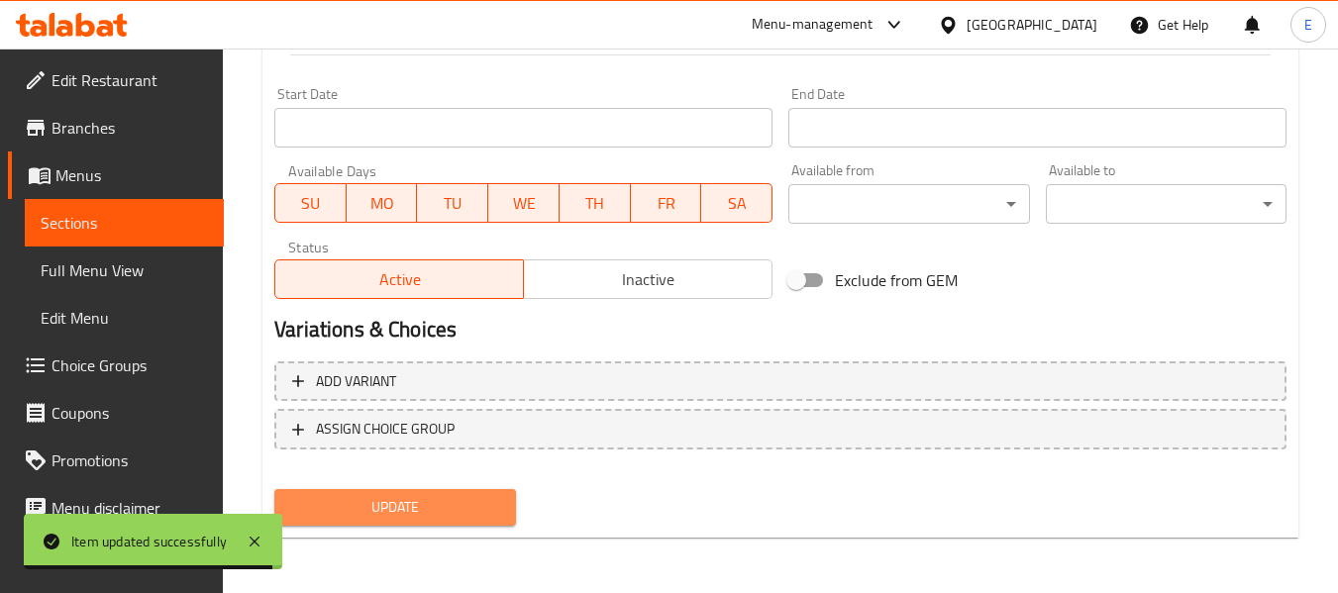
click at [468, 516] on span "Update" at bounding box center [394, 507] width 209 height 25
click at [468, 516] on div at bounding box center [669, 296] width 1338 height 593
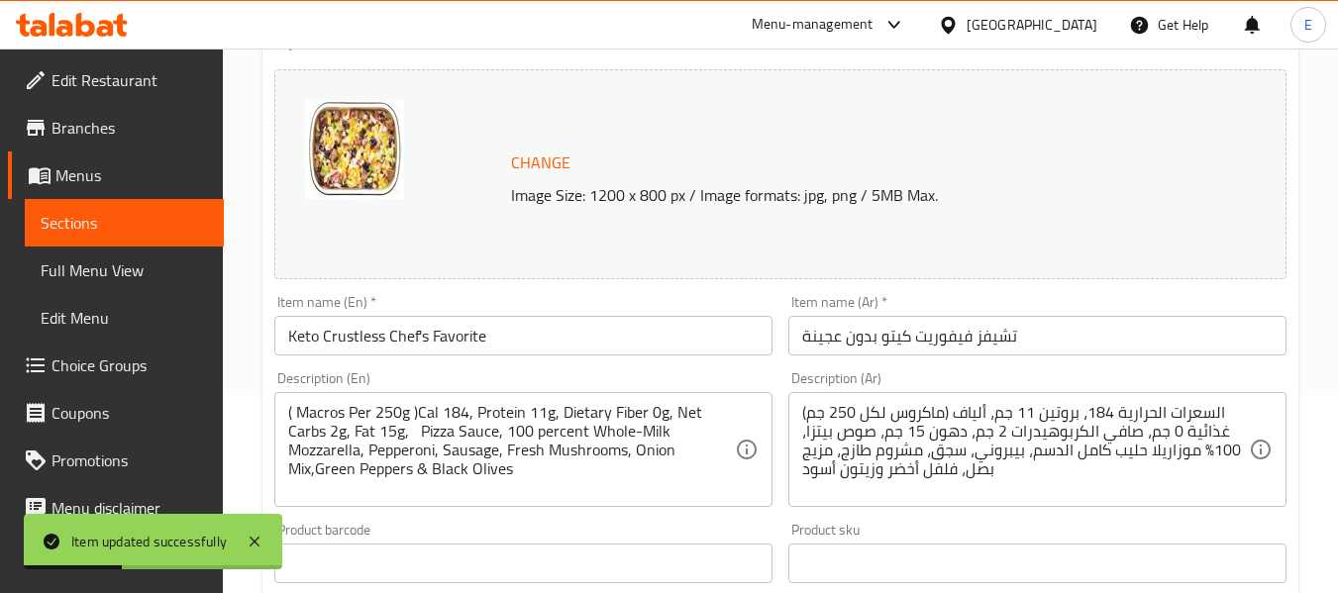
scroll to position [0, 0]
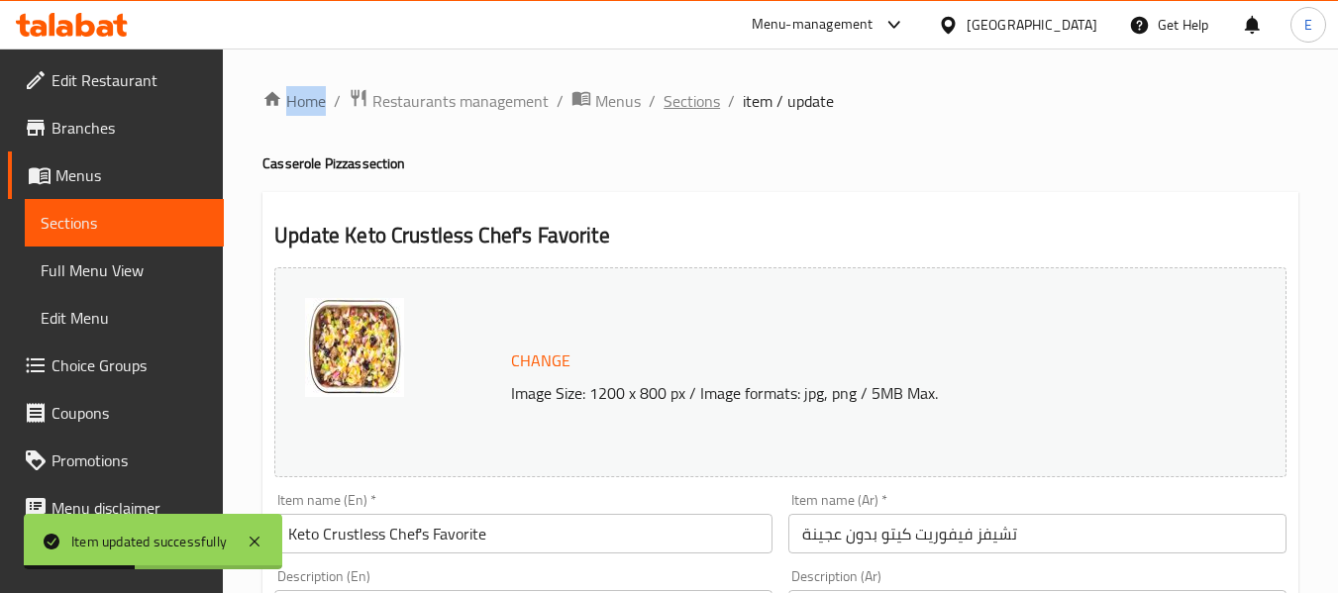
click at [701, 113] on span "Sections" at bounding box center [692, 101] width 56 height 24
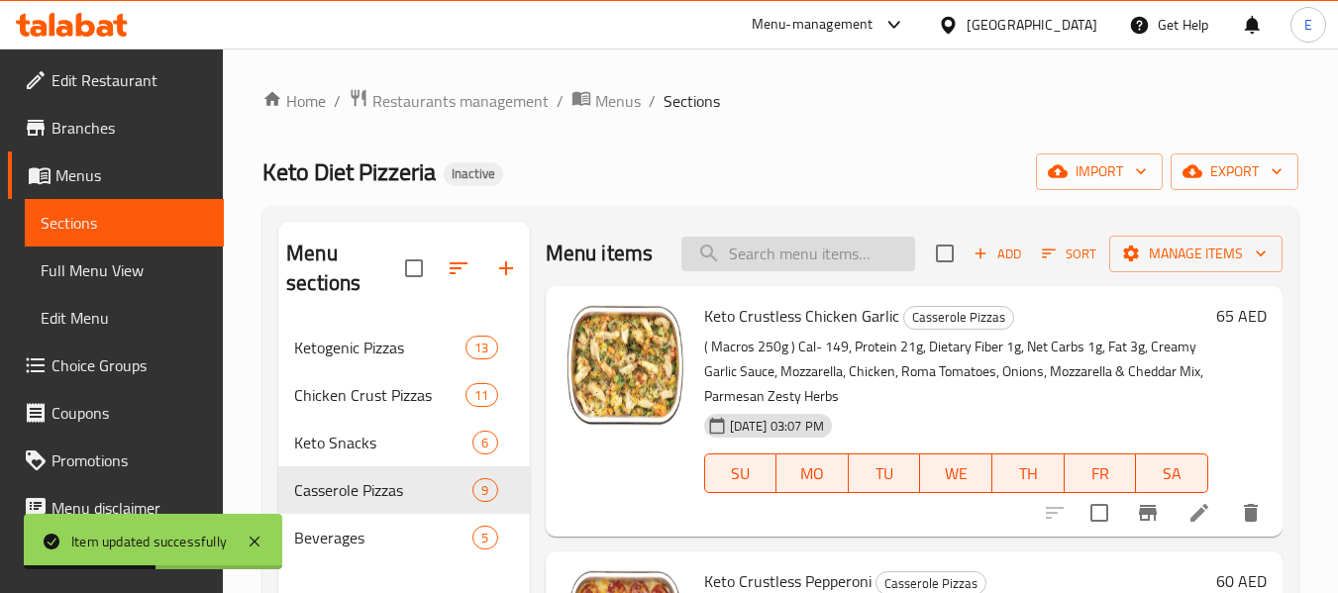
click at [771, 269] on input "search" at bounding box center [798, 254] width 234 height 35
paste input "Keto Crustless Vaganza"
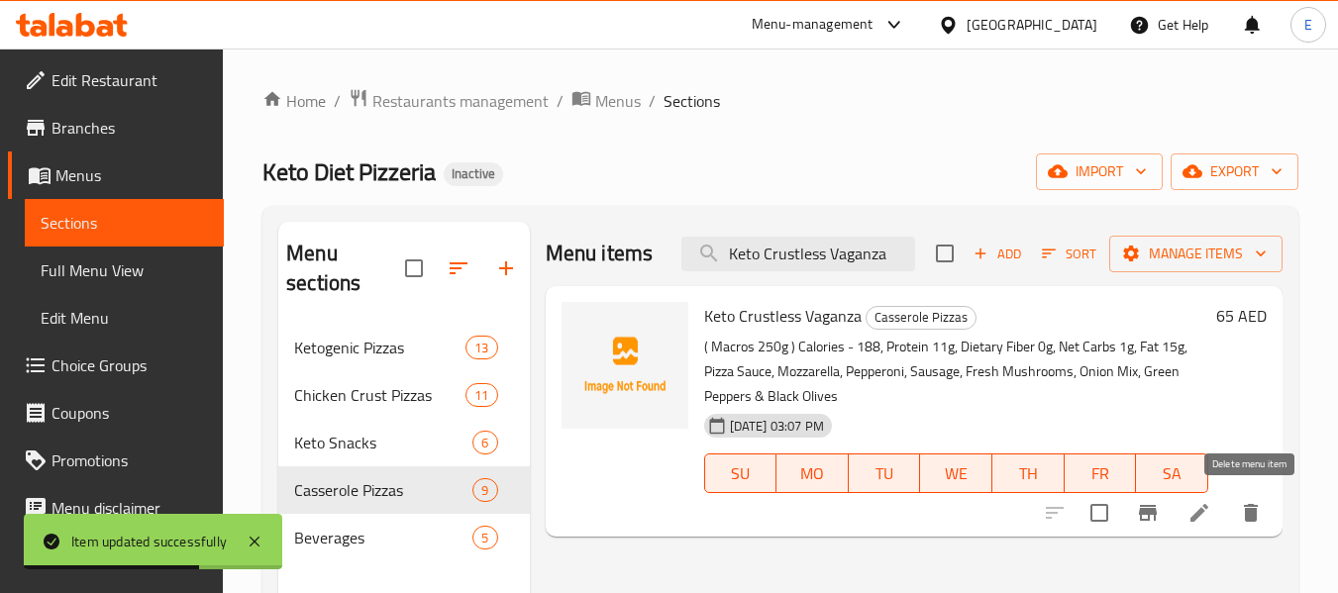
type input "Keto Crustless Vaganza"
click at [1214, 513] on li at bounding box center [1199, 513] width 55 height 36
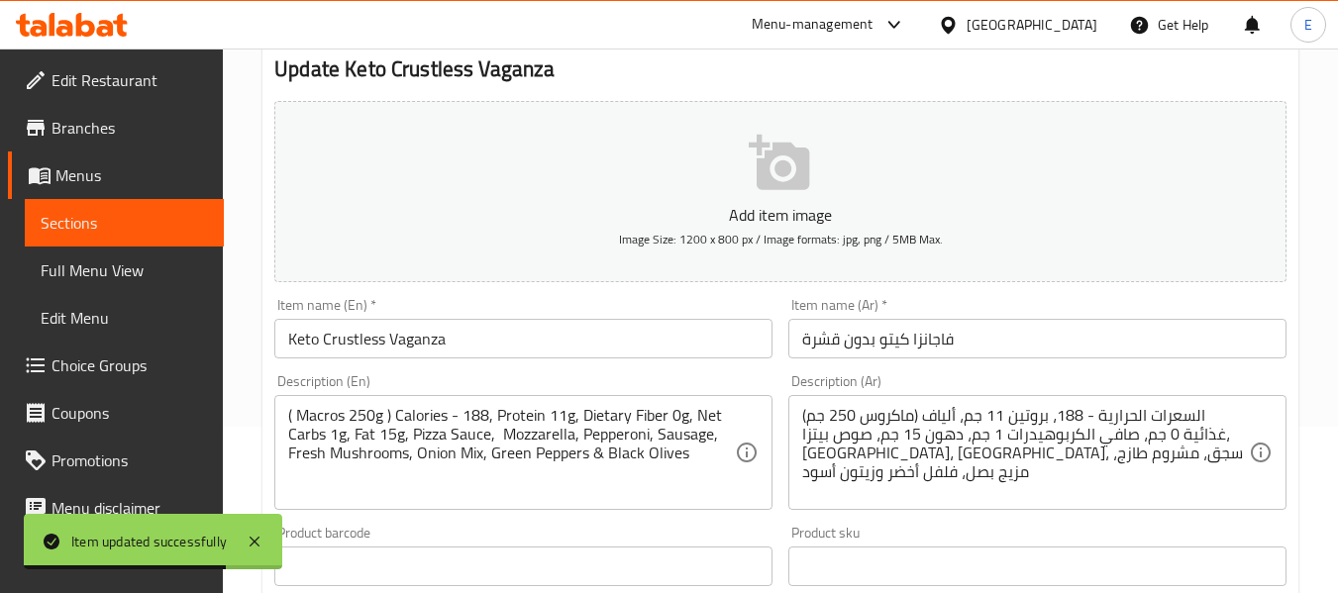
scroll to position [198, 0]
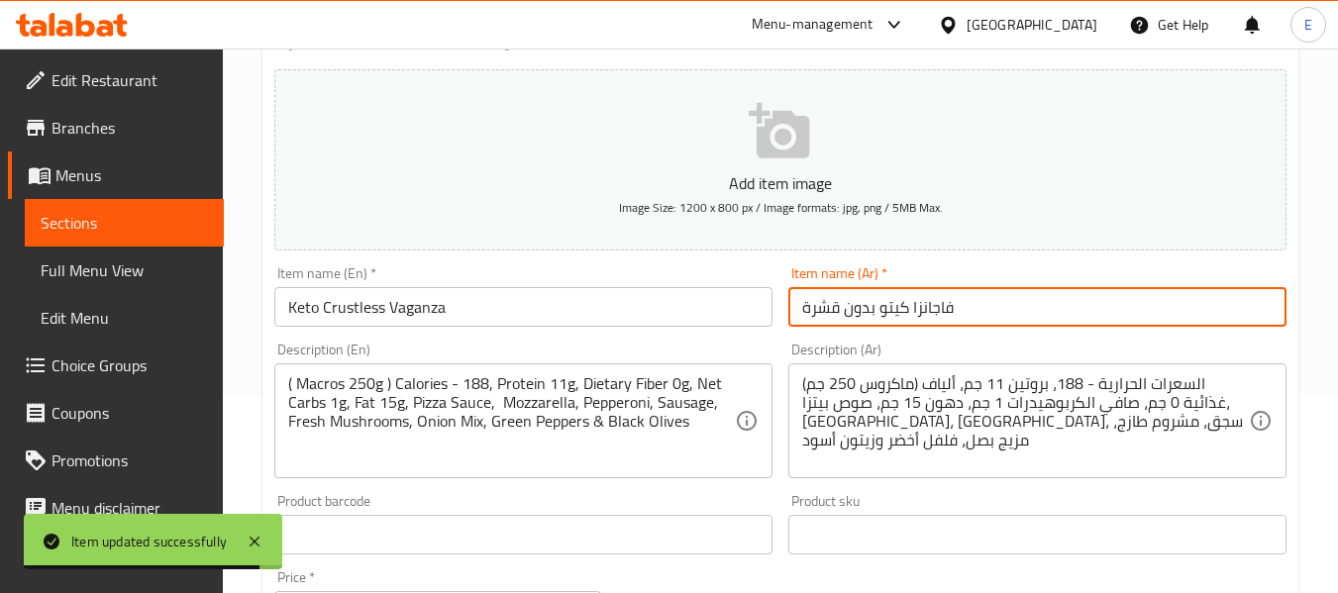
drag, startPoint x: 838, startPoint y: 310, endPoint x: 775, endPoint y: 321, distance: 63.3
click at [775, 321] on div "Add item image Image Size: 1200 x 800 px / Image formats: jpg, png / 5MB Max. I…" at bounding box center [780, 488] width 1028 height 854
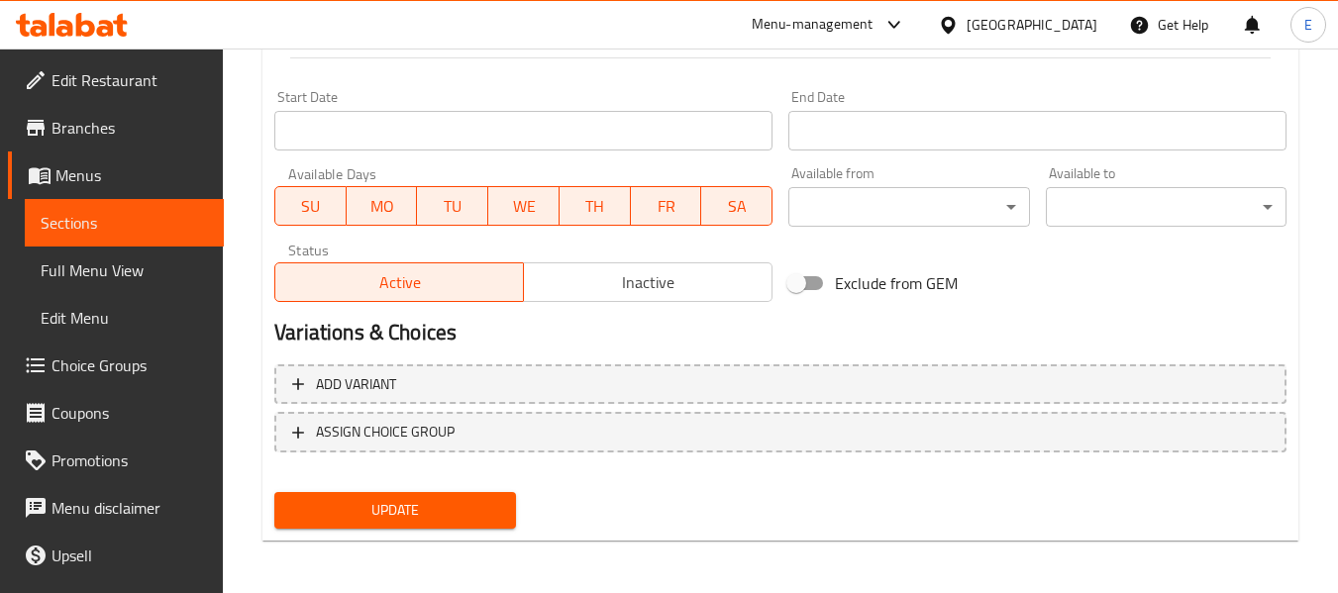
scroll to position [806, 0]
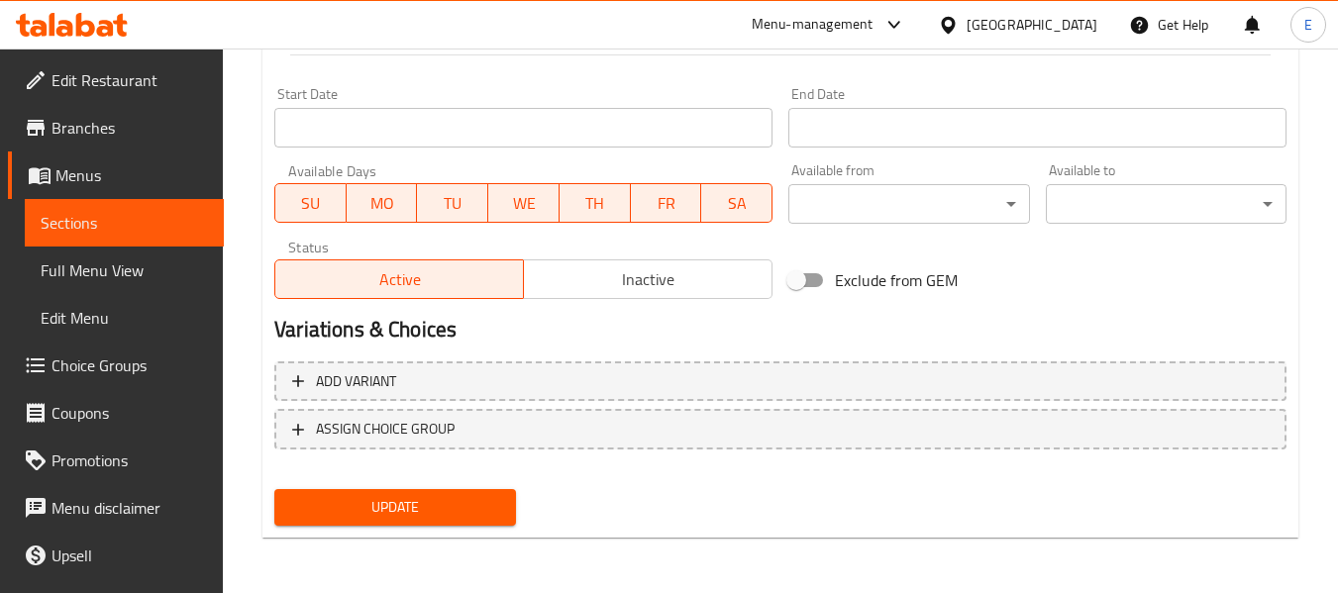
type input "[PERSON_NAME] بدون عجينة"
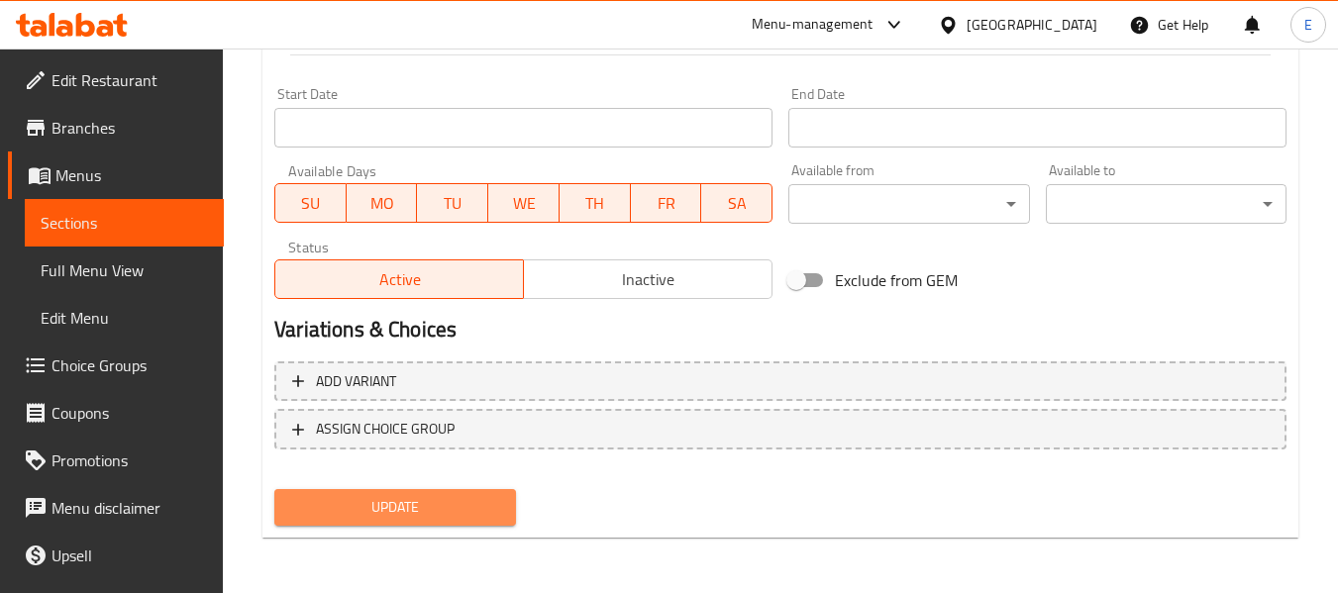
click at [497, 497] on span "Update" at bounding box center [394, 507] width 209 height 25
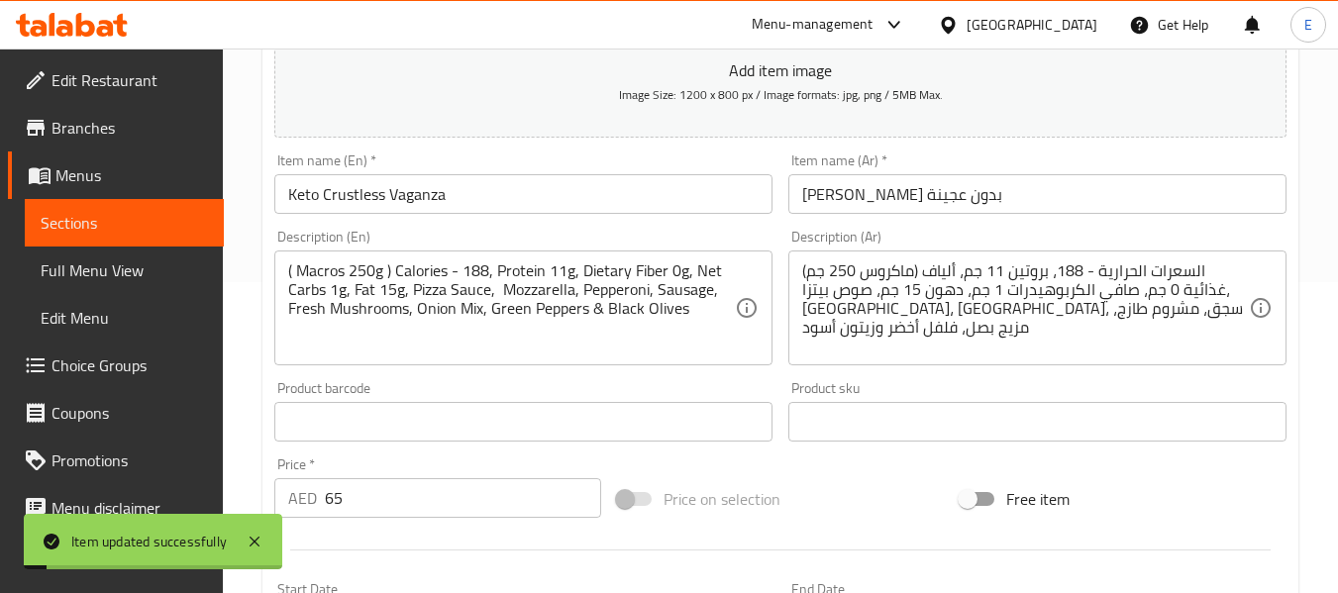
scroll to position [0, 0]
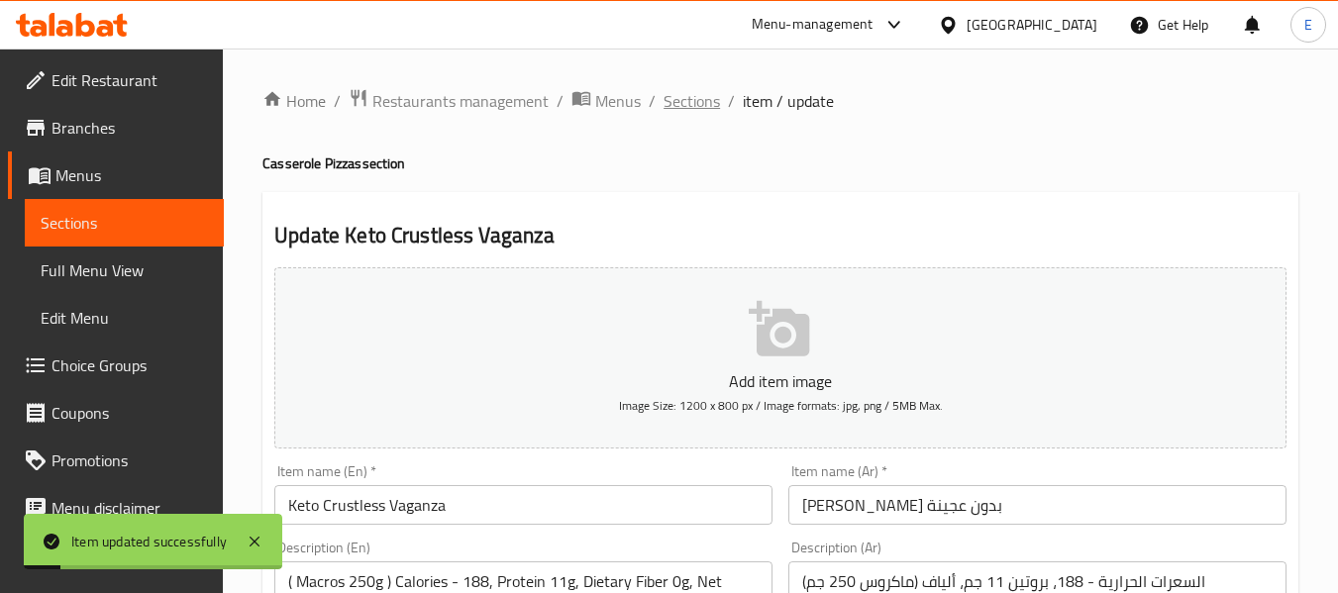
click at [689, 110] on span "Sections" at bounding box center [692, 101] width 56 height 24
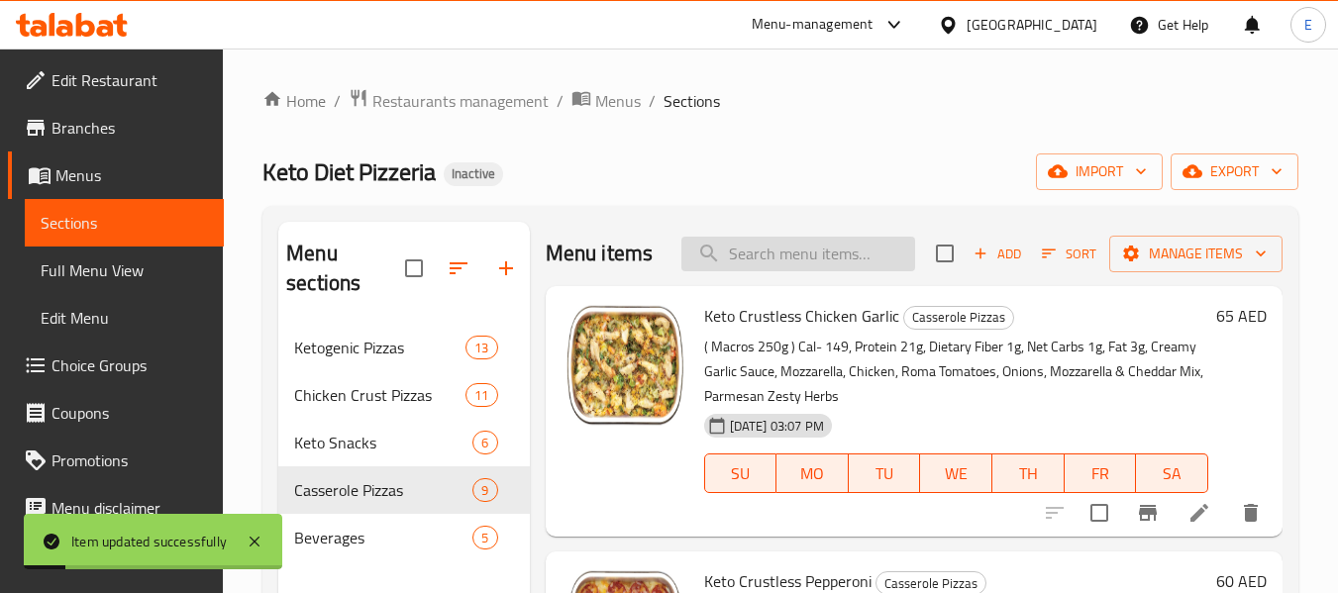
click at [750, 260] on input "search" at bounding box center [798, 254] width 234 height 35
paste input "Keto Crustless Paneer Tikka"
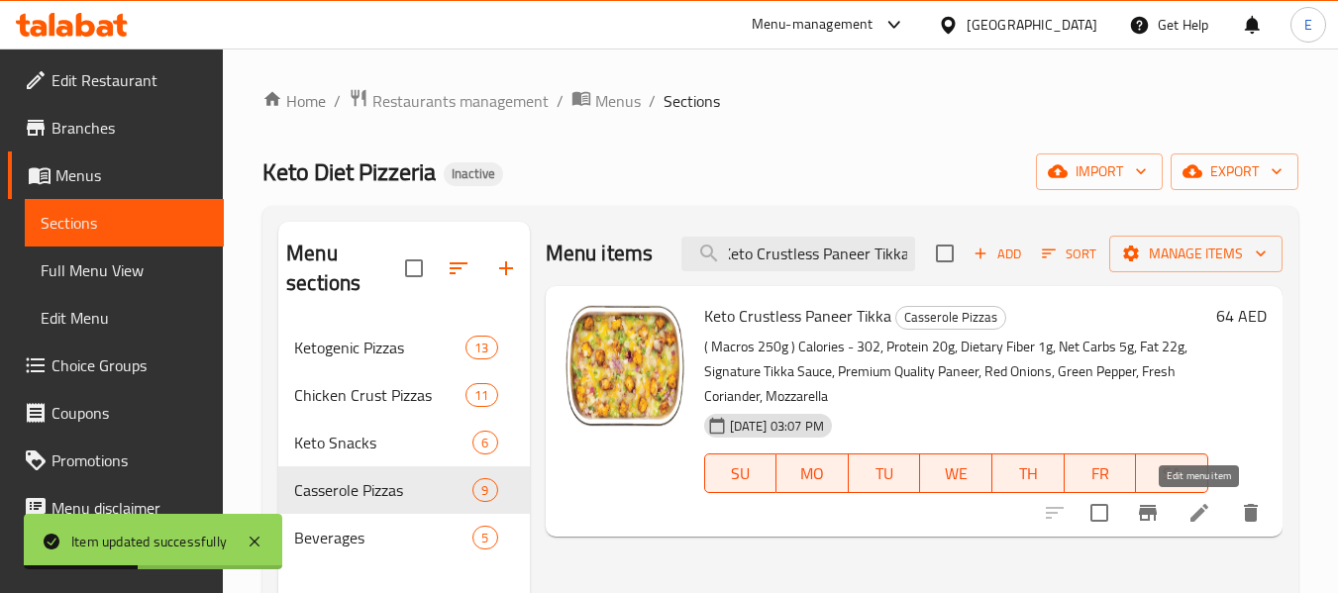
type input "Keto Crustless Paneer Tikka"
click at [1189, 515] on icon at bounding box center [1199, 513] width 24 height 24
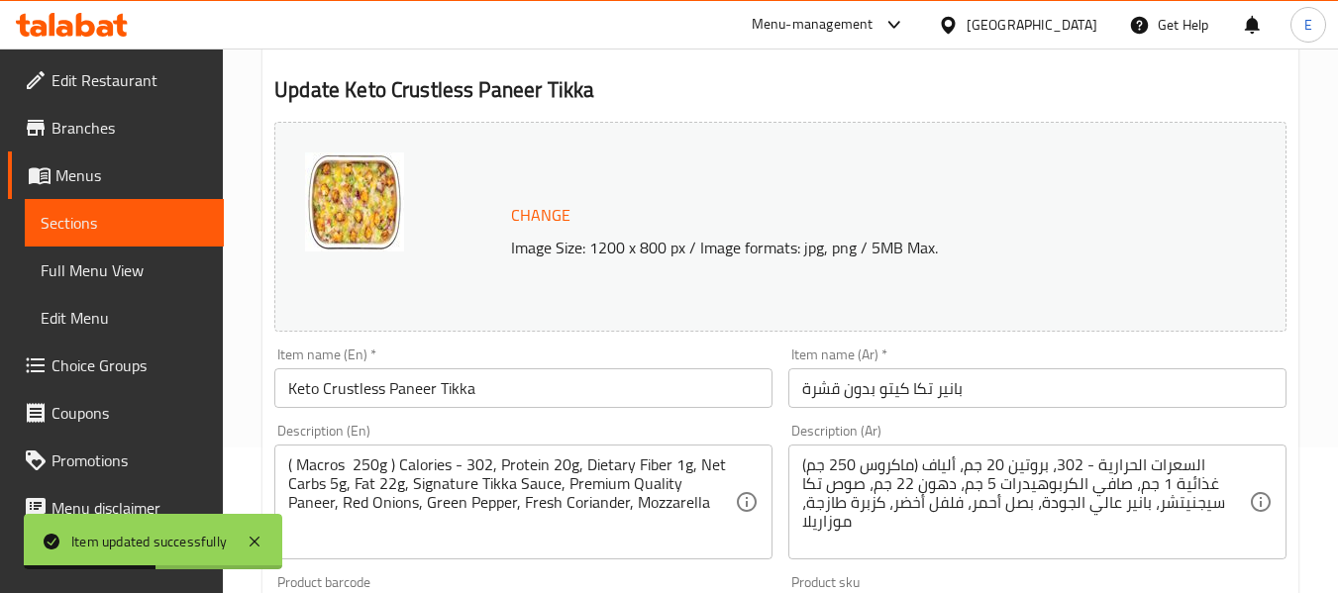
scroll to position [198, 0]
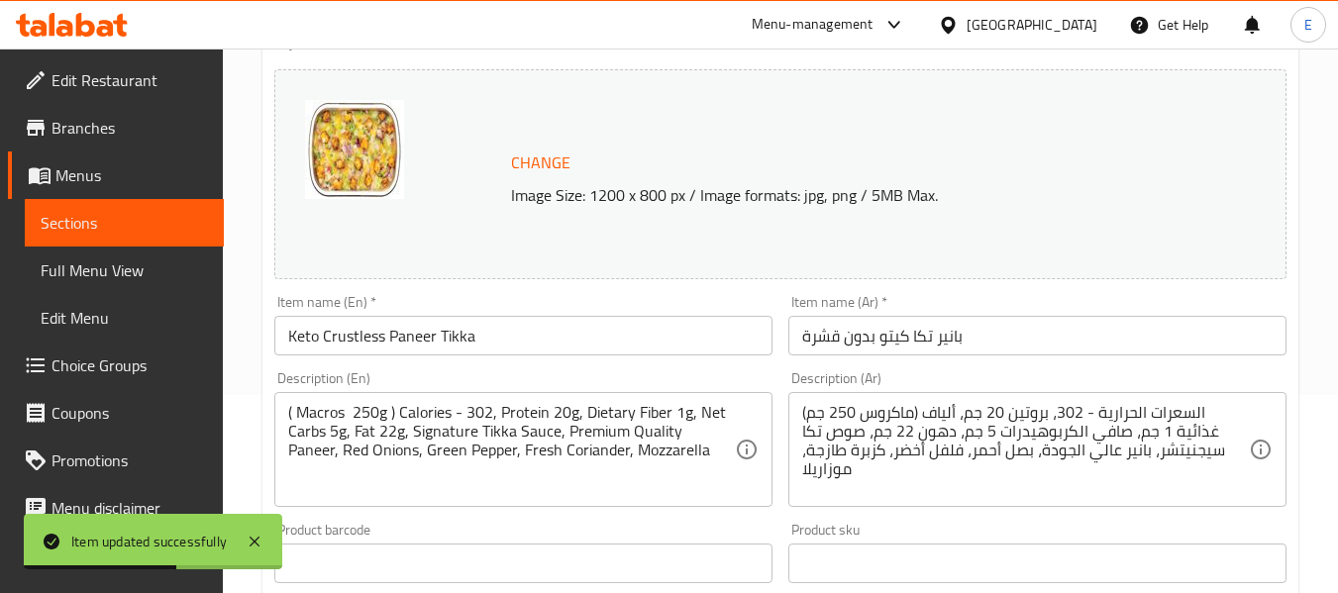
click at [835, 340] on input "بانير تكا كيتو بدون قشرة" at bounding box center [1037, 336] width 498 height 40
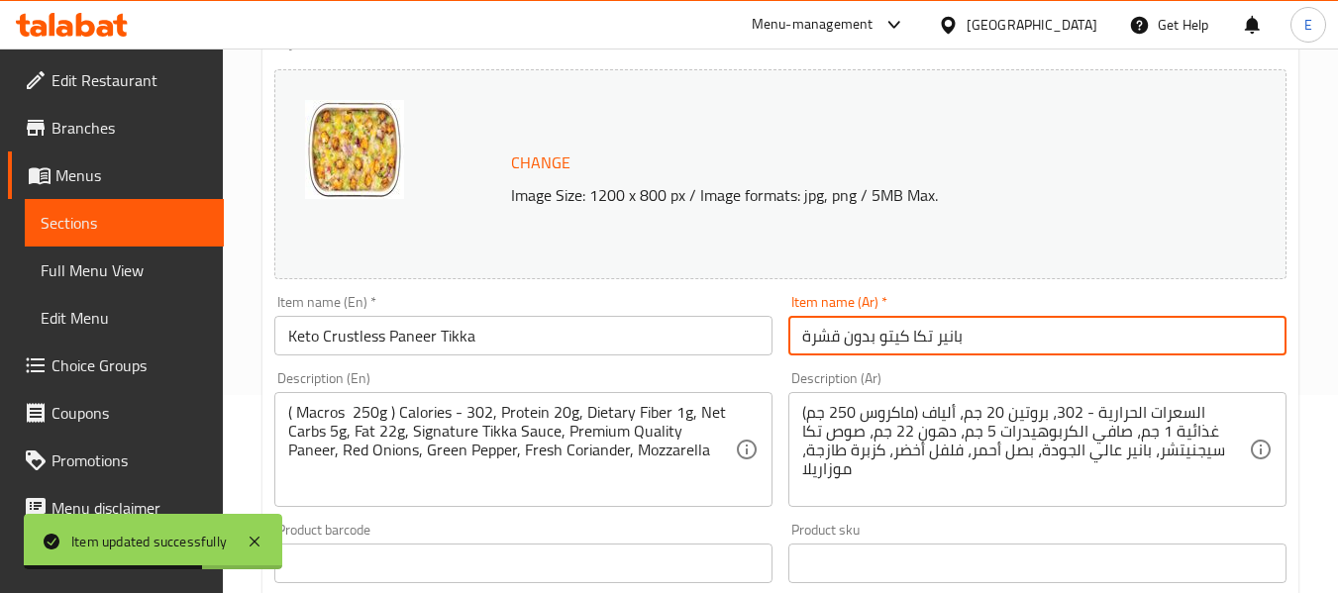
drag, startPoint x: 842, startPoint y: 335, endPoint x: 794, endPoint y: 340, distance: 47.8
click at [794, 340] on input "بانير تكا كيتو بدون قشرة" at bounding box center [1037, 336] width 498 height 40
click at [838, 350] on input "بانير تكا كيتو بدون قشرة" at bounding box center [1037, 336] width 498 height 40
click at [820, 335] on input "بانير تكا كيتو بدون قشرة" at bounding box center [1037, 336] width 498 height 40
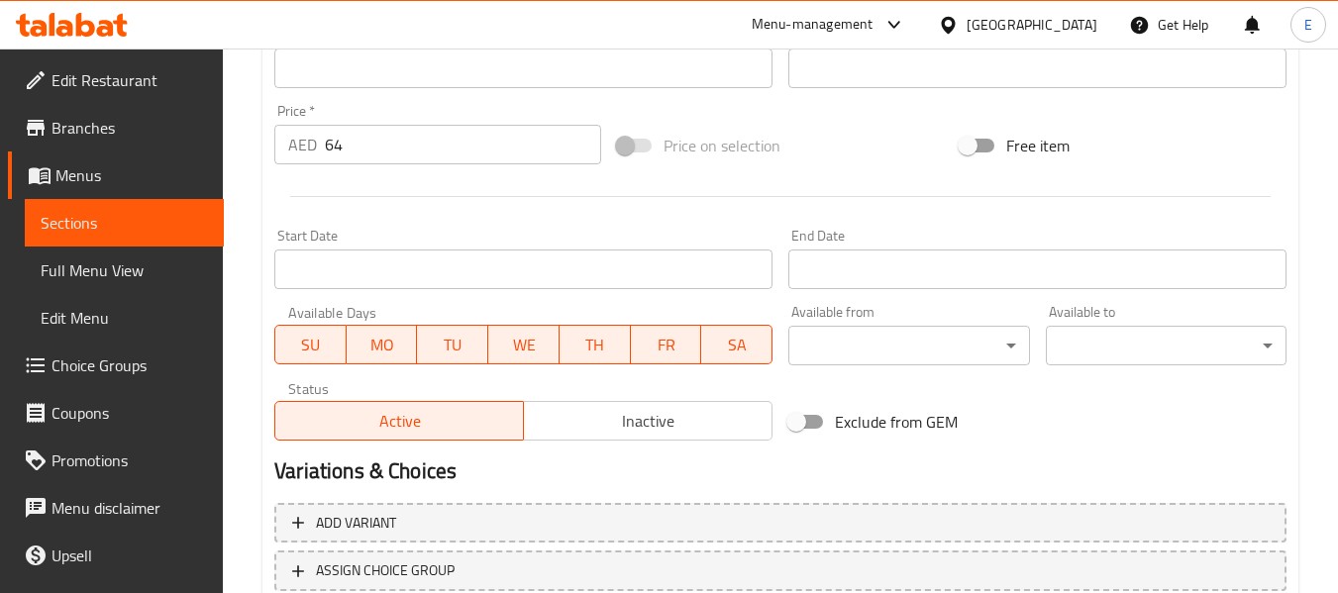
scroll to position [835, 0]
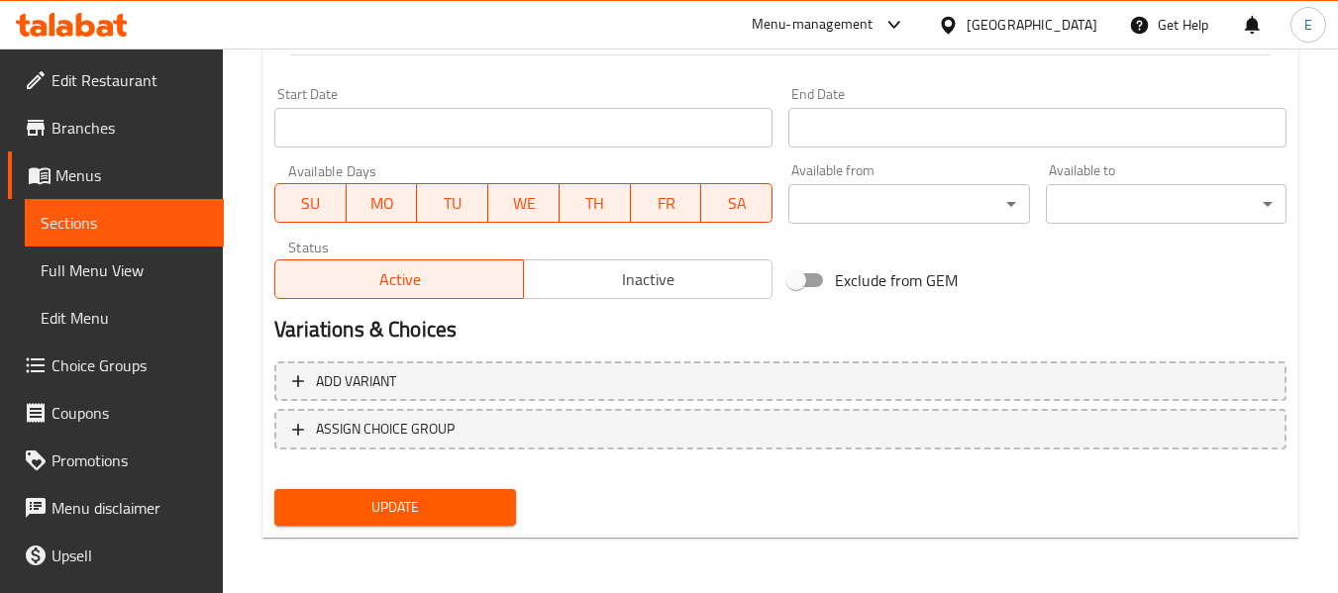
type input "بانير تكا كيتو بدون عجينة"
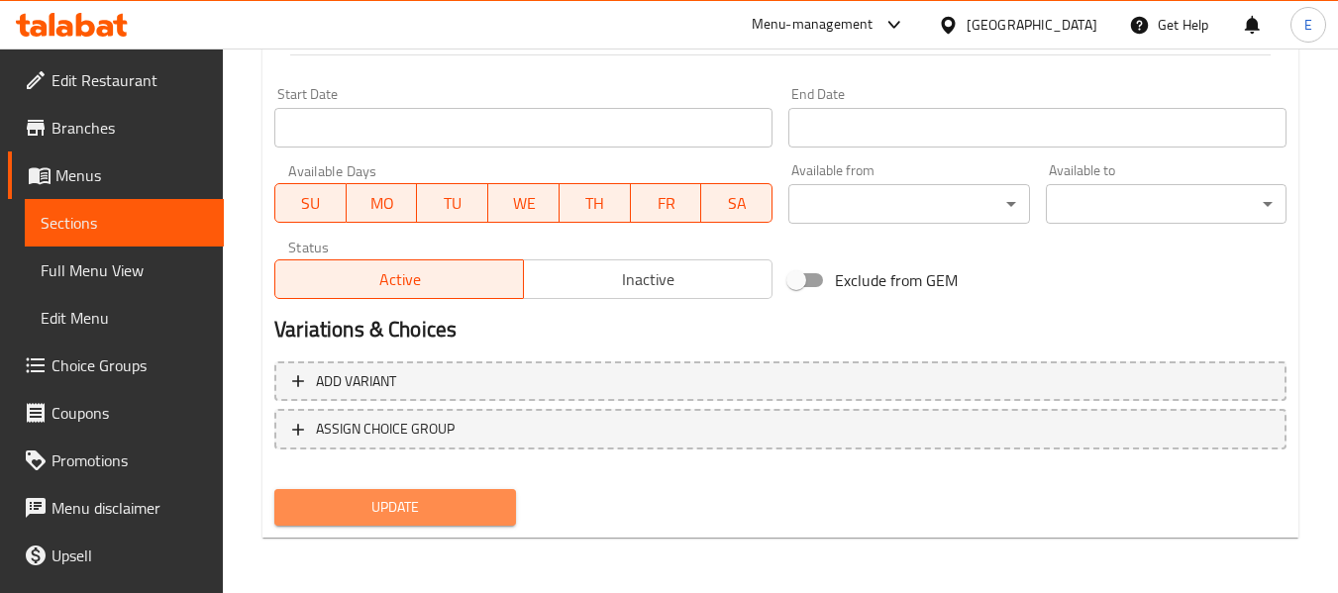
click at [463, 508] on span "Update" at bounding box center [394, 507] width 209 height 25
click at [463, 508] on div at bounding box center [669, 296] width 1338 height 593
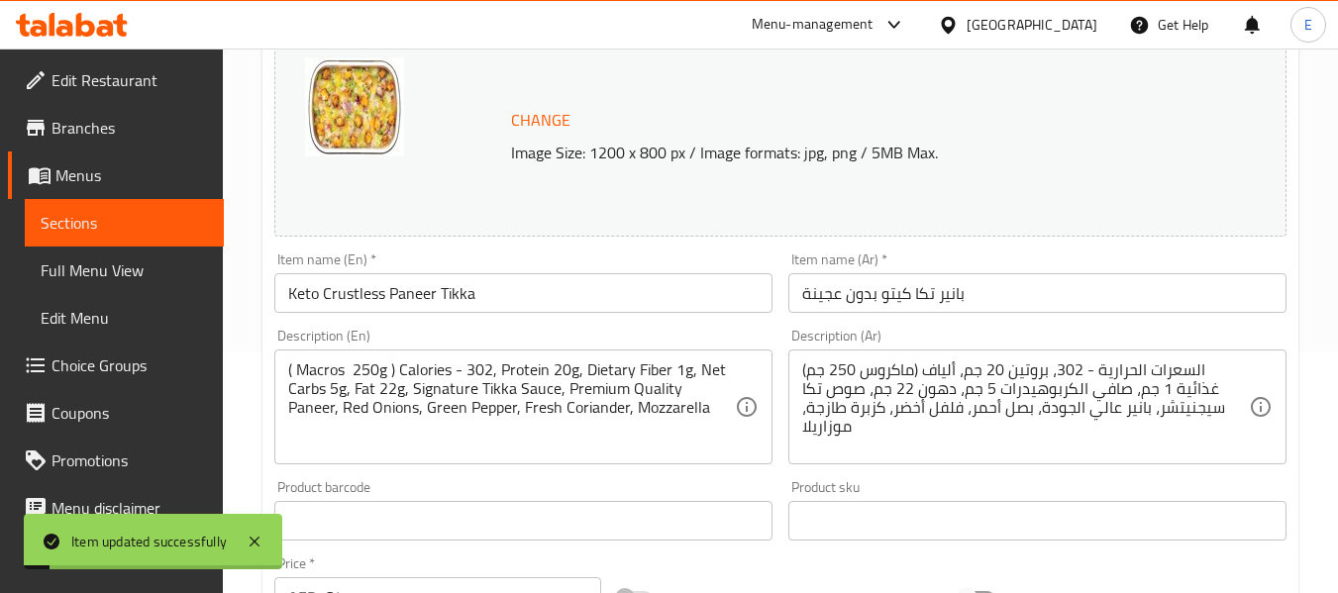
scroll to position [0, 0]
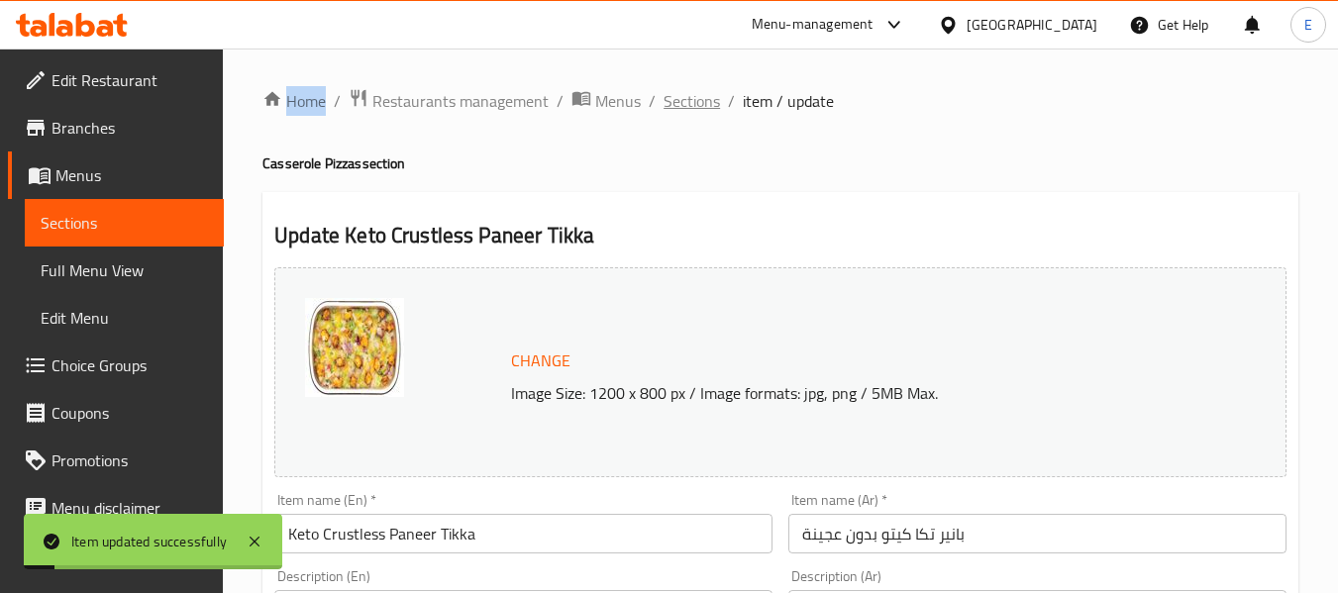
click at [696, 89] on span "Sections" at bounding box center [692, 101] width 56 height 24
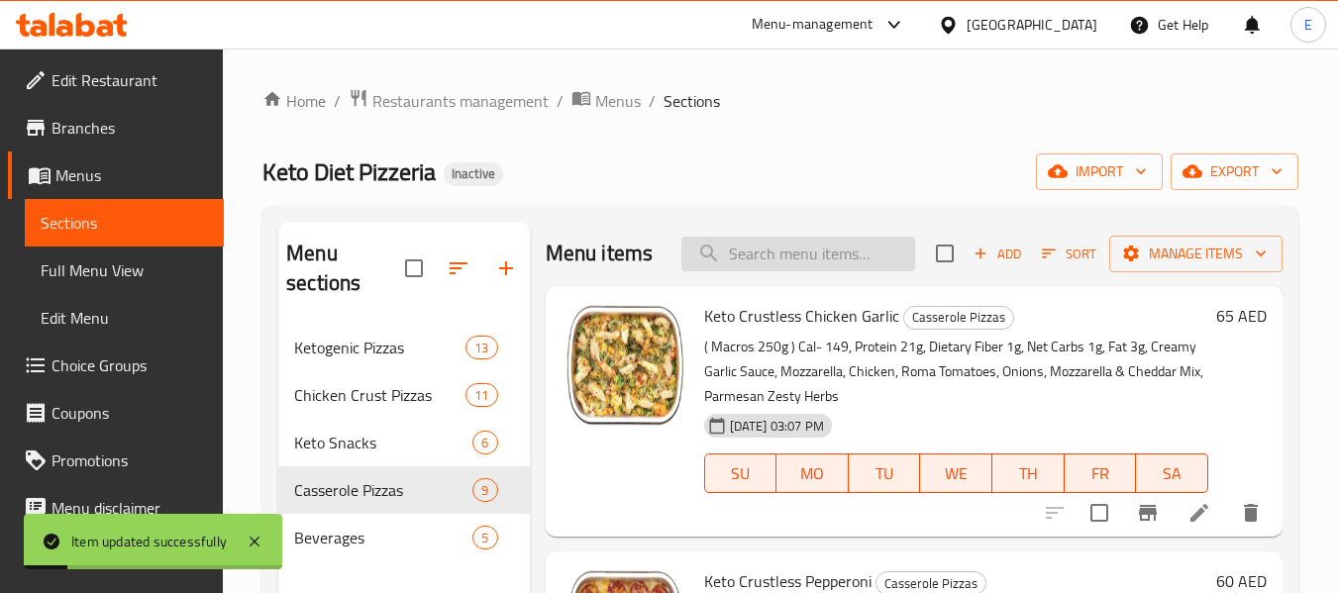
click at [749, 264] on input "search" at bounding box center [798, 254] width 234 height 35
paste input "Keto Crustless Mediterranean"
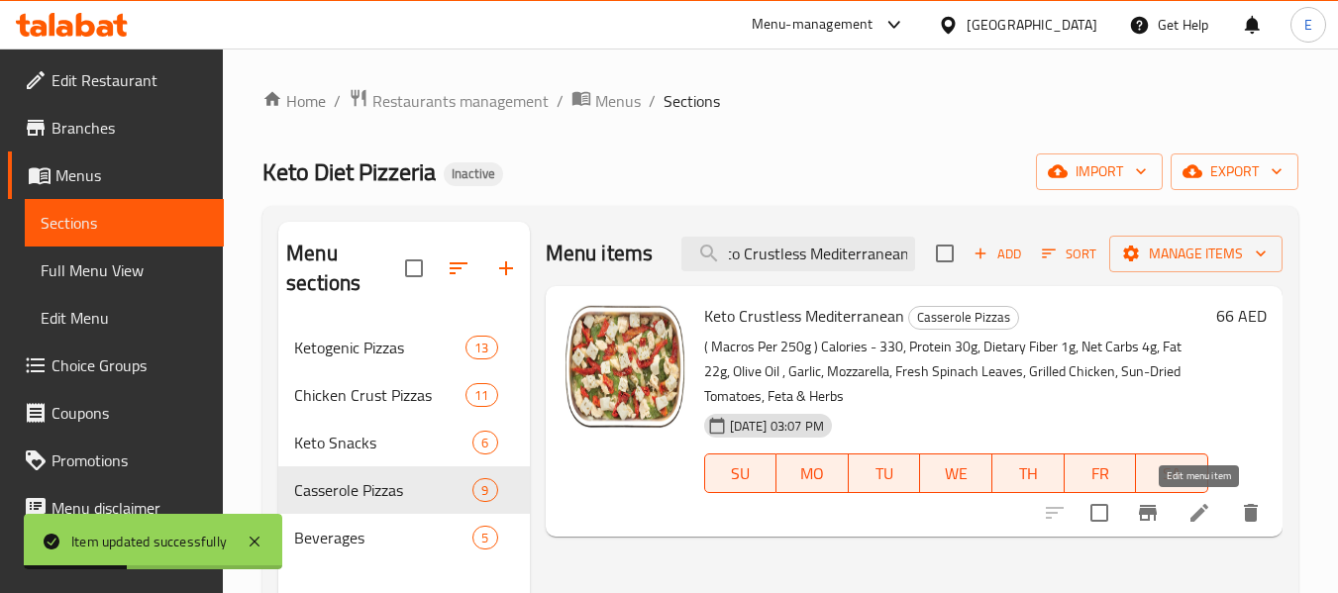
type input "Keto Crustless Mediterranean"
click at [1198, 520] on icon at bounding box center [1199, 513] width 24 height 24
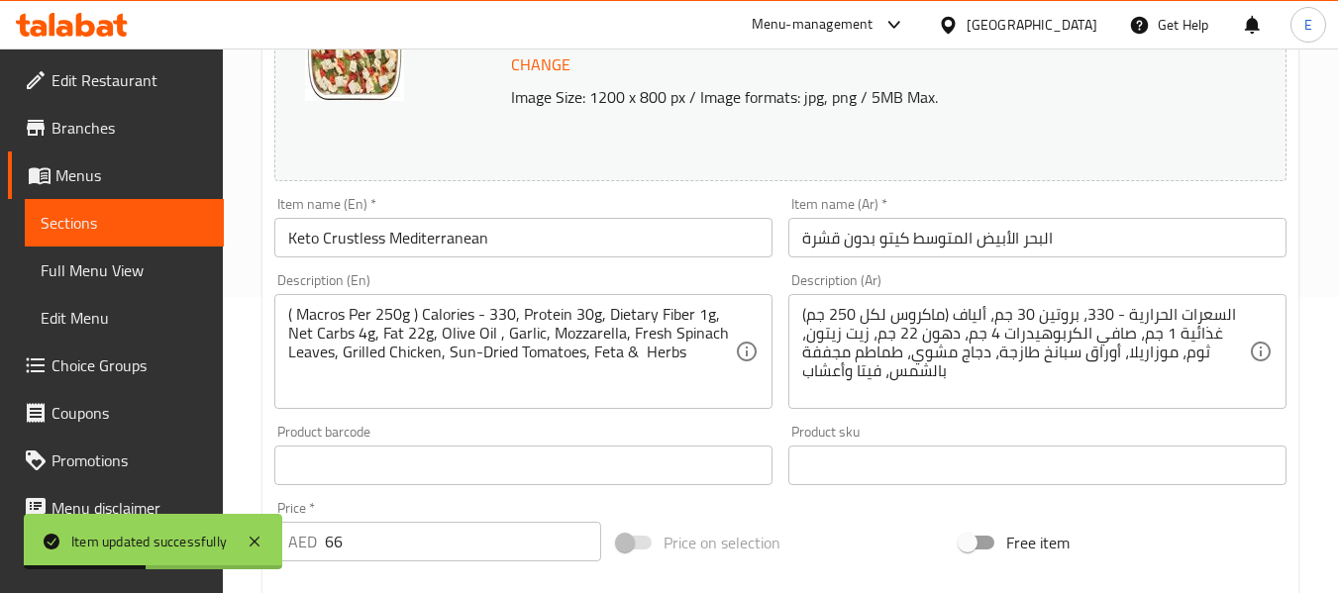
scroll to position [297, 0]
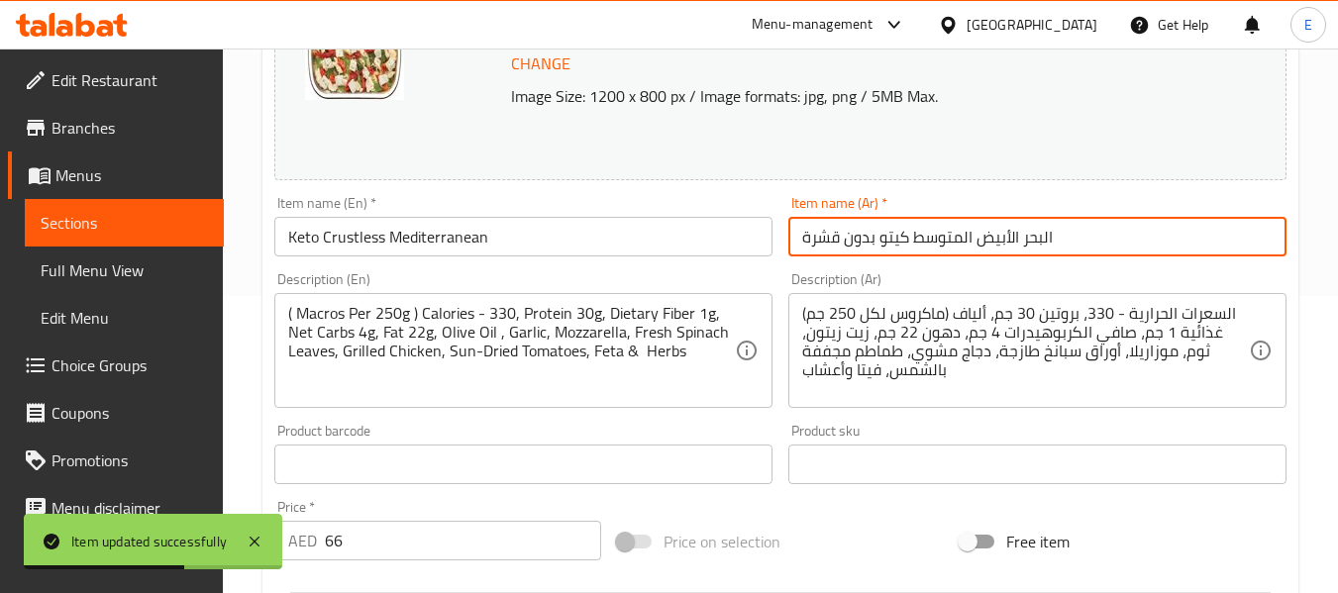
drag, startPoint x: 840, startPoint y: 233, endPoint x: 786, endPoint y: 244, distance: 54.6
click at [786, 244] on div "Item name (Ar)   * البحر الأبيض المتوسط كيتو بدون قشرة Item name (Ar) *" at bounding box center [1037, 226] width 514 height 76
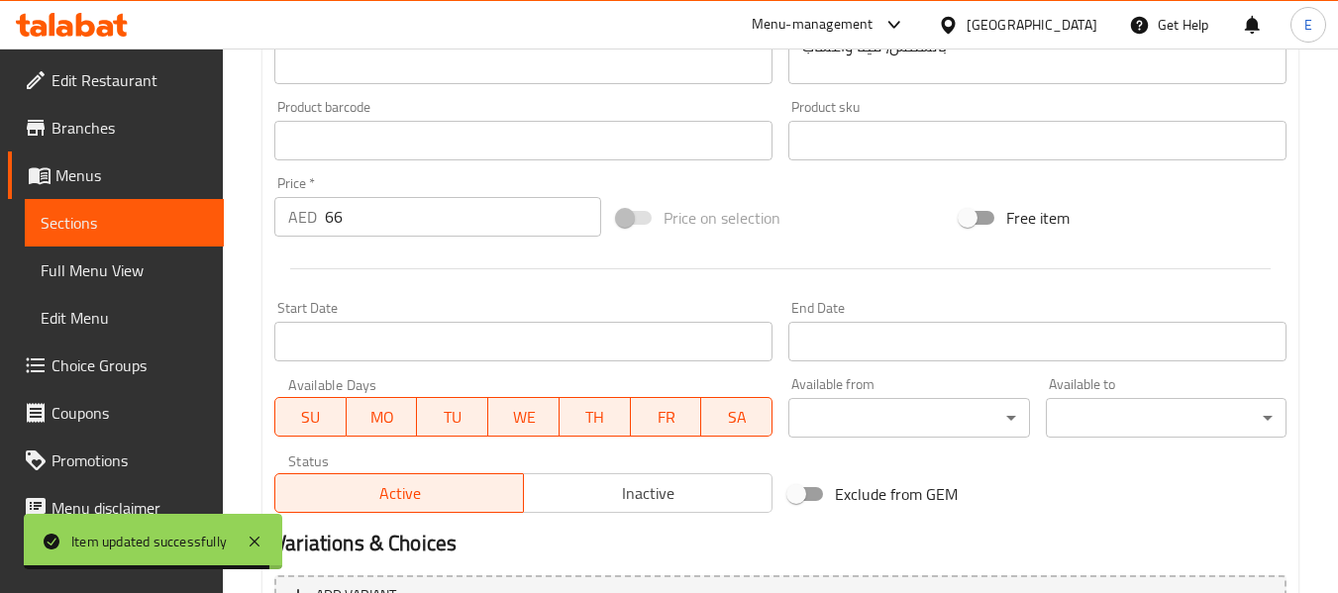
scroll to position [835, 0]
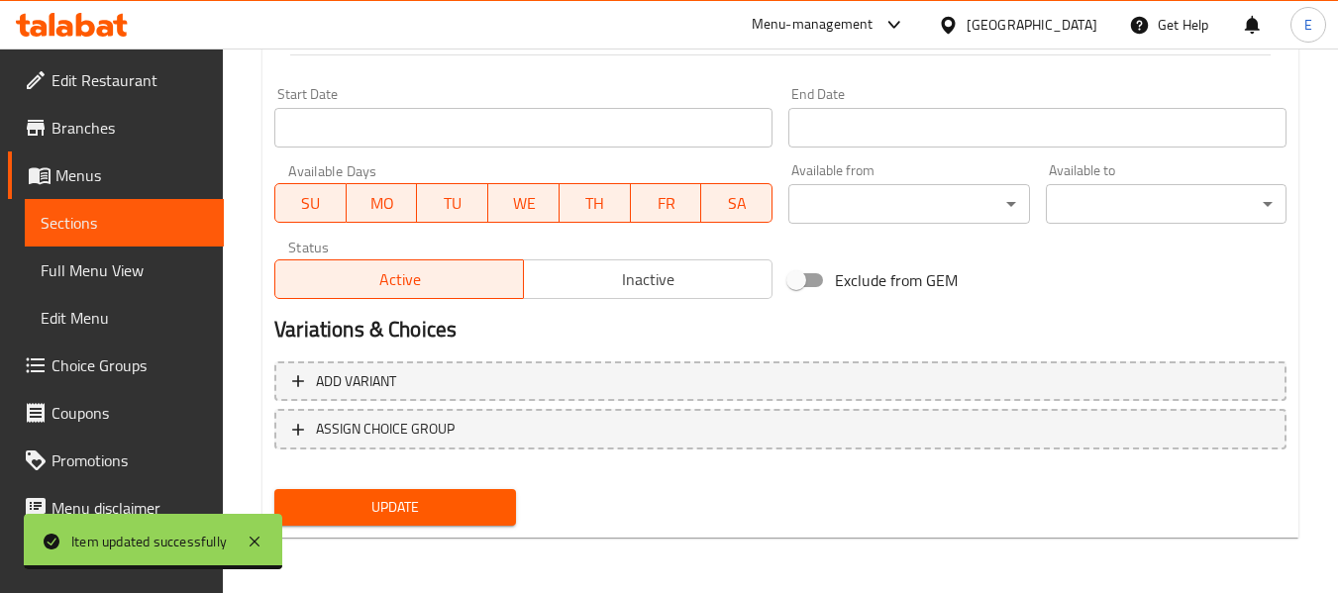
type input "البحر الأبيض المتوسط كيتو بدون عجينة"
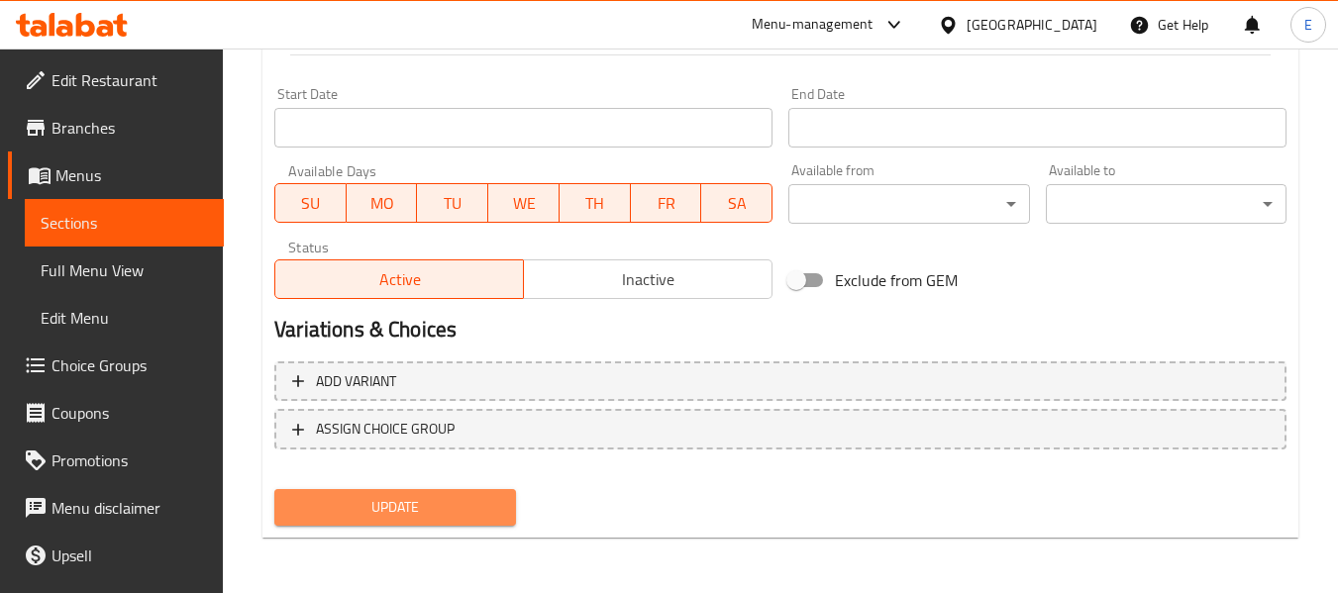
click at [445, 514] on span "Update" at bounding box center [394, 507] width 209 height 25
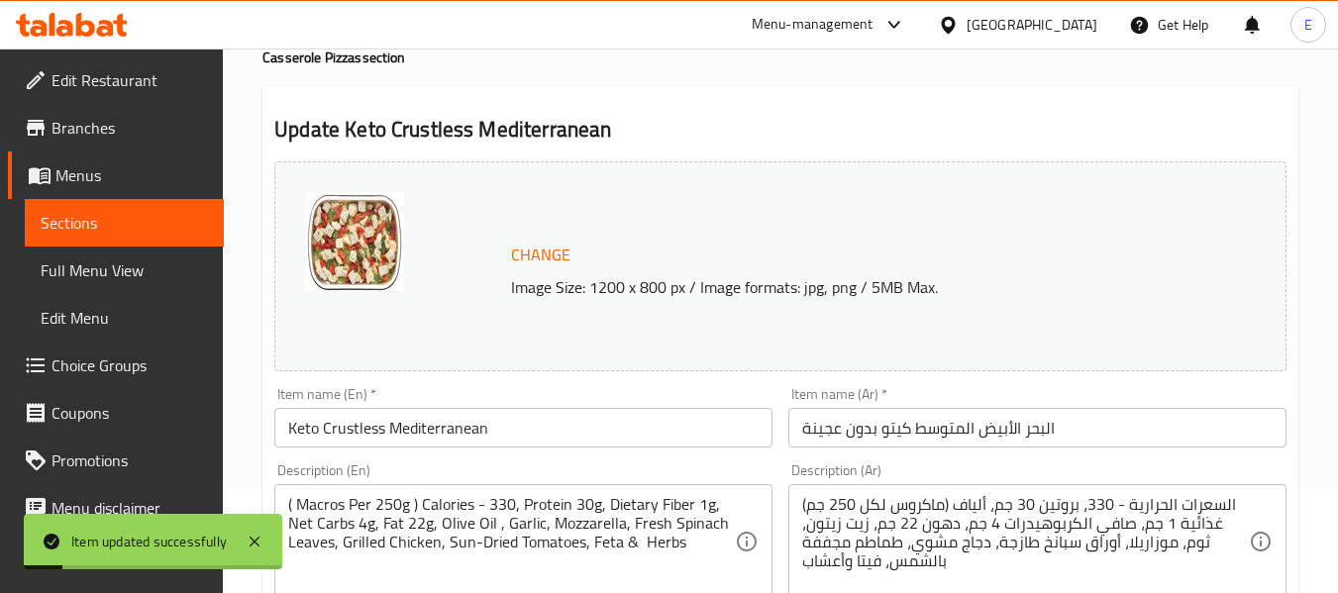
scroll to position [0, 0]
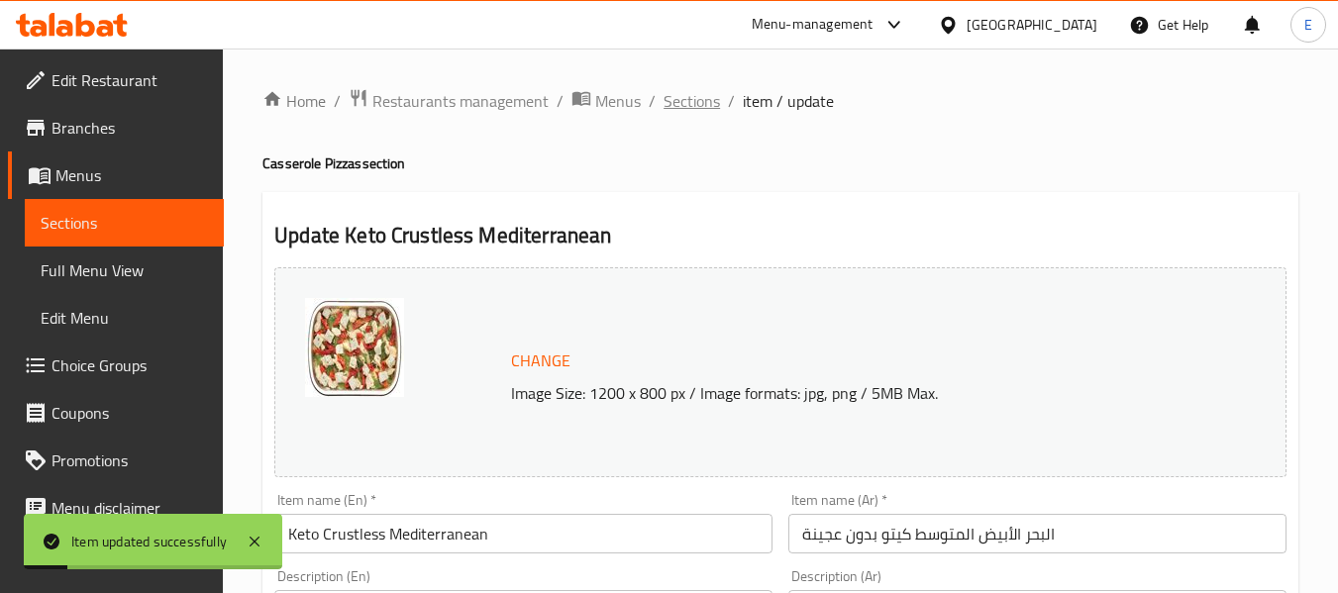
click at [692, 106] on span "Sections" at bounding box center [692, 101] width 56 height 24
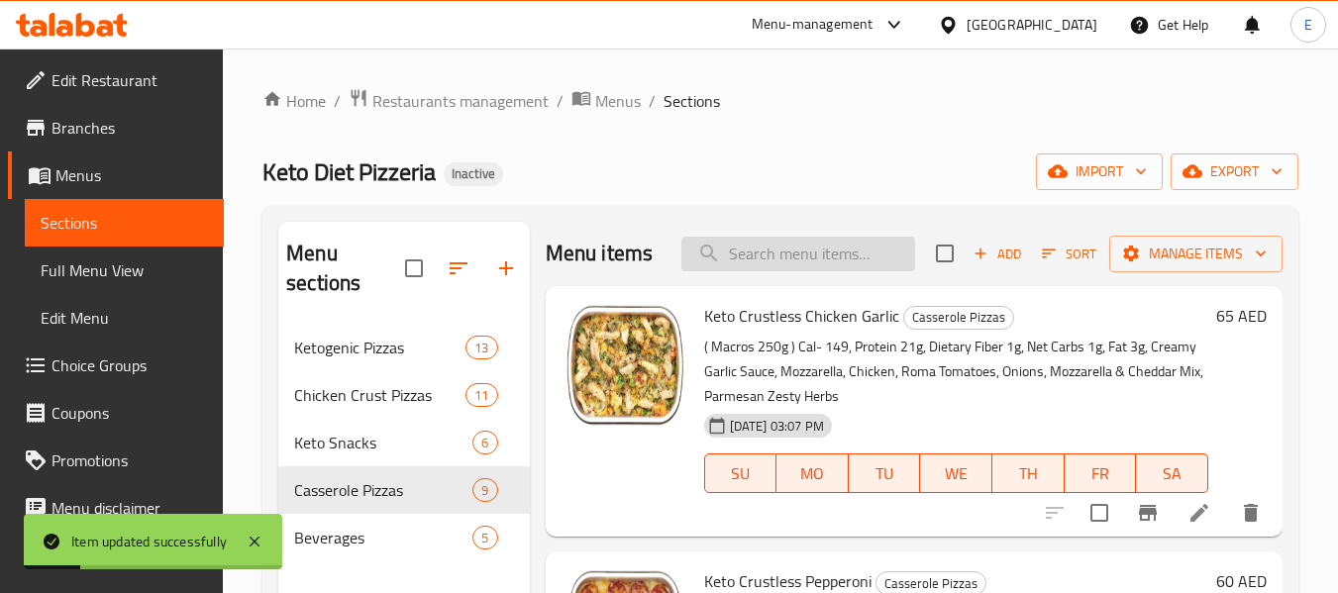
click at [756, 271] on input "search" at bounding box center [798, 254] width 234 height 35
paste input "Keto Crustless Italian"
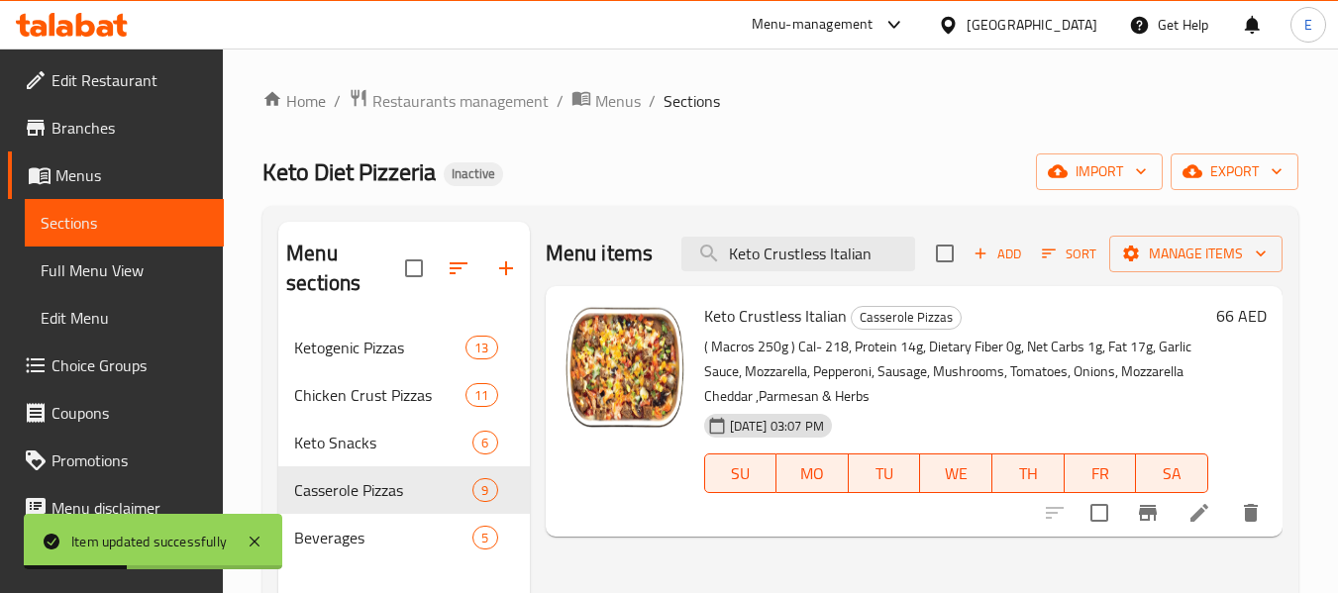
type input "Keto Crustless Italian"
click at [1188, 522] on icon at bounding box center [1199, 513] width 24 height 24
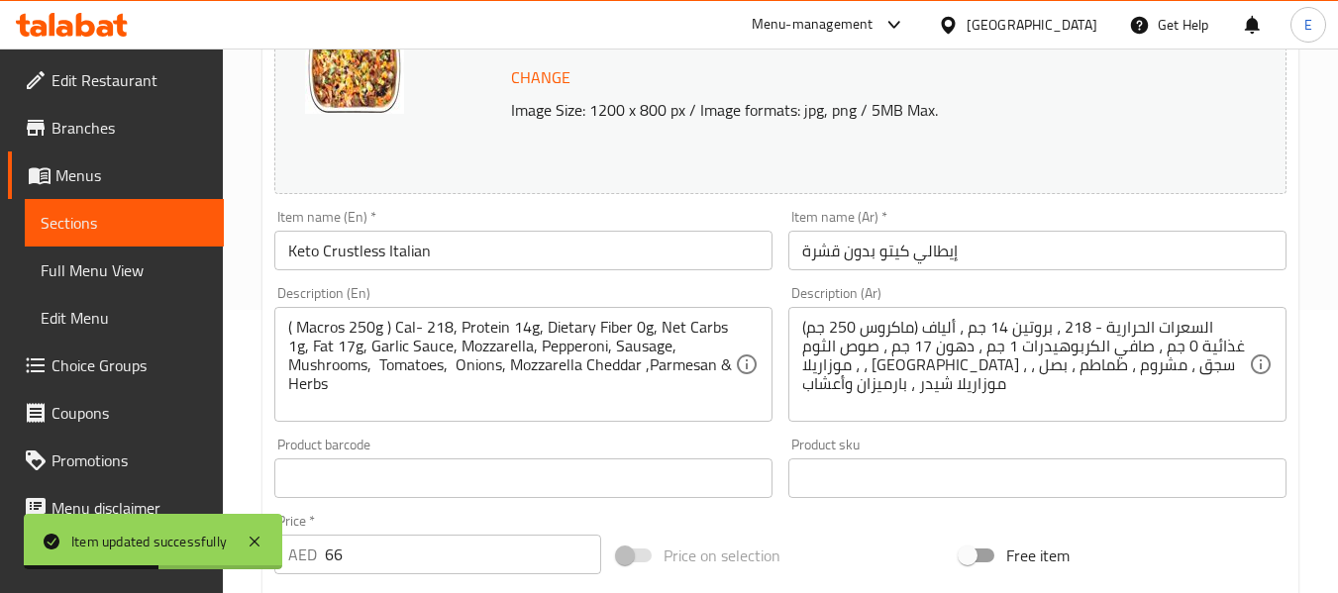
scroll to position [297, 0]
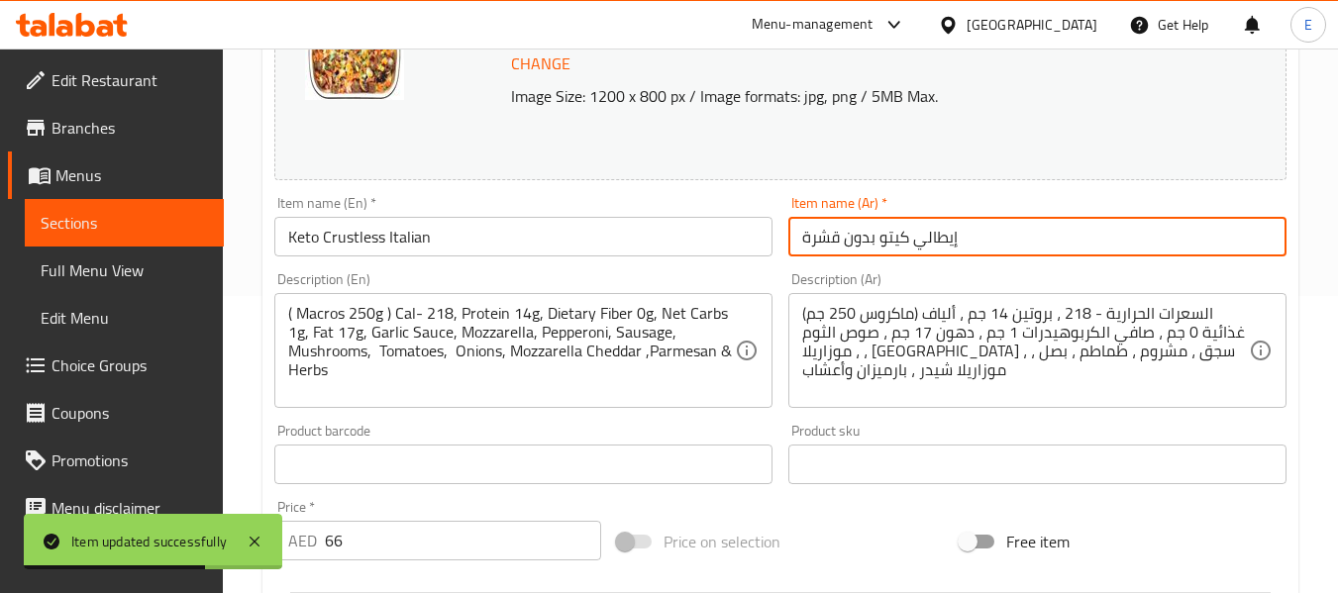
drag, startPoint x: 838, startPoint y: 240, endPoint x: 787, endPoint y: 245, distance: 50.8
click at [787, 245] on div "Item name (Ar)   * إيطالي كيتو بدون قشرة Item name (Ar) *" at bounding box center [1037, 226] width 514 height 76
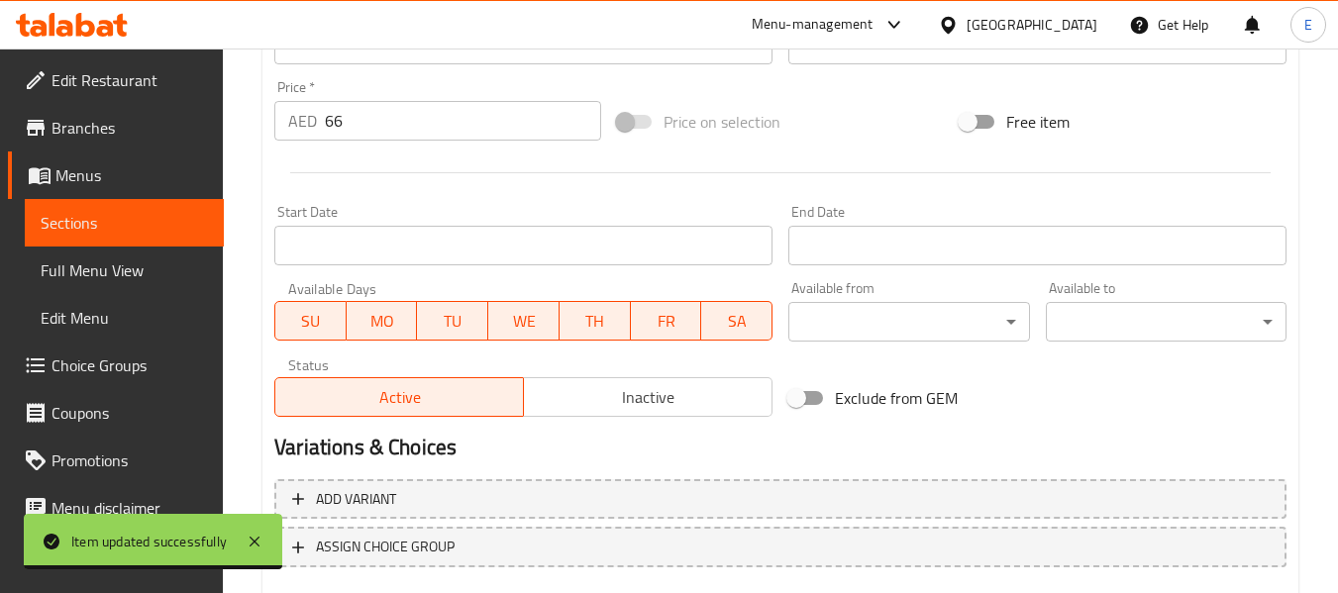
scroll to position [835, 0]
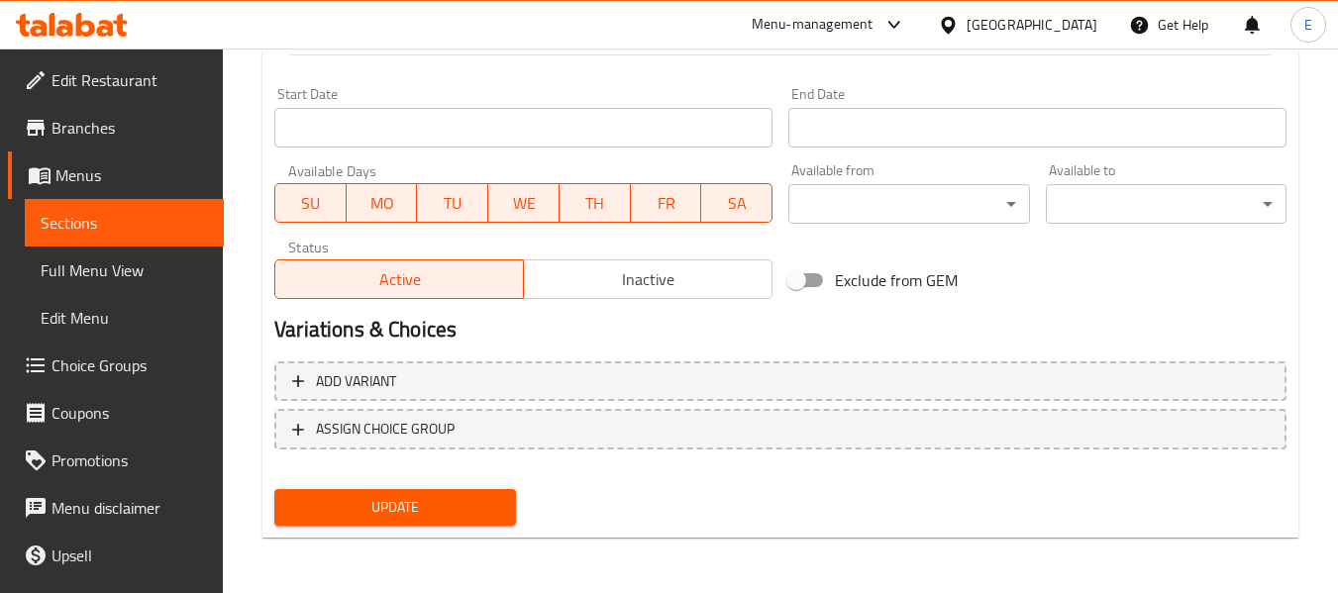
type input "إيطالي [PERSON_NAME] بدون عجينة"
click at [498, 494] on button "Update" at bounding box center [394, 507] width 241 height 37
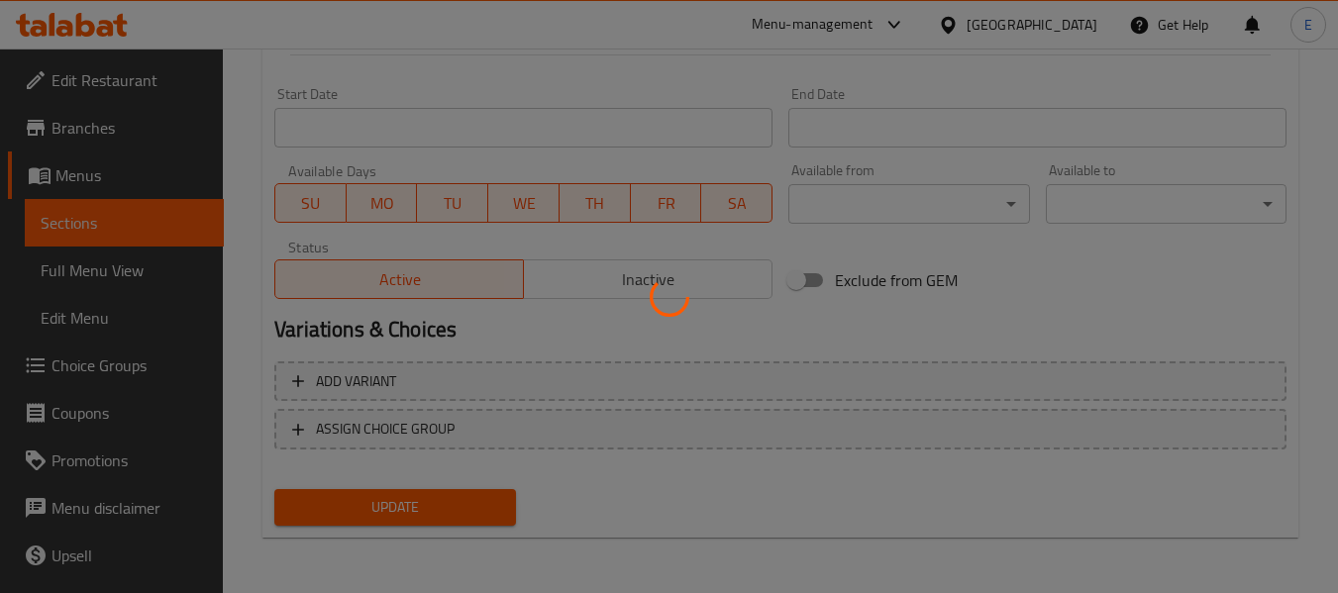
click at [498, 494] on div at bounding box center [669, 296] width 1338 height 593
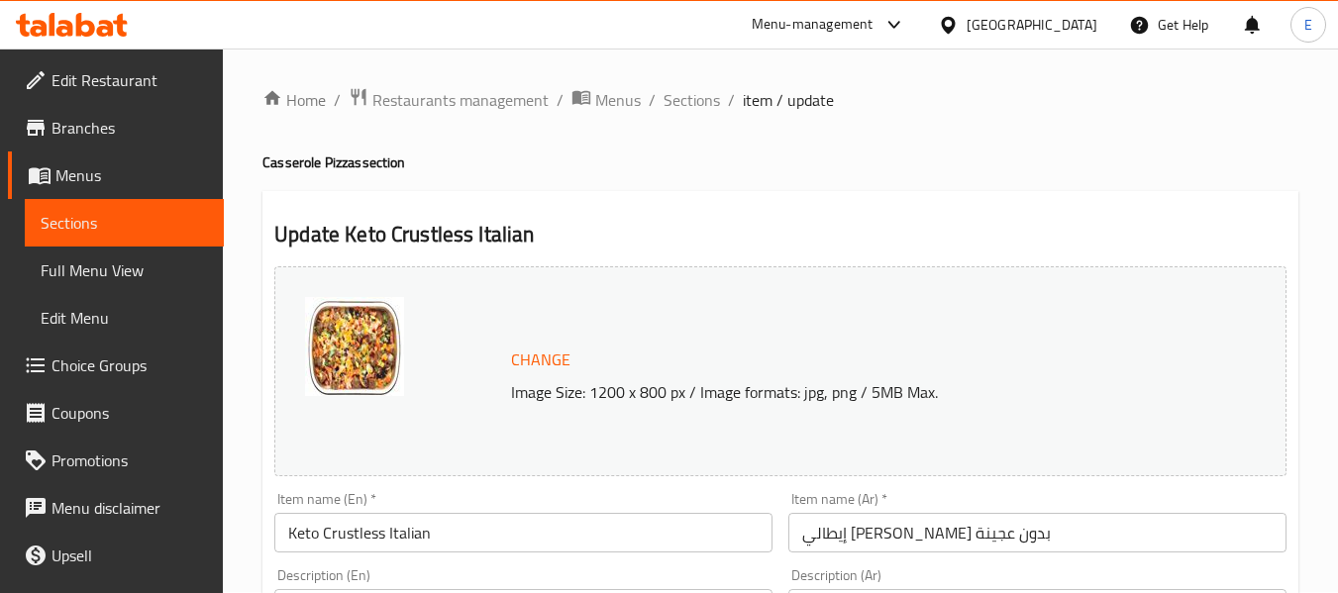
scroll to position [0, 0]
click at [694, 106] on span "Sections" at bounding box center [692, 101] width 56 height 24
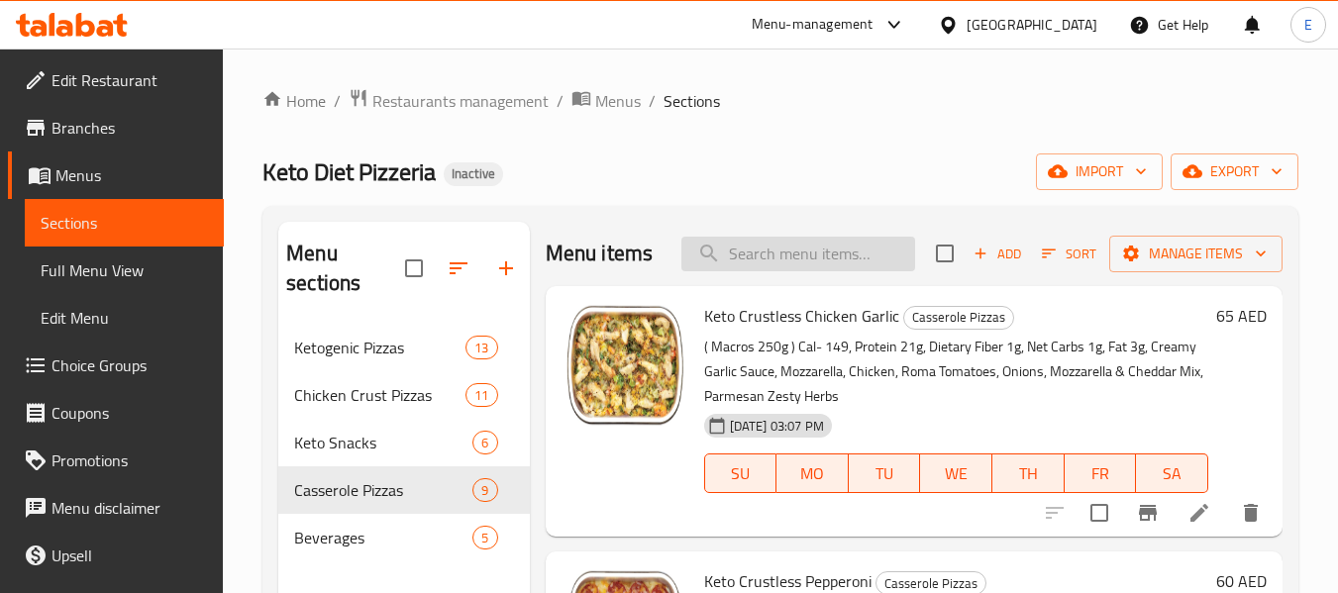
click at [781, 271] on input "search" at bounding box center [798, 254] width 234 height 35
paste input "Keto Crustless Pulled Beef"
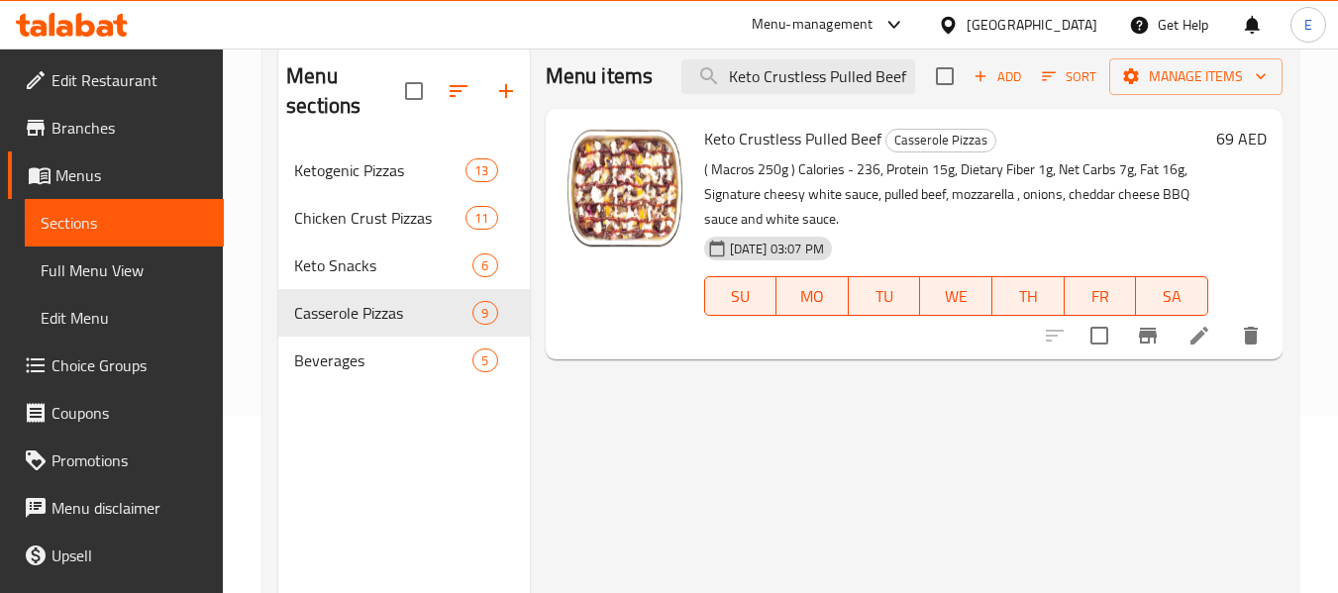
scroll to position [198, 0]
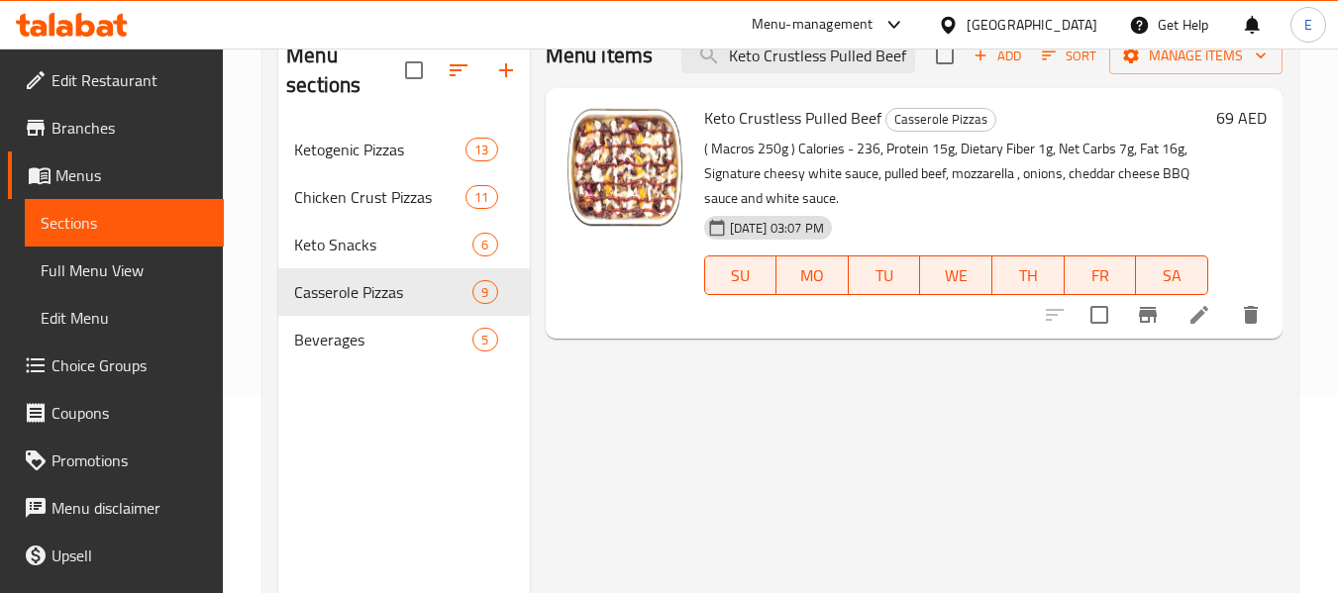
type input "Keto Crustless Pulled Beef"
click at [1194, 322] on icon at bounding box center [1199, 315] width 18 height 18
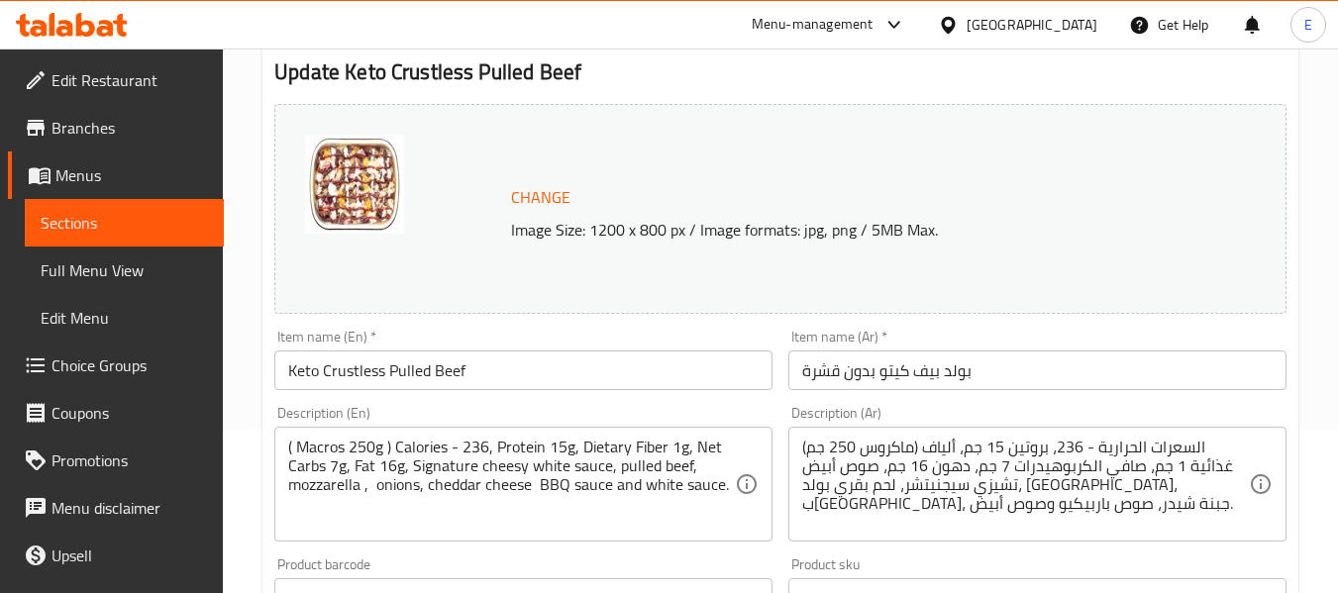
scroll to position [198, 0]
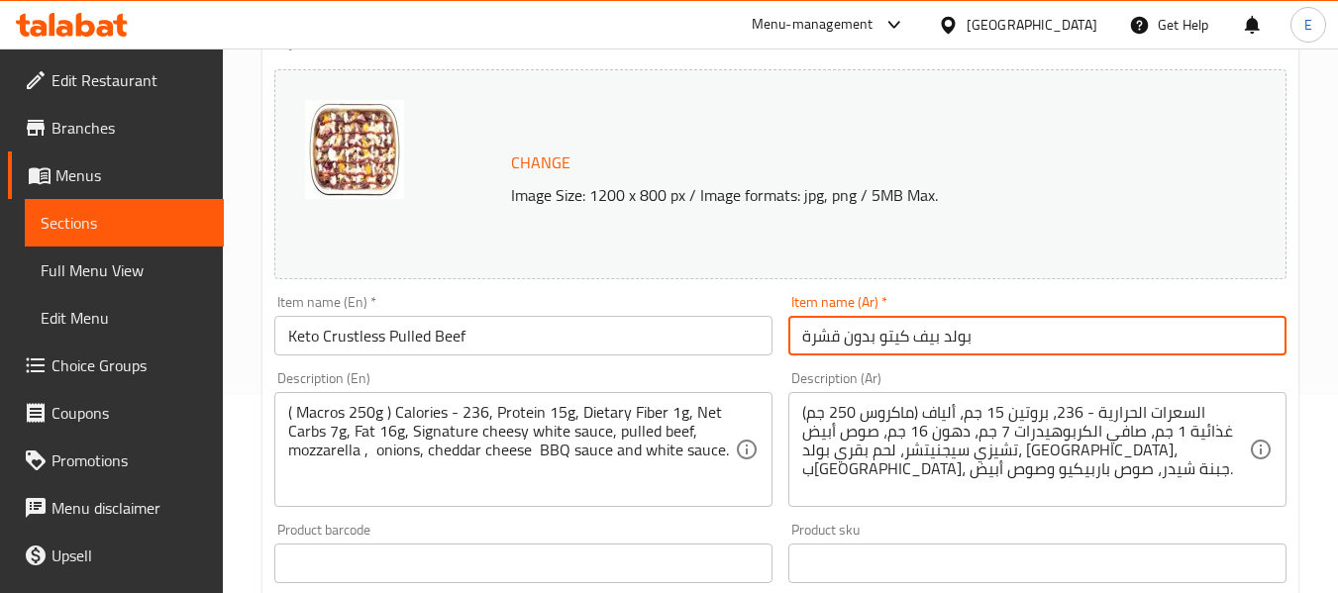
drag, startPoint x: 840, startPoint y: 339, endPoint x: 796, endPoint y: 345, distance: 44.0
click at [796, 345] on input "بولد بيف كيتو بدون قشرة" at bounding box center [1037, 336] width 498 height 40
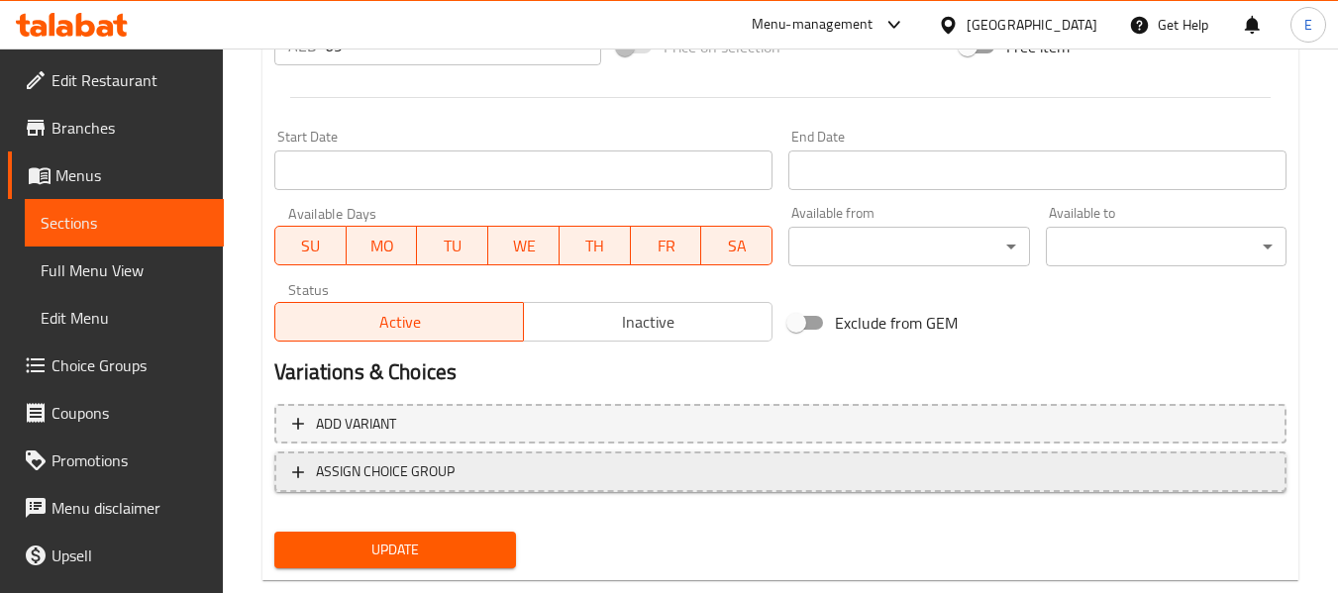
scroll to position [835, 0]
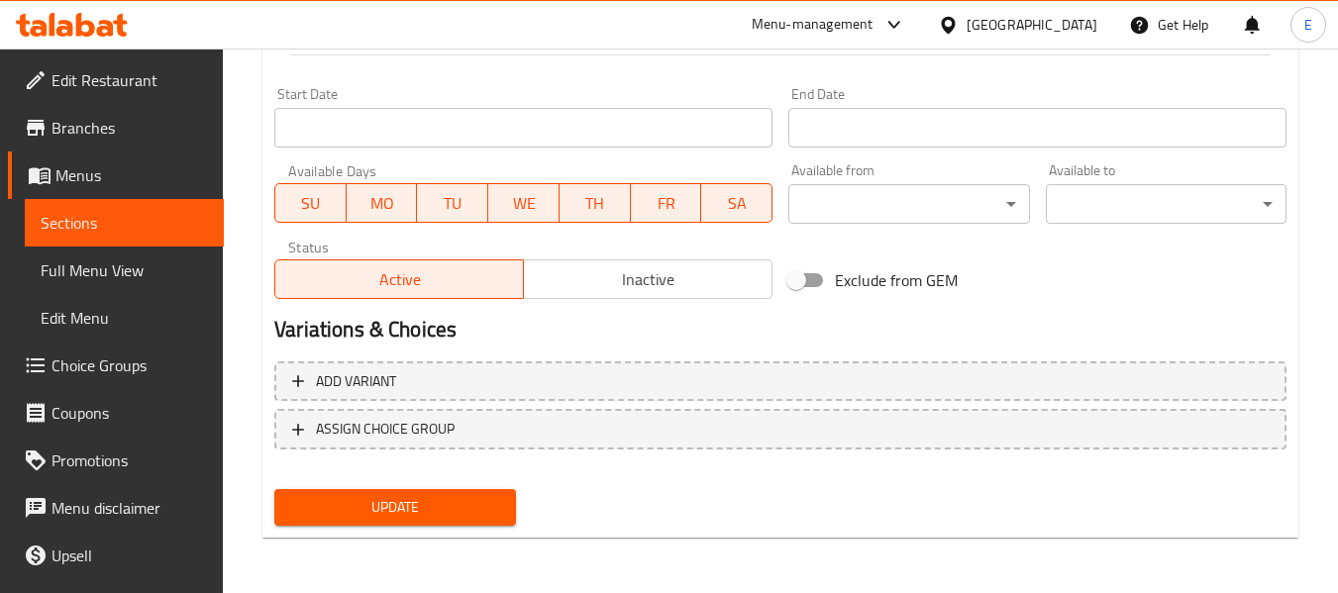
type input "بولد بيف كيتو بدون عجينة"
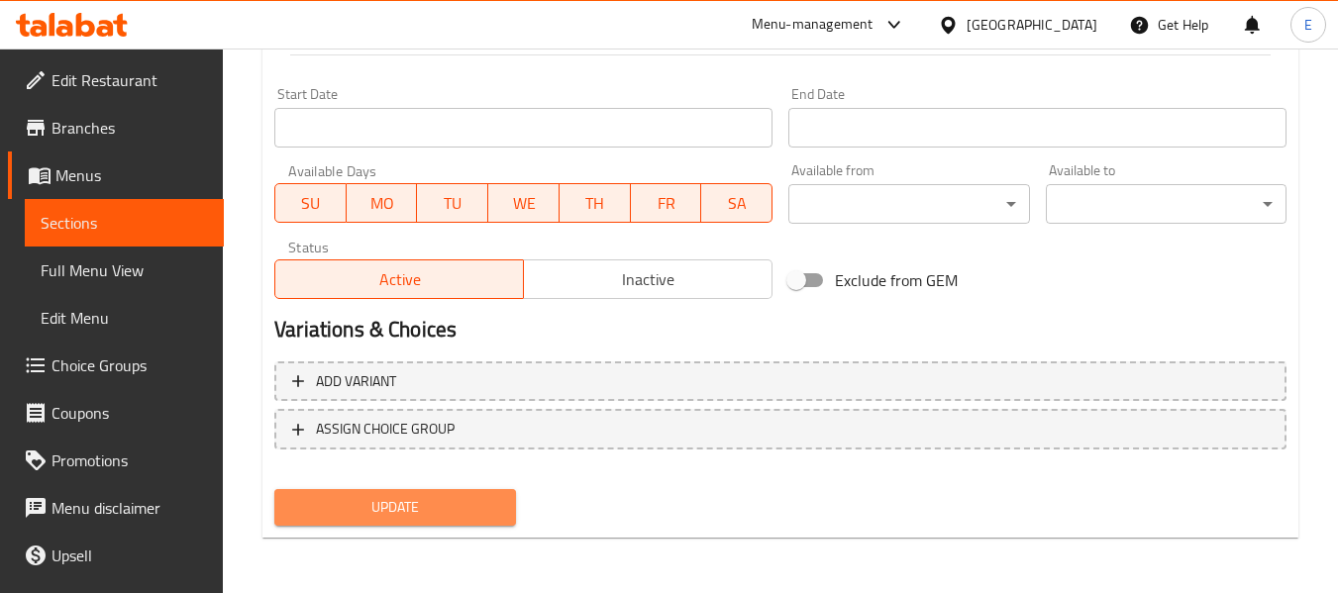
click at [454, 491] on button "Update" at bounding box center [394, 507] width 241 height 37
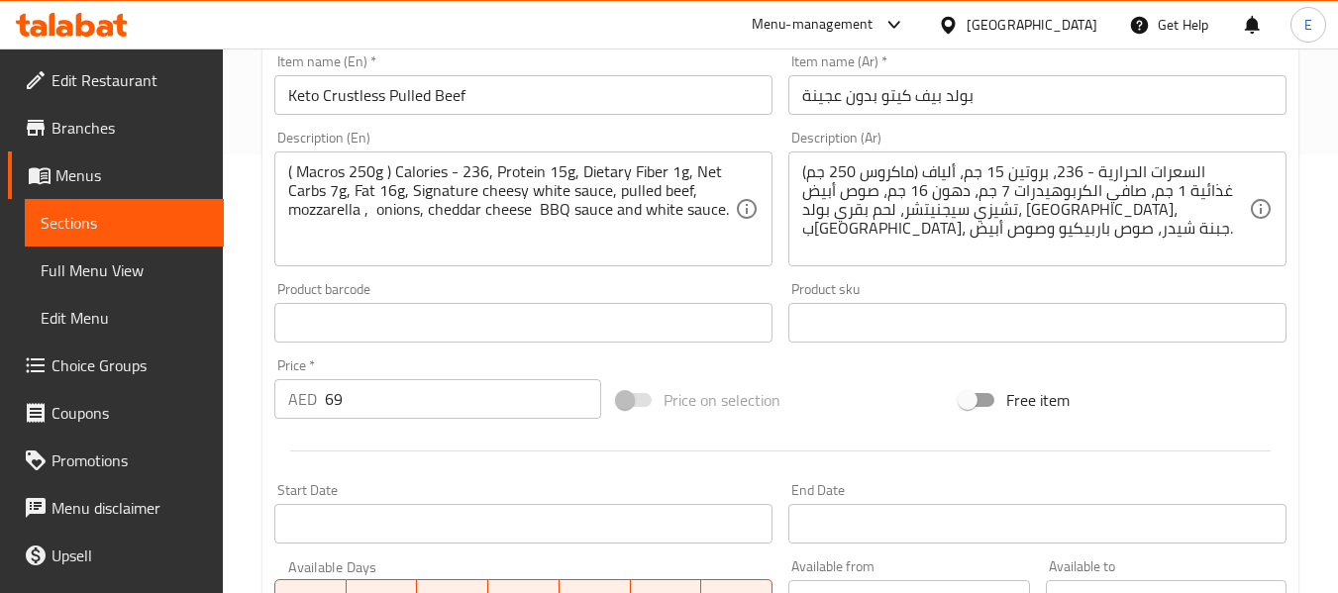
scroll to position [0, 0]
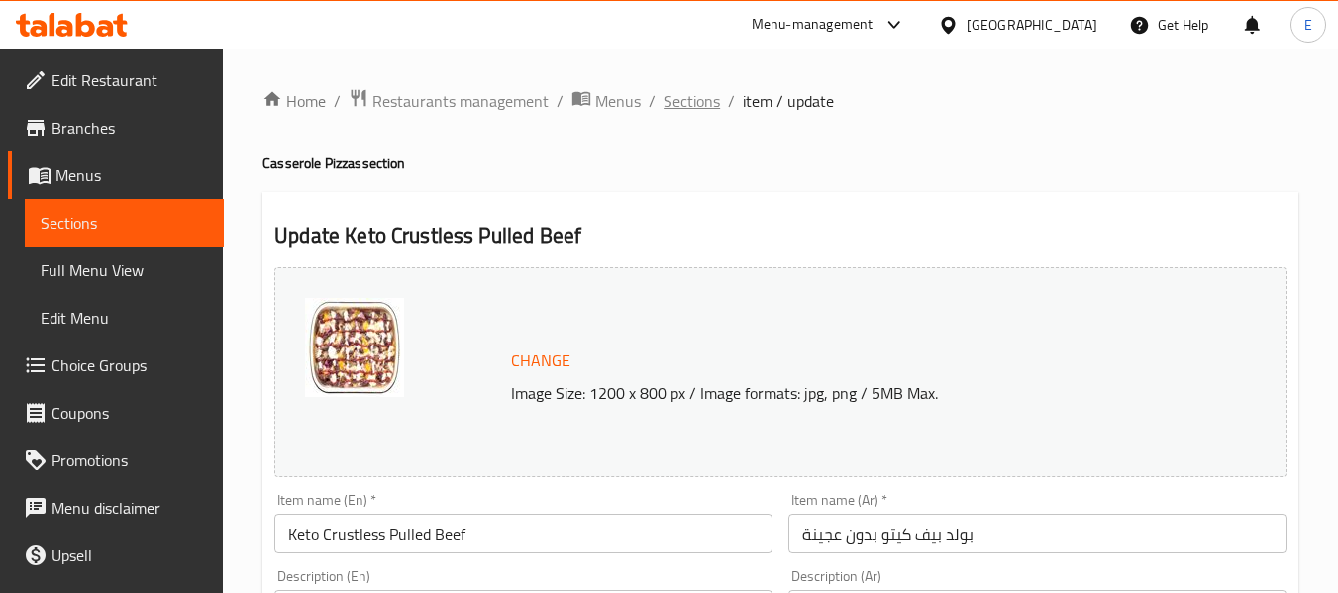
click at [697, 101] on span "Sections" at bounding box center [692, 101] width 56 height 24
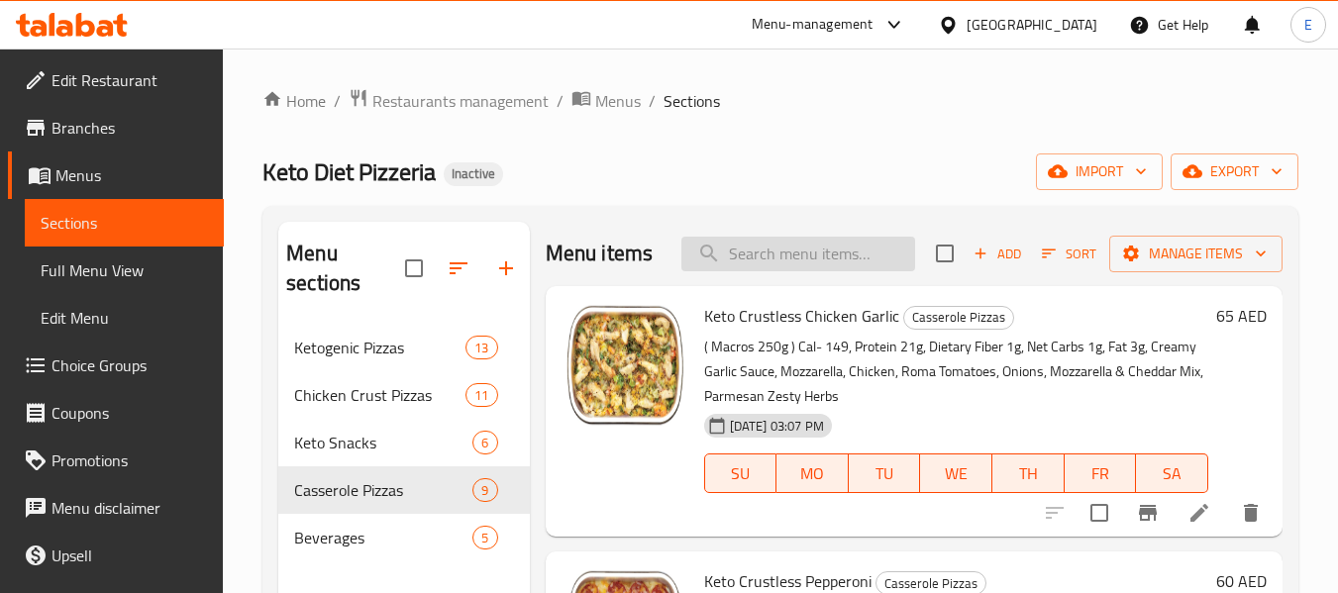
click at [874, 271] on input "search" at bounding box center [798, 254] width 234 height 35
paste input "Keto Crustless All Meat"
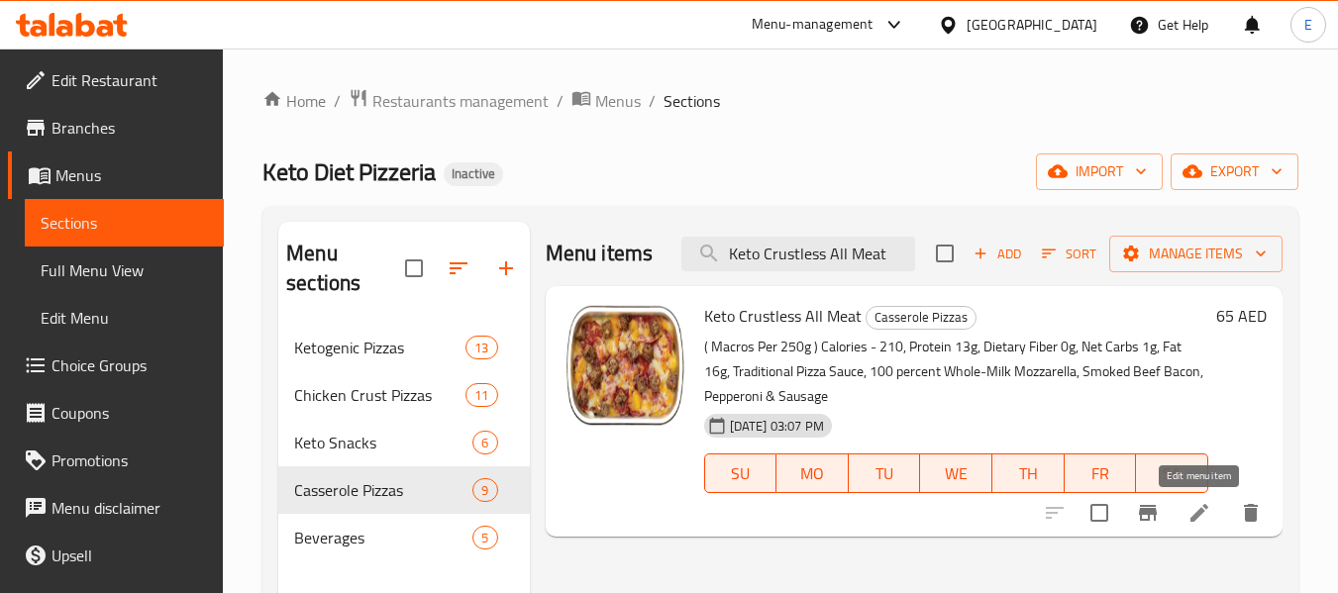
type input "Keto Crustless All Meat"
click at [1194, 513] on icon at bounding box center [1199, 513] width 24 height 24
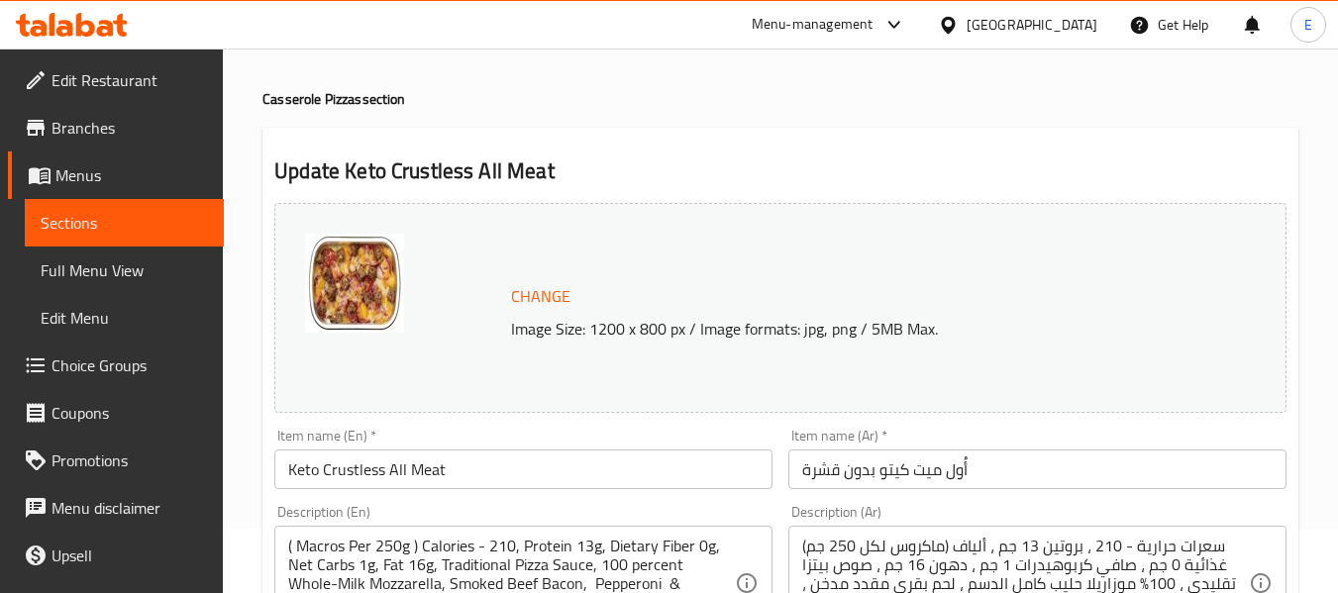
scroll to position [198, 0]
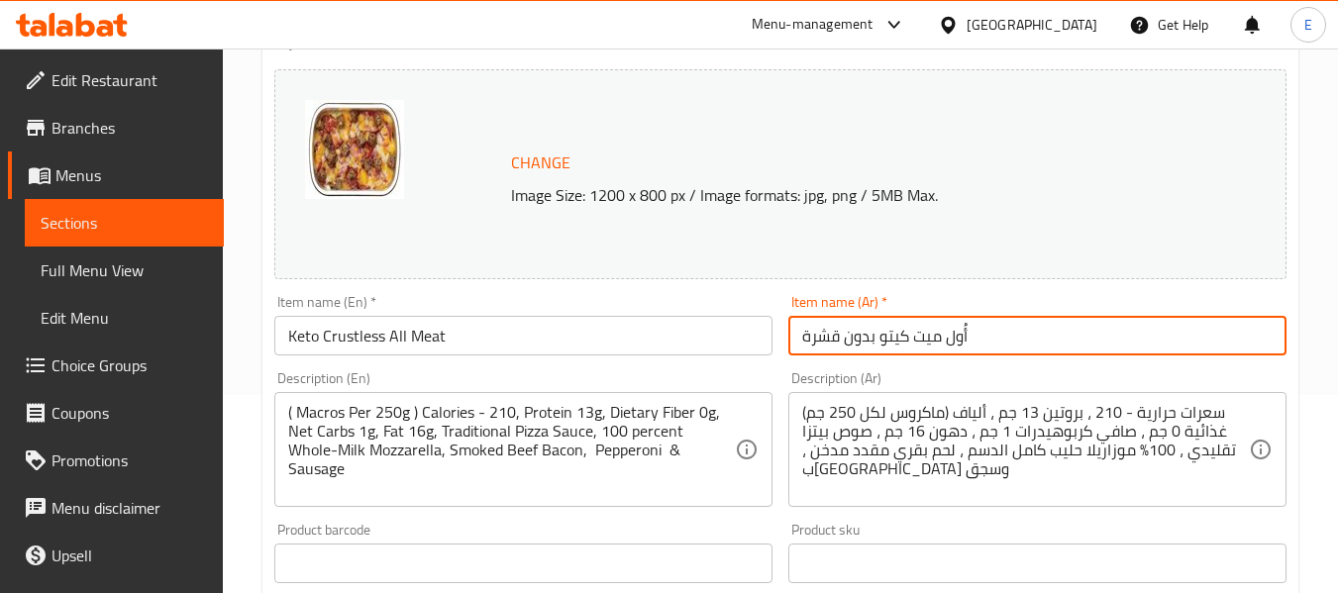
drag, startPoint x: 836, startPoint y: 340, endPoint x: 792, endPoint y: 345, distance: 43.9
click at [792, 345] on input "أُول ميت كيتو بدون قشرة" at bounding box center [1037, 336] width 498 height 40
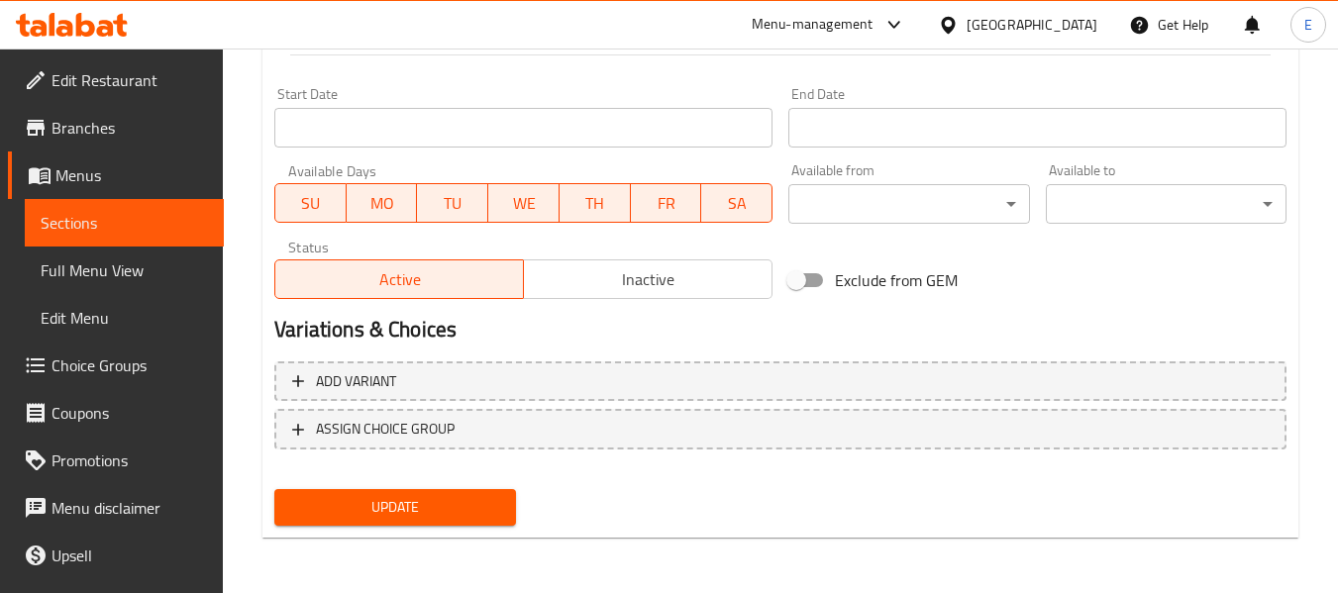
type input "أُول ميت كيتو بدون عجينة"
click at [439, 516] on span "Update" at bounding box center [394, 507] width 209 height 25
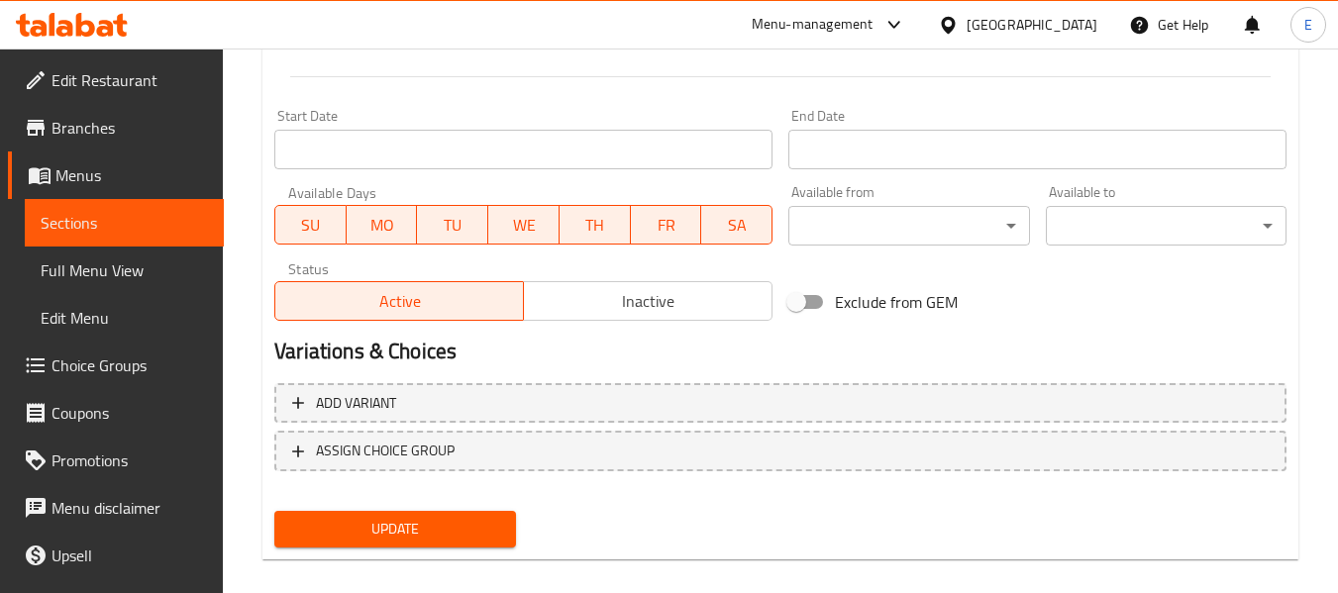
scroll to position [316, 0]
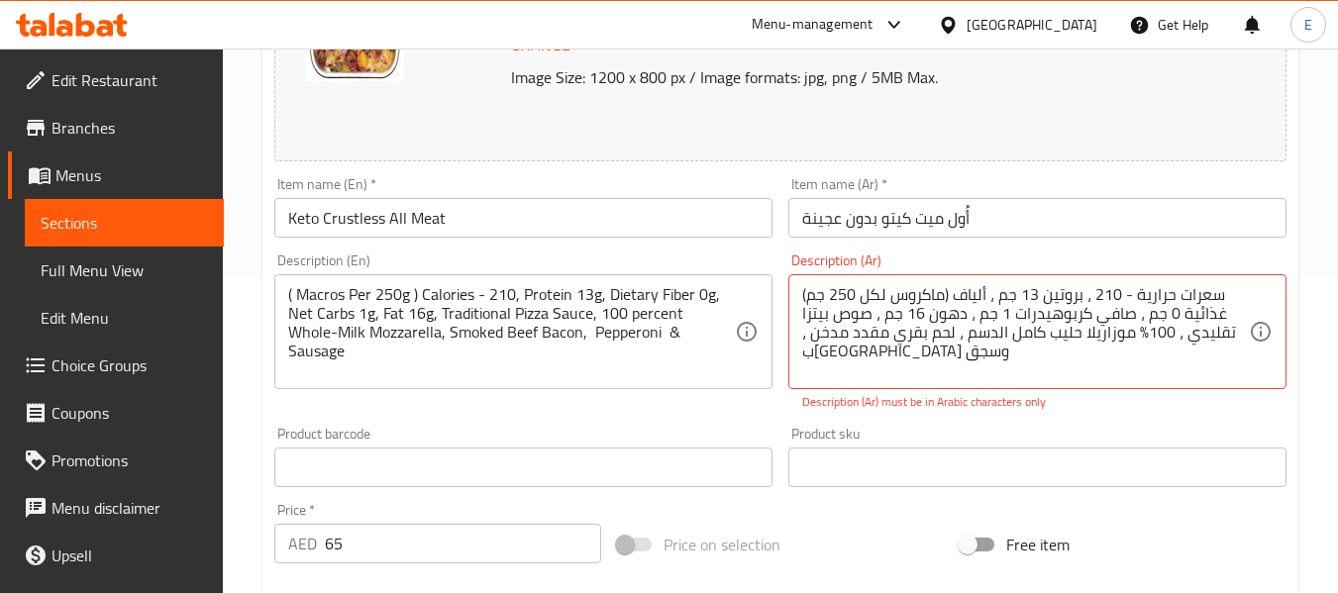
click at [439, 516] on div "Price   * AED 65 Price *" at bounding box center [437, 533] width 327 height 60
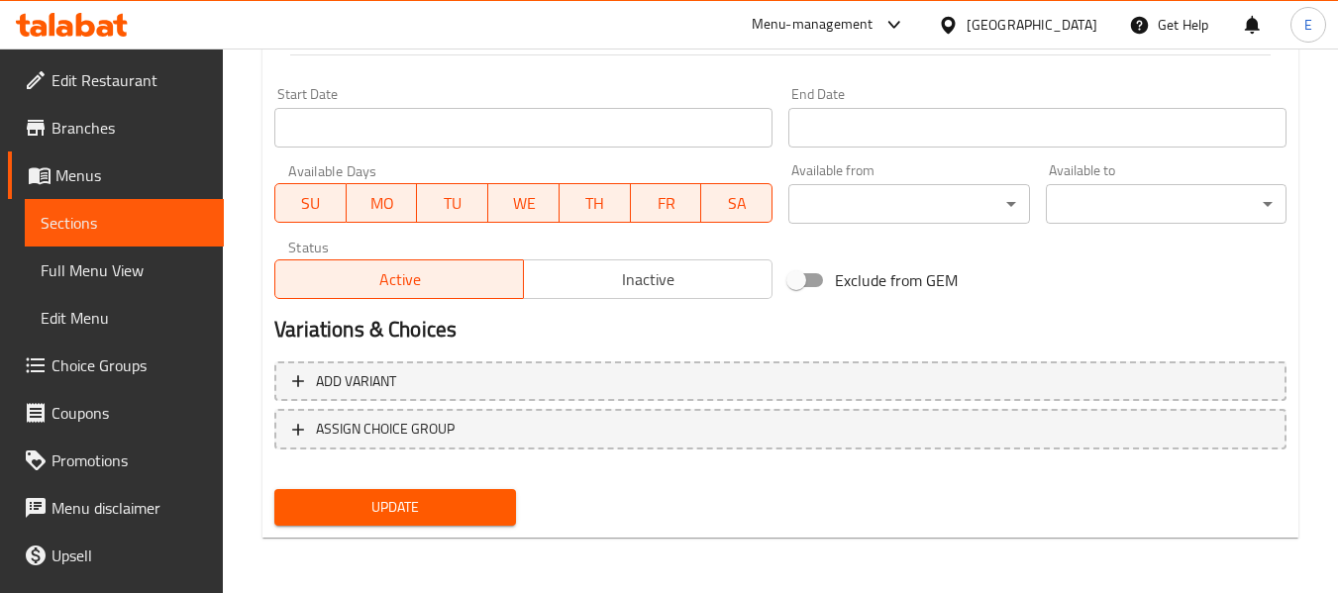
click at [476, 495] on span "Update" at bounding box center [394, 507] width 209 height 25
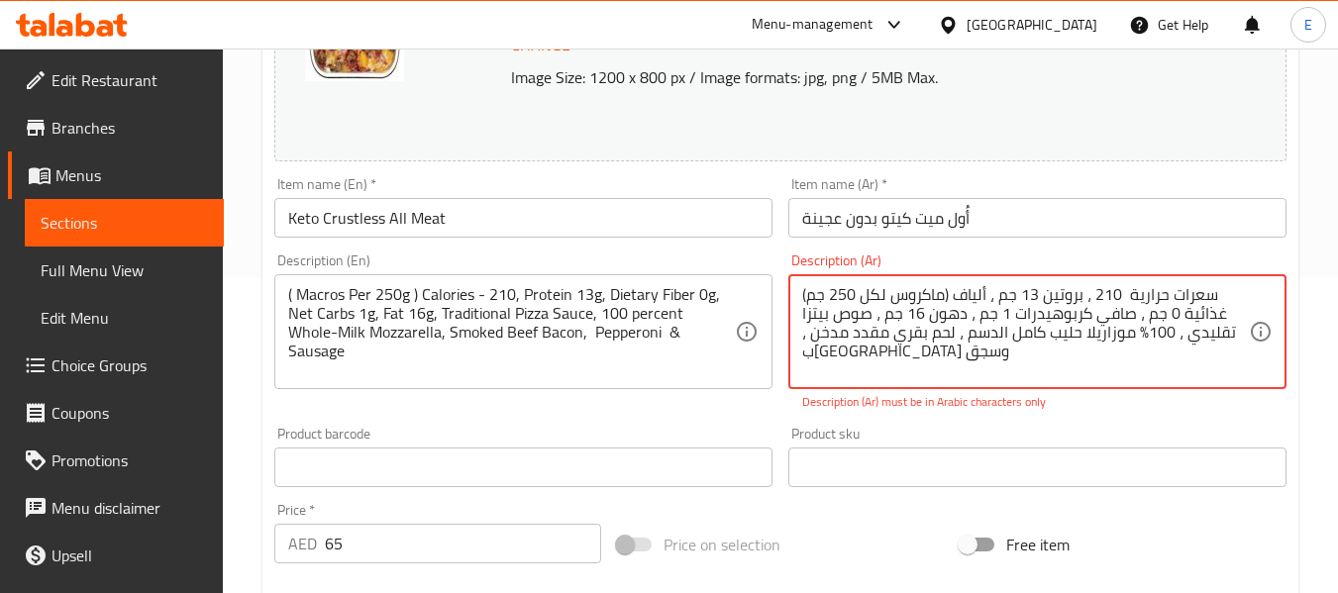
click at [1046, 363] on textarea "(ماكروس لكل 250 جم) سعرات حرارية 210 ، بروتين 13 جم ، ألياف غذائية 0 جم ، صافي …" at bounding box center [1025, 332] width 447 height 94
click at [1143, 336] on textarea "(ماكروس لكل 250 جم) سعرات حرارية 210 ، بروتين 13 جم ، ألياف غذائية 0 جم ، صافي …" at bounding box center [1025, 332] width 447 height 94
click at [972, 364] on textarea "(ماكروس لكل 250 جم) سعرات حرارية 210 ، بروتين 13 جم ، ألياف غذائية 0 جم ، صافي …" at bounding box center [1025, 332] width 447 height 94
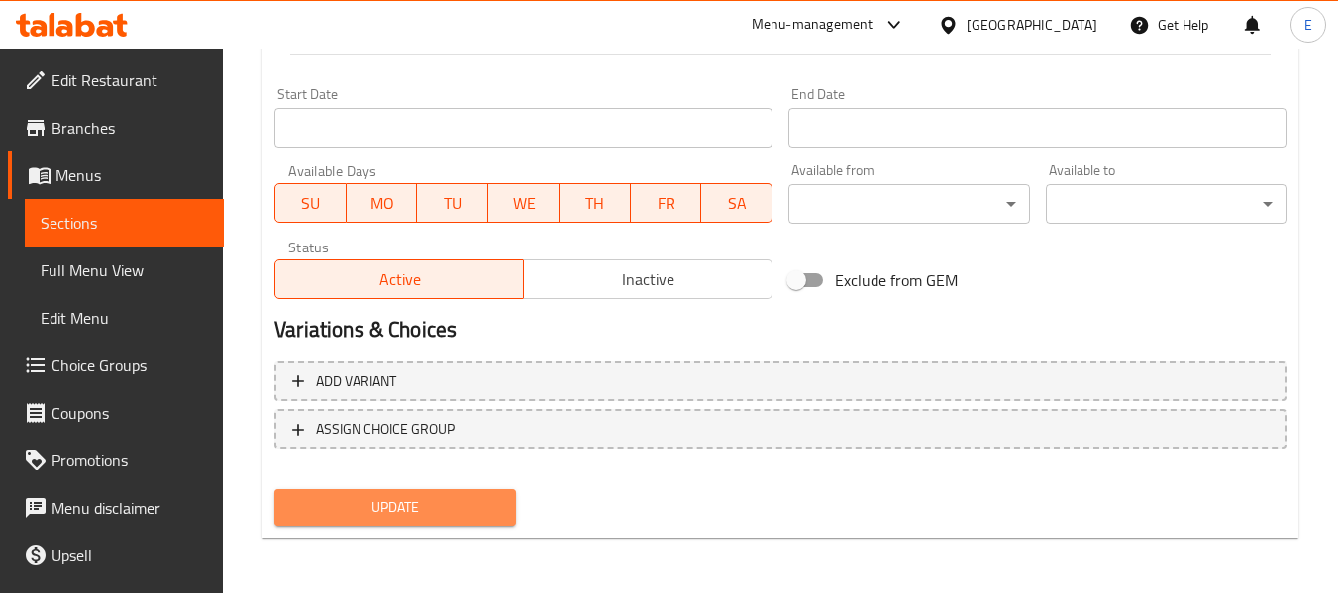
click at [418, 516] on span "Update" at bounding box center [394, 507] width 209 height 25
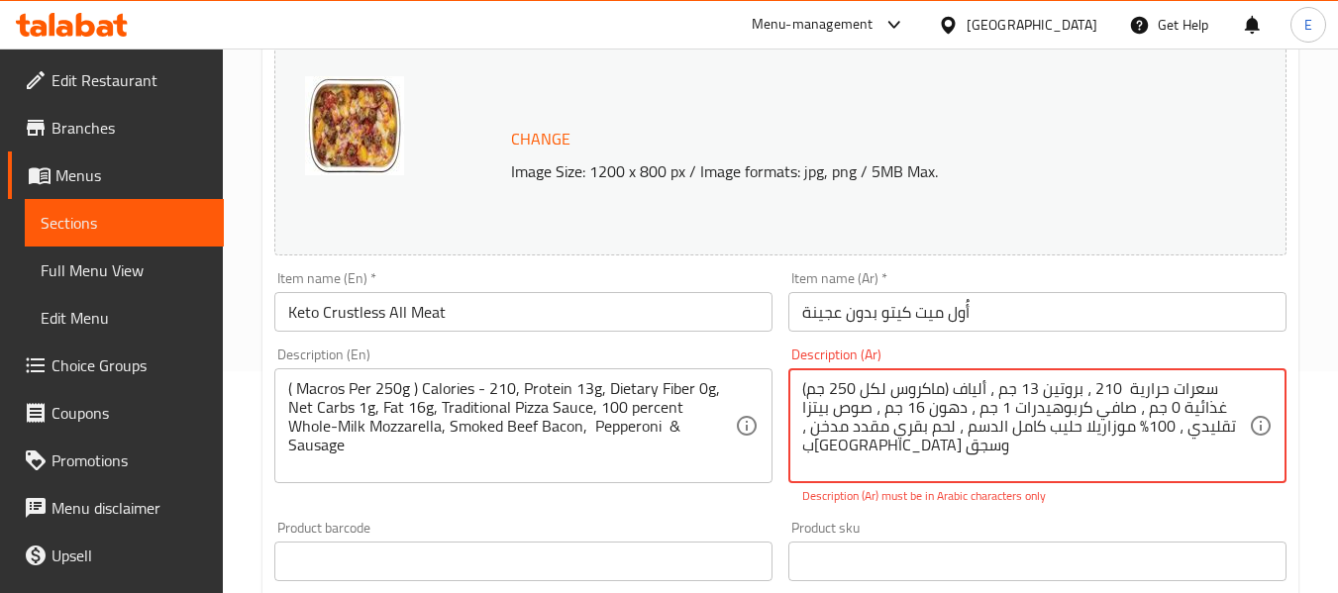
scroll to position [270, 0]
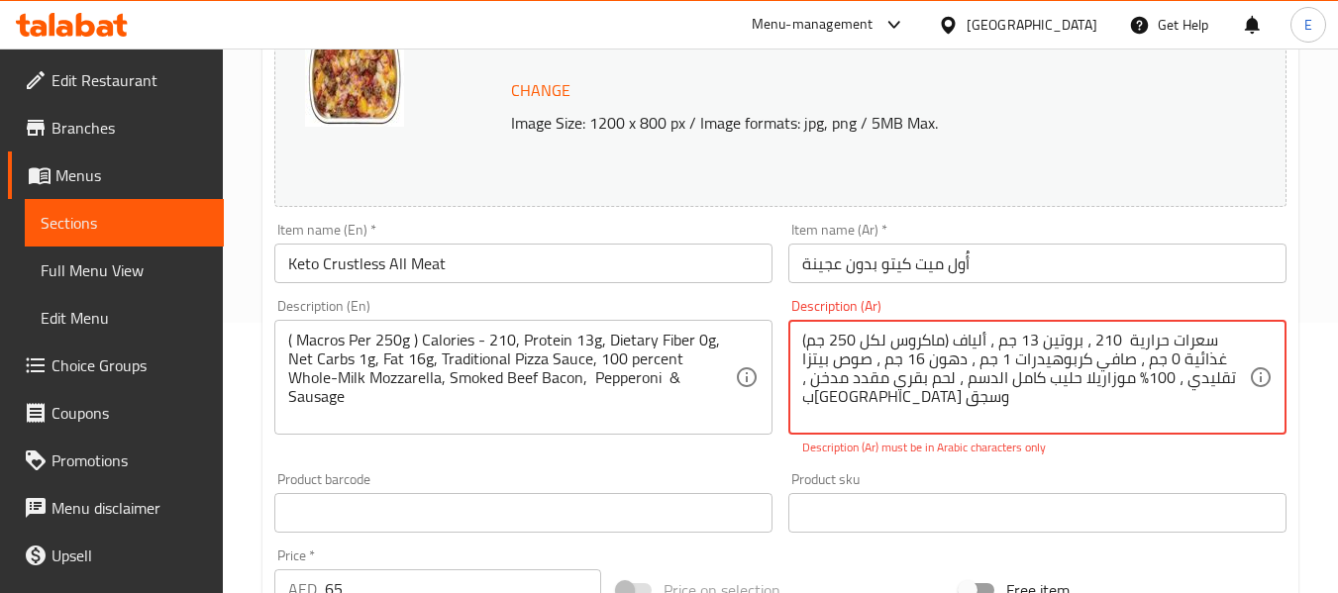
click at [940, 397] on textarea "(ماكروس لكل 250 جم) سعرات حرارية 210 ، بروتين 13 جم ، ألياف غذائية 0 جم ، صافي …" at bounding box center [1025, 378] width 447 height 94
click at [1138, 380] on textarea "(ماكروس لكل 250 جم) سعرات حرارية 210 ، بروتين 13 جم ، ألياف غذائية 0 جم ، صافي …" at bounding box center [1025, 378] width 447 height 94
click at [1141, 377] on textarea "(ماكروس لكل 250 جم) سعرات حرارية 210 ، بروتين 13 جم ، ألياف غذائية 0 جم ، صافي …" at bounding box center [1025, 378] width 447 height 94
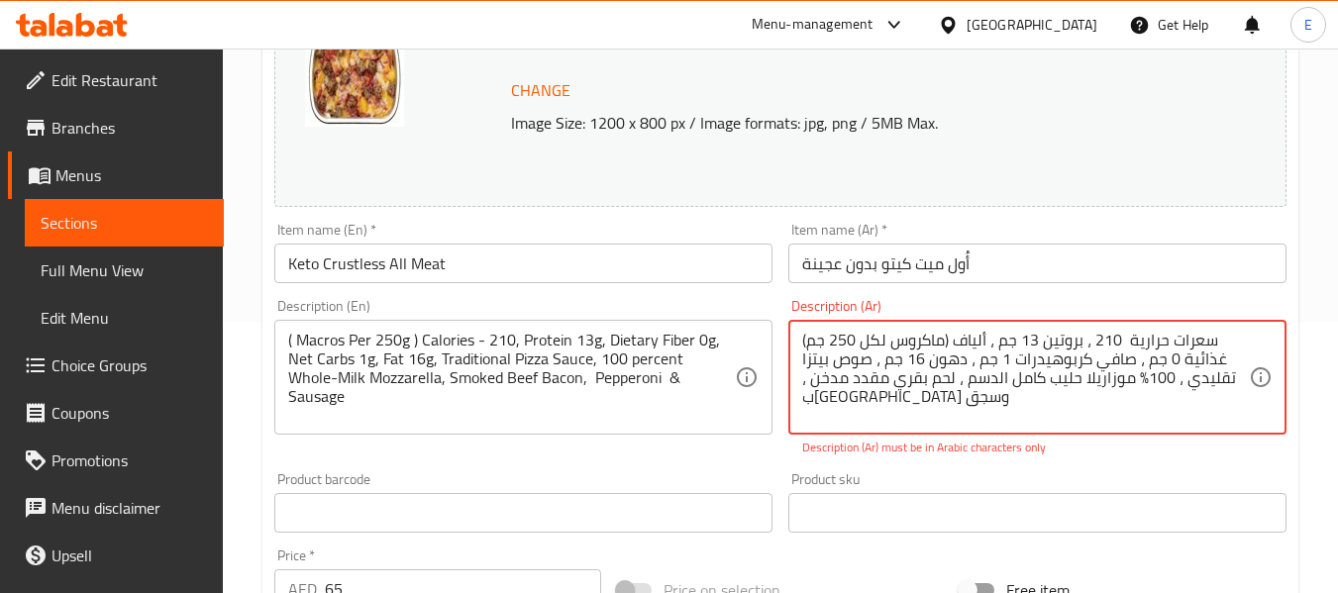
click at [1137, 377] on textarea "(ماكروس لكل 250 جم) سعرات حرارية 210 ، بروتين 13 جم ، ألياف غذائية 0 جم ، صافي …" at bounding box center [1025, 378] width 447 height 94
click at [1136, 377] on textarea "(ماكروس لكل 250 جم) سعرات حرارية 210 ، بروتين 13 جم ، ألياف غذائية 0 جم ، صافي …" at bounding box center [1025, 378] width 447 height 94
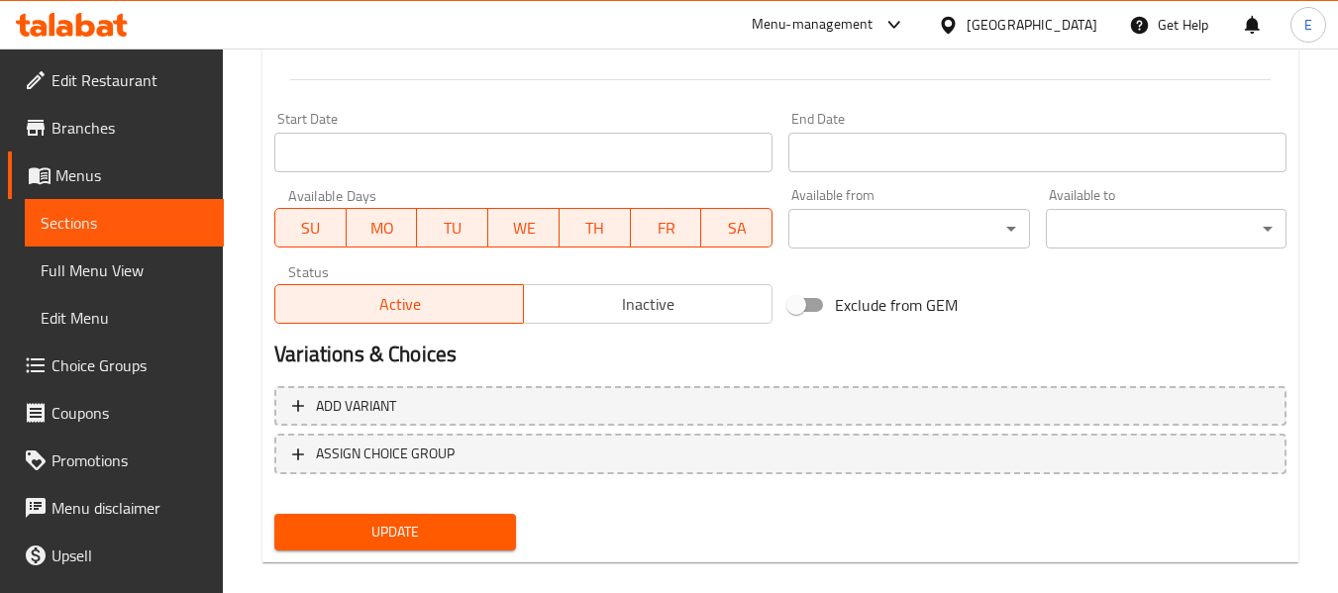
scroll to position [835, 0]
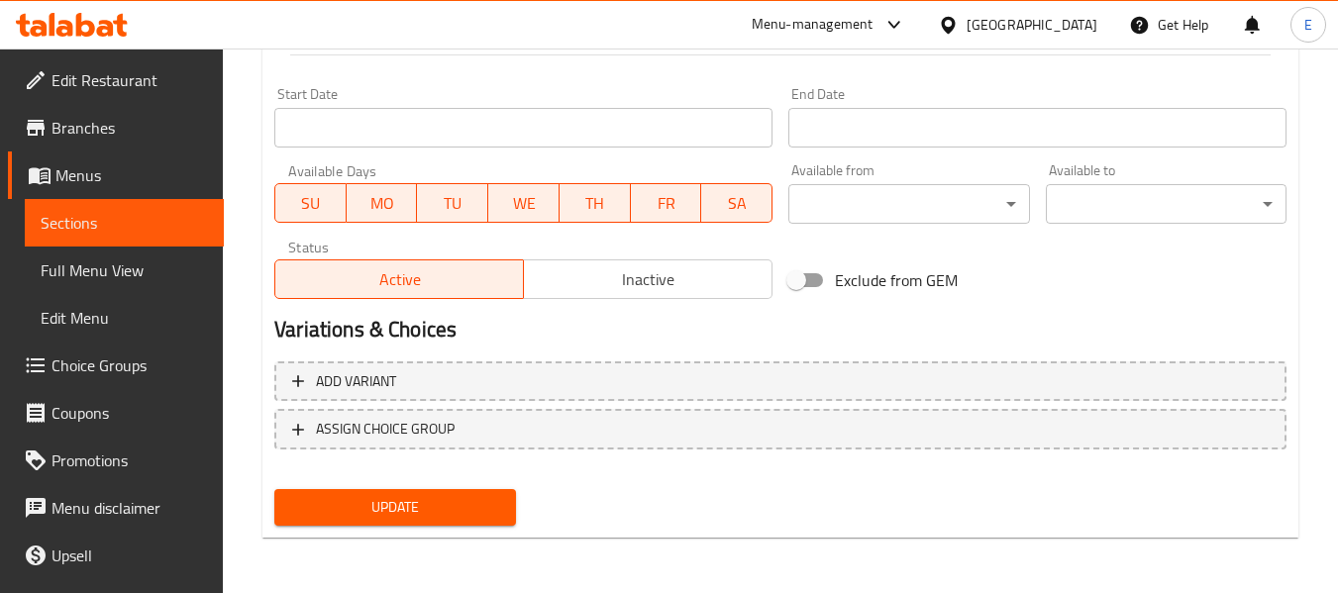
type textarea "(ماكروس لكل 250 جم) سعرات حرارية 210 ، بروتين 13 جم ، ألياف غذائية 0 جم ، صافي …"
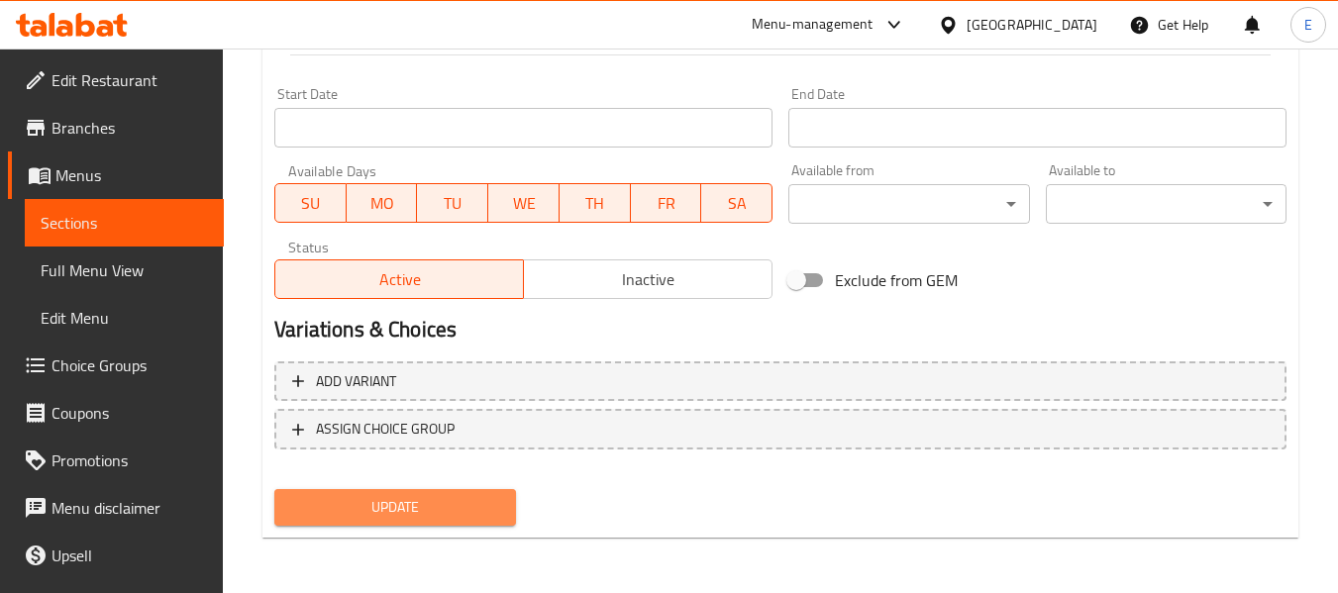
click at [452, 513] on span "Update" at bounding box center [394, 507] width 209 height 25
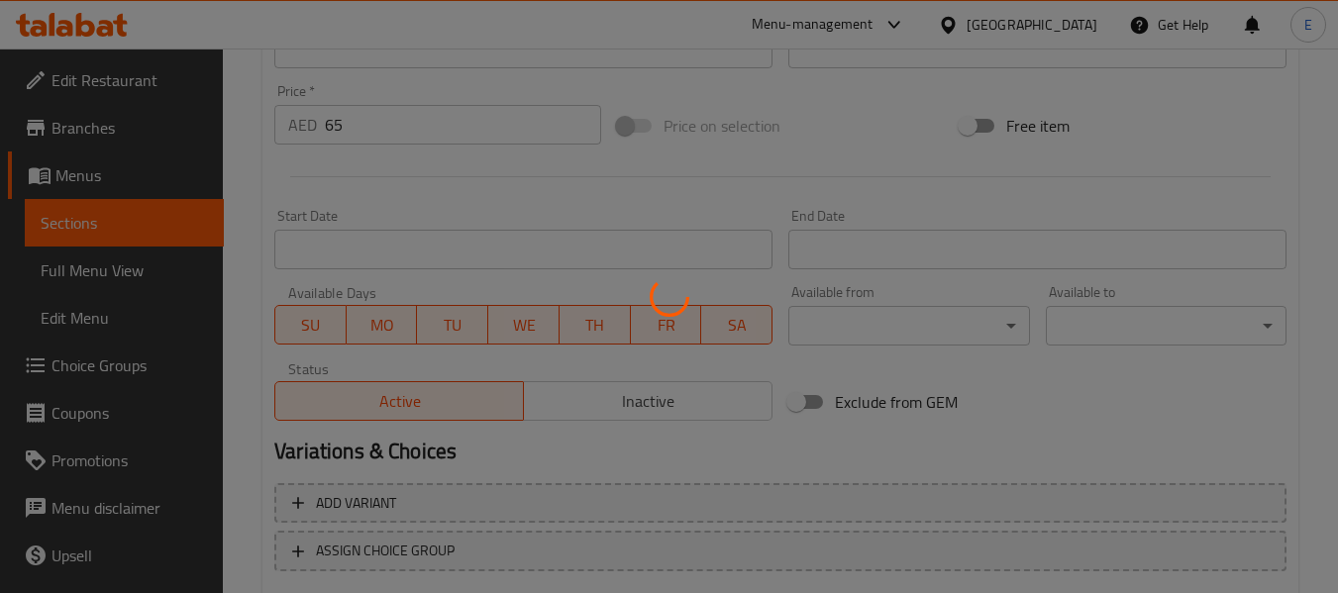
scroll to position [538, 0]
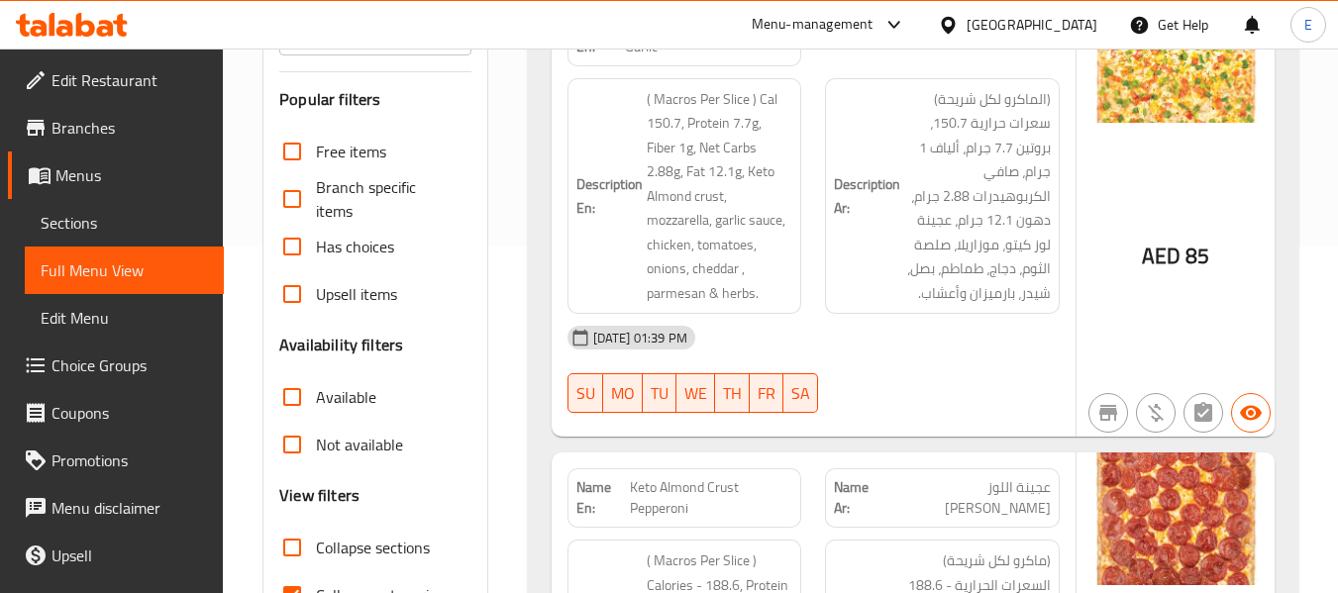
scroll to position [396, 0]
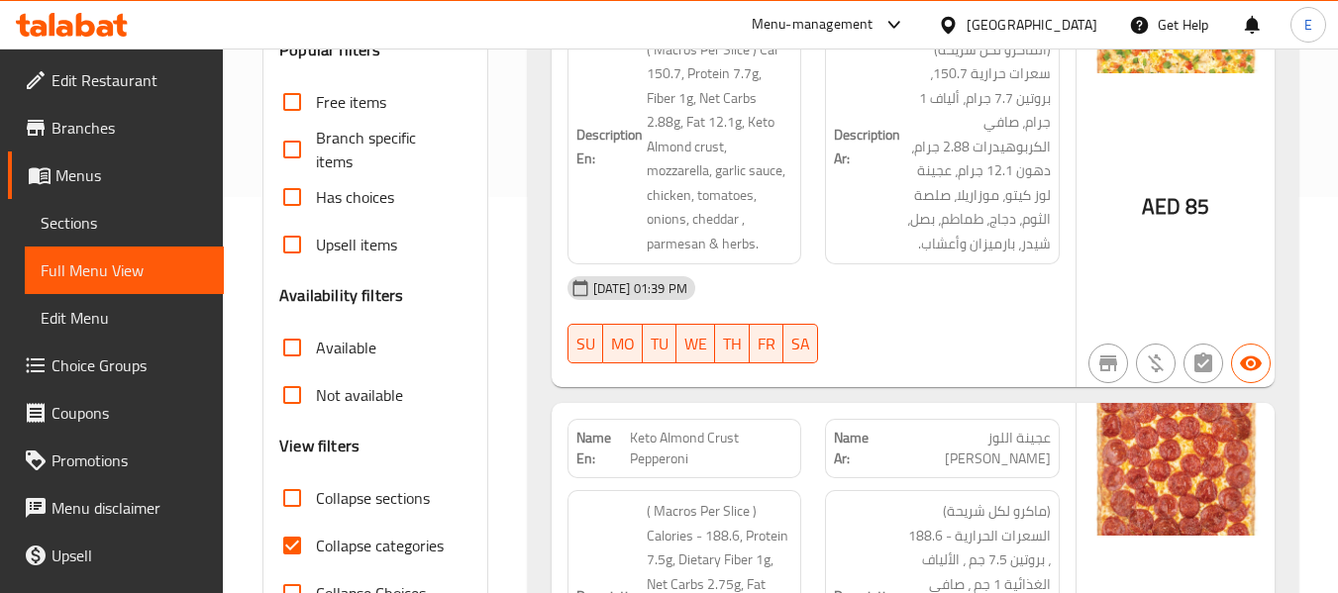
click at [285, 552] on input "Collapse categories" at bounding box center [292, 546] width 48 height 48
checkbox input "false"
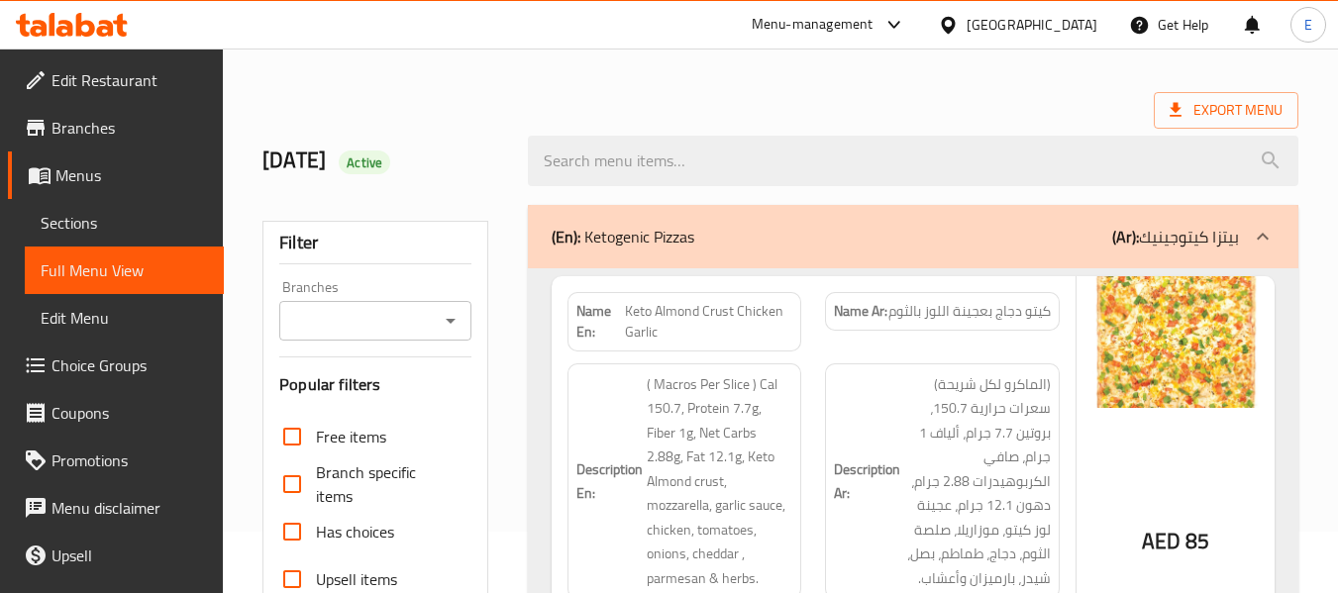
scroll to position [0, 0]
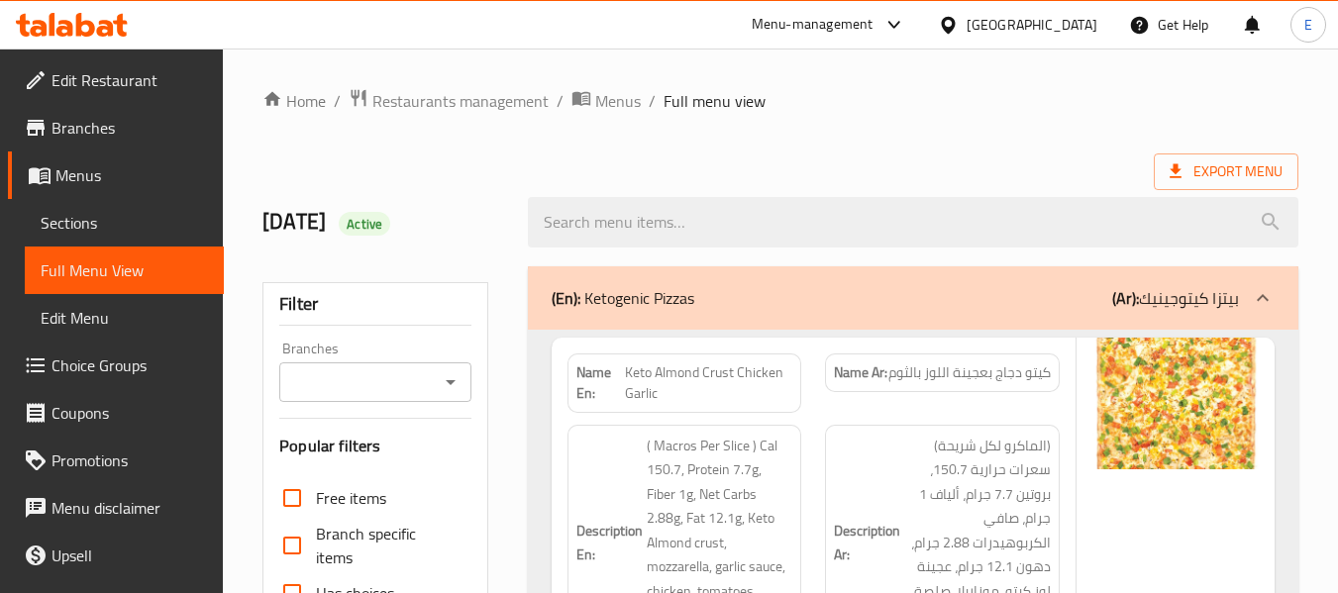
click at [876, 154] on div "Export Menu" at bounding box center [780, 172] width 1036 height 37
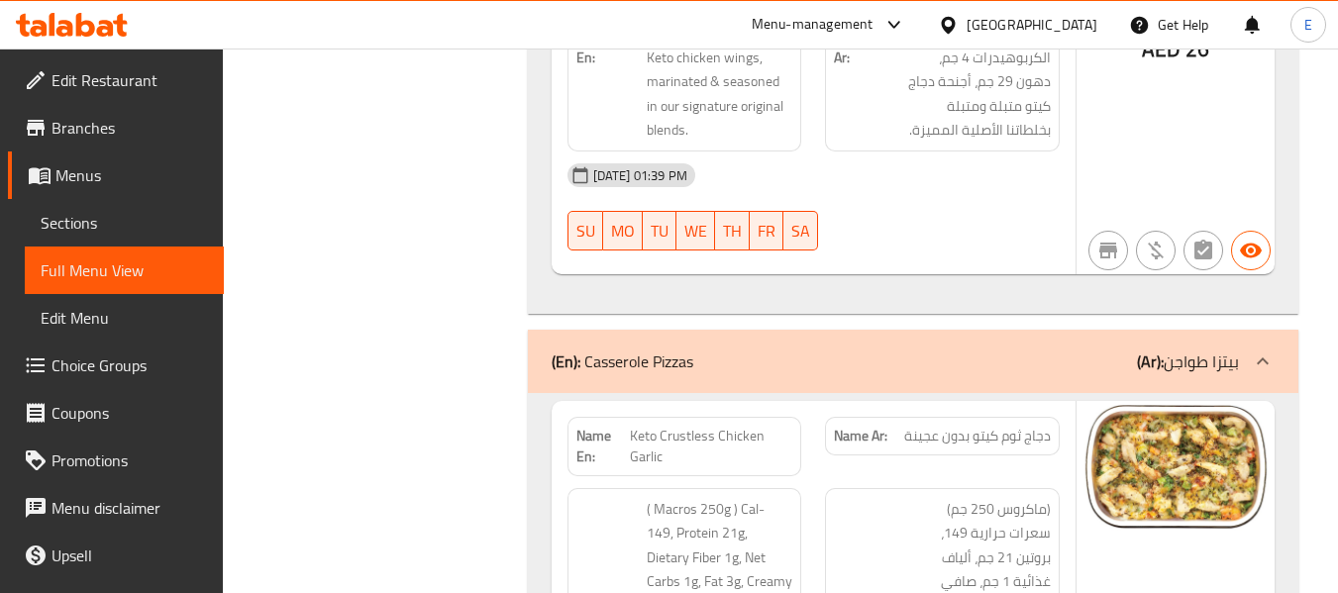
scroll to position [14359, 0]
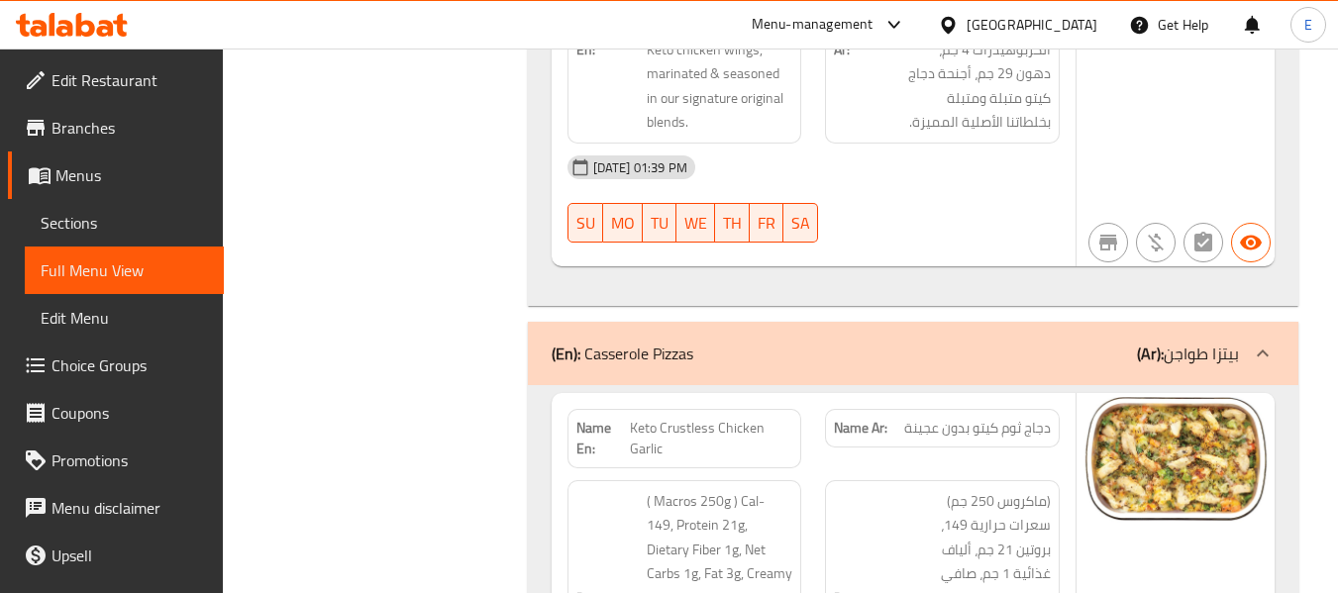
click at [723, 418] on span "Keto Crustless Chicken Garlic" at bounding box center [711, 439] width 162 height 42
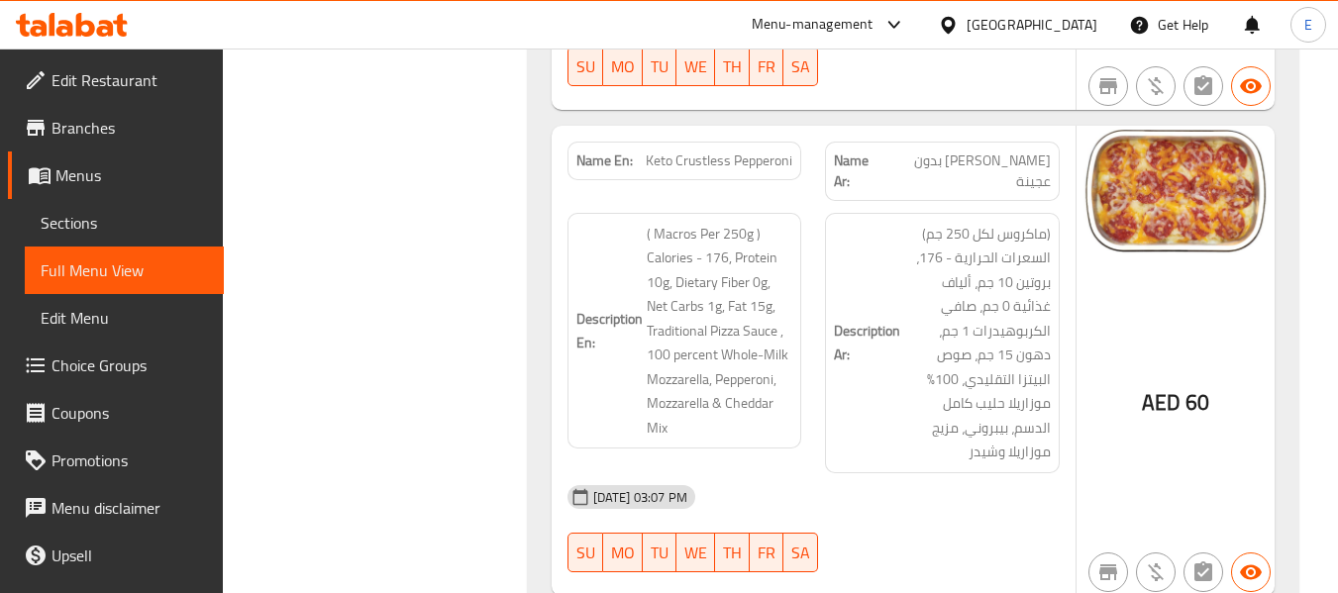
scroll to position [15599, 0]
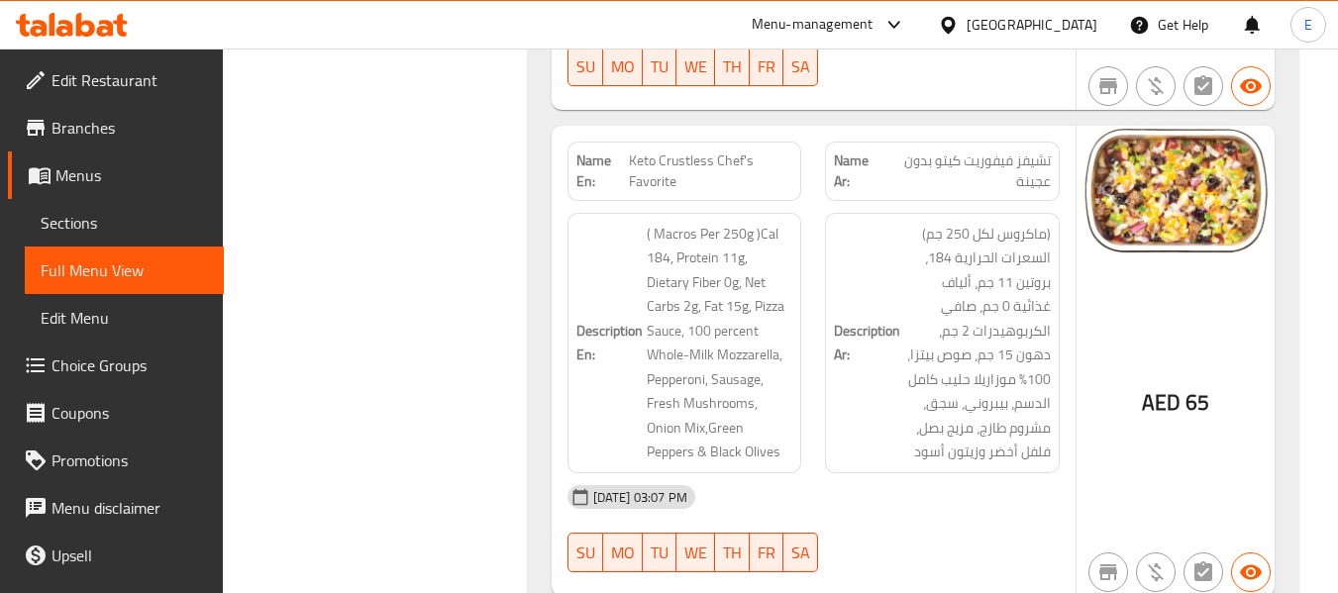
copy span "Keto Crustless All Meat"
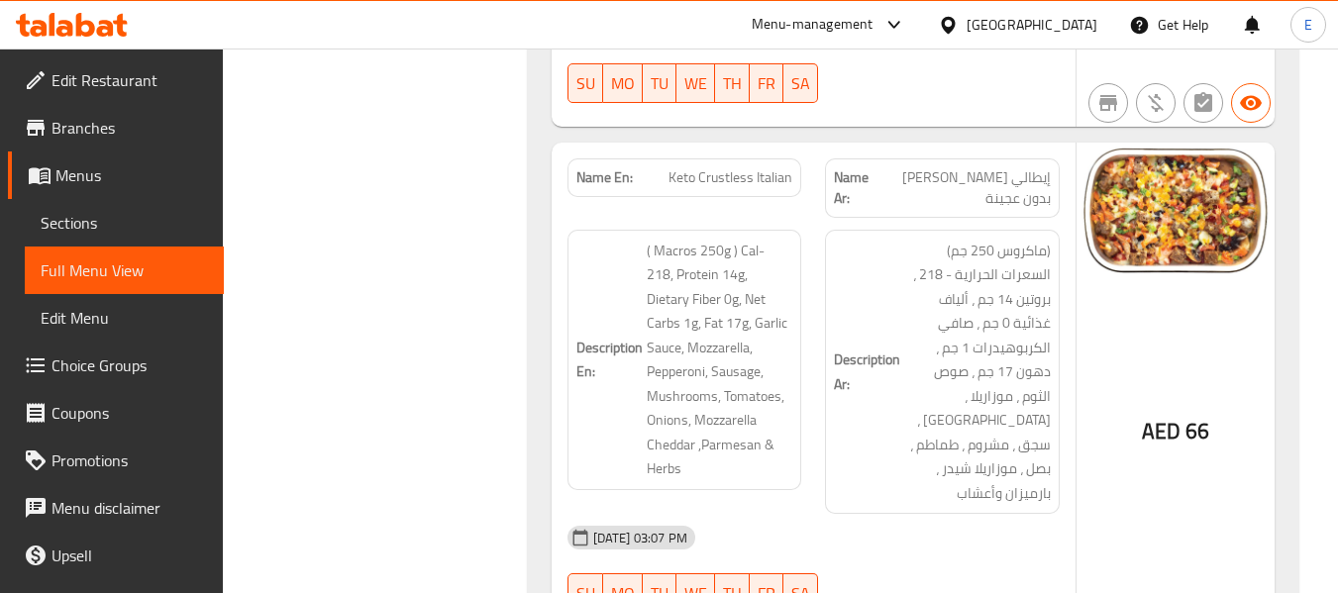
scroll to position [18042, 0]
